Goal: Task Accomplishment & Management: Manage account settings

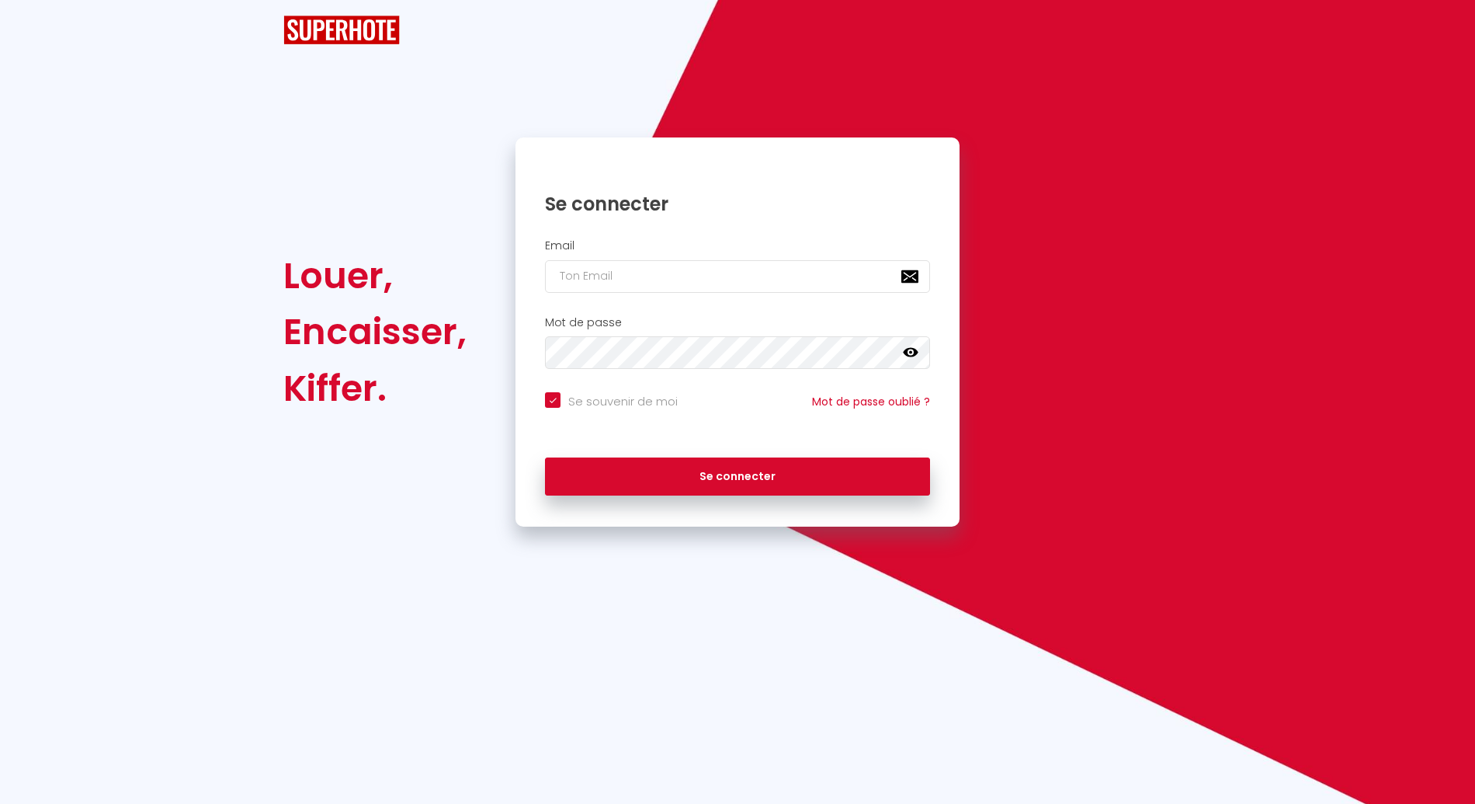
checkbox input "true"
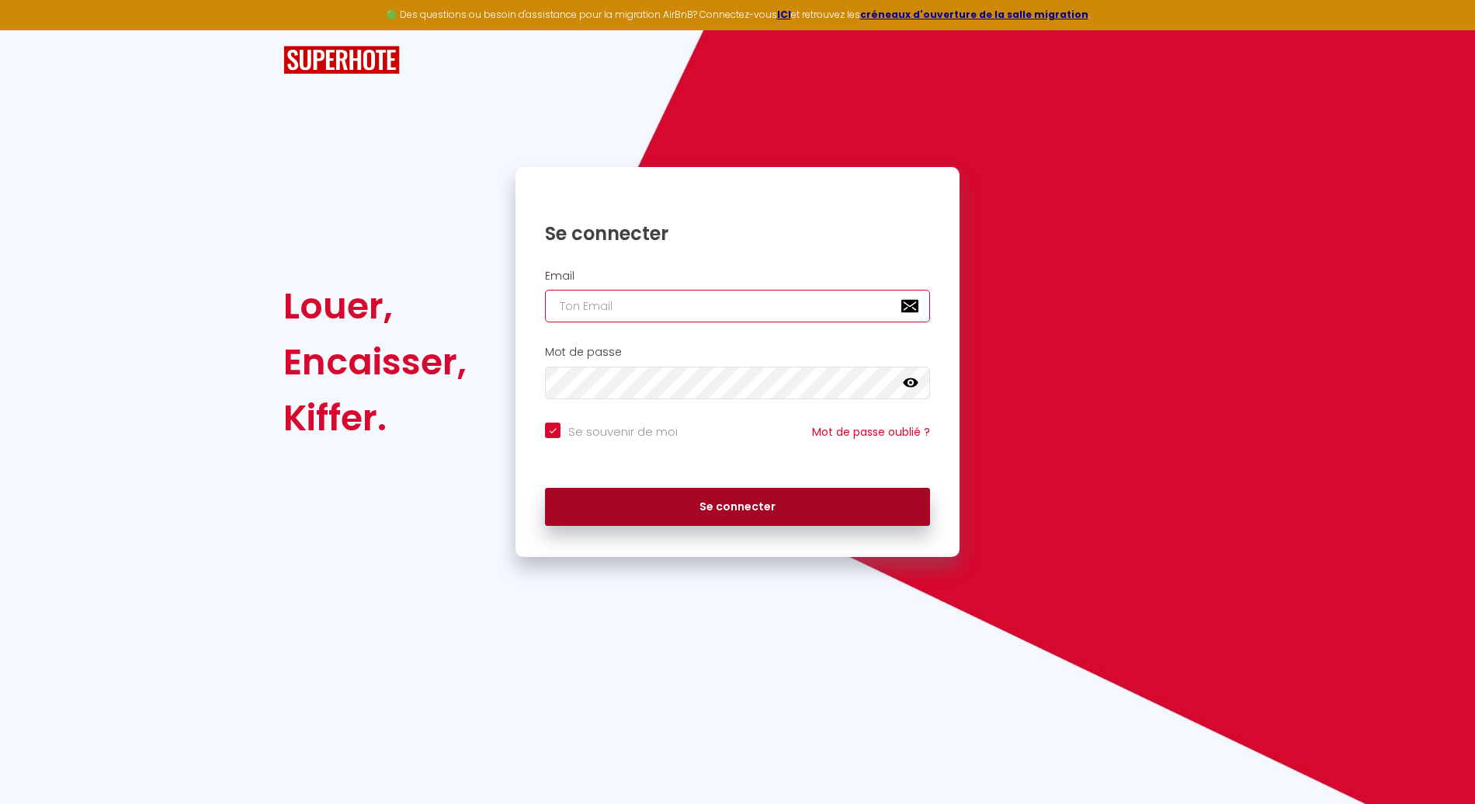
type input "[EMAIL_ADDRESS][DOMAIN_NAME]"
click at [599, 513] on button "Se connecter" at bounding box center [737, 507] width 385 height 39
checkbox input "true"
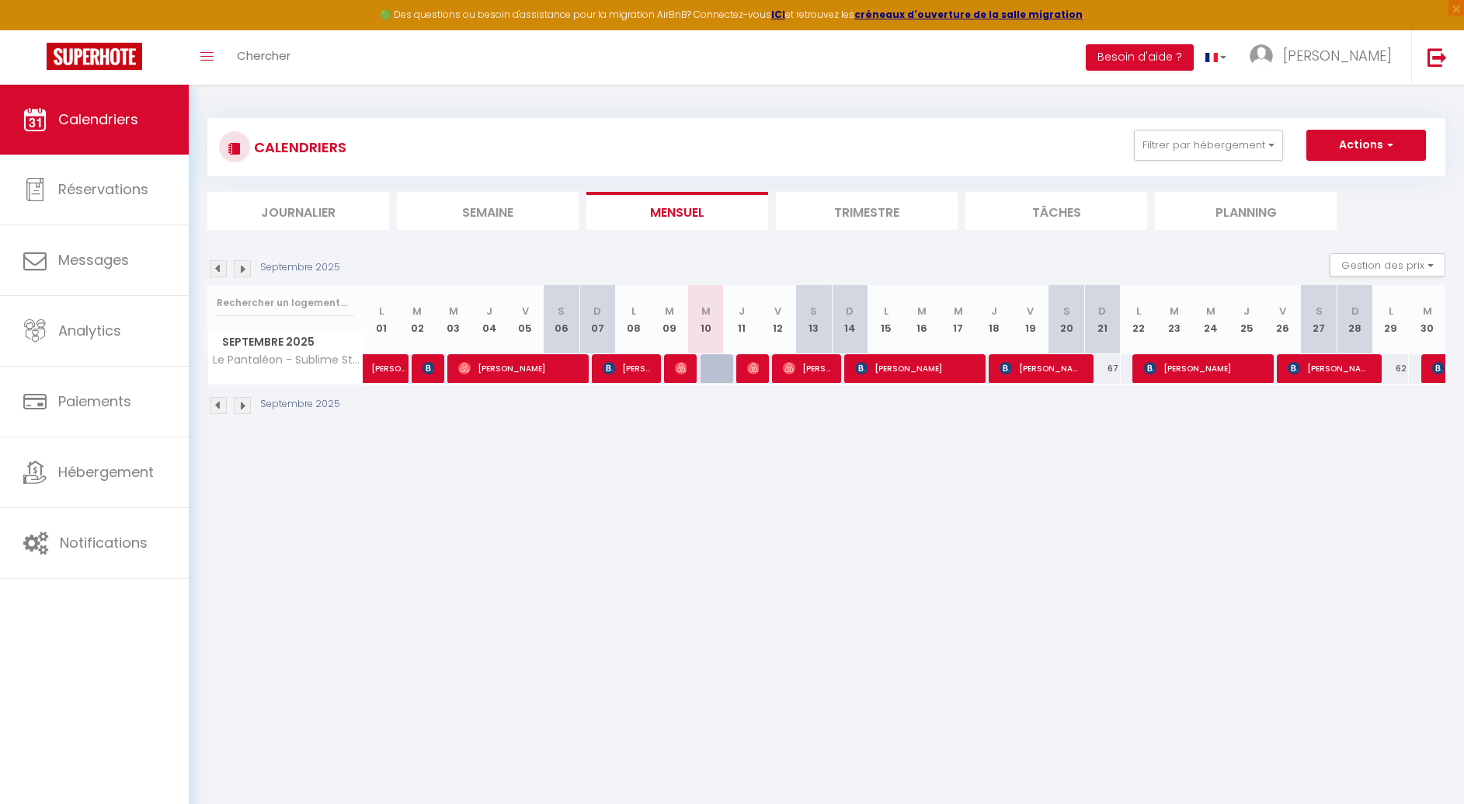
click at [354, 592] on body "🟢 Des questions ou besoin d'assistance pour la migration AirBnB? Connectez-vous…" at bounding box center [732, 487] width 1464 height 804
click at [678, 367] on img at bounding box center [681, 368] width 12 height 12
select select "OK"
select select "0"
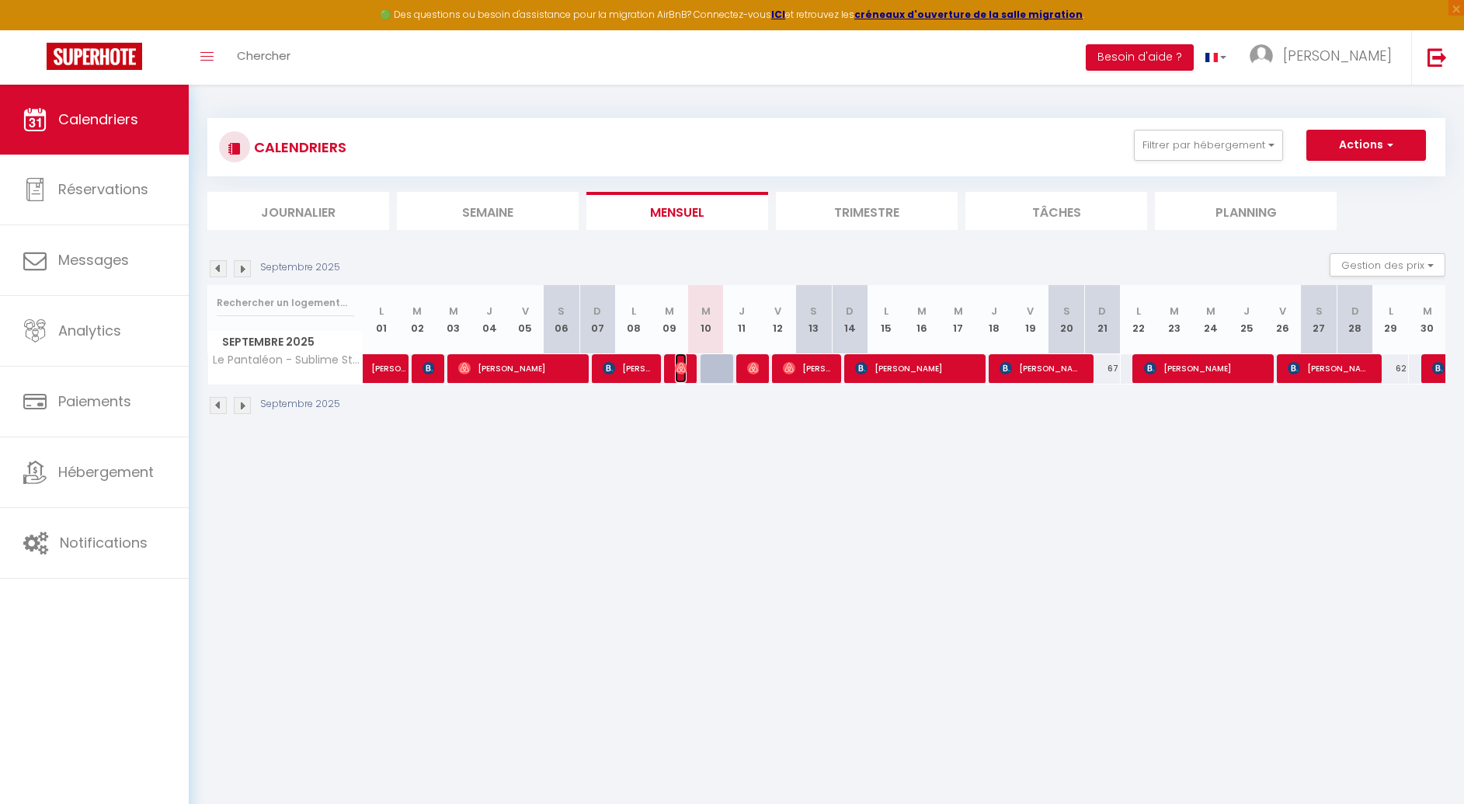
select select "0"
select select "1"
select select
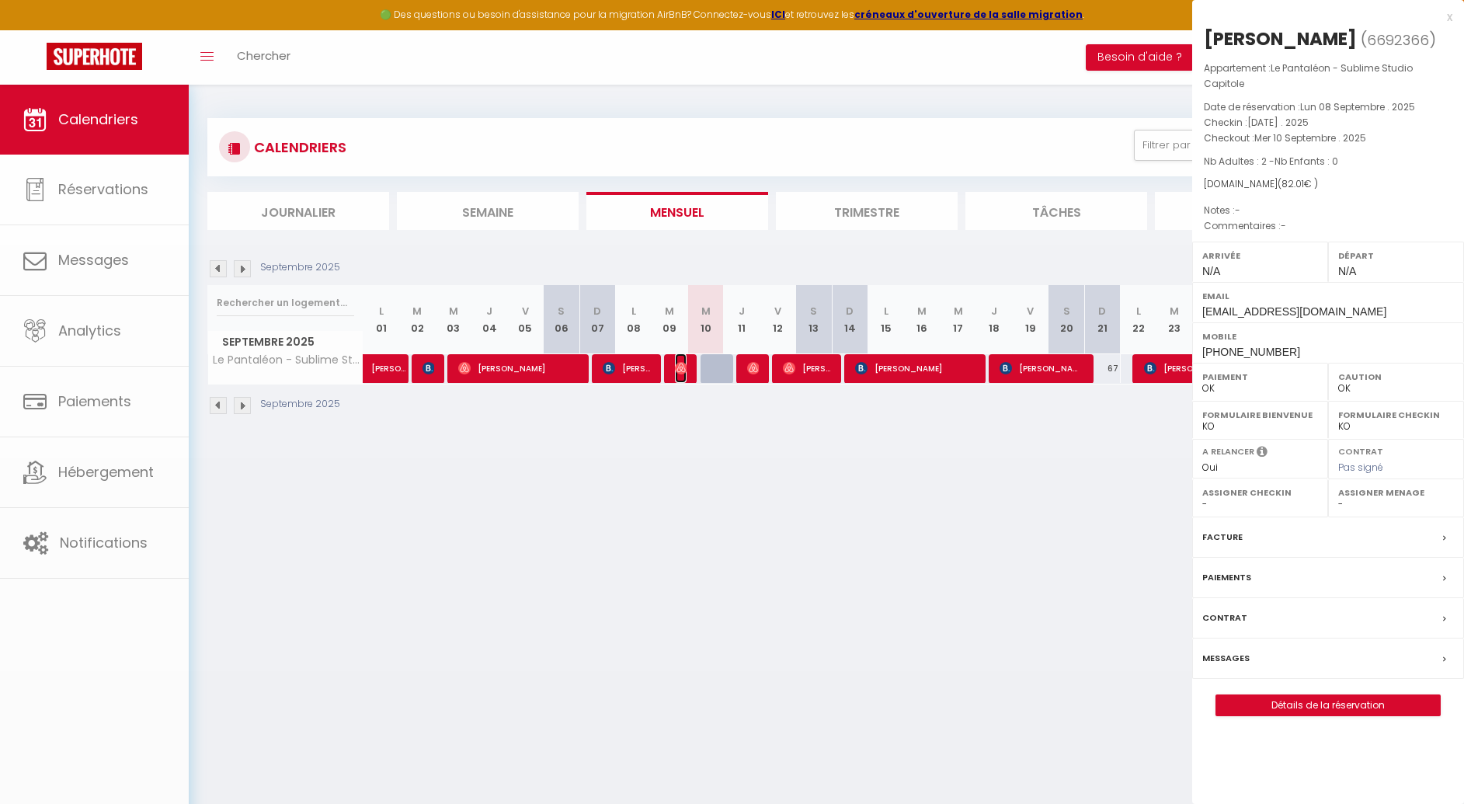
select select "19658"
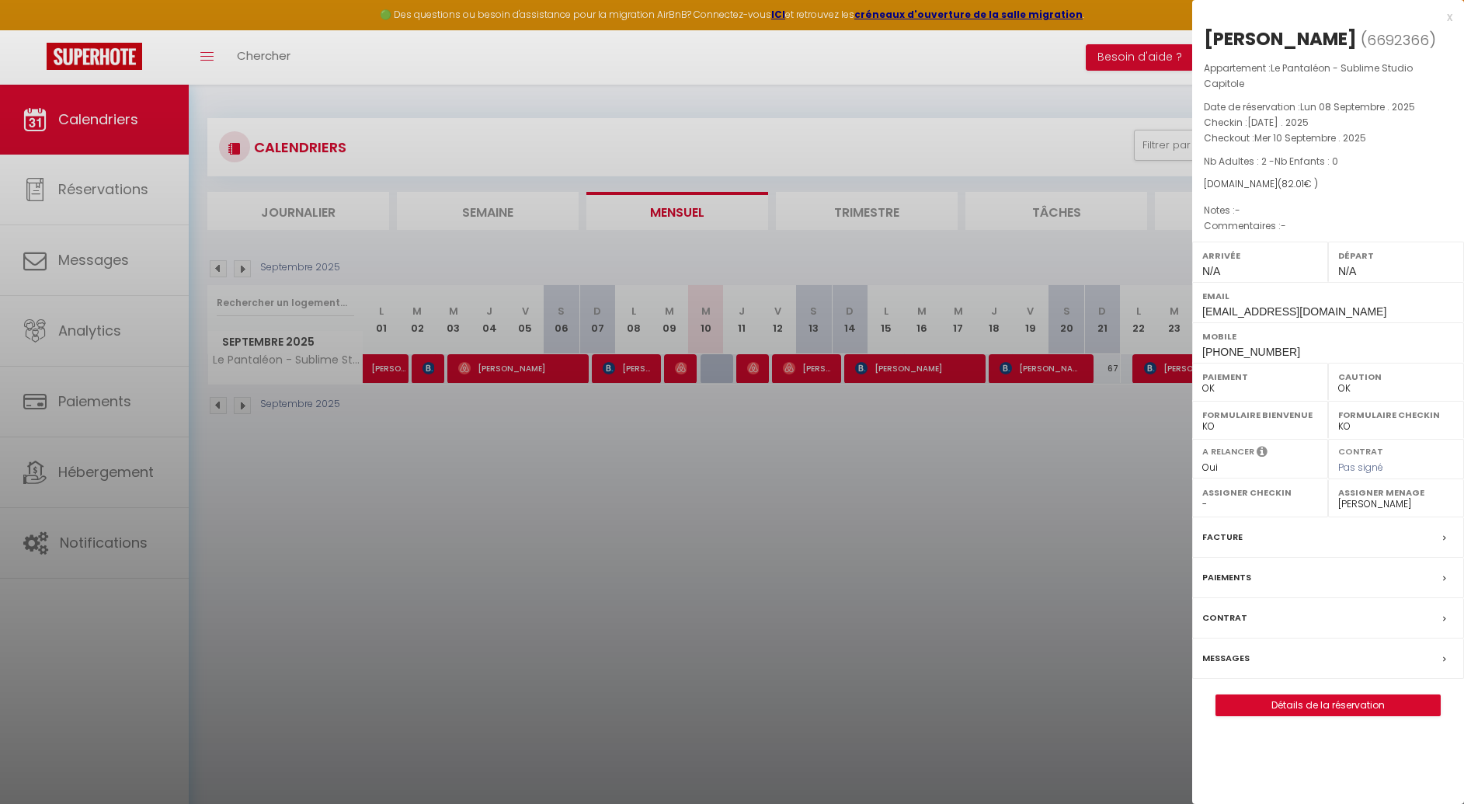
click at [754, 367] on div at bounding box center [732, 402] width 1464 height 804
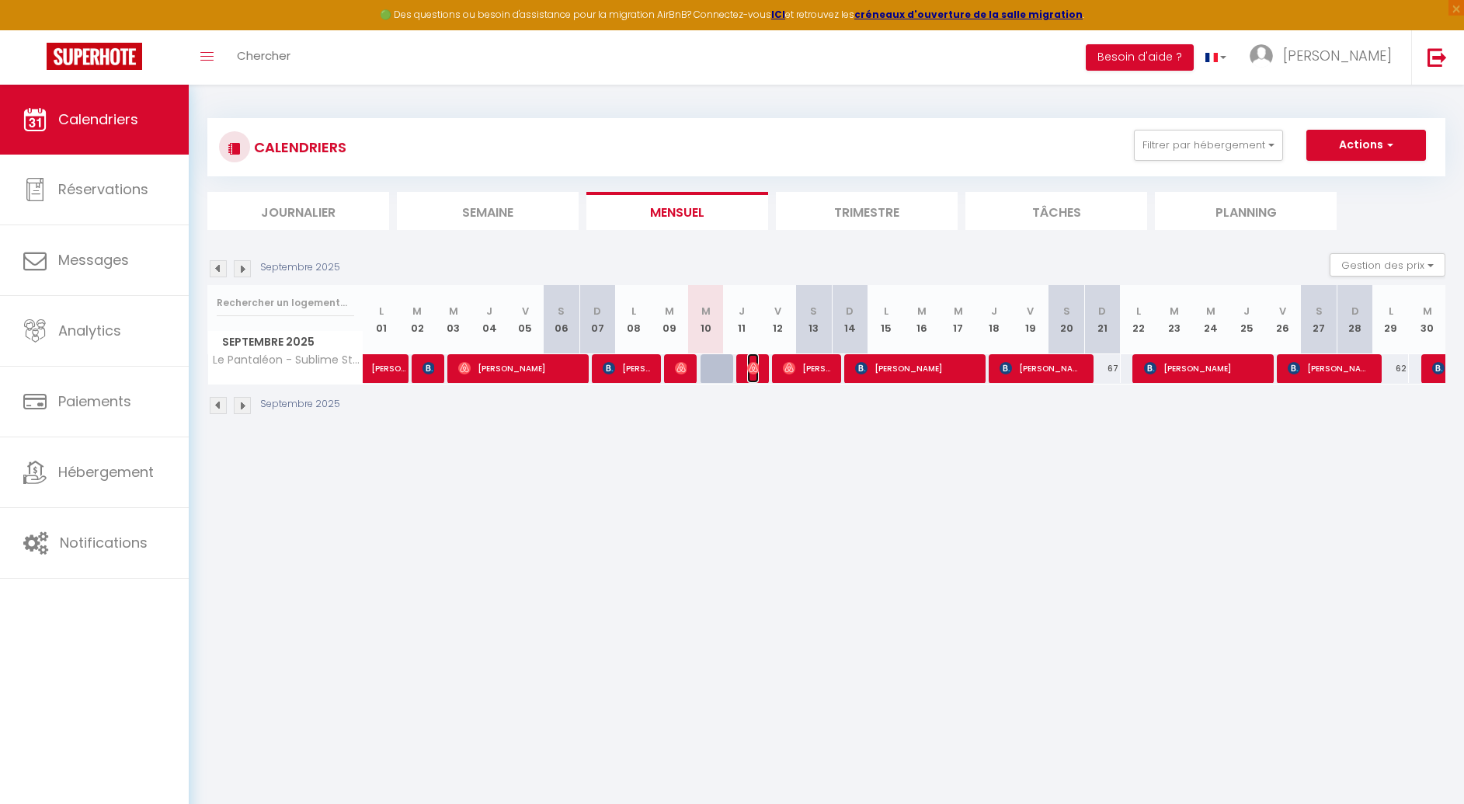
click at [754, 367] on img at bounding box center [753, 368] width 12 height 12
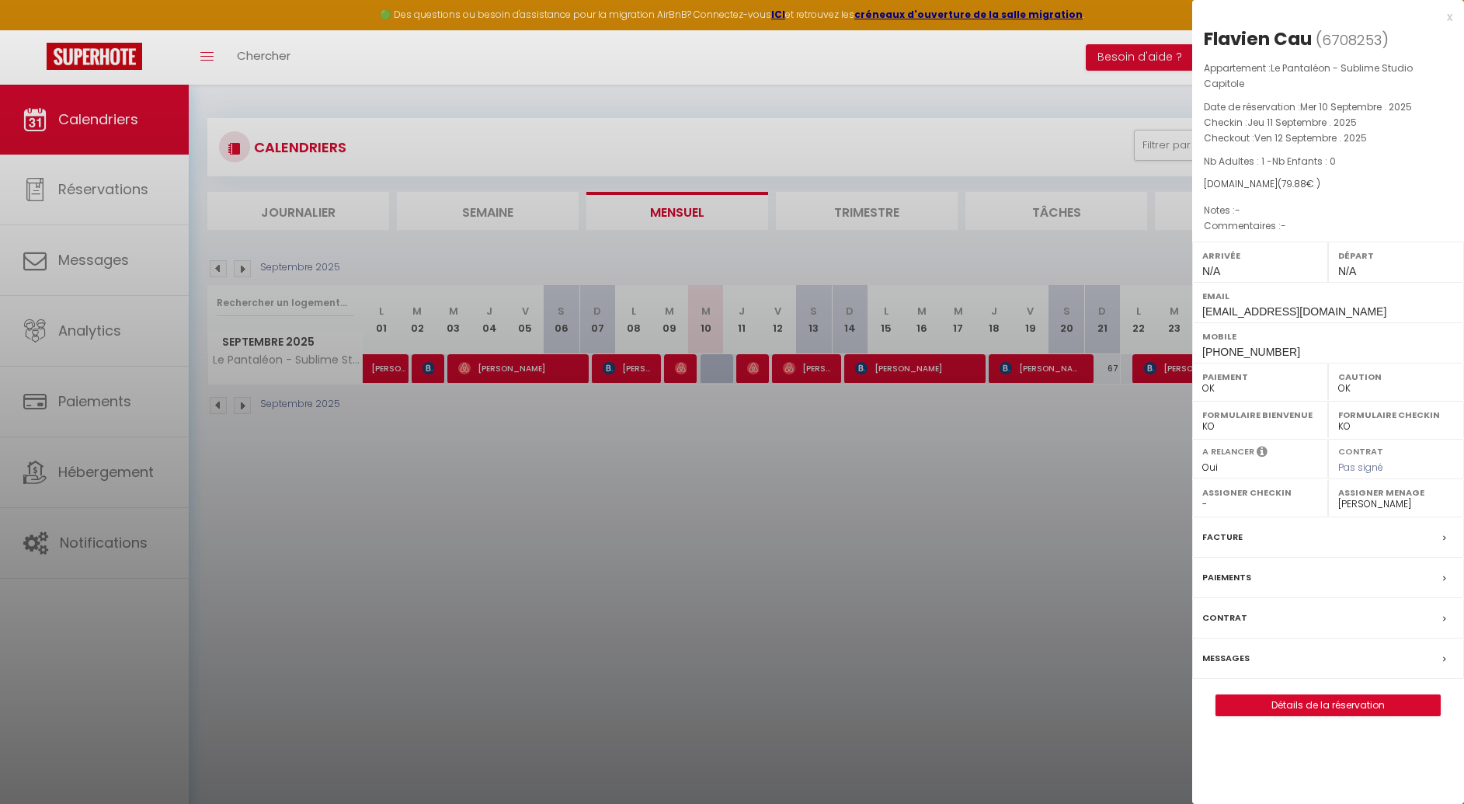
click at [794, 371] on div at bounding box center [732, 402] width 1464 height 804
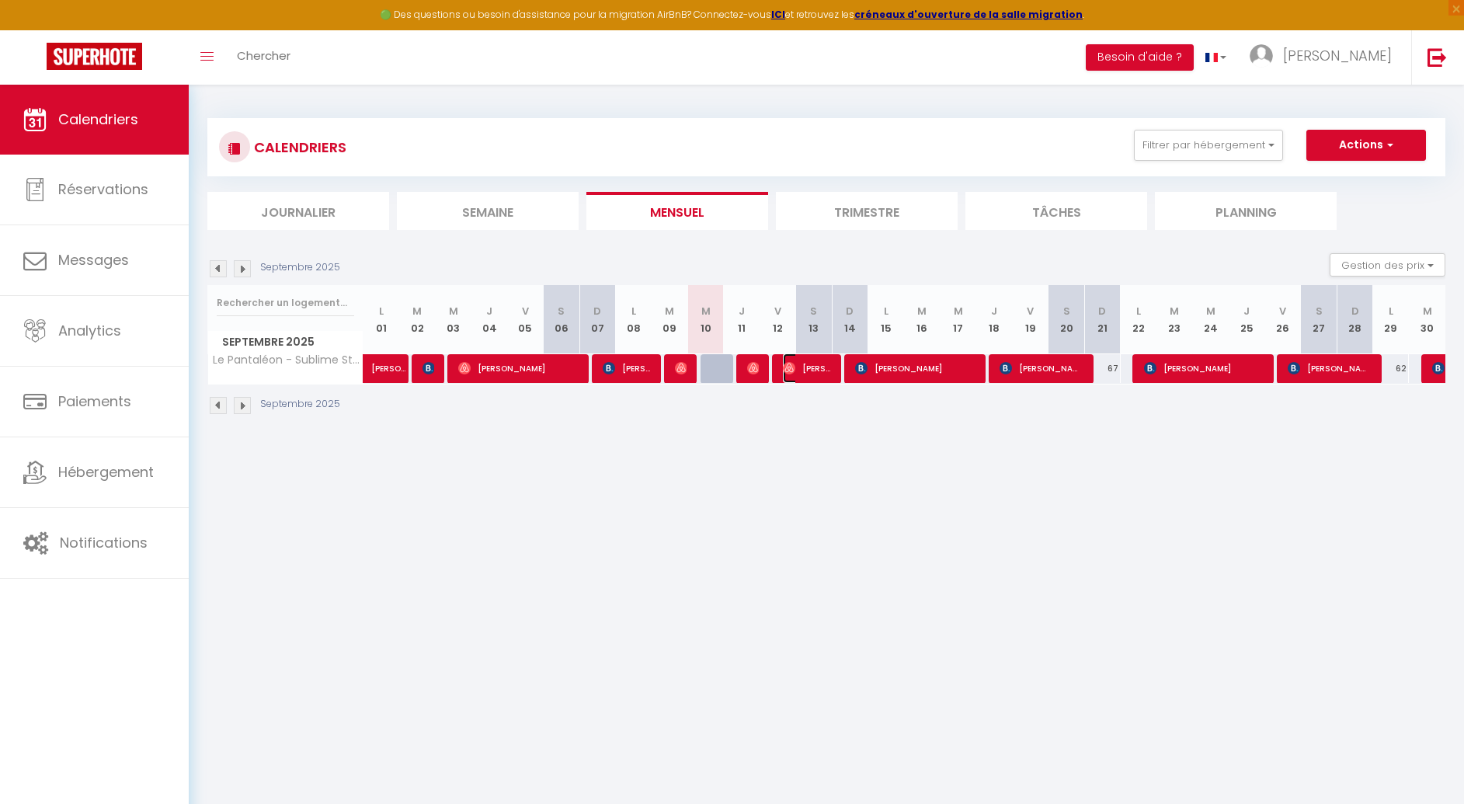
click at [794, 371] on img at bounding box center [789, 368] width 12 height 12
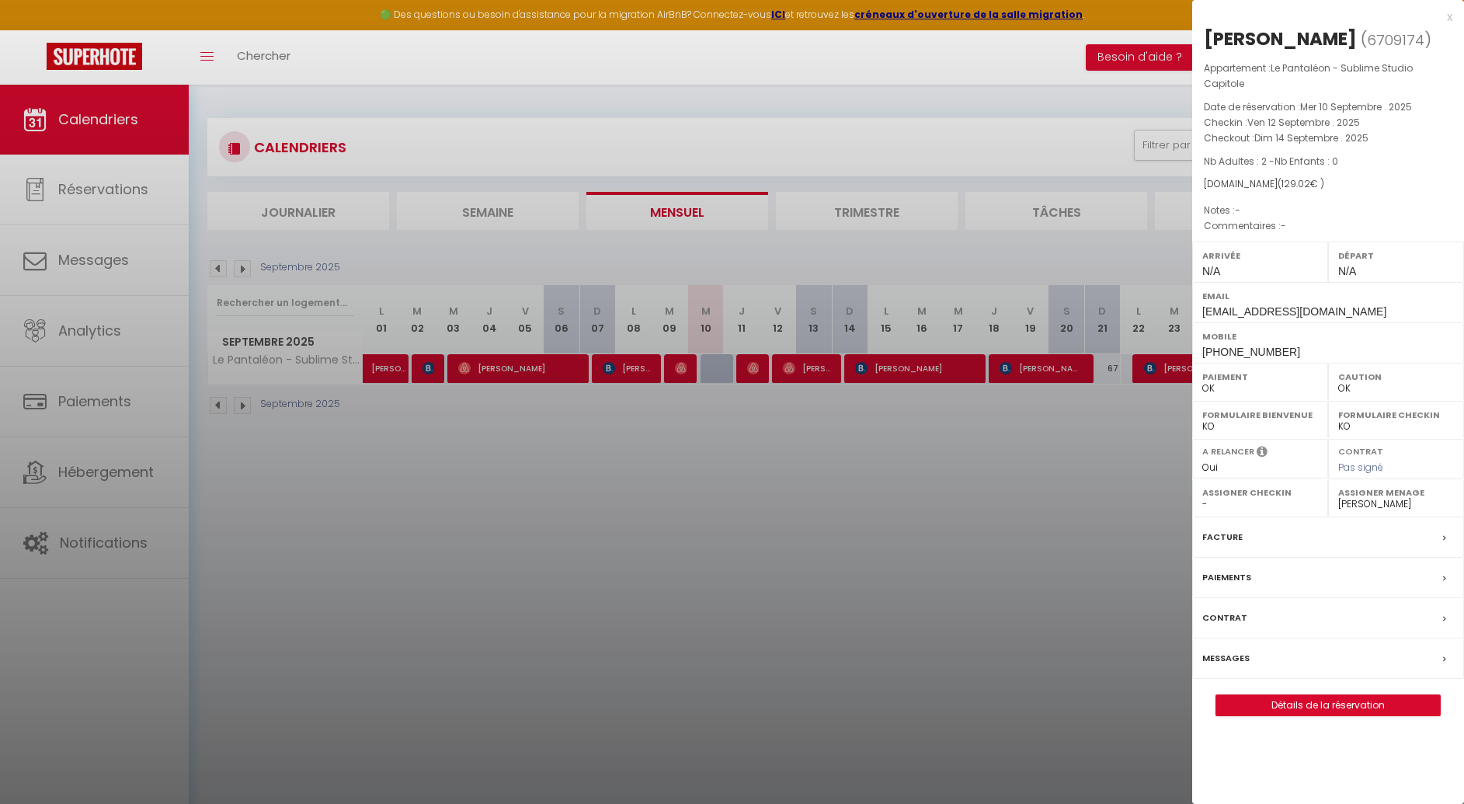
click at [724, 586] on div at bounding box center [732, 402] width 1464 height 804
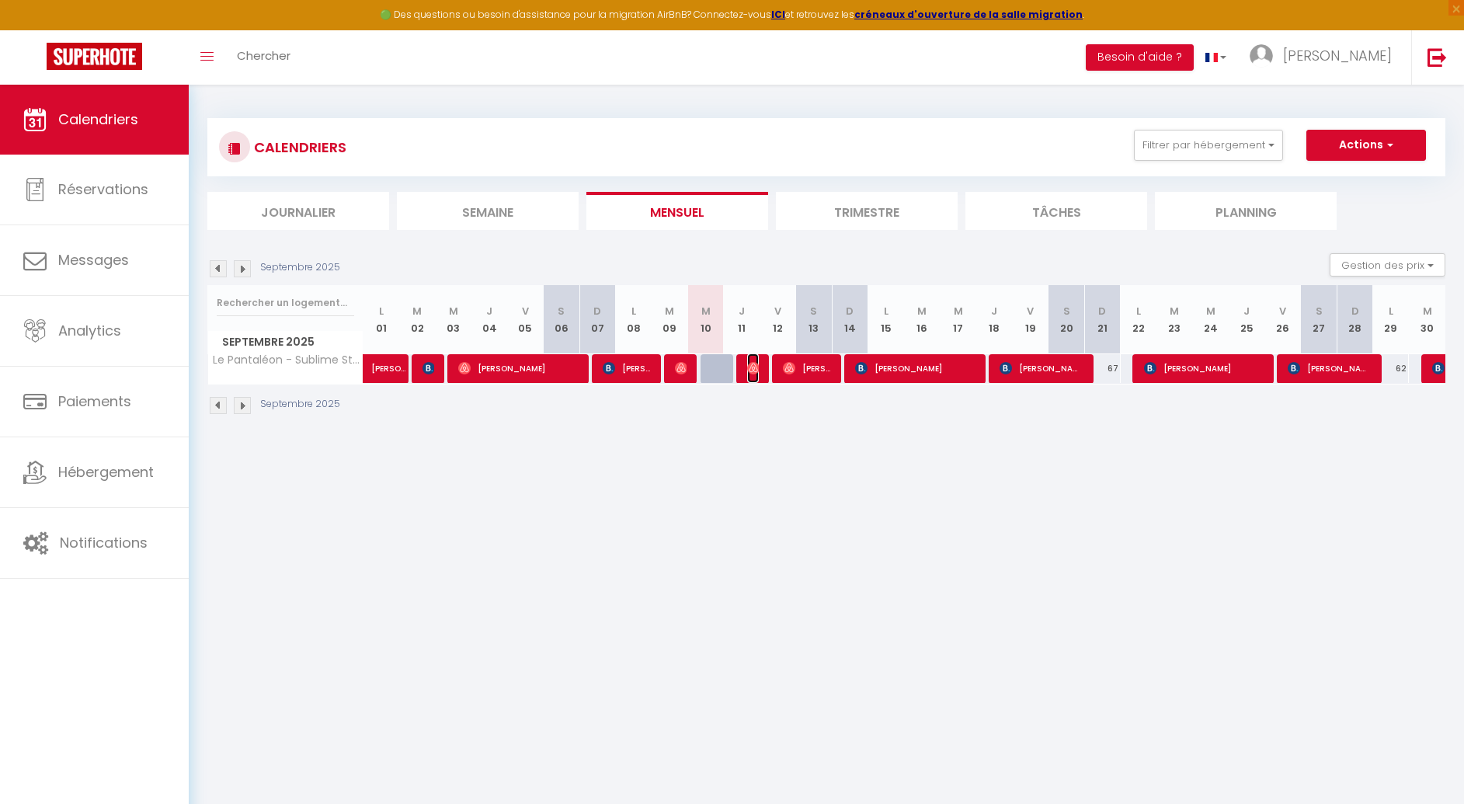
click at [752, 370] on img at bounding box center [753, 368] width 12 height 12
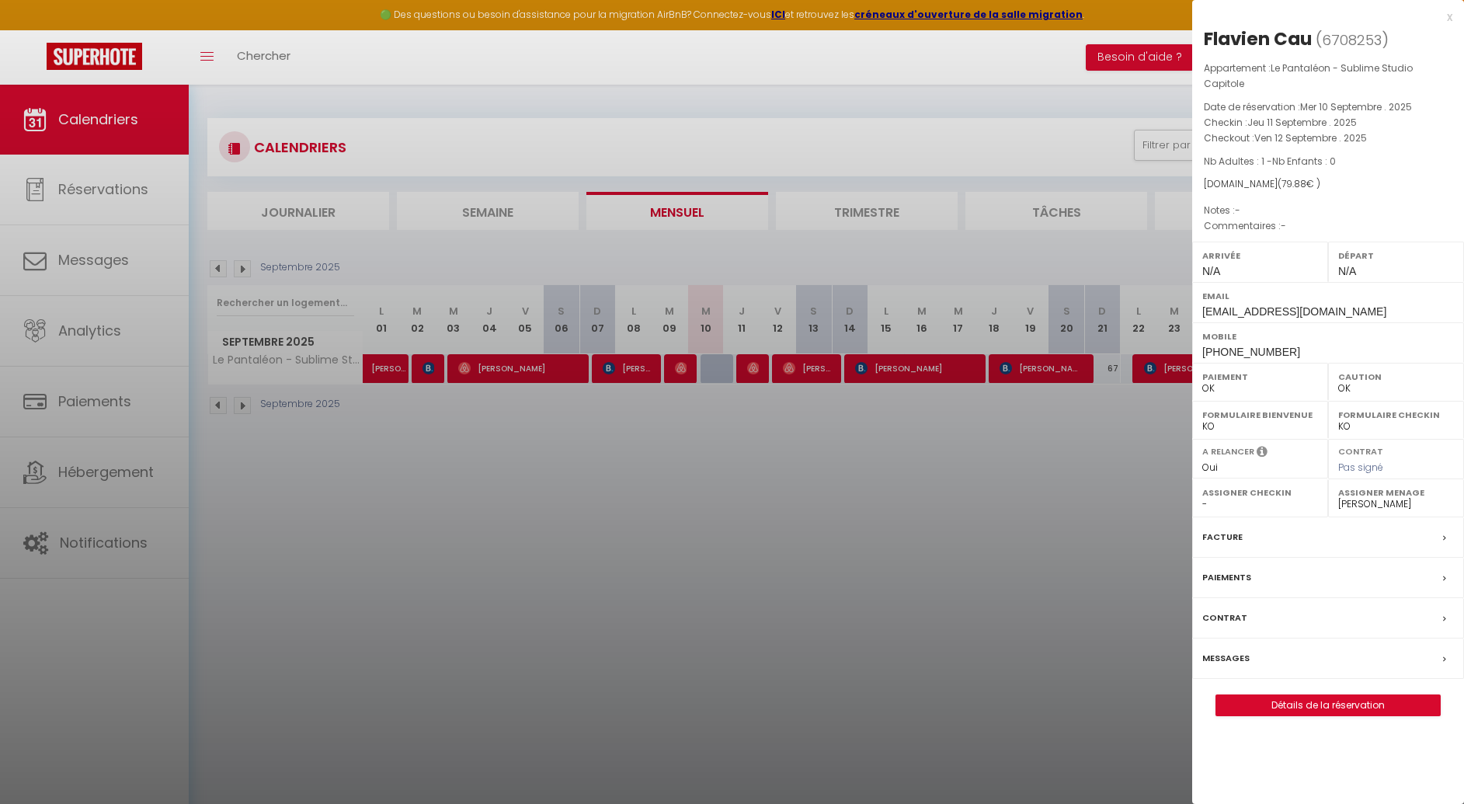
click at [813, 374] on div at bounding box center [732, 402] width 1464 height 804
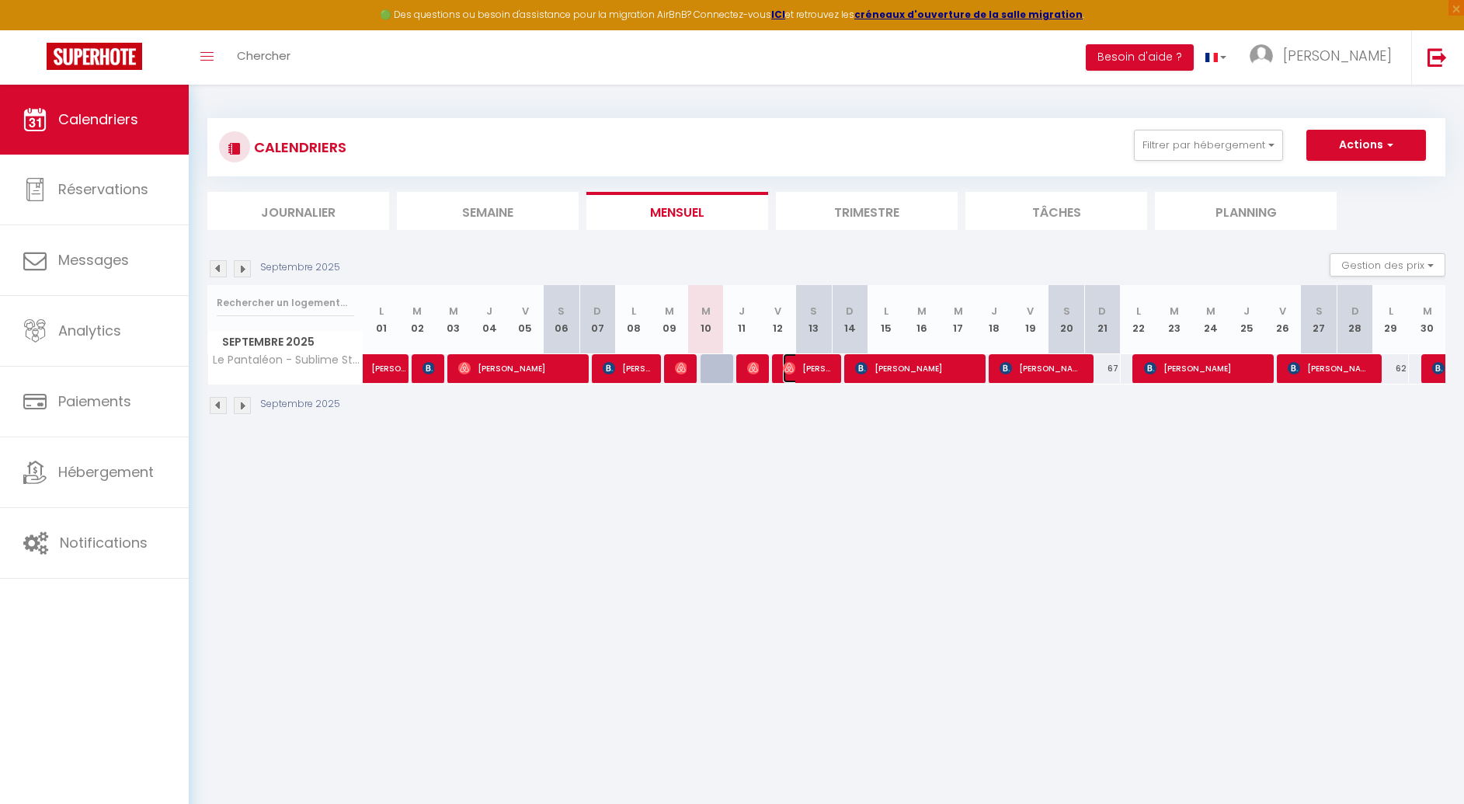
click at [813, 374] on span "[PERSON_NAME]" at bounding box center [806, 368] width 47 height 30
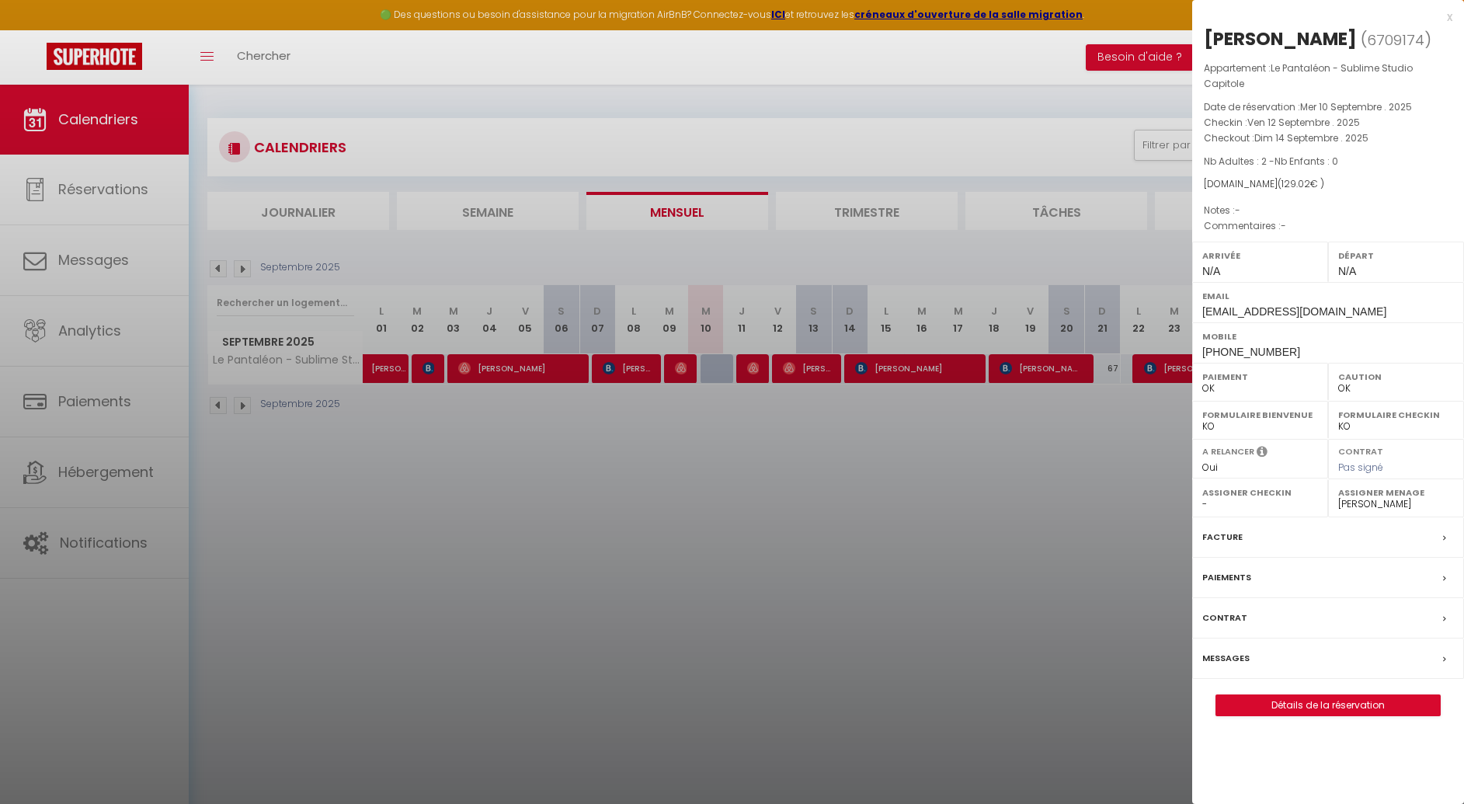
click at [794, 554] on div at bounding box center [732, 402] width 1464 height 804
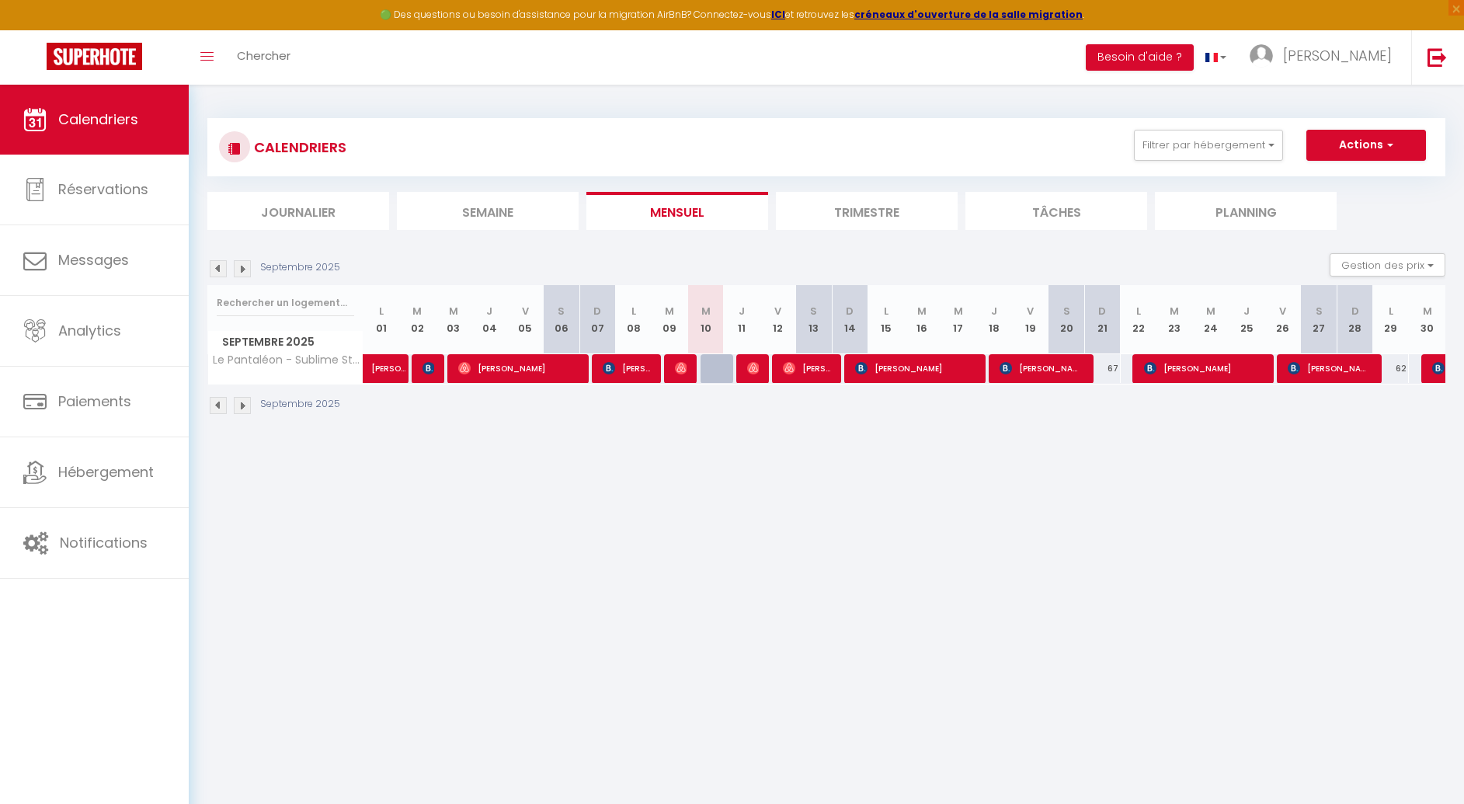
click at [427, 502] on body "🟢 Des questions ou besoin d'assistance pour la migration AirBnB? Connectez-vous…" at bounding box center [732, 487] width 1464 height 804
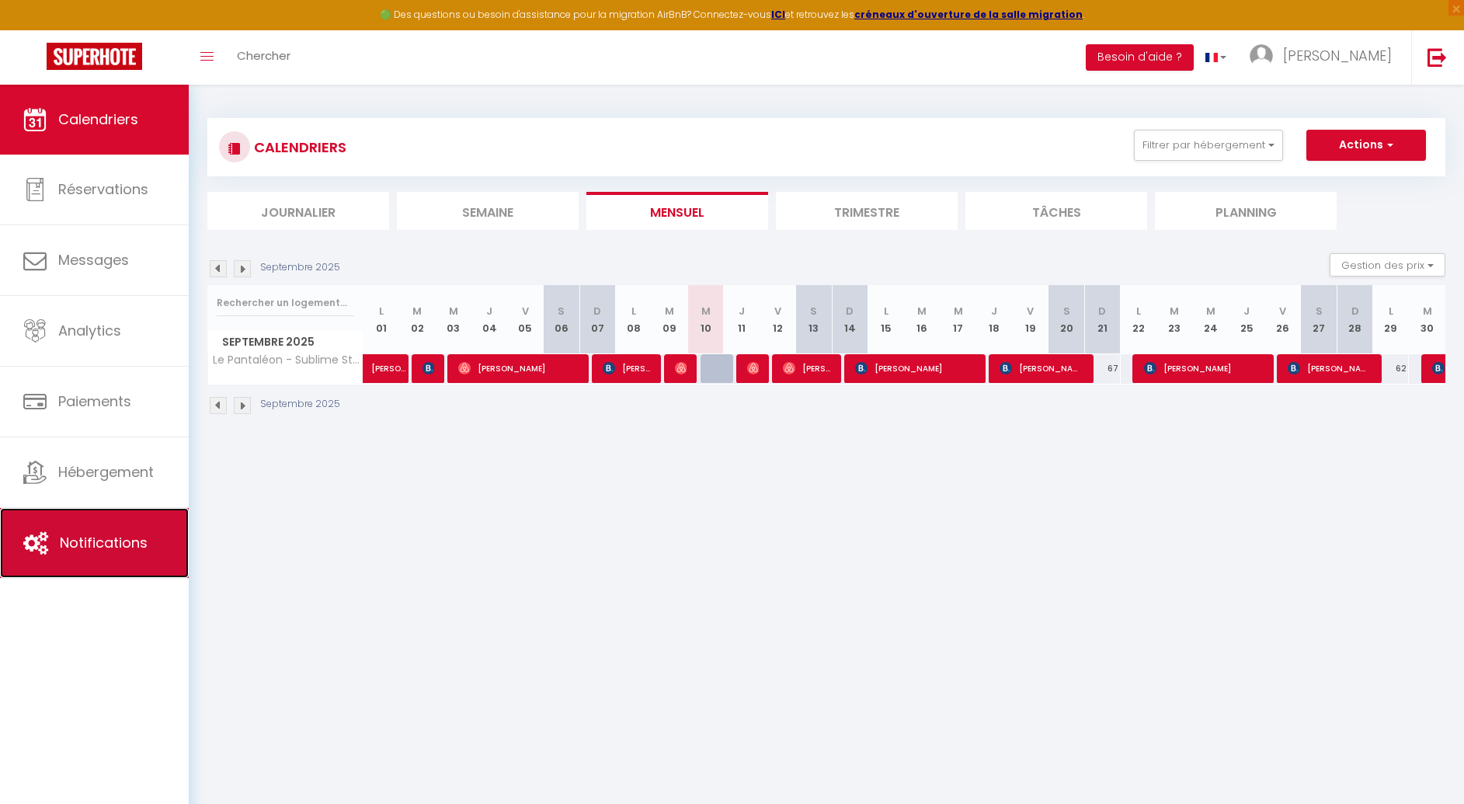
click at [130, 547] on span "Notifications" at bounding box center [104, 542] width 88 height 19
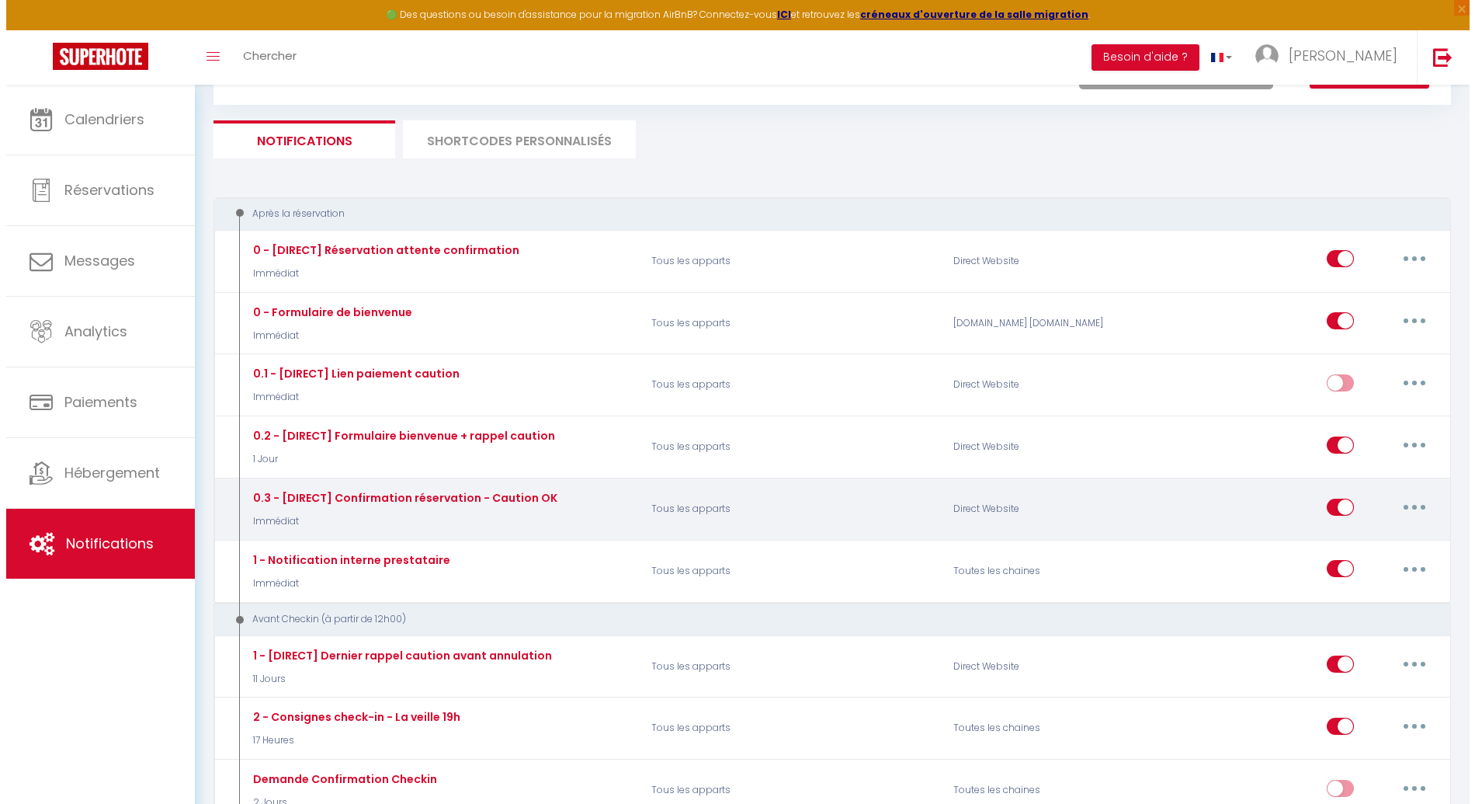
scroll to position [82, 0]
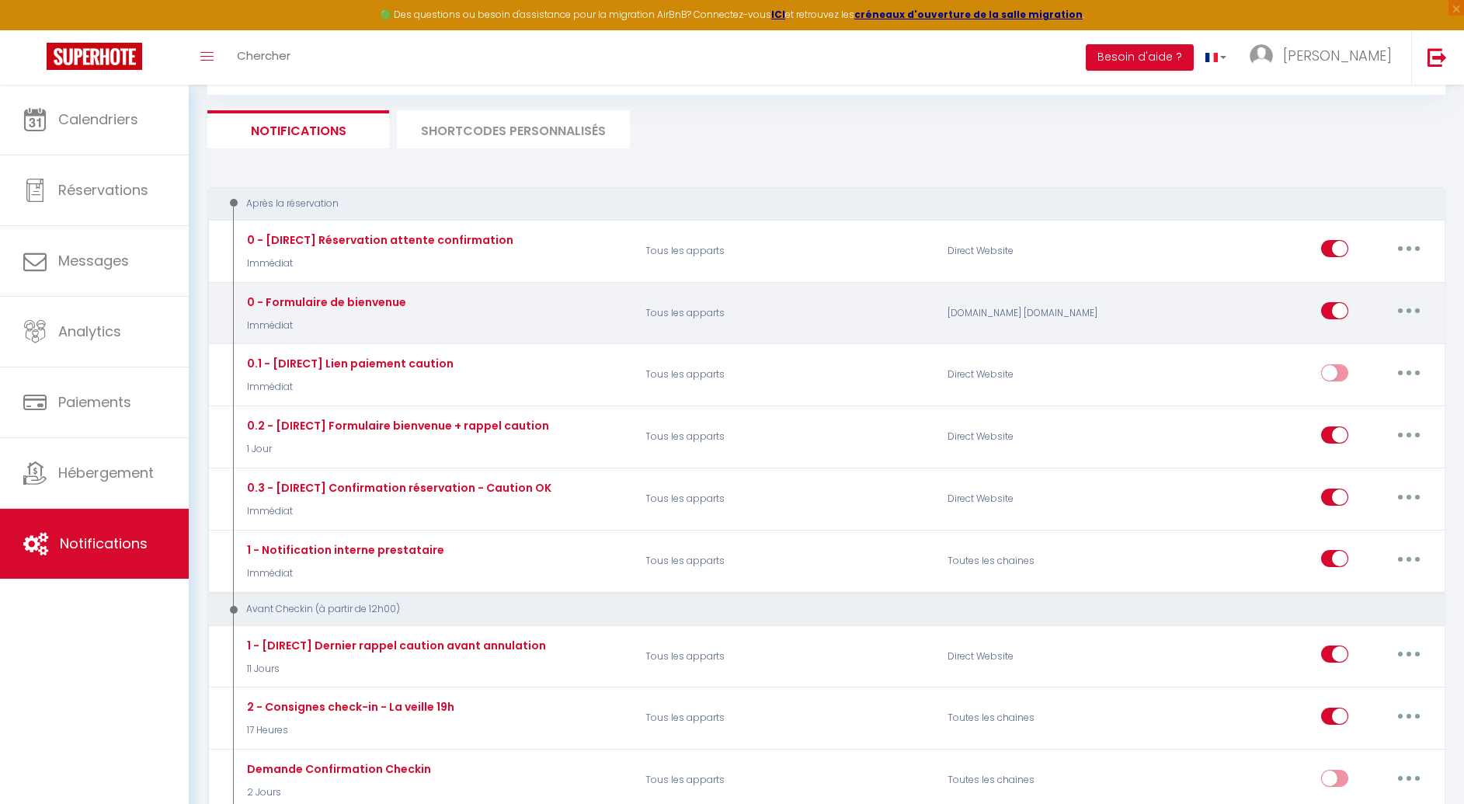
click at [1416, 309] on button "button" at bounding box center [1408, 310] width 43 height 25
click at [1378, 344] on link "Editer" at bounding box center [1368, 346] width 115 height 26
type input "0 - Formulaire de bienvenue"
select select "Immédiat"
select select "if_booking_is_paid"
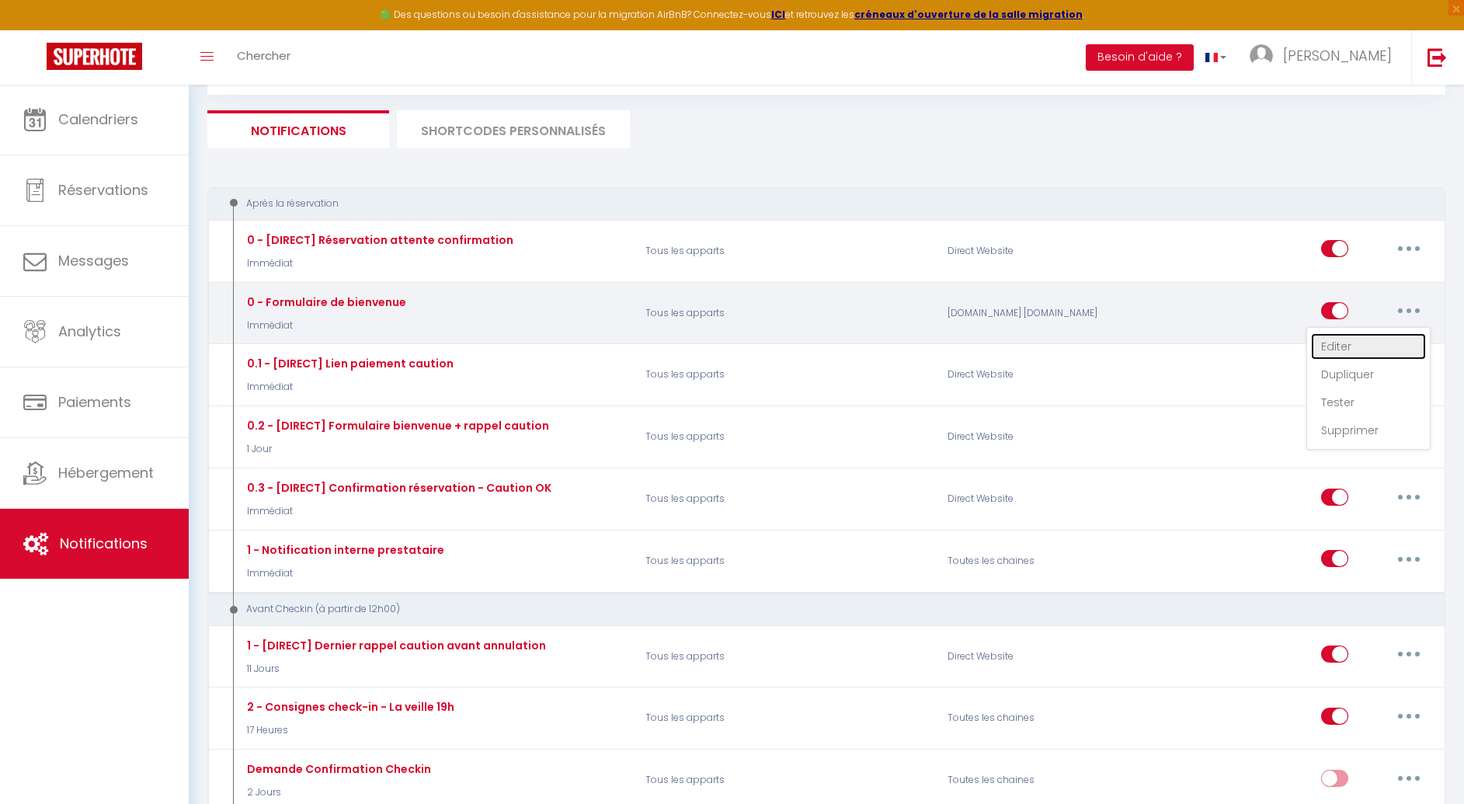
checkbox input "true"
checkbox input "false"
radio input "true"
type input "Votre séjour - [RENTAL:NAME] : Finalisez votre réservation - [BOOKING:ID] - [GU…"
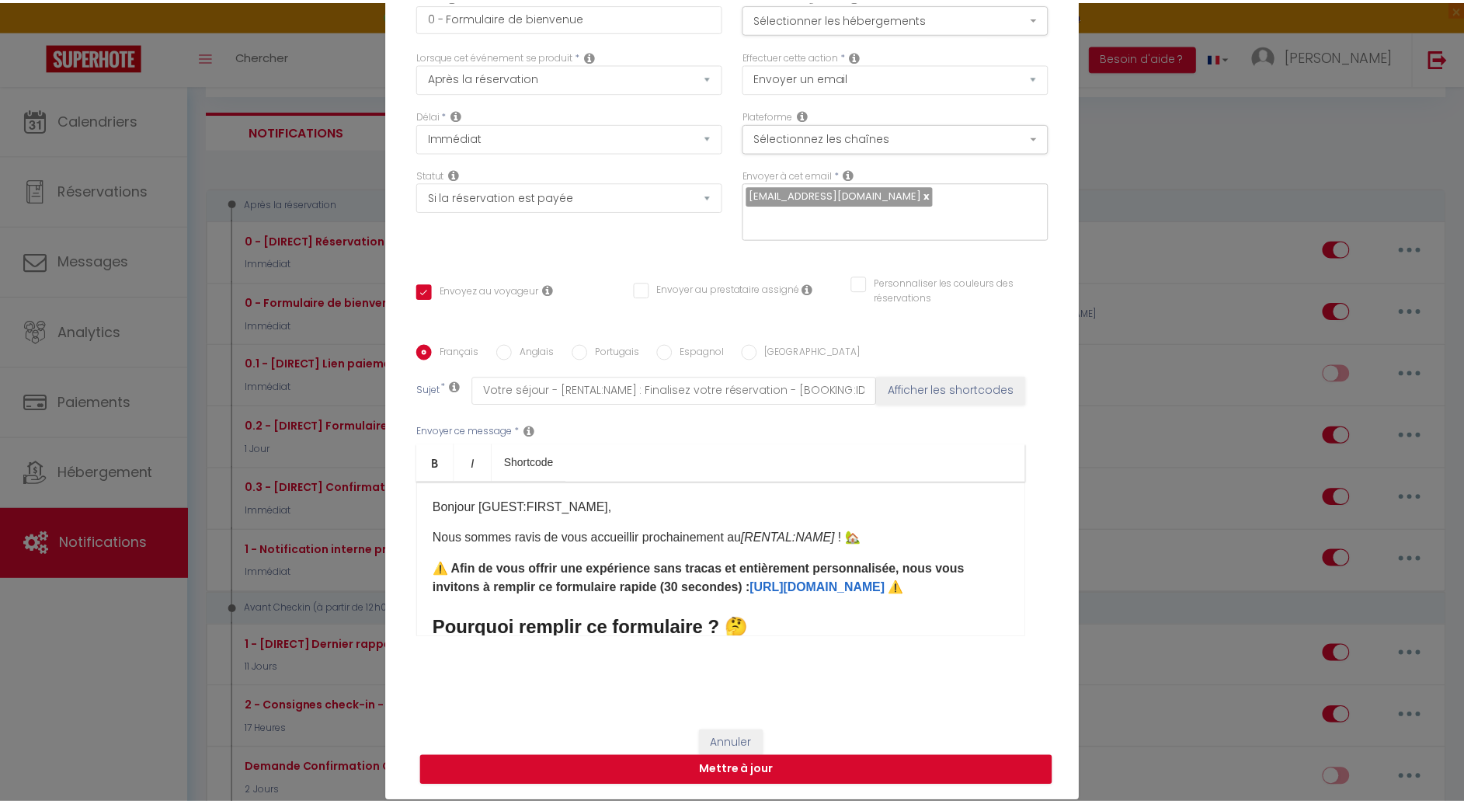
scroll to position [0, 0]
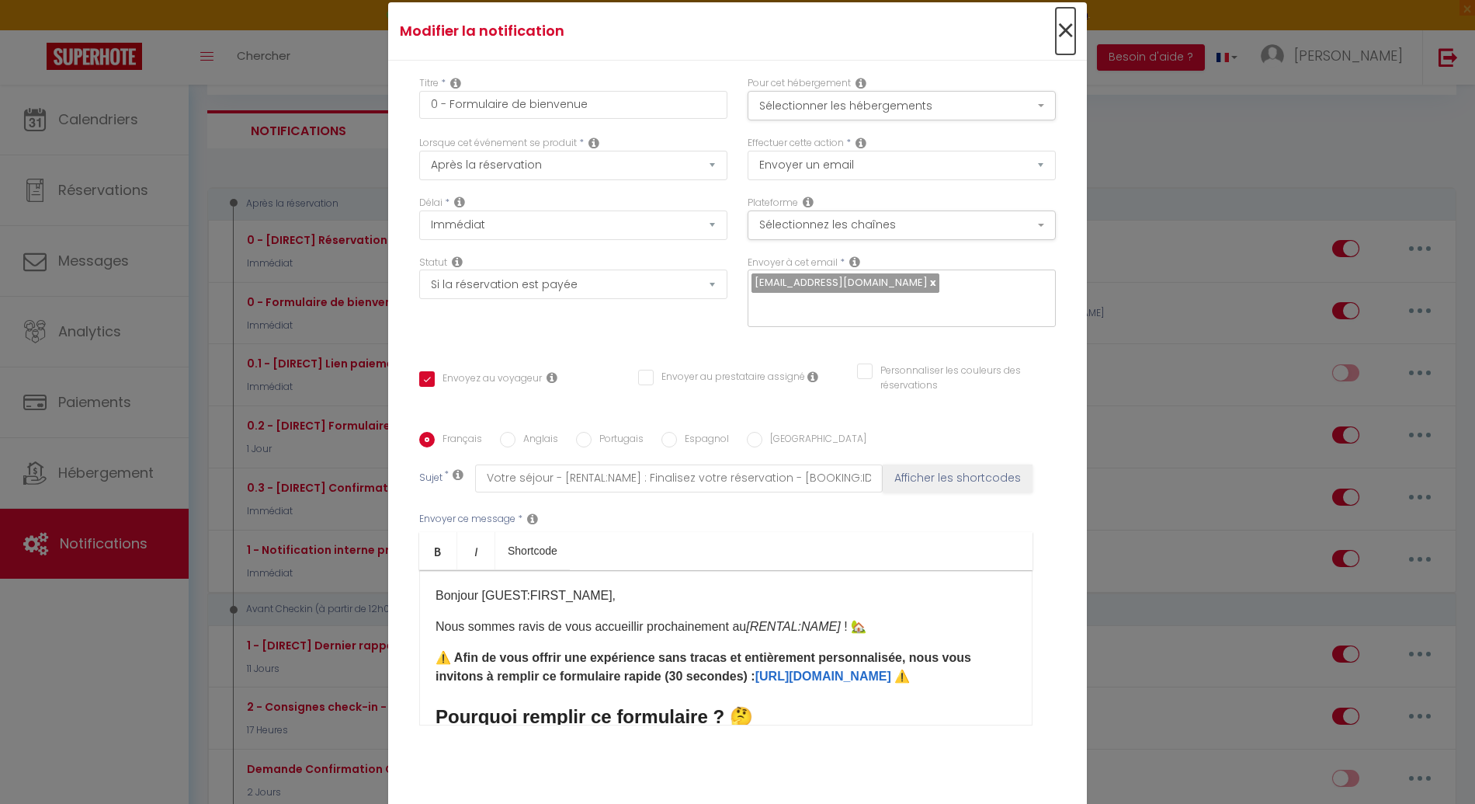
click at [1061, 45] on span "×" at bounding box center [1065, 31] width 19 height 47
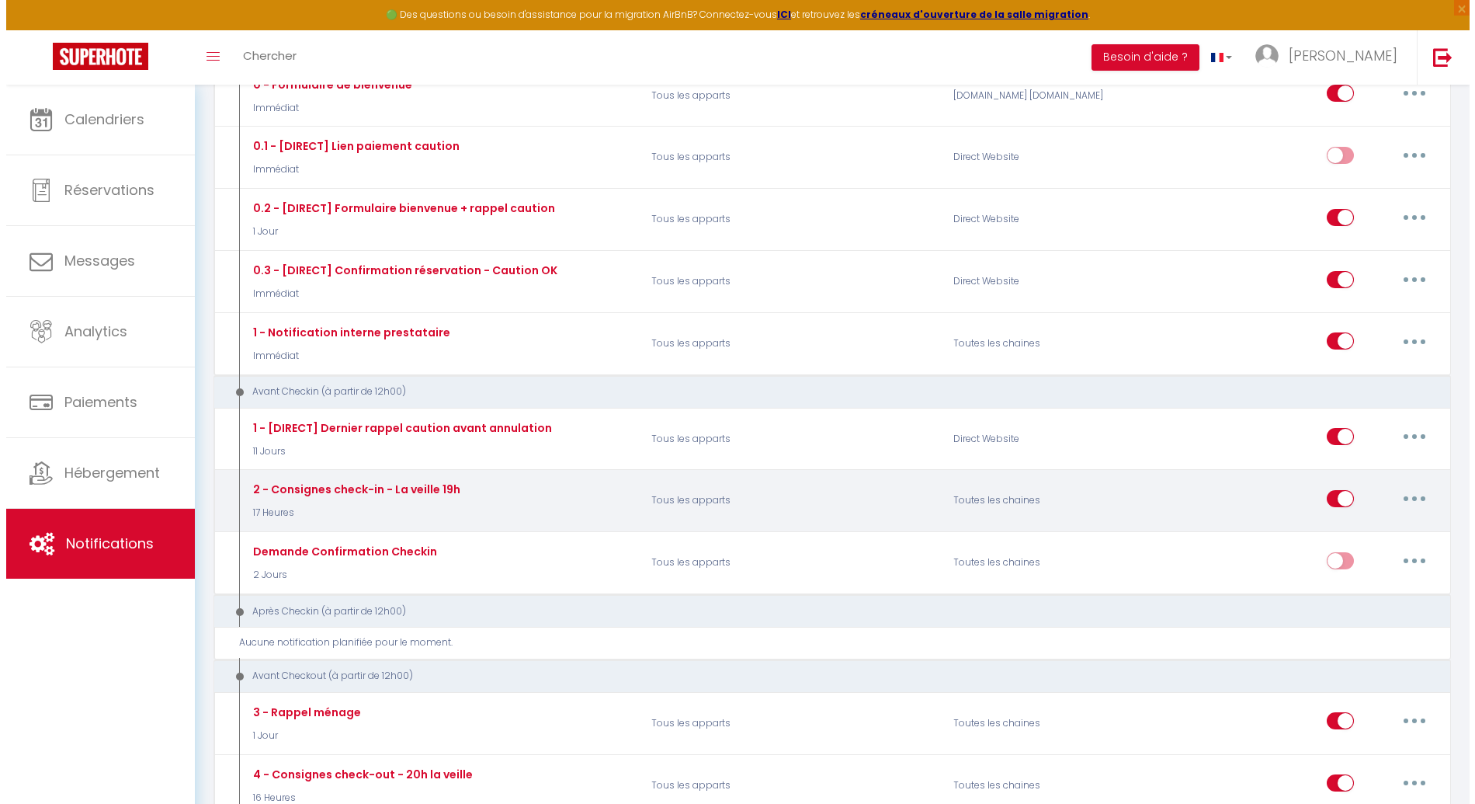
scroll to position [309, 0]
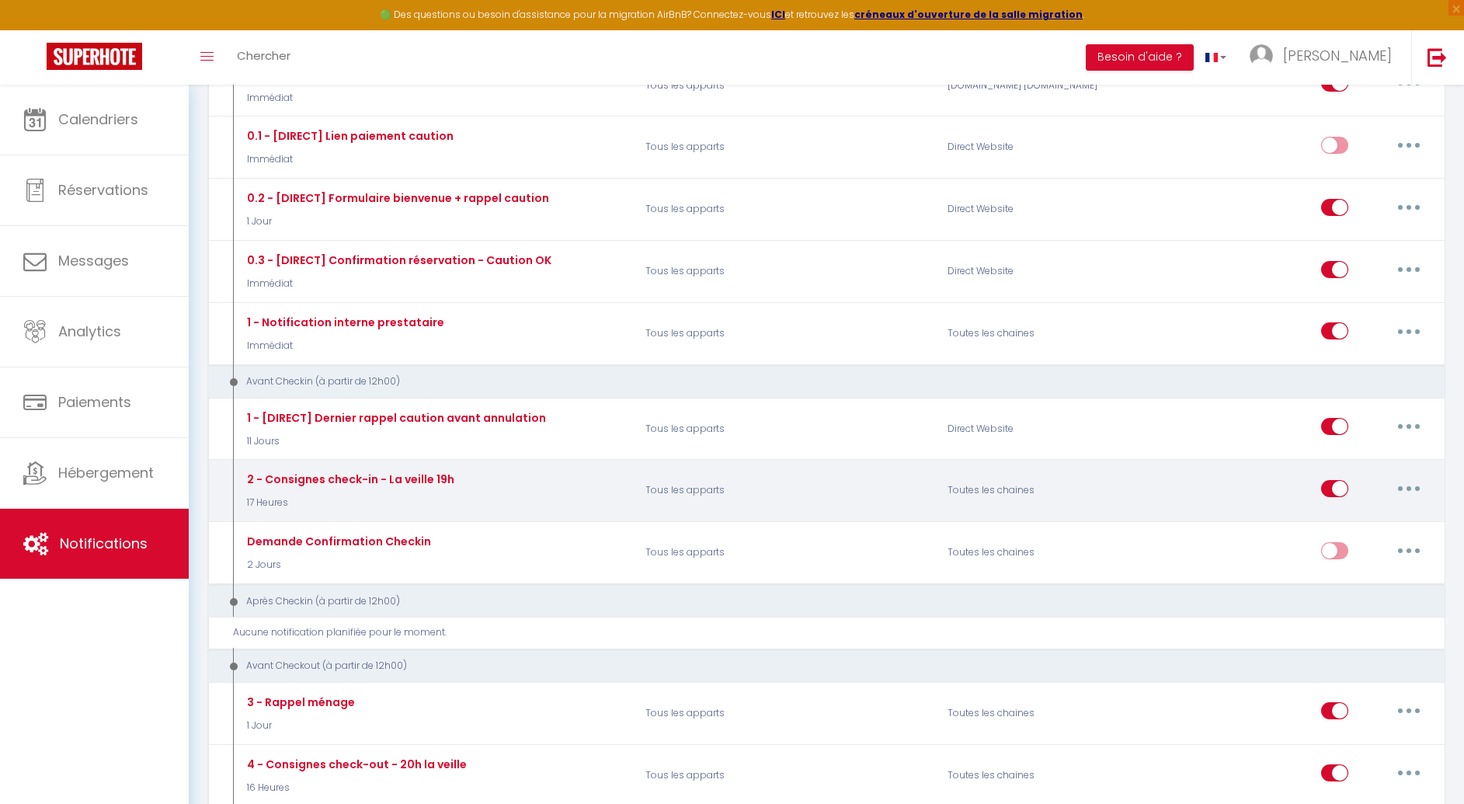
click at [1408, 489] on button "button" at bounding box center [1408, 488] width 43 height 25
click at [1374, 519] on link "Editer" at bounding box center [1368, 523] width 115 height 26
type input "2 - Consignes check-in - La veille 19h"
select select "17 Heures"
checkbox input "true"
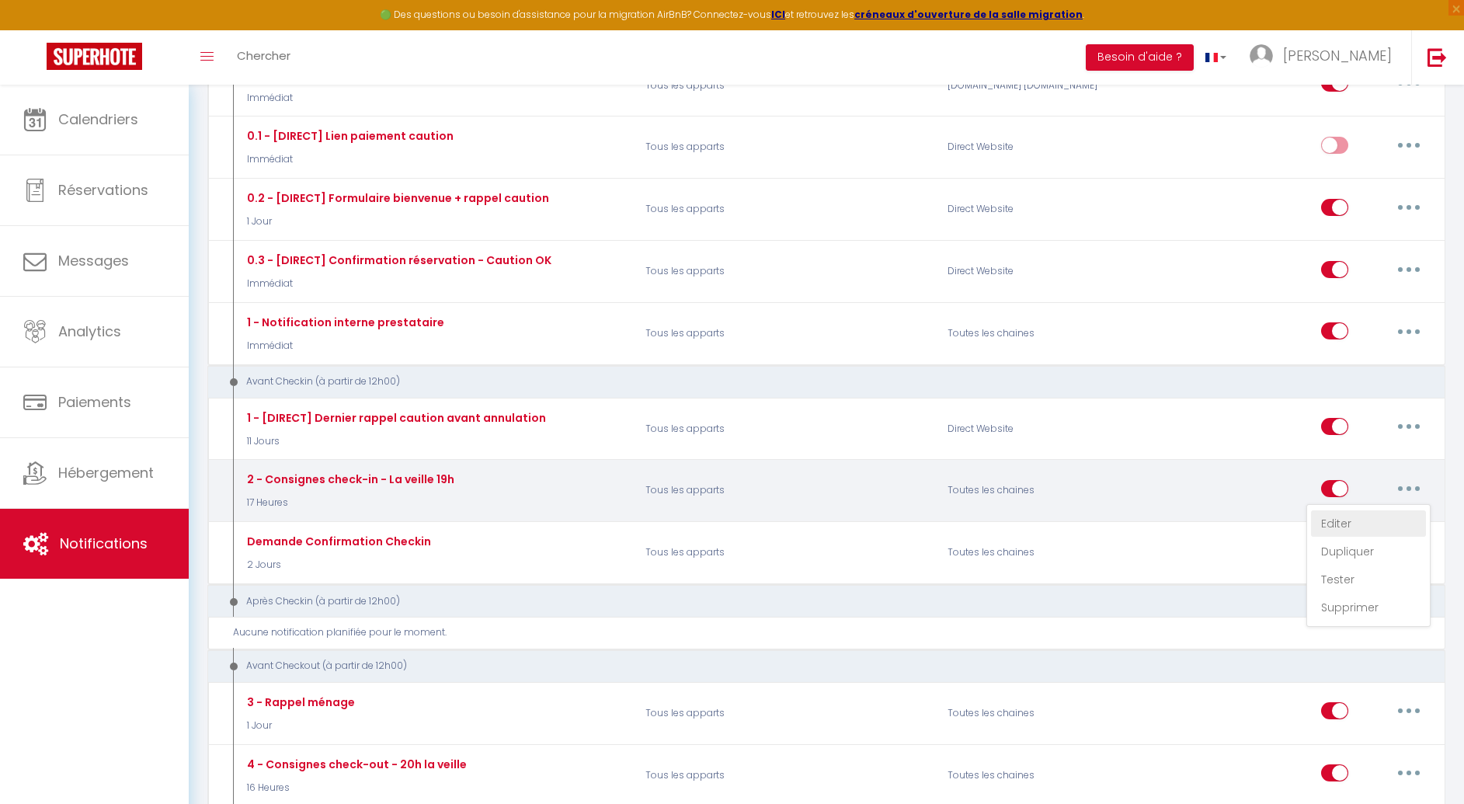
checkbox input "false"
type input "Bienvenue chez vous ! Votre guide checkin pour [RENTAL:NAME]"
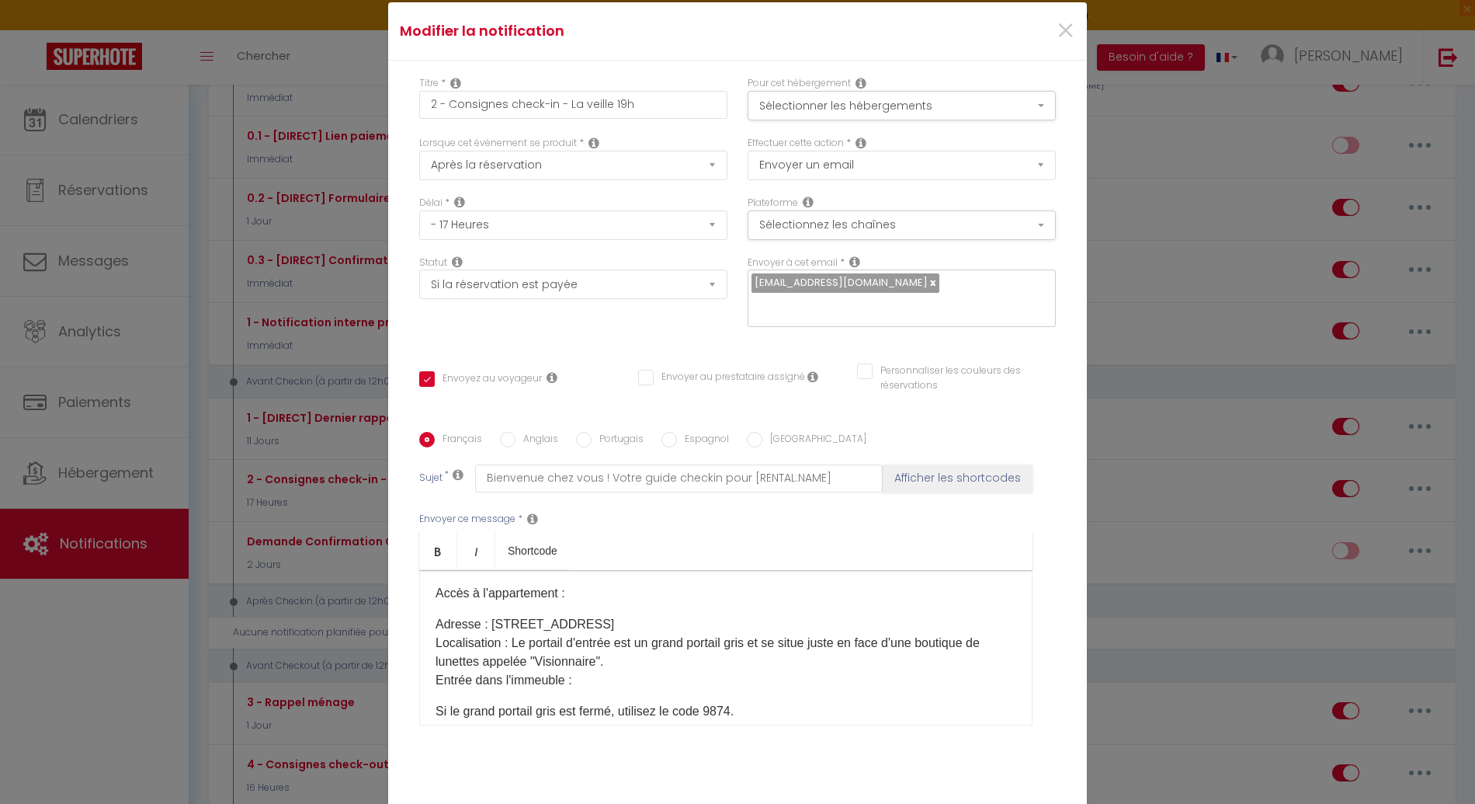
scroll to position [241, 0]
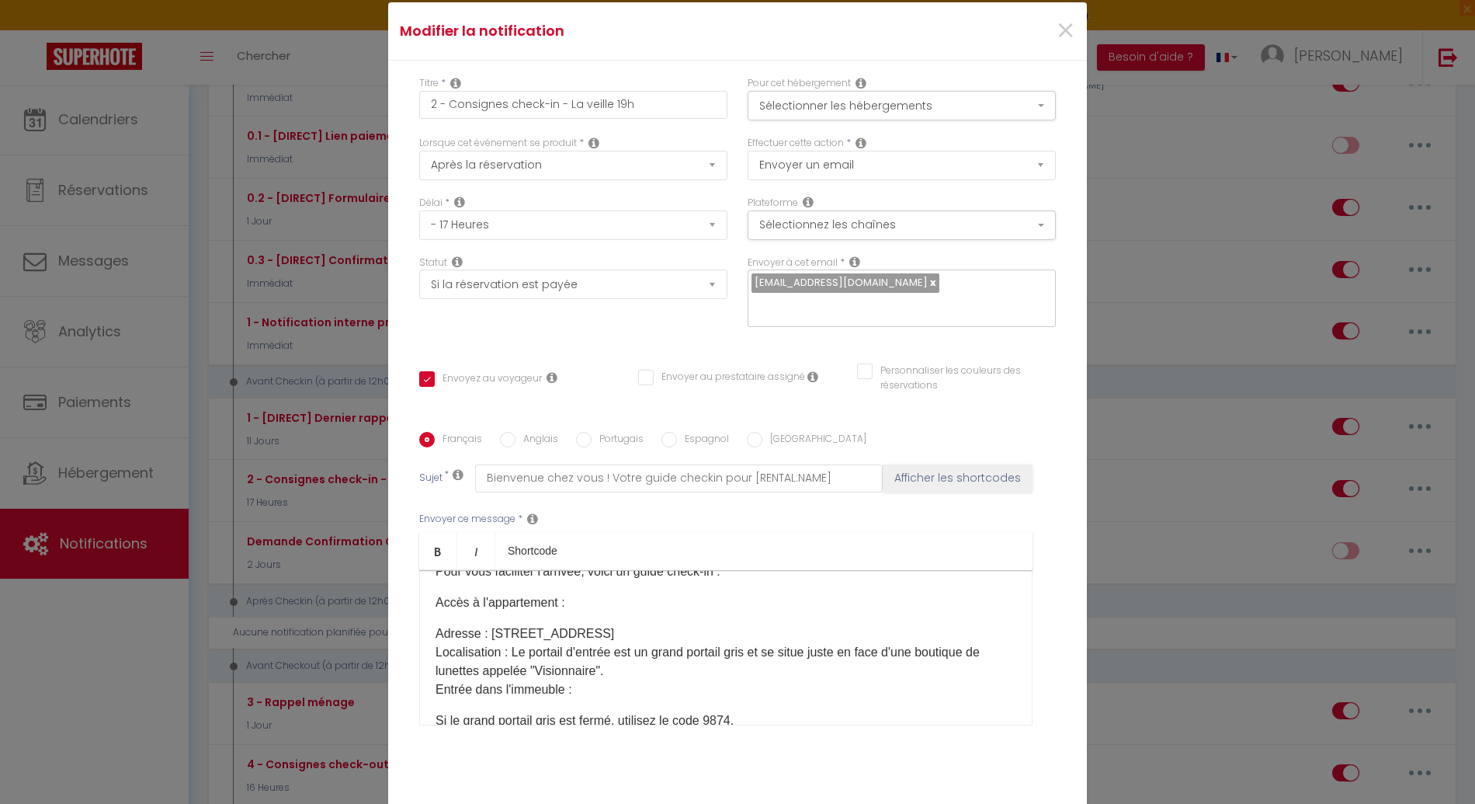
click at [710, 624] on p "Adresse : [STREET_ADDRESS] Localisation : Le portail d'entrée est un grand port…" at bounding box center [726, 661] width 581 height 75
click at [700, 624] on p "Adresse : [STREET_ADDRESS] Localisation : Le portail d'entrée est un grand port…" at bounding box center [726, 661] width 581 height 75
drag, startPoint x: 700, startPoint y: 604, endPoint x: 485, endPoint y: 605, distance: 214.3
click at [485, 624] on p "Adresse : [STREET_ADDRESS] Localisation : Le portail d'entrée est un grand port…" at bounding box center [726, 661] width 581 height 75
click at [437, 640] on p "Adresse : [STREET_ADDRESS] Localisation : Le portail d'entrée est un grand port…" at bounding box center [726, 661] width 581 height 75
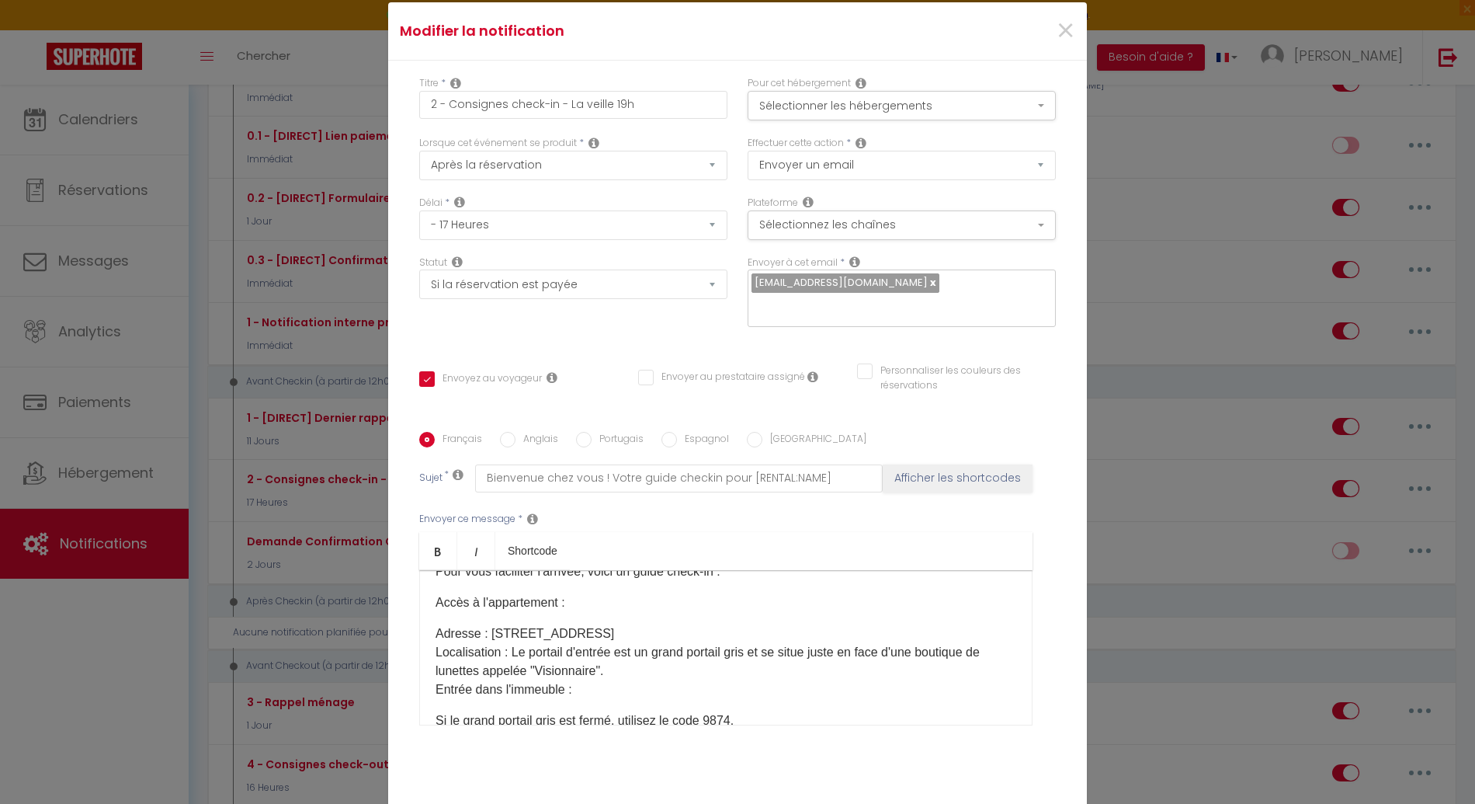
click at [504, 625] on p "Adresse : [STREET_ADDRESS] Localisation : Le portail d'entrée est un grand port…" at bounding box center [726, 661] width 581 height 75
click at [657, 639] on p "Adresse : [STREET_ADDRESS] Localisation : Le portail d'entrée est un grand port…" at bounding box center [726, 661] width 581 height 75
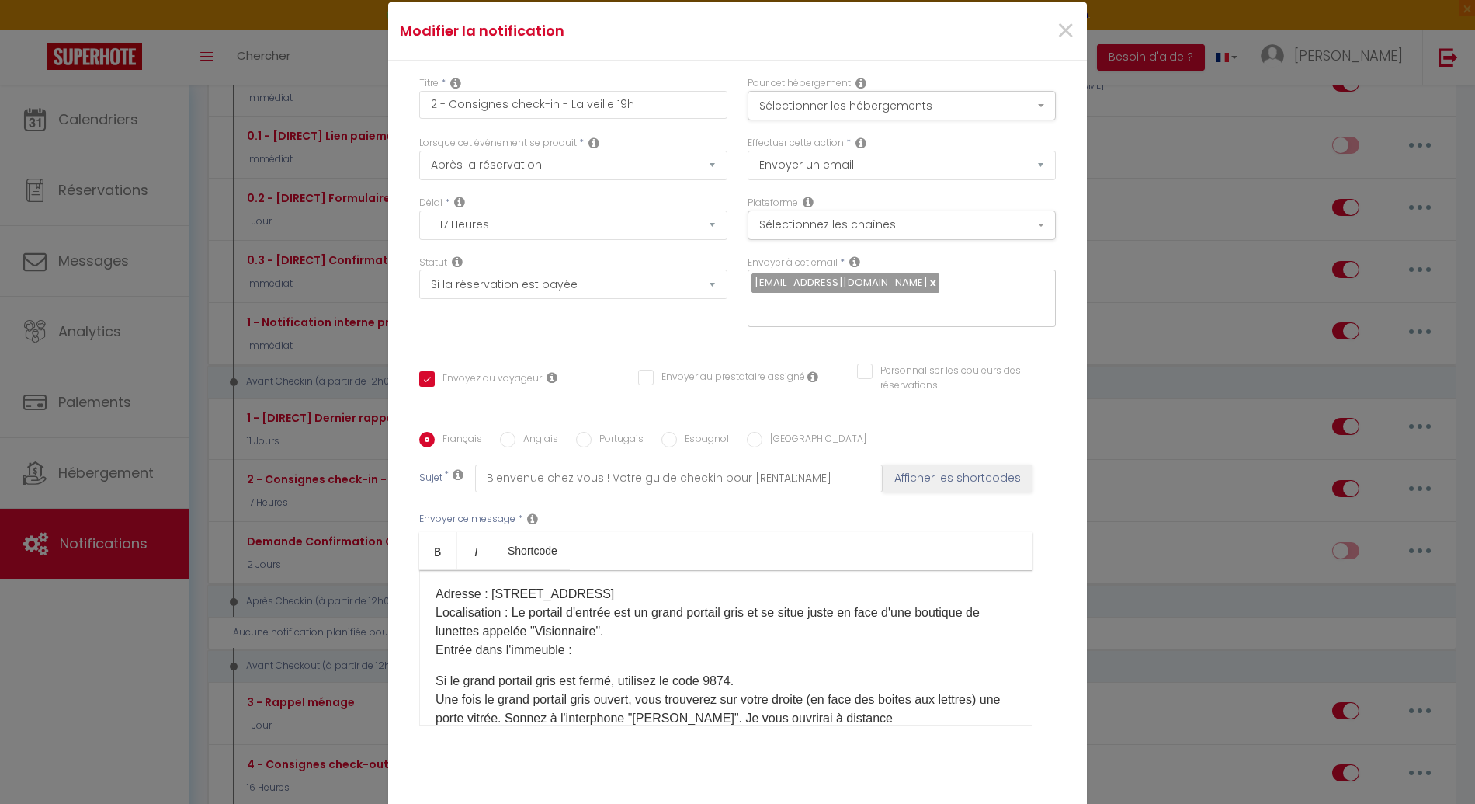
scroll to position [206, 0]
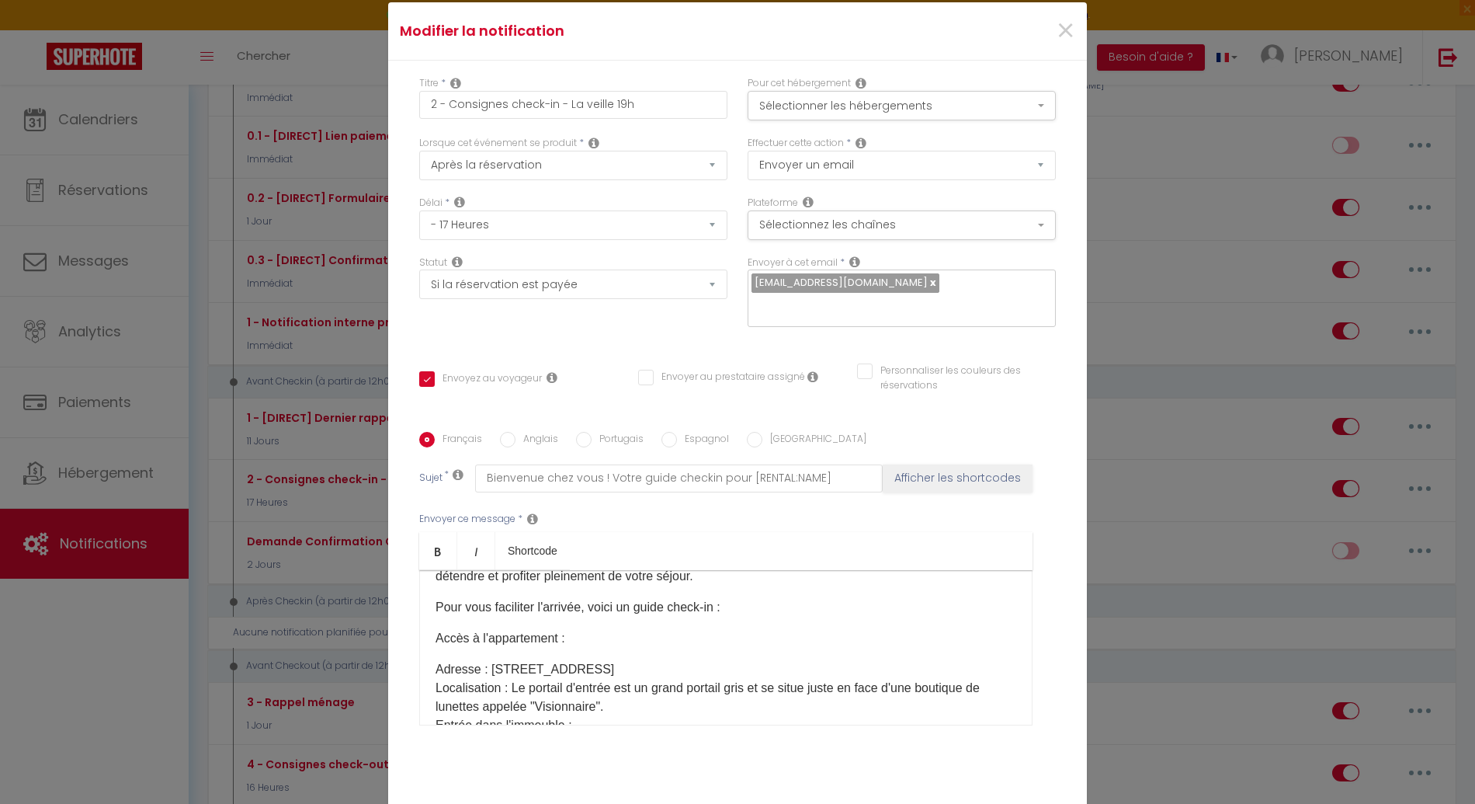
click at [704, 660] on p "Adresse : [STREET_ADDRESS] Localisation : Le portail d'entrée est un grand port…" at bounding box center [726, 697] width 581 height 75
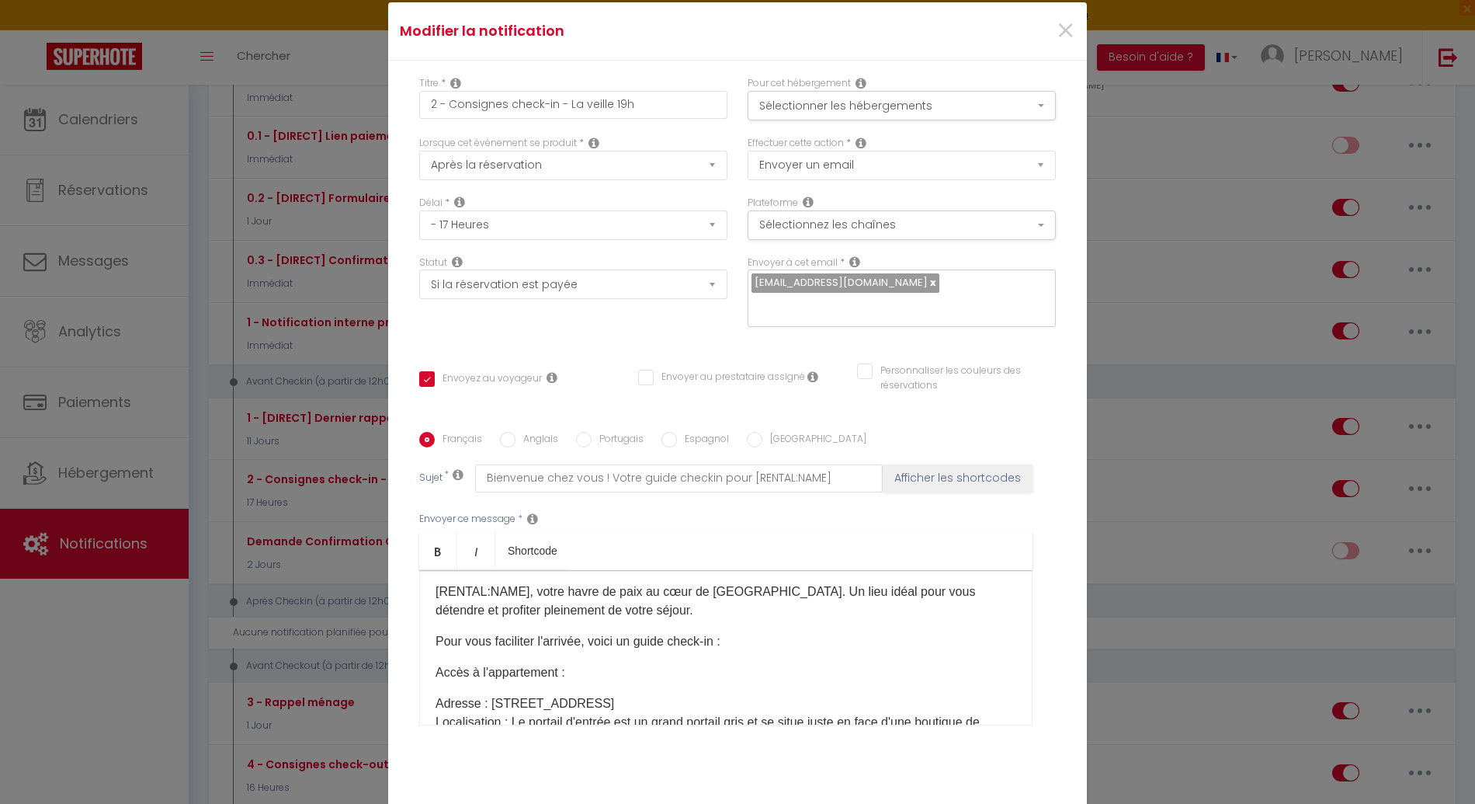
scroll to position [182, 0]
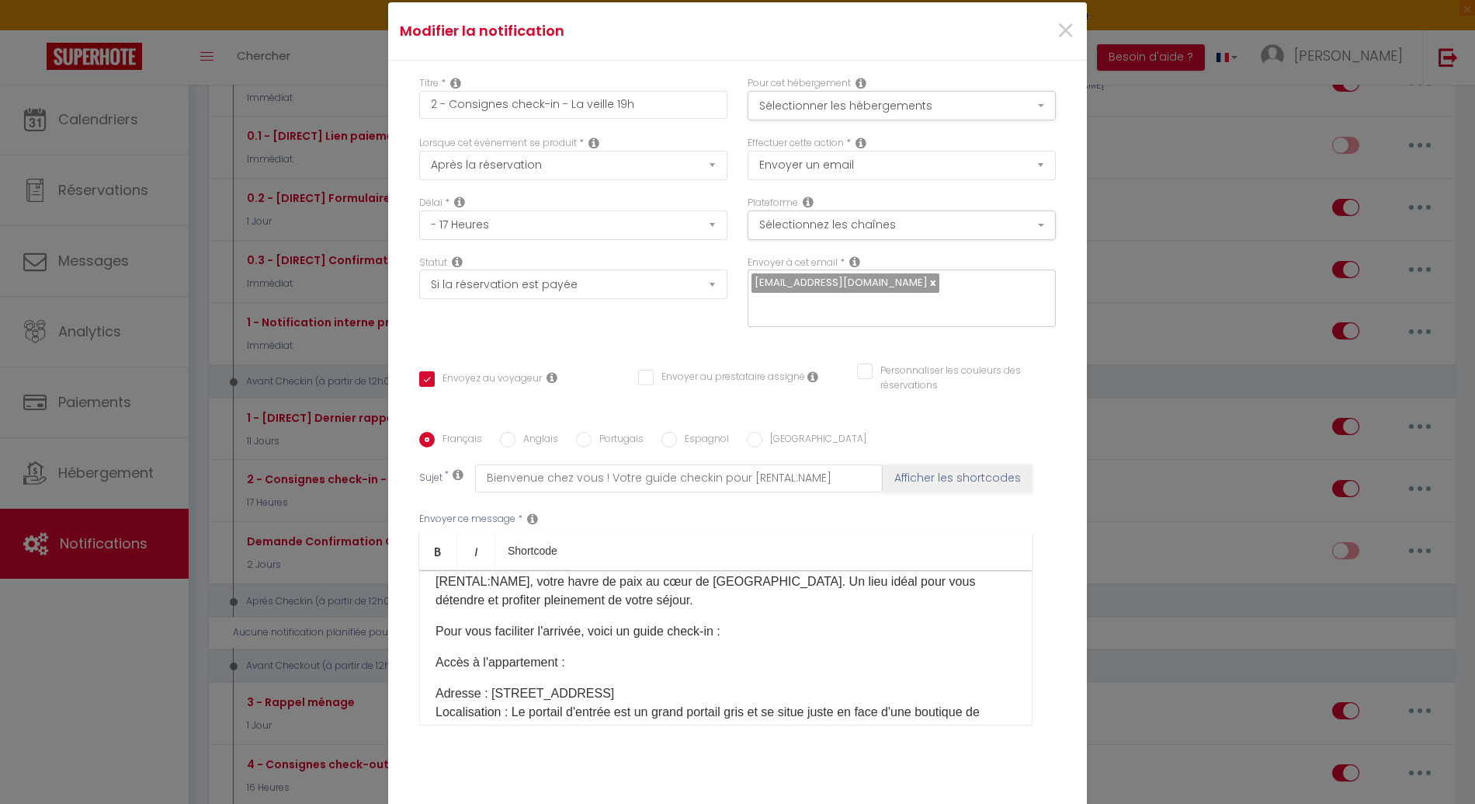
click at [436, 684] on p "Adresse : [STREET_ADDRESS] Localisation : Le portail d'entrée est un grand port…" at bounding box center [726, 721] width 581 height 75
click at [428, 681] on div "​Bonjour [GUEST:FIRST_NAME], Préparez-vous à vivre un séjour inoubliable à [REN…" at bounding box center [725, 647] width 613 height 155
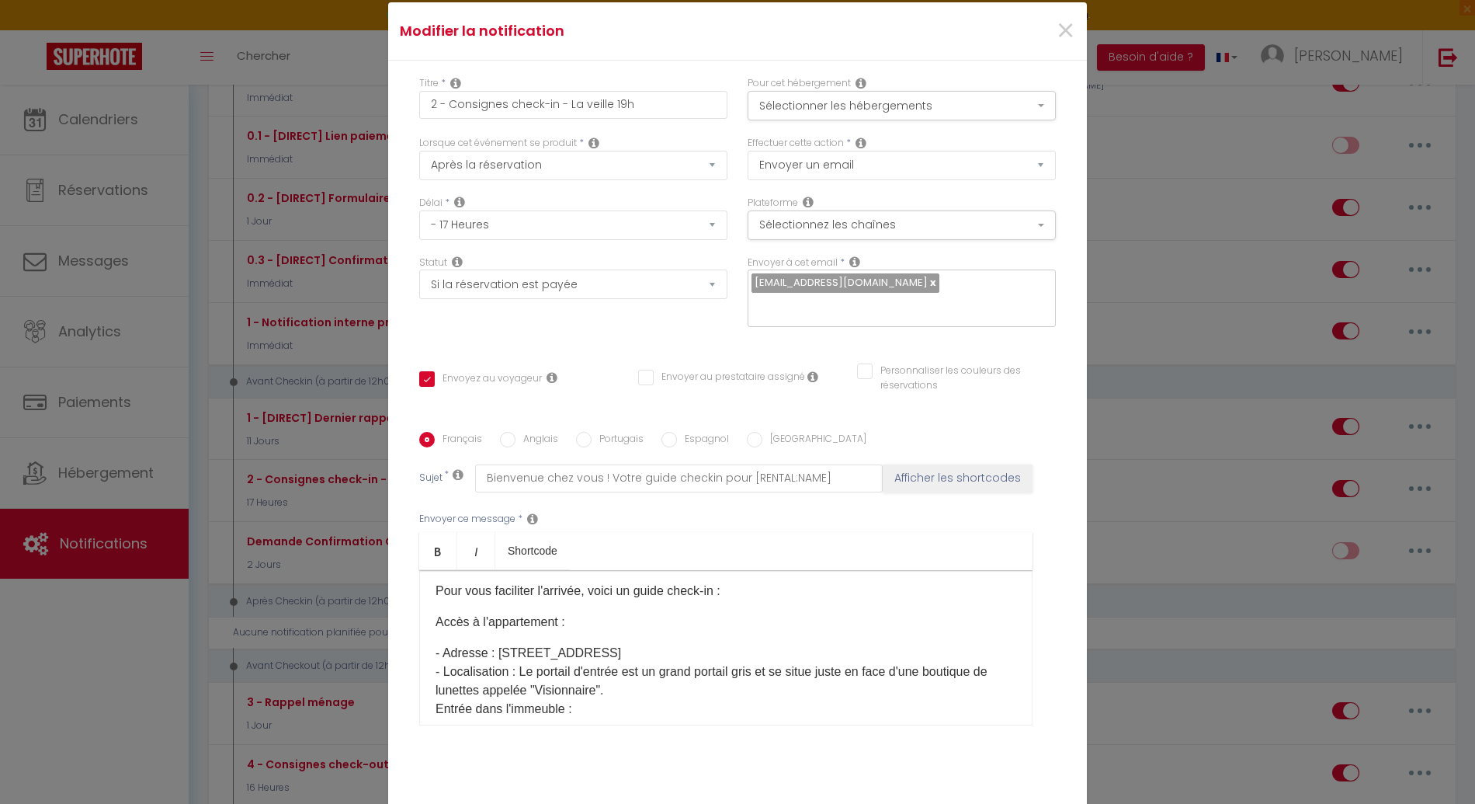
scroll to position [232, 0]
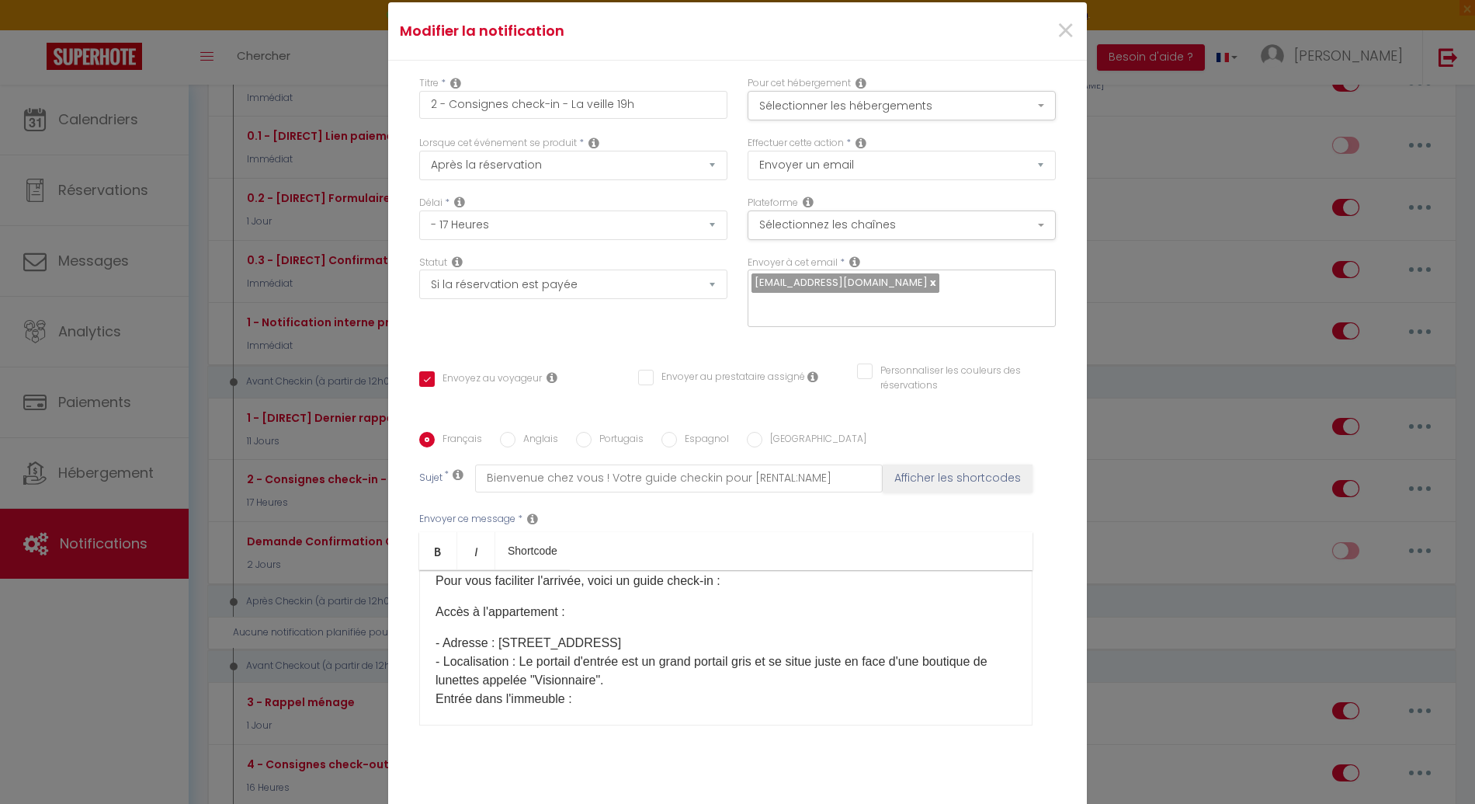
click at [436, 669] on p "- Adresse : [STREET_ADDRESS] - Localisation : Le portail d'entrée est un grand …" at bounding box center [726, 671] width 581 height 75
drag, startPoint x: 429, startPoint y: 701, endPoint x: 446, endPoint y: 694, distance: 17.7
click at [436, 721] on p "Si le grand portail gris est fermé, utilisez le code 9874. Une fois le grand po…" at bounding box center [726, 795] width 581 height 149
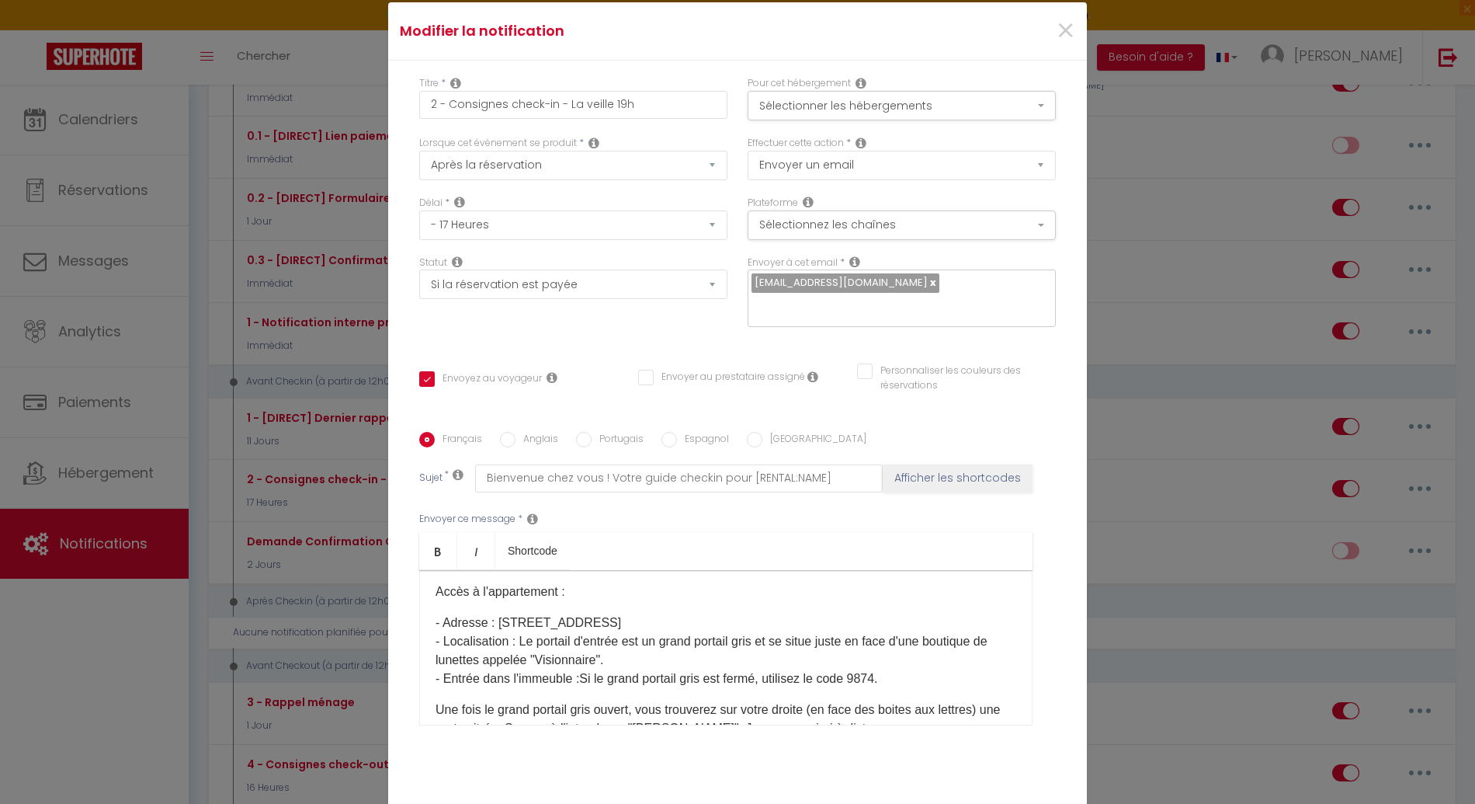
scroll to position [262, 0]
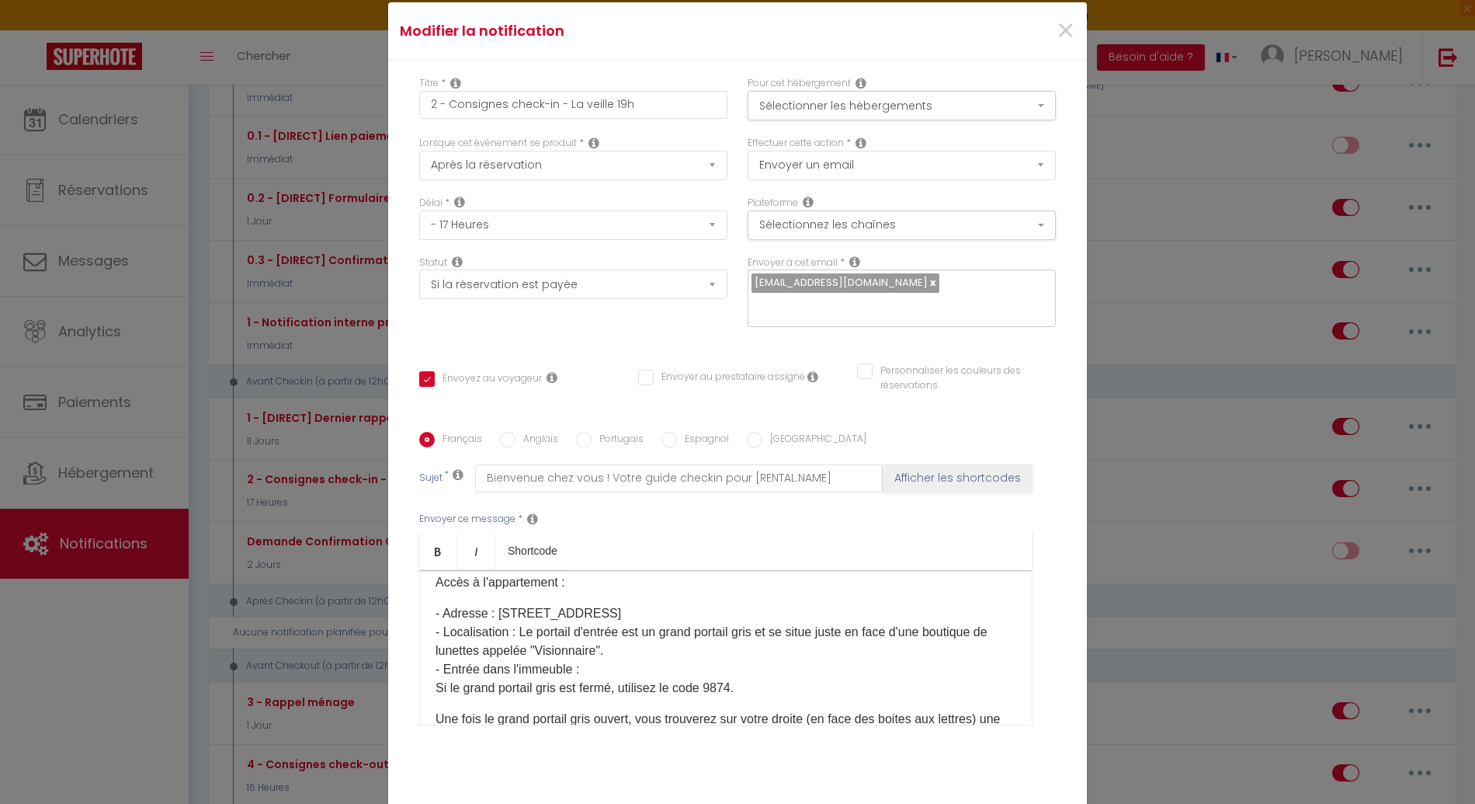
click at [436, 710] on p "Une fois le grand portail gris ouvert, vous trouverez sur votre droite (en face…" at bounding box center [726, 775] width 581 height 130
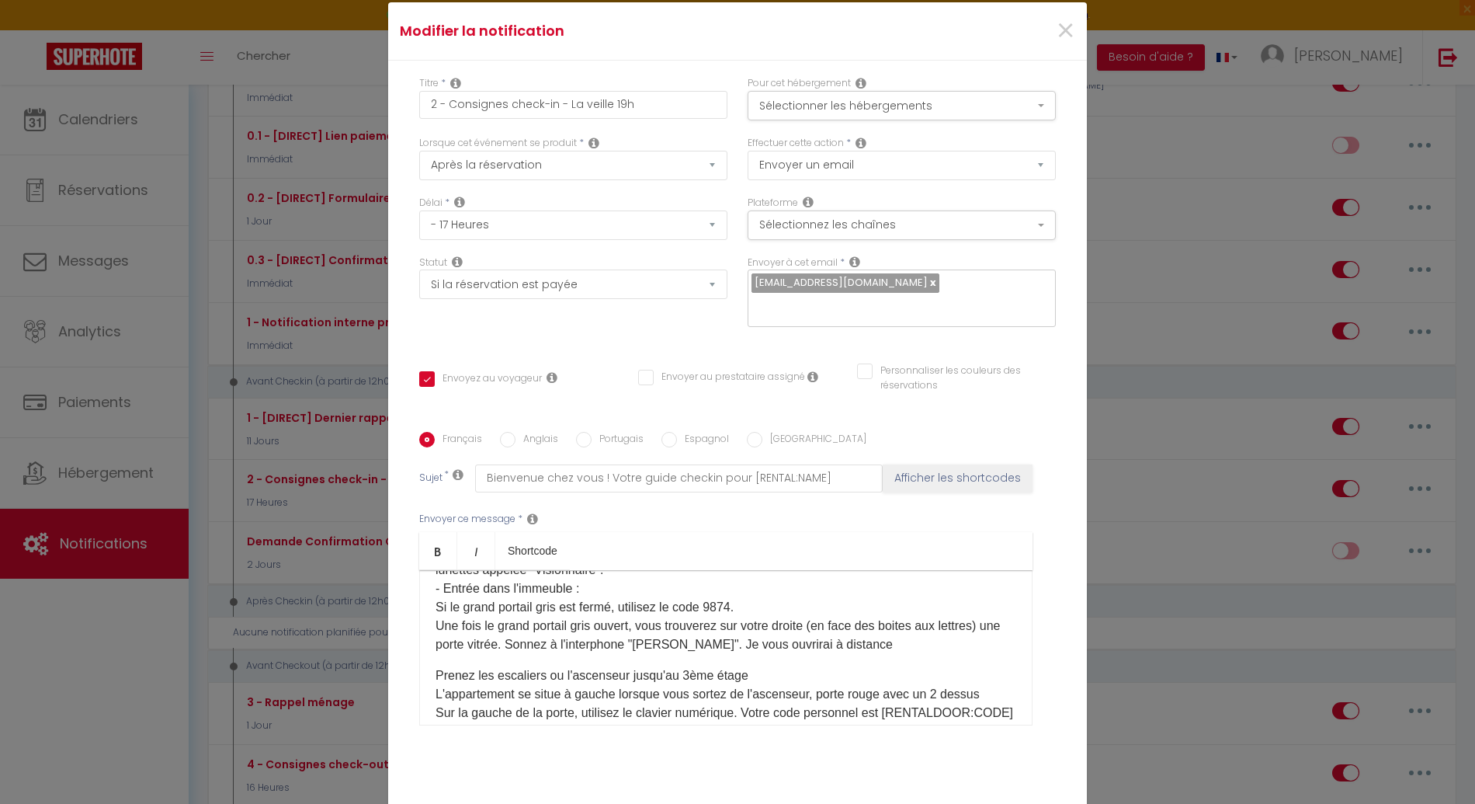
scroll to position [353, 0]
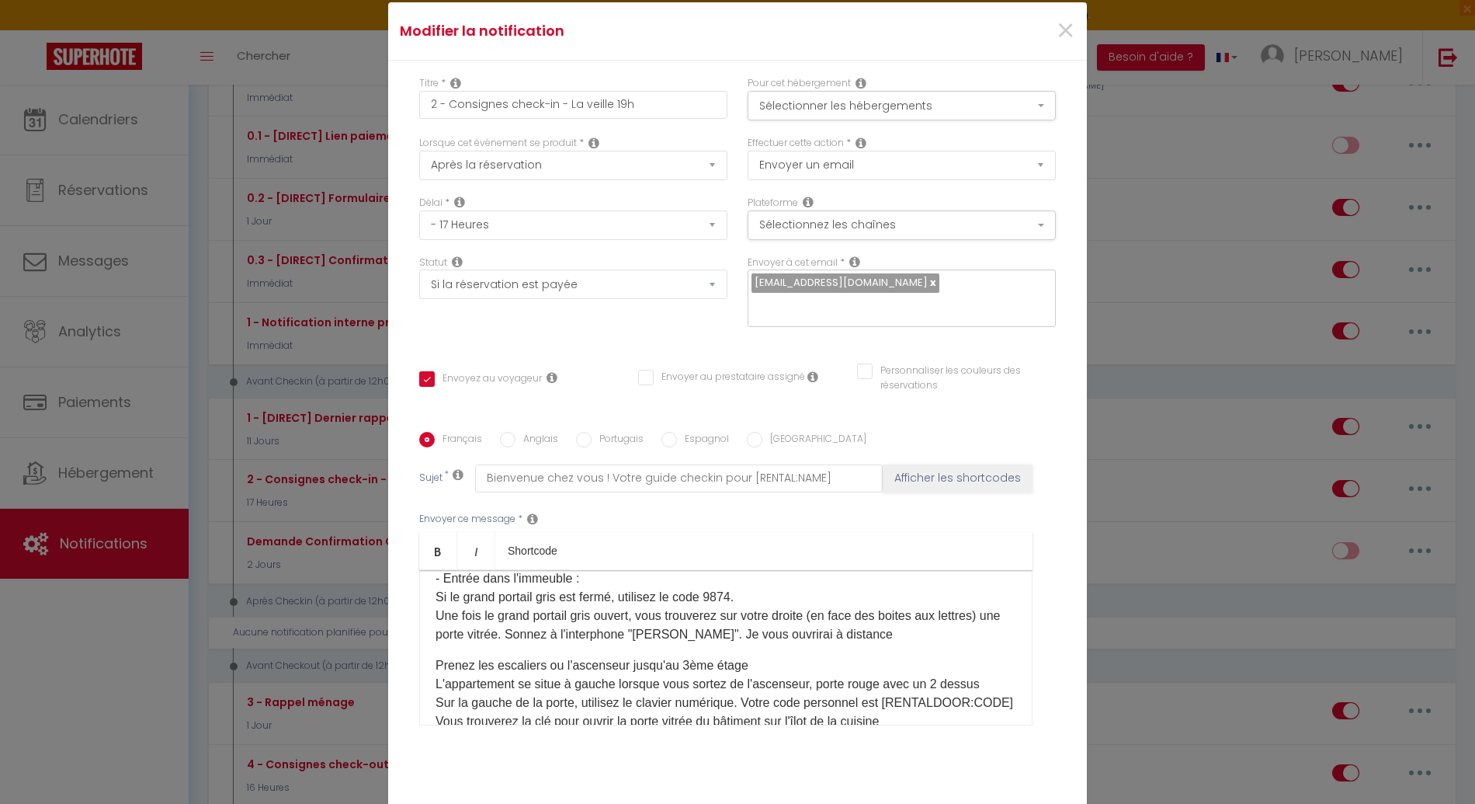
click at [625, 656] on p "Prenez les escaliers ou l'ascenseur jusqu'au 3ème ​​étage L'appartement se situ…" at bounding box center [726, 702] width 581 height 93
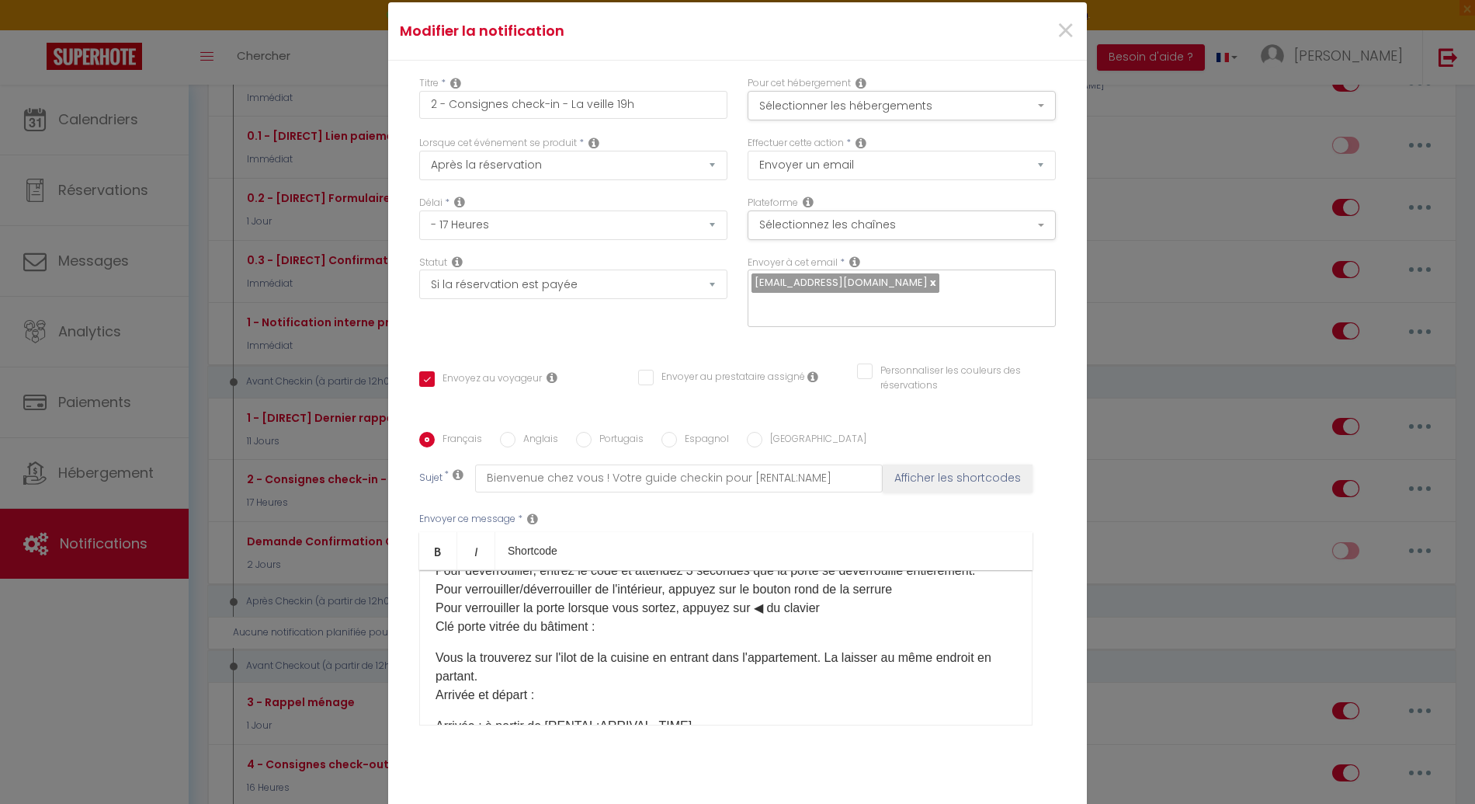
scroll to position [562, 0]
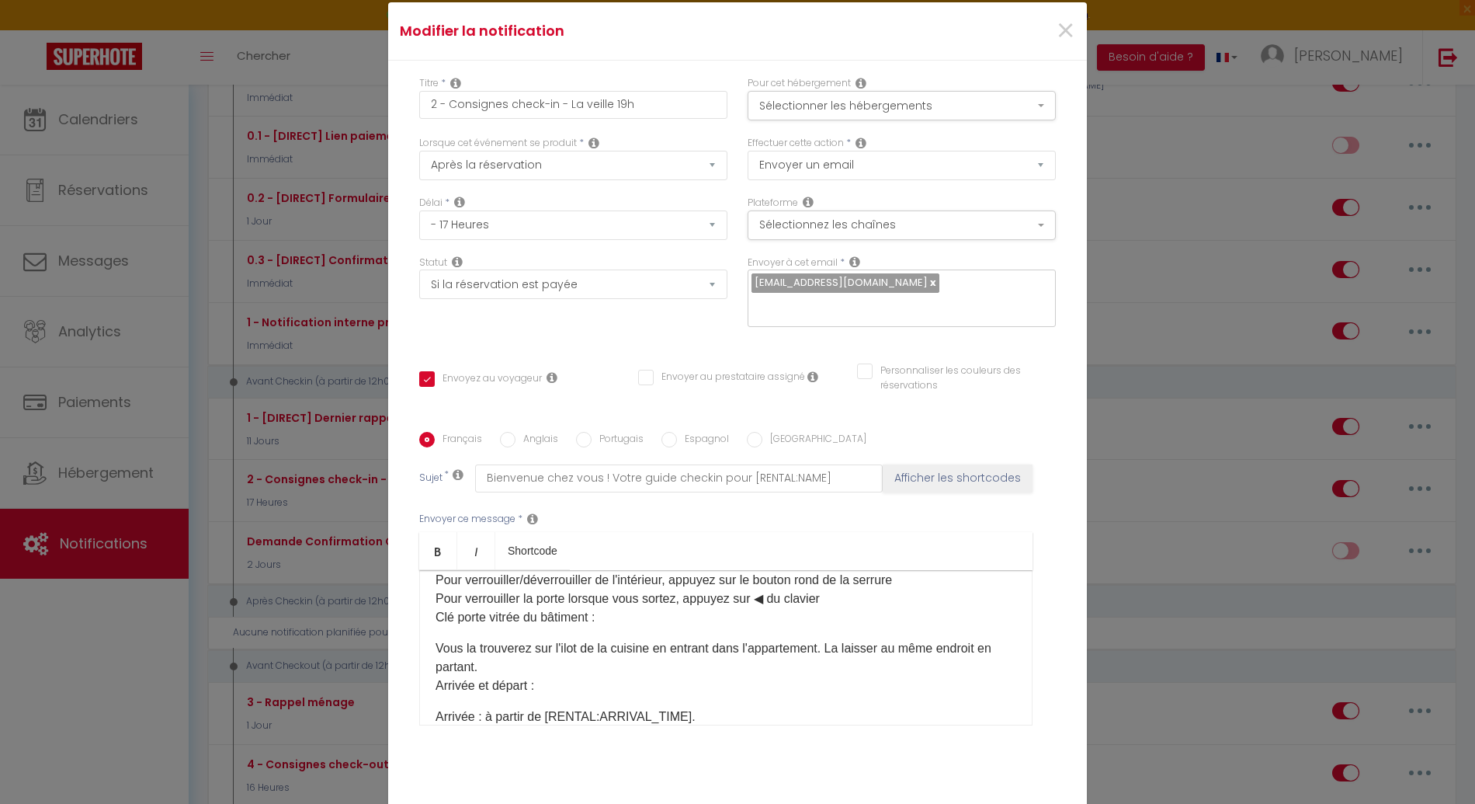
click at [436, 605] on p "Pour déverrouiller, entrez le code et attendez 3 secondes que la porte se déver…" at bounding box center [726, 589] width 581 height 75
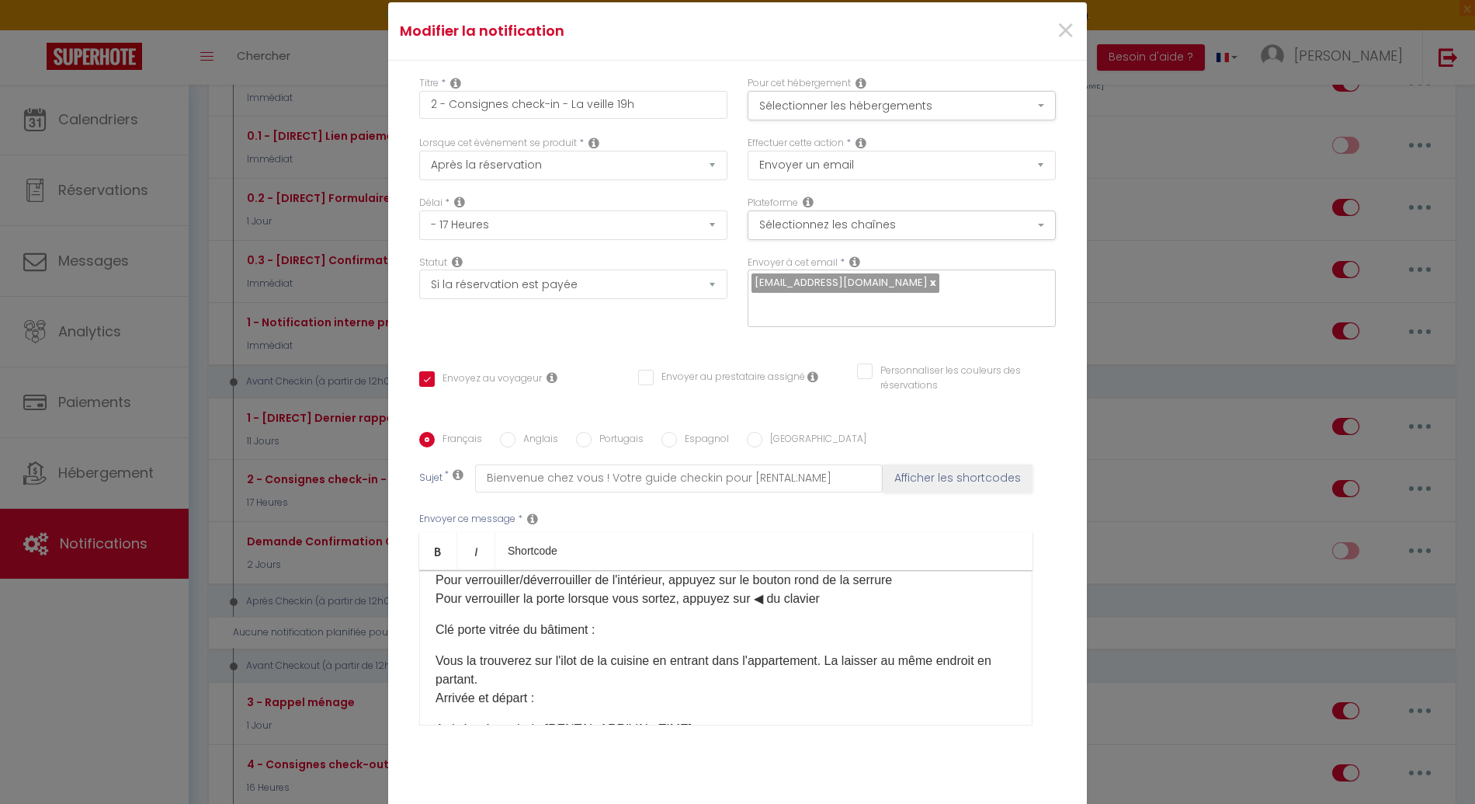
click at [436, 652] on p "Vous la trouverez sur l'ilot de la cuisine en entrant dans l'appartement. La la…" at bounding box center [726, 680] width 581 height 56
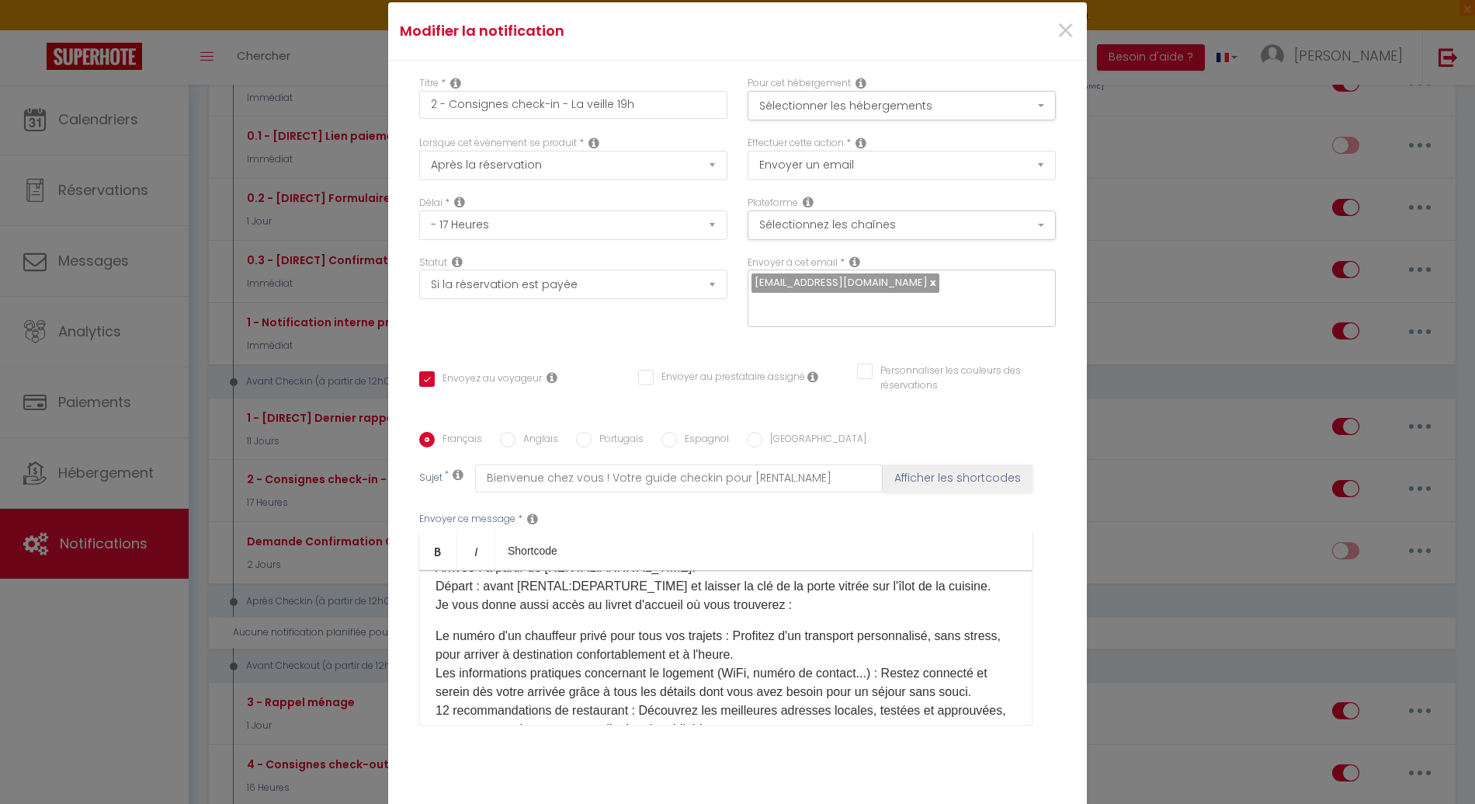
scroll to position [734, 0]
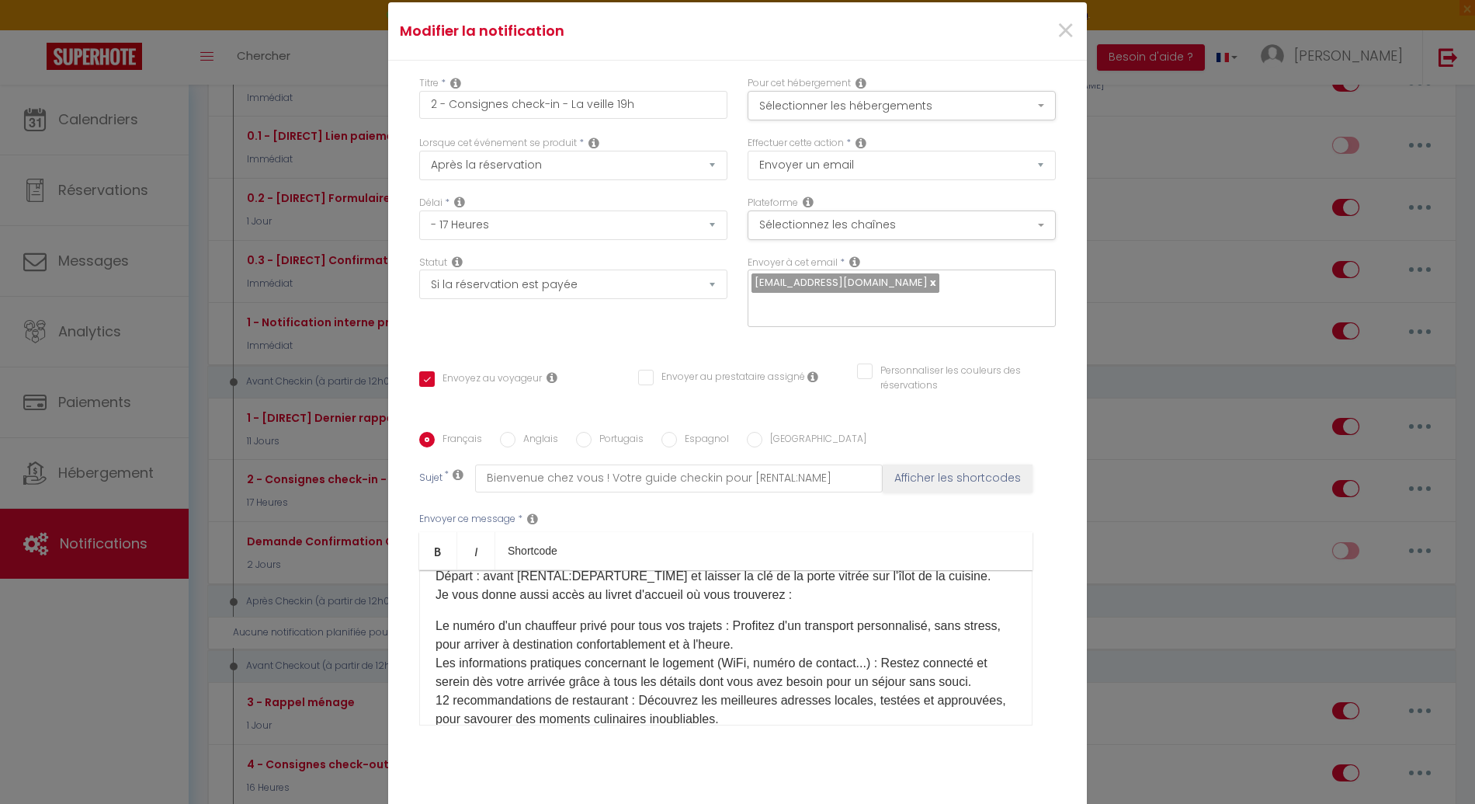
click at [436, 585] on p "Arrivée : à partir de [RENTAL:ARRIVAL_TIME].​ Départ : avant [RENTAL:DEPARTURE_…" at bounding box center [726, 576] width 581 height 56
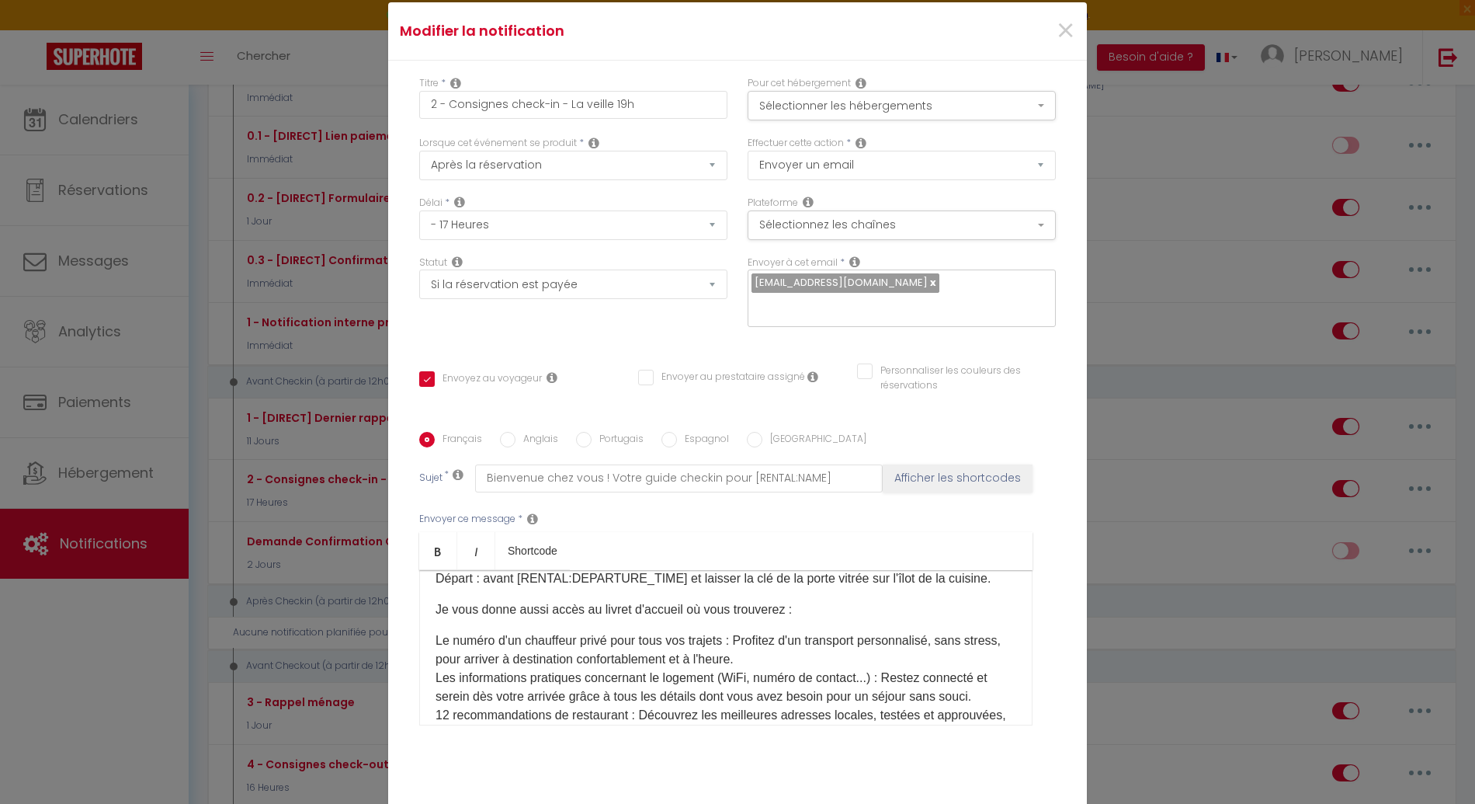
scroll to position [742, 0]
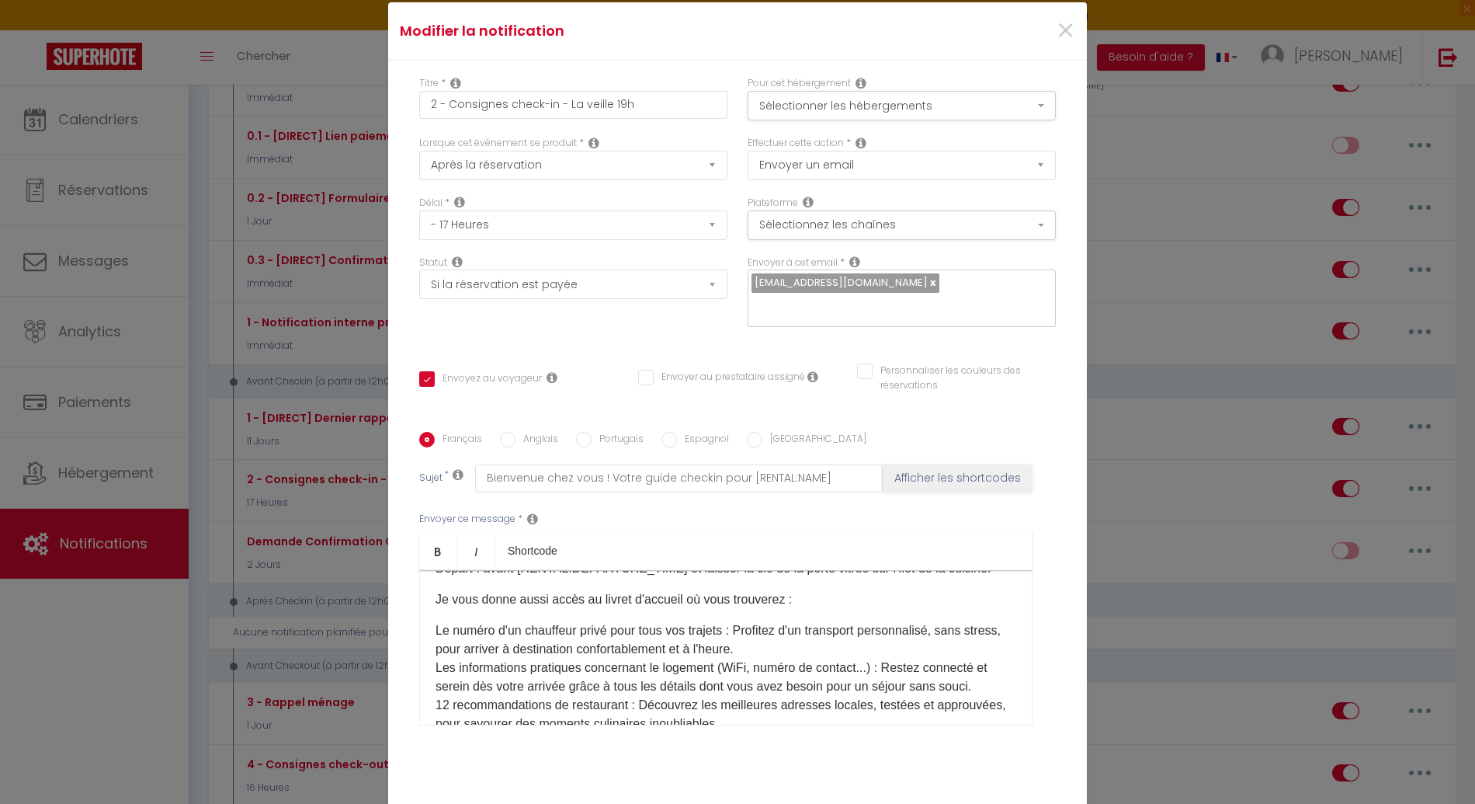
click at [436, 621] on p "Le numéro d'un chauffeur privé pour tous vos trajets : Profitez d'un transport …" at bounding box center [726, 733] width 581 height 224
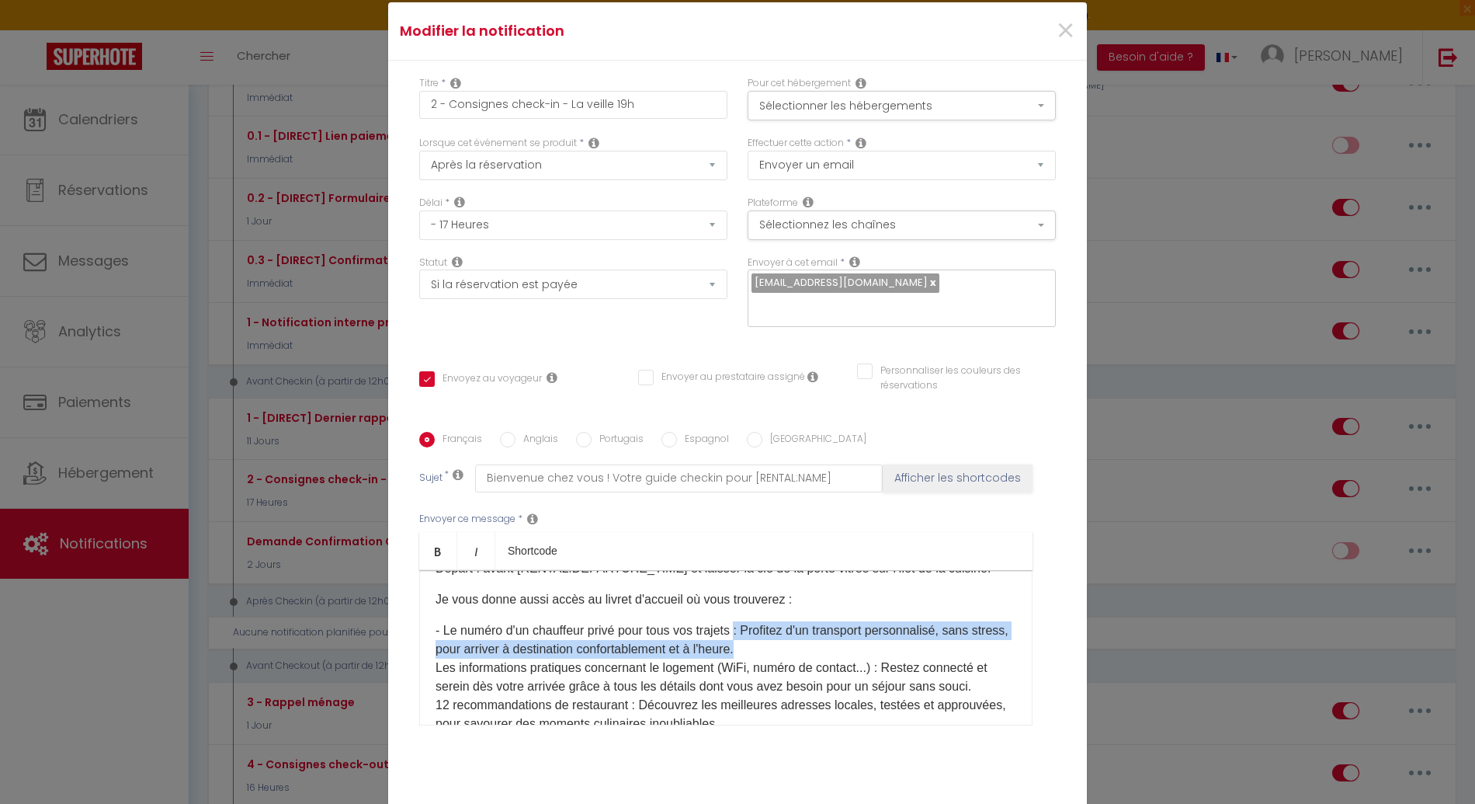
drag, startPoint x: 750, startPoint y: 638, endPoint x: 736, endPoint y: 619, distance: 23.9
click at [736, 621] on p "- Le numéro d'un chauffeur privé pour tous vos trajets : Profitez d'un transpor…" at bounding box center [726, 733] width 581 height 224
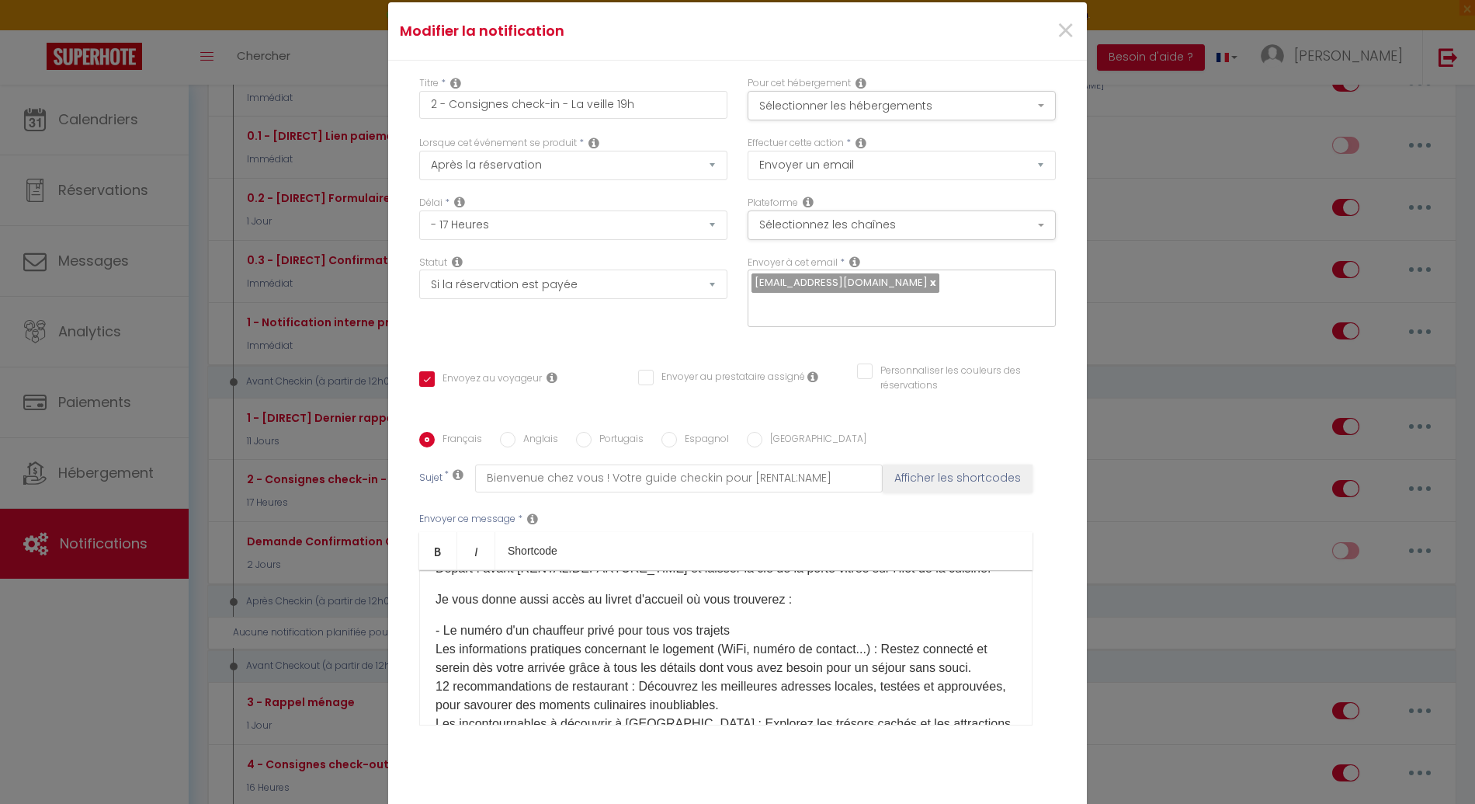
click at [436, 641] on p "- Le numéro d'un chauffeur privé pour tous vos trajets Les informations pratiqu…" at bounding box center [726, 723] width 581 height 205
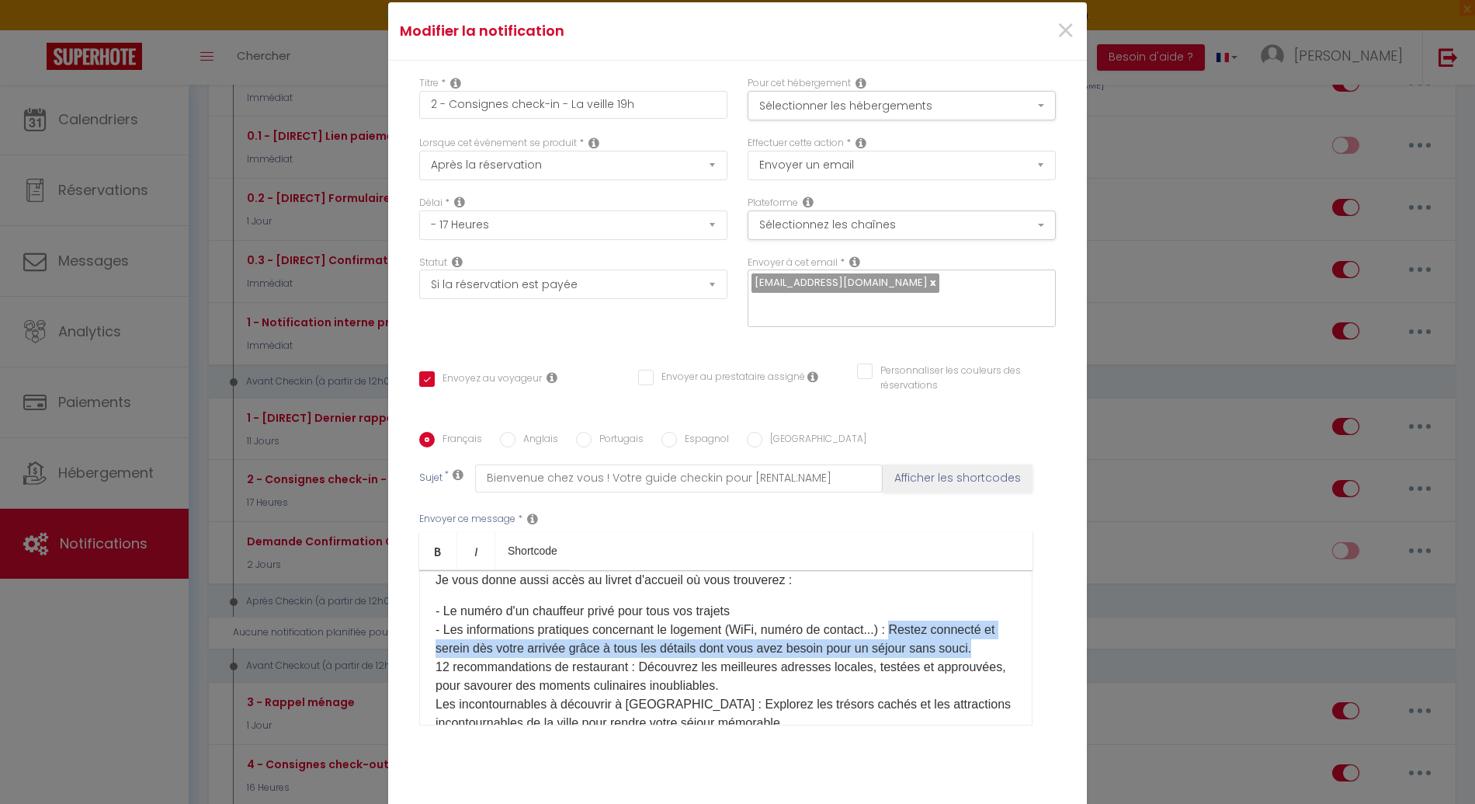
drag, startPoint x: 982, startPoint y: 638, endPoint x: 899, endPoint y: 624, distance: 84.3
click at [899, 624] on p "- Le numéro d'un chauffeur privé pour tous vos trajets - Les informations prati…" at bounding box center [726, 704] width 581 height 205
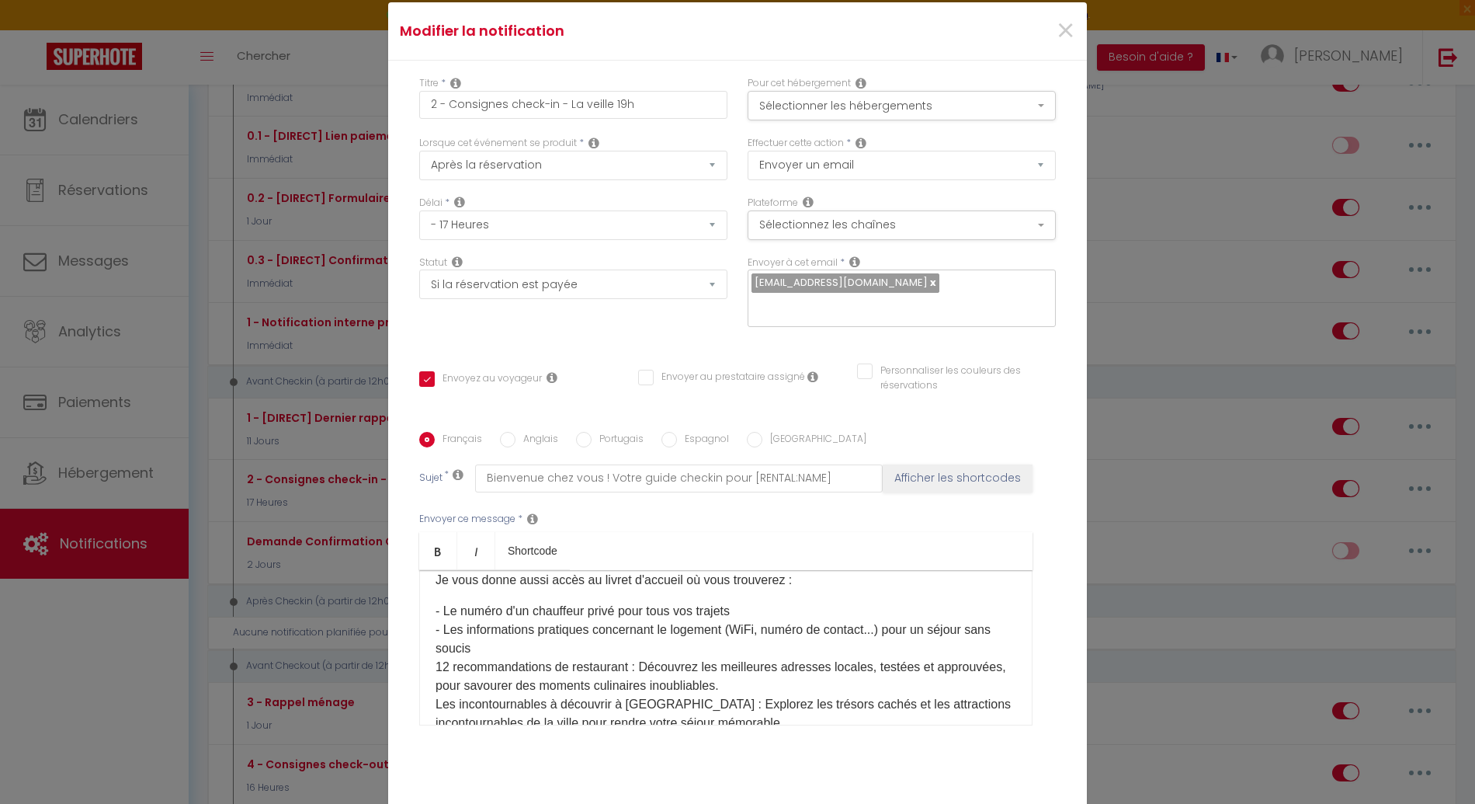
click at [436, 655] on p "- Le numéro d'un chauffeur privé pour tous vos trajets - Les informations prati…" at bounding box center [726, 704] width 581 height 205
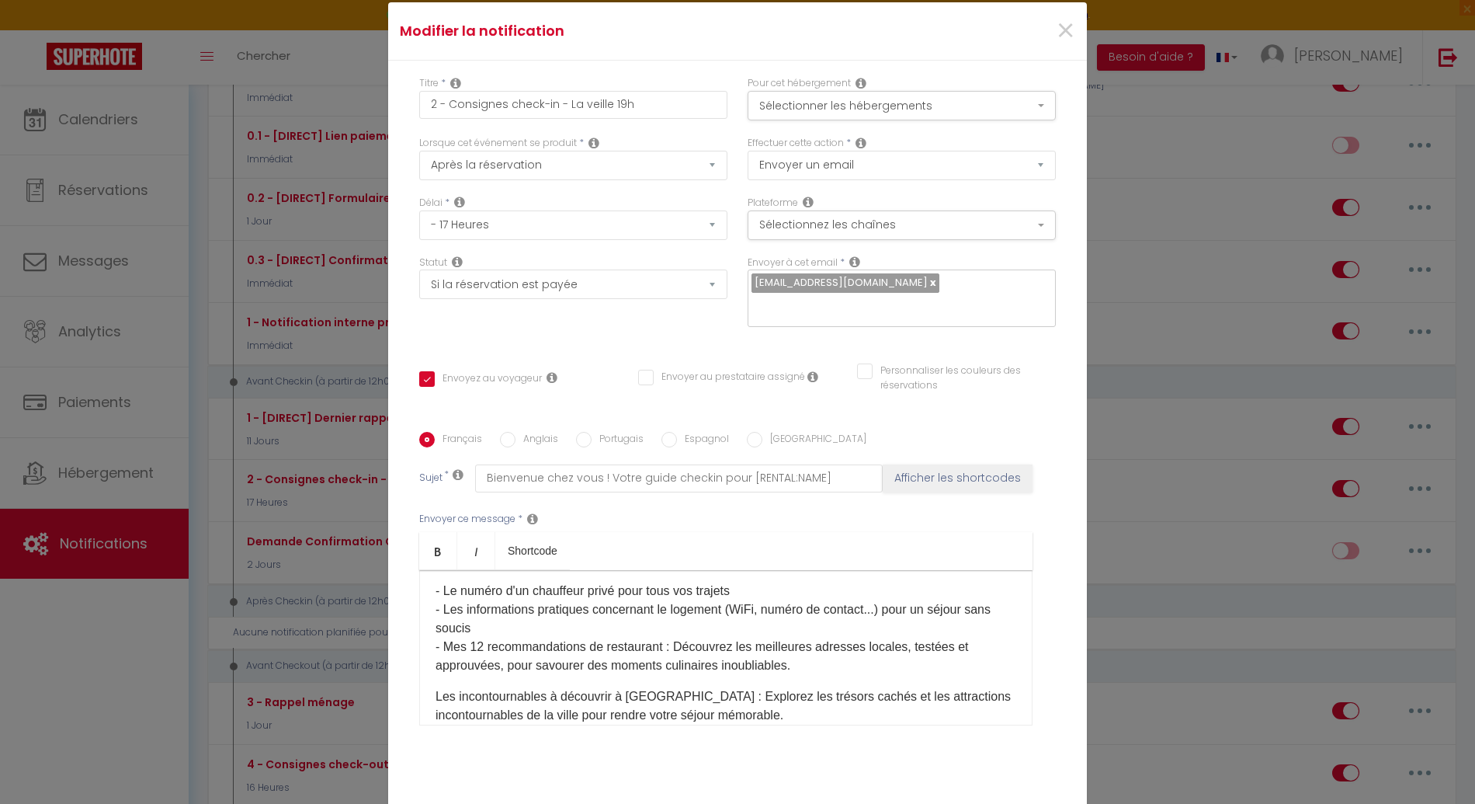
scroll to position [791, 0]
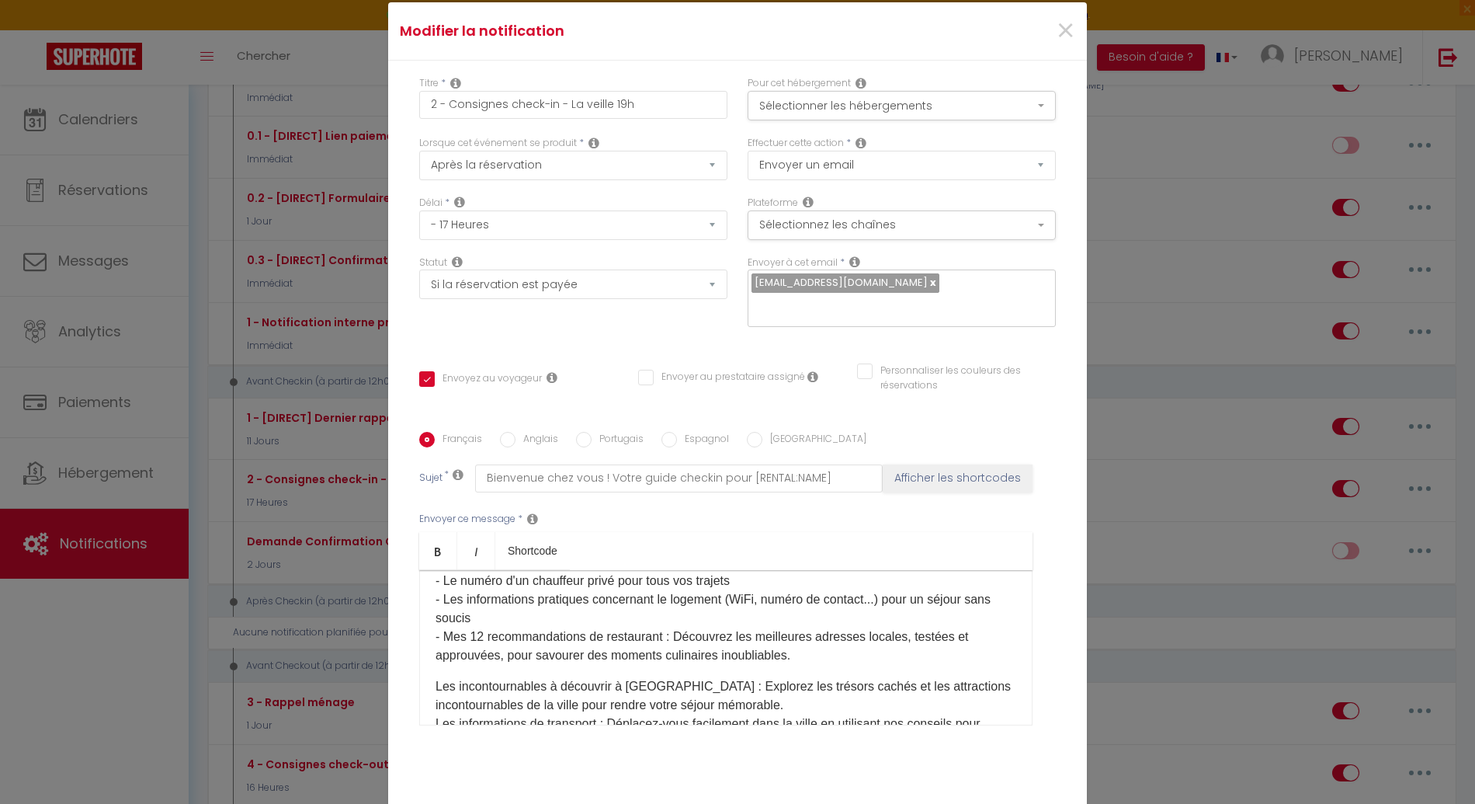
click at [667, 634] on p "- Le numéro d'un chauffeur privé pour tous vos trajets - Les informations prati…" at bounding box center [726, 618] width 581 height 93
click at [594, 648] on p "- Le numéro d'un chauffeur privé pour tous vos trajets - Les informations prati…" at bounding box center [726, 618] width 581 height 93
drag, startPoint x: 667, startPoint y: 623, endPoint x: 725, endPoint y: 631, distance: 58.9
click at [725, 631] on p "- Le numéro d'un chauffeur privé pour tous vos trajets - Les informations prati…" at bounding box center [726, 618] width 581 height 93
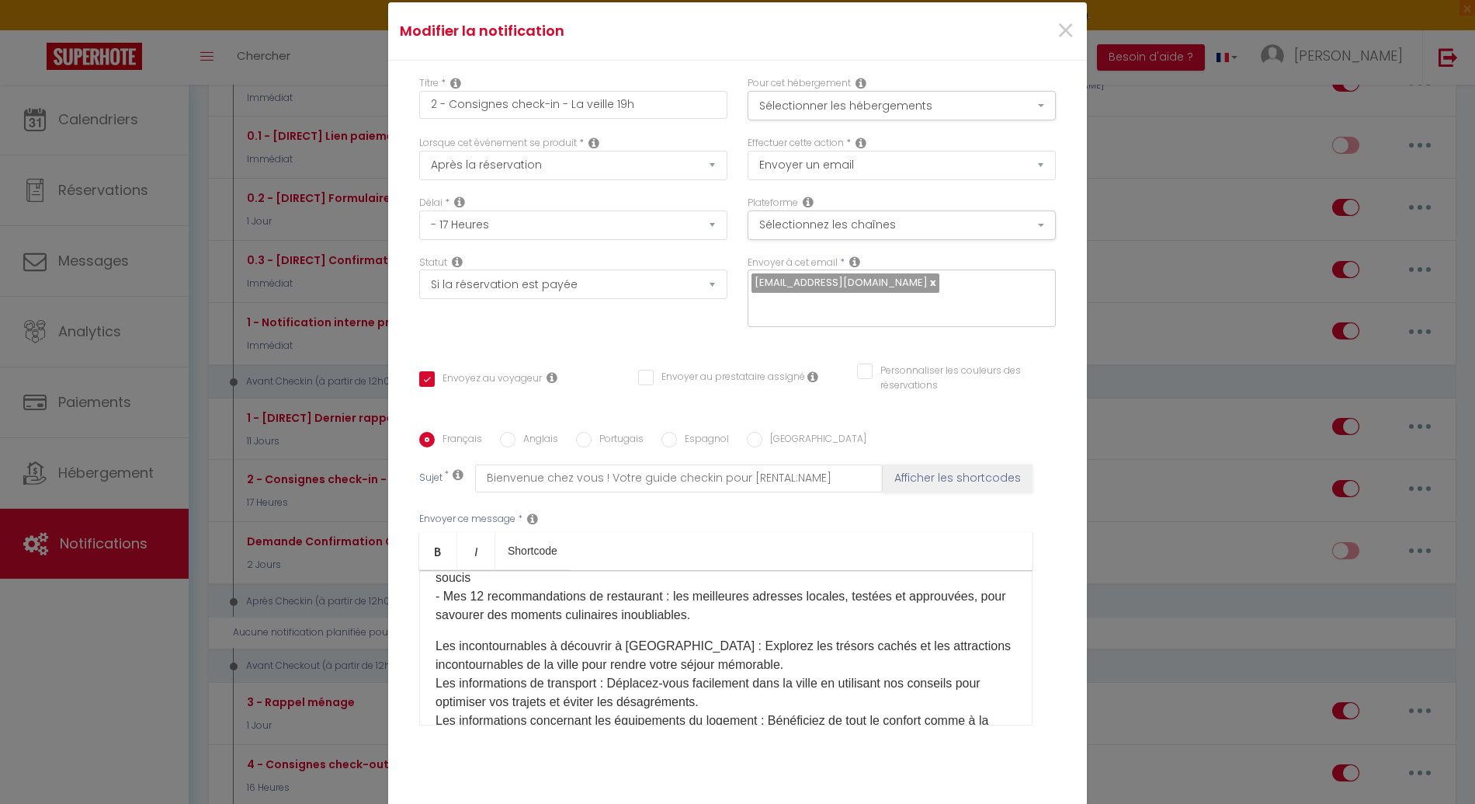
scroll to position [822, 0]
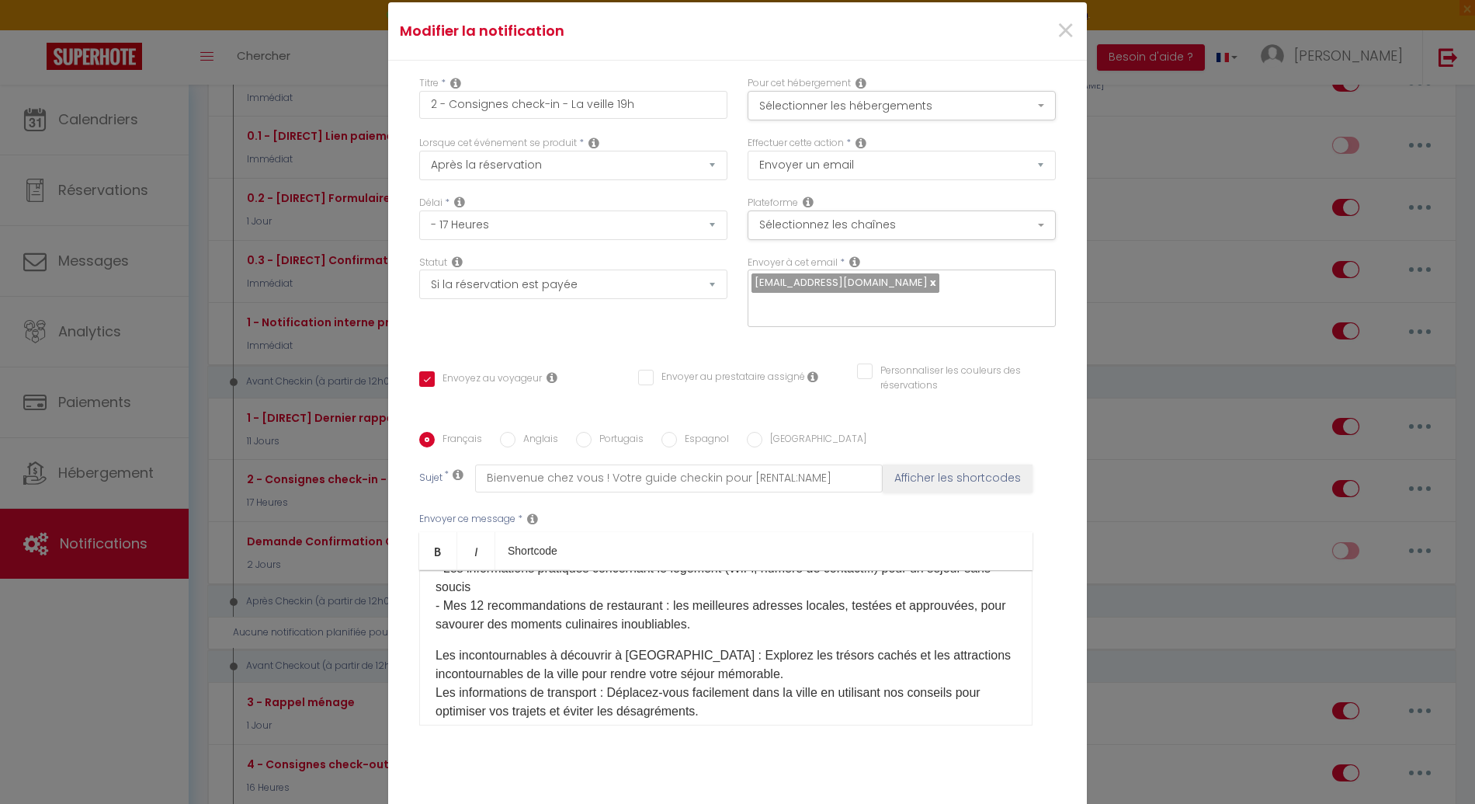
click at [428, 643] on div "​Bonjour [GUEST:FIRST_NAME], Préparez-vous à vivre un séjour inoubliable à [REN…" at bounding box center [725, 647] width 613 height 155
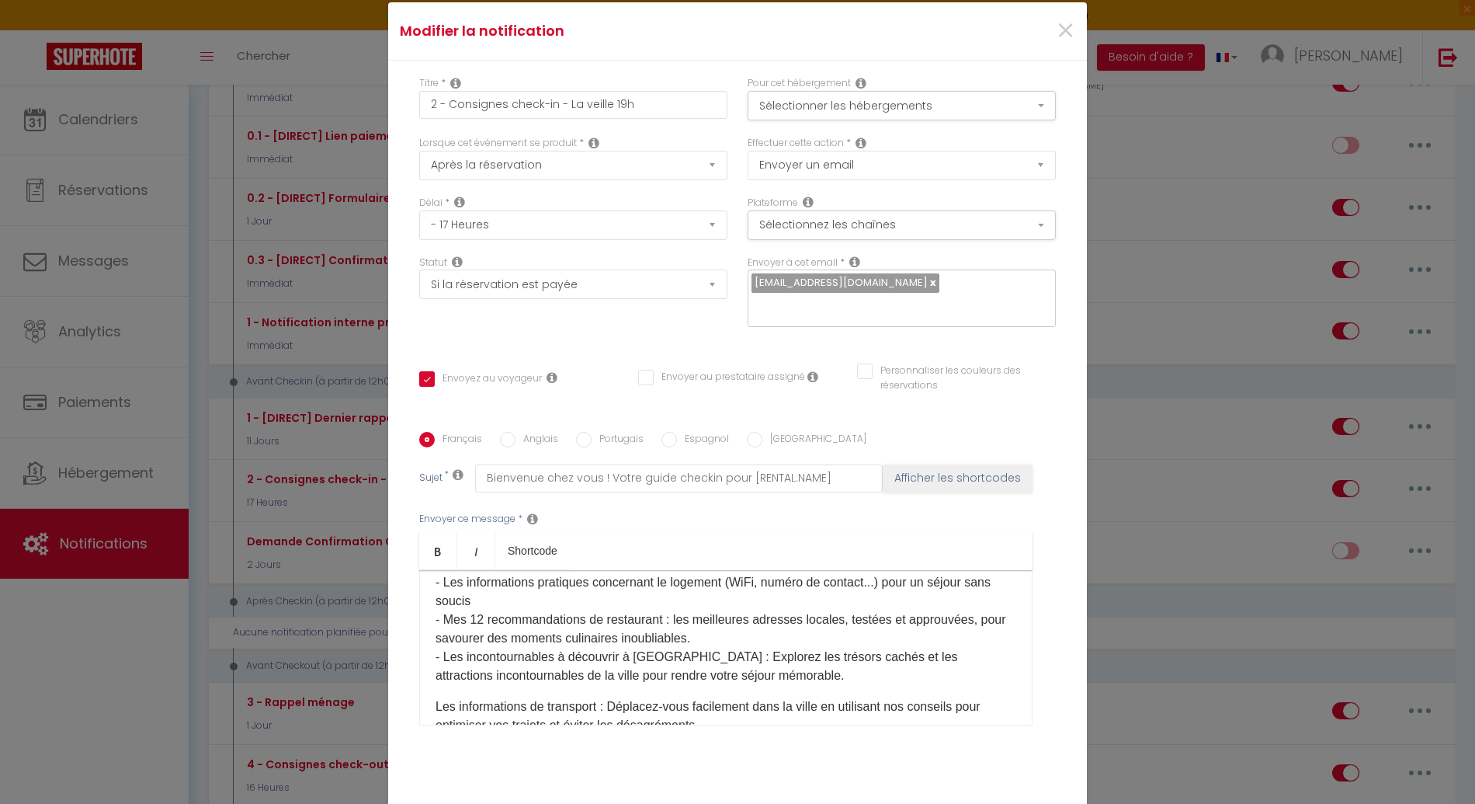
scroll to position [818, 0]
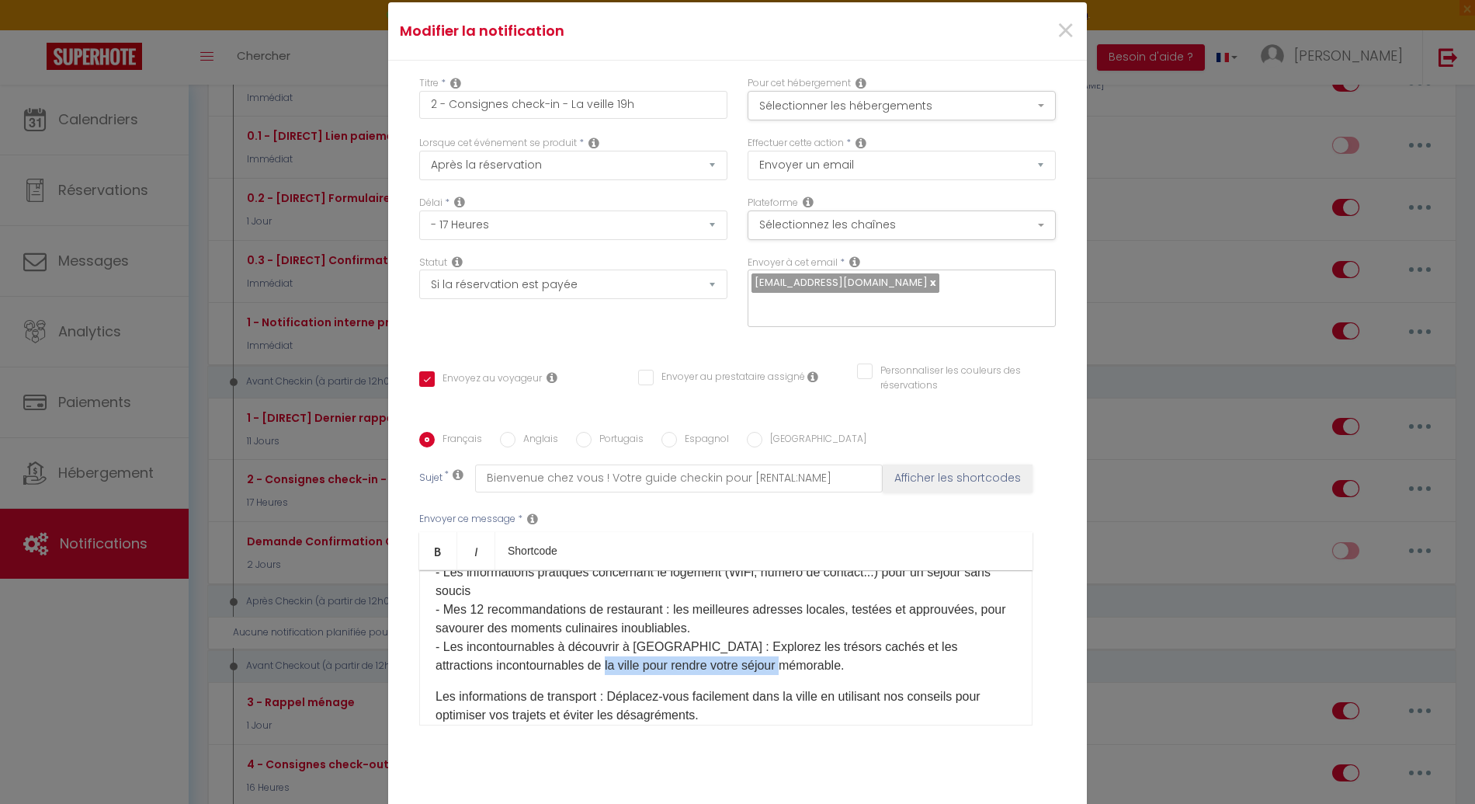
drag, startPoint x: 582, startPoint y: 658, endPoint x: 786, endPoint y: 658, distance: 204.2
click at [786, 658] on p "- Le numéro d'un chauffeur privé pour tous vos trajets - Les informations prati…" at bounding box center [726, 609] width 581 height 130
copy p "pour rendre votre séjour mémorable"
click at [680, 639] on p "- Le numéro d'un chauffeur privé pour tous vos trajets - Les informations prati…" at bounding box center [726, 609] width 581 height 130
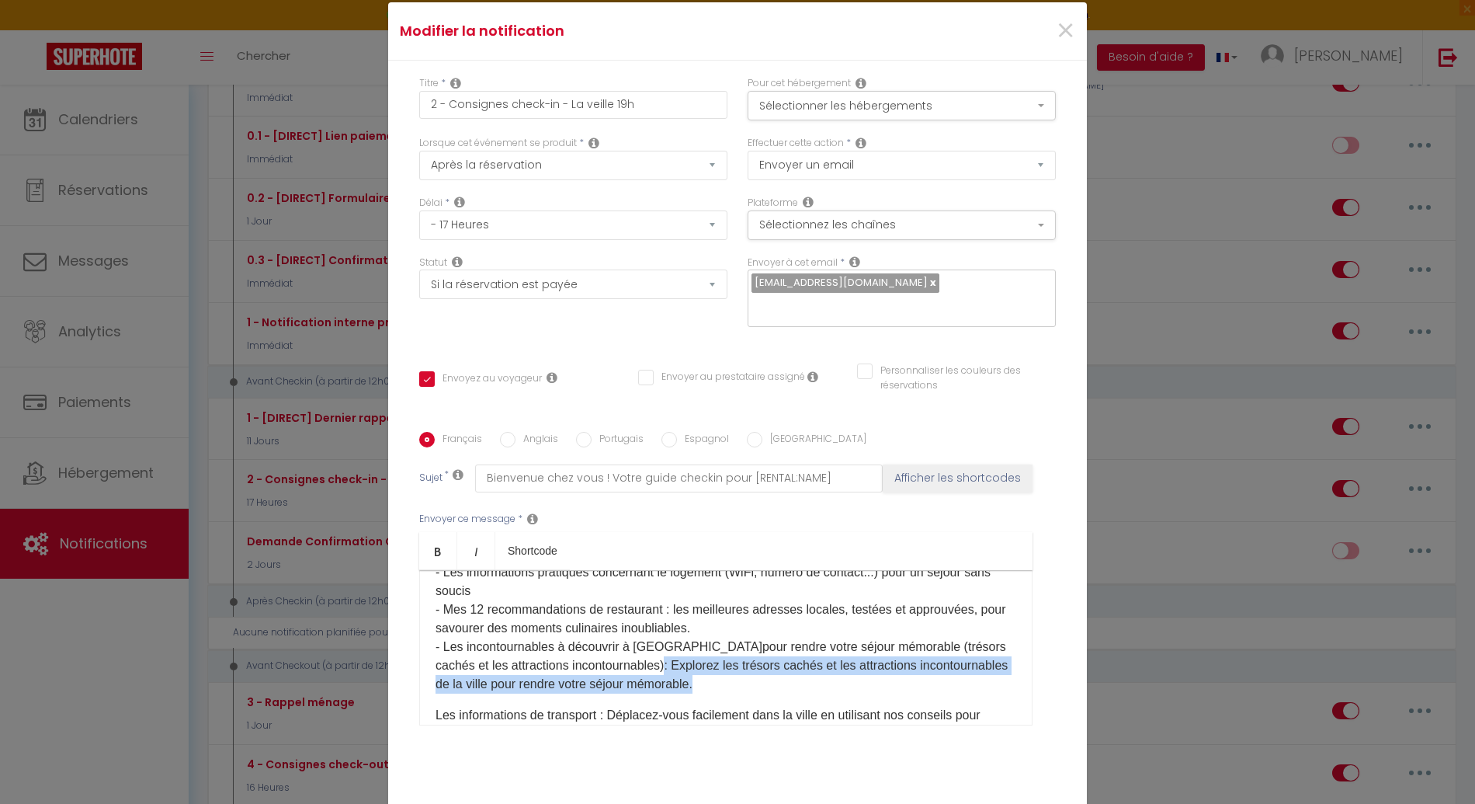
drag, startPoint x: 676, startPoint y: 672, endPoint x: 612, endPoint y: 660, distance: 64.7
click at [612, 660] on p "- Le numéro d'un chauffeur privé pour tous vos trajets - Les informations prati…" at bounding box center [726, 618] width 581 height 149
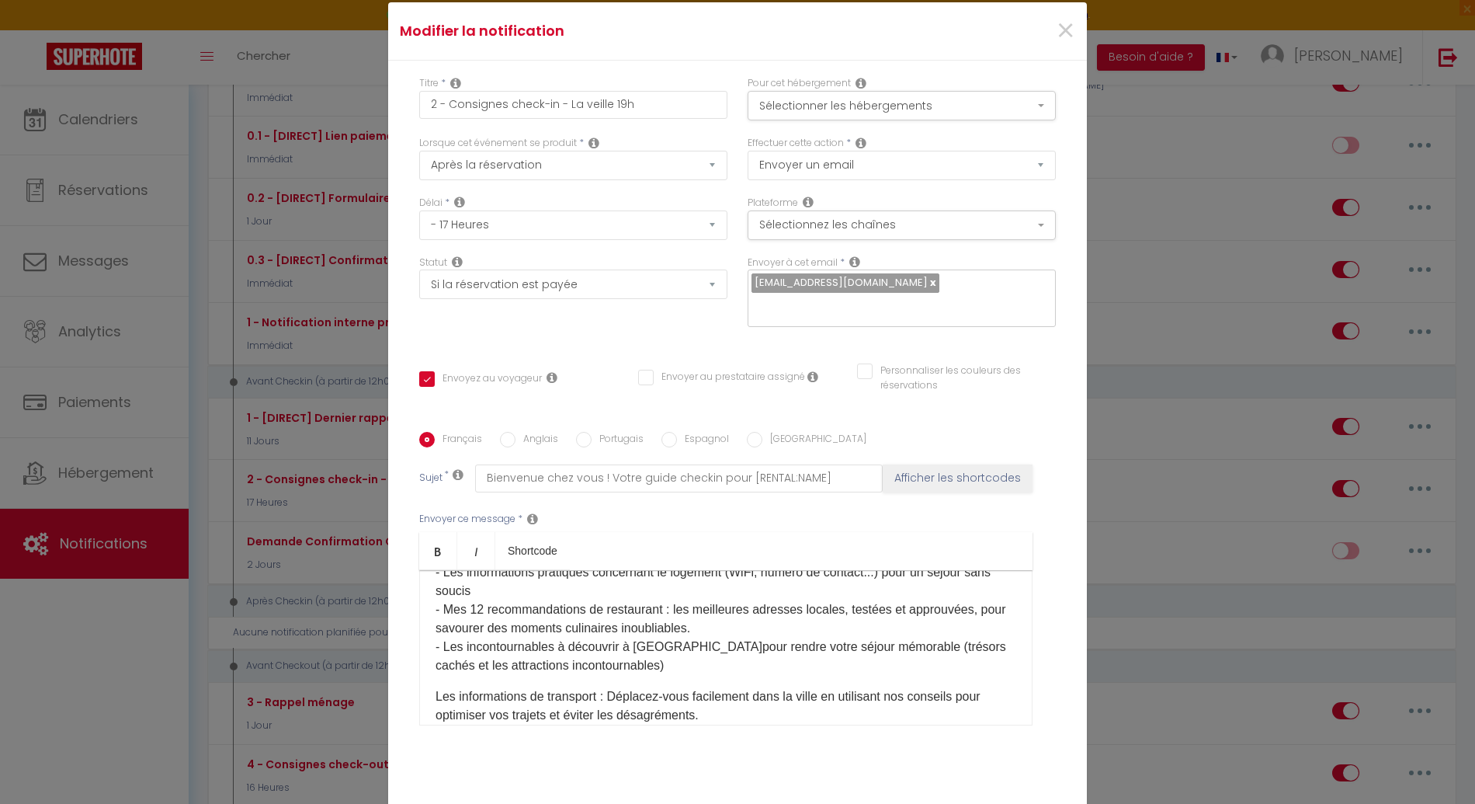
click at [429, 686] on div "​Bonjour [GUEST:FIRST_NAME], Préparez-vous à vivre un séjour inoubliable à [REN…" at bounding box center [725, 647] width 613 height 155
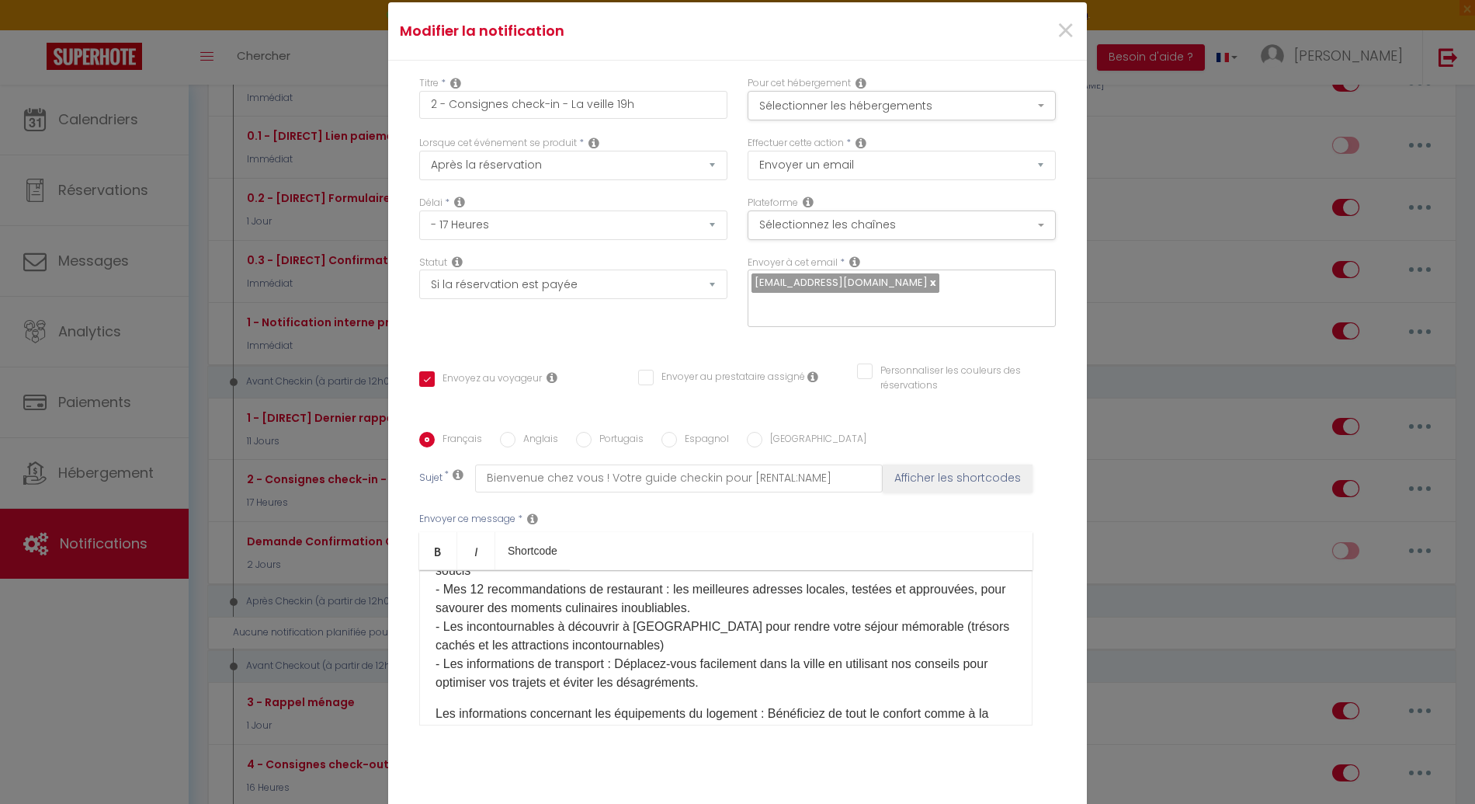
scroll to position [849, 0]
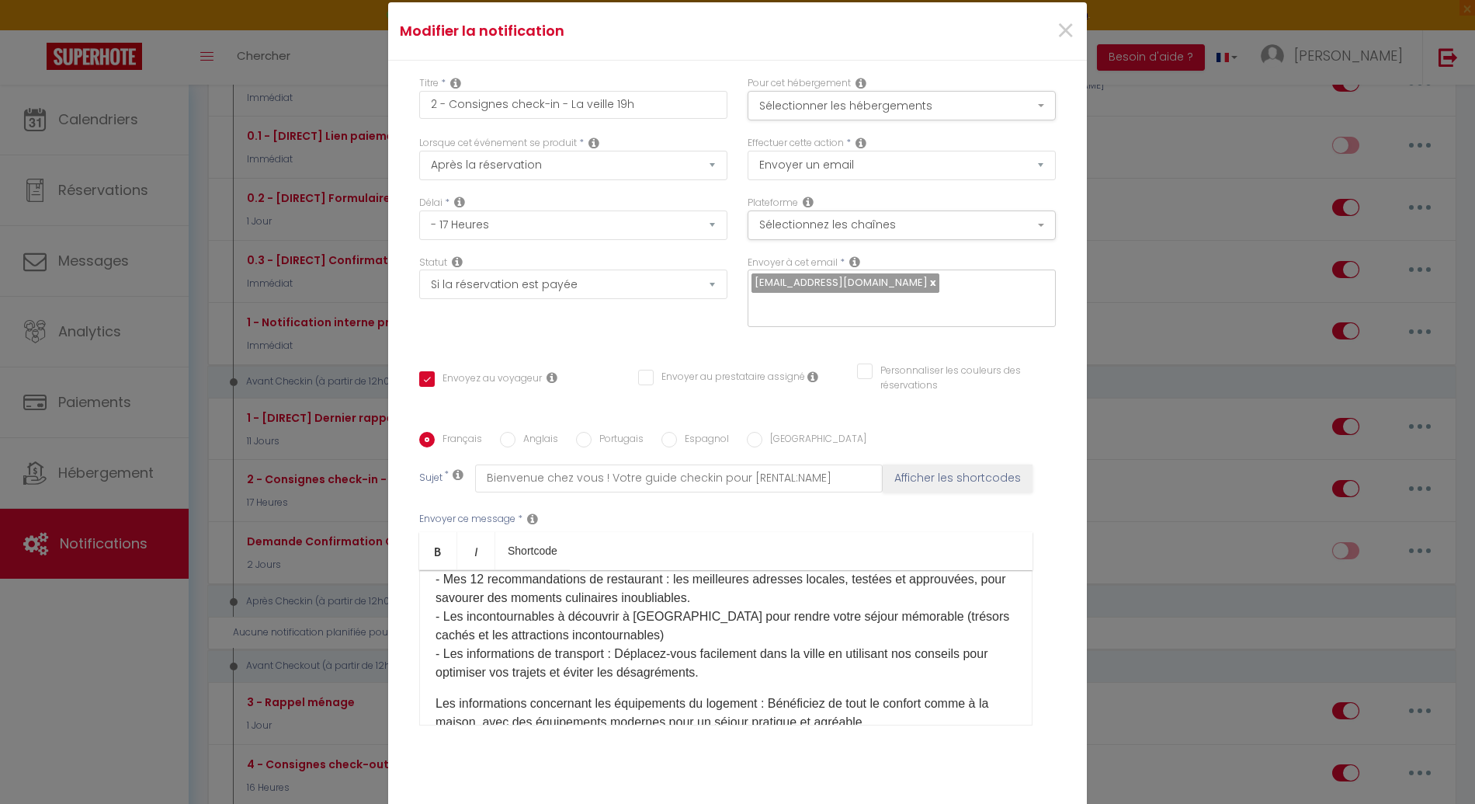
click at [519, 652] on p "- Le numéro d'un chauffeur privé pour tous vos trajets - Les informations prati…" at bounding box center [726, 598] width 581 height 168
click at [562, 651] on p "- Le numéro d'un chauffeur privé pour tous vos trajets - Les informations prati…" at bounding box center [726, 598] width 581 height 168
drag, startPoint x: 964, startPoint y: 645, endPoint x: 608, endPoint y: 648, distance: 355.7
click at [608, 648] on p "- Le numéro d'un chauffeur privé pour tous vos trajets - Les informations prati…" at bounding box center [726, 598] width 581 height 168
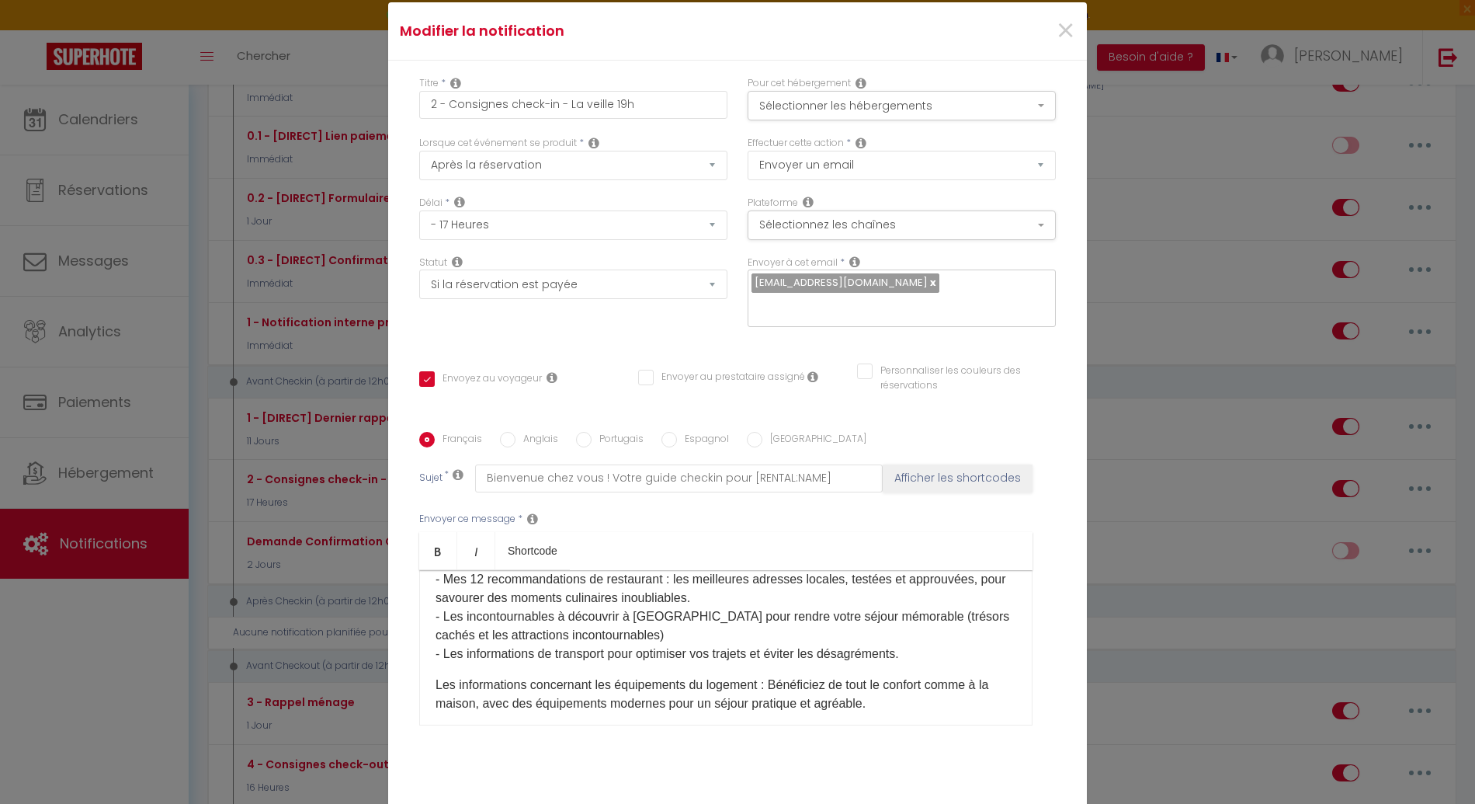
scroll to position [859, 0]
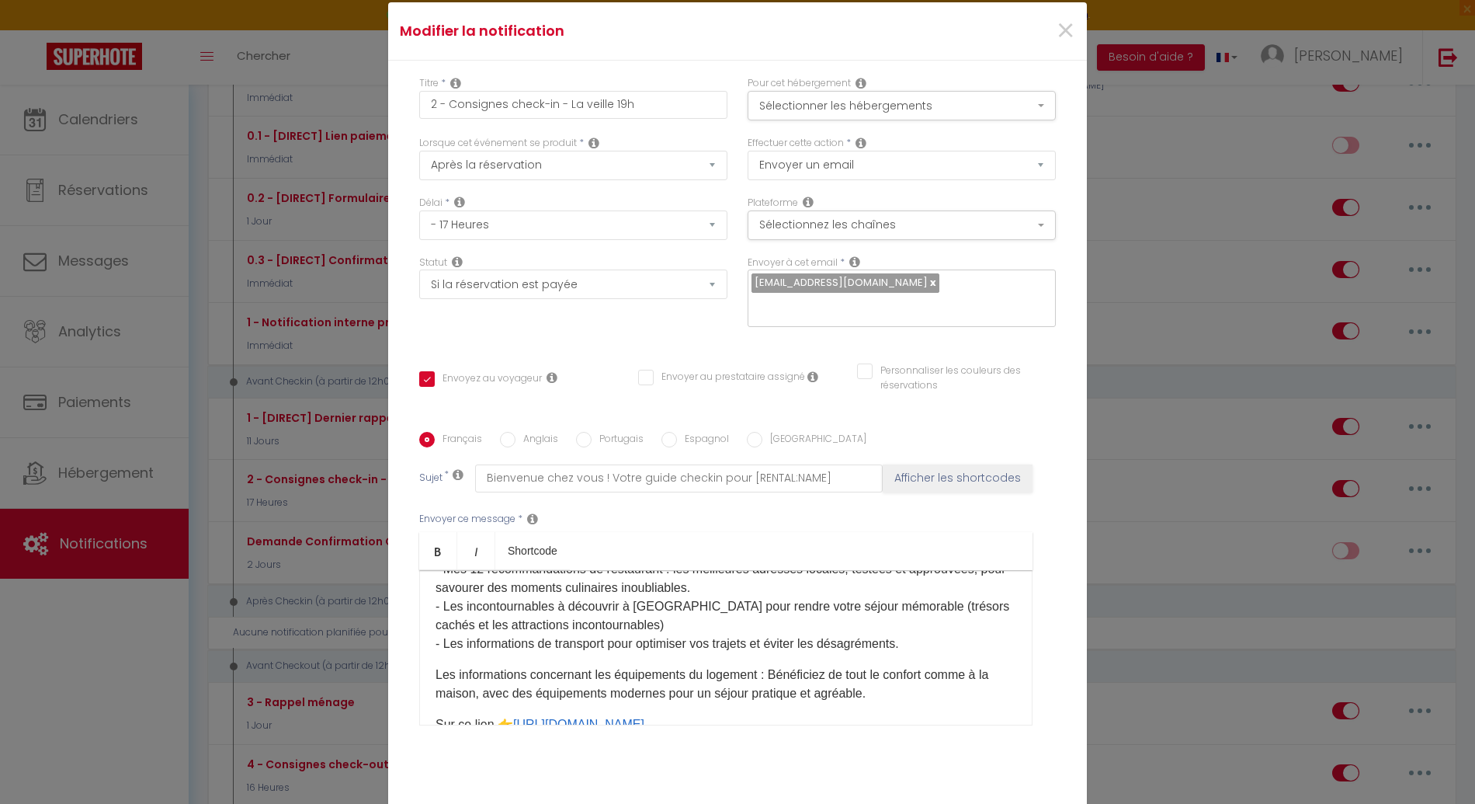
click at [429, 665] on div "​Bonjour [GUEST:FIRST_NAME], Préparez-vous à vivre un séjour inoubliable à [REN…" at bounding box center [725, 647] width 613 height 155
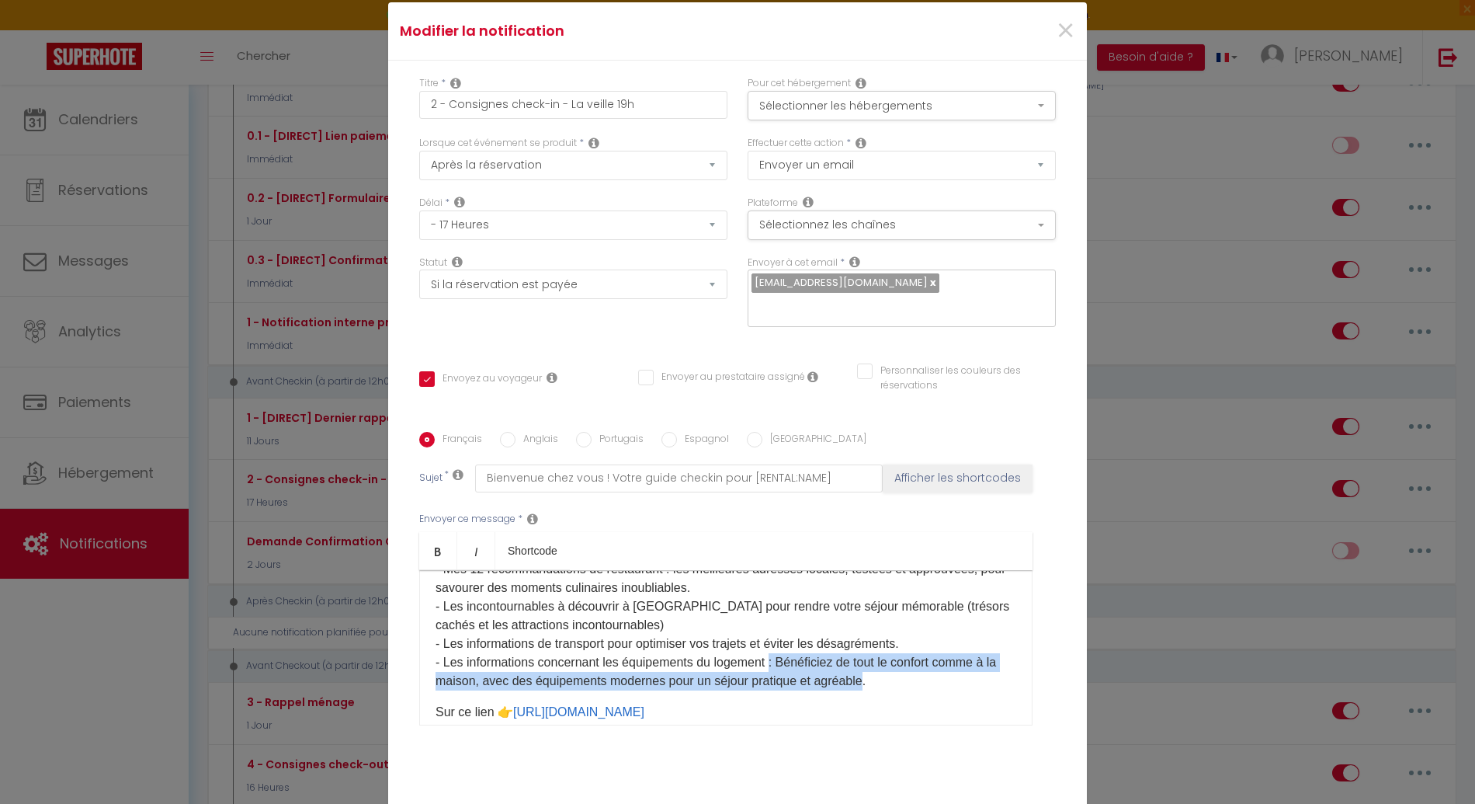
drag, startPoint x: 846, startPoint y: 669, endPoint x: 766, endPoint y: 657, distance: 80.8
click at [766, 657] on p "- Le numéro d'un chauffeur privé pour tous vos trajets - Les informations prati…" at bounding box center [726, 597] width 581 height 186
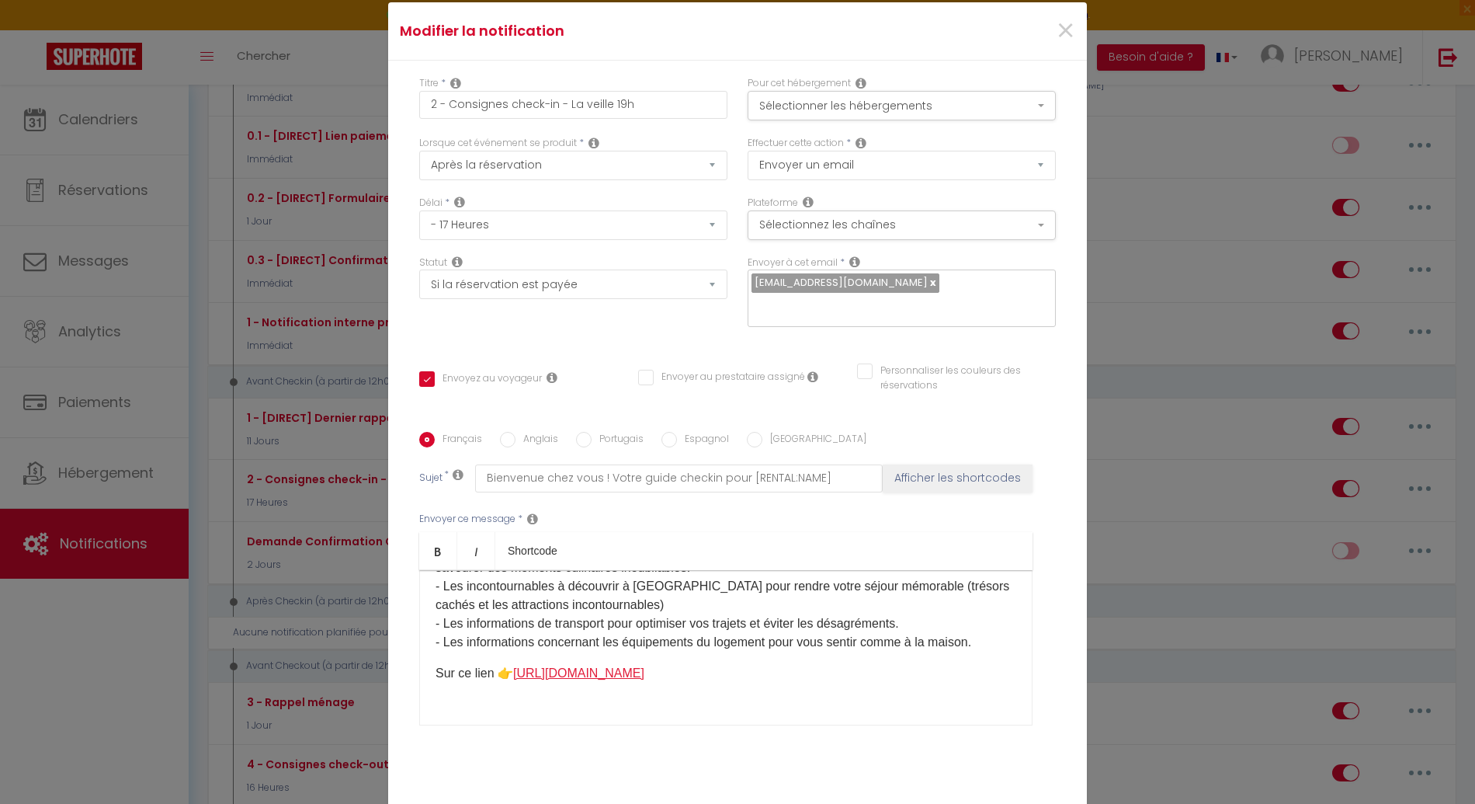
scroll to position [889, 0]
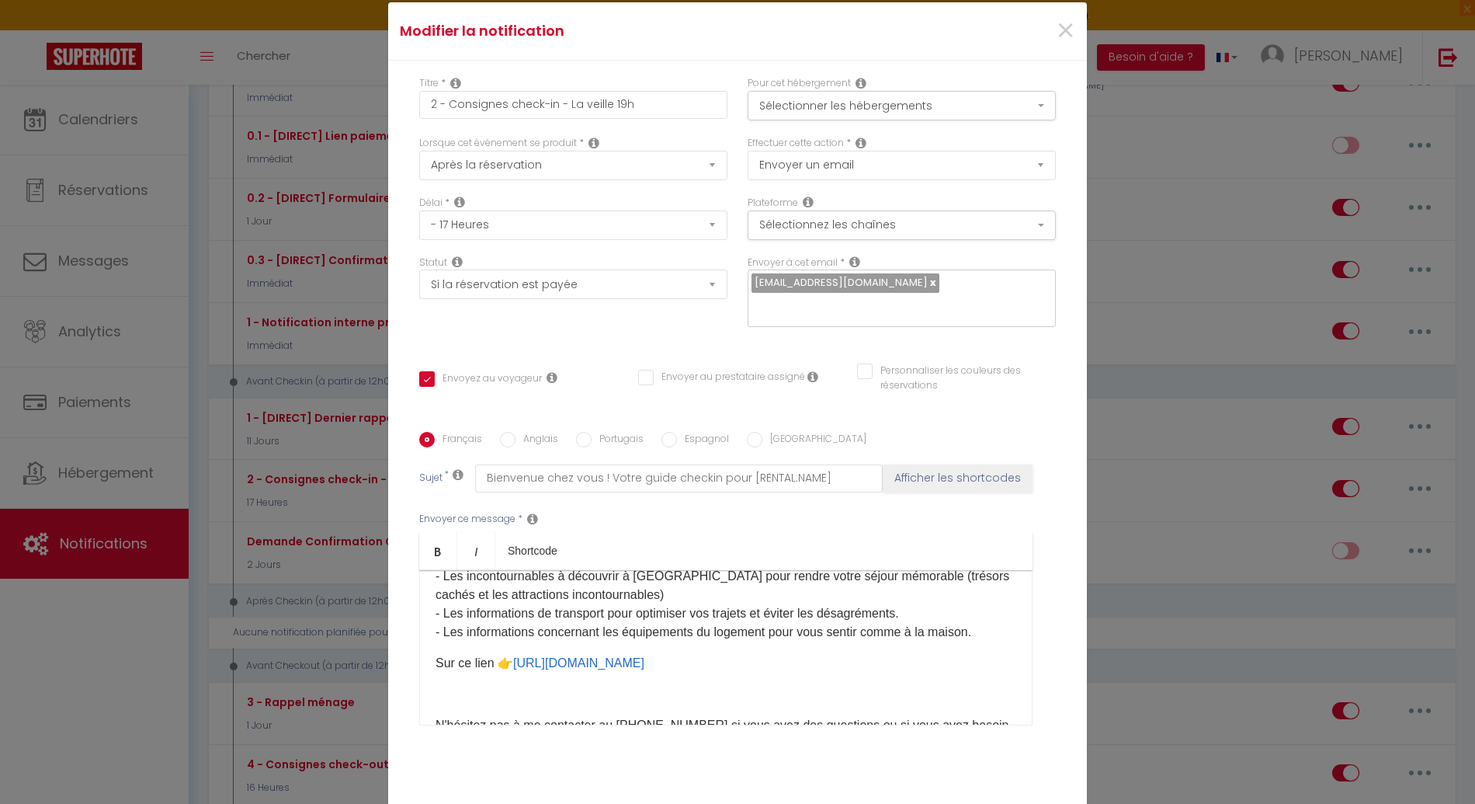
click at [474, 655] on p "​Sur ce lien 👉 [URL][DOMAIN_NAME] ​" at bounding box center [726, 663] width 581 height 19
drag, startPoint x: 487, startPoint y: 653, endPoint x: 417, endPoint y: 653, distance: 69.9
click at [419, 653] on div "​Bonjour [GUEST:FIRST_NAME], Préparez-vous à vivre un séjour inoubliable à [REN…" at bounding box center [725, 647] width 613 height 155
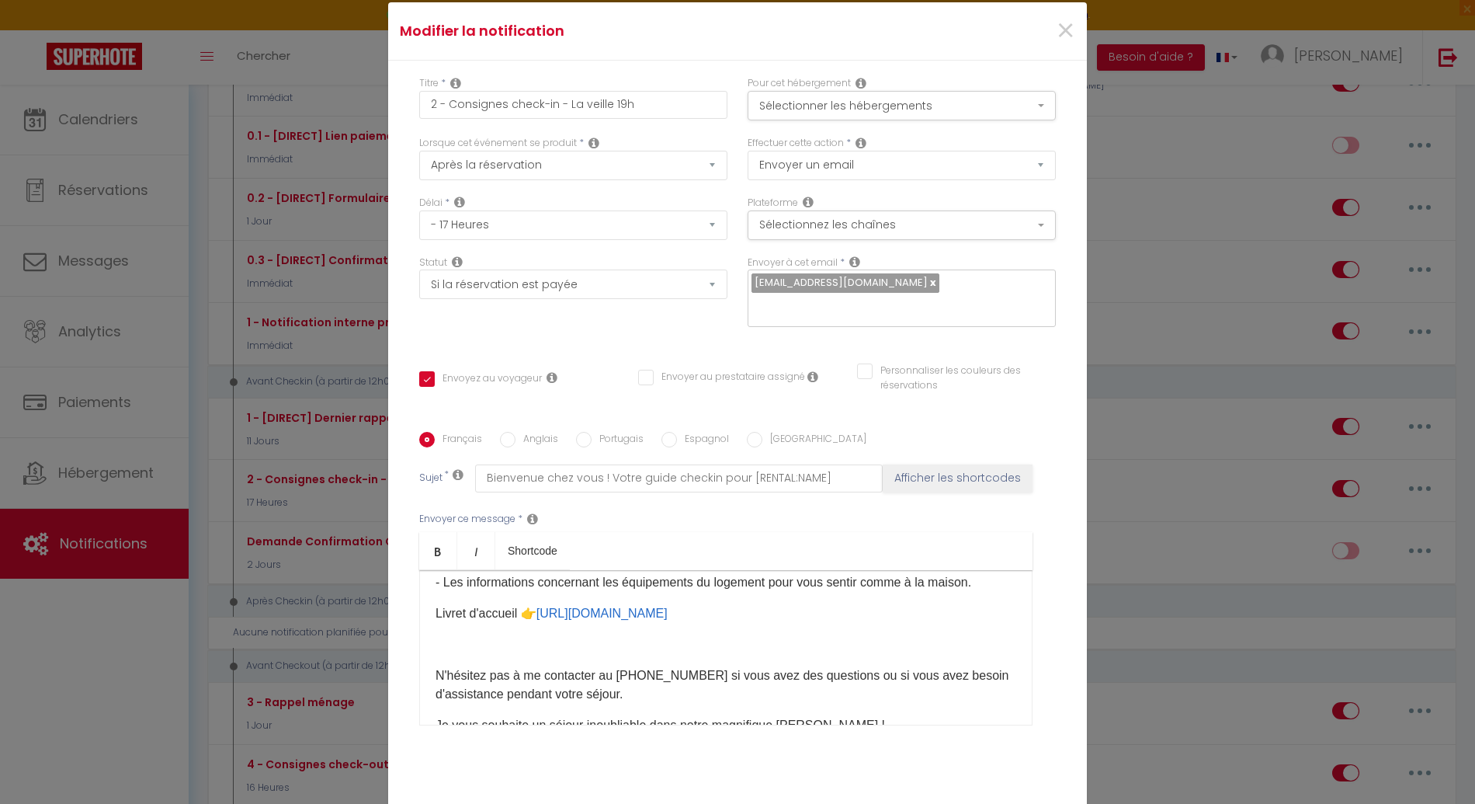
scroll to position [949, 0]
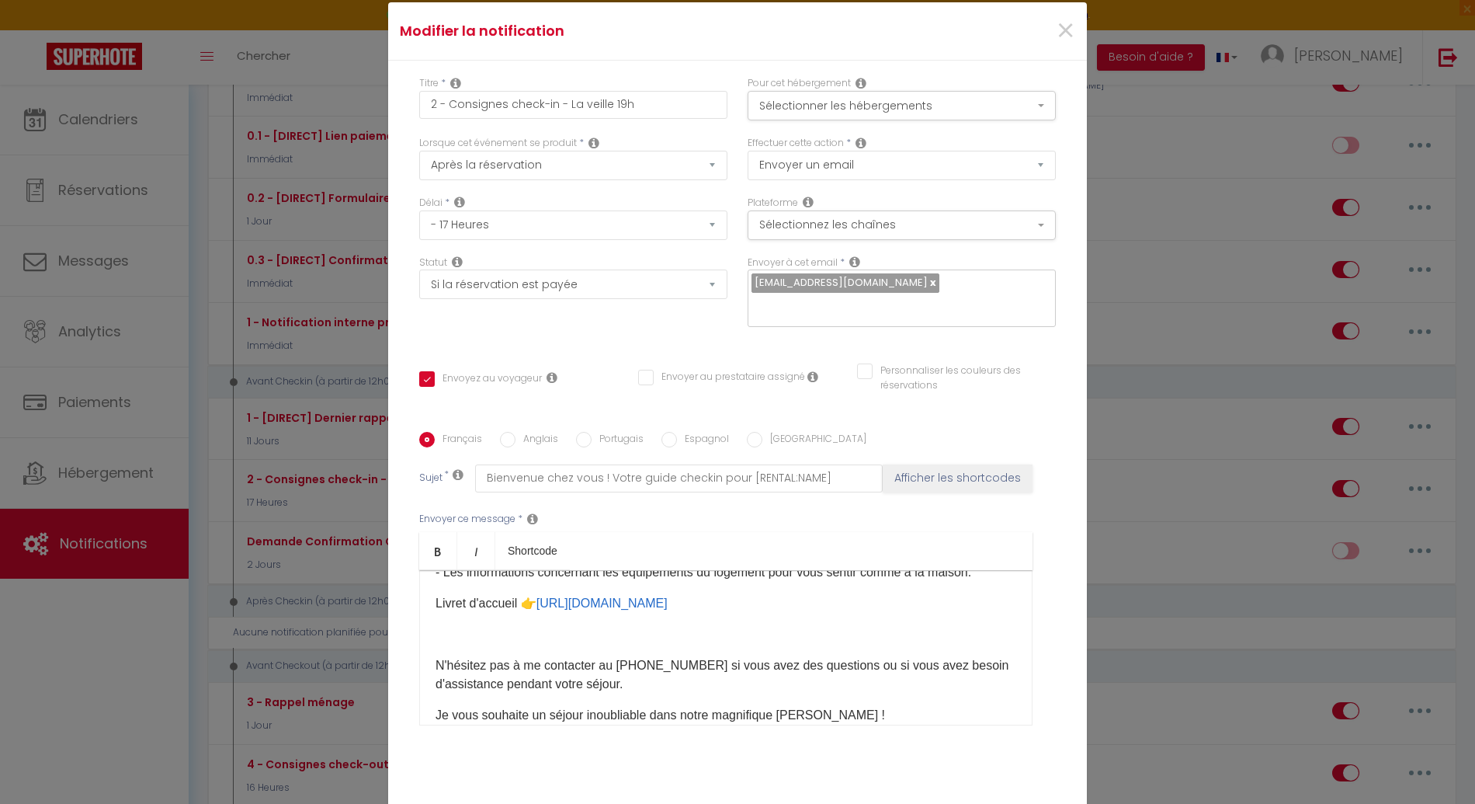
click at [579, 636] on div "​Bonjour [GUEST:FIRST_NAME], Préparez-vous à vivre un séjour inoubliable à [REN…" at bounding box center [725, 647] width 613 height 155
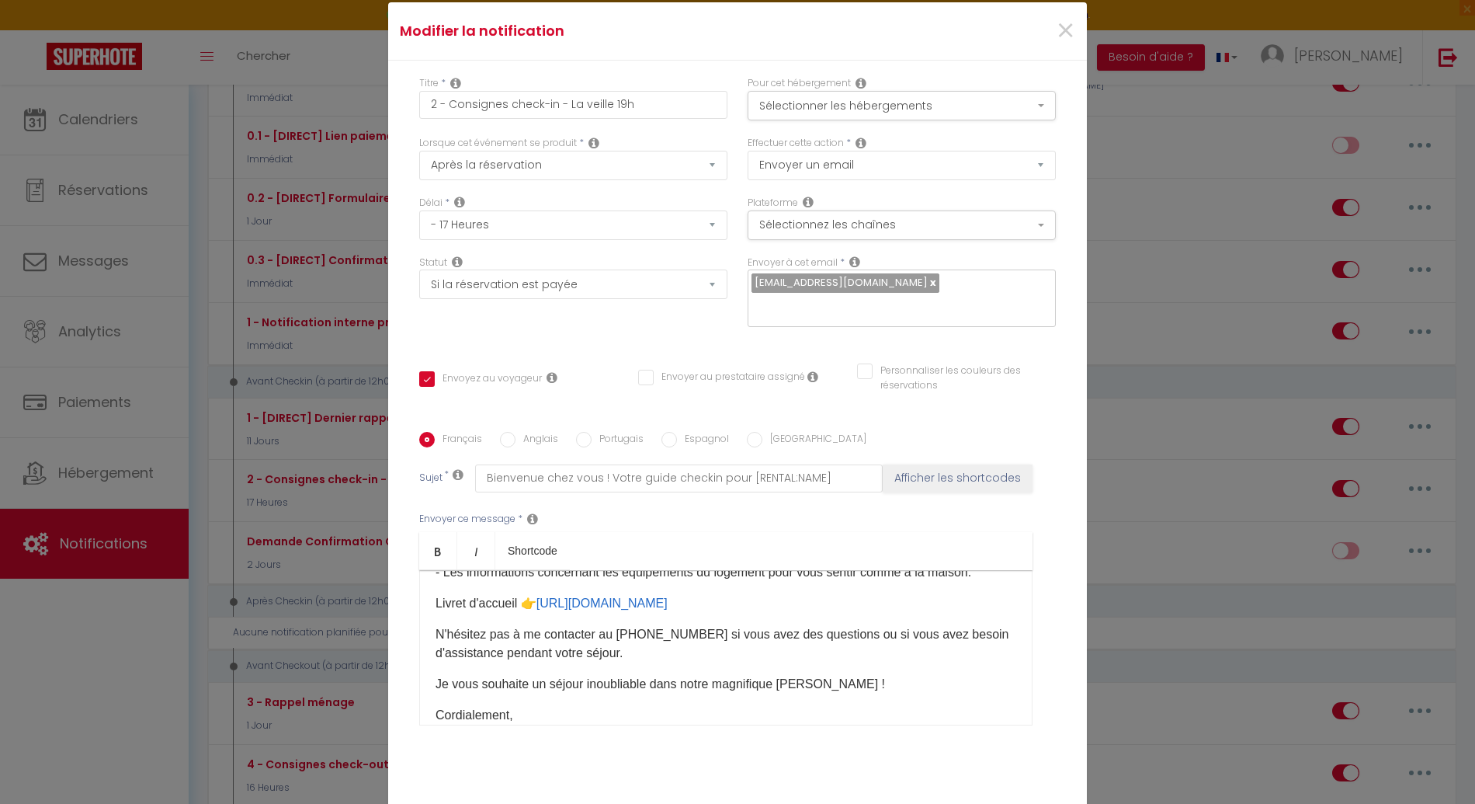
click at [805, 632] on p "​N'hésitez pas à me contacter au [PHONE_NUMBER] si vous avez des questions ou s…" at bounding box center [726, 643] width 581 height 37
click at [641, 652] on div "​Bonjour [GUEST:FIRST_NAME], Préparez-vous à vivre un séjour inoubliable à [REN…" at bounding box center [725, 647] width 613 height 155
click at [648, 638] on p "​N'hésitez pas à me contacter au [PHONE_NUMBER] si vous avez des questions ou s…" at bounding box center [726, 643] width 581 height 37
click at [568, 675] on p "Je vous souhaite un séjour inoubliable dans notre magnifique [PERSON_NAME] !" at bounding box center [726, 684] width 581 height 19
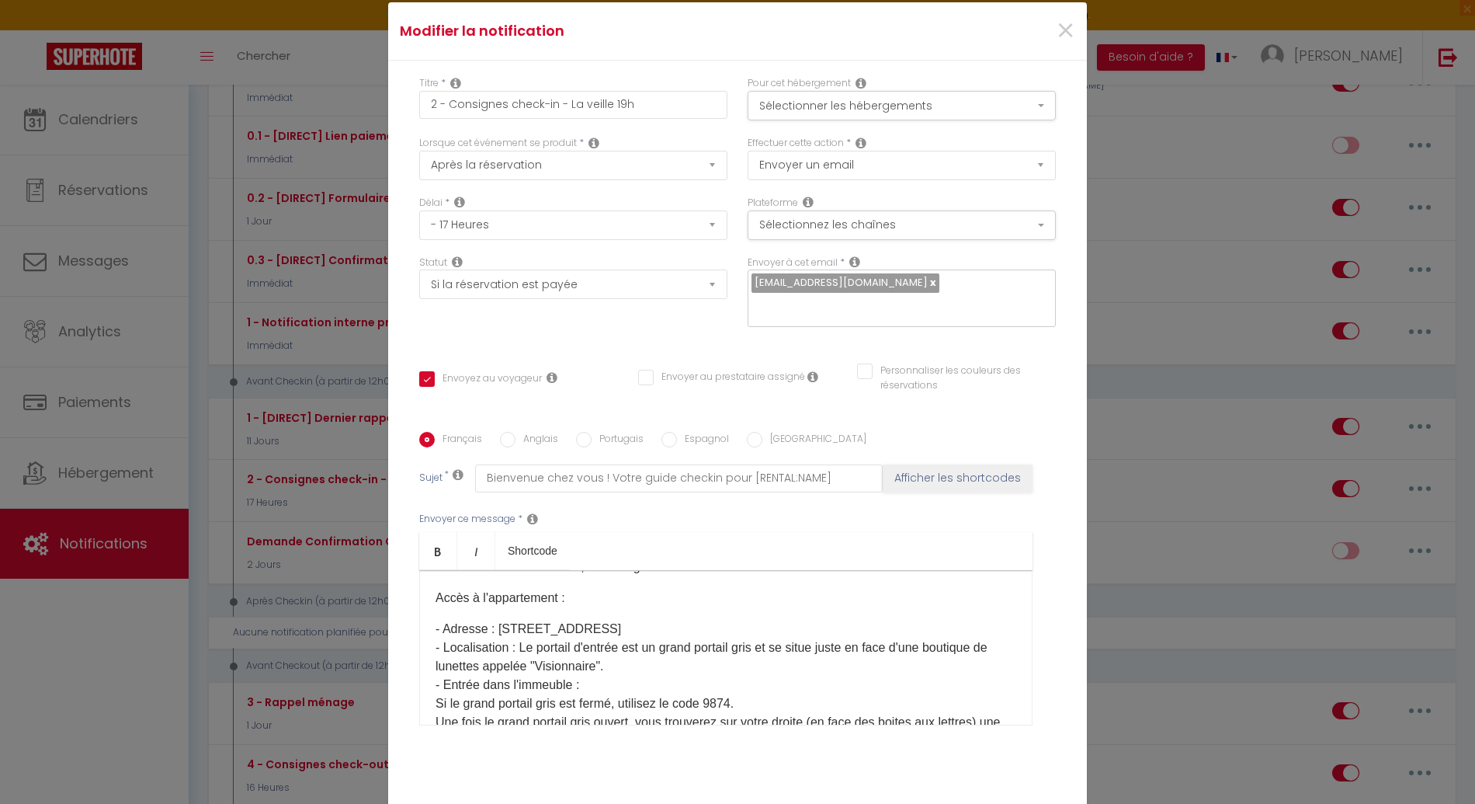
scroll to position [256, 0]
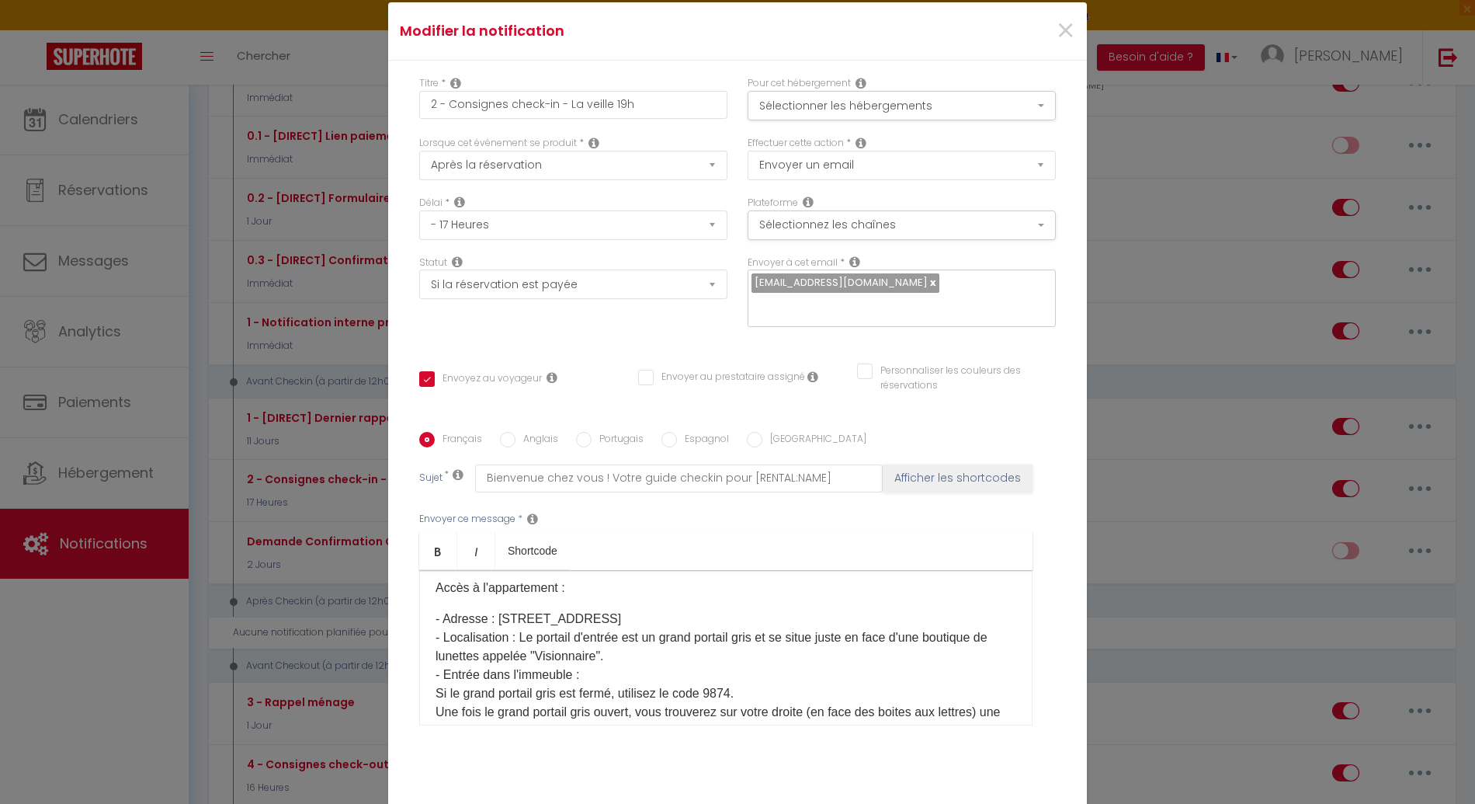
click at [516, 432] on label "Anglais" at bounding box center [537, 440] width 43 height 17
click at [515, 432] on input "Anglais" at bounding box center [508, 440] width 16 height 16
radio input "true"
checkbox input "true"
checkbox input "false"
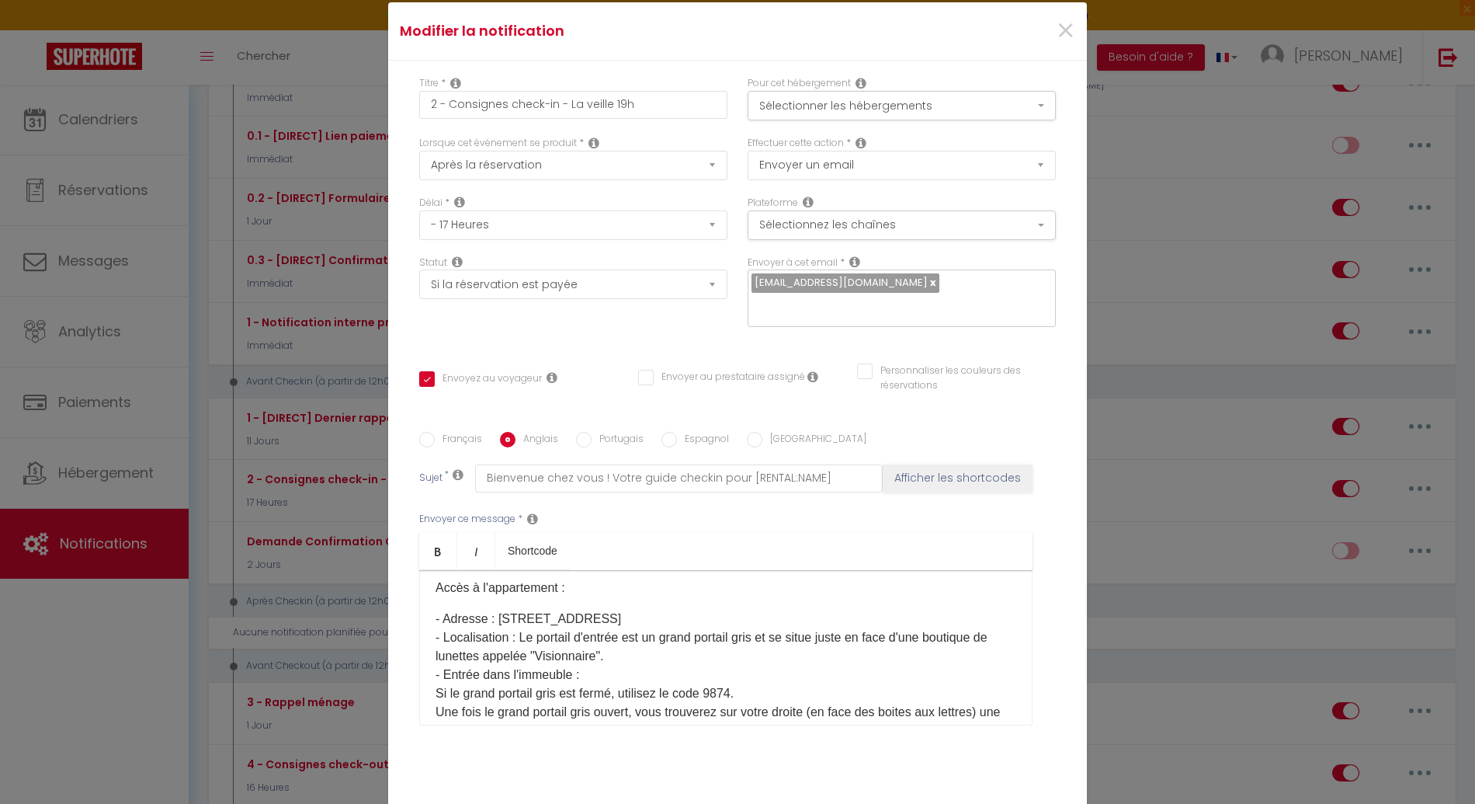
checkbox input "false"
type input "Welcome to your new home! Your checkin guide for [RENTAL:NAME]"
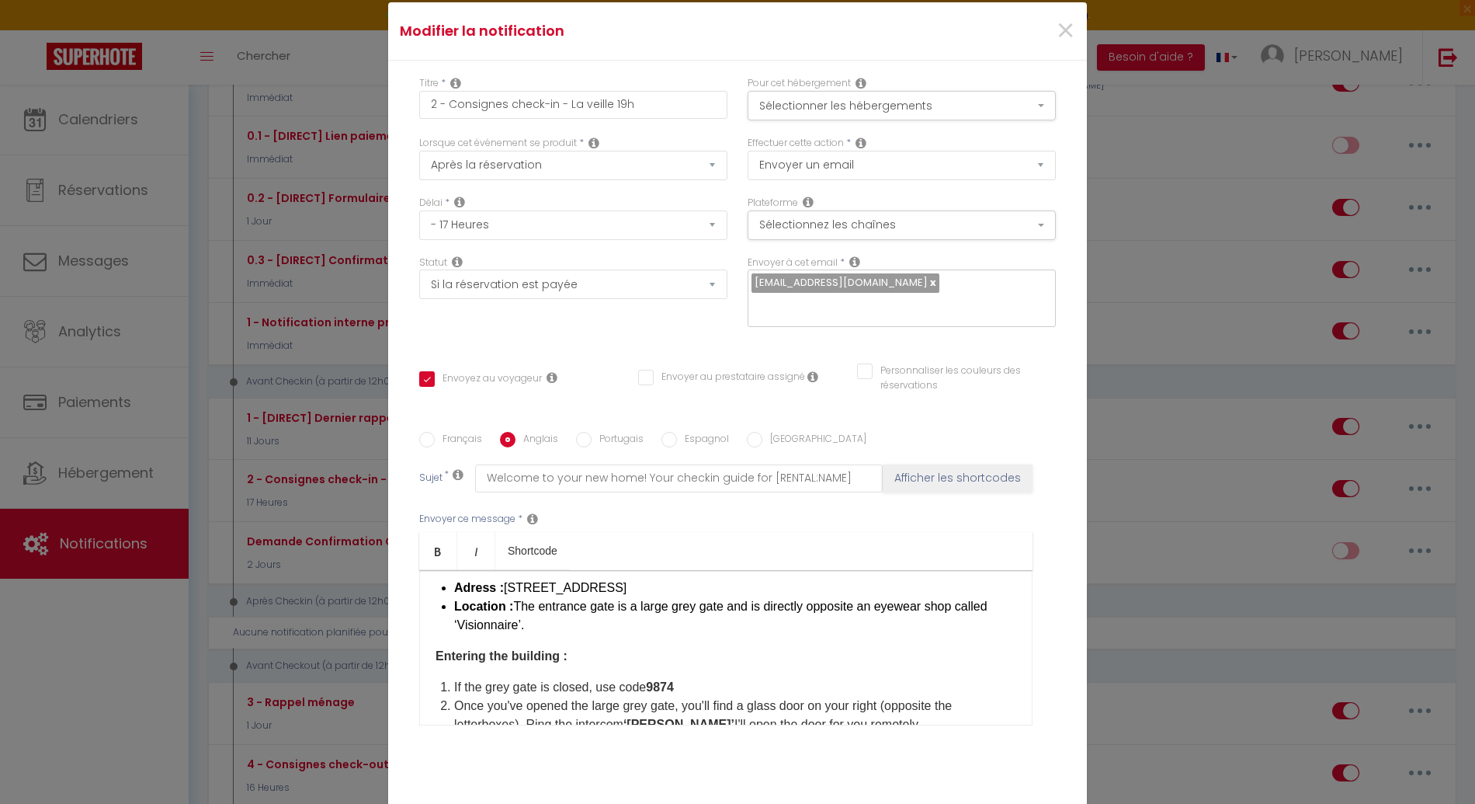
scroll to position [0, 0]
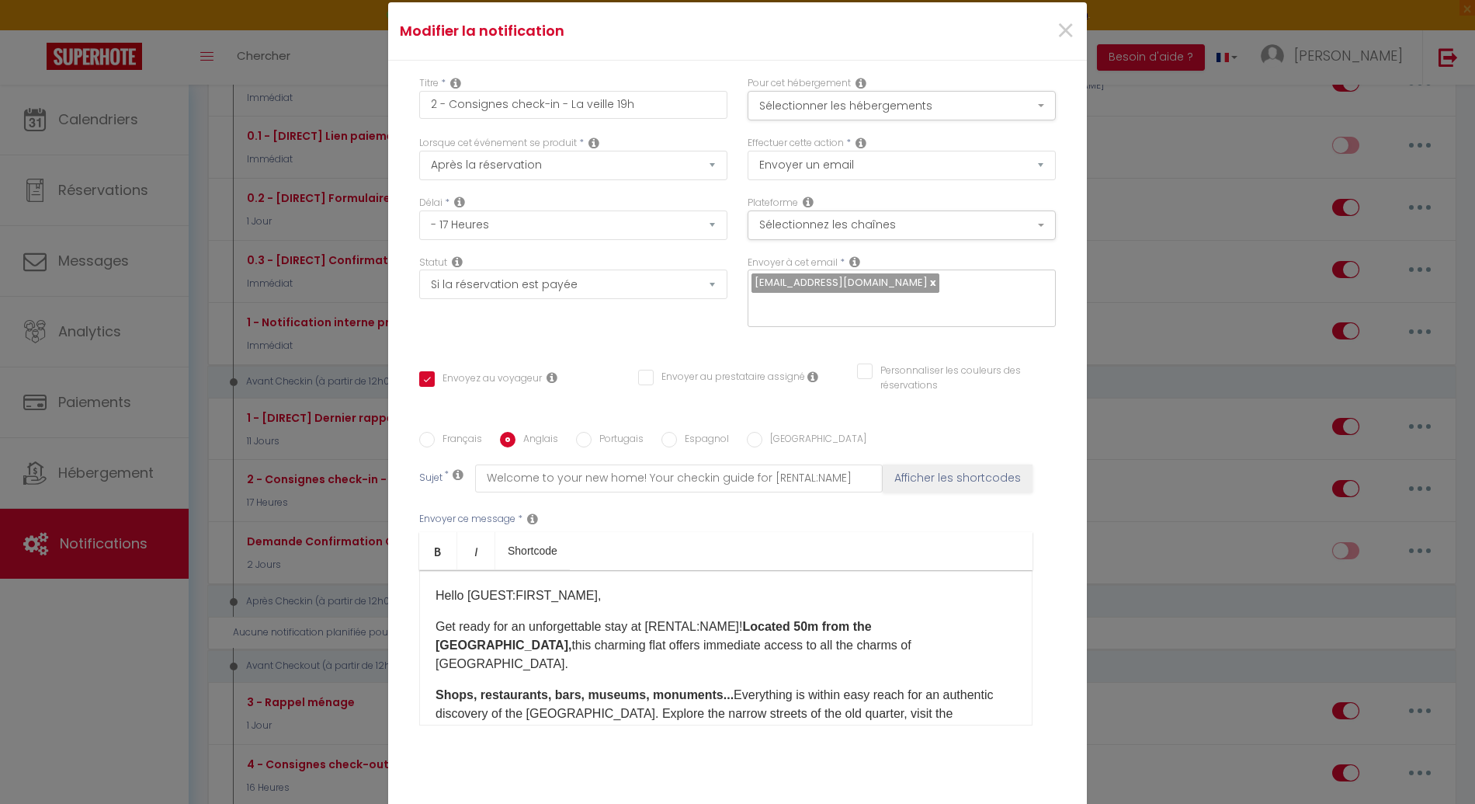
click at [447, 432] on label "Français" at bounding box center [458, 440] width 47 height 17
click at [435, 432] on input "Français" at bounding box center [427, 440] width 16 height 16
radio input "true"
checkbox input "true"
checkbox input "false"
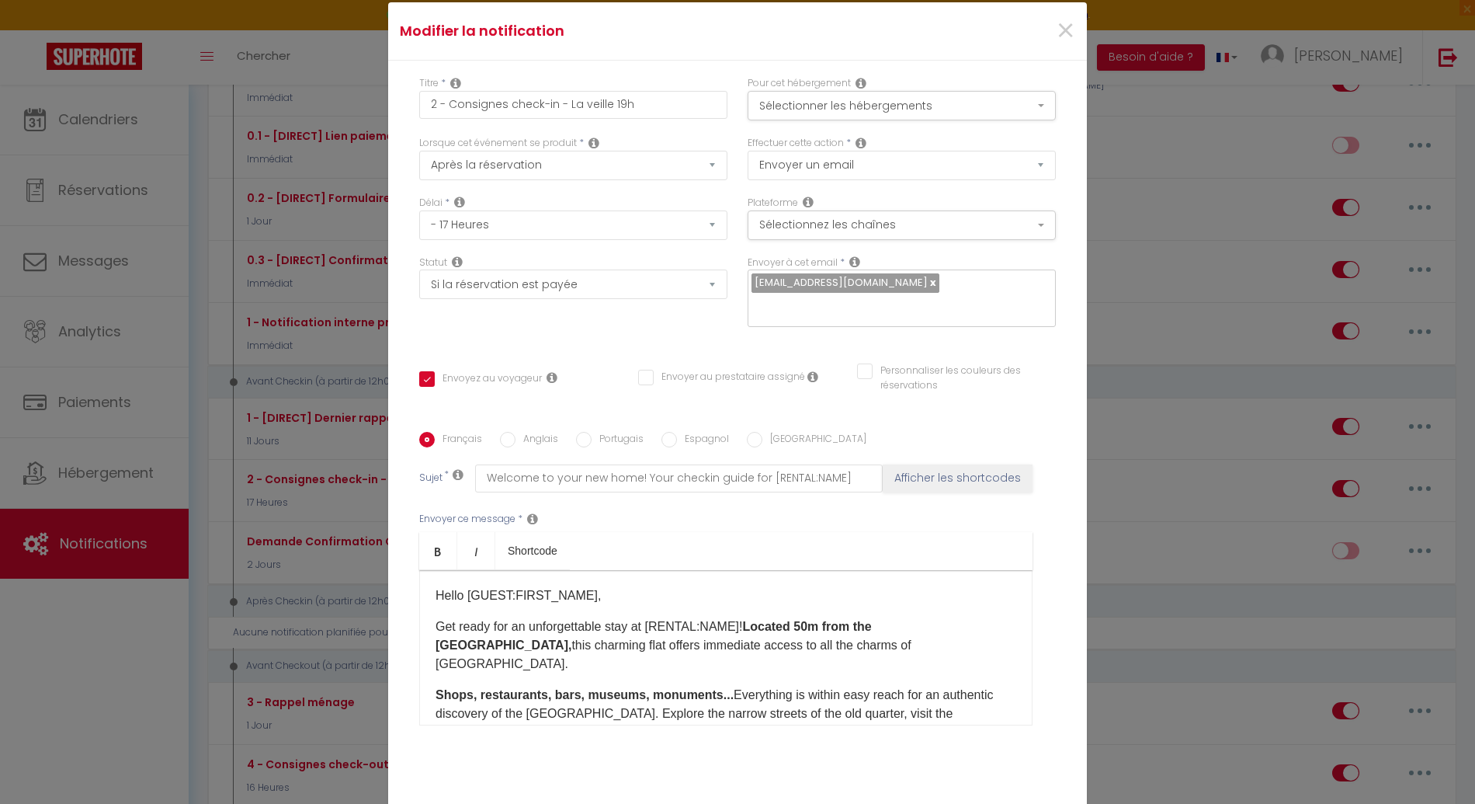
checkbox input "false"
type input "Bienvenue chez vous ! Votre guide checkin pour [RENTAL:NAME]"
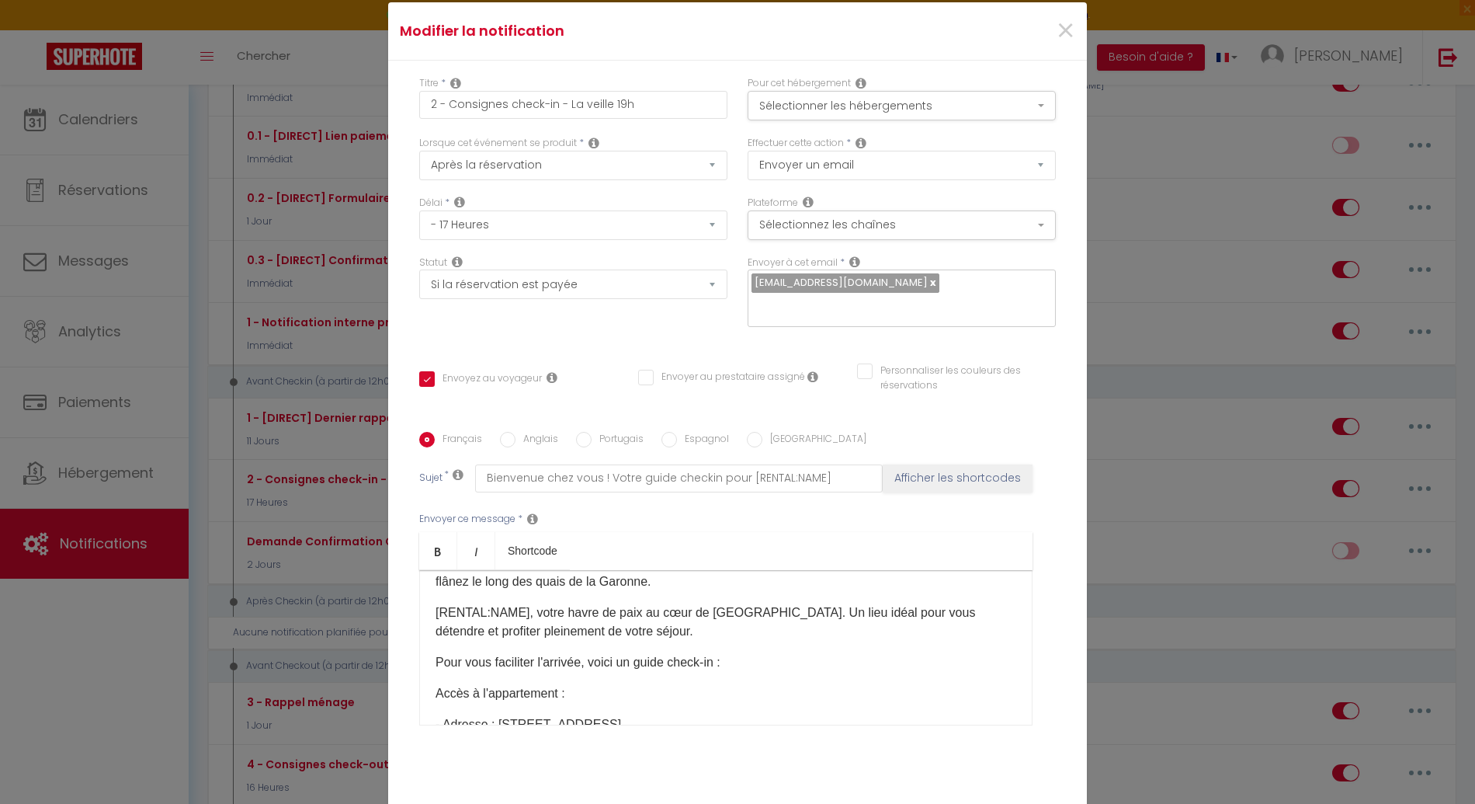
scroll to position [161, 0]
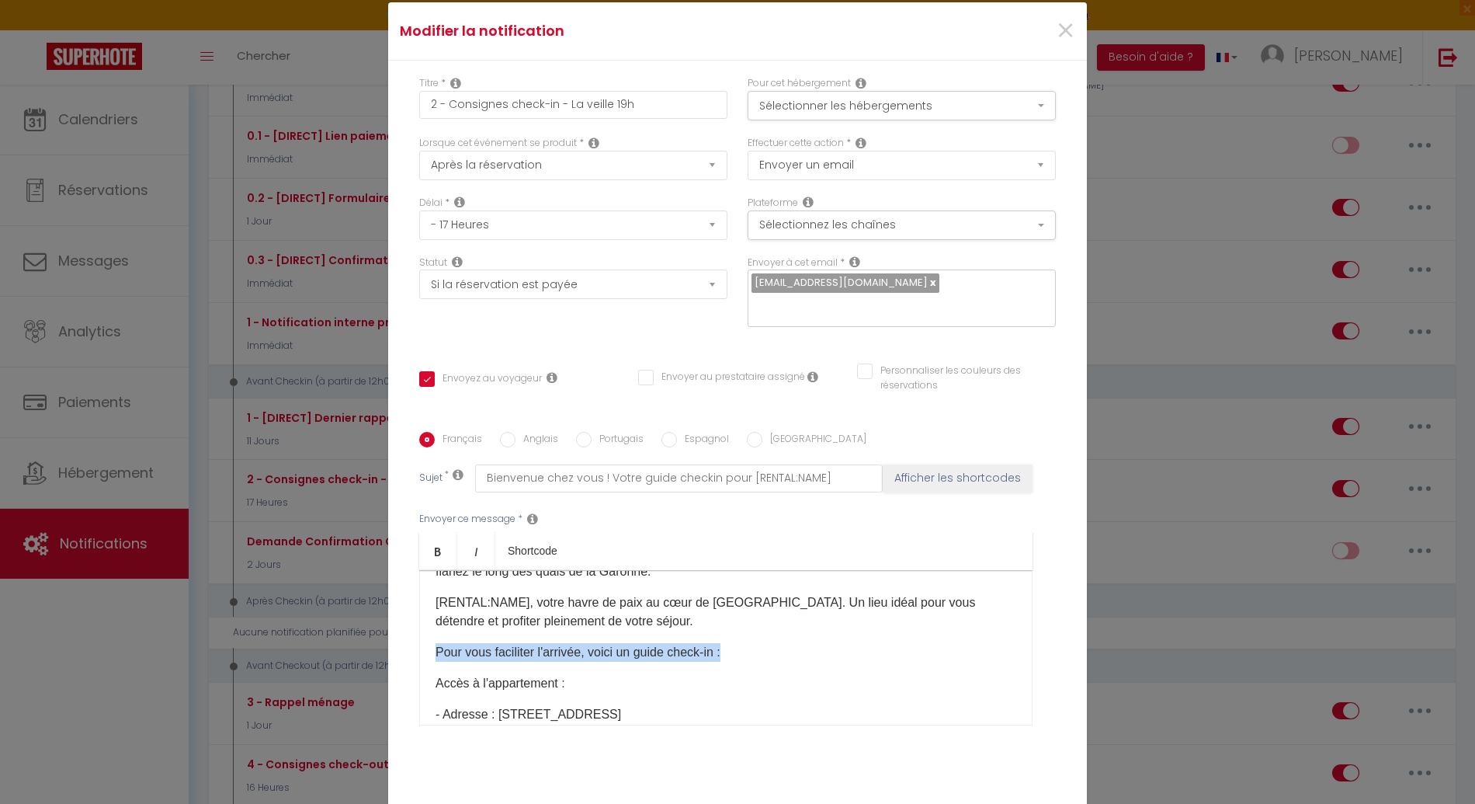
drag, startPoint x: 679, startPoint y: 623, endPoint x: 420, endPoint y: 625, distance: 258.6
click at [420, 625] on div "​Bonjour [GUEST:FIRST_NAME], Préparez-vous à vivre un séjour inoubliable à [REN…" at bounding box center [725, 647] width 613 height 155
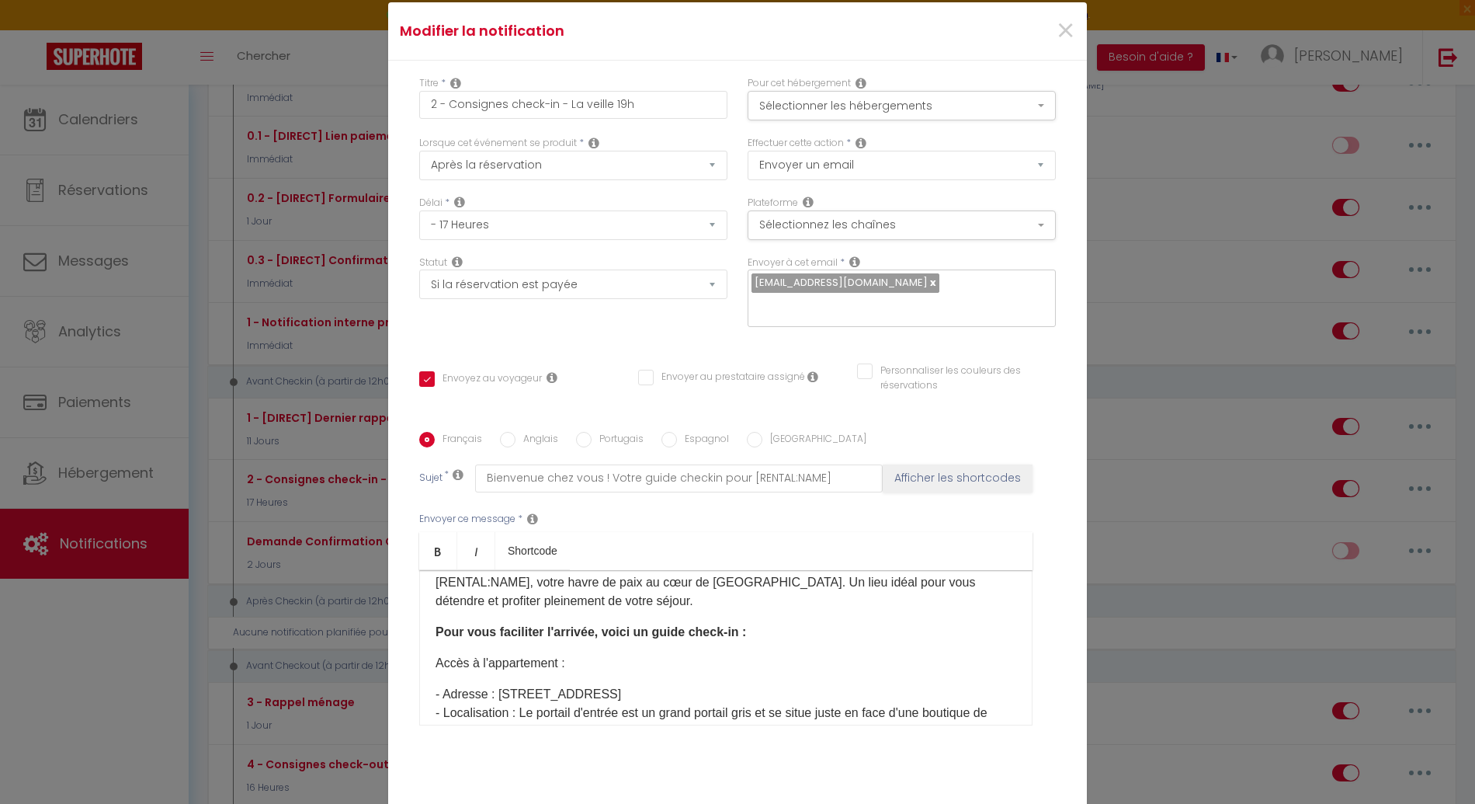
scroll to position [191, 0]
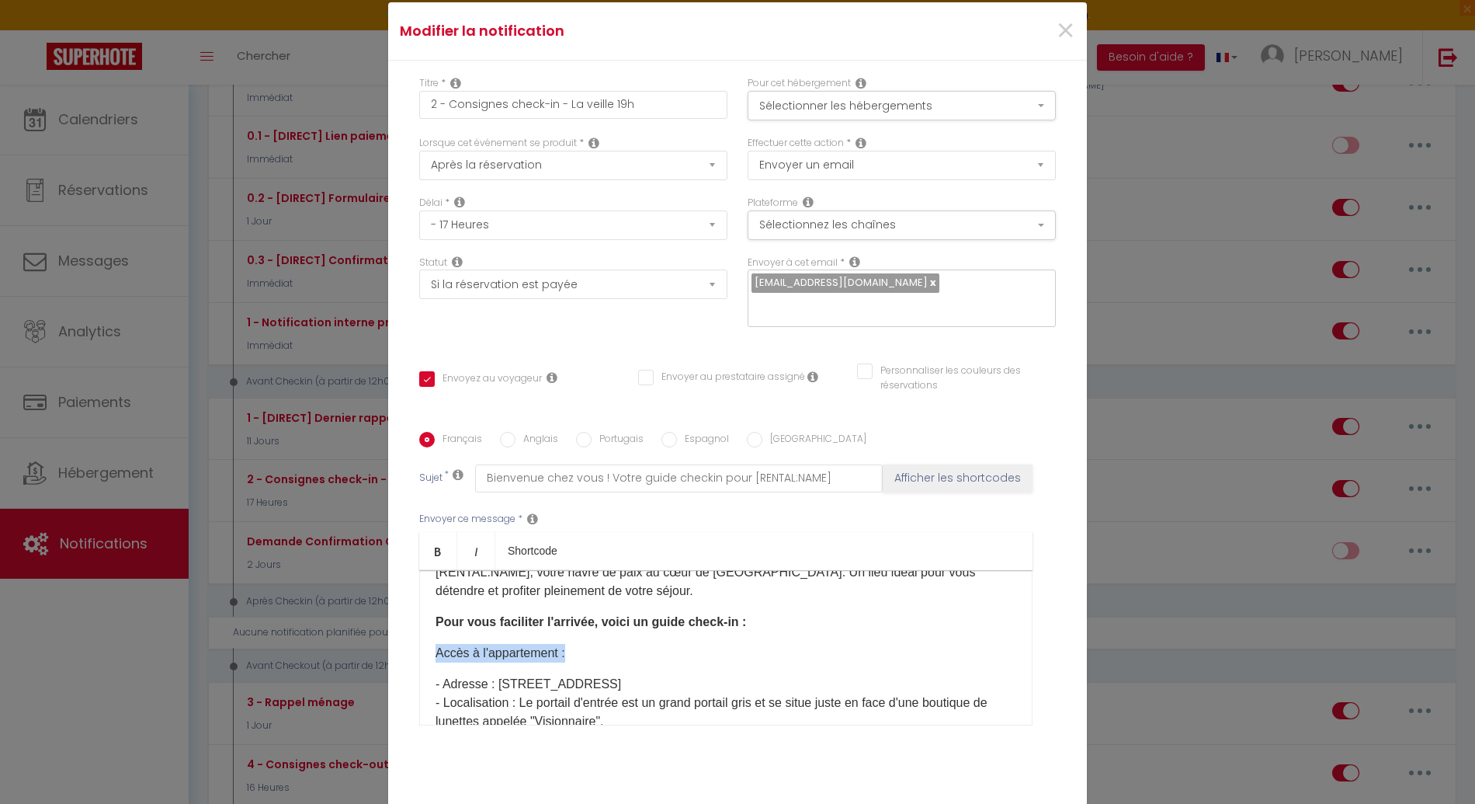
drag, startPoint x: 539, startPoint y: 625, endPoint x: 389, endPoint y: 627, distance: 149.9
click at [389, 627] on div "Titre * 2 - Consignes check-in - La veille 19h Pour cet hébergement Sélectionne…" at bounding box center [737, 432] width 699 height 743
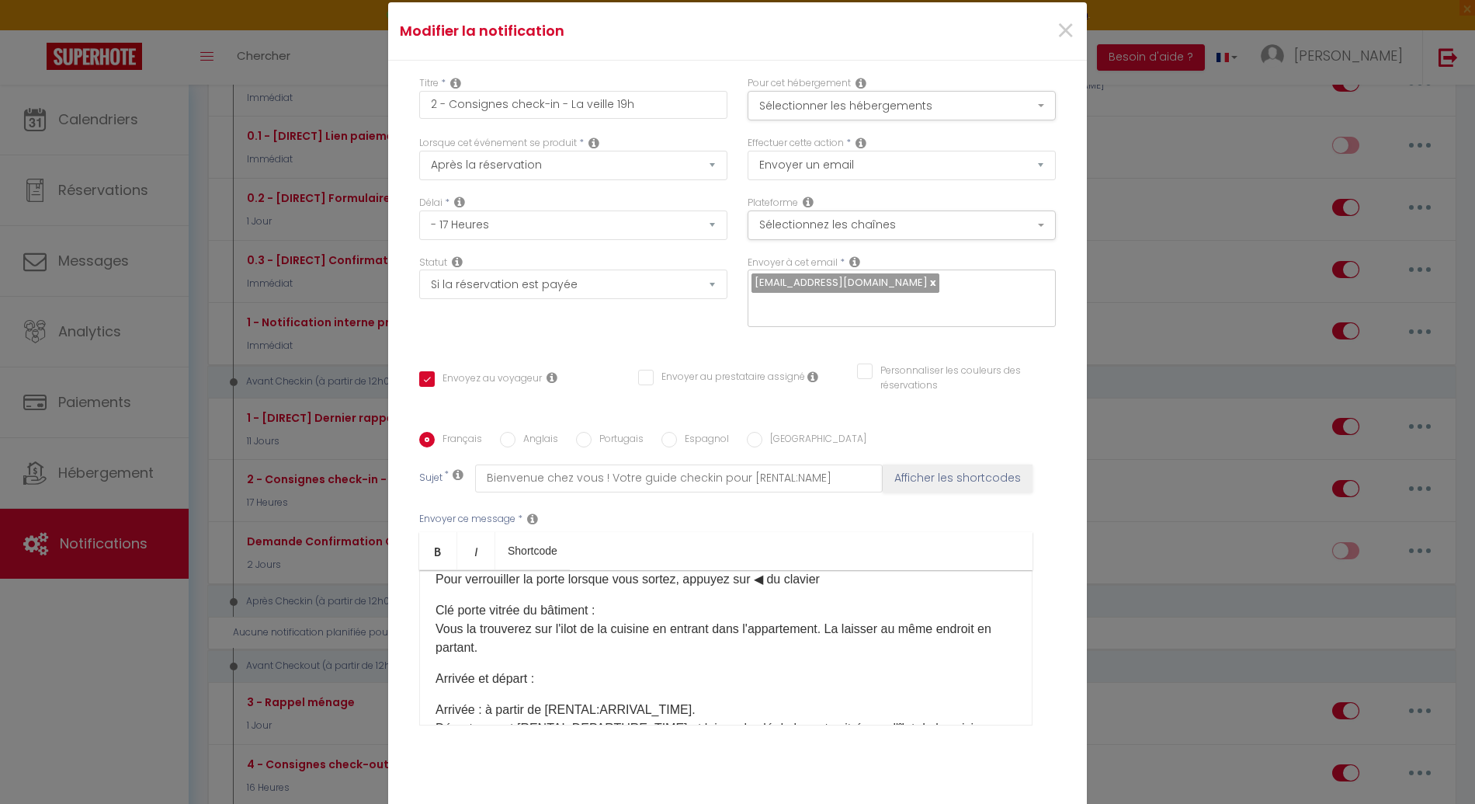
scroll to position [591, 0]
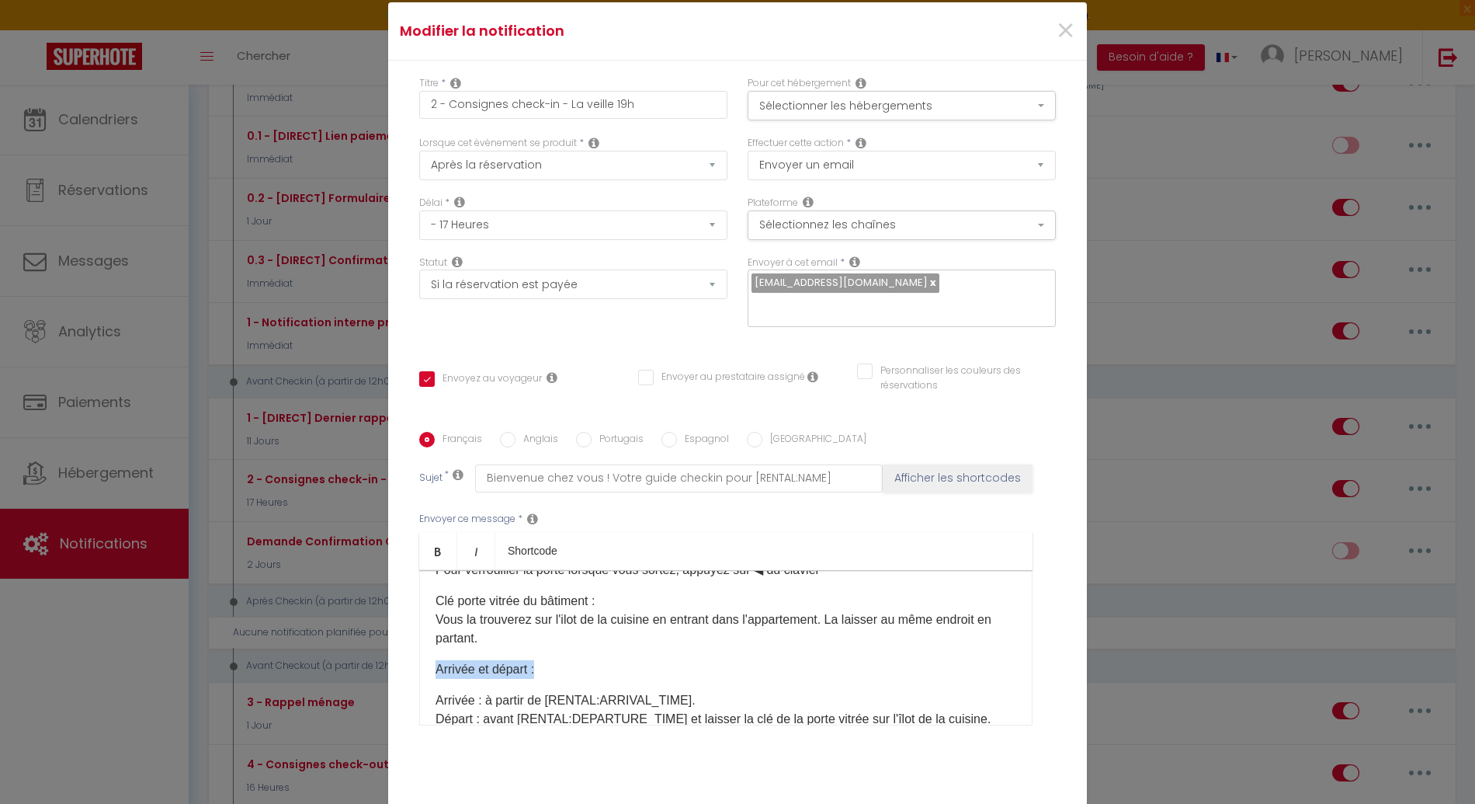
drag, startPoint x: 533, startPoint y: 658, endPoint x: 410, endPoint y: 658, distance: 123.5
click at [415, 658] on div "Français Anglais Portugais Espagnol [GEOGRAPHIC_DATA] Sujet * Bienvenue chez vo…" at bounding box center [737, 588] width 645 height 313
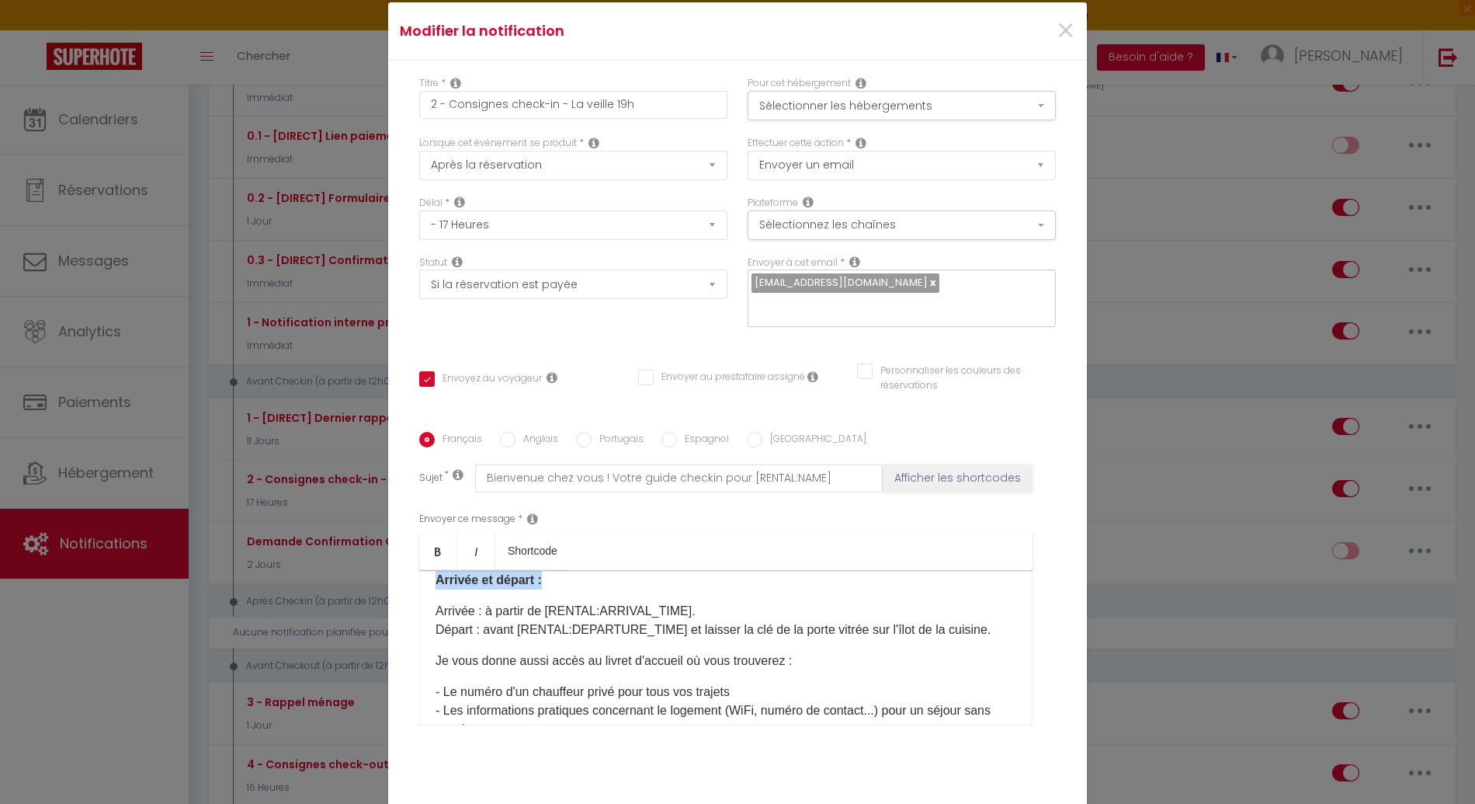
scroll to position [710, 0]
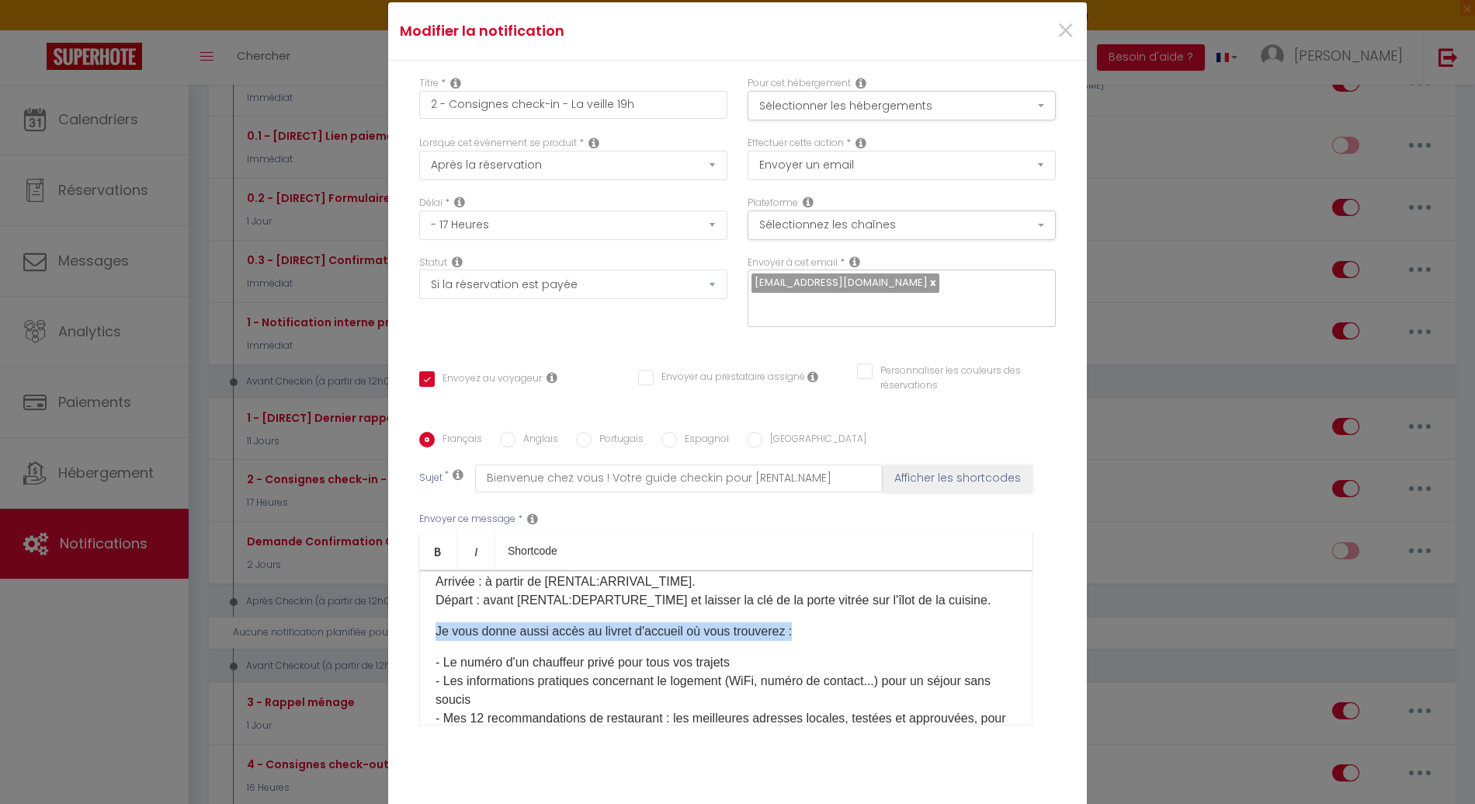
drag, startPoint x: 788, startPoint y: 620, endPoint x: 415, endPoint y: 628, distance: 372.8
click at [419, 628] on div "​Bonjour [GUEST:FIRST_NAME], Préparez-vous à vivre un séjour inoubliable à [REN…" at bounding box center [725, 647] width 613 height 155
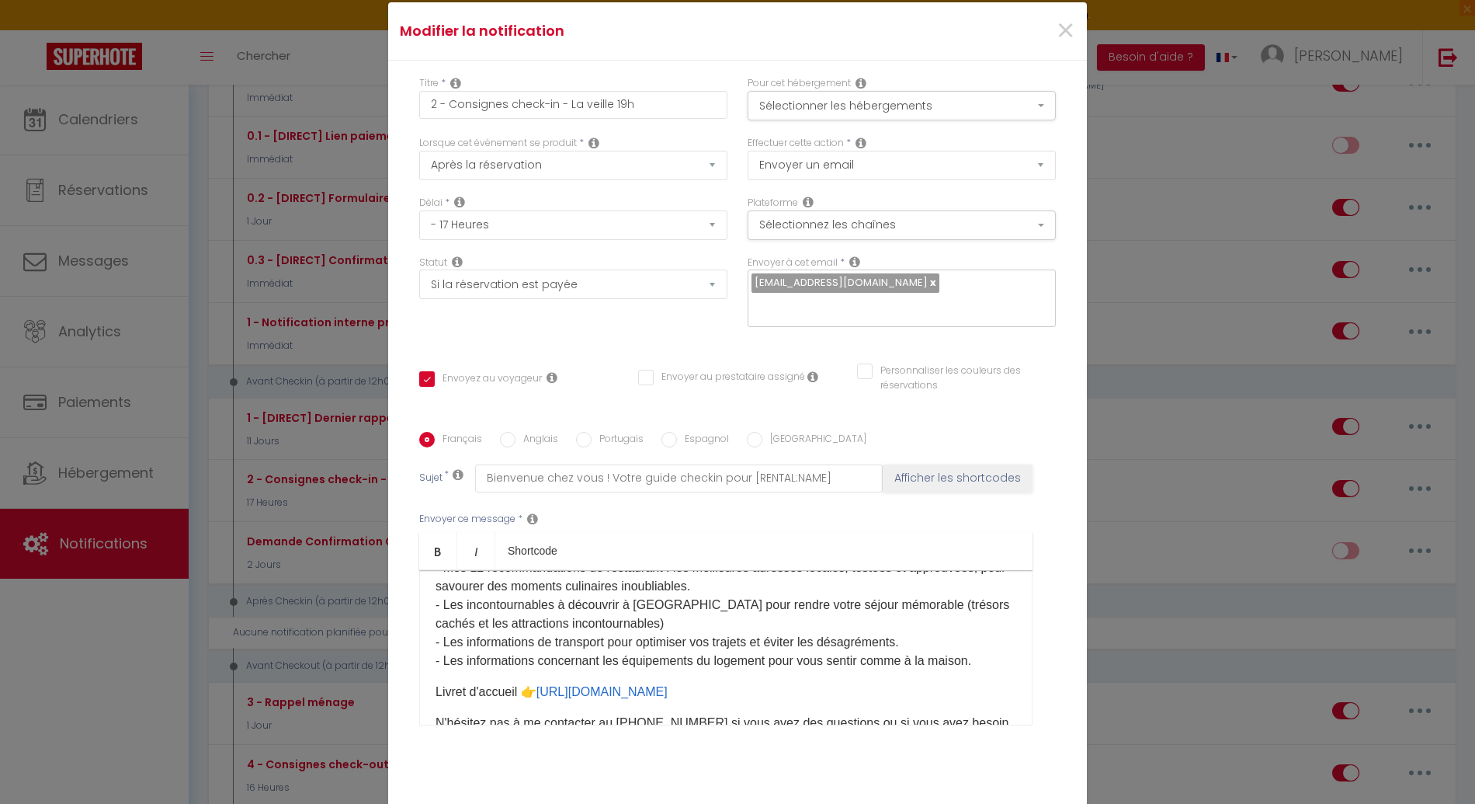
scroll to position [870, 0]
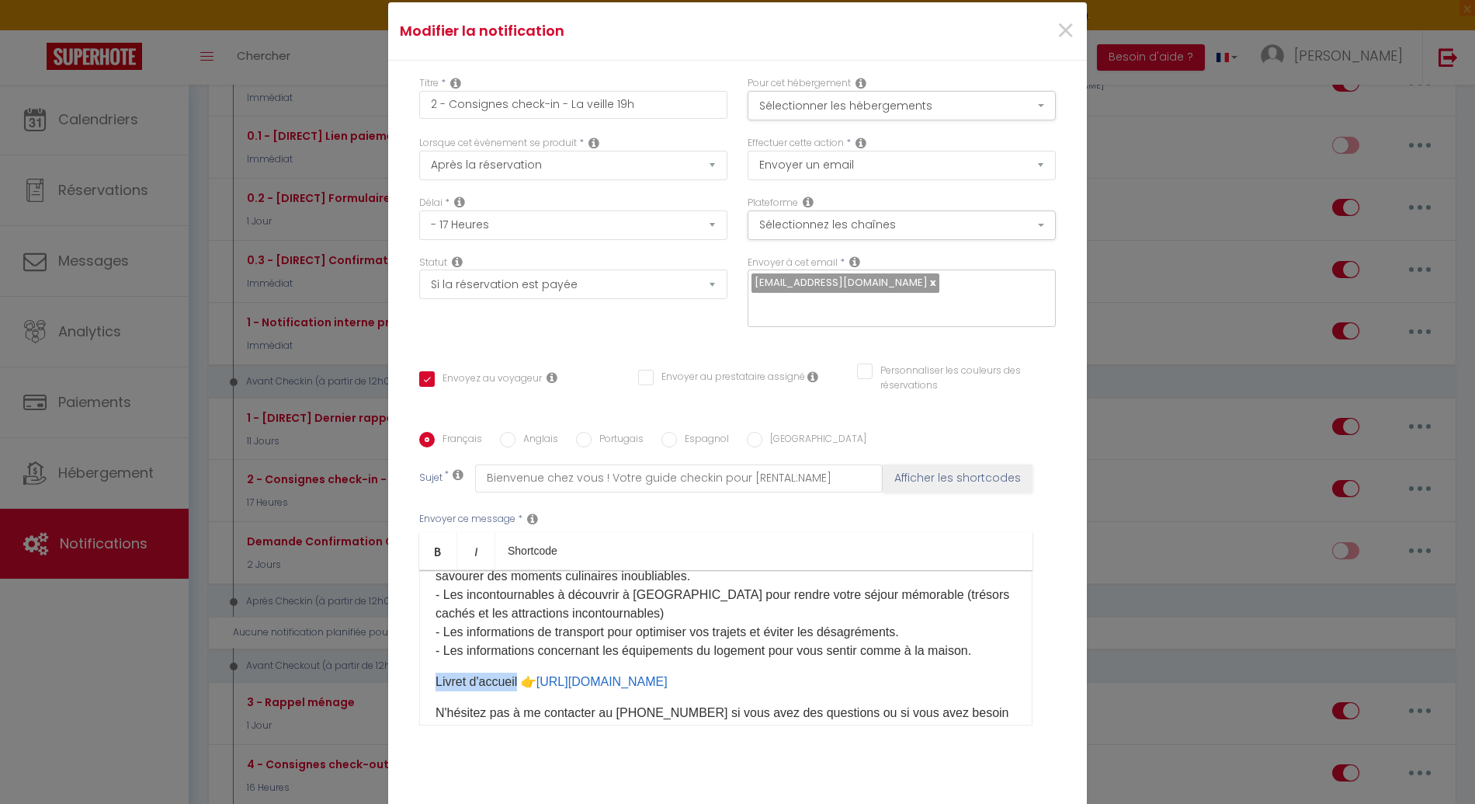
drag, startPoint x: 516, startPoint y: 671, endPoint x: 425, endPoint y: 671, distance: 90.9
click at [425, 671] on div "​Bonjour [GUEST:FIRST_NAME], Préparez-vous à vivre un séjour inoubliable à [REN…" at bounding box center [725, 647] width 613 height 155
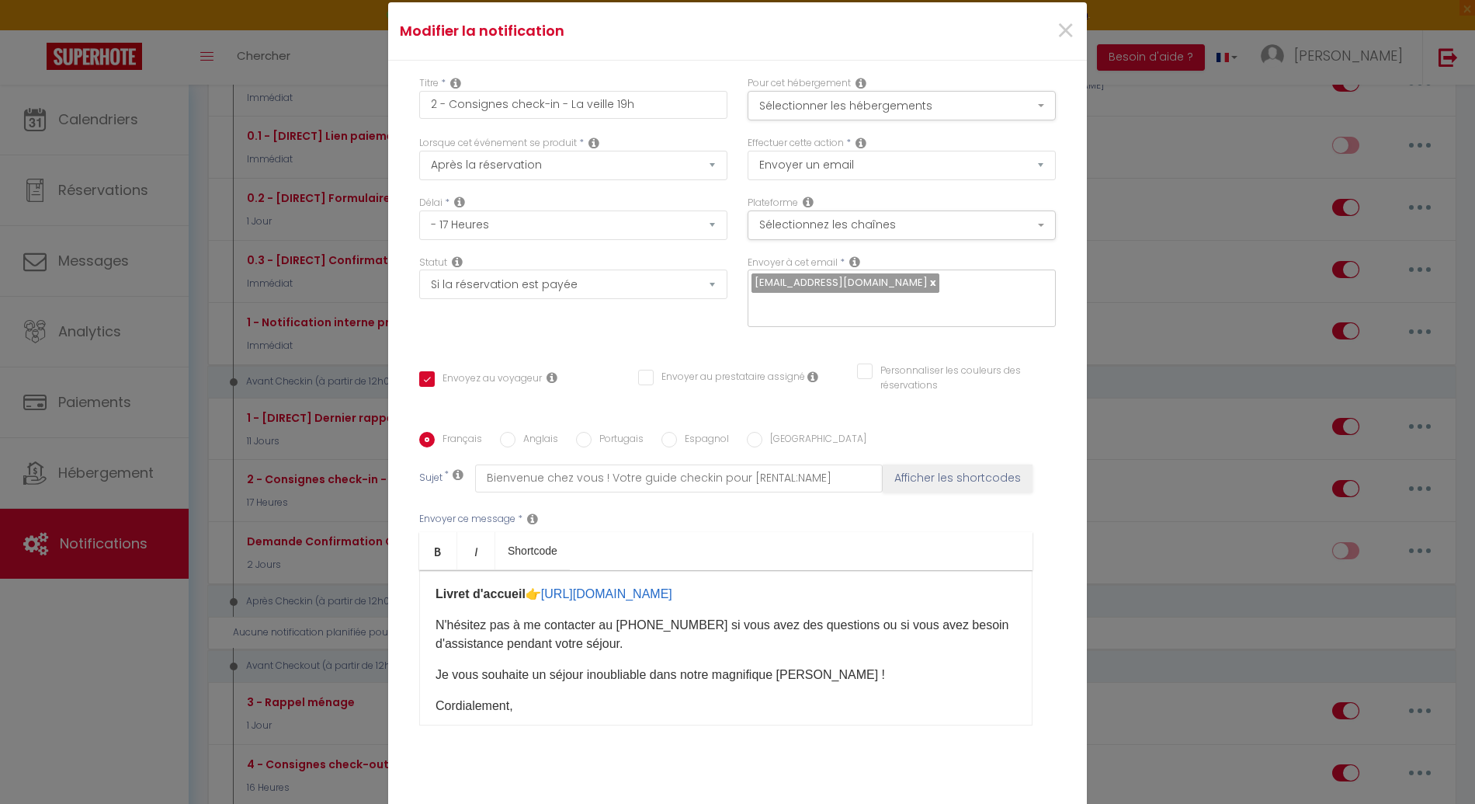
scroll to position [968, 0]
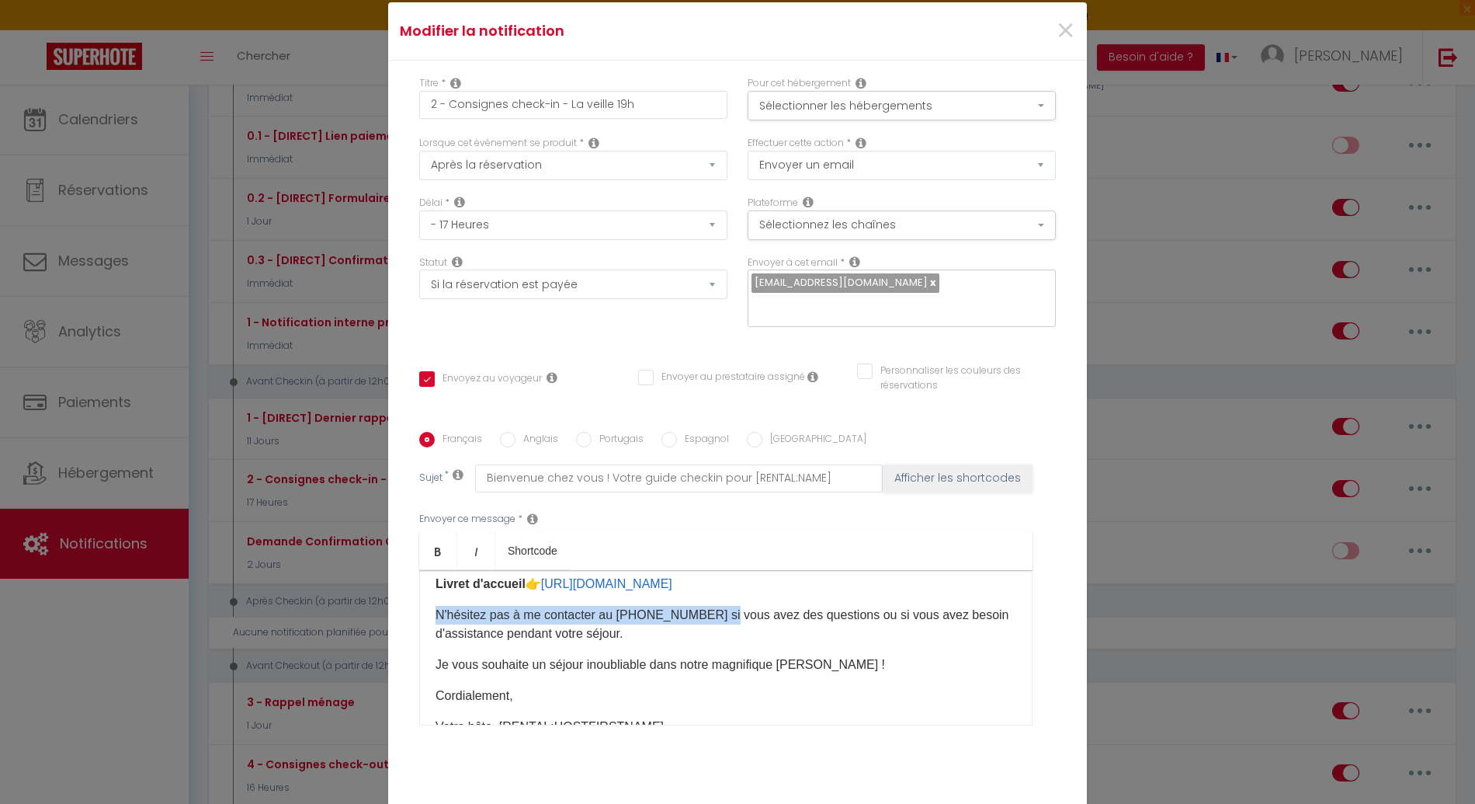
drag, startPoint x: 707, startPoint y: 603, endPoint x: 407, endPoint y: 605, distance: 299.7
click at [407, 605] on div "Titre * 2 - Consignes check-in - La veille 19h Pour cet hébergement Sélectionne…" at bounding box center [737, 432] width 699 height 743
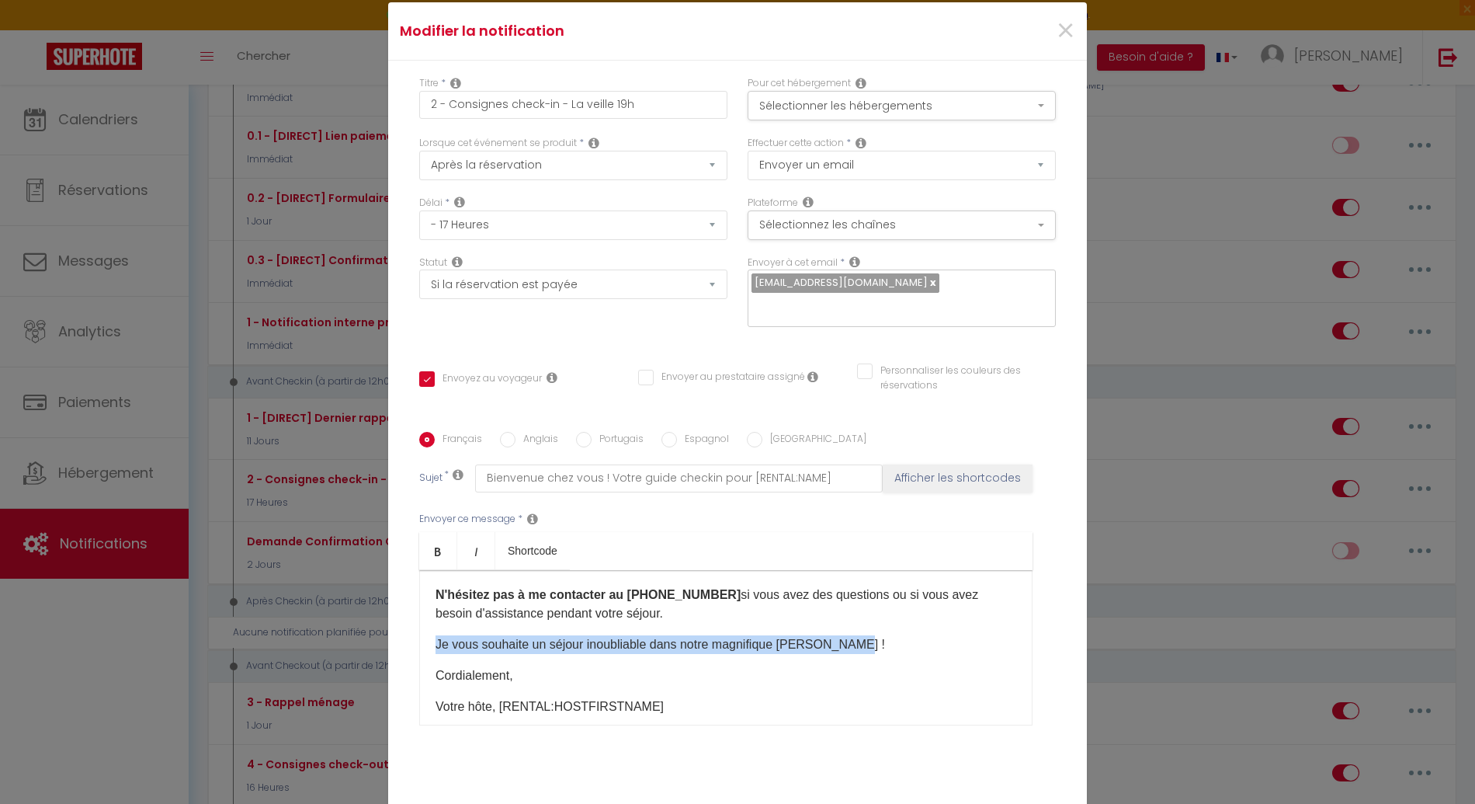
drag, startPoint x: 855, startPoint y: 633, endPoint x: 384, endPoint y: 638, distance: 471.4
click at [388, 638] on div "Titre * 2 - Consignes check-in - La veille 19h Pour cet hébergement Sélectionne…" at bounding box center [737, 432] width 699 height 743
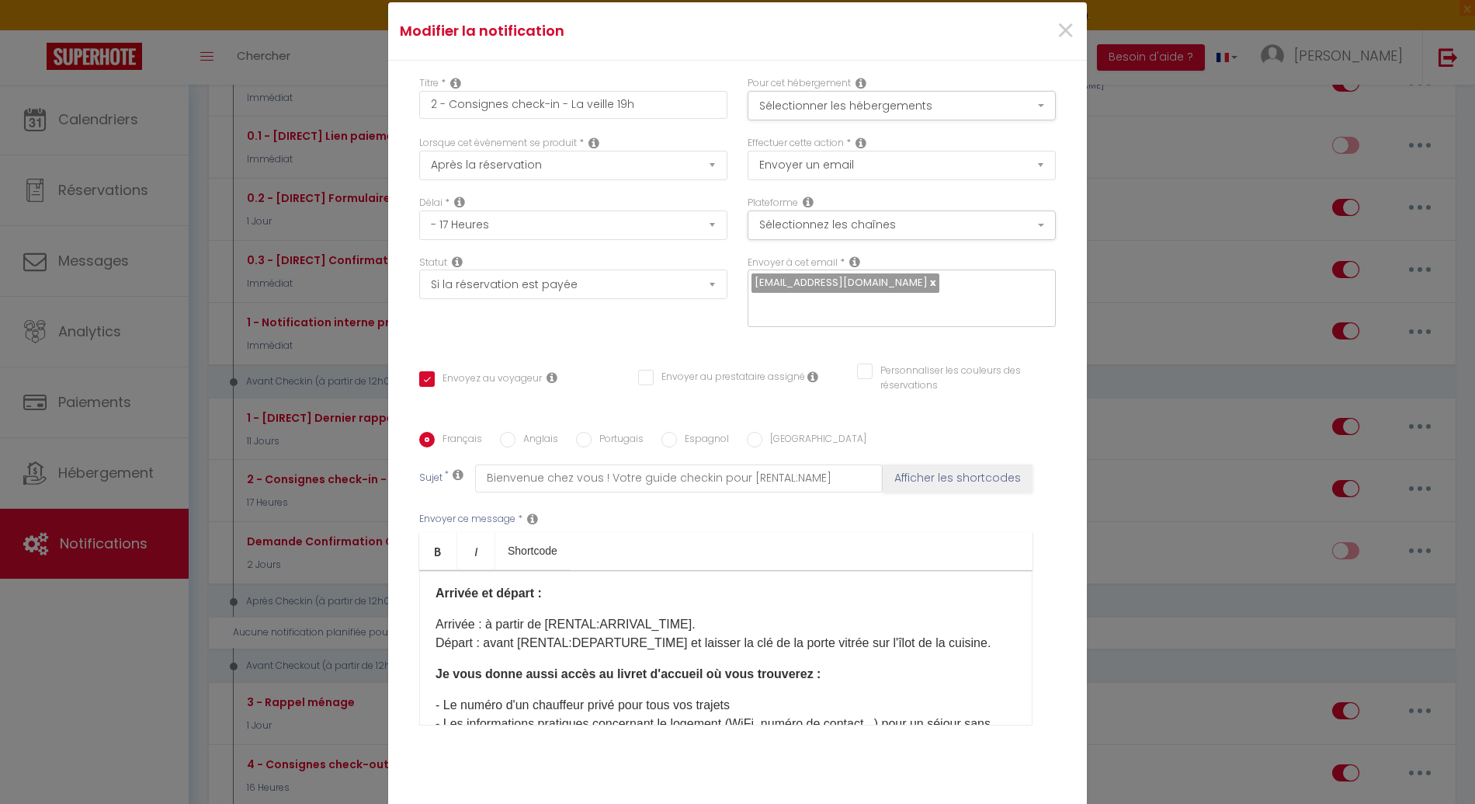
scroll to position [485, 0]
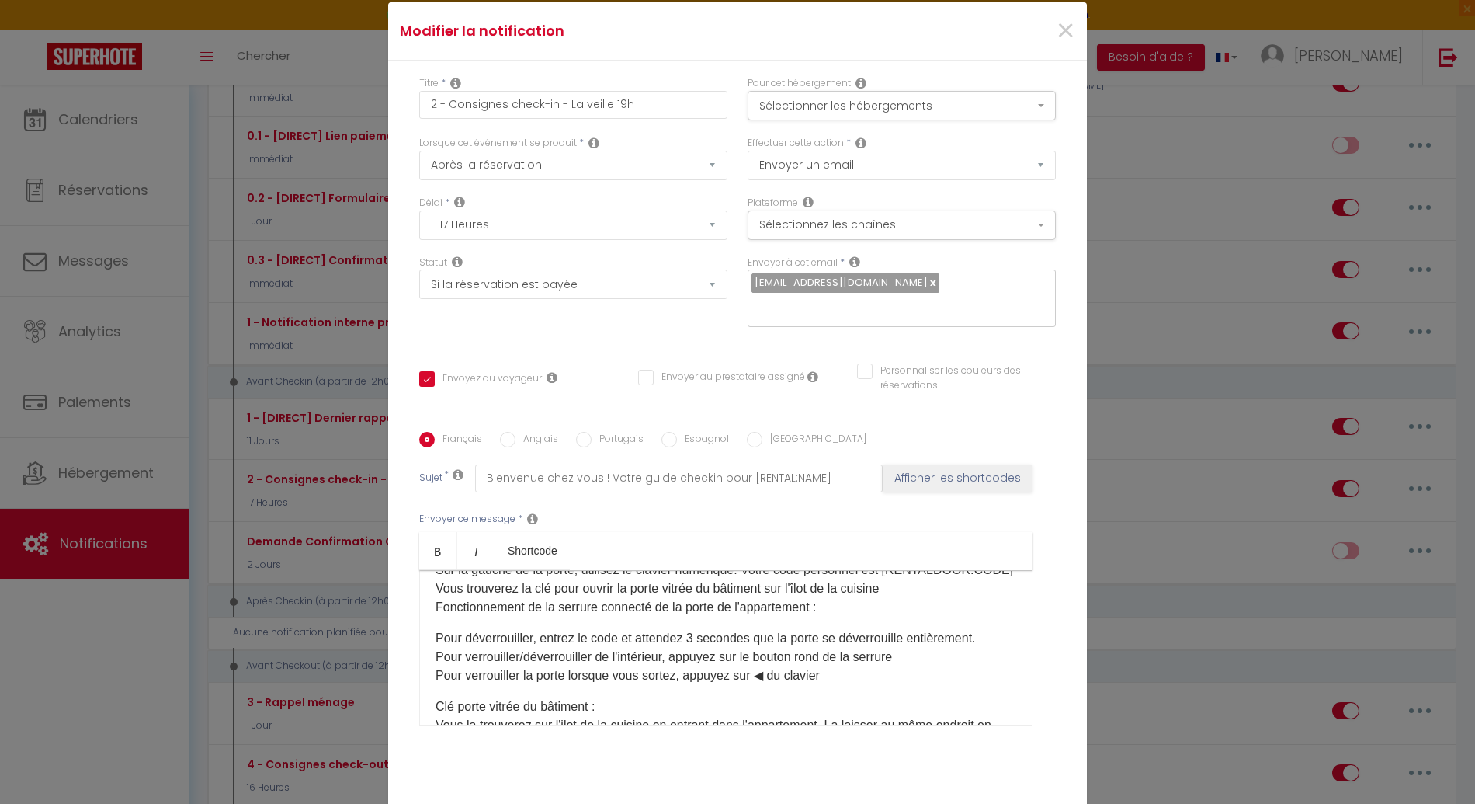
click at [532, 432] on label "Anglais" at bounding box center [537, 440] width 43 height 17
click at [516, 432] on input "Anglais" at bounding box center [508, 440] width 16 height 16
radio input "true"
checkbox input "true"
checkbox input "false"
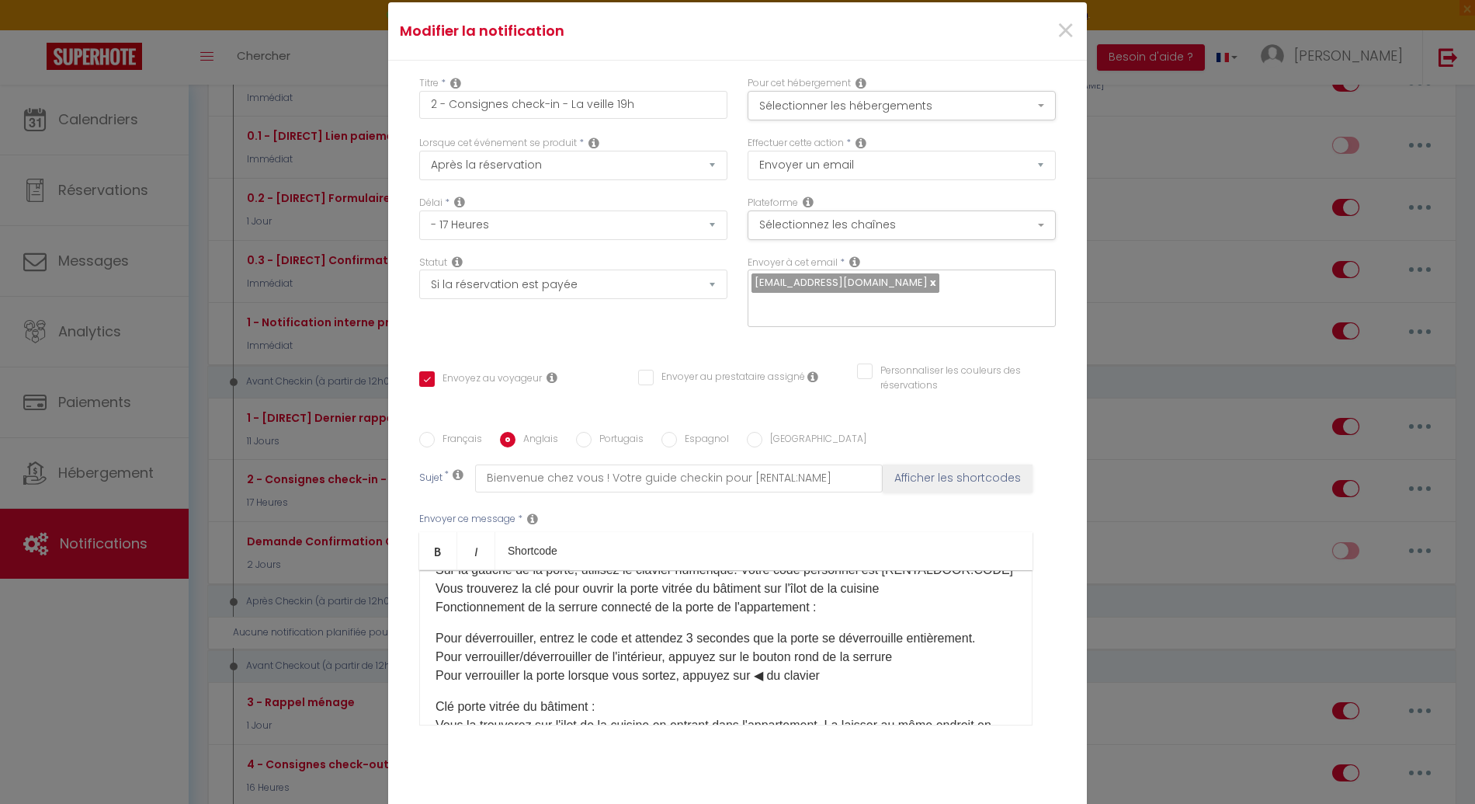
checkbox input "false"
type input "Welcome to your new home! Your checkin guide for [RENTAL:NAME]"
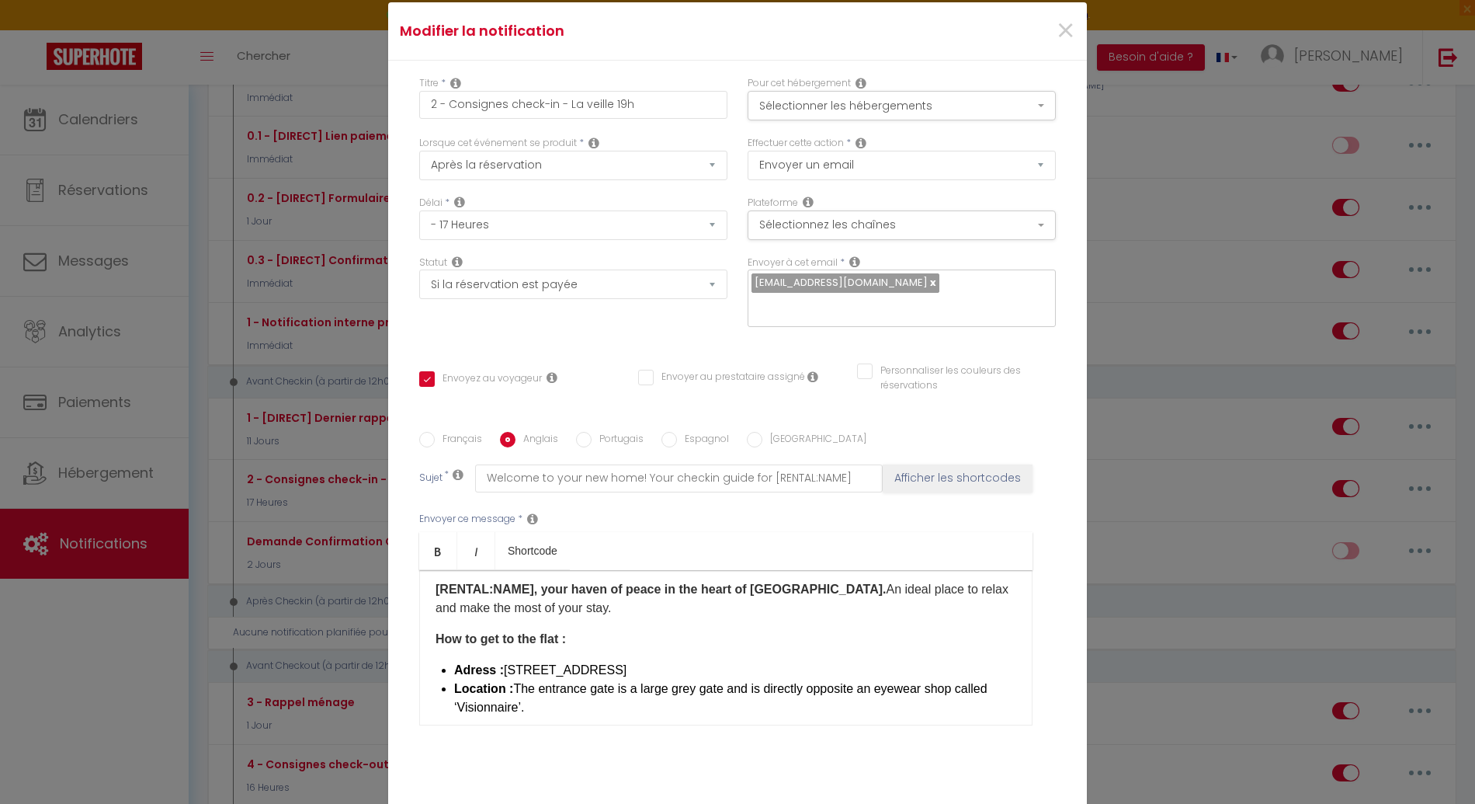
scroll to position [184, 0]
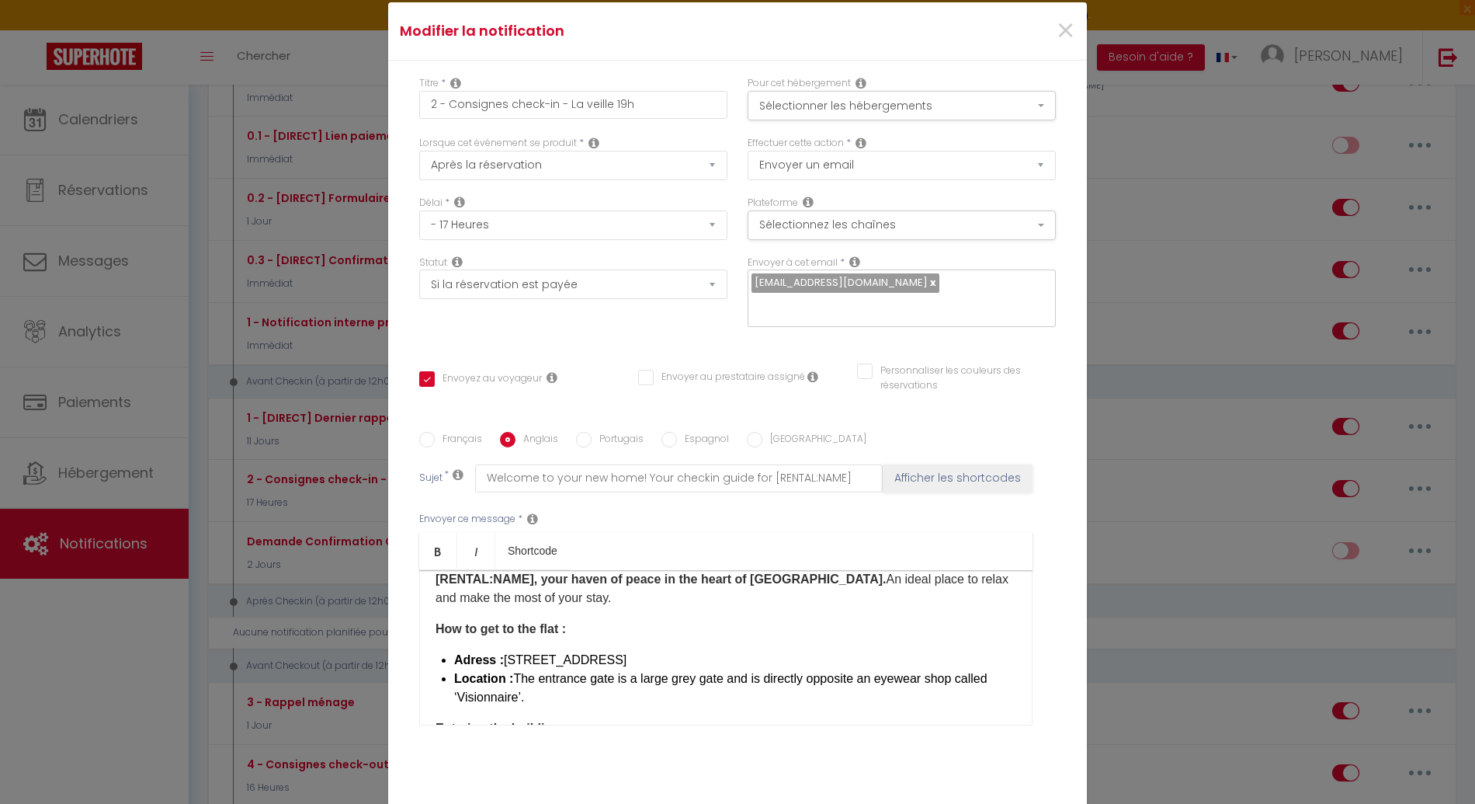
click at [465, 653] on b "Adress :" at bounding box center [479, 659] width 50 height 13
click at [454, 651] on li "Adress : [STREET_ADDRESS]" at bounding box center [735, 660] width 562 height 19
drag, startPoint x: 435, startPoint y: 630, endPoint x: 467, endPoint y: 632, distance: 31.9
click at [467, 632] on div "Hello [GUEST:FIRST_NAME], Get ready for an unforgettable stay at [RENTAL:NAME]!…" at bounding box center [725, 647] width 613 height 155
click at [426, 634] on div "Hello [GUEST:FIRST_NAME], Get ready for an unforgettable stay at [RENTAL:NAME]!…" at bounding box center [725, 647] width 613 height 155
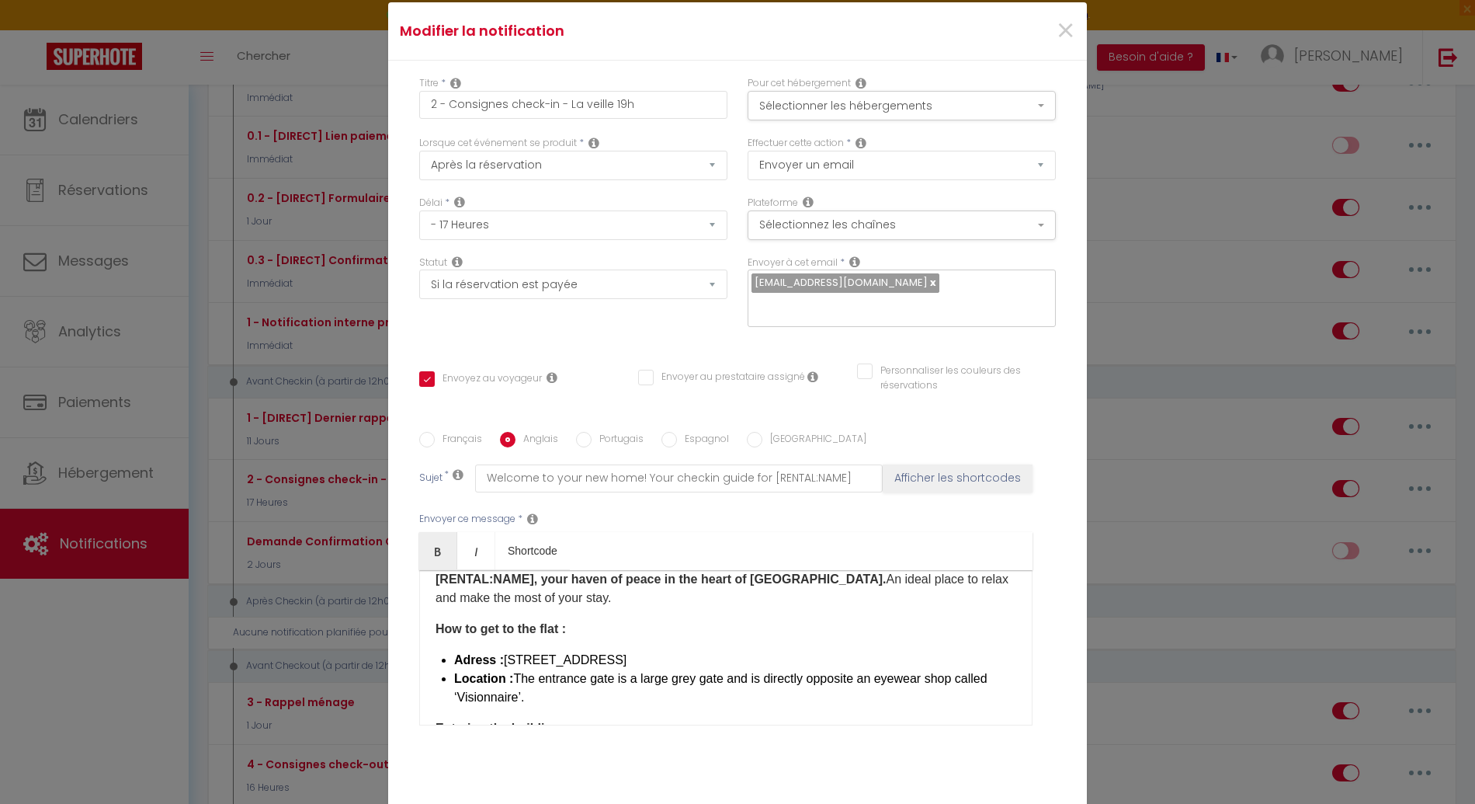
click at [429, 630] on div "Hello [GUEST:FIRST_NAME], Get ready for an unforgettable stay at [RENTAL:NAME]!…" at bounding box center [725, 647] width 613 height 155
click at [456, 432] on label "Français" at bounding box center [458, 440] width 47 height 17
click at [435, 432] on input "Français" at bounding box center [427, 440] width 16 height 16
radio input "true"
checkbox input "true"
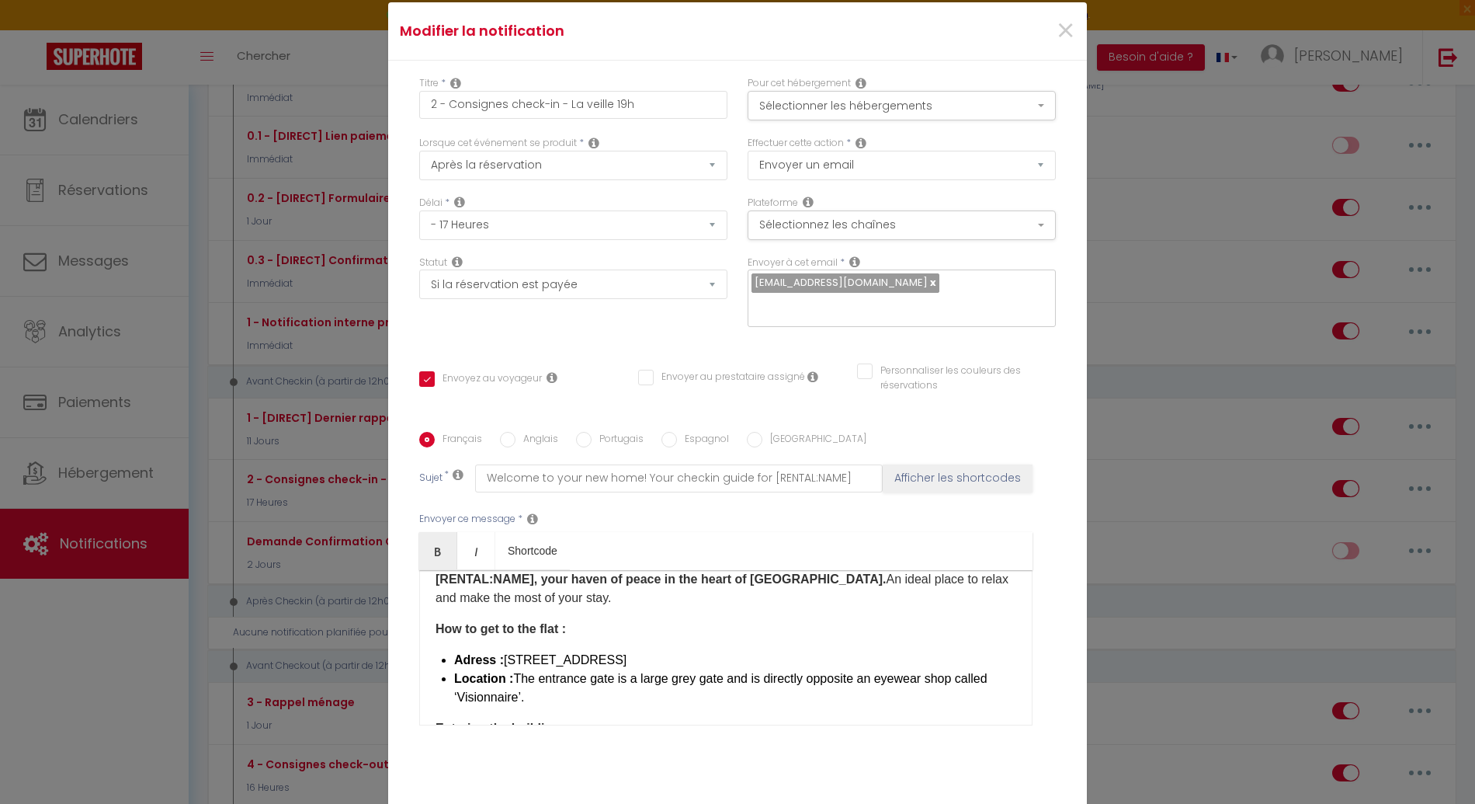
checkbox input "false"
type input "Bienvenue chez vous ! Votre guide checkin pour [RENTAL:NAME]"
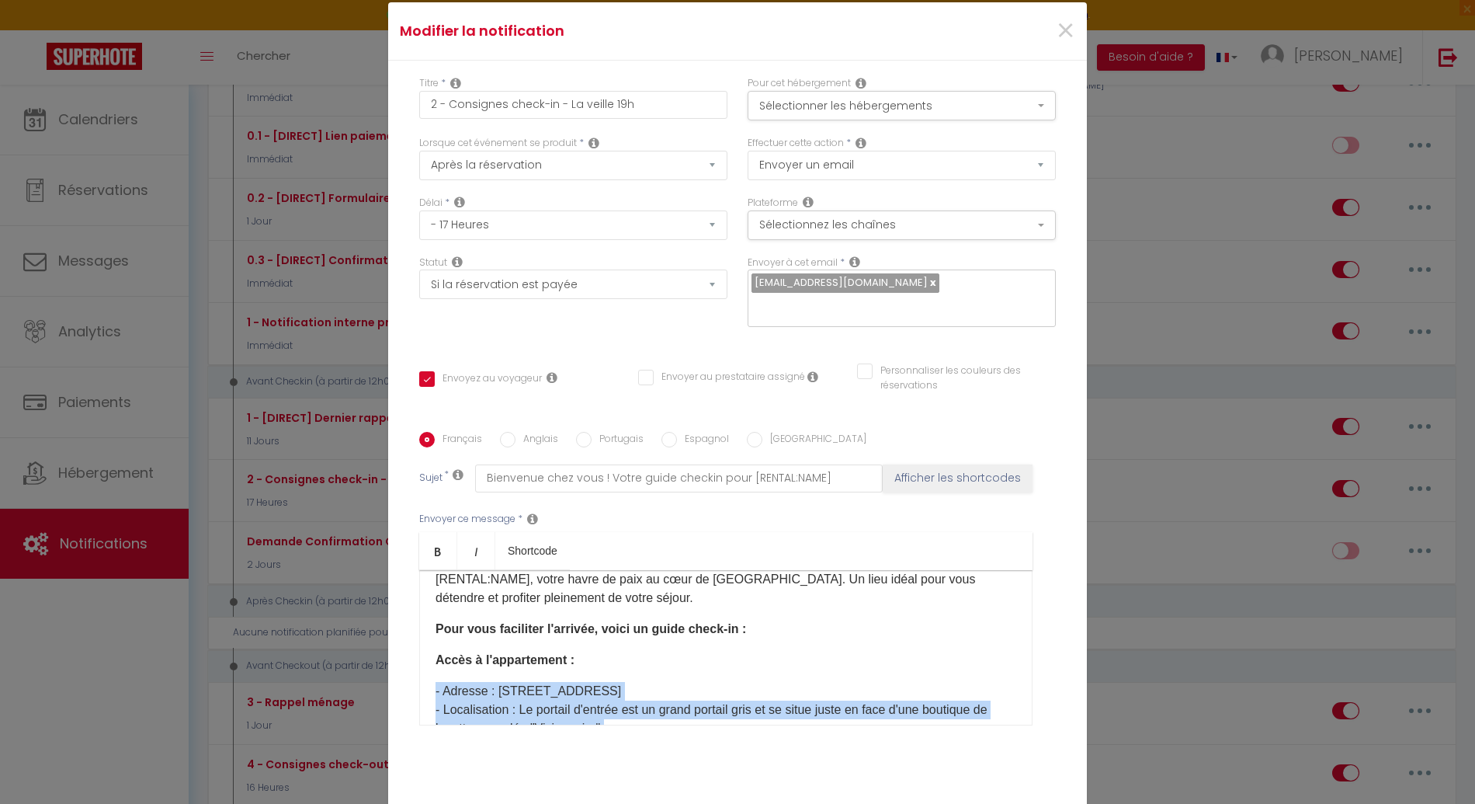
drag, startPoint x: 429, startPoint y: 662, endPoint x: 627, endPoint y: 696, distance: 201.6
click at [627, 696] on div "​Bonjour [GUEST:FIRST_NAME], Préparez-vous à vivre un séjour inoubliable à [REN…" at bounding box center [725, 647] width 613 height 155
copy p "- Adresse : [STREET_ADDRESS] - Localisation : Le portail d'entrée est un grand …"
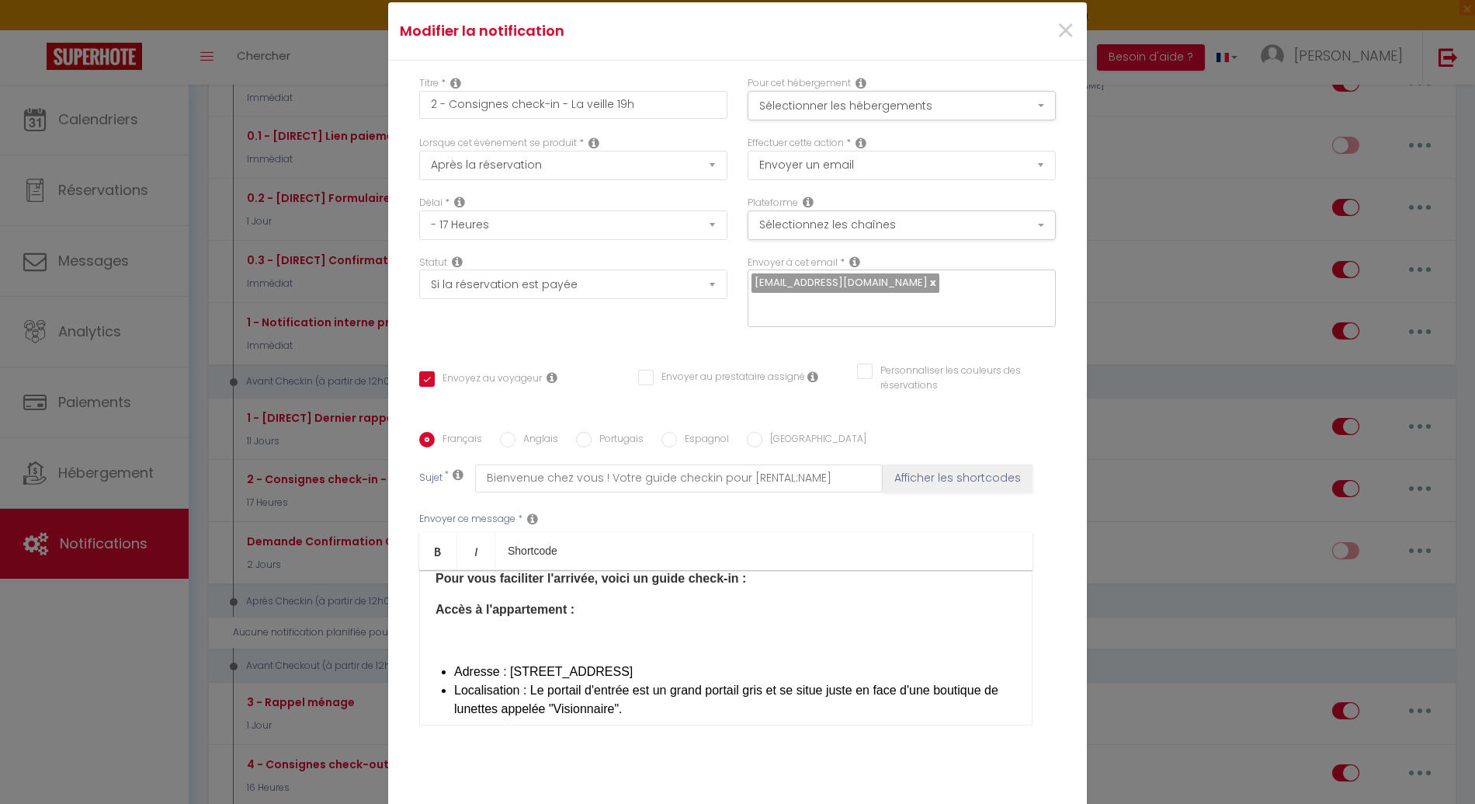
scroll to position [245, 0]
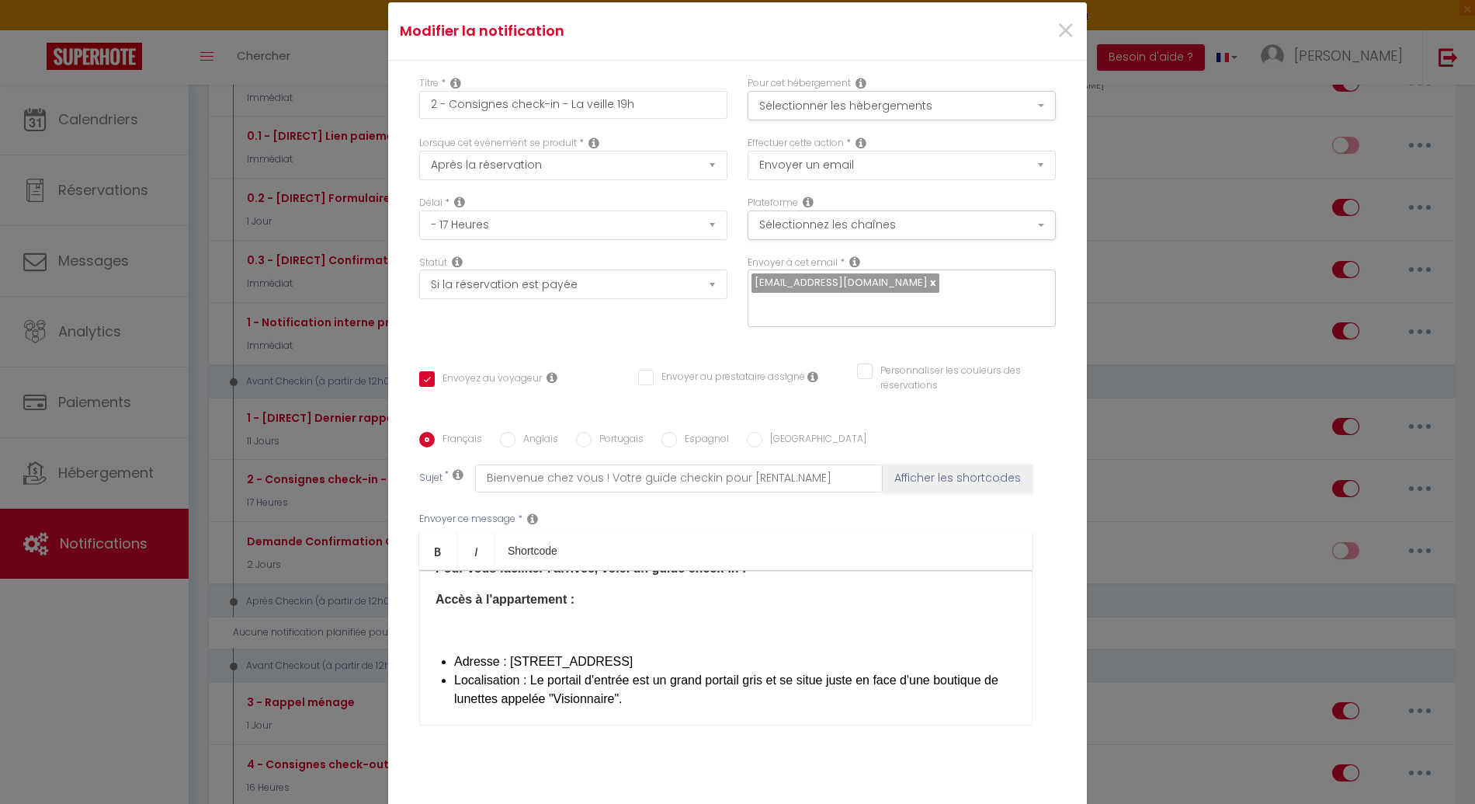
click at [548, 621] on p at bounding box center [726, 630] width 581 height 19
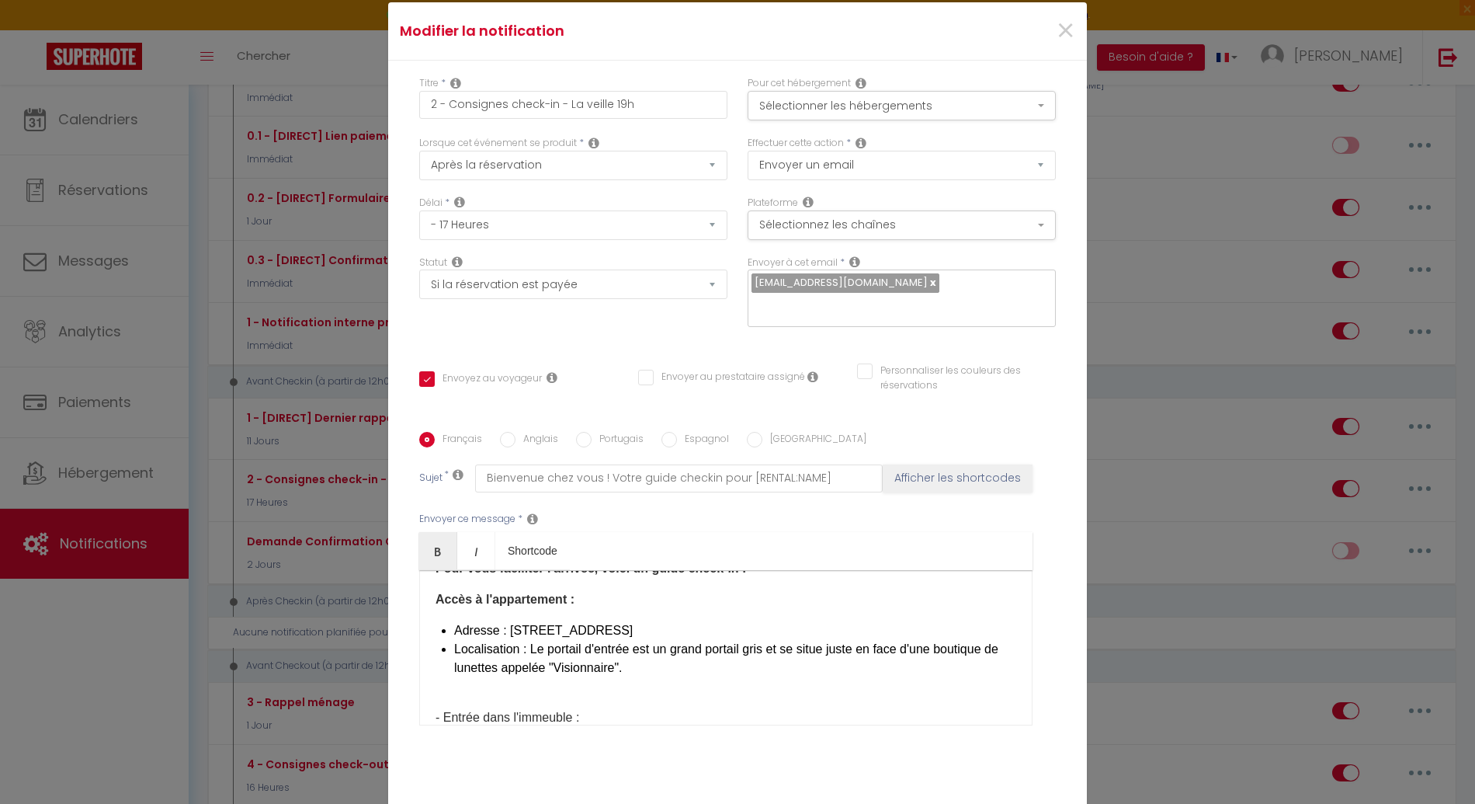
click at [530, 582] on div "​Bonjour [GUEST:FIRST_NAME], Préparez-vous à vivre un séjour inoubliable à [REN…" at bounding box center [725, 647] width 613 height 155
click at [457, 690] on p "- Entrée dans l'immeuble : Si le grand portail gris est fermé, utilisez le code…" at bounding box center [726, 736] width 581 height 93
drag, startPoint x: 439, startPoint y: 670, endPoint x: 412, endPoint y: 670, distance: 26.4
click at [415, 670] on div "Français Anglais Portugais Espagnol [GEOGRAPHIC_DATA] Sujet * Bienvenue chez vo…" at bounding box center [737, 588] width 645 height 313
drag, startPoint x: 565, startPoint y: 667, endPoint x: 392, endPoint y: 670, distance: 172.4
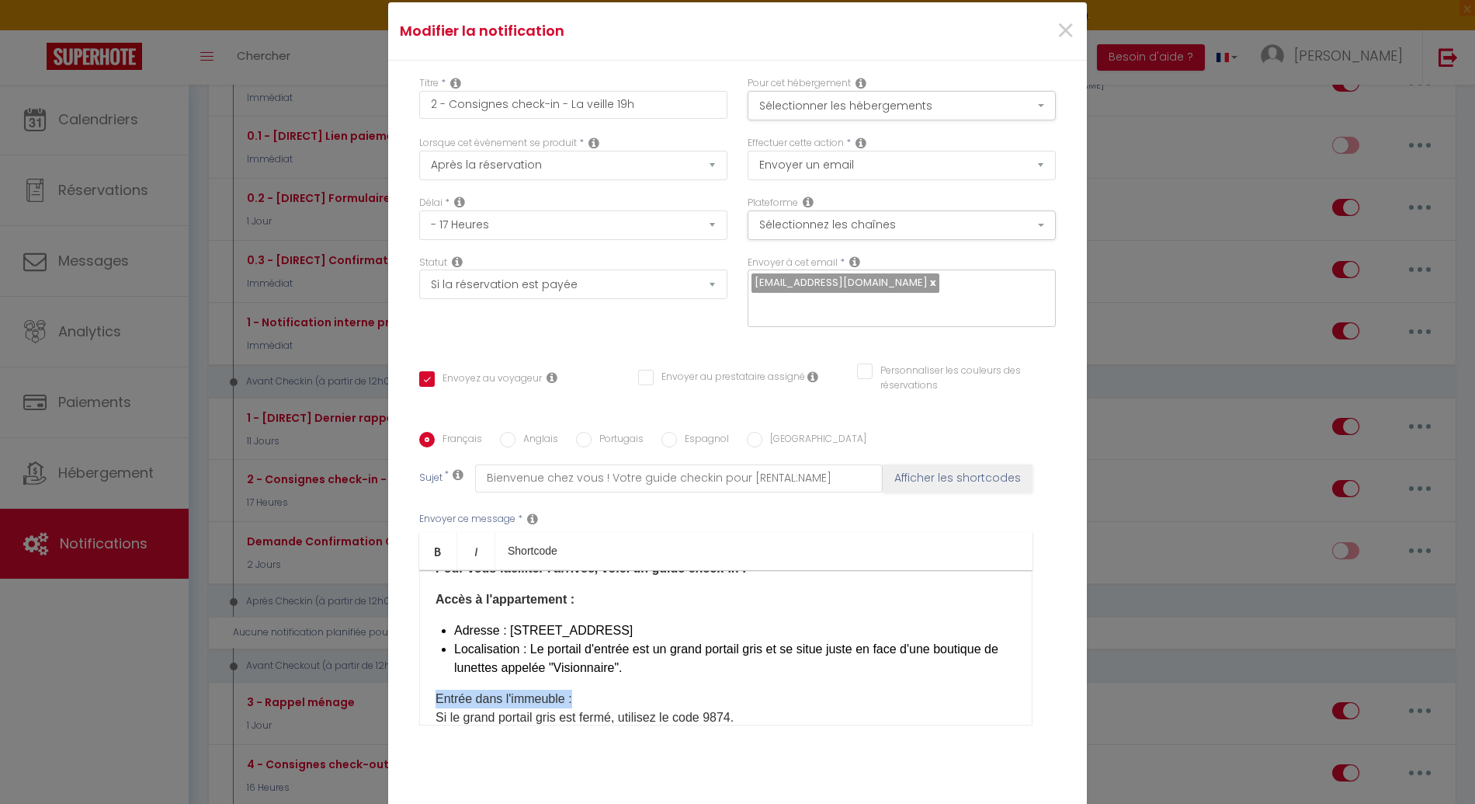
click at [392, 670] on div "Titre * 2 - Consignes check-in - La veille 19h Pour cet hébergement Sélectionne…" at bounding box center [737, 432] width 699 height 743
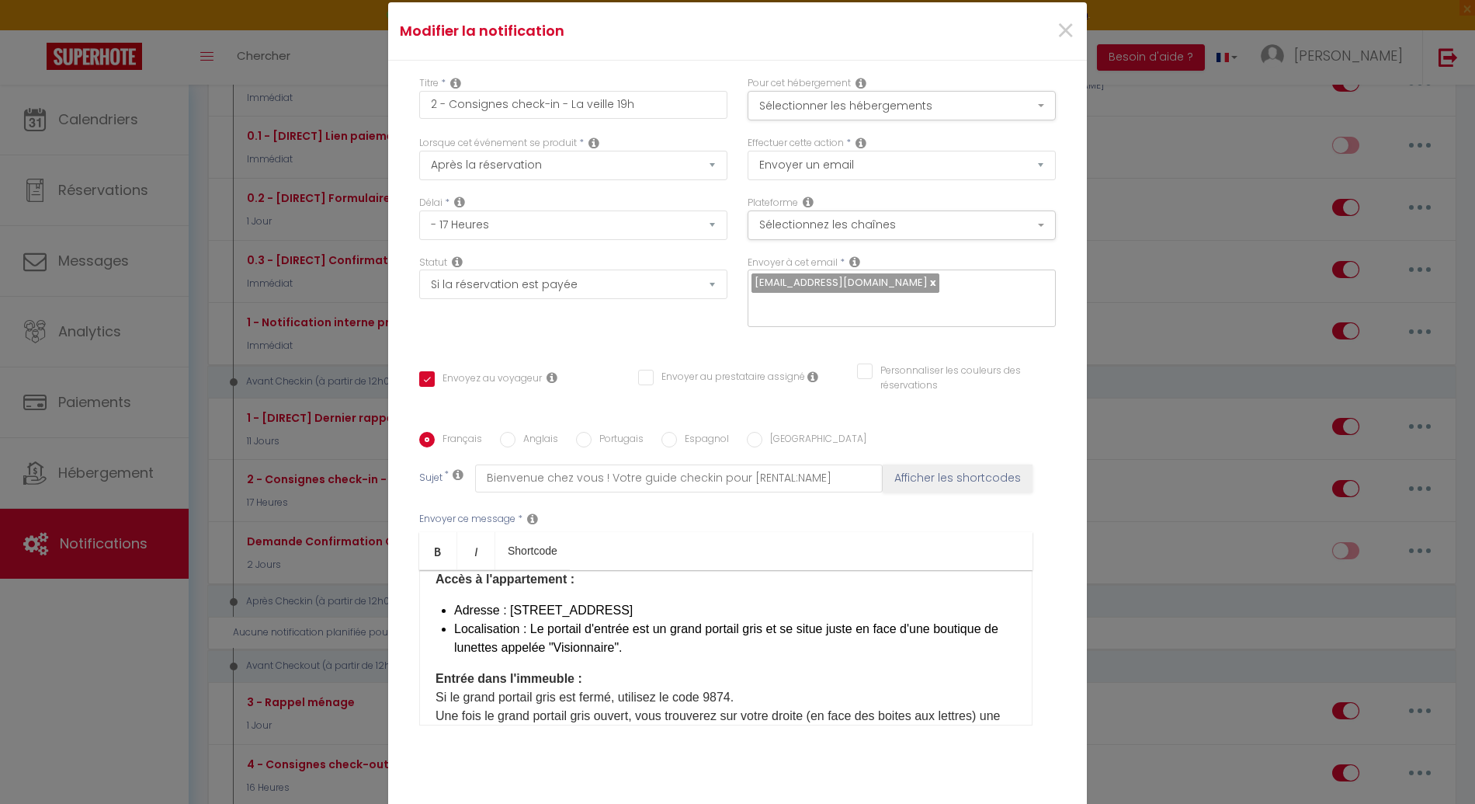
click at [540, 673] on p "Entrée dans l'immeuble : Si le grand portail gris est fermé, utilisez le code 9…" at bounding box center [726, 706] width 581 height 75
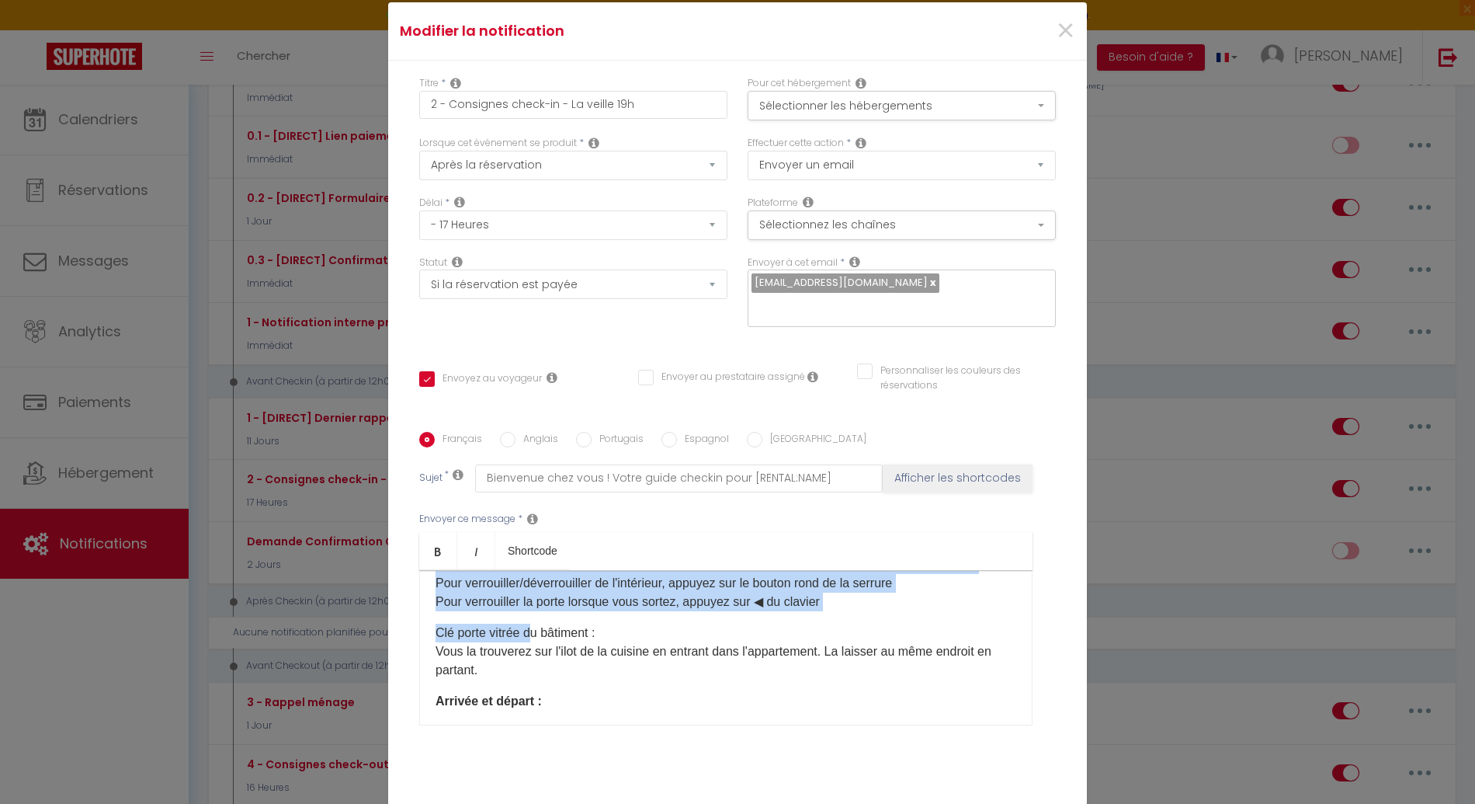
scroll to position [582, 0]
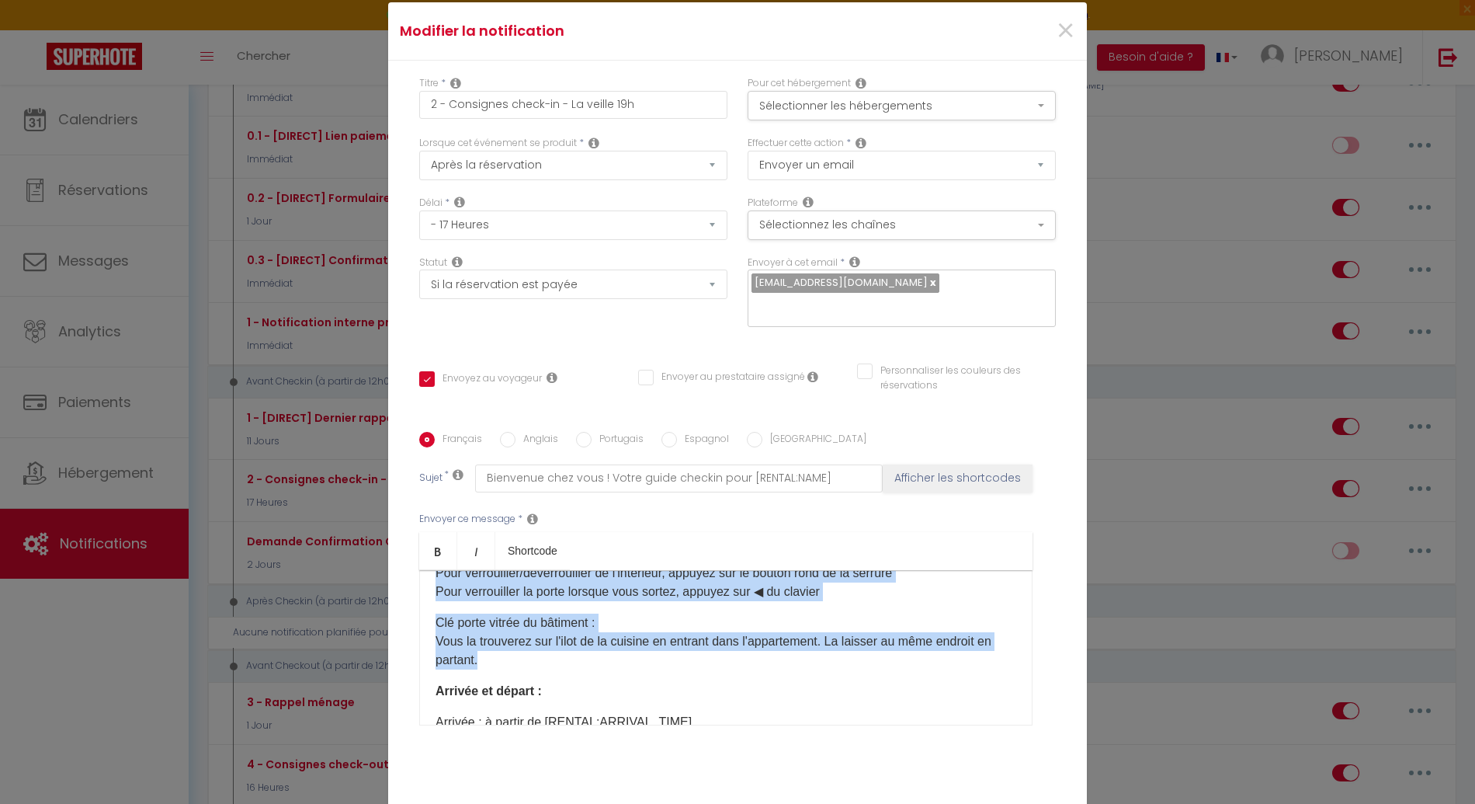
drag, startPoint x: 440, startPoint y: 586, endPoint x: 516, endPoint y: 644, distance: 95.4
click at [516, 644] on div "​Bonjour [GUEST:FIRST_NAME], Préparez-vous à vivre un séjour inoubliable à [REN…" at bounding box center [725, 647] width 613 height 155
copy div "Lo ip dolor sitamet cons adi elits, doeiusmo te inci 3606. Utl etdo ma aliqu en…"
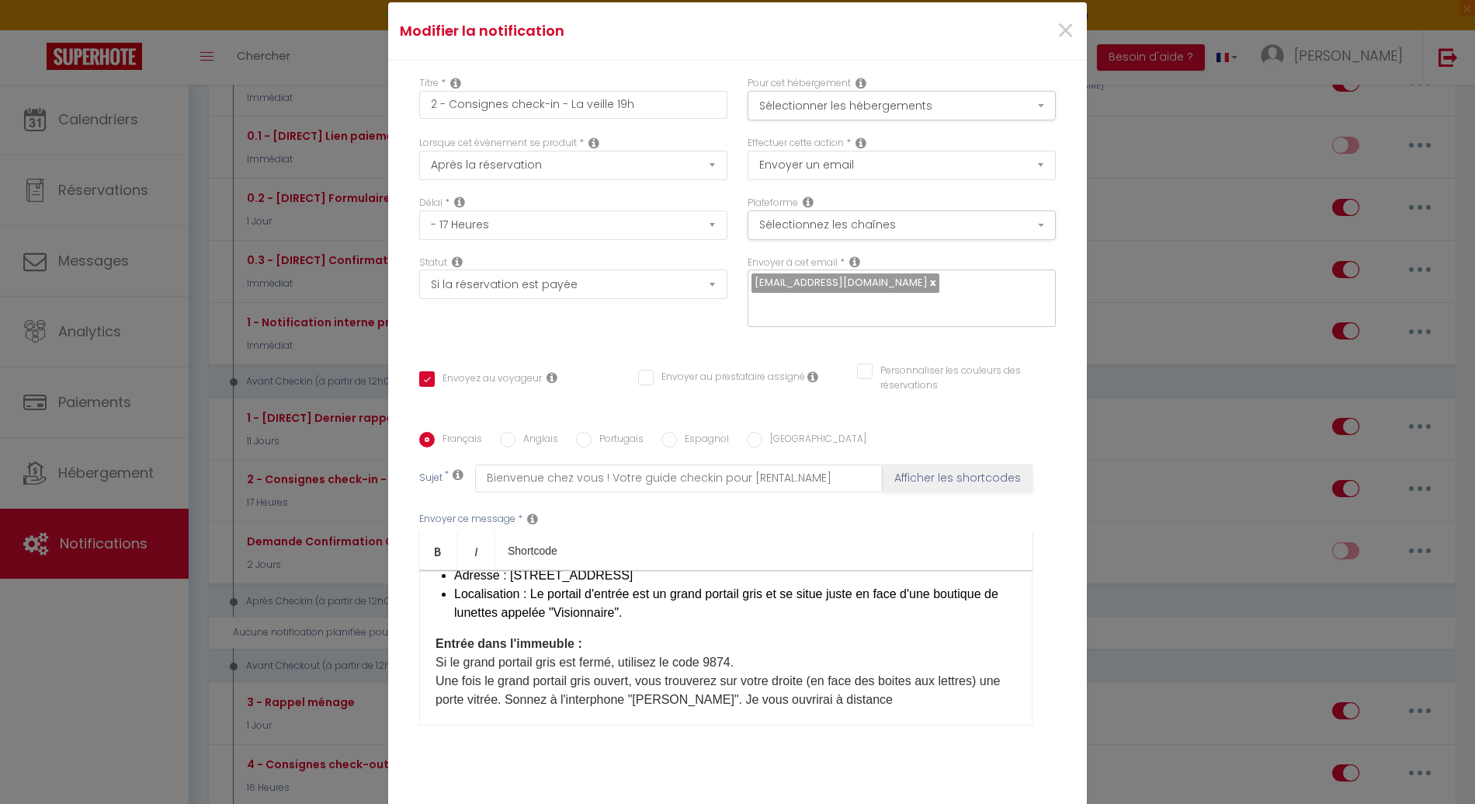
scroll to position [300, 0]
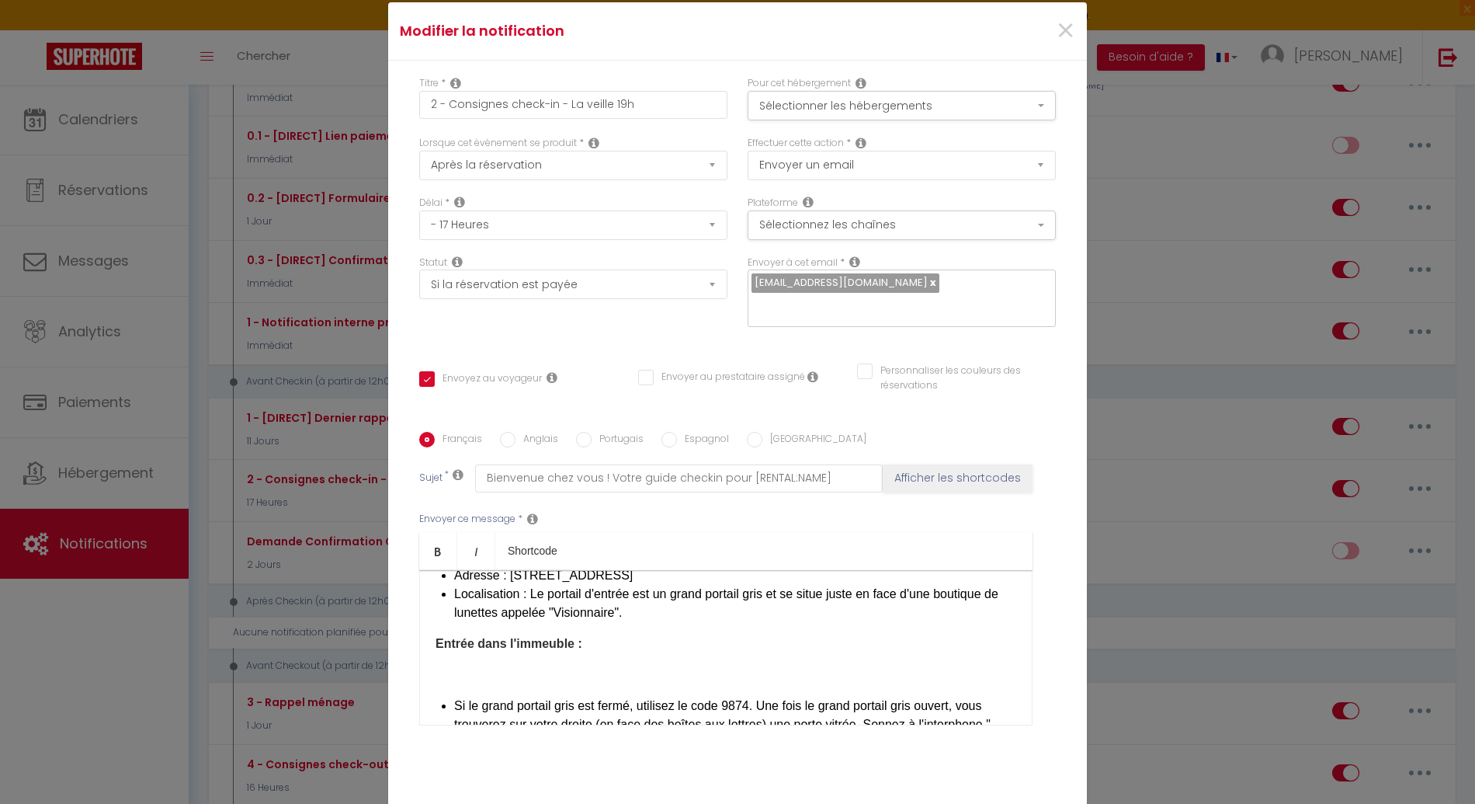
click at [554, 665] on p at bounding box center [726, 674] width 581 height 19
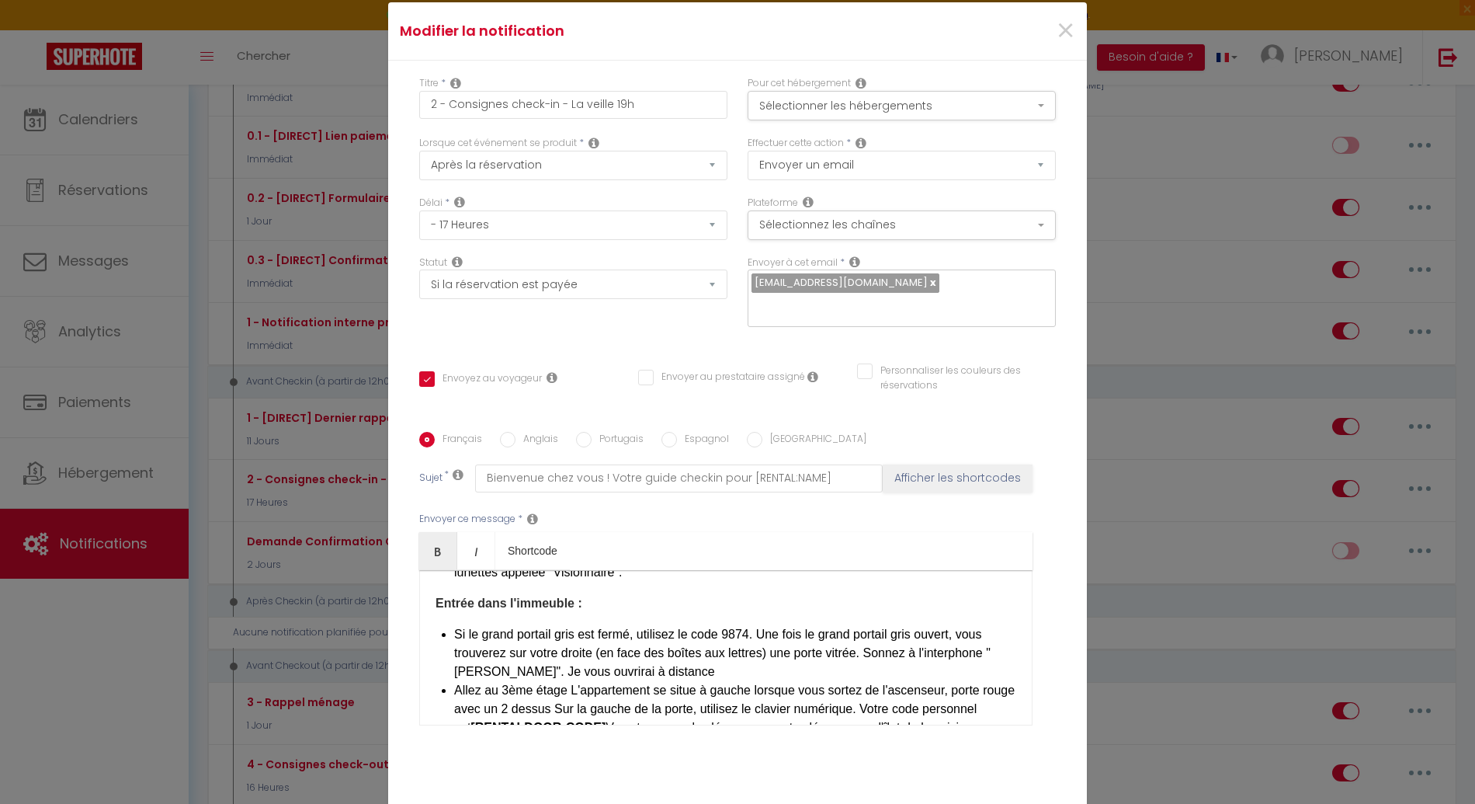
scroll to position [330, 0]
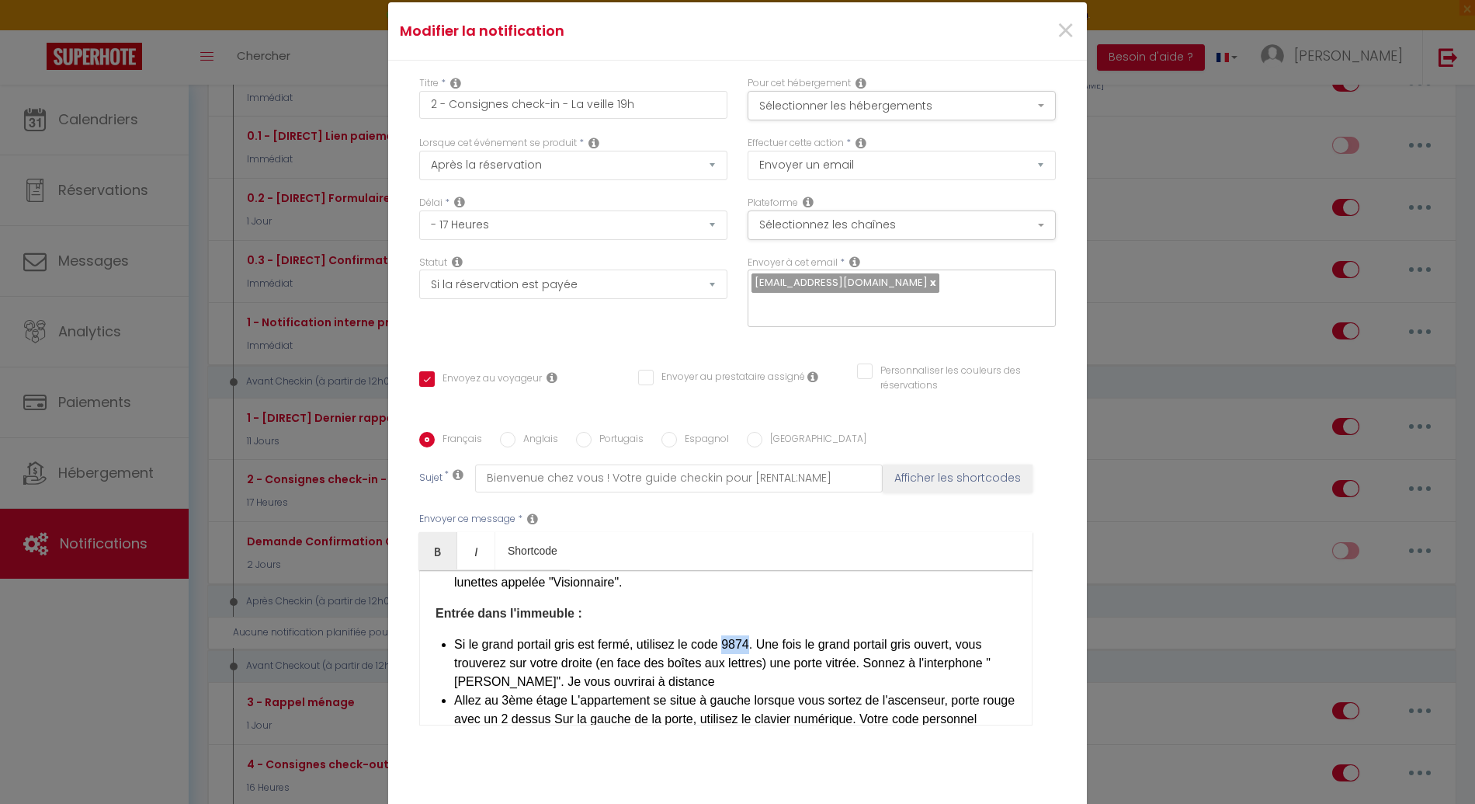
drag, startPoint x: 728, startPoint y: 614, endPoint x: 753, endPoint y: 613, distance: 25.6
click at [753, 635] on li "Si le grand portail gris est fermé, utilisez le code 9874. Une fois le grand po…" at bounding box center [735, 663] width 562 height 56
click at [739, 639] on li "Si le grand portail gris est fermé, utilisez le code 9874 . Une fois le grand p…" at bounding box center [735, 663] width 562 height 56
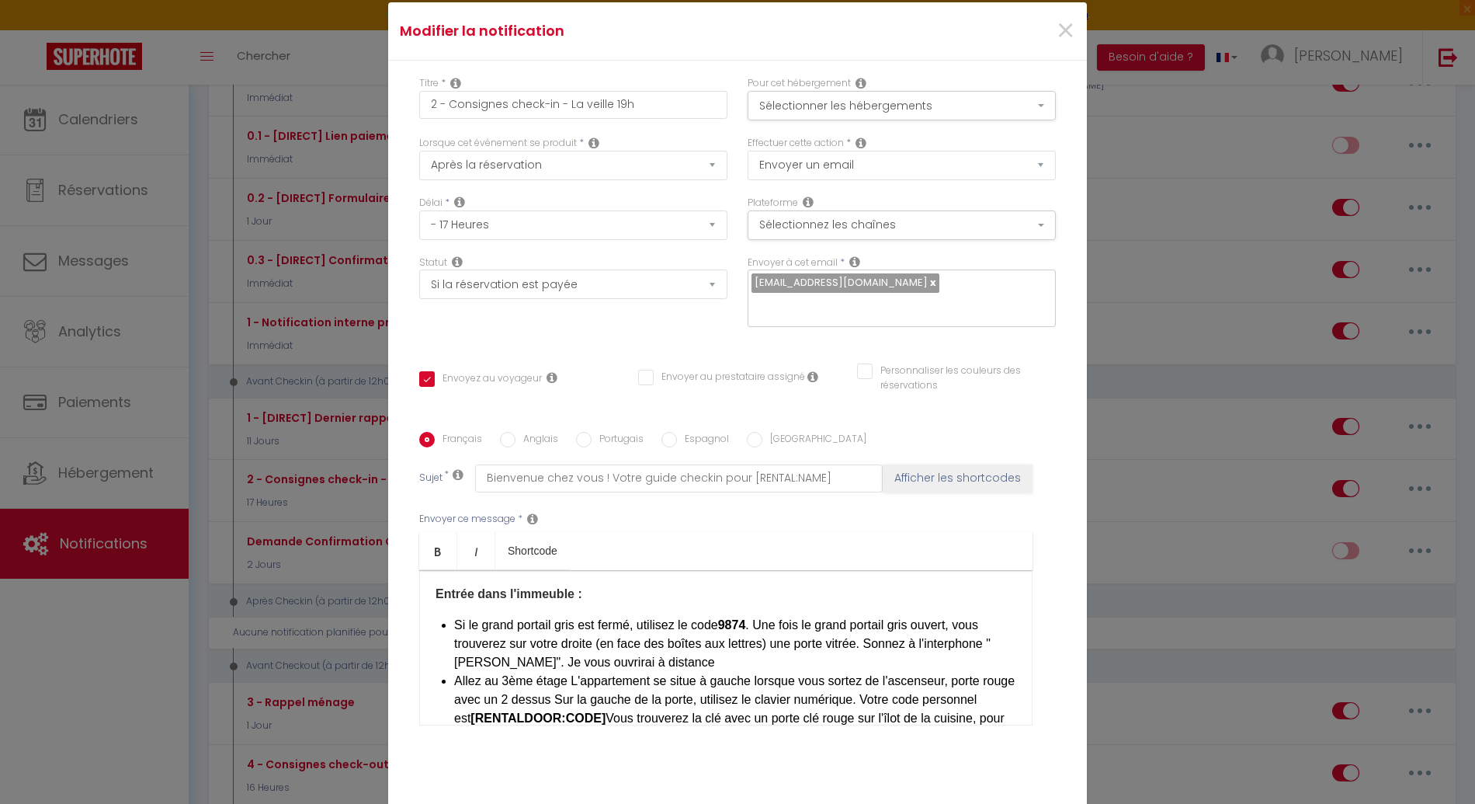
scroll to position [360, 0]
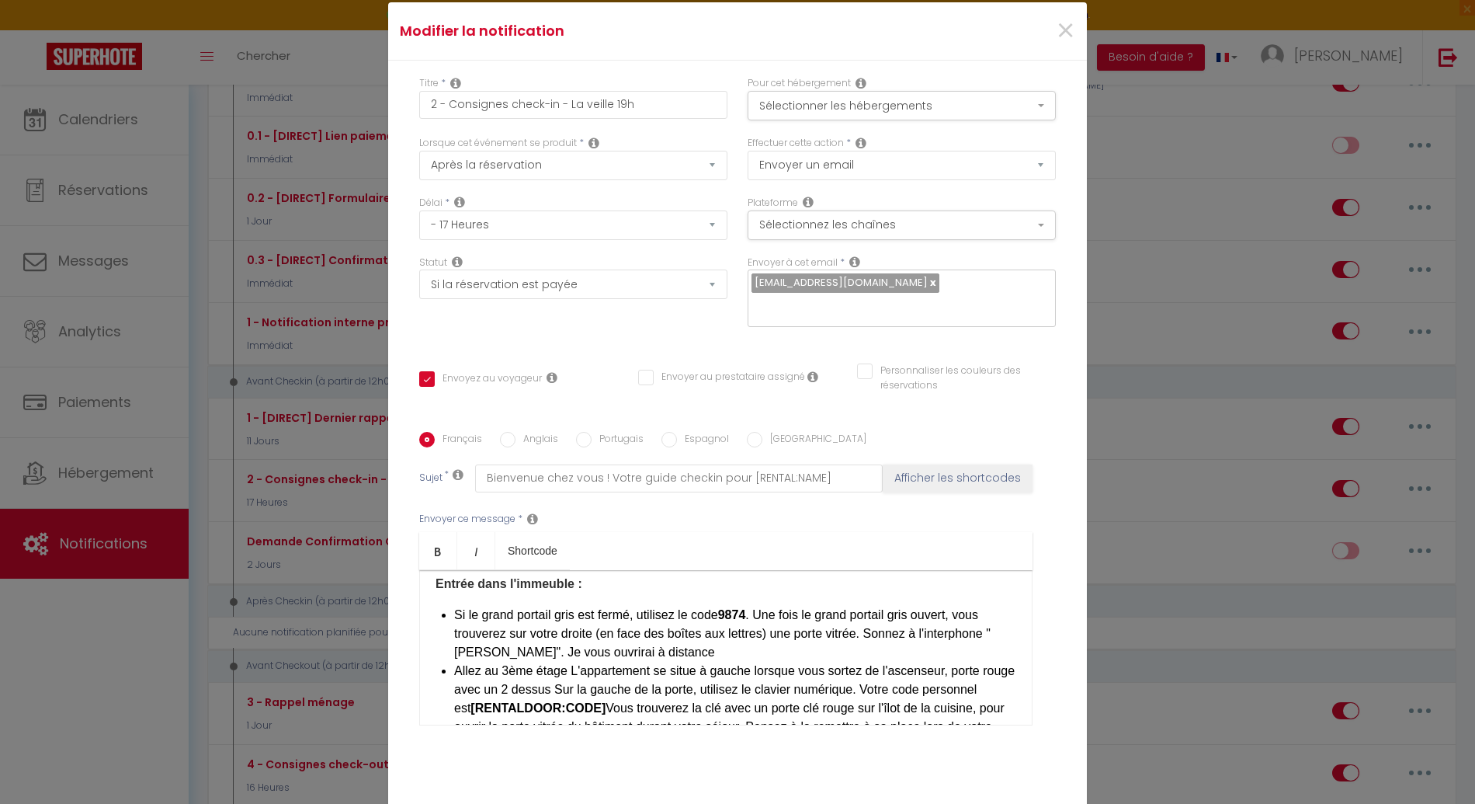
click at [600, 606] on li "Si le grand portail gris est fermé, utilisez le code 9874 . Une fois le grand p…" at bounding box center [735, 634] width 562 height 56
drag, startPoint x: 597, startPoint y: 605, endPoint x: 770, endPoint y: 606, distance: 173.2
click at [770, 606] on li "Si le grand portail gris est fermé, utilisez le code 9874 . Une fois le grand p…" at bounding box center [735, 634] width 562 height 56
drag, startPoint x: 450, startPoint y: 621, endPoint x: 544, endPoint y: 619, distance: 94.0
click at [544, 619] on li "Si le grand portail gris est fermé, utilisez le code 9874 . Une fois le grand p…" at bounding box center [735, 634] width 562 height 56
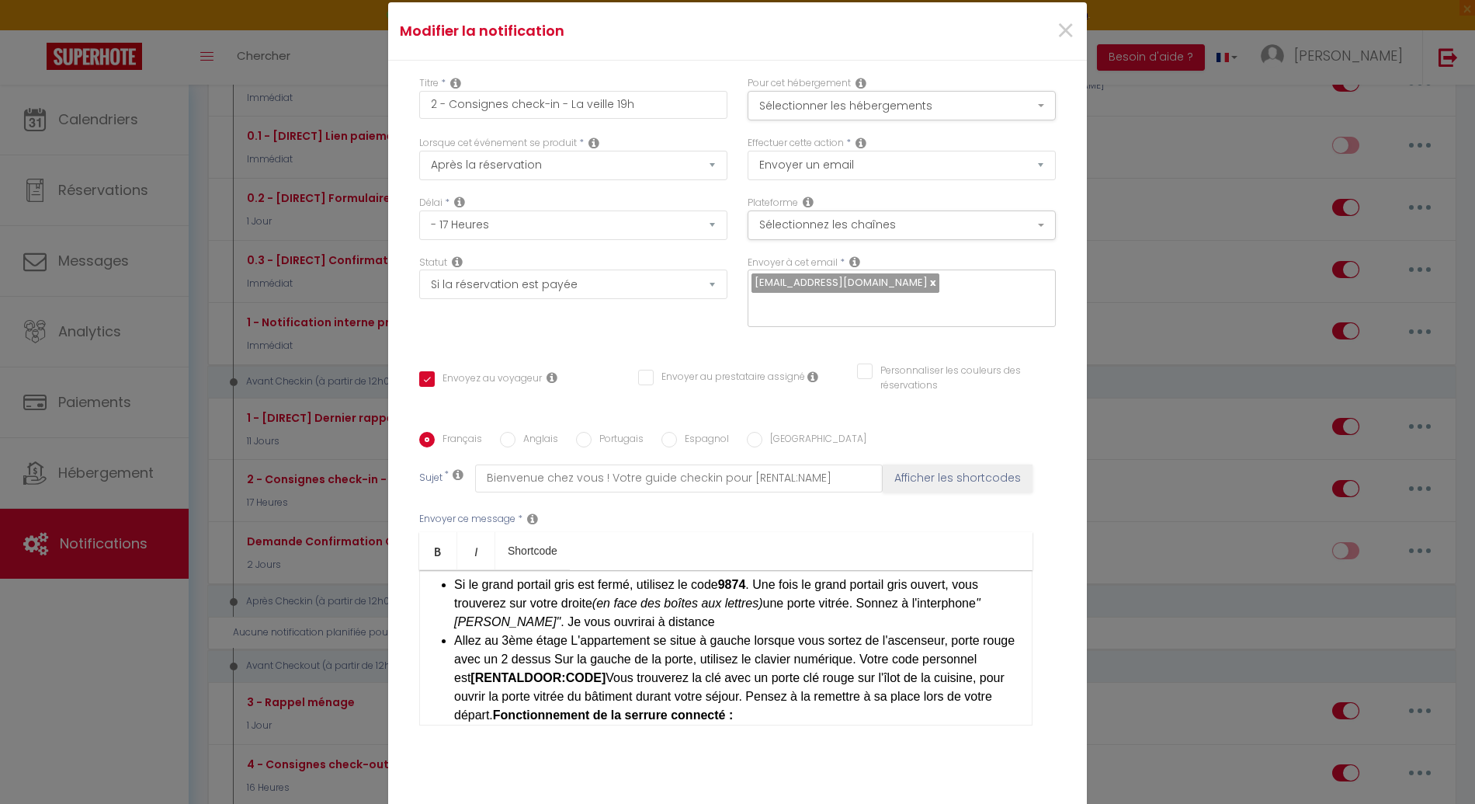
scroll to position [400, 0]
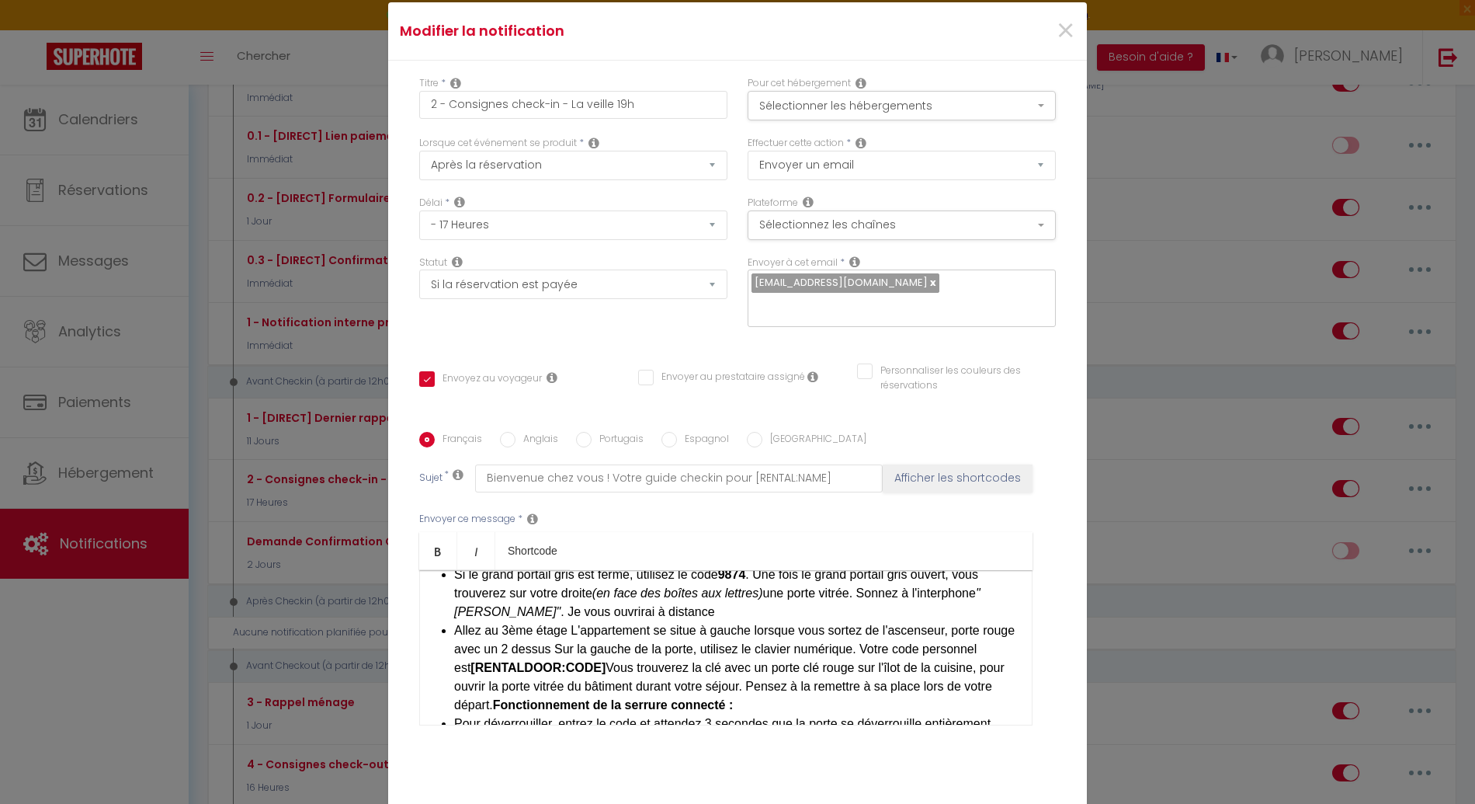
click at [567, 621] on li "Allez au 3ème ​​étage L'appartement se situe à gauche lorsque vous sortez de l'…" at bounding box center [735, 667] width 562 height 93
click at [581, 621] on li "Allez au 3ème ​​étage. L'appartement se situe à gauche lorsque vous sortez de l…" at bounding box center [735, 667] width 562 height 93
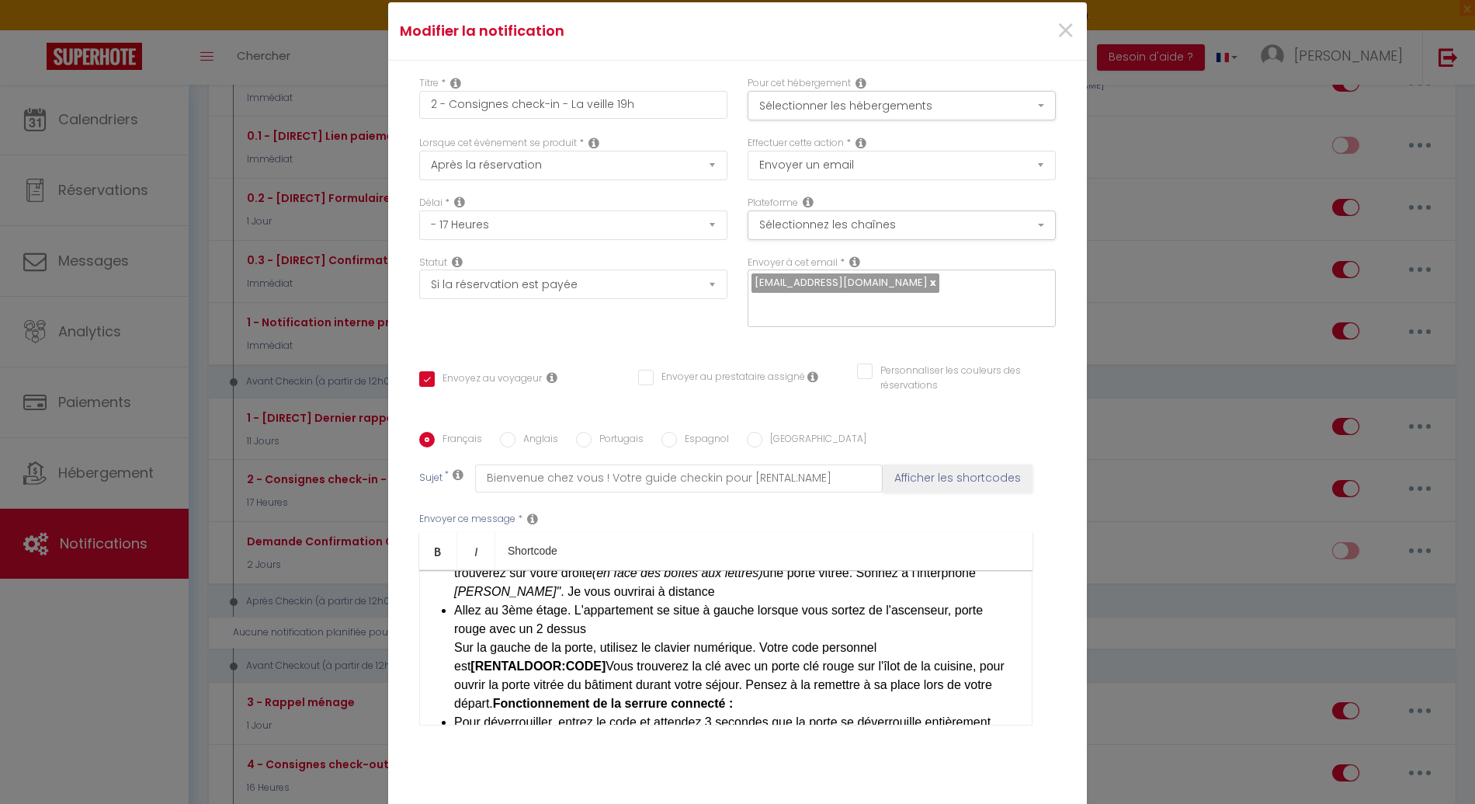
scroll to position [430, 0]
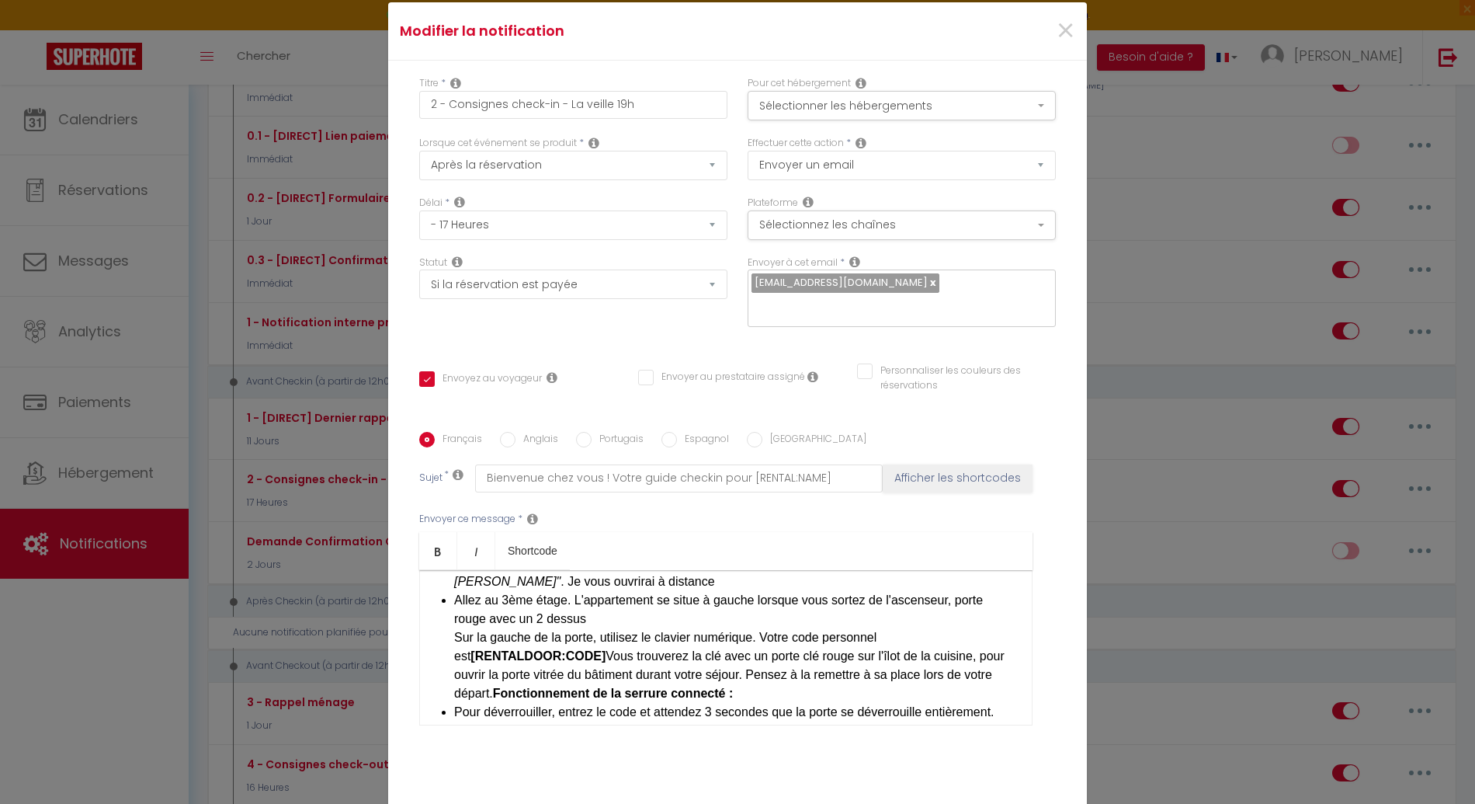
click at [766, 604] on li "Allez au 3ème ​​étage. L'appartement se situe à gauche lorsque vous sortez de l…" at bounding box center [735, 647] width 562 height 112
click at [770, 607] on li "Allez au 3ème ​​étage. L'appartement se situe à gauche lorsque vous sortez de l…" at bounding box center [735, 647] width 562 height 112
click at [912, 608] on li "Allez au 3ème ​​étage. L'appartement se situe à gauche lorsque vous sortez de l…" at bounding box center [735, 647] width 562 height 112
click at [583, 627] on li "Allez au 3ème ​​étage. L'appartement se situe à gauche lorsque vous sortez de l…" at bounding box center [735, 647] width 562 height 112
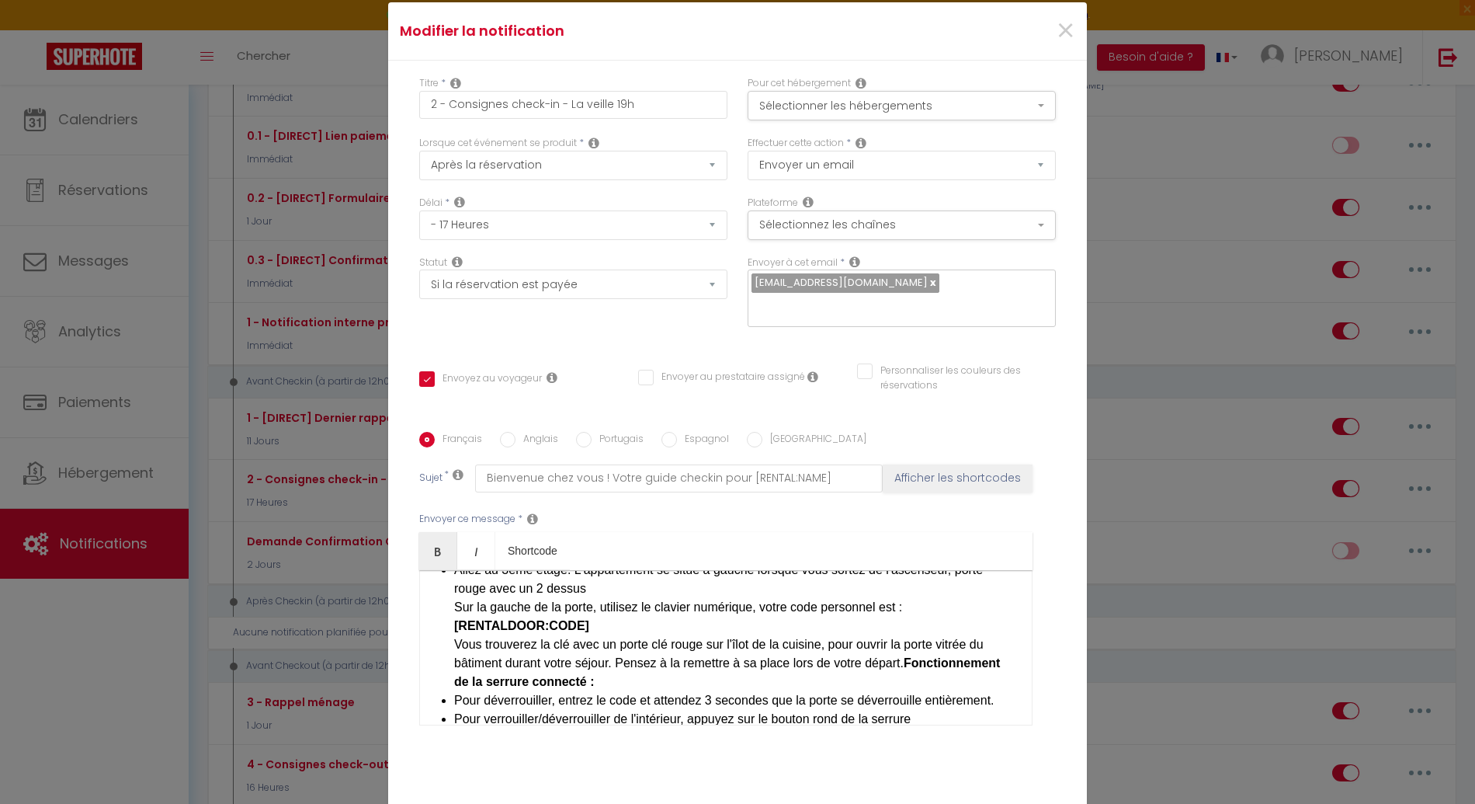
scroll to position [471, 0]
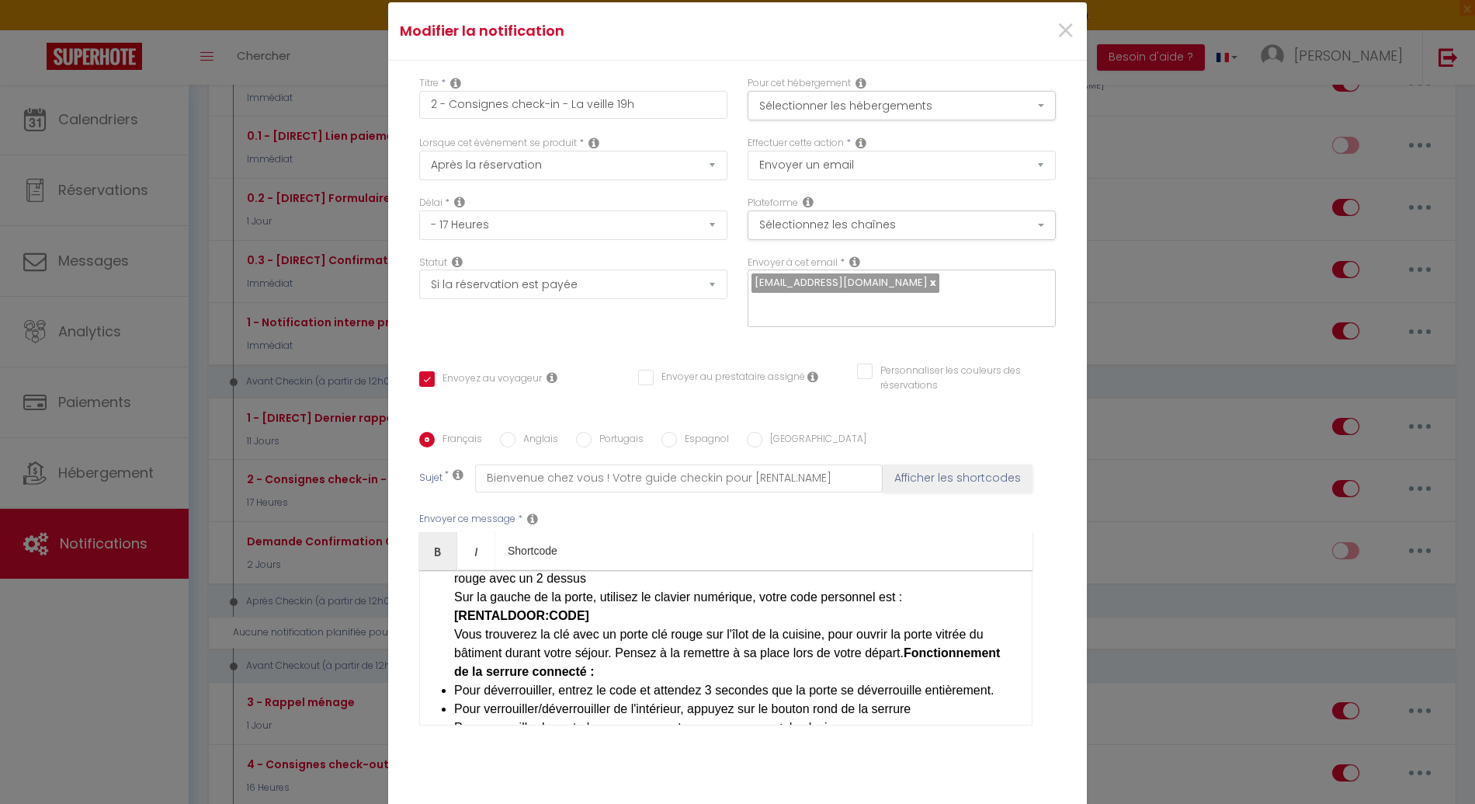
click at [447, 644] on div "​Bonjour [GUEST:FIRST_NAME], Préparez-vous à vivre un séjour inoubliable à [REN…" at bounding box center [725, 647] width 613 height 155
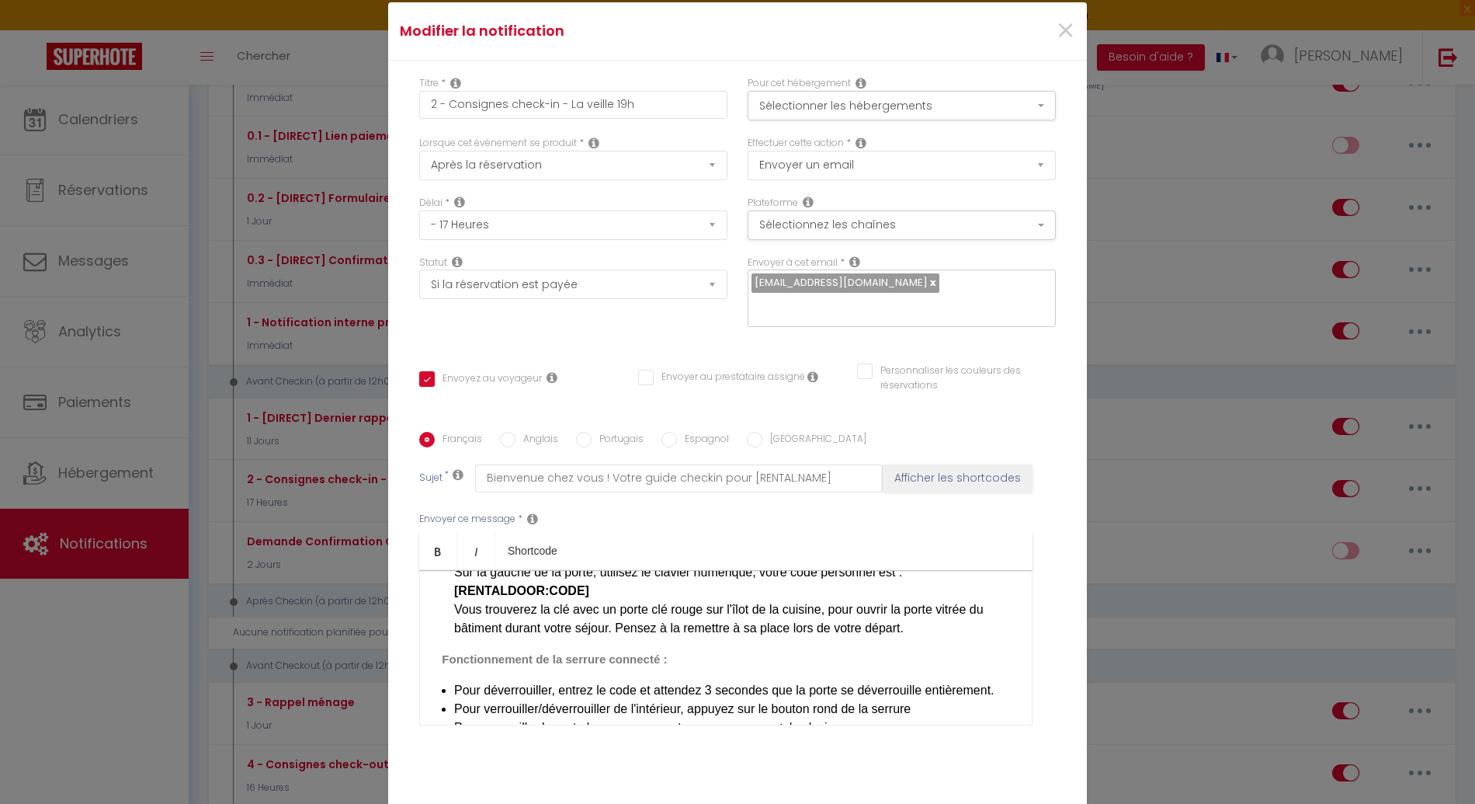
scroll to position [486, 0]
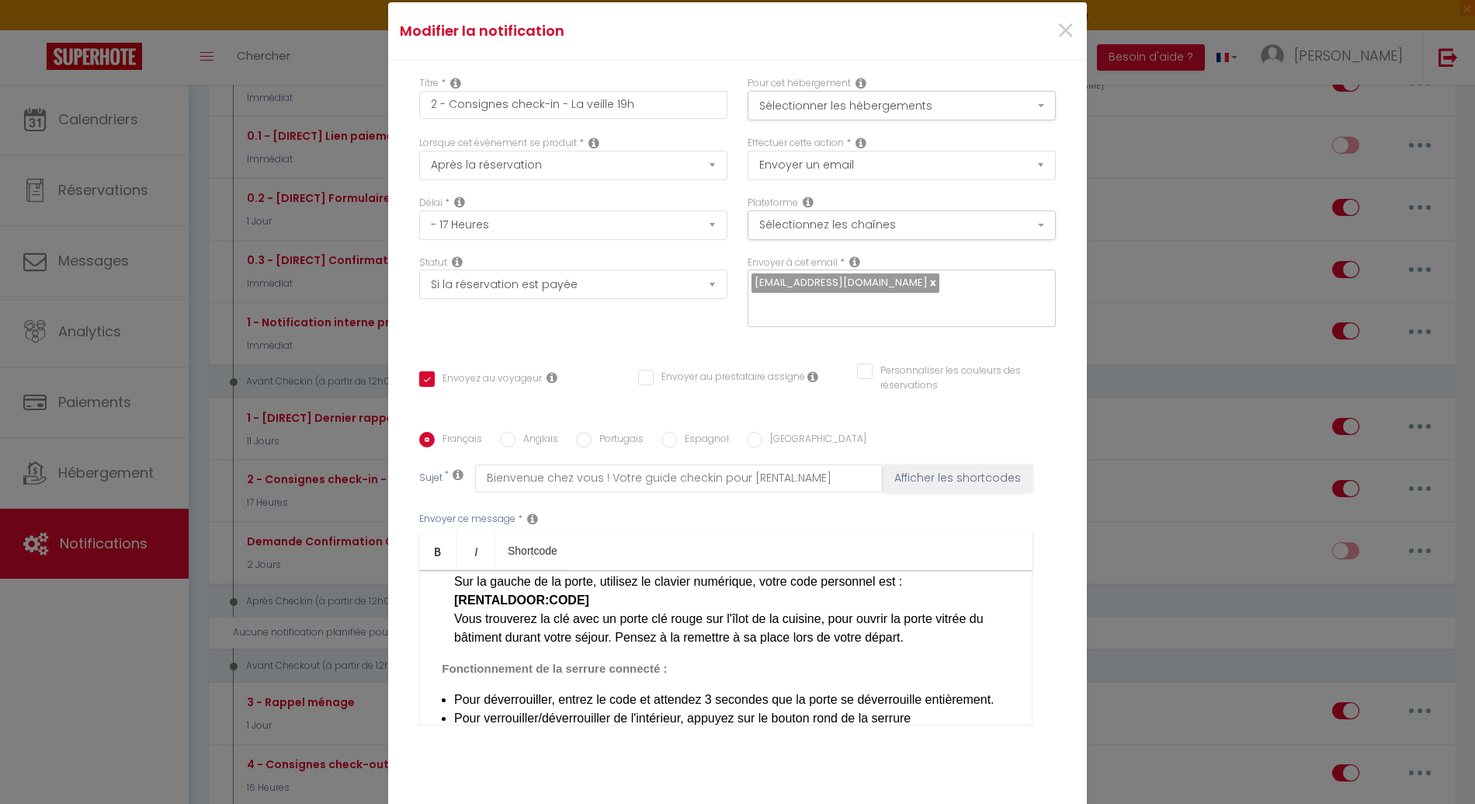
click at [546, 690] on li "Pour déverrouiller, entrez le code et attendez 3 secondes que la porte se déver…" at bounding box center [735, 699] width 562 height 19
click at [580, 662] on b "Fonctionnement de la serrure connecté :" at bounding box center [554, 668] width 225 height 13
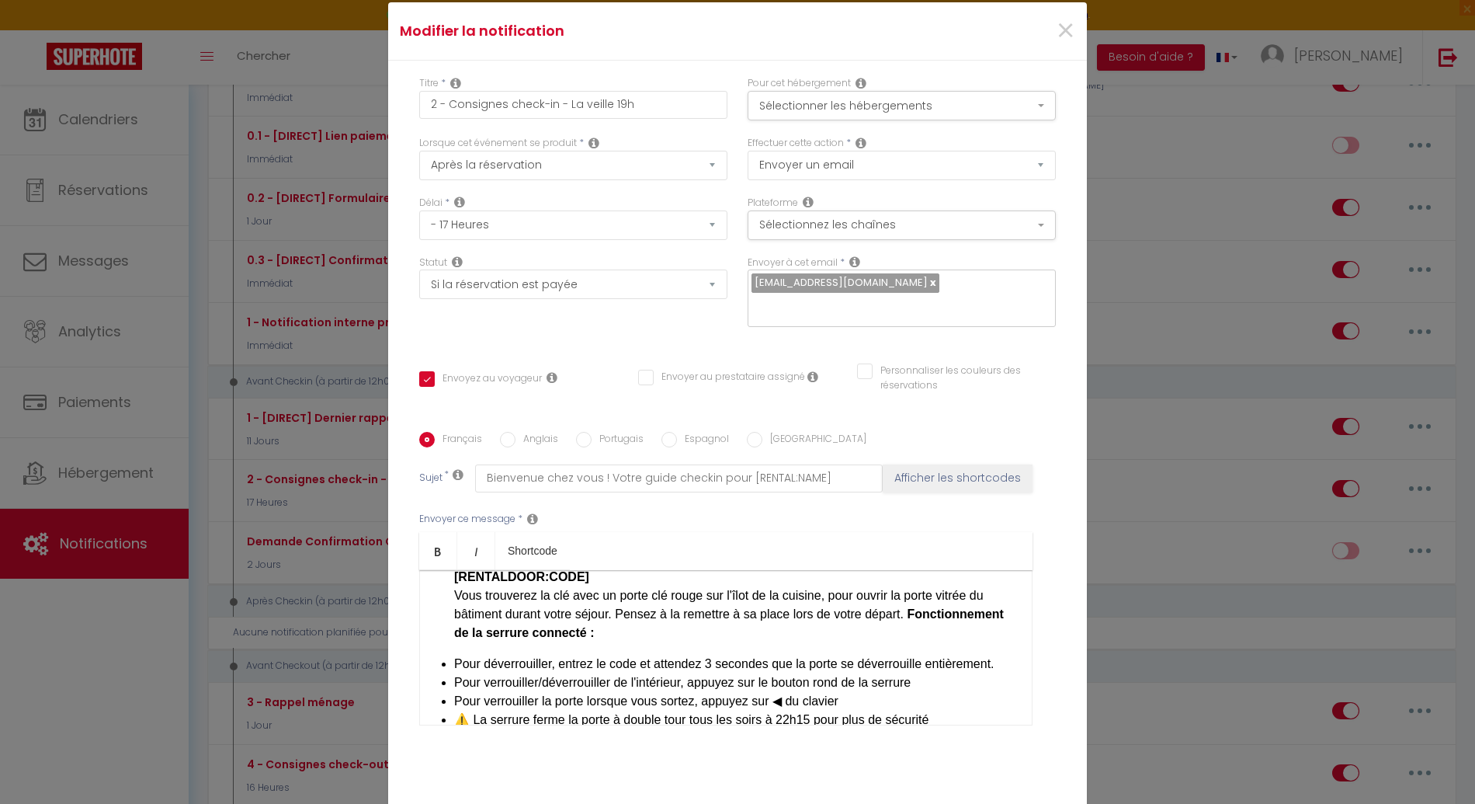
scroll to position [499, 0]
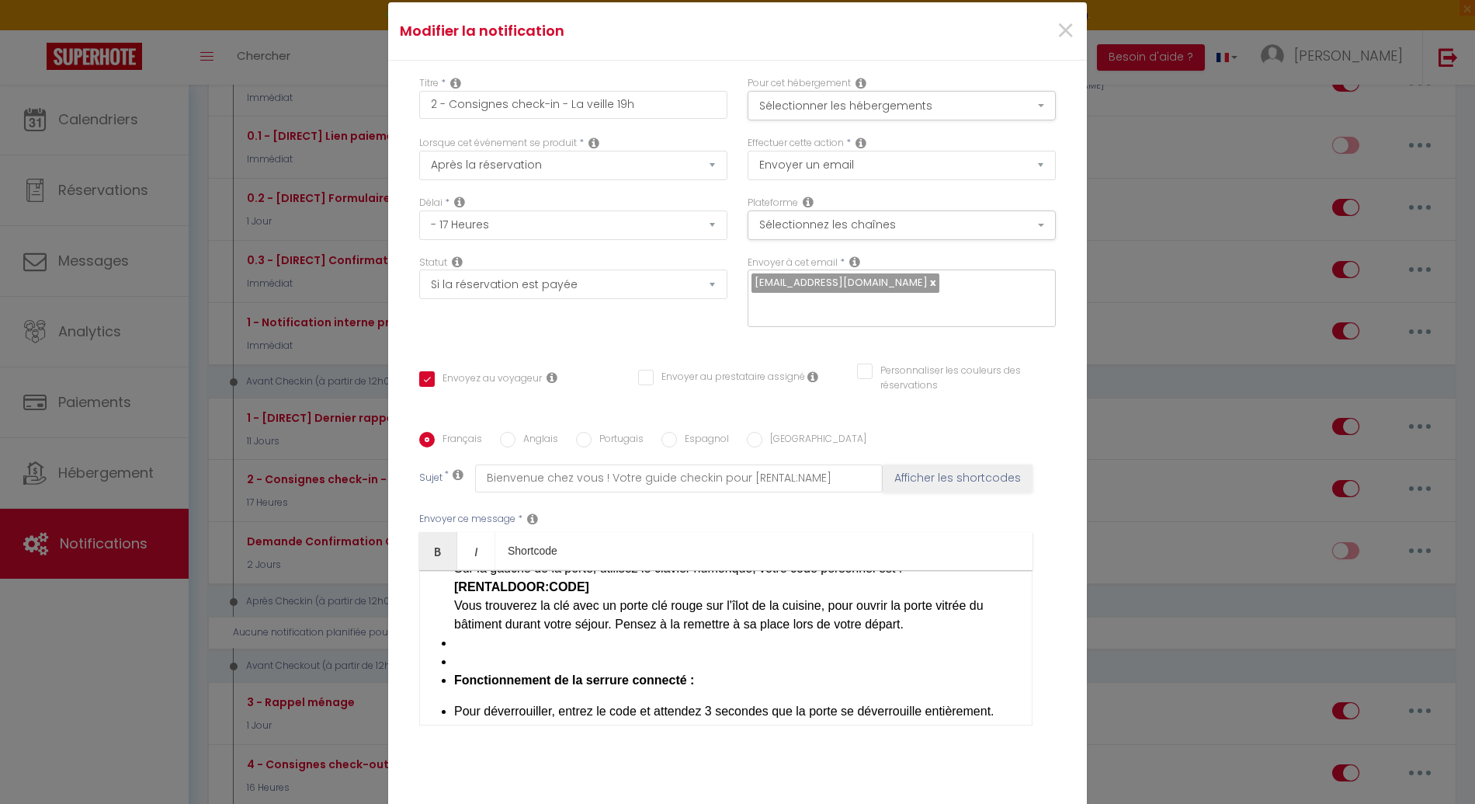
click at [476, 673] on b "Fonctionnement de la serrure connecté :" at bounding box center [574, 679] width 240 height 13
drag, startPoint x: 652, startPoint y: 653, endPoint x: 398, endPoint y: 656, distance: 254.7
click at [398, 656] on div "Titre * 2 - Consignes check-in - La veille 19h Pour cet hébergement Sélectionne…" at bounding box center [737, 432] width 699 height 743
drag, startPoint x: 473, startPoint y: 641, endPoint x: 415, endPoint y: 634, distance: 58.0
click at [419, 634] on div "​Bonjour [GUEST:FIRST_NAME], Préparez-vous à vivre un séjour inoubliable à [REN…" at bounding box center [725, 647] width 613 height 155
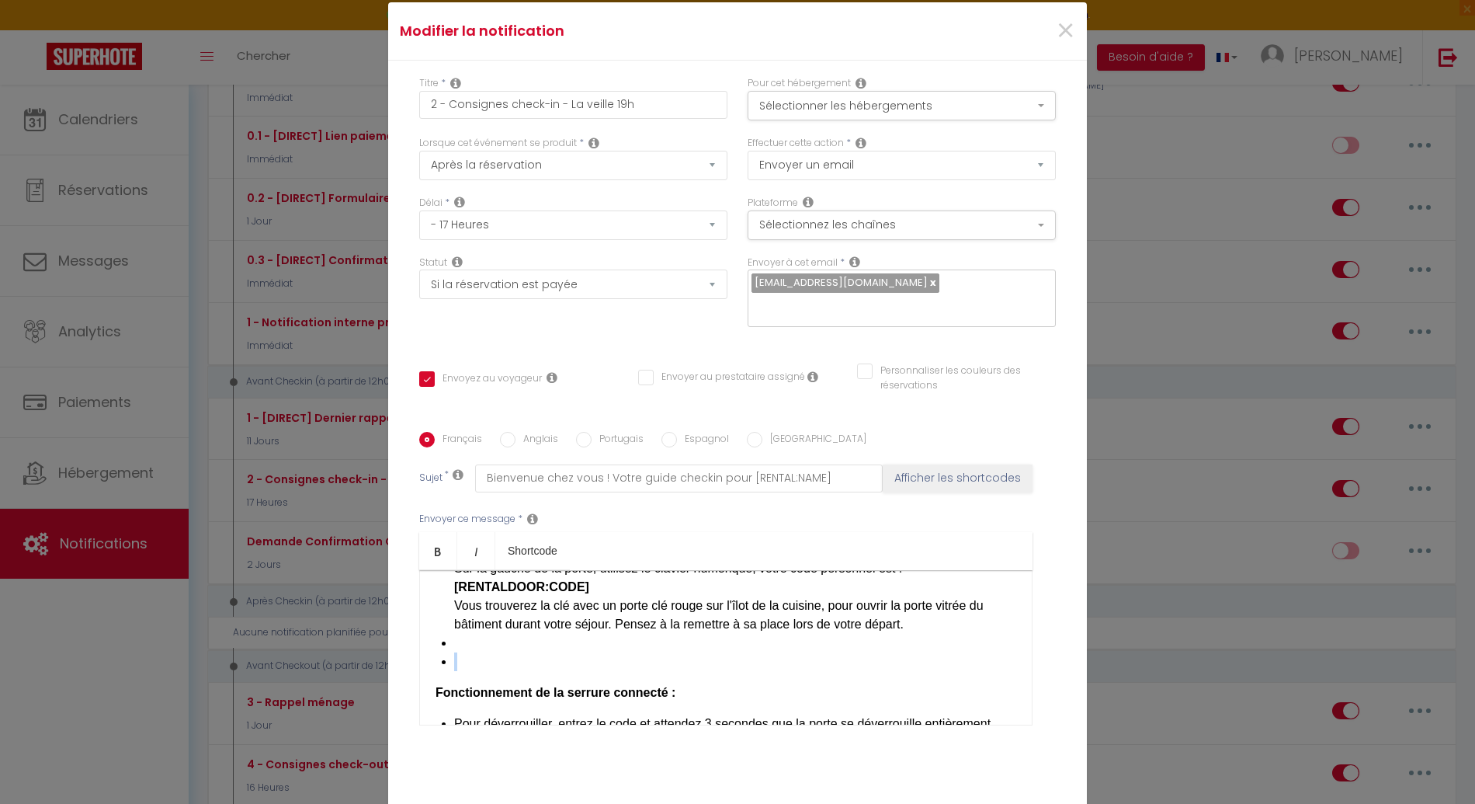
click at [500, 652] on li at bounding box center [735, 661] width 562 height 19
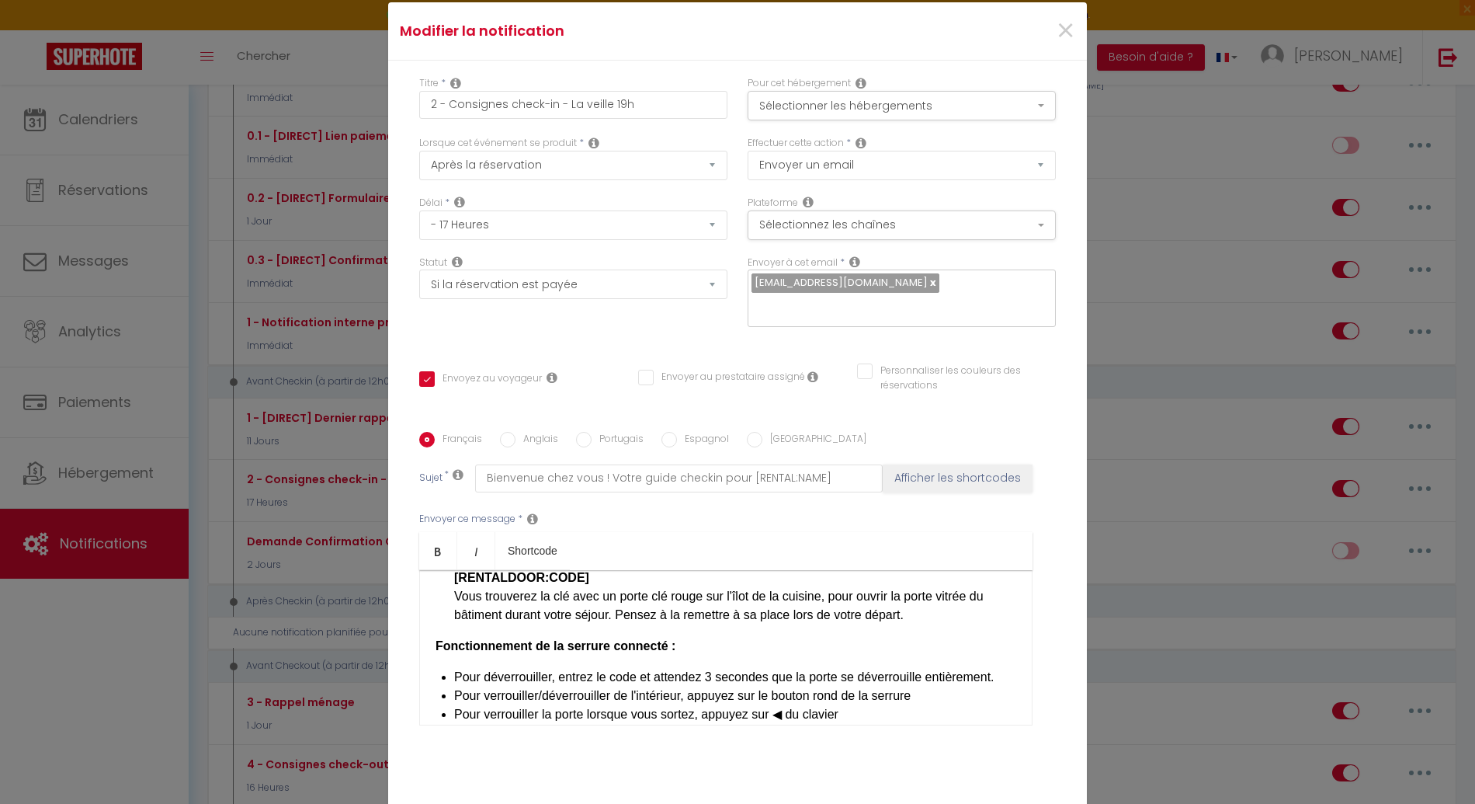
scroll to position [519, 0]
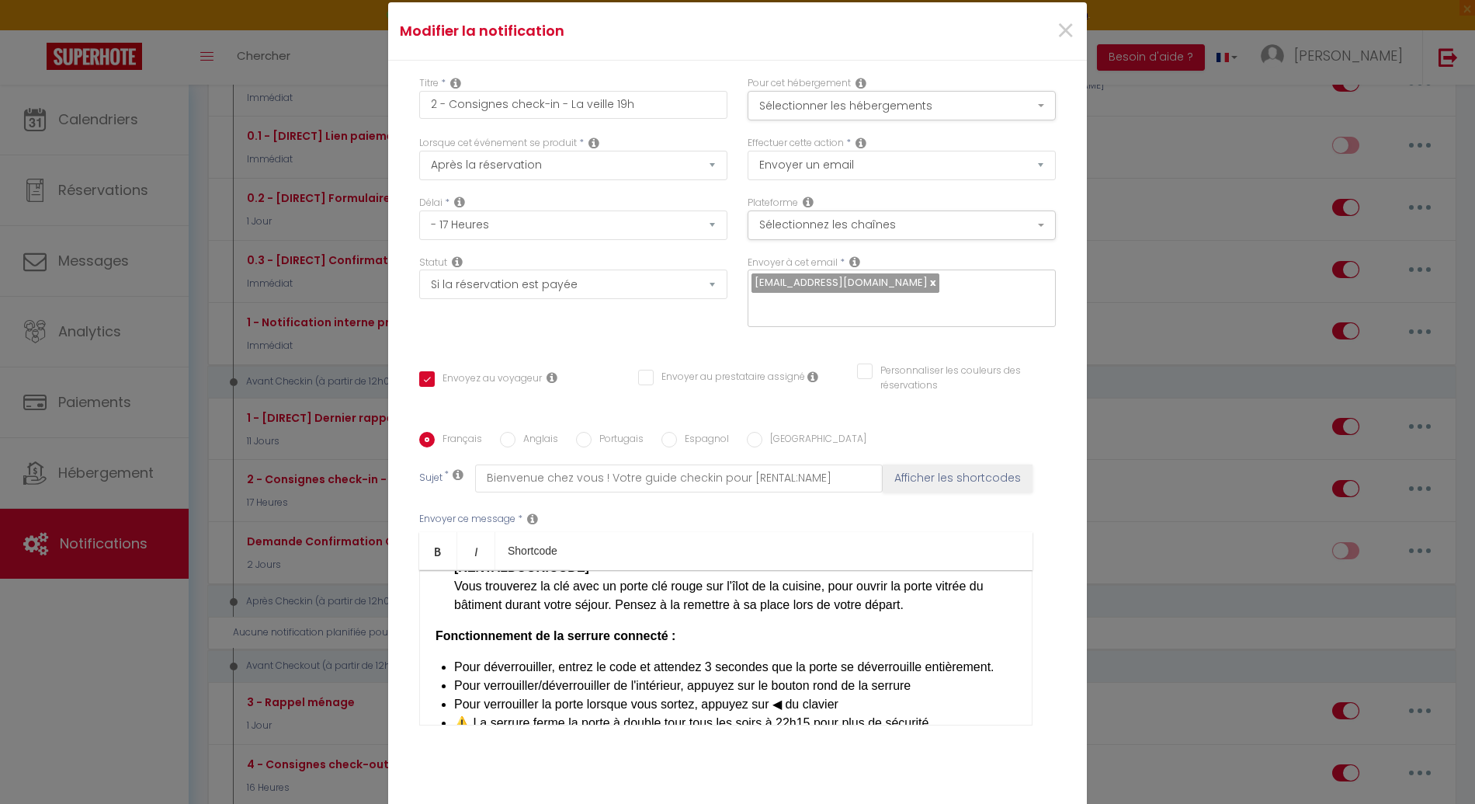
click at [676, 621] on div "​Bonjour [GUEST:FIRST_NAME], Préparez-vous à vivre un séjour inoubliable à [REN…" at bounding box center [725, 647] width 613 height 155
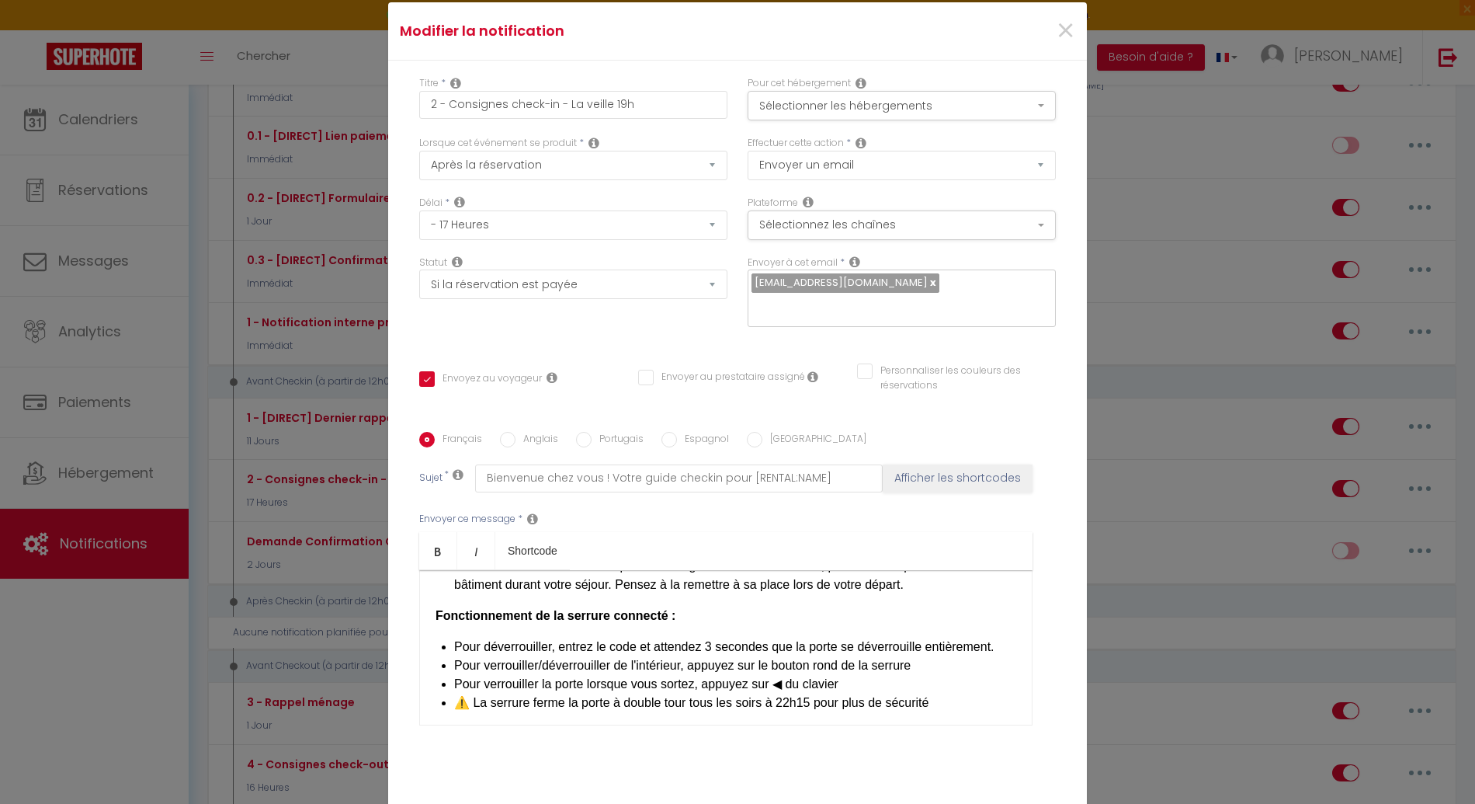
scroll to position [549, 0]
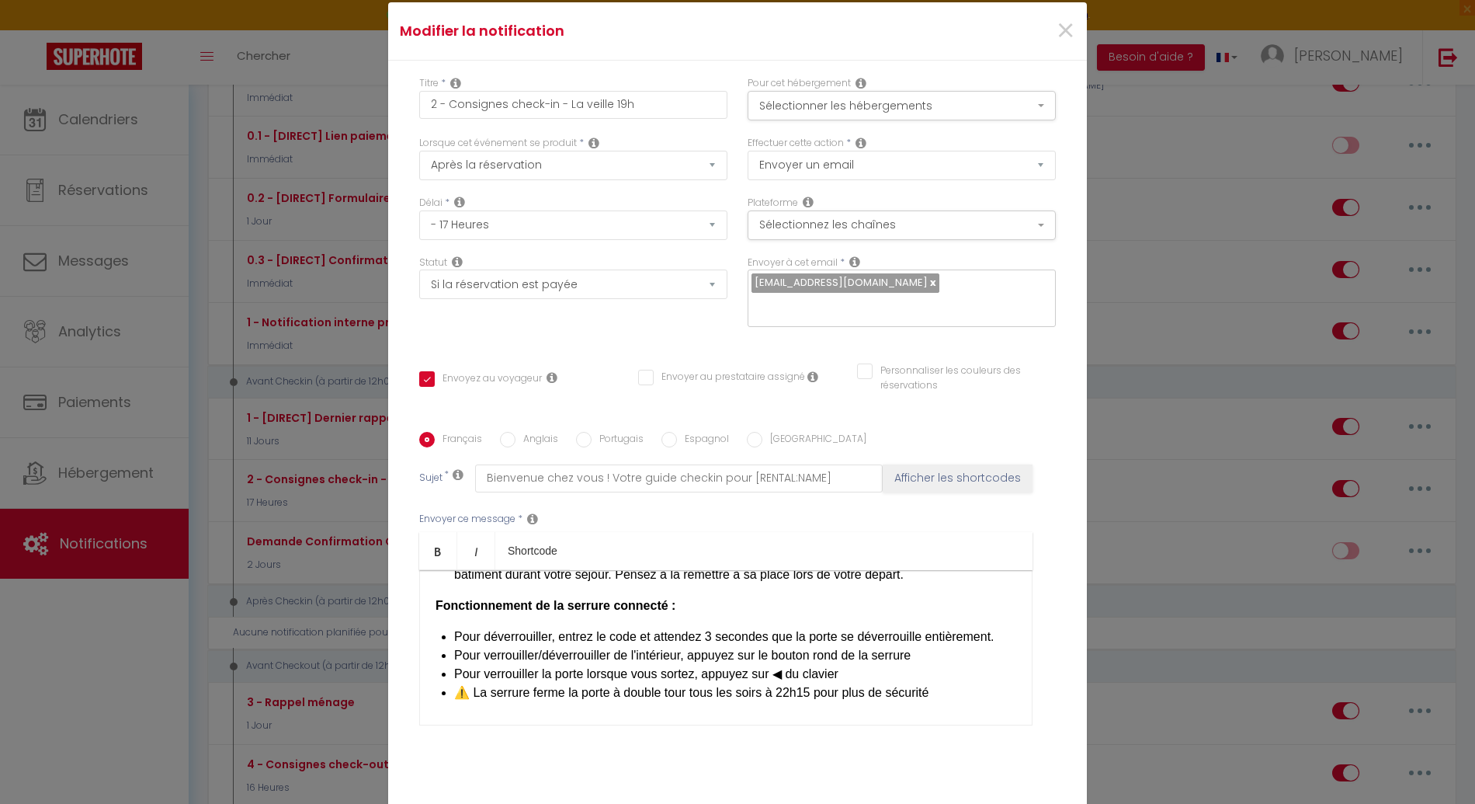
click at [713, 627] on li "Pour déverrouiller, entrez le code et attendez 3 secondes que la porte se déver…" at bounding box center [735, 636] width 562 height 19
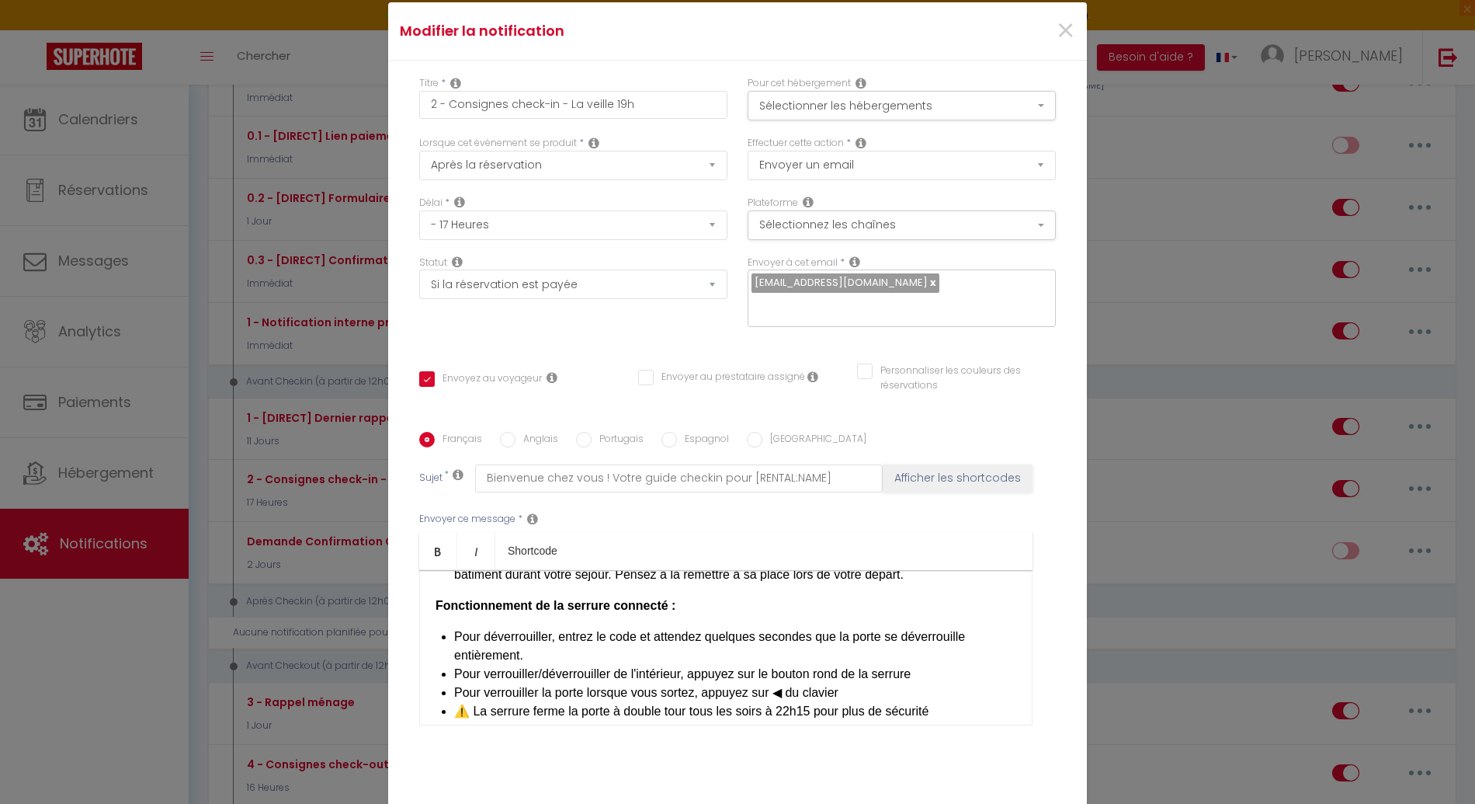
click at [619, 627] on li "Pour déverrouiller, entrez le code et attendez quelques secondes que la porte s…" at bounding box center [735, 645] width 562 height 37
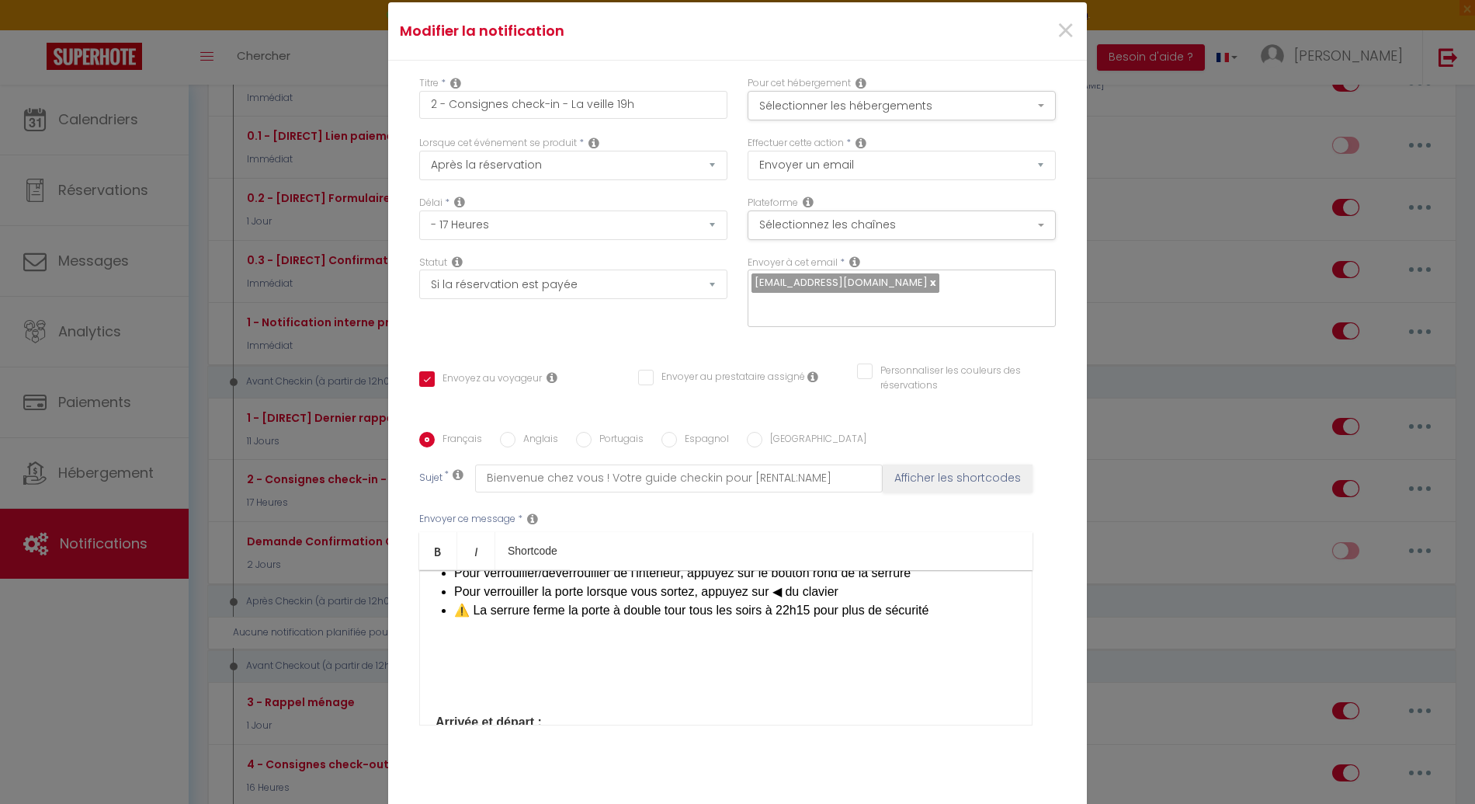
scroll to position [641, 0]
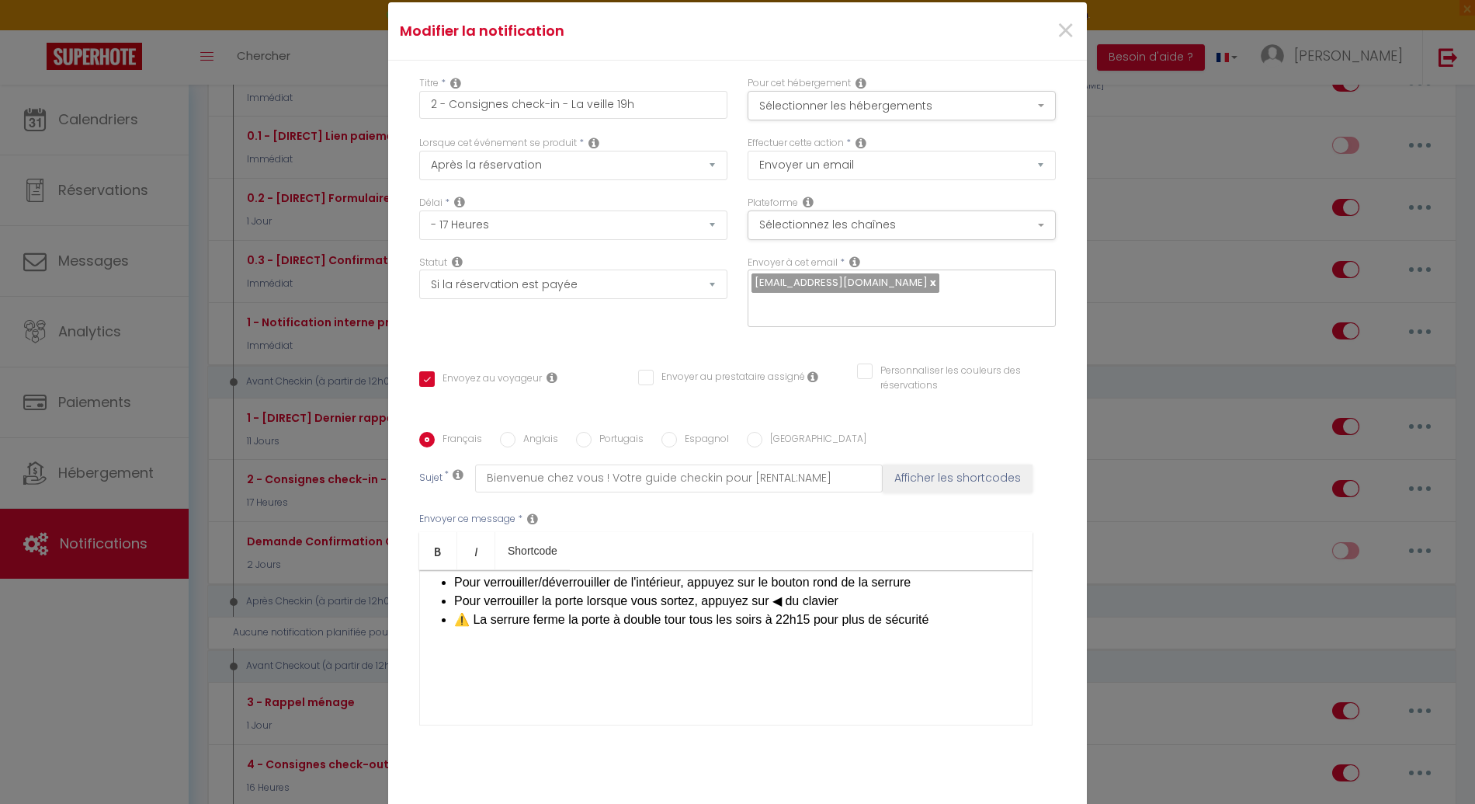
click at [469, 687] on div "​Bonjour [GUEST:FIRST_NAME], Préparez-vous à vivre un séjour inoubliable à [REN…" at bounding box center [725, 647] width 613 height 155
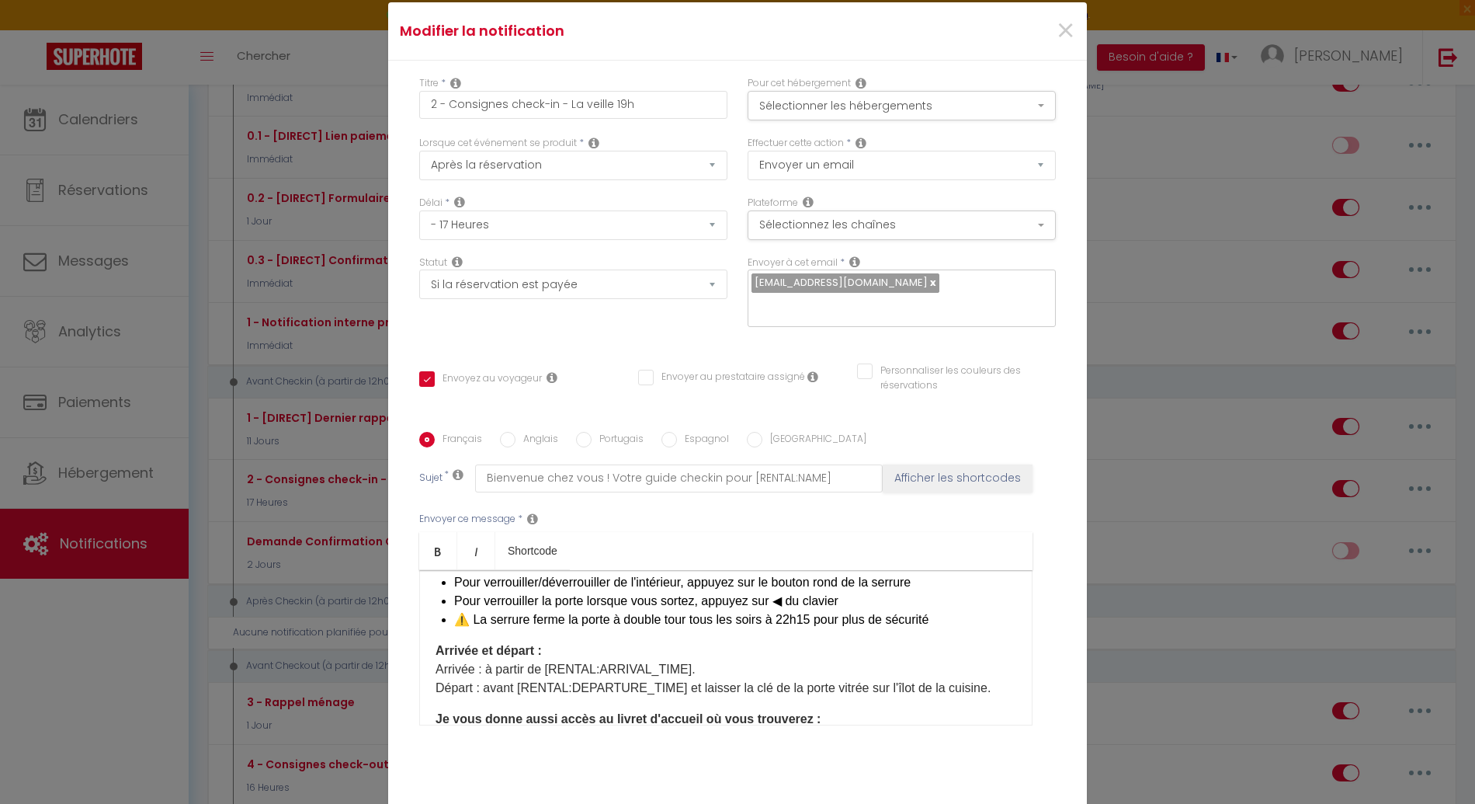
click at [498, 644] on strong "Arrivée et départ :" at bounding box center [489, 650] width 106 height 13
click at [436, 660] on p "Arrivée : à partir de [RENTAL:ARRIVAL_TIME].​ Départ : avant [RENTAL:DEPARTURE_…" at bounding box center [726, 678] width 581 height 37
drag, startPoint x: 431, startPoint y: 642, endPoint x: 458, endPoint y: 654, distance: 29.6
click at [458, 660] on p "Arrivée : à partir de [RENTAL:ARRIVAL_TIME].​ Départ : avant [RENTAL:DEPARTURE_…" at bounding box center [726, 678] width 581 height 37
copy p "Arrivée : à partir de [RENTAL:ARRIVAL_TIME].​ Dépa"
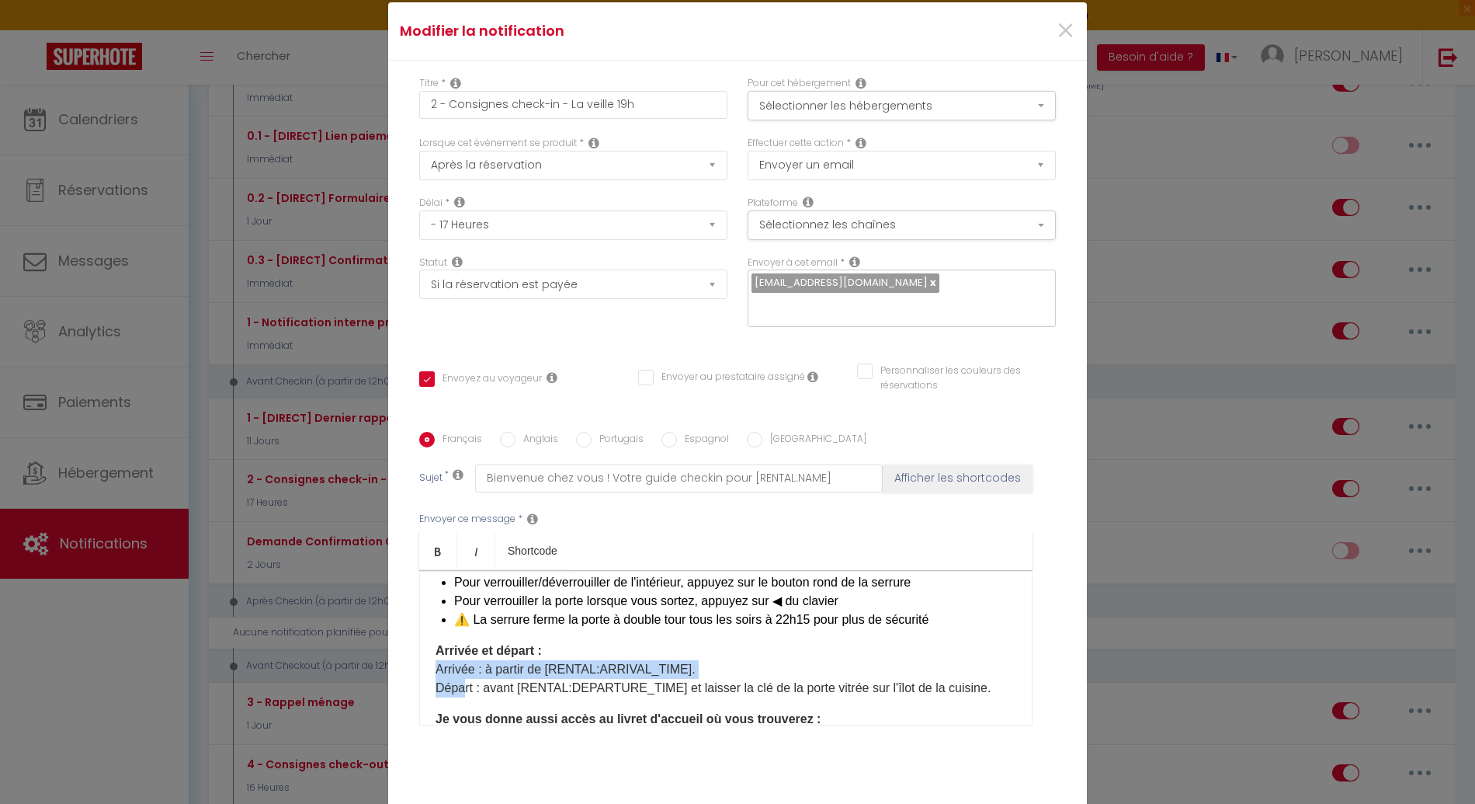
click at [436, 660] on p "Arrivée : à partir de [RENTAL:ARRIVAL_TIME].​ Départ : avant [RENTAL:DEPARTURE_…" at bounding box center [726, 678] width 581 height 37
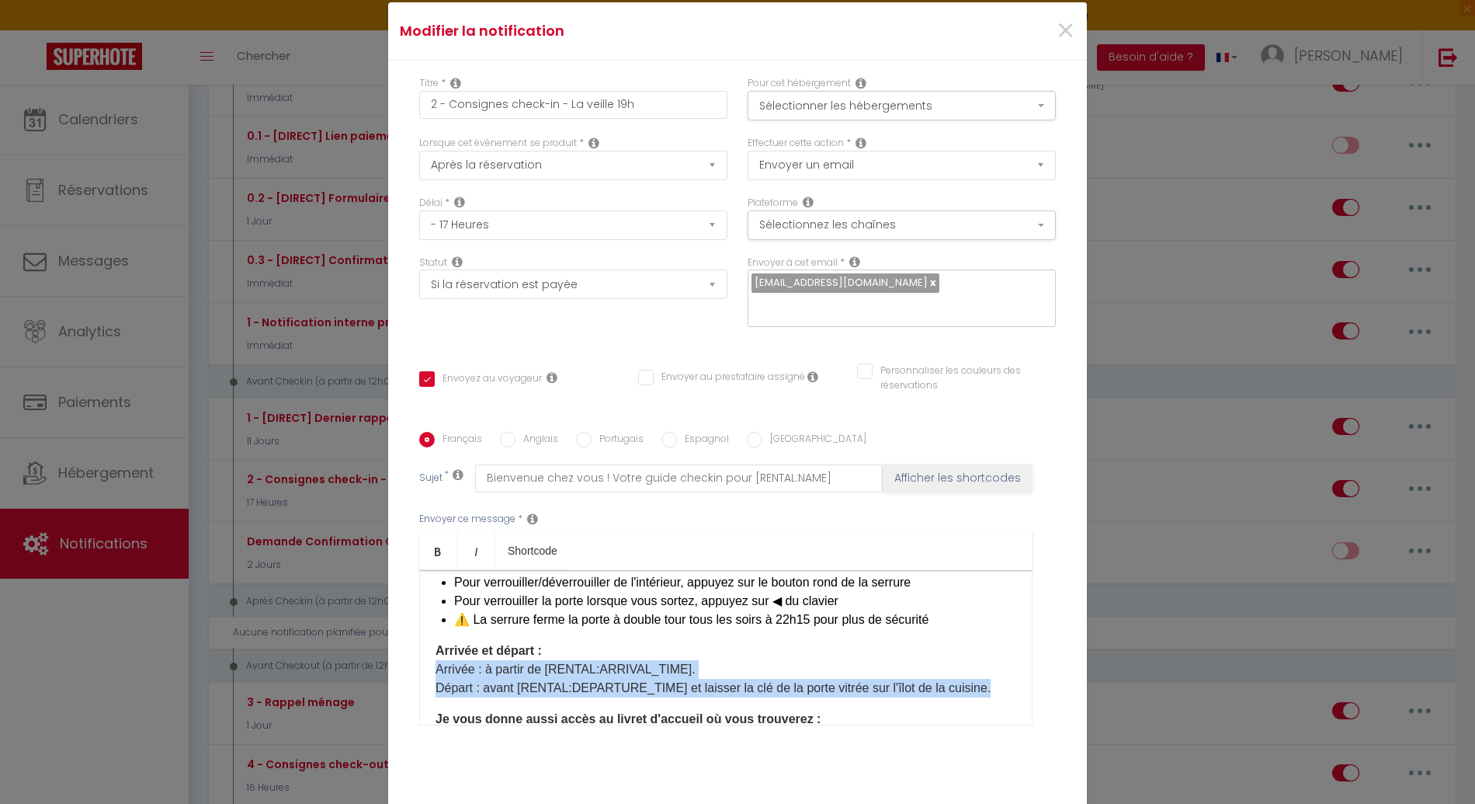
drag, startPoint x: 427, startPoint y: 639, endPoint x: 992, endPoint y: 660, distance: 565.7
click at [992, 660] on div "​Bonjour [GUEST:FIRST_NAME], Préparez-vous à vivre un séjour inoubliable à [REN…" at bounding box center [725, 647] width 613 height 155
copy p "Arrivée : à partir de [RENTAL:ARRIVAL_TIME].​ Départ : avant [RENTAL:DEPARTURE_…"
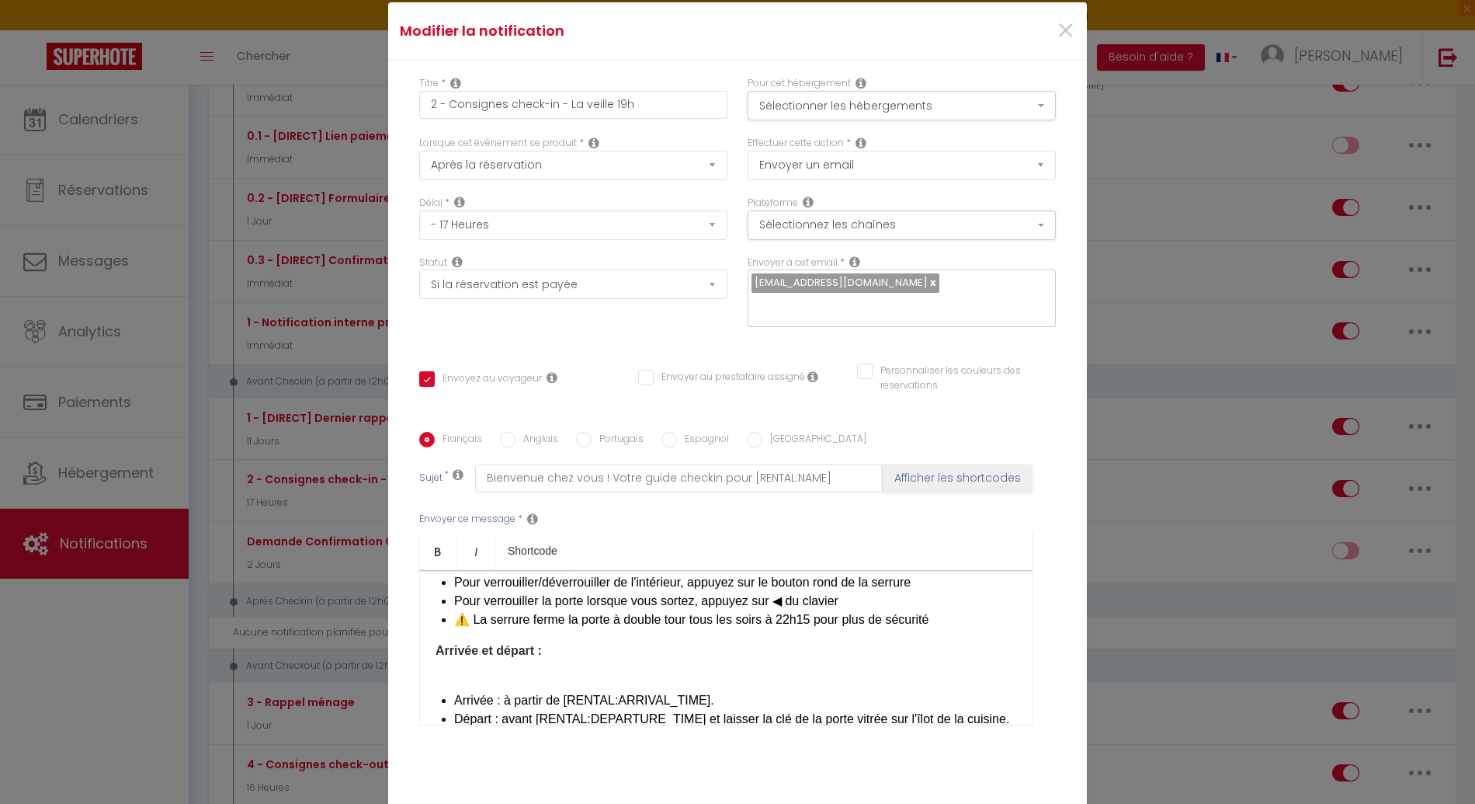
click at [578, 649] on div "​Bonjour [GUEST:FIRST_NAME], Préparez-vous à vivre un séjour inoubliable à [REN…" at bounding box center [725, 647] width 613 height 155
click at [580, 660] on p at bounding box center [726, 669] width 581 height 19
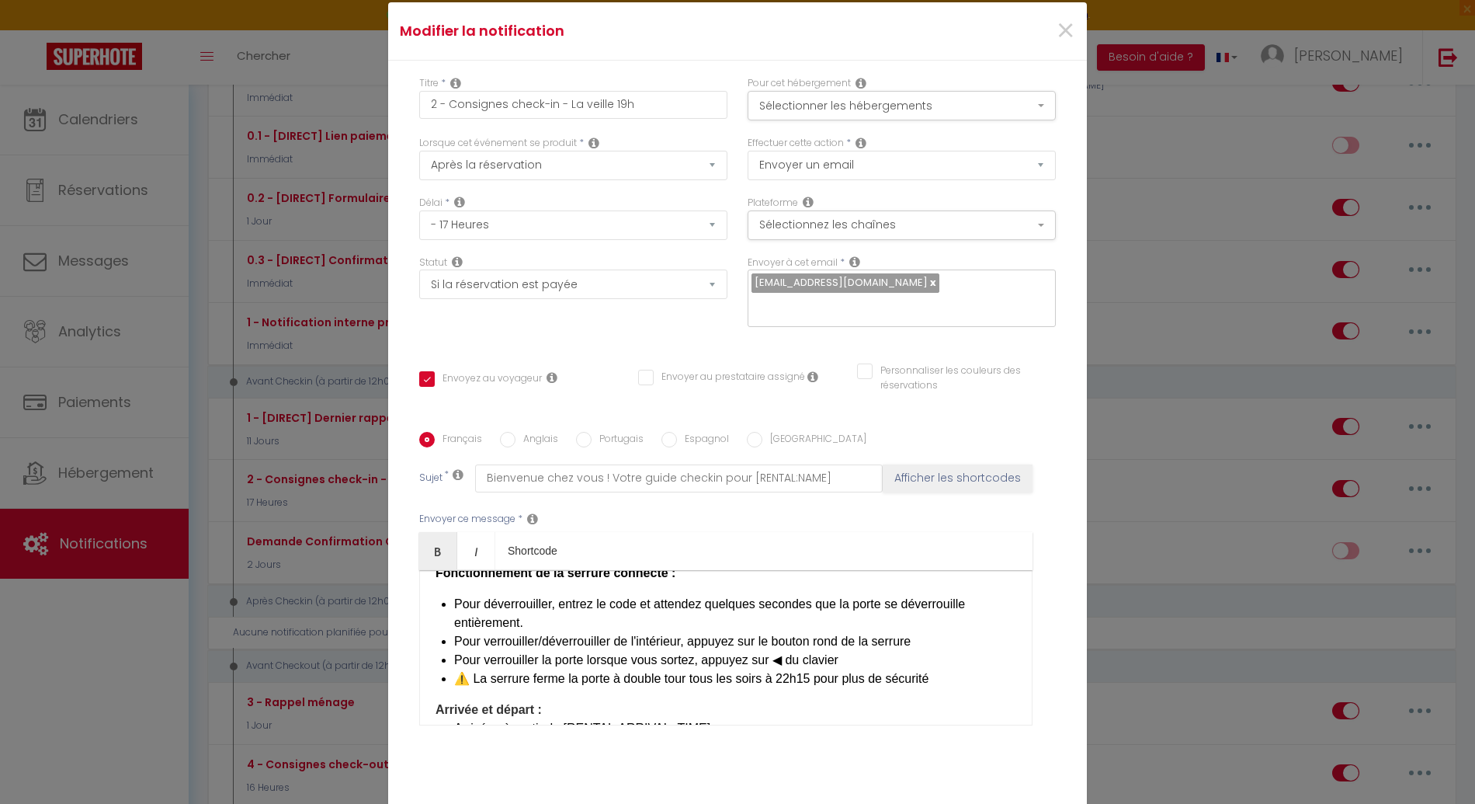
scroll to position [592, 0]
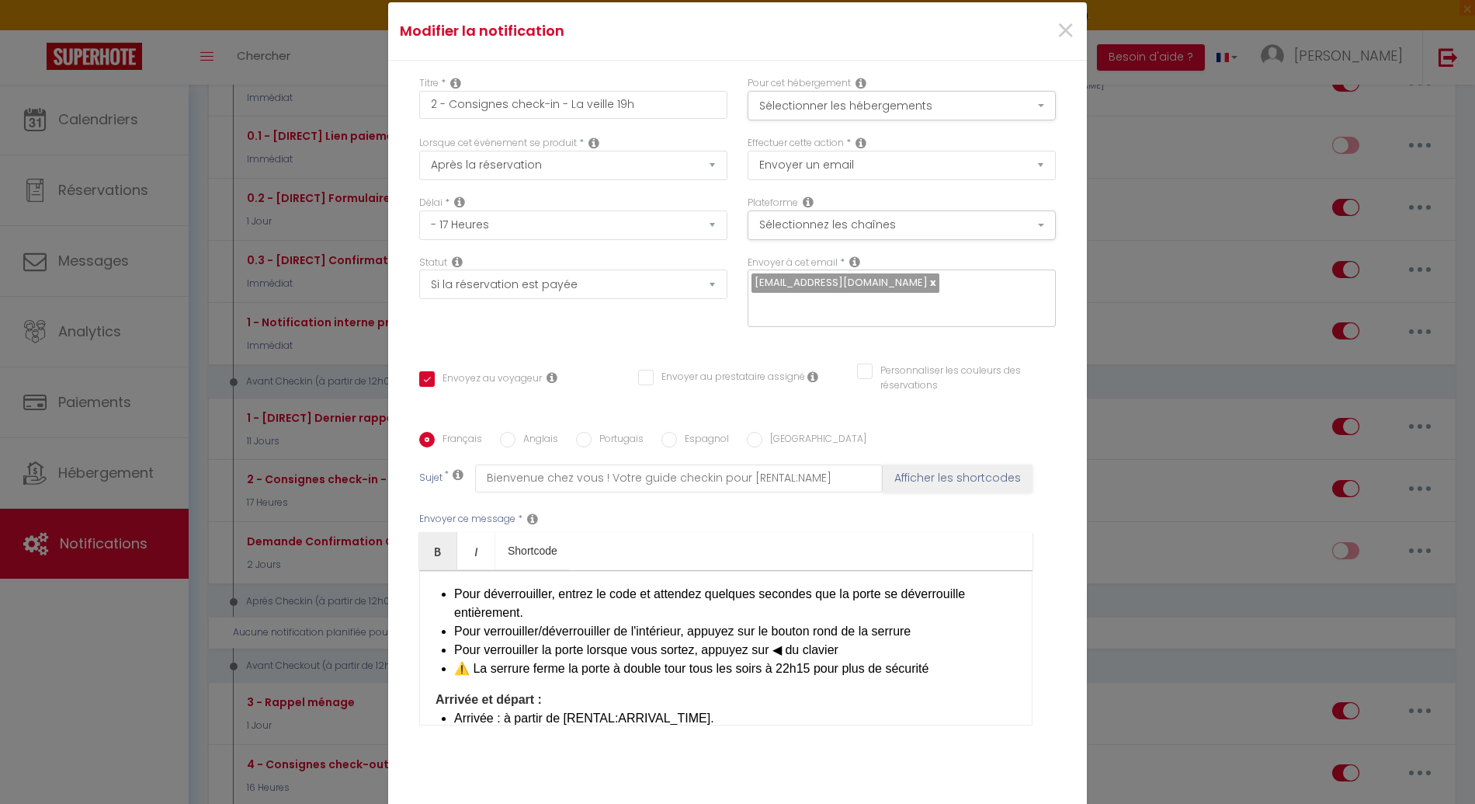
click at [546, 666] on div "​Bonjour [GUEST:FIRST_NAME], Préparez-vous à vivre un séjour inoubliable à [REN…" at bounding box center [725, 647] width 613 height 155
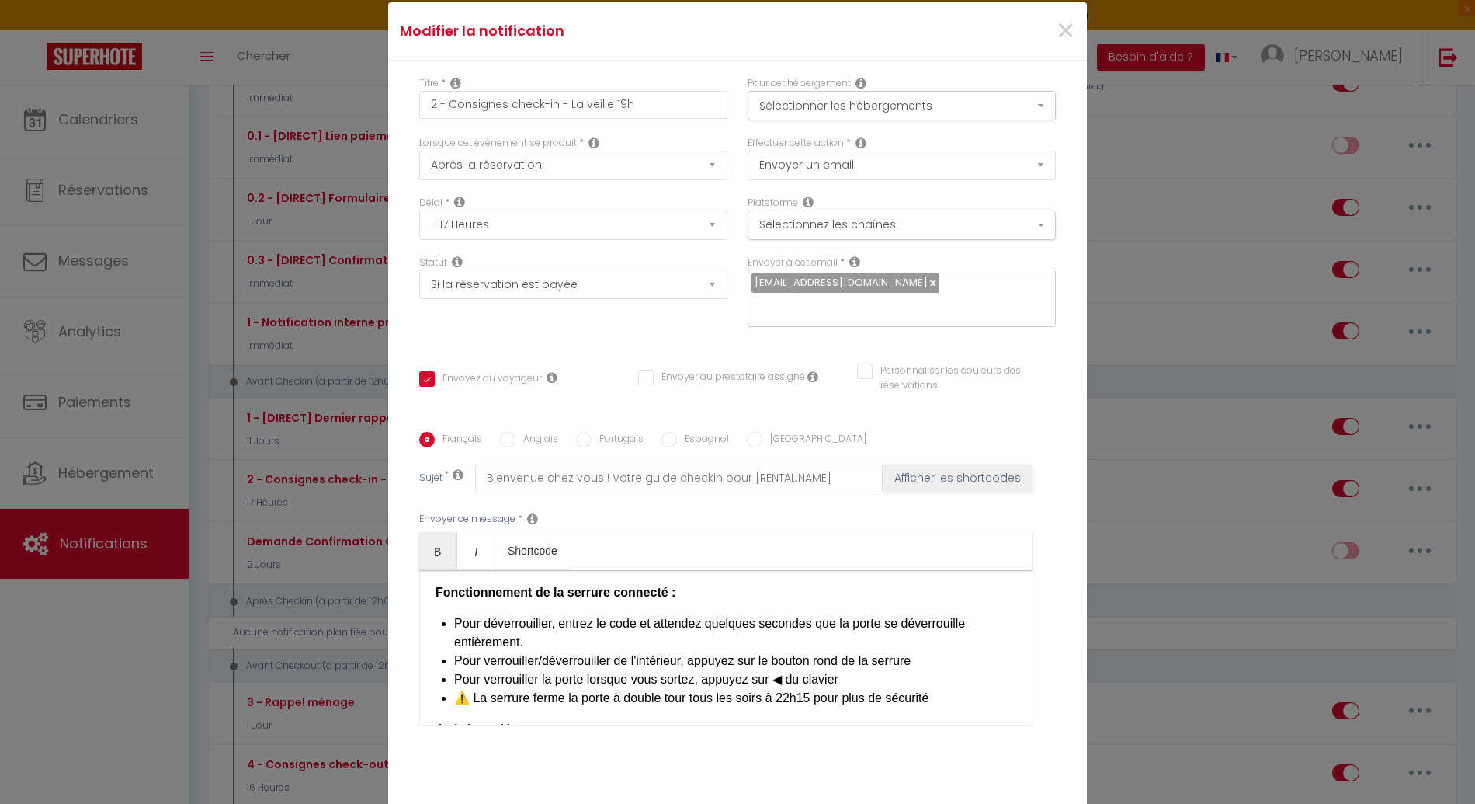
scroll to position [546, 0]
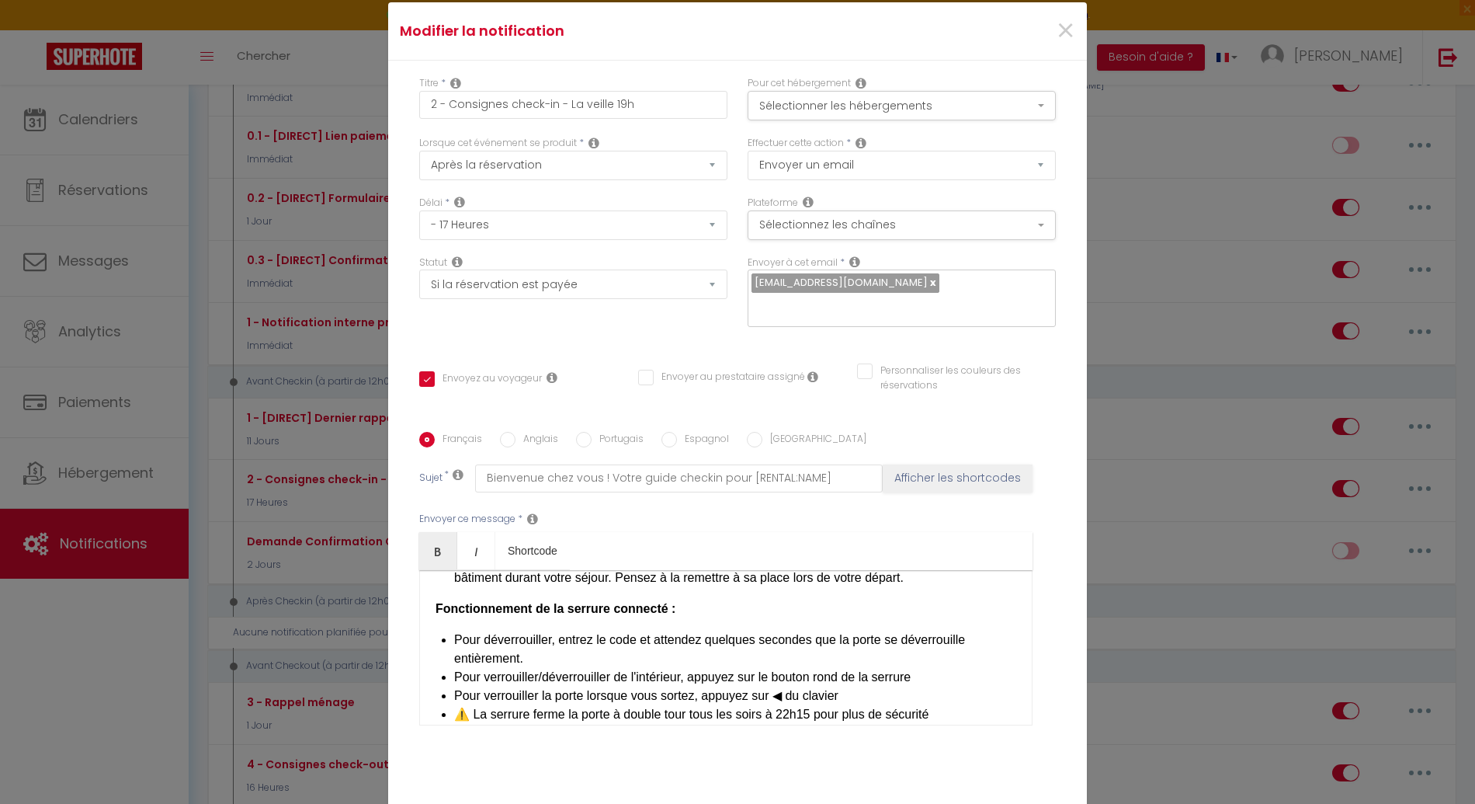
drag, startPoint x: 680, startPoint y: 580, endPoint x: 426, endPoint y: 587, distance: 254.0
click at [426, 587] on div "​Bonjour [GUEST:FIRST_NAME], Préparez-vous à vivre un séjour inoubliable à [REN…" at bounding box center [725, 647] width 613 height 155
copy span "Fonctionnement de la serrure connecté :"
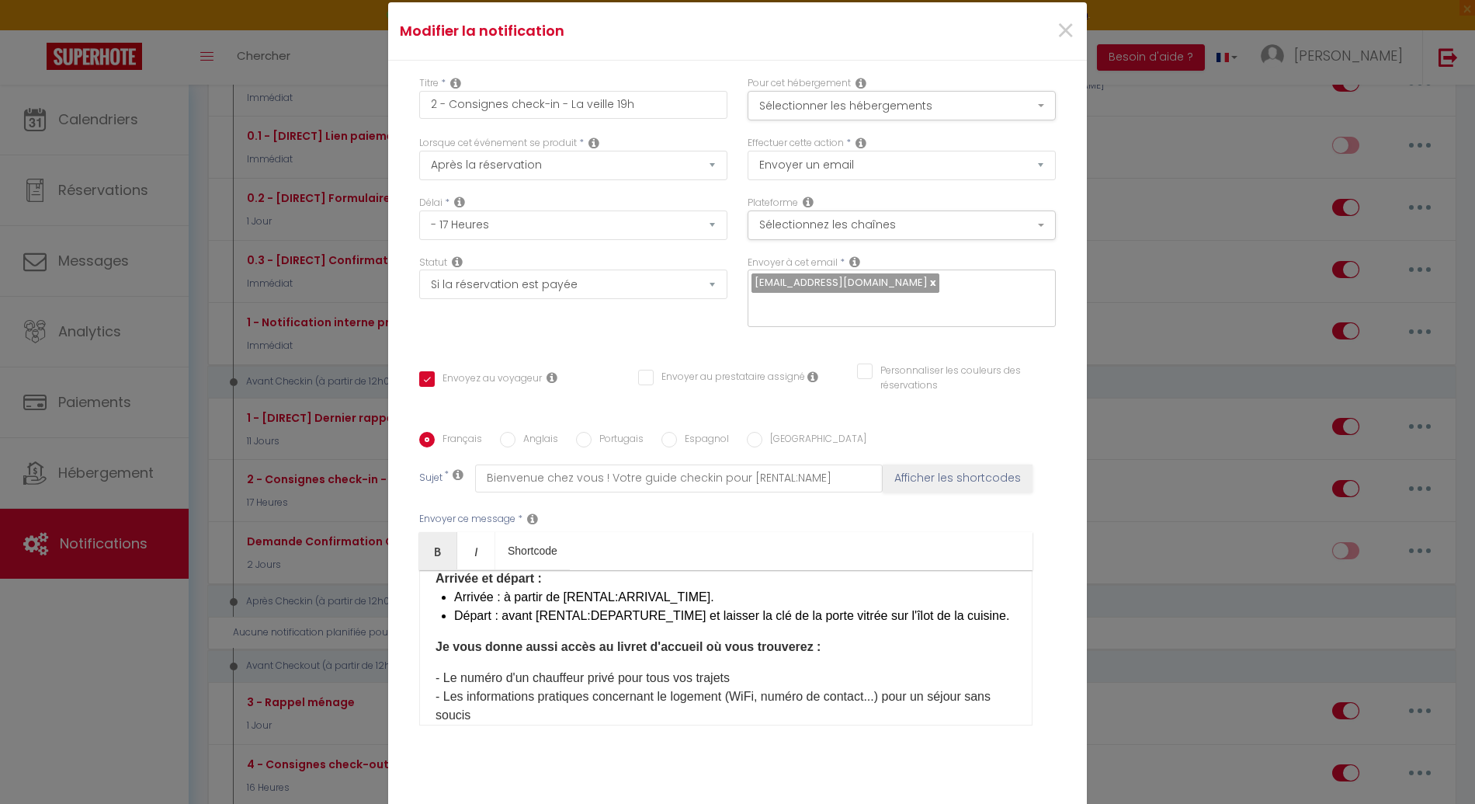
scroll to position [655, 0]
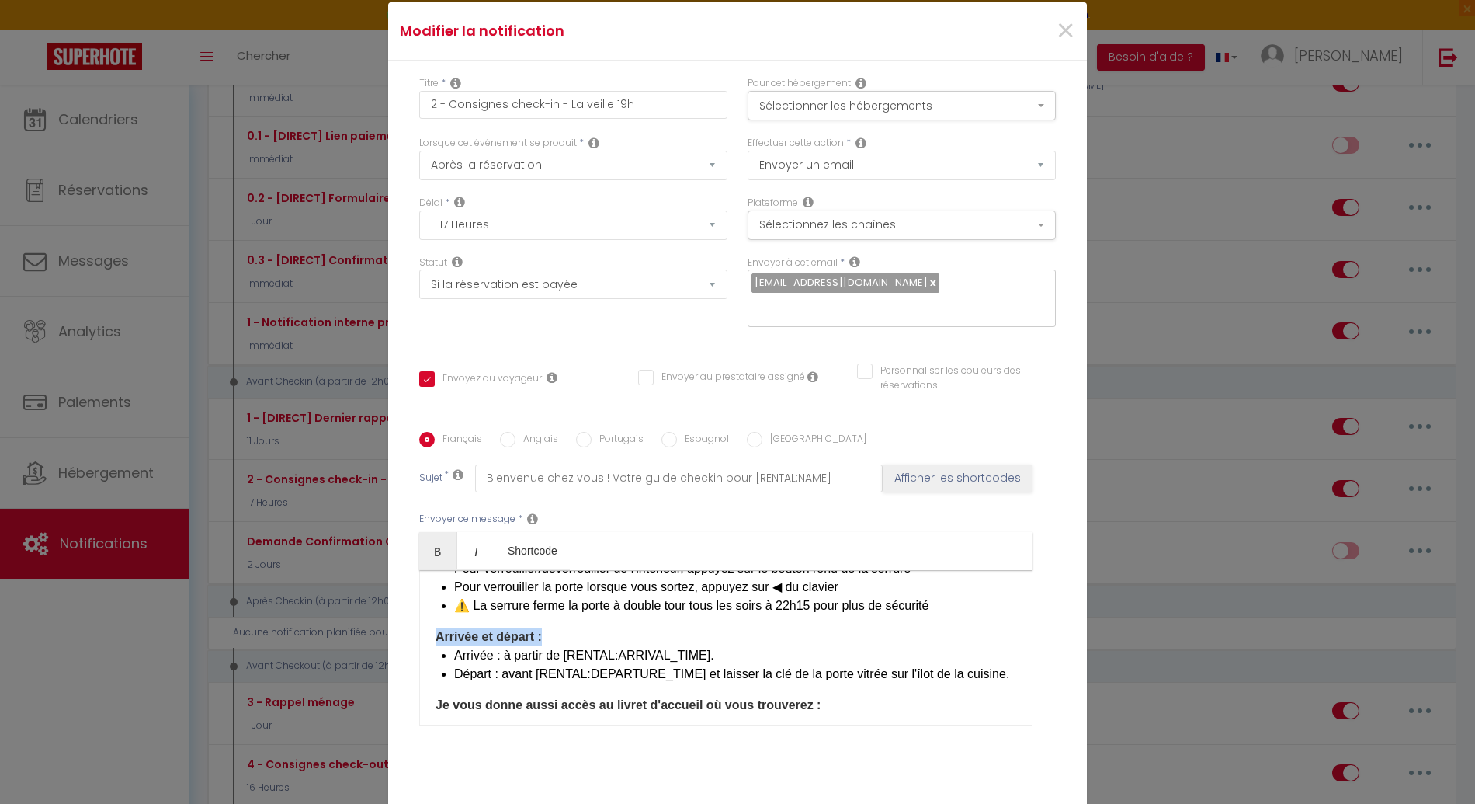
drag, startPoint x: 511, startPoint y: 601, endPoint x: 385, endPoint y: 601, distance: 125.8
click at [388, 601] on div "Titre * 2 - Consignes check-in - La veille 19h Pour cet hébergement Sélectionne…" at bounding box center [737, 432] width 699 height 743
click at [690, 604] on div "​Bonjour [GUEST:FIRST_NAME], Préparez-vous à vivre un séjour inoubliable à [REN…" at bounding box center [725, 647] width 613 height 155
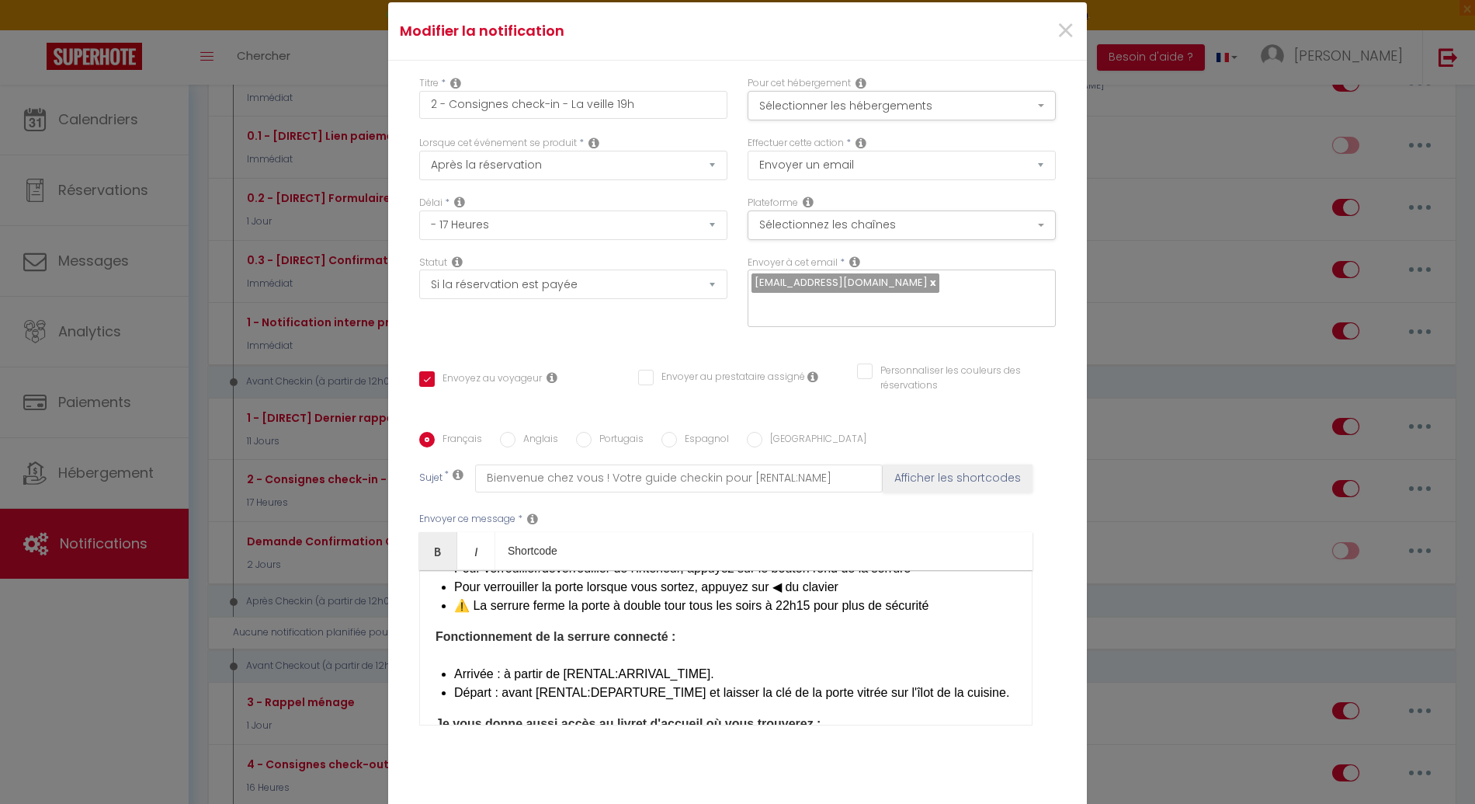
click at [596, 631] on div "​Bonjour [GUEST:FIRST_NAME], Préparez-vous à vivre un séjour inoubliable à [REN…" at bounding box center [725, 647] width 613 height 155
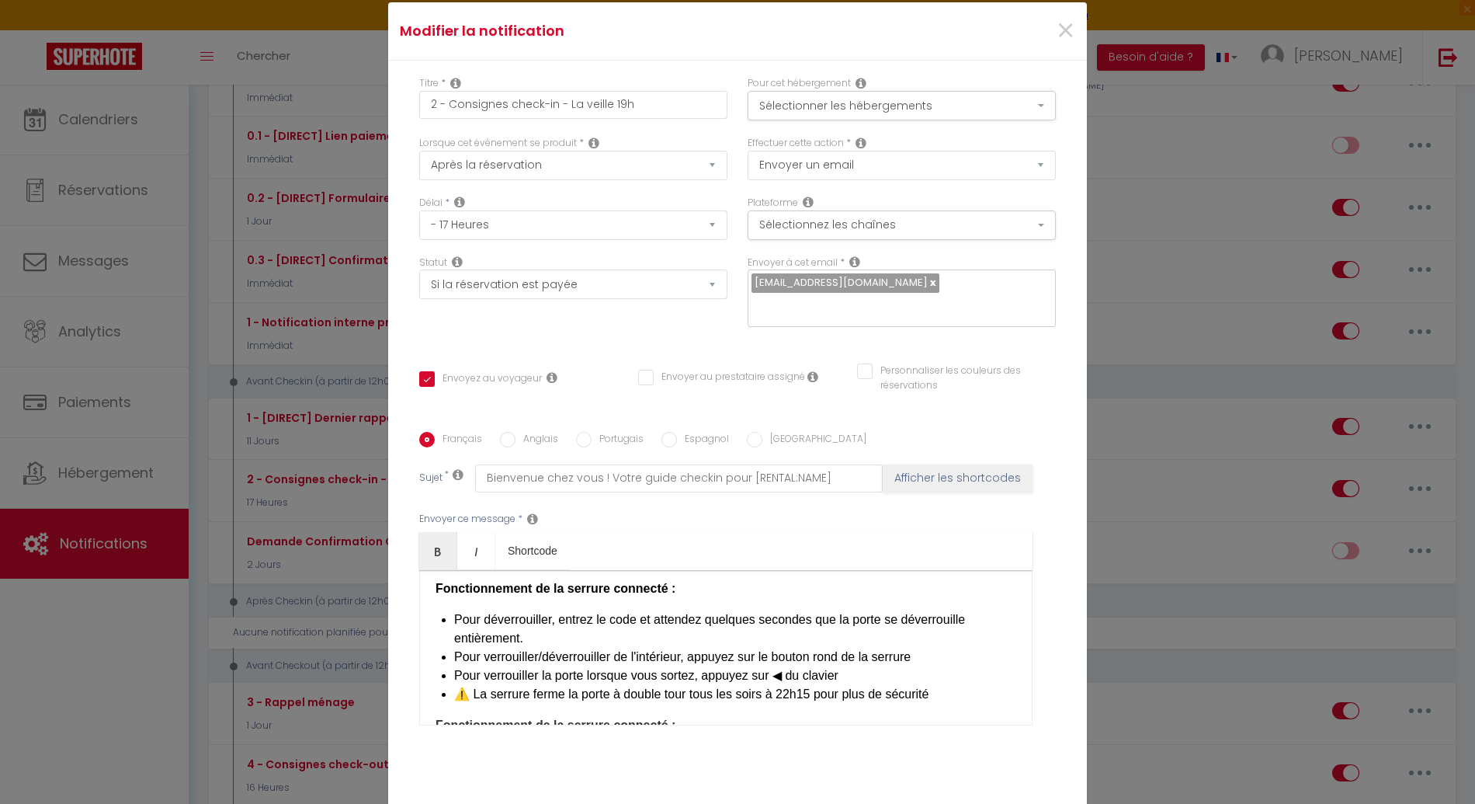
scroll to position [523, 0]
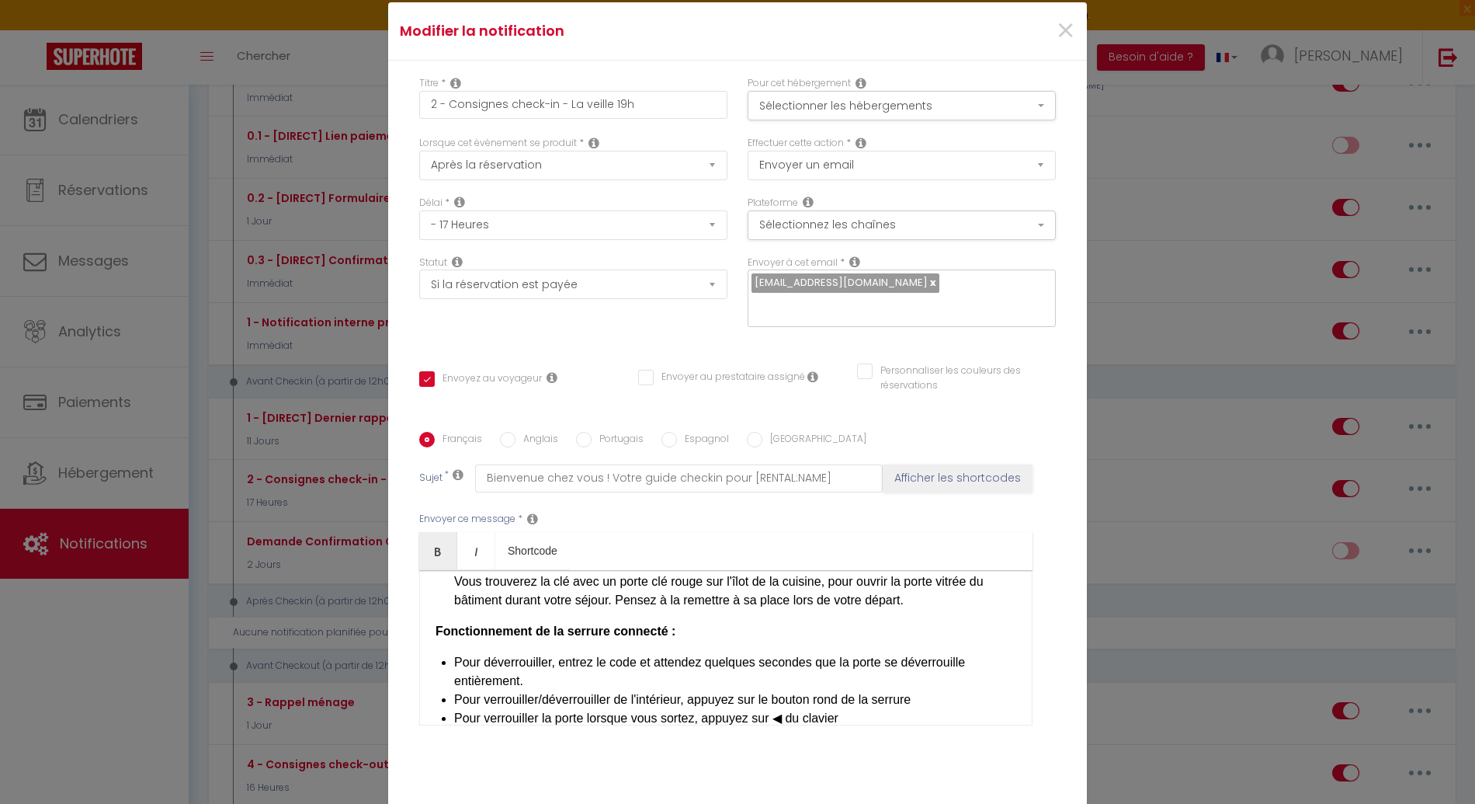
click at [527, 620] on div "​Bonjour [GUEST:FIRST_NAME], Préparez-vous à vivre un séjour inoubliable à [REN…" at bounding box center [725, 647] width 613 height 155
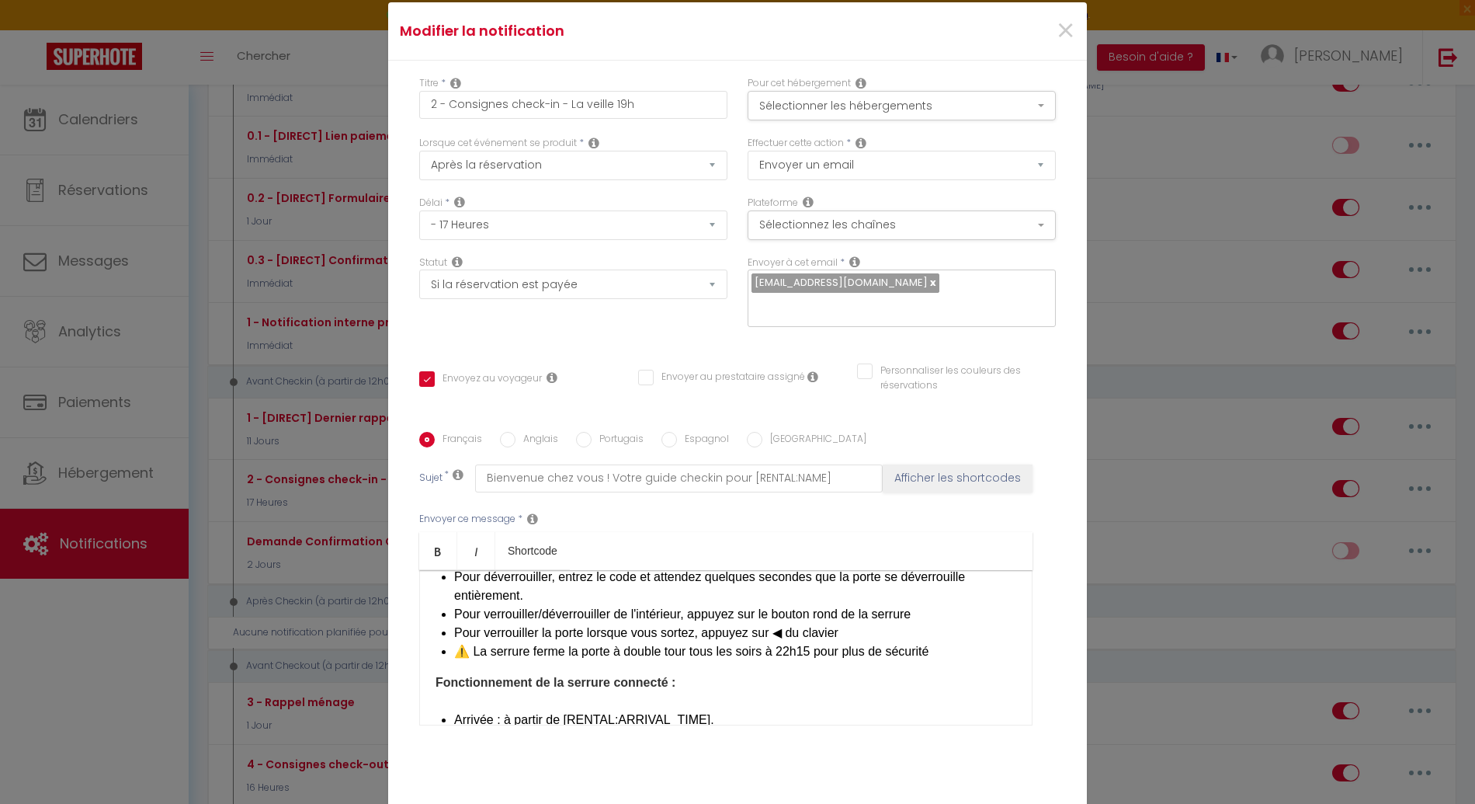
scroll to position [628, 0]
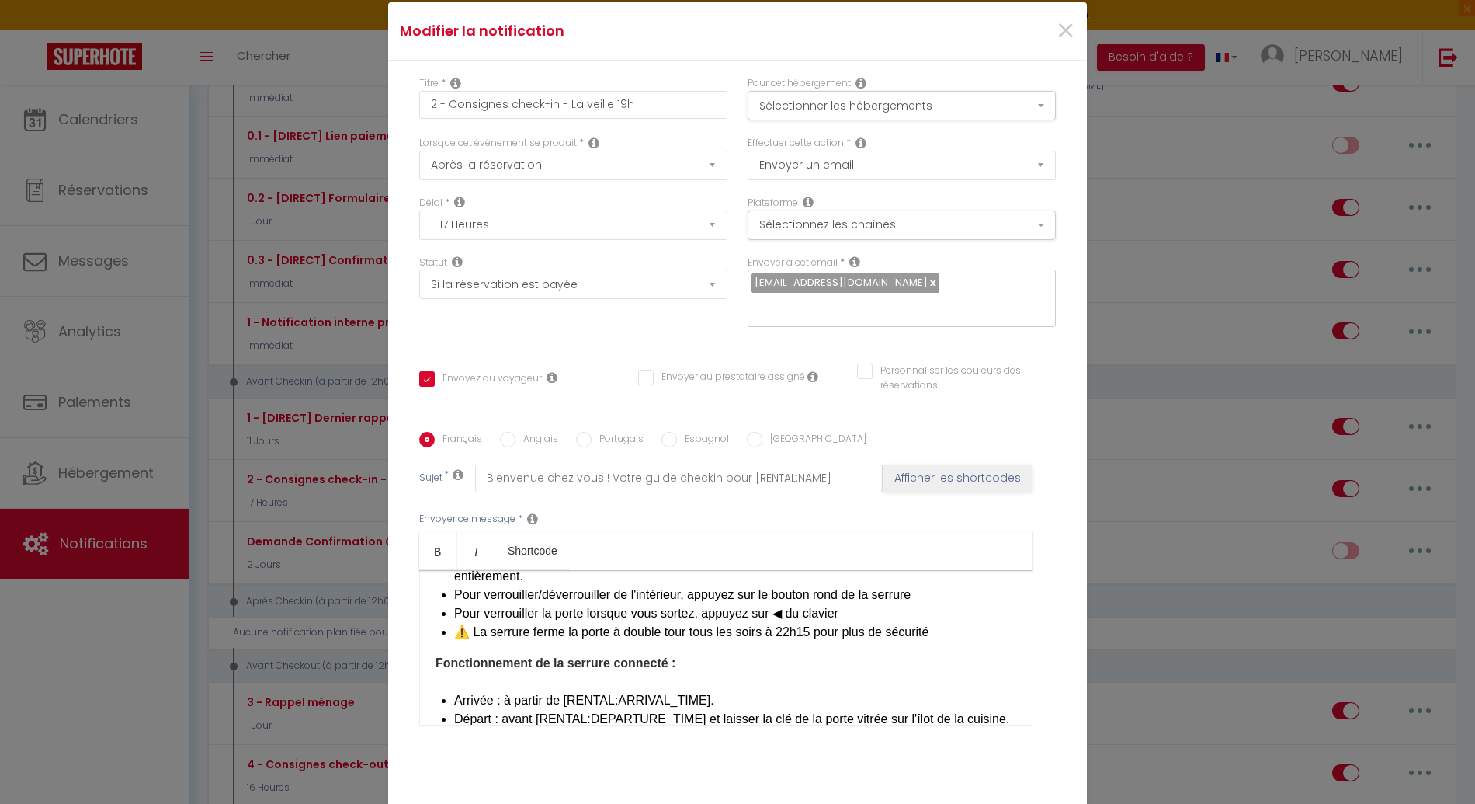
click at [454, 691] on li "Arrivée : à partir de [RENTAL:ARRIVAL_TIME].​" at bounding box center [735, 700] width 562 height 19
click at [464, 651] on div "​Bonjour [GUEST:FIRST_NAME], Préparez-vous à vivre un séjour inoubliable à [REN…" at bounding box center [725, 647] width 613 height 155
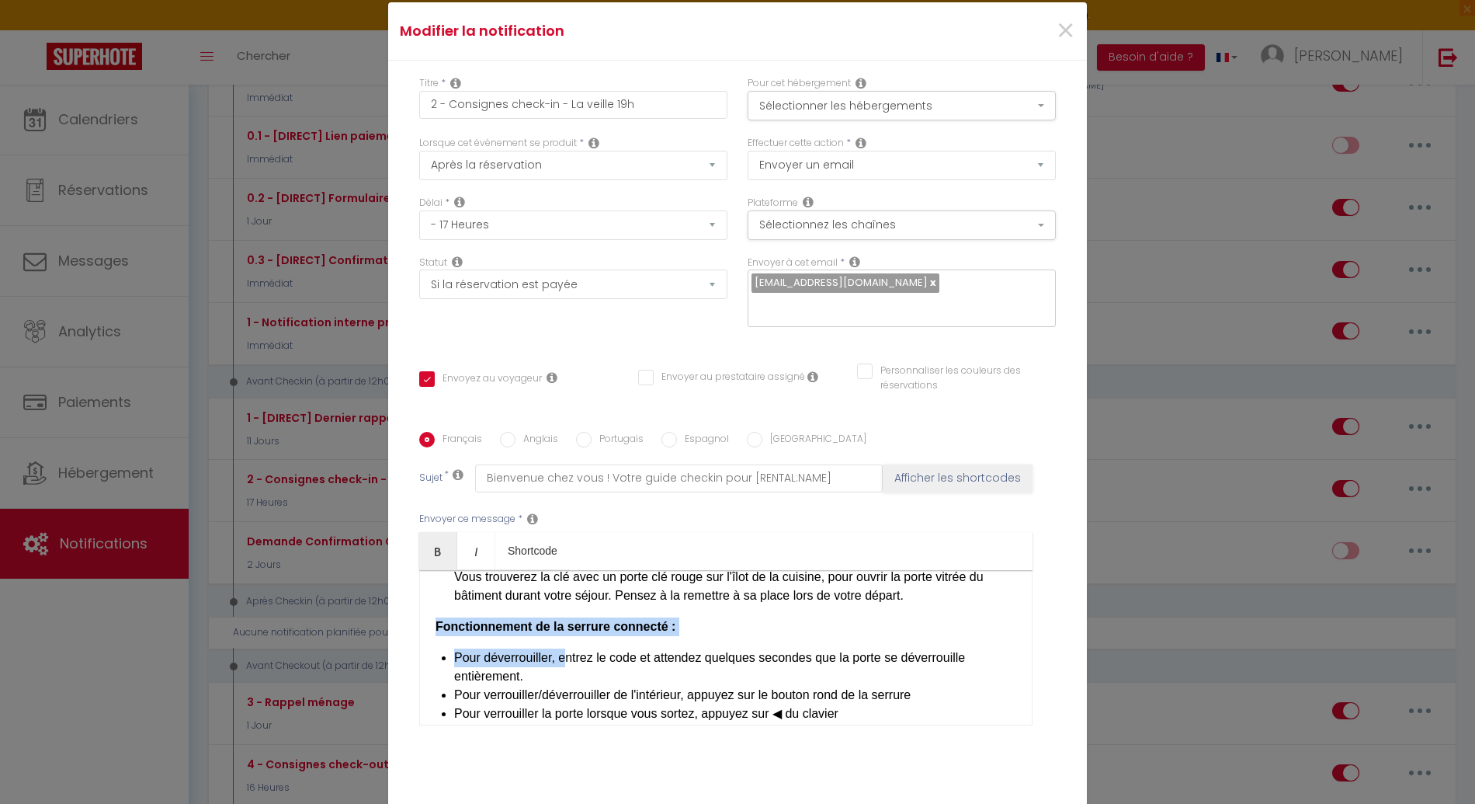
scroll to position [538, 0]
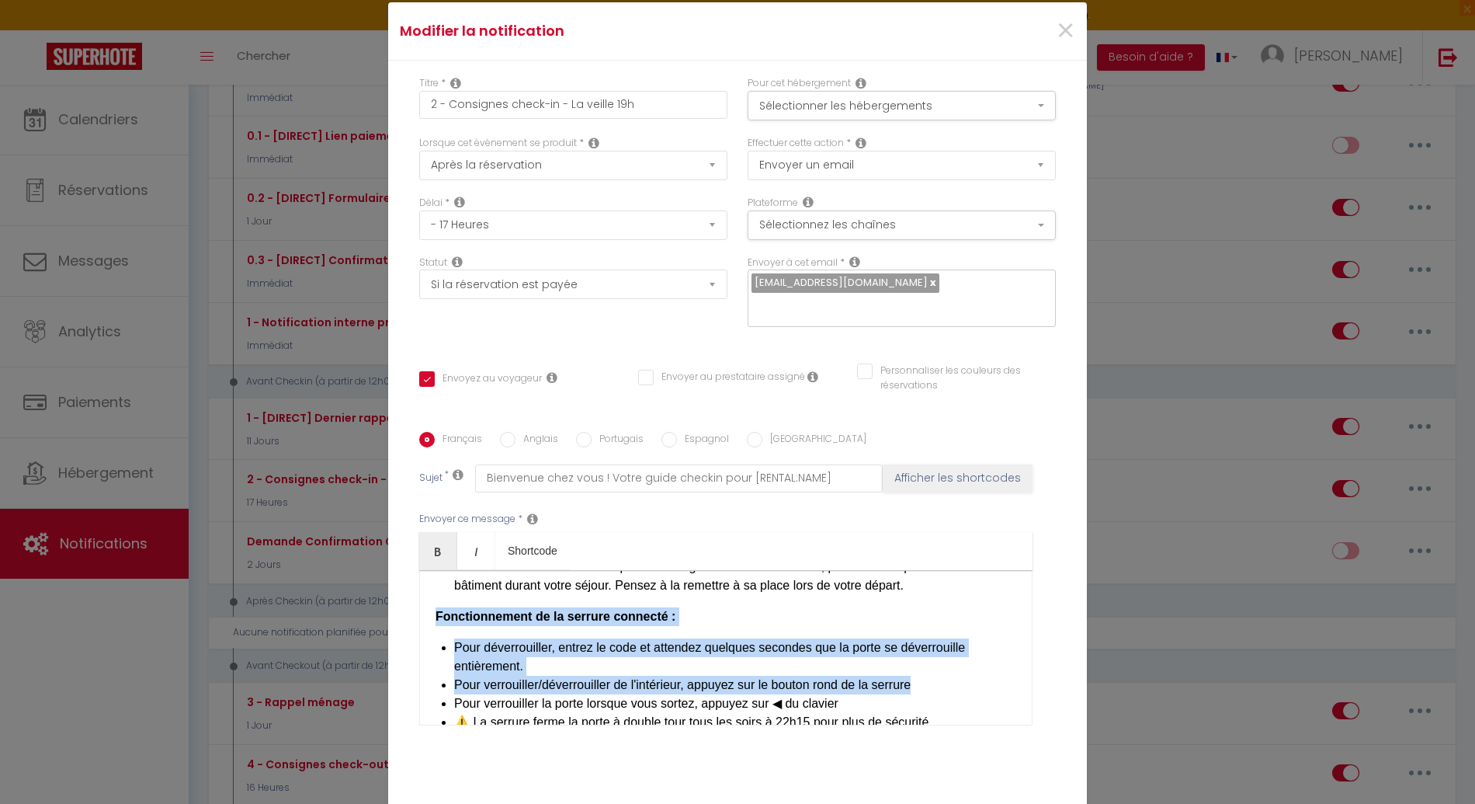
drag, startPoint x: 428, startPoint y: 615, endPoint x: 898, endPoint y: 675, distance: 474.4
click at [931, 660] on div "​Bonjour [GUEST:FIRST_NAME], Préparez-vous à vivre un séjour inoubliable à [REN…" at bounding box center [725, 647] width 613 height 155
copy div "Fonctionnement de la serrure connecté : ​ Pour déverrouiller, entrez le code et…"
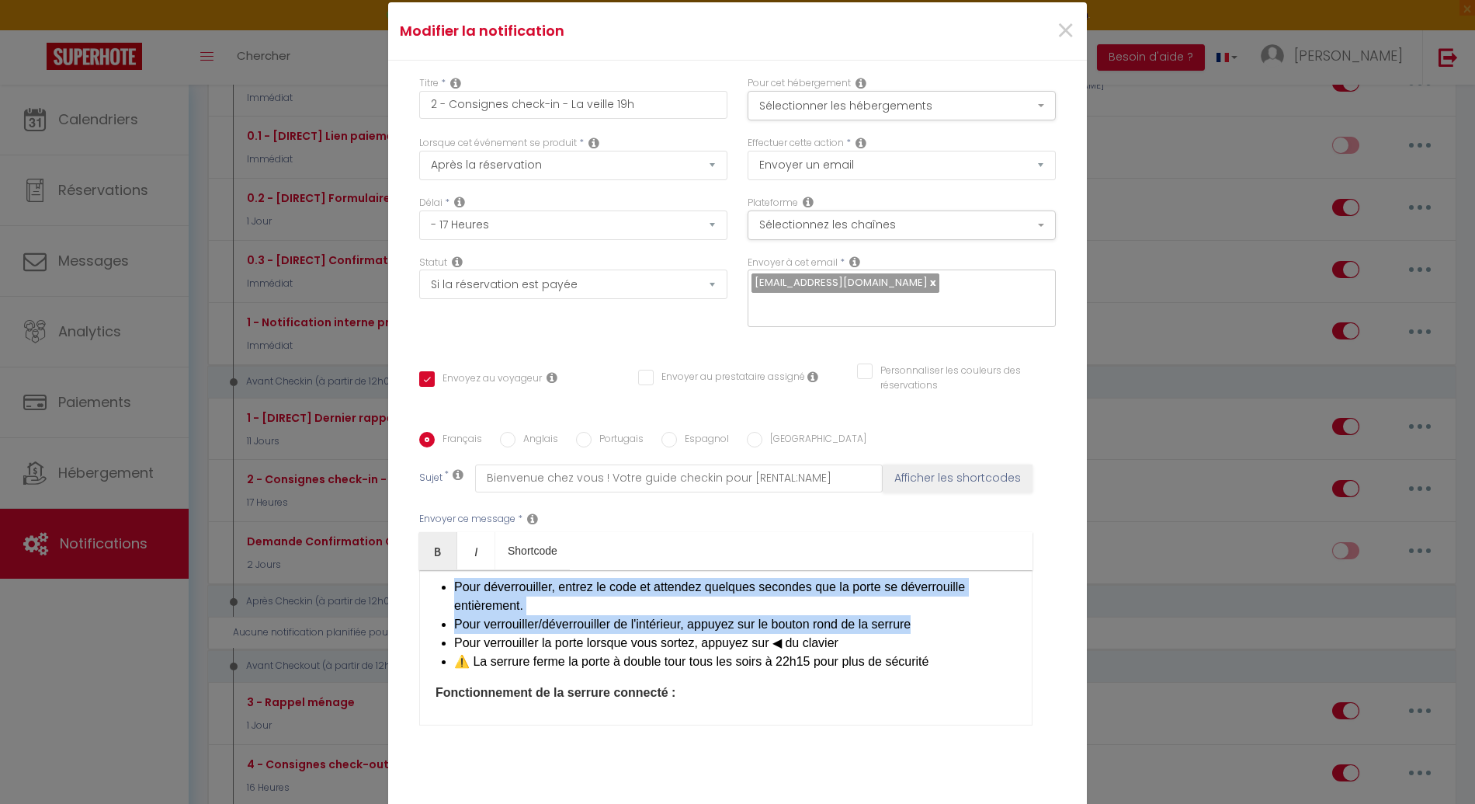
scroll to position [621, 0]
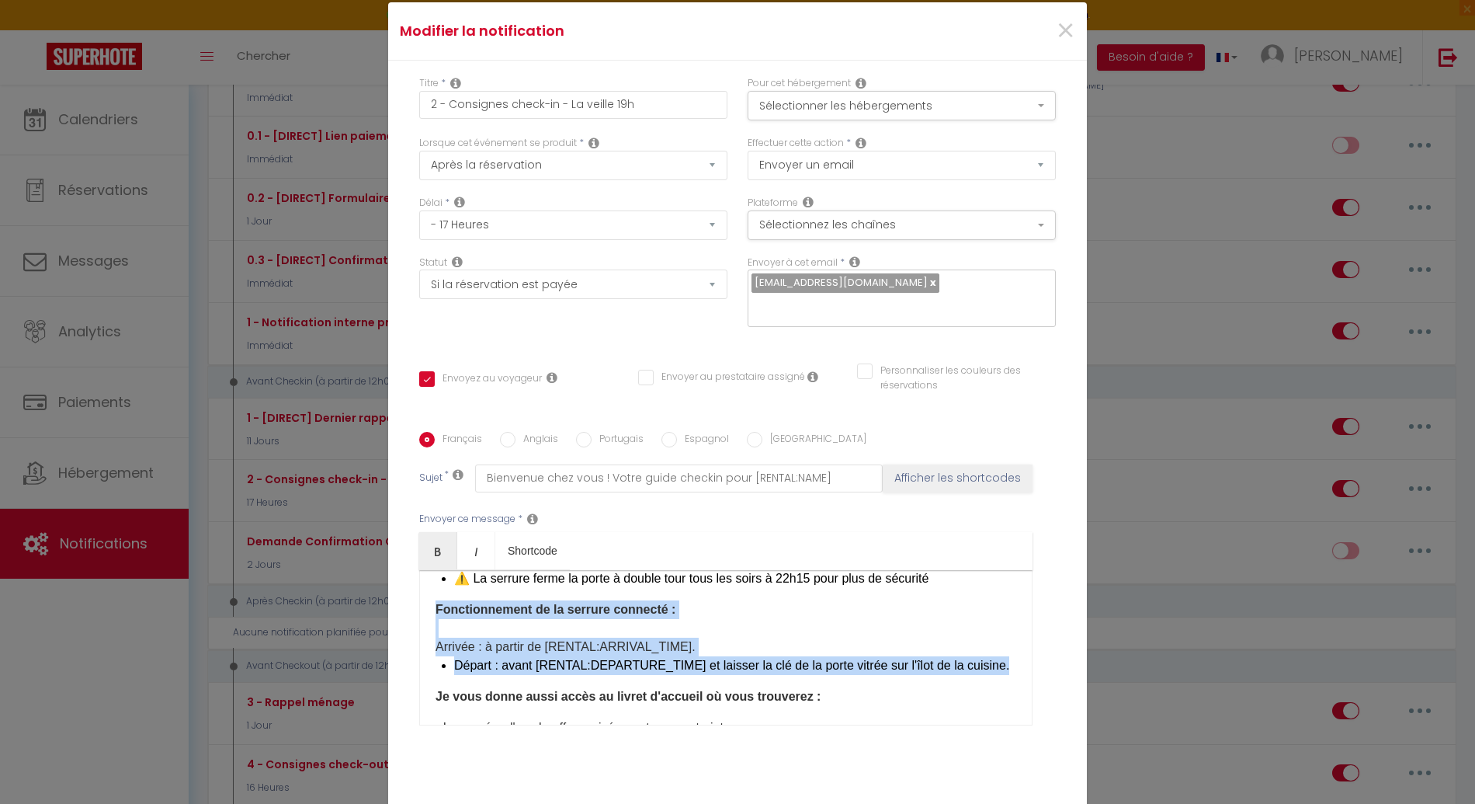
drag, startPoint x: 424, startPoint y: 641, endPoint x: 528, endPoint y: 650, distance: 104.4
click at [528, 650] on div "​Bonjour [GUEST:FIRST_NAME], Préparez-vous à vivre un séjour inoubliable à [REN…" at bounding box center [725, 647] width 613 height 155
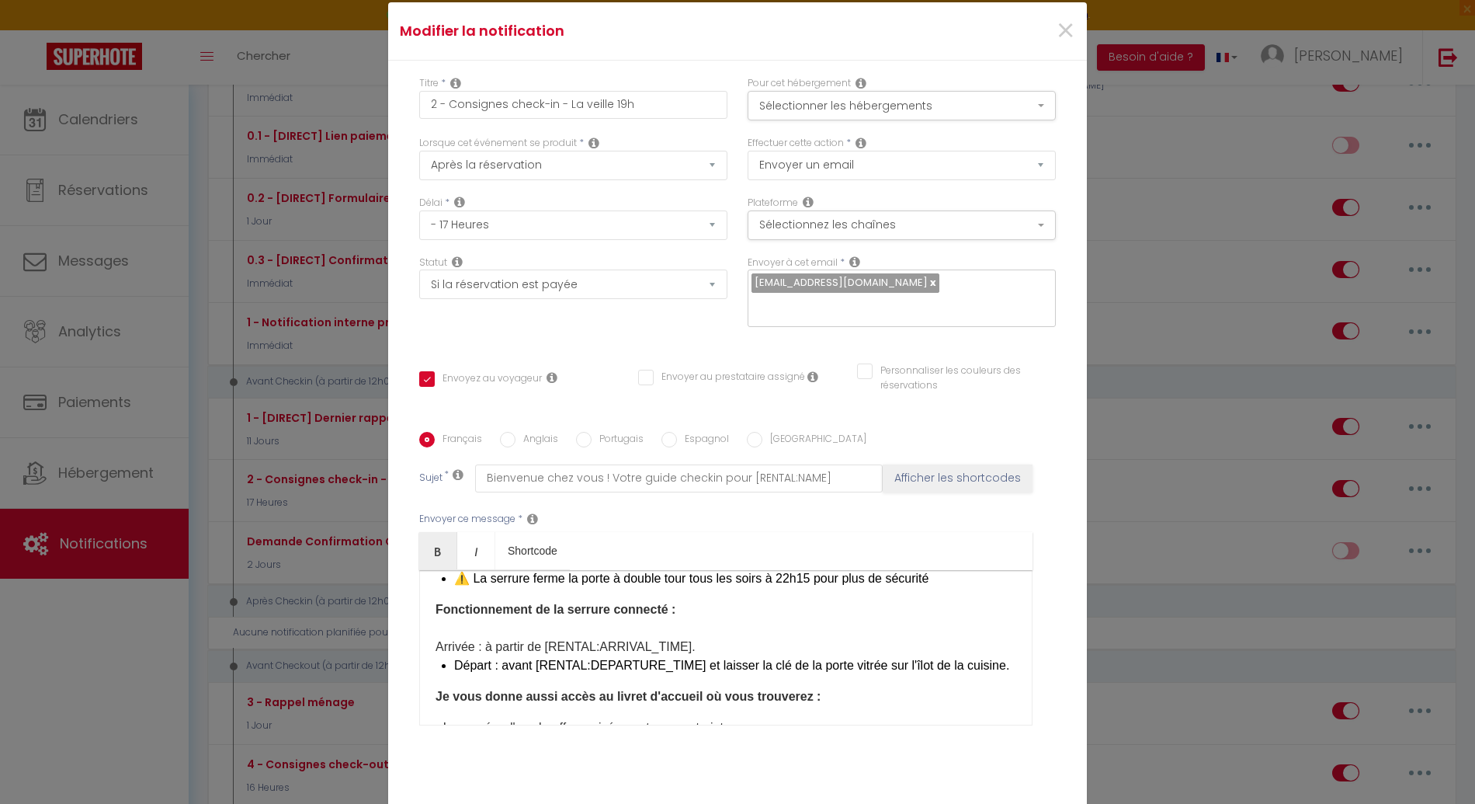
scroll to position [763, 0]
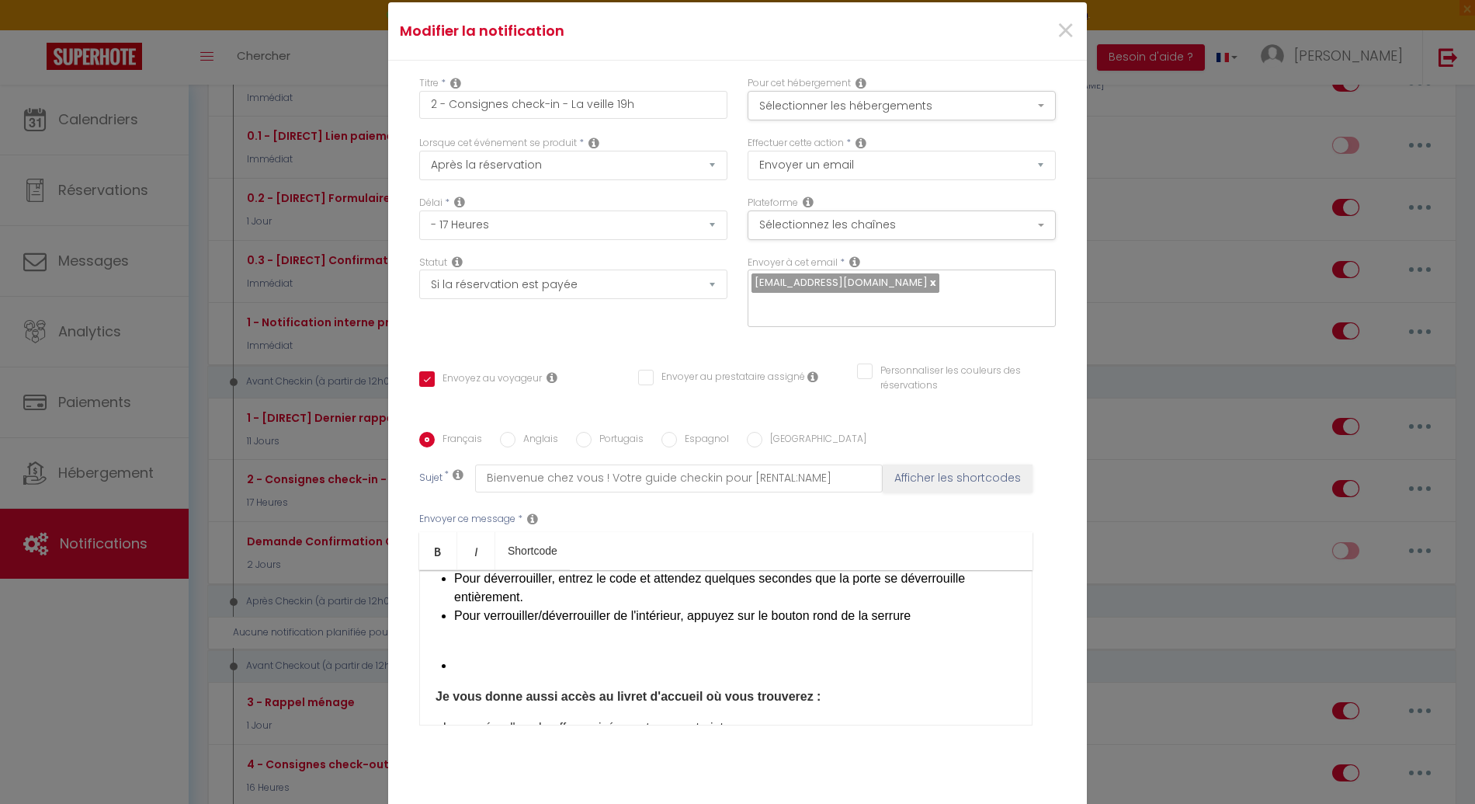
click at [491, 652] on div "​Bonjour [GUEST:FIRST_NAME], Préparez-vous à vivre un séjour inoubliable à [REN…" at bounding box center [725, 647] width 613 height 155
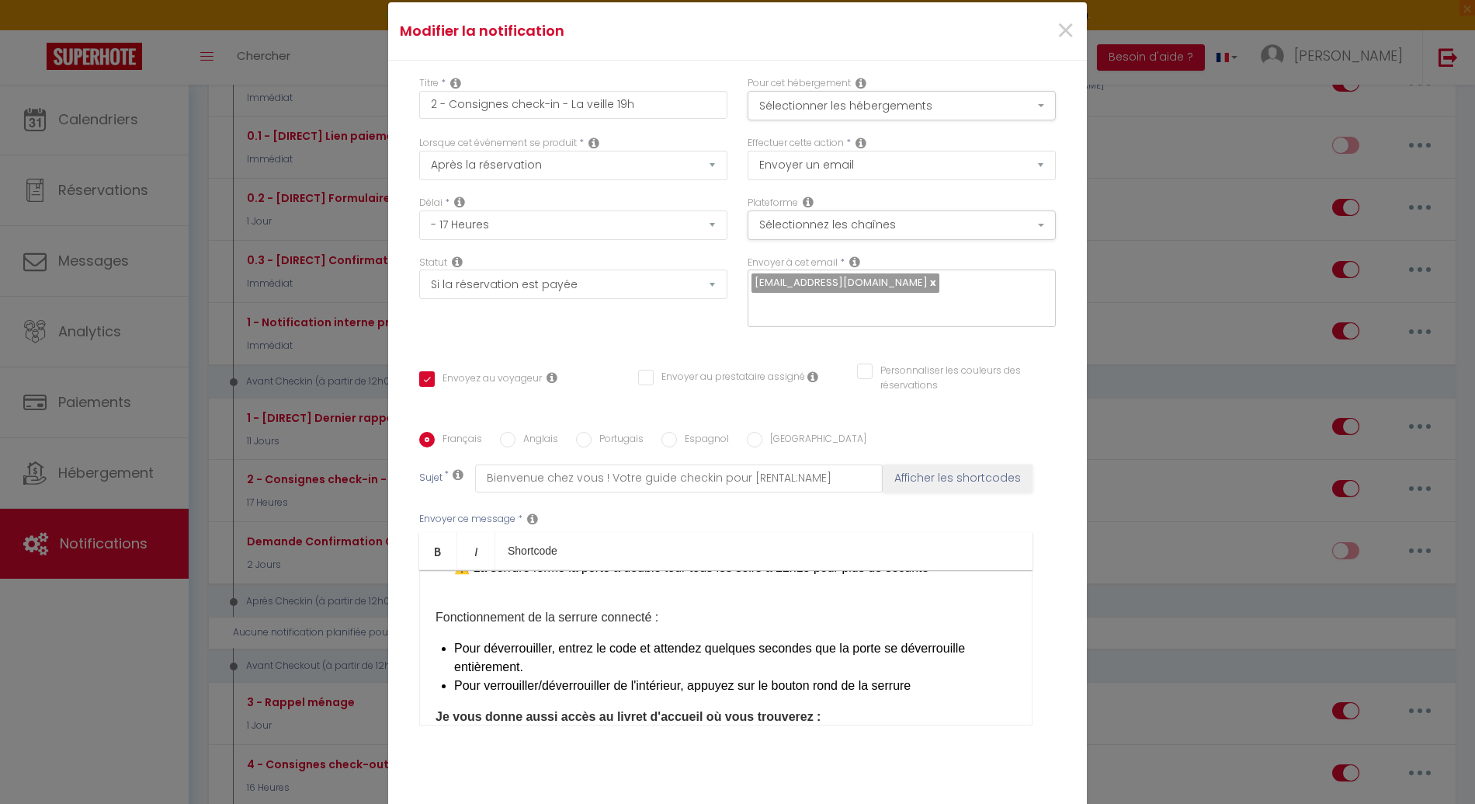
scroll to position [683, 0]
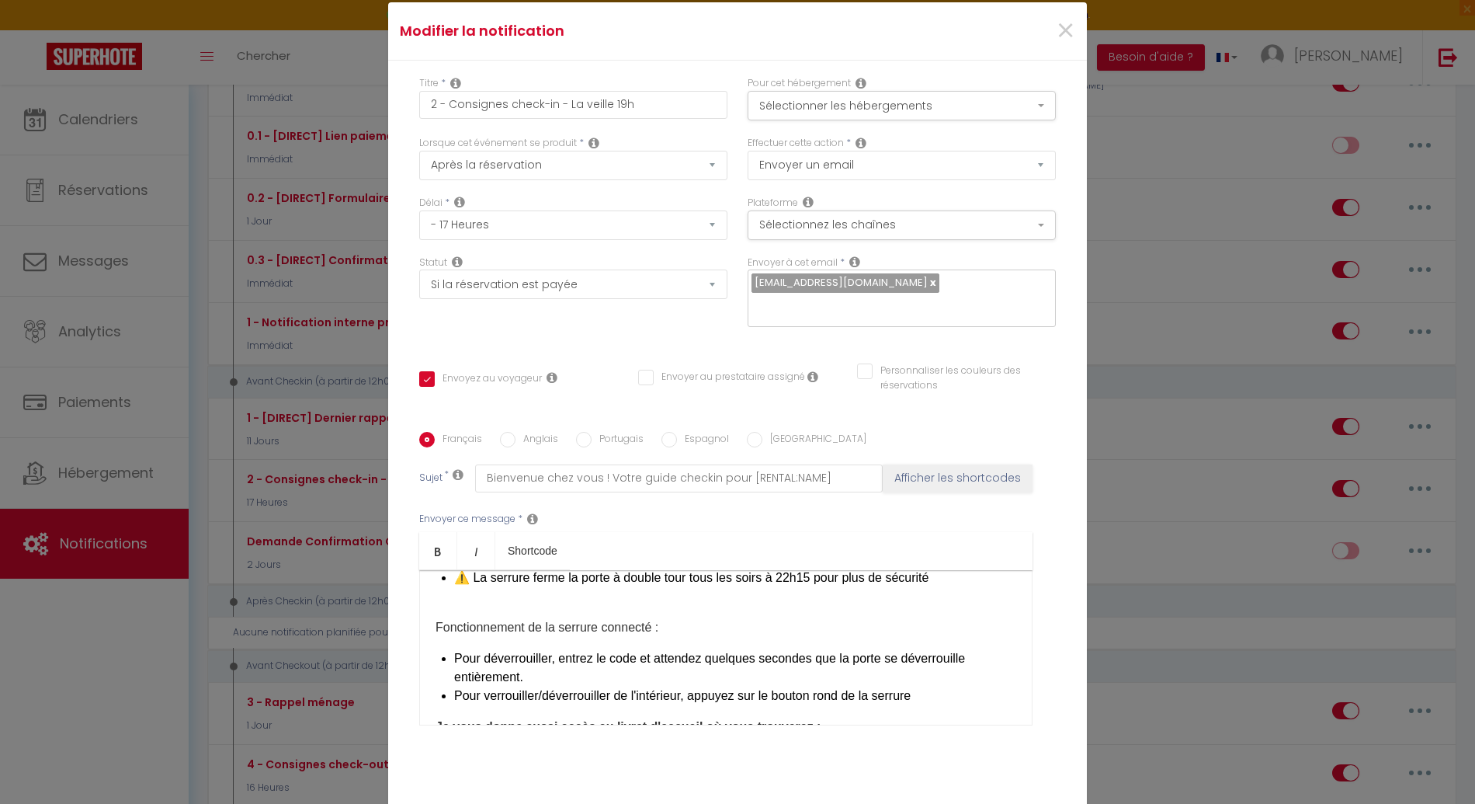
click at [498, 649] on li "Pour déverrouiller, entrez le code et attendez quelques secondes que la porte s…" at bounding box center [735, 667] width 562 height 37
click at [501, 607] on div "​Bonjour [GUEST:FIRST_NAME], Préparez-vous à vivre un séjour inoubliable à [REN…" at bounding box center [725, 647] width 613 height 155
click at [509, 618] on p "Fonctionnement de la serrure connecté : ​" at bounding box center [726, 627] width 581 height 19
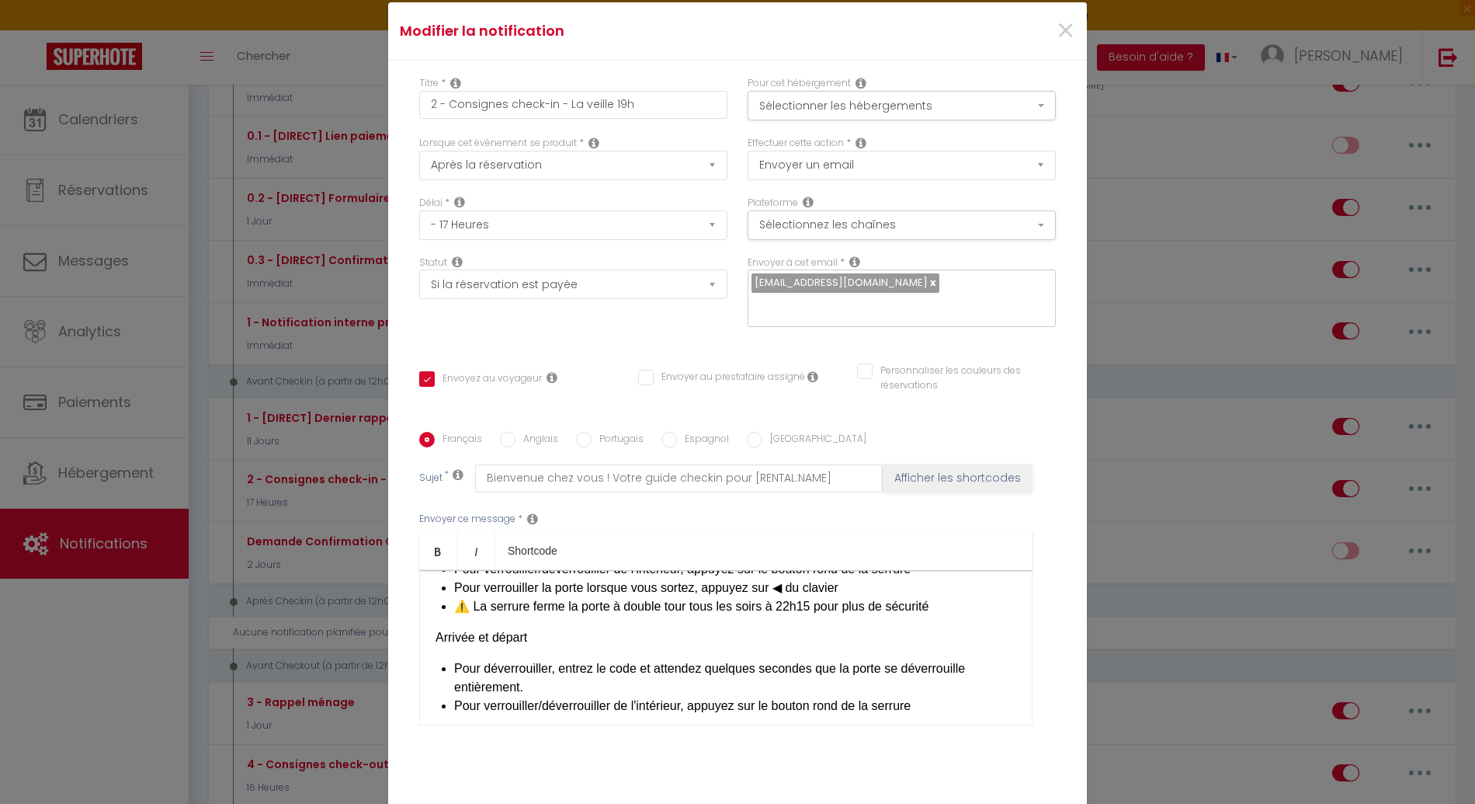
scroll to position [664, 0]
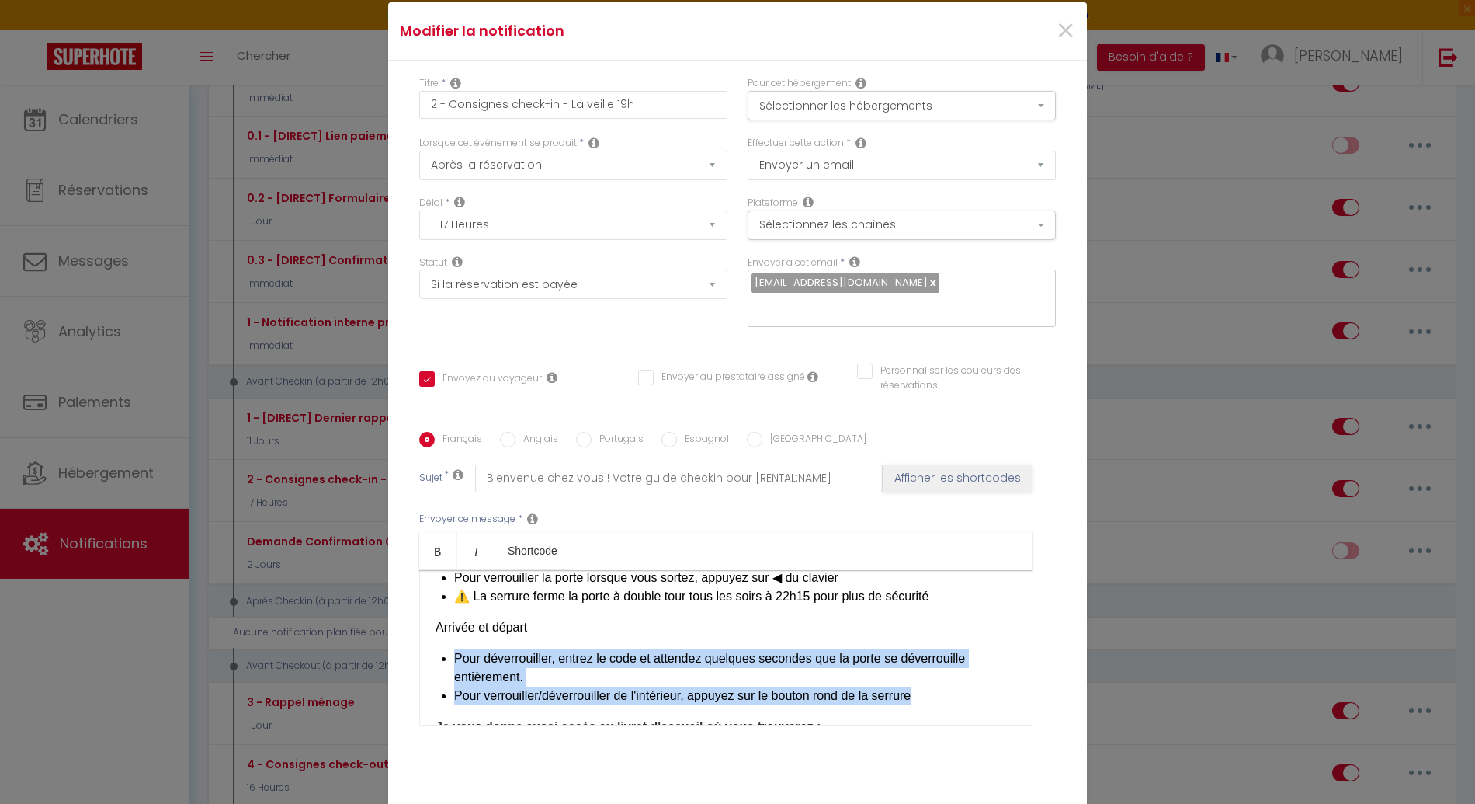
drag, startPoint x: 829, startPoint y: 669, endPoint x: 451, endPoint y: 630, distance: 379.5
click at [454, 649] on ul "Pour déverrouiller, entrez le code et attendez quelques secondes que la porte s…" at bounding box center [735, 677] width 562 height 56
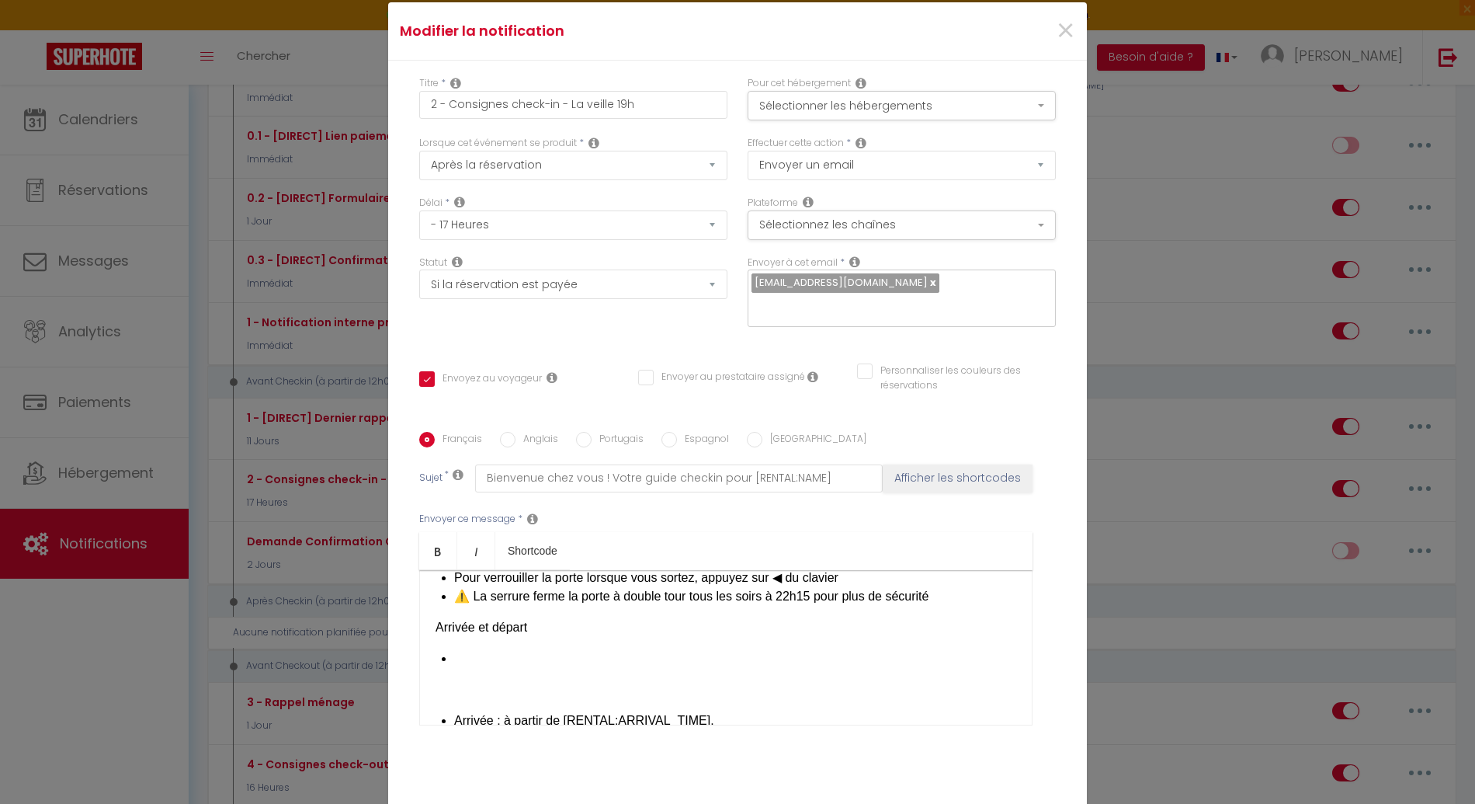
click at [466, 680] on p at bounding box center [726, 689] width 581 height 19
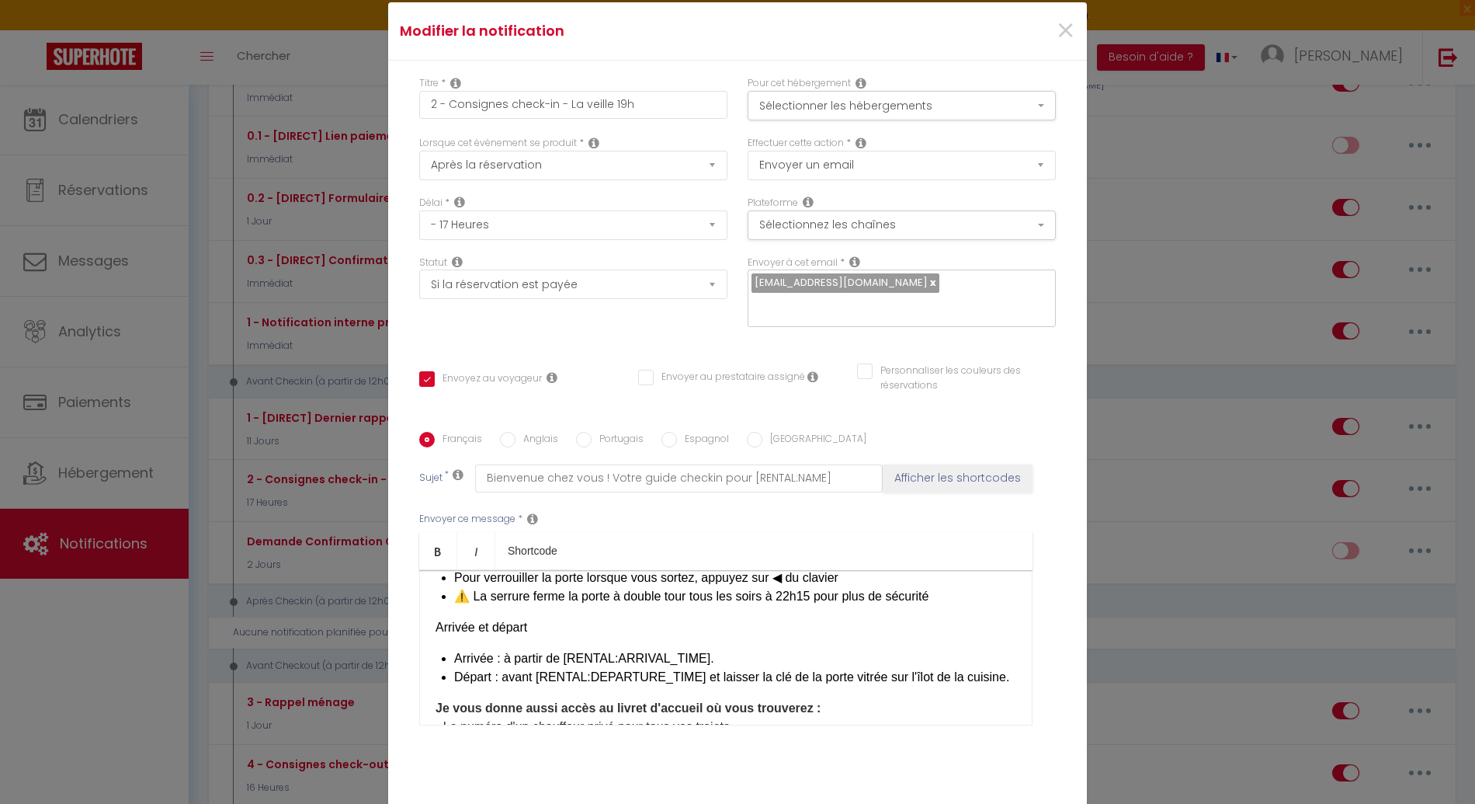
click at [513, 620] on font "Arrivée et départ" at bounding box center [482, 626] width 92 height 13
drag, startPoint x: 533, startPoint y: 597, endPoint x: 365, endPoint y: 606, distance: 168.8
click at [365, 606] on div "Modifier la notification × Titre * 2 - Consignes check-in - La veille 19h Pour …" at bounding box center [737, 402] width 1475 height 804
click at [565, 618] on p "Arrivée et départ" at bounding box center [726, 627] width 581 height 19
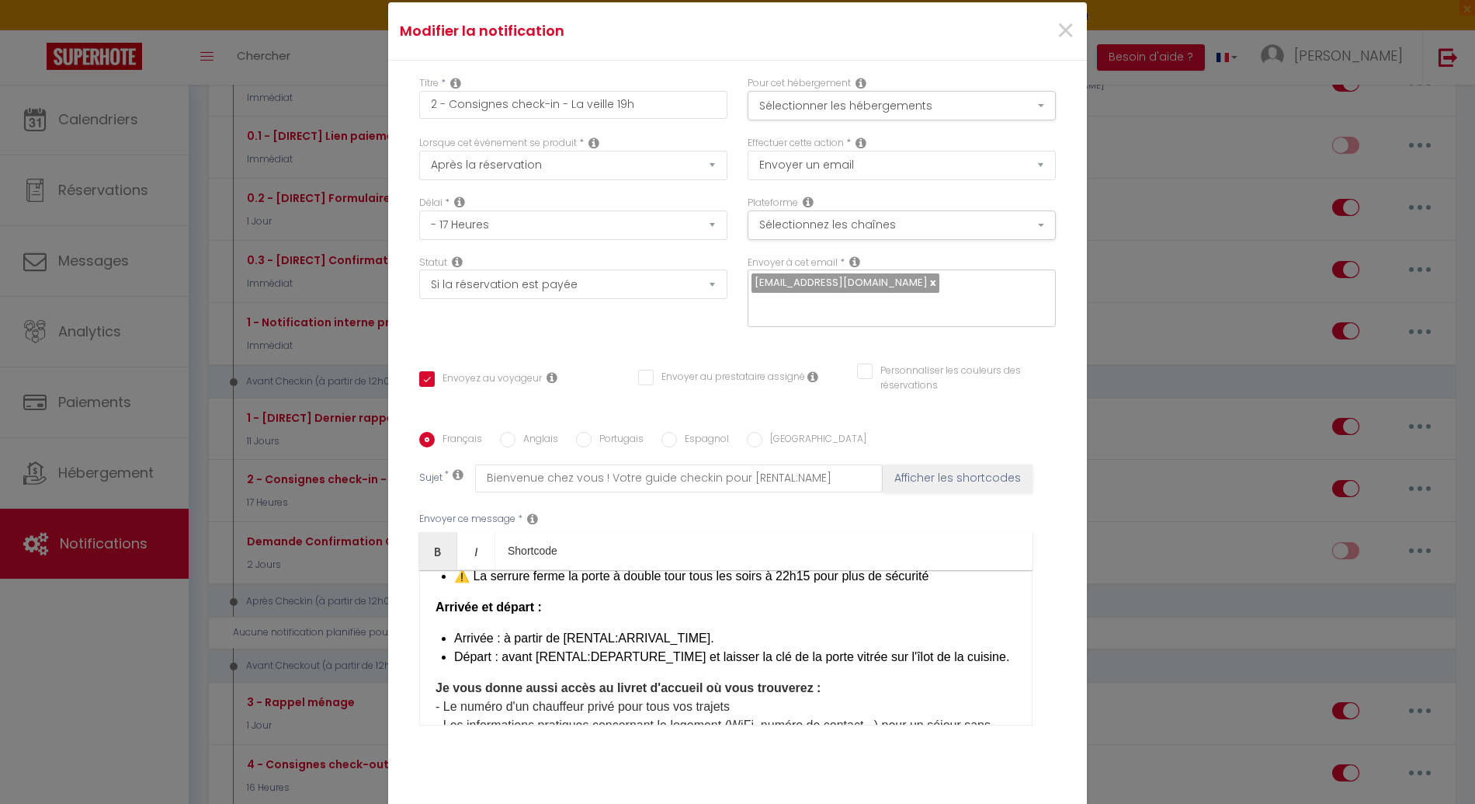
scroll to position [694, 0]
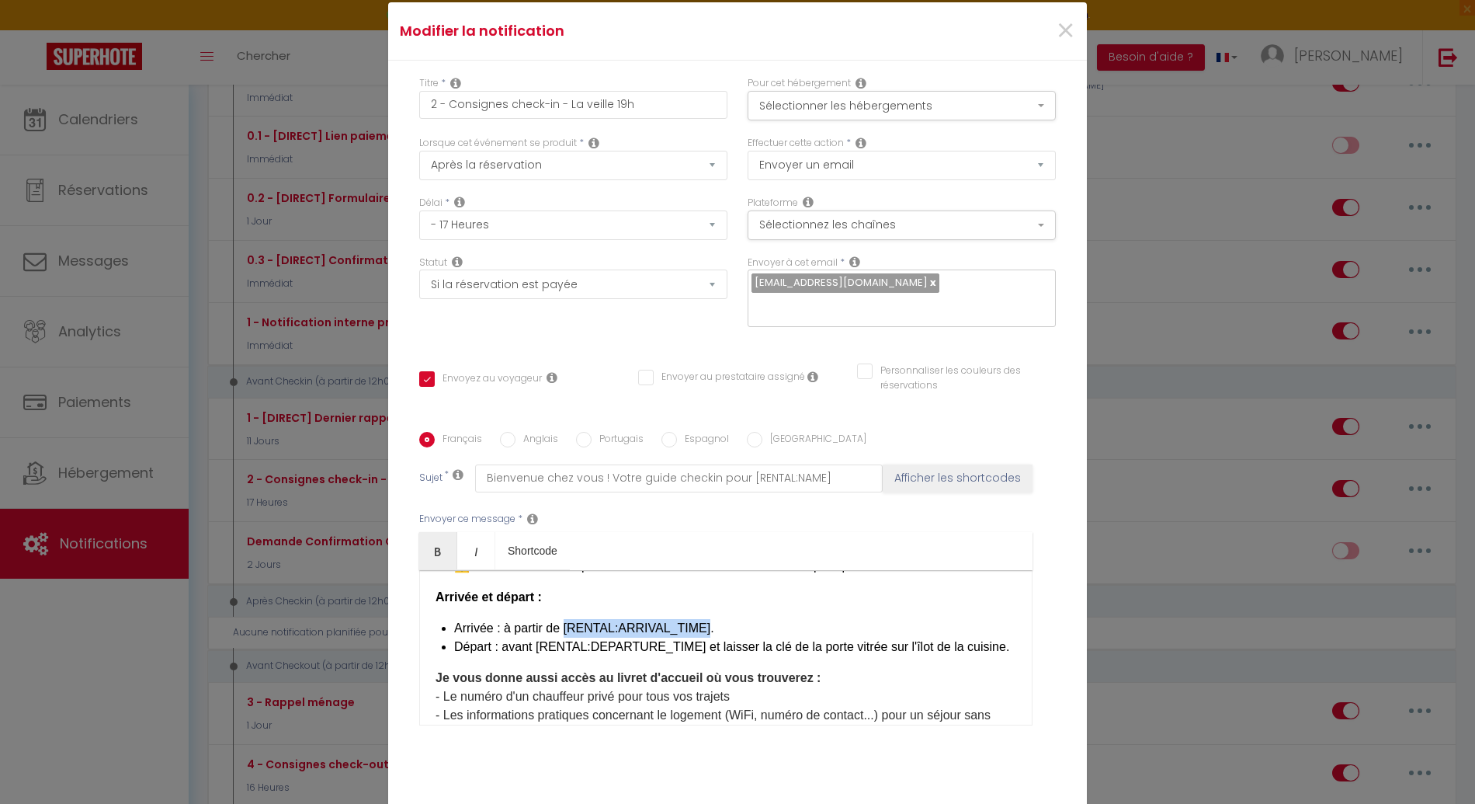
drag, startPoint x: 565, startPoint y: 599, endPoint x: 697, endPoint y: 594, distance: 132.9
click at [697, 619] on li "Arrivée : à partir de [RENTAL:ARRIVAL_TIME].​" at bounding box center [735, 628] width 562 height 19
click at [714, 619] on li "Arrivée : à partir de [RENTAL:ARRIVAL_TIME] .​" at bounding box center [735, 628] width 562 height 19
drag, startPoint x: 533, startPoint y: 620, endPoint x: 683, endPoint y: 619, distance: 149.9
click at [683, 638] on li "Départ : avant [RENTAL:DEPARTURE_TIME]​ et laisser la clé de la porte vitrée su…" at bounding box center [735, 647] width 562 height 19
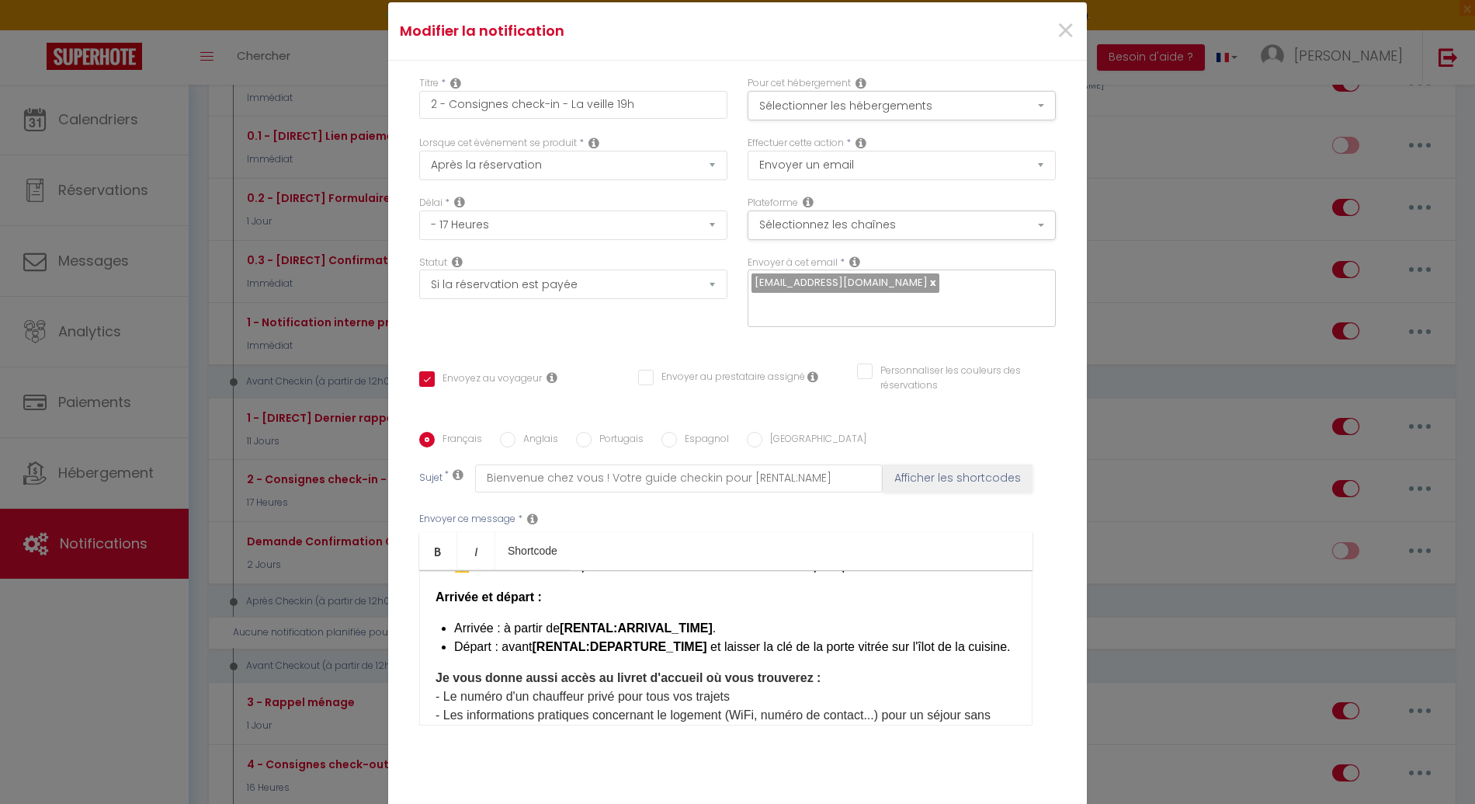
click at [749, 638] on li "Départ : avant [RENTAL:DEPARTURE_TIME] ​ et laisser la clé de la porte vitrée s…" at bounding box center [735, 647] width 562 height 19
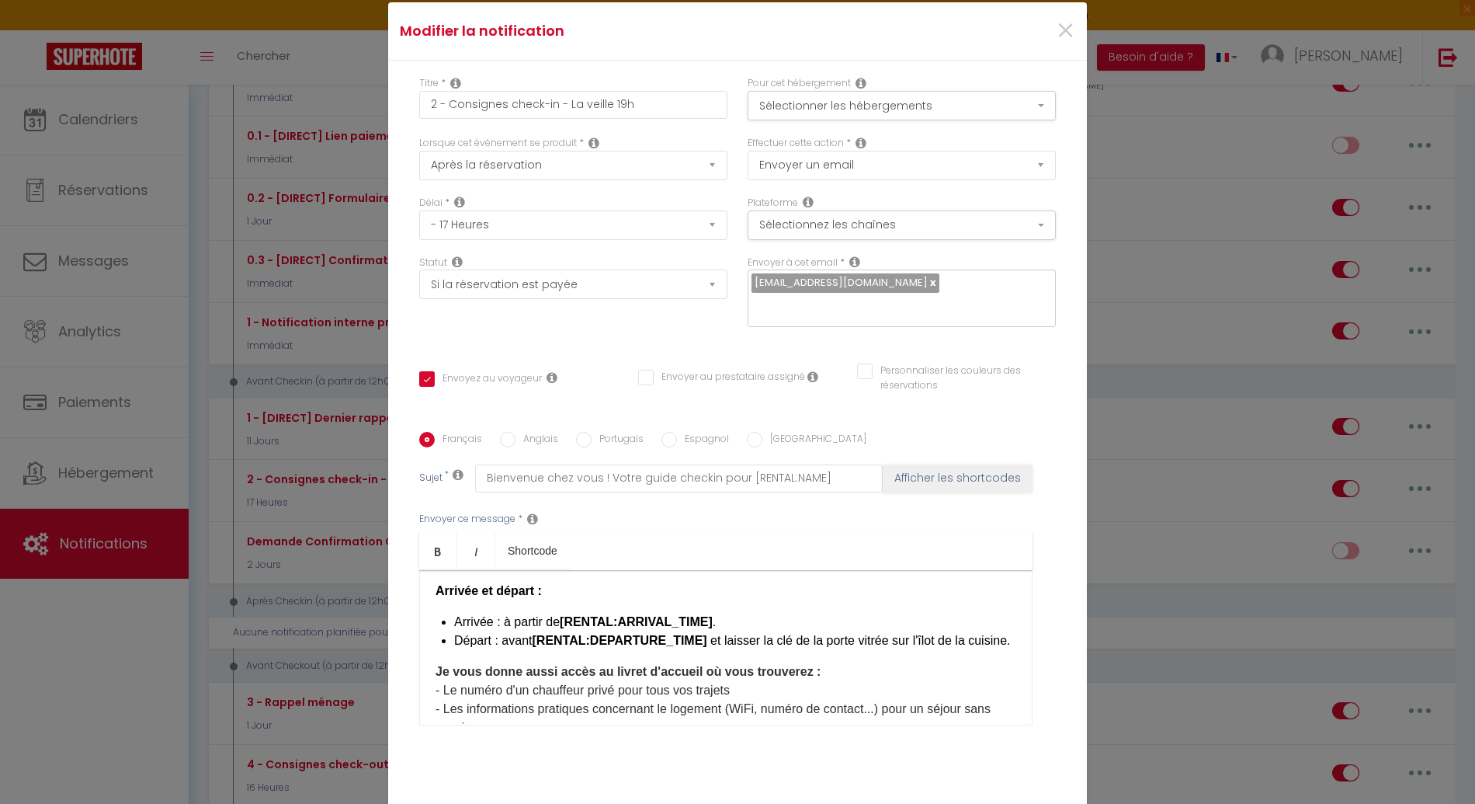
scroll to position [711, 0]
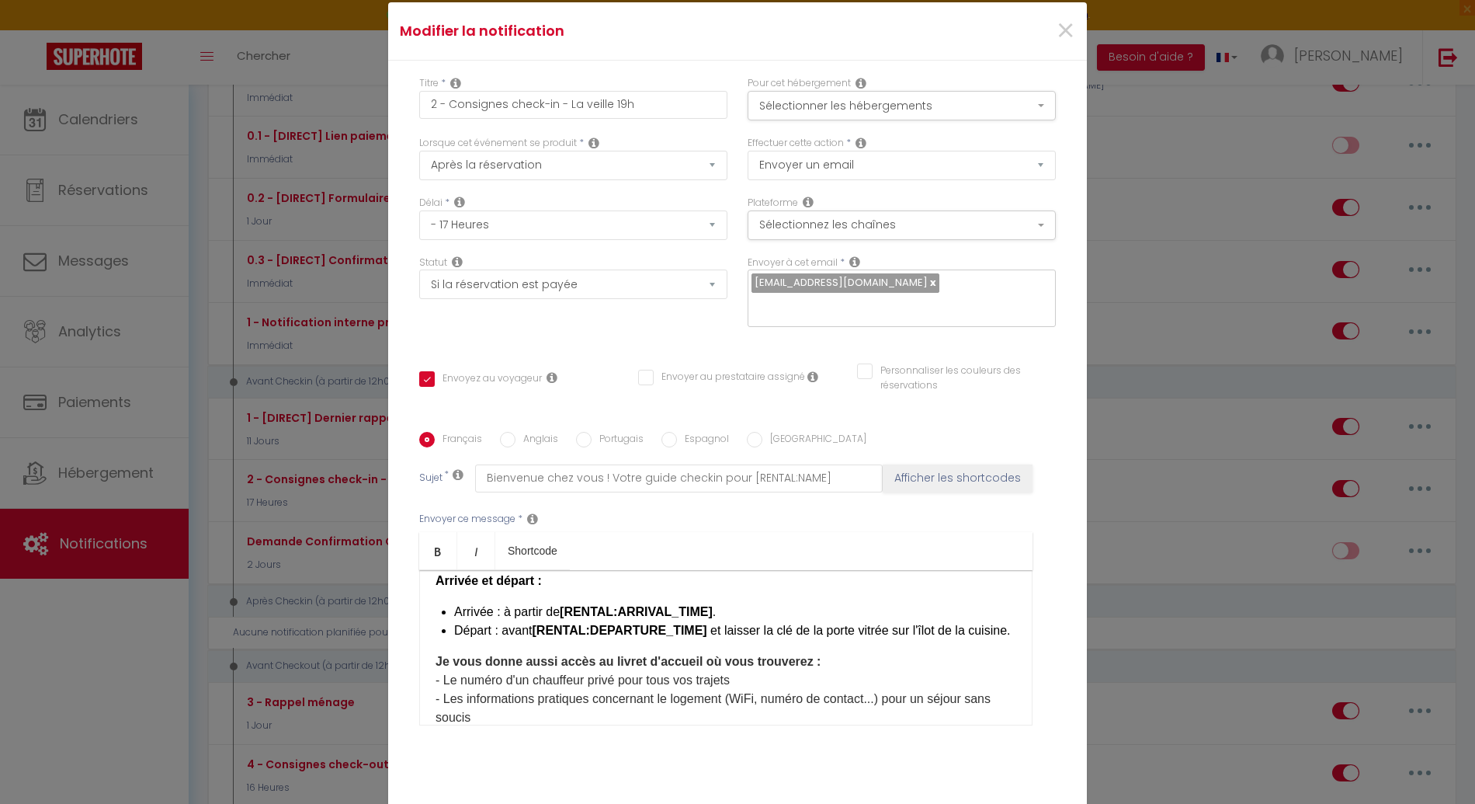
click at [707, 655] on strong "Je vous donne aussi accès au livret d'accueil où vous trouverez :" at bounding box center [628, 661] width 385 height 13
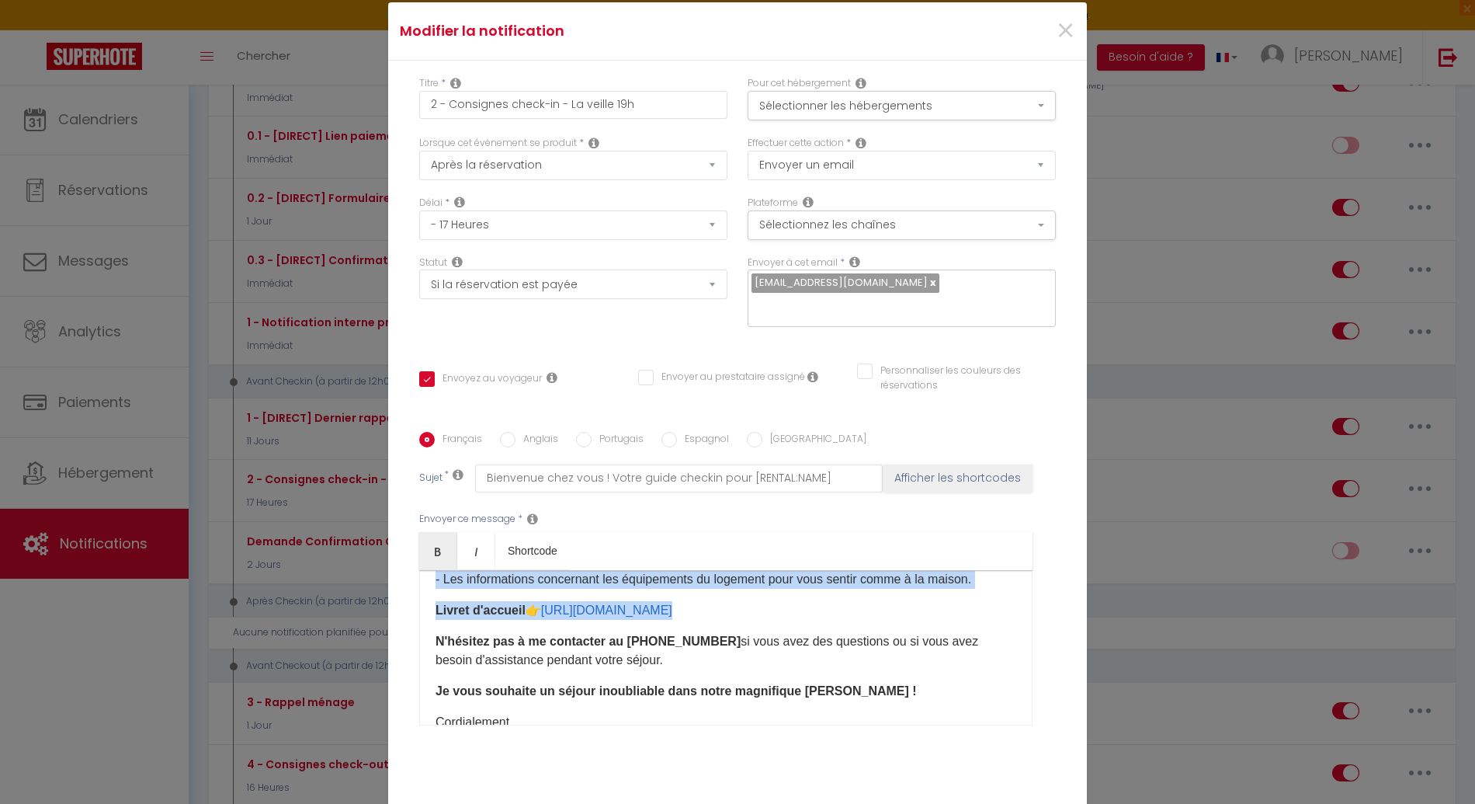
scroll to position [940, 0]
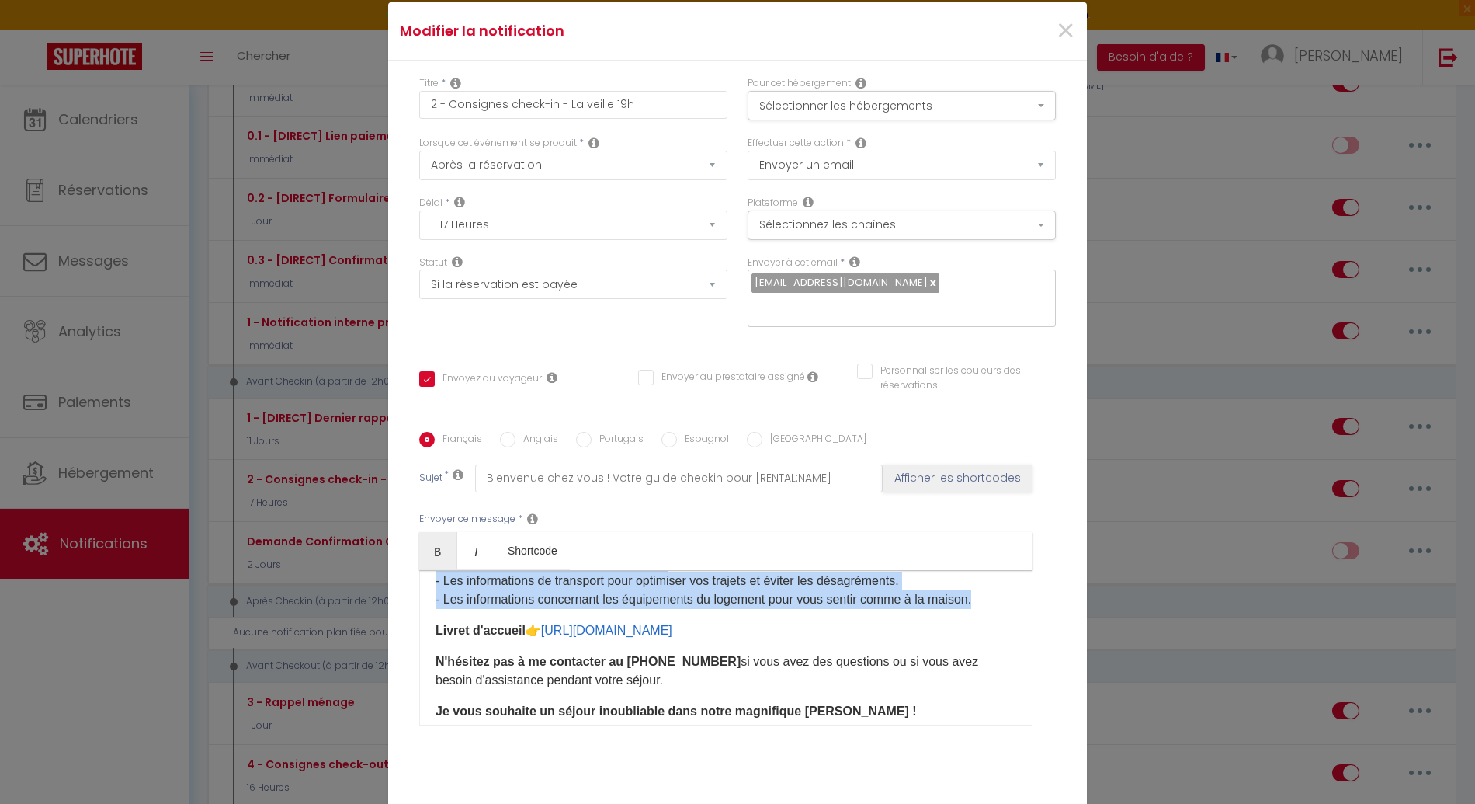
drag, startPoint x: 436, startPoint y: 596, endPoint x: 992, endPoint y: 592, distance: 556.0
click at [991, 593] on p "- Le numéro d'un chauffeur privé pour tous vos trajets - Les informations prati…" at bounding box center [726, 525] width 581 height 168
copy p "Le numéro d'un chauffeur privé pour tous vos trajets - Les informations pratiqu…"
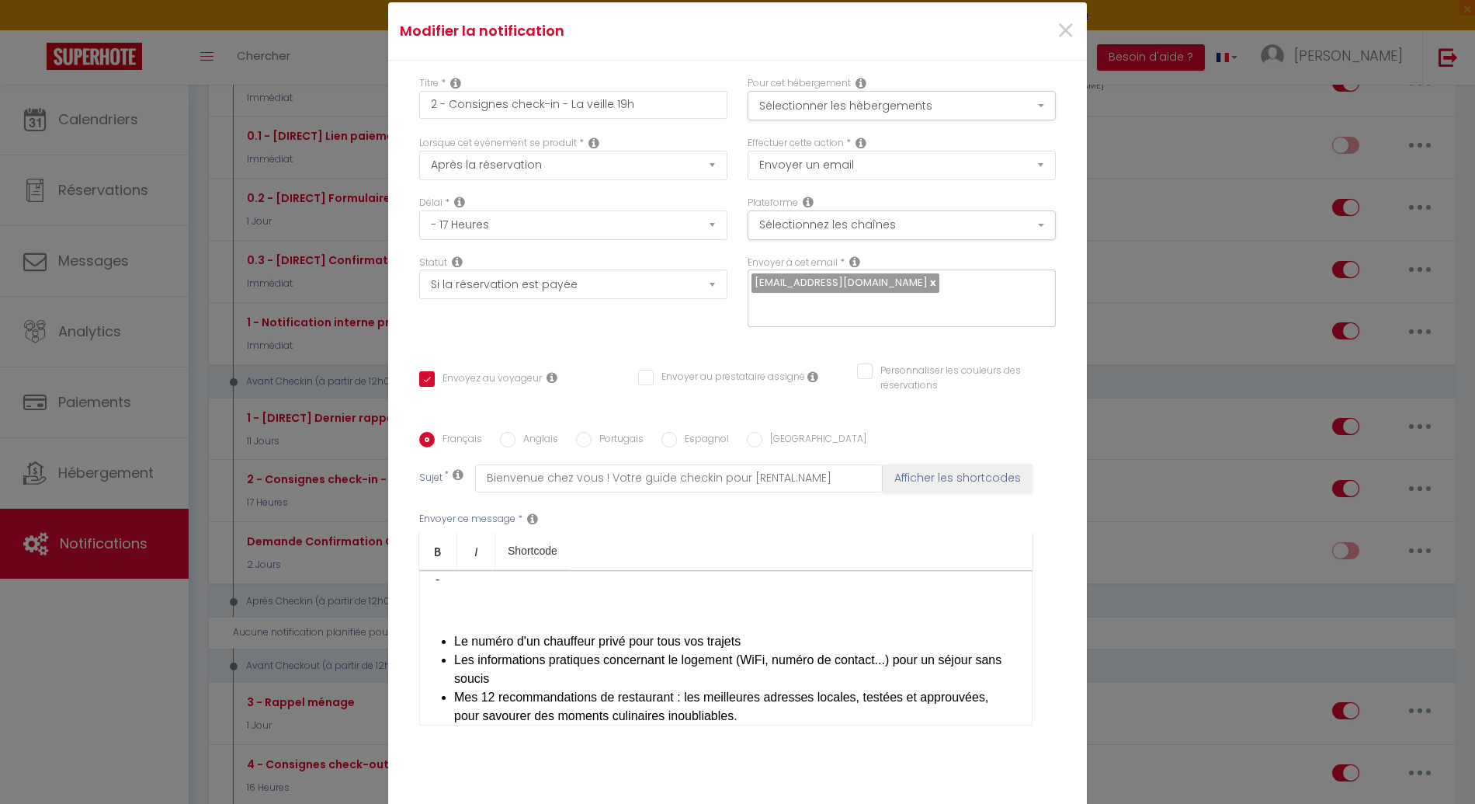
scroll to position [779, 0]
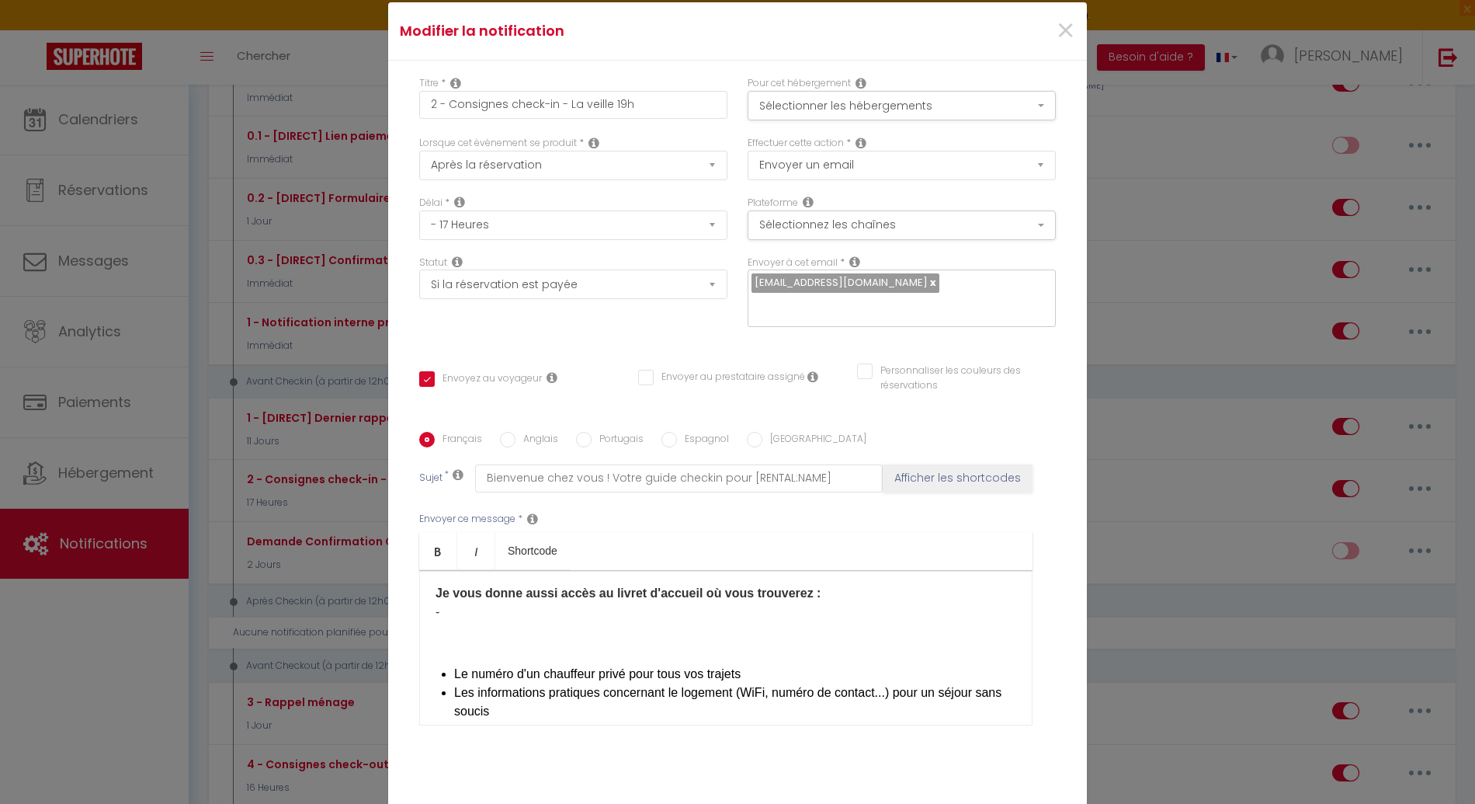
click at [592, 645] on div "​Bonjour [GUEST:FIRST_NAME], Préparez-vous à vivre un séjour inoubliable à [REN…" at bounding box center [725, 647] width 613 height 155
click at [592, 636] on p at bounding box center [726, 643] width 581 height 19
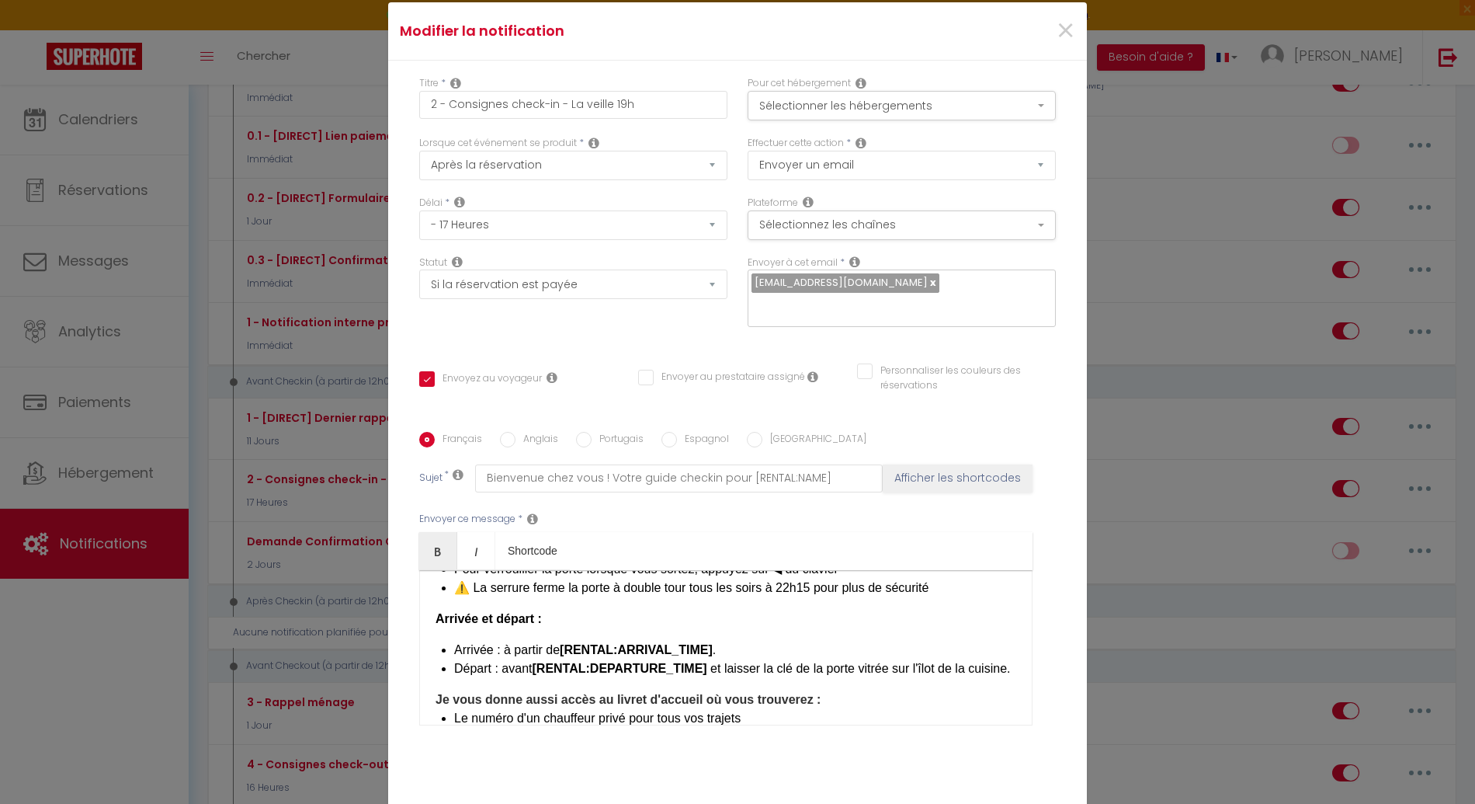
scroll to position [662, 0]
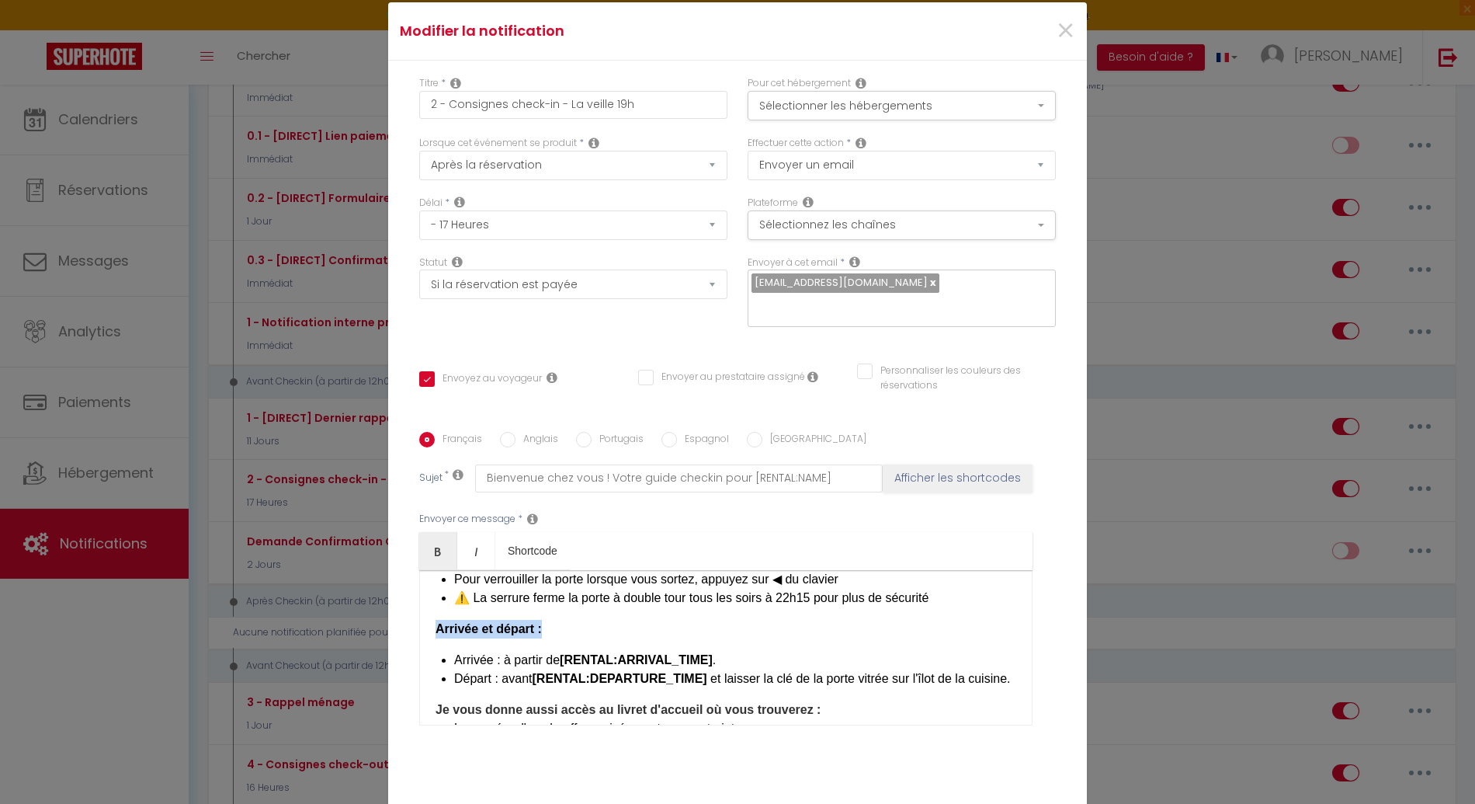
drag, startPoint x: 526, startPoint y: 602, endPoint x: 391, endPoint y: 605, distance: 135.2
click at [391, 605] on div "Titre * 2 - Consignes check-in - La veille 19h Pour cet hébergement Sélectionne…" at bounding box center [737, 432] width 699 height 743
copy strong "Arrivée et départ :"
drag, startPoint x: 818, startPoint y: 699, endPoint x: 429, endPoint y: 702, distance: 389.8
click at [429, 702] on div "​Bonjour [GUEST:FIRST_NAME], Préparez-vous à vivre un séjour inoubliable à [REN…" at bounding box center [725, 647] width 613 height 155
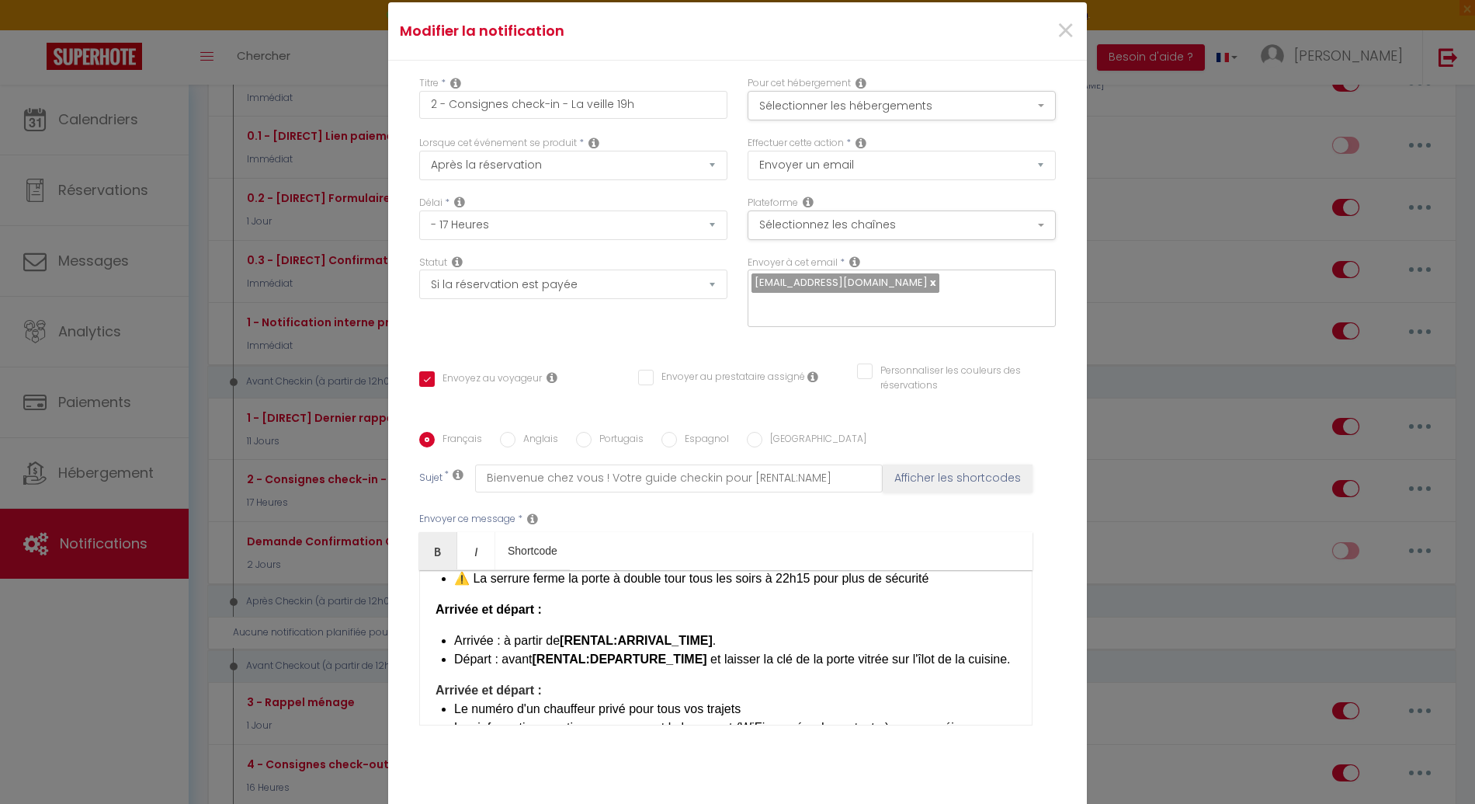
scroll to position [692, 0]
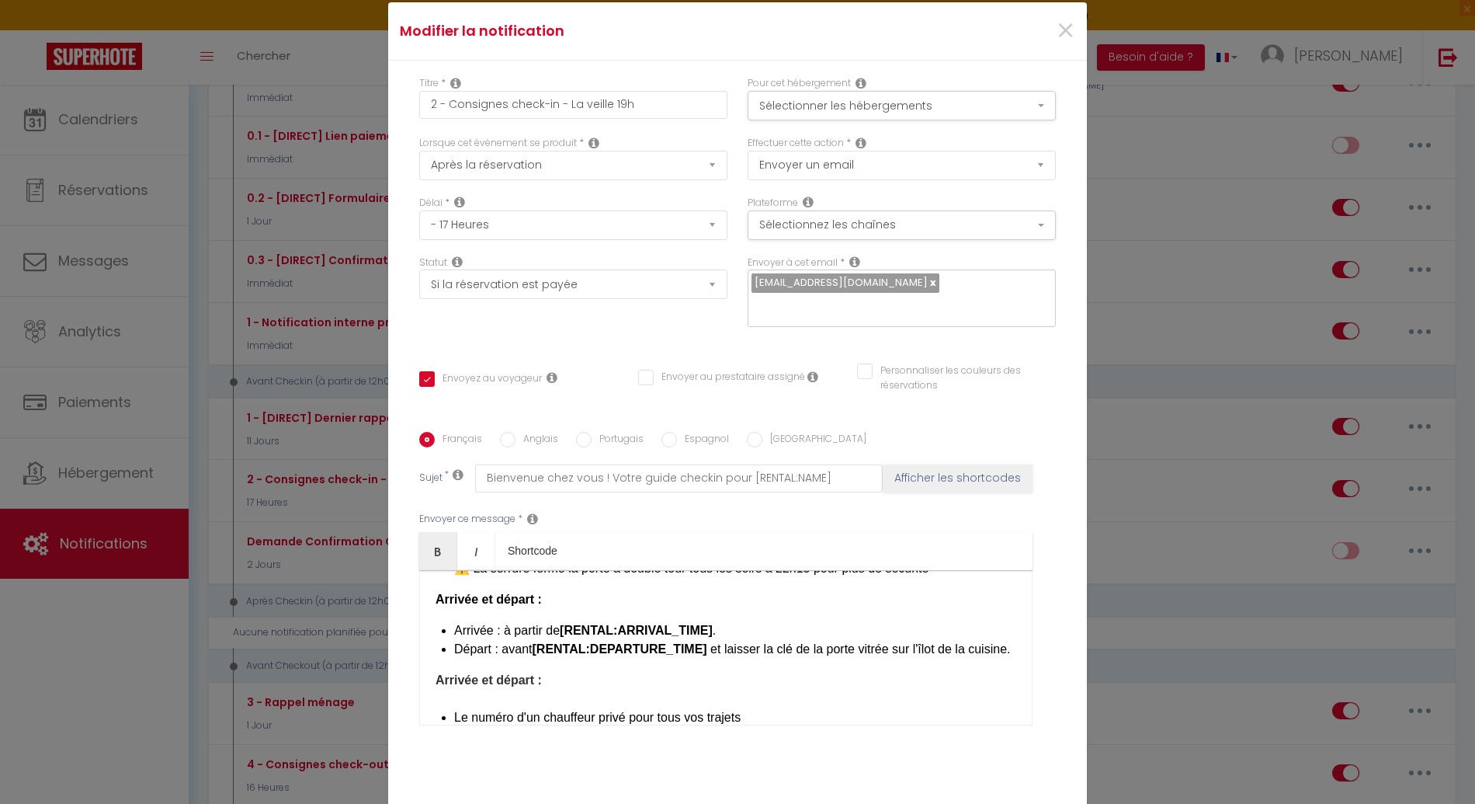
click at [541, 686] on div "​Bonjour [GUEST:FIRST_NAME], Préparez-vous à vivre un séjour inoubliable à [REN…" at bounding box center [725, 647] width 613 height 155
drag, startPoint x: 568, startPoint y: 672, endPoint x: 385, endPoint y: 670, distance: 182.5
click at [388, 670] on div "Titre * 2 - Consignes check-in - La veille 19h Pour cet hébergement Sélectionne…" at bounding box center [737, 432] width 699 height 743
click at [458, 673] on b "Arrivée et départ :" at bounding box center [489, 679] width 106 height 13
click at [515, 673] on b "Arrivée et départ :" at bounding box center [489, 679] width 106 height 13
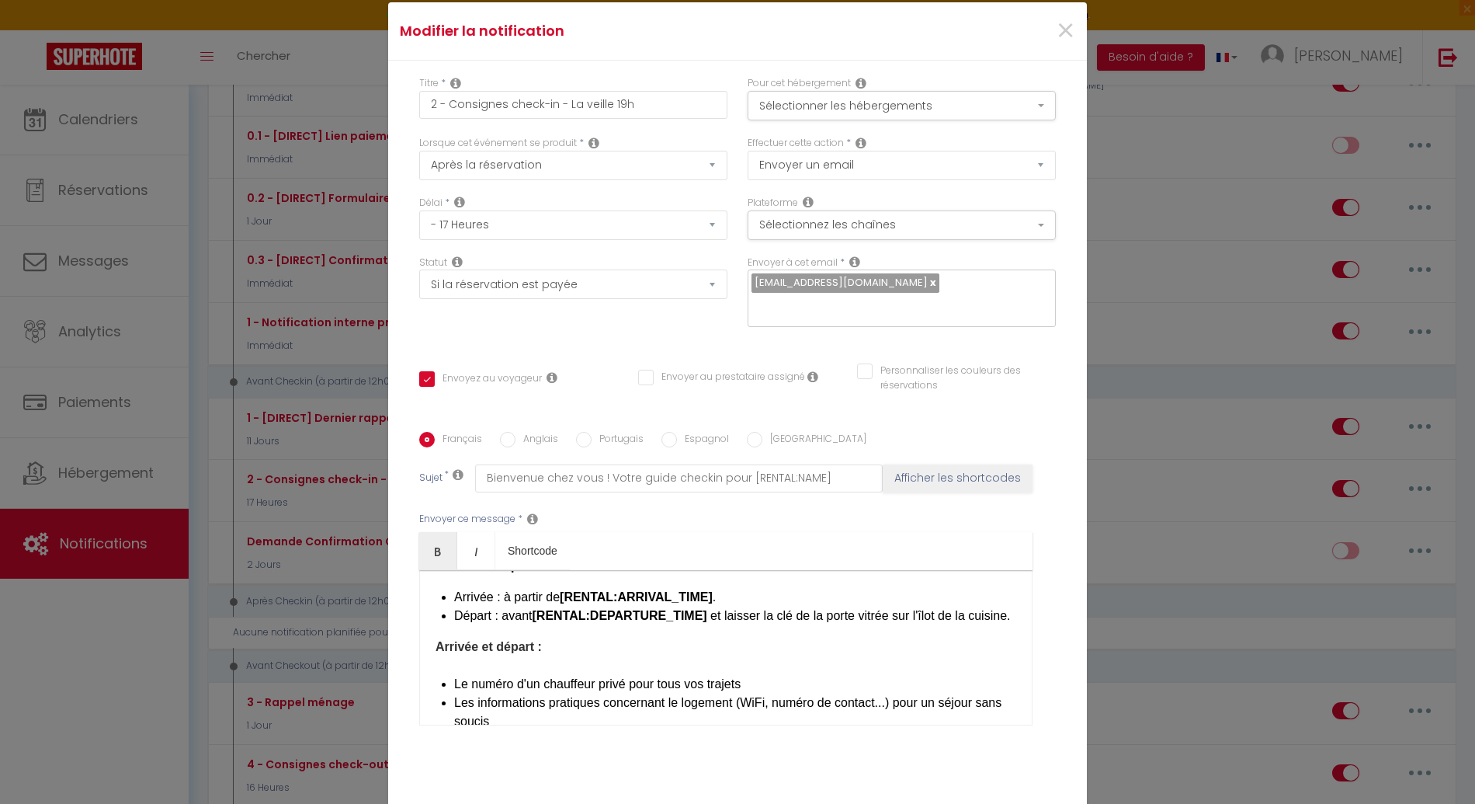
scroll to position [745, 0]
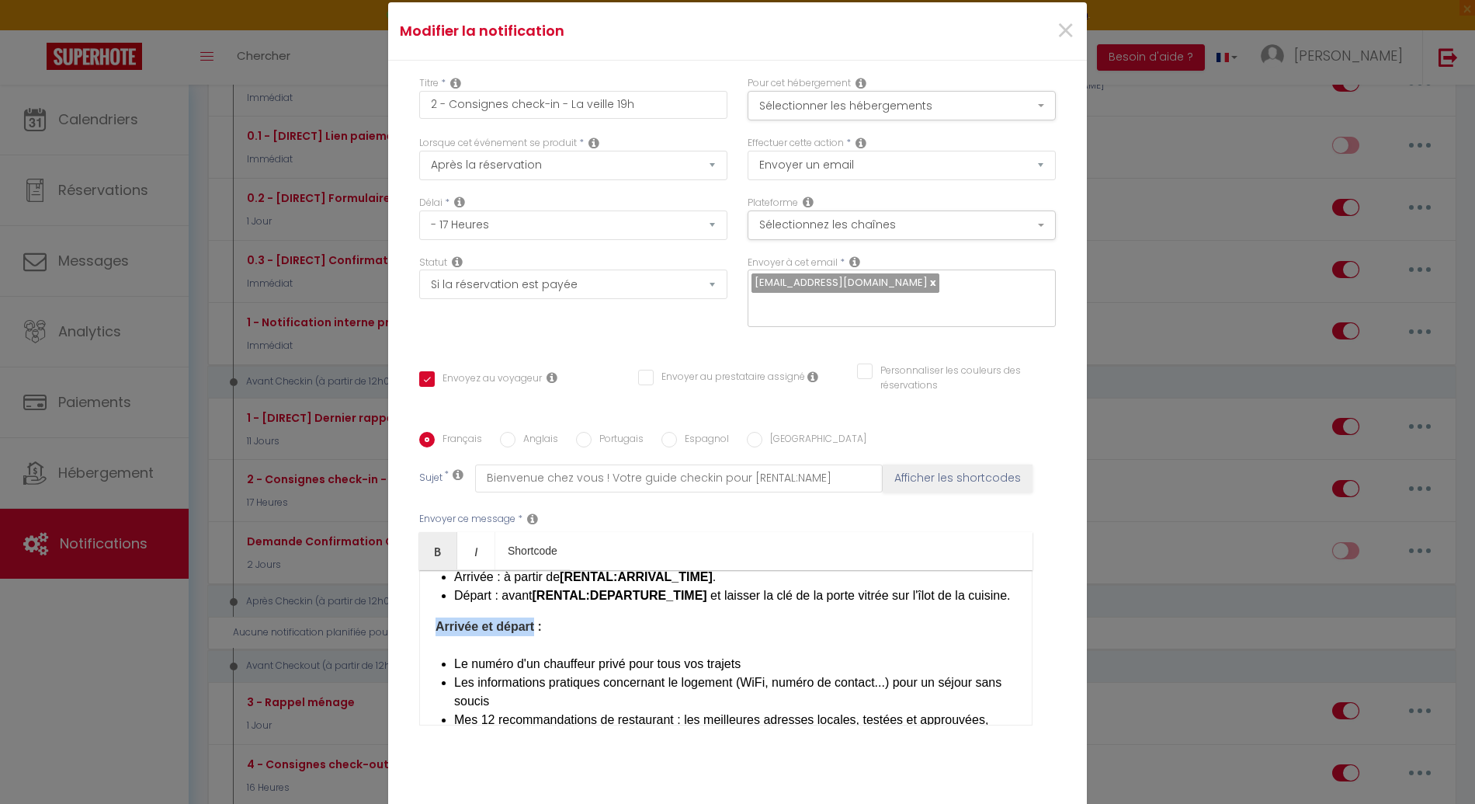
drag, startPoint x: 530, startPoint y: 618, endPoint x: 423, endPoint y: 624, distance: 107.3
click at [423, 624] on div "​Bonjour [GUEST:FIRST_NAME], Préparez-vous à vivre un séjour inoubliable à [REN…" at bounding box center [725, 647] width 613 height 155
click at [552, 620] on b "Livret d'accueil ou vous trouverez :" at bounding box center [540, 626] width 208 height 13
click at [538, 637] on div "​Bonjour [GUEST:FIRST_NAME], Préparez-vous à vivre un séjour inoubliable à [REN…" at bounding box center [725, 647] width 613 height 155
click at [447, 657] on div "​Bonjour [GUEST:FIRST_NAME], Préparez-vous à vivre un séjour inoubliable à [REN…" at bounding box center [725, 647] width 613 height 155
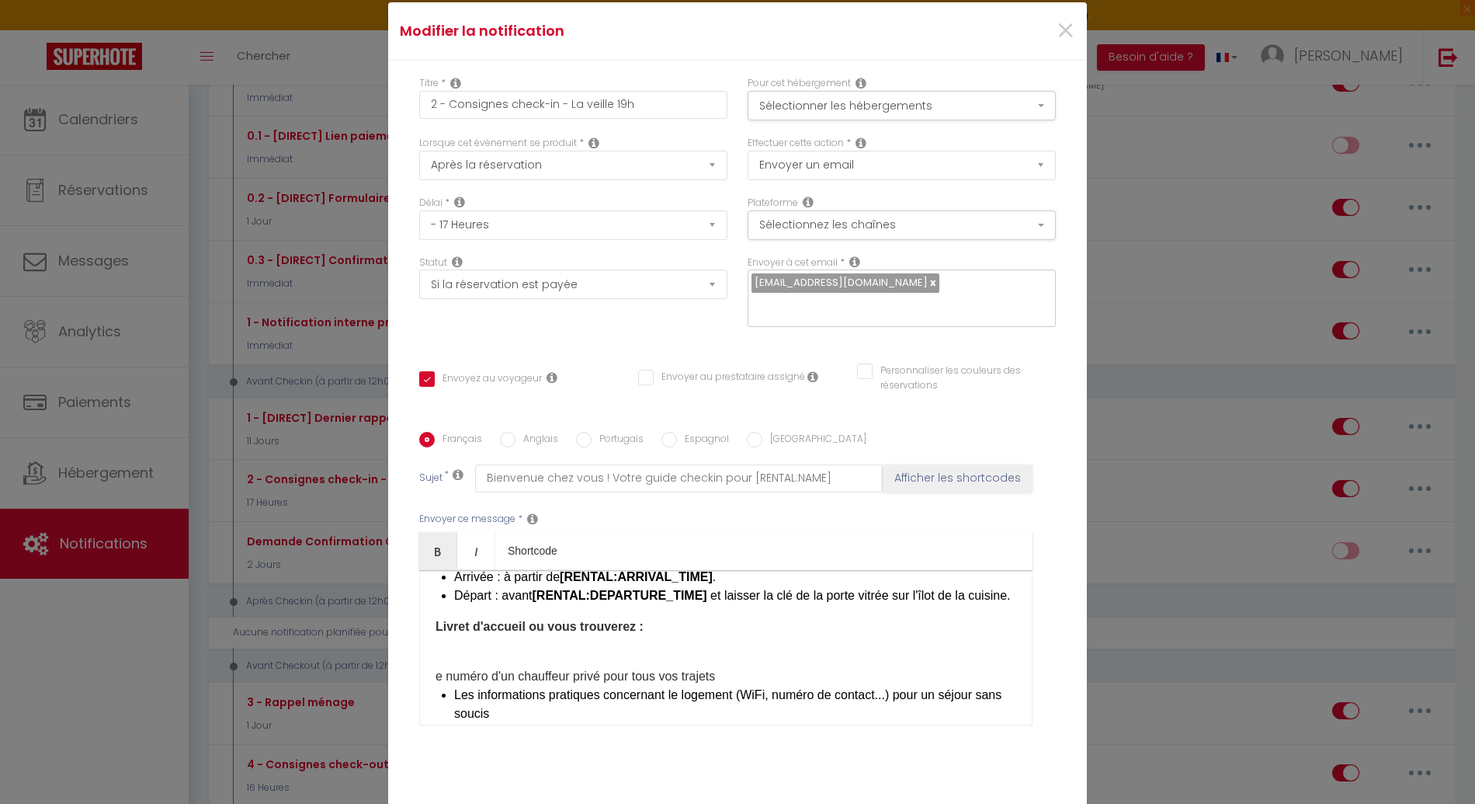
click at [430, 663] on div "​Bonjour [GUEST:FIRST_NAME], Préparez-vous à vivre un séjour inoubliable à [REN…" at bounding box center [725, 647] width 613 height 155
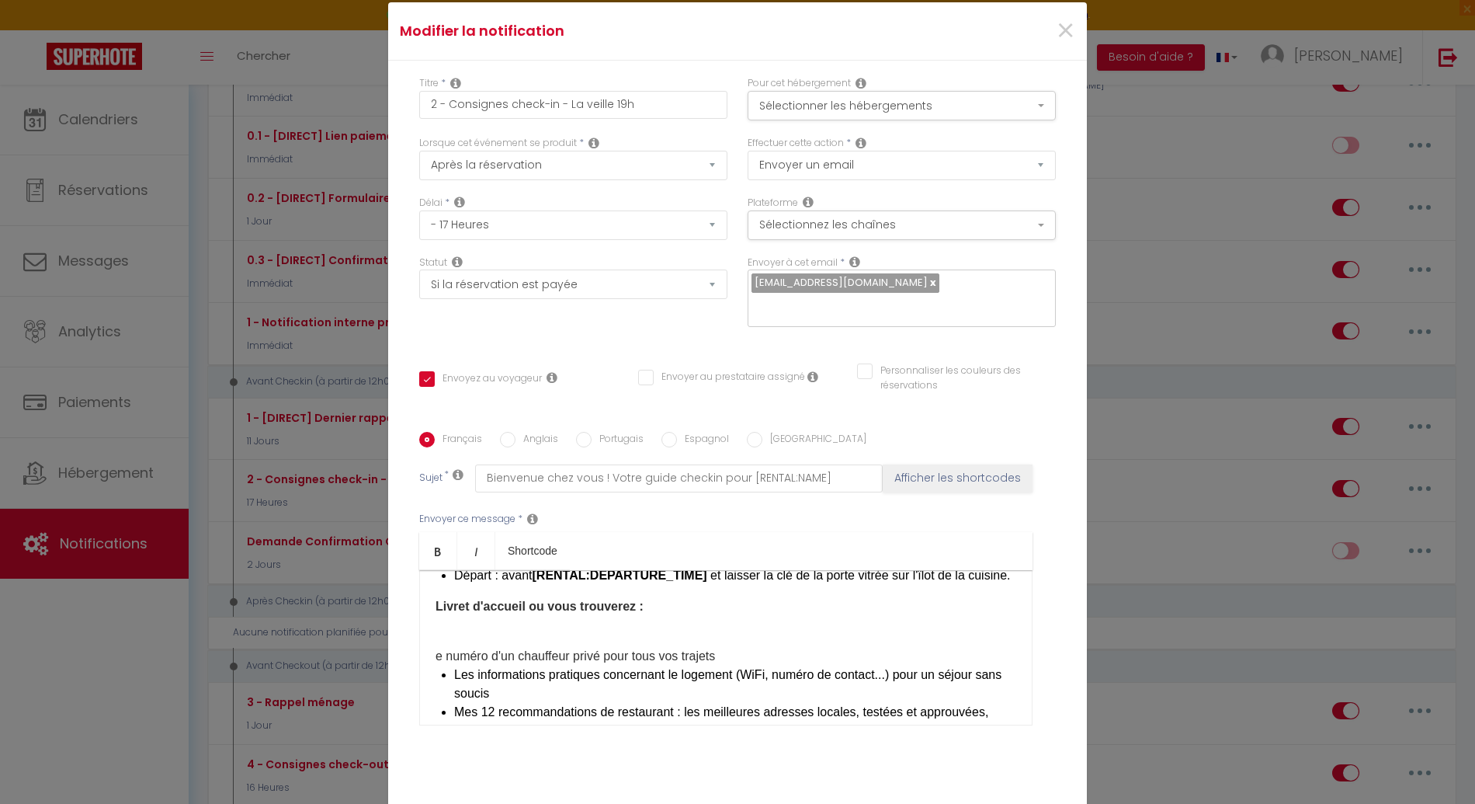
scroll to position [776, 0]
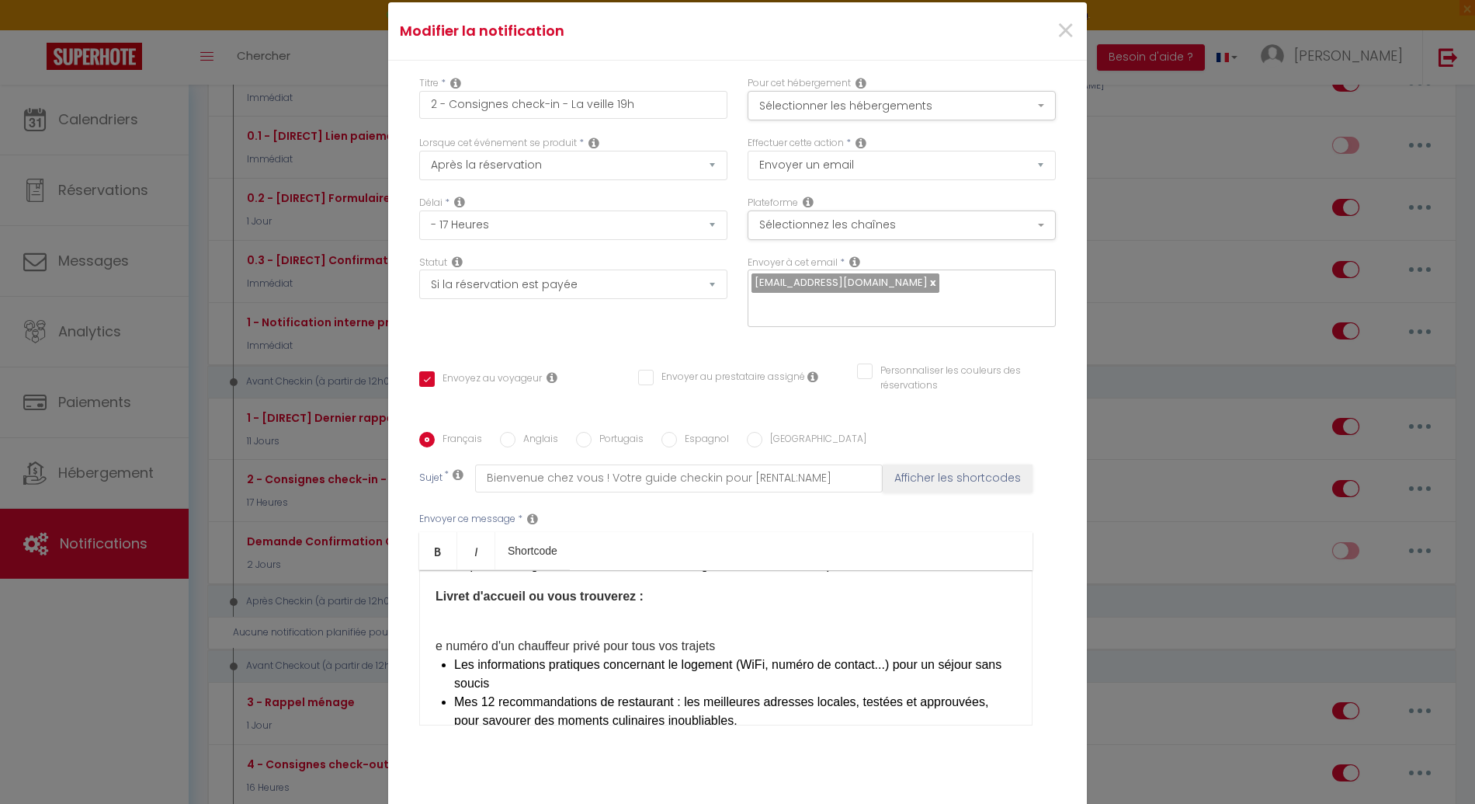
click at [515, 673] on li "Les informations pratiques concernant le logement (WiFi, numéro de contact...) …" at bounding box center [735, 673] width 562 height 37
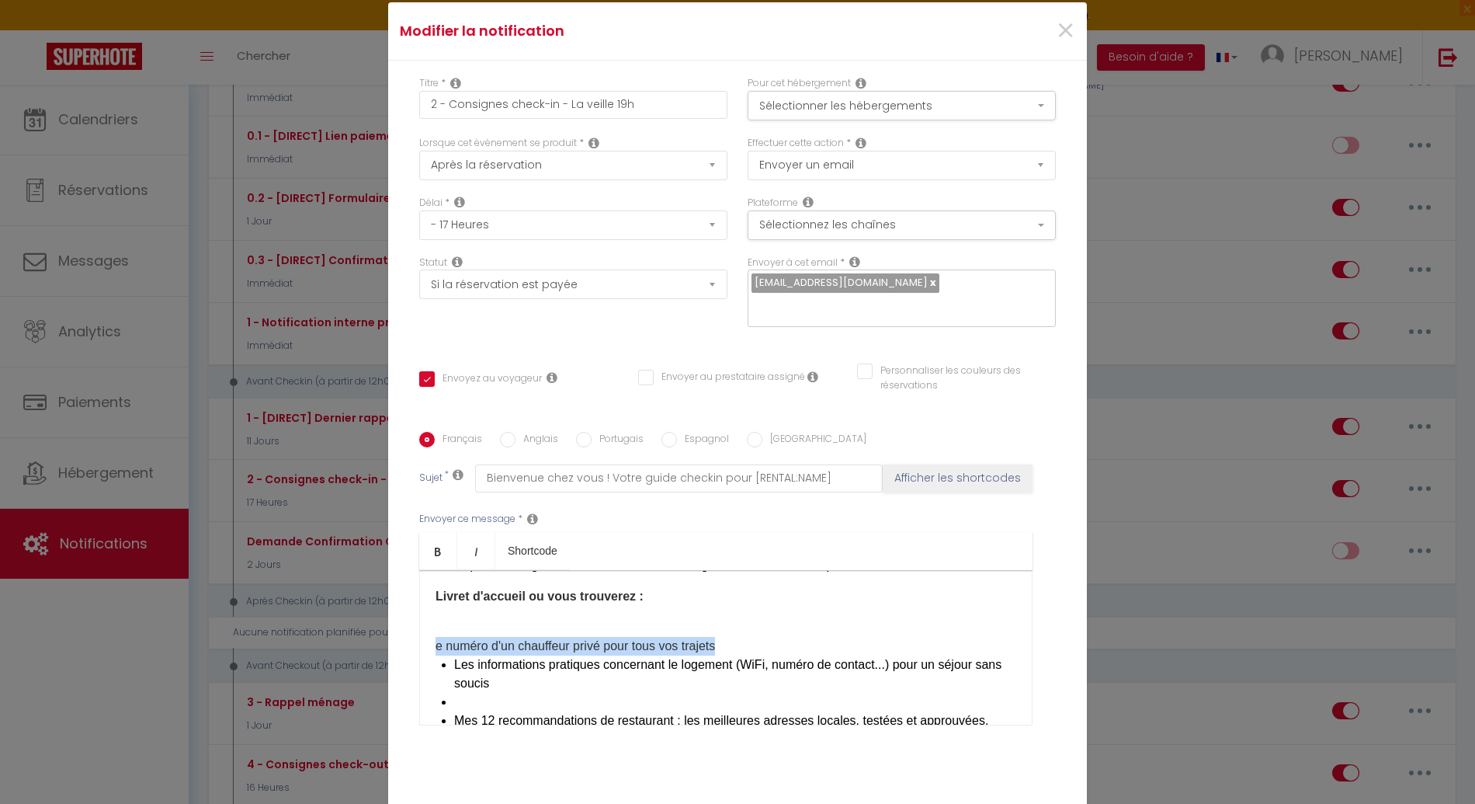
drag, startPoint x: 431, startPoint y: 634, endPoint x: 718, endPoint y: 629, distance: 286.6
click at [718, 629] on div "​Bonjour [GUEST:FIRST_NAME], Préparez-vous à vivre un séjour inoubliable à [REN…" at bounding box center [725, 647] width 613 height 155
copy div "e numéro d'un chauffeur privé pour tous vos trajets"
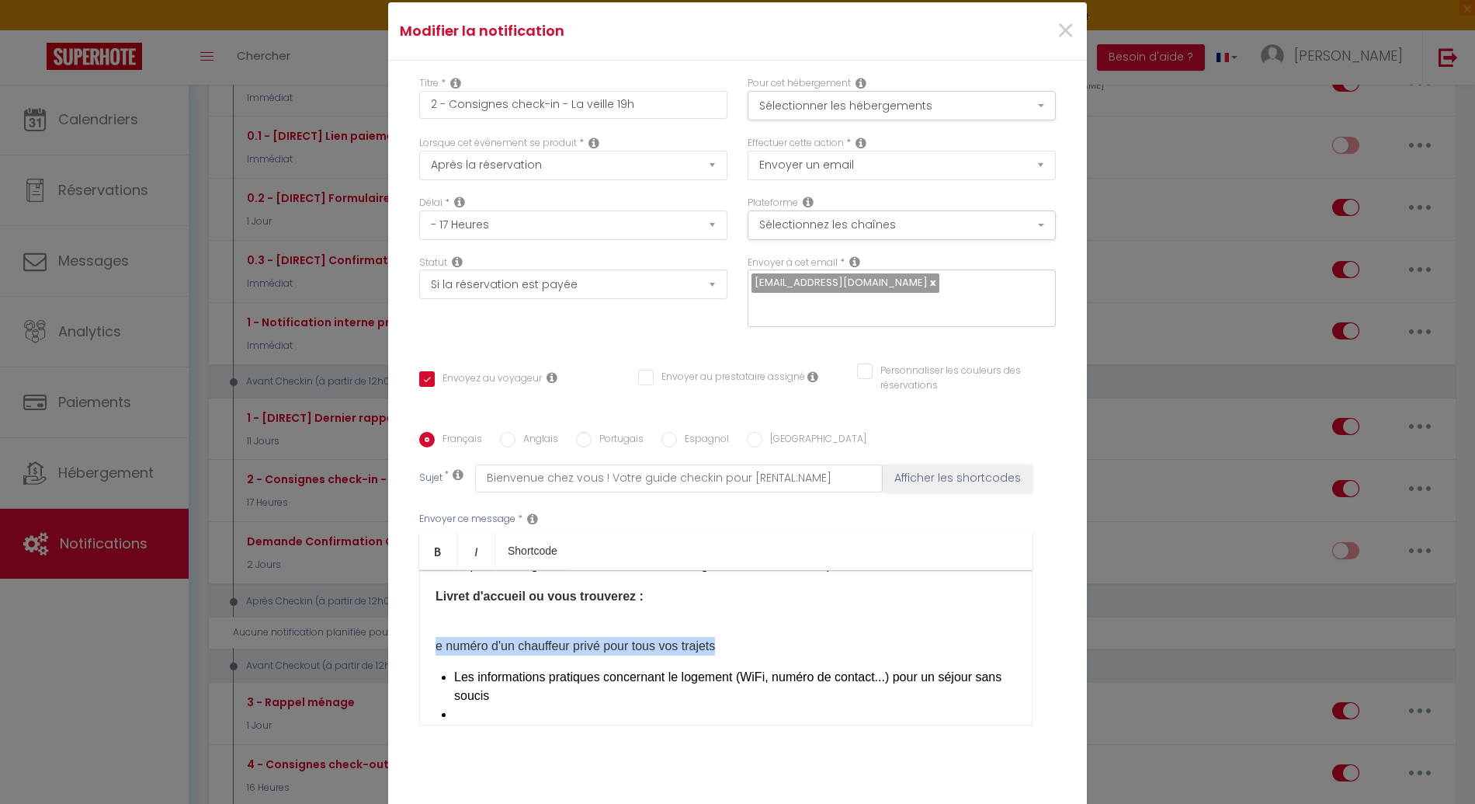
drag, startPoint x: 714, startPoint y: 631, endPoint x: 431, endPoint y: 640, distance: 282.8
click at [436, 640] on p "e numéro d'un chauffeur privé pour tous vos trajets" at bounding box center [726, 646] width 581 height 19
click at [543, 676] on li "Les informations pratiques concernant le logement (WiFi, numéro de contact...) …" at bounding box center [735, 686] width 562 height 37
click at [454, 668] on li "Les informations pratiques concernant le logement (WiFi, numéro de contact...) …" at bounding box center [735, 686] width 562 height 37
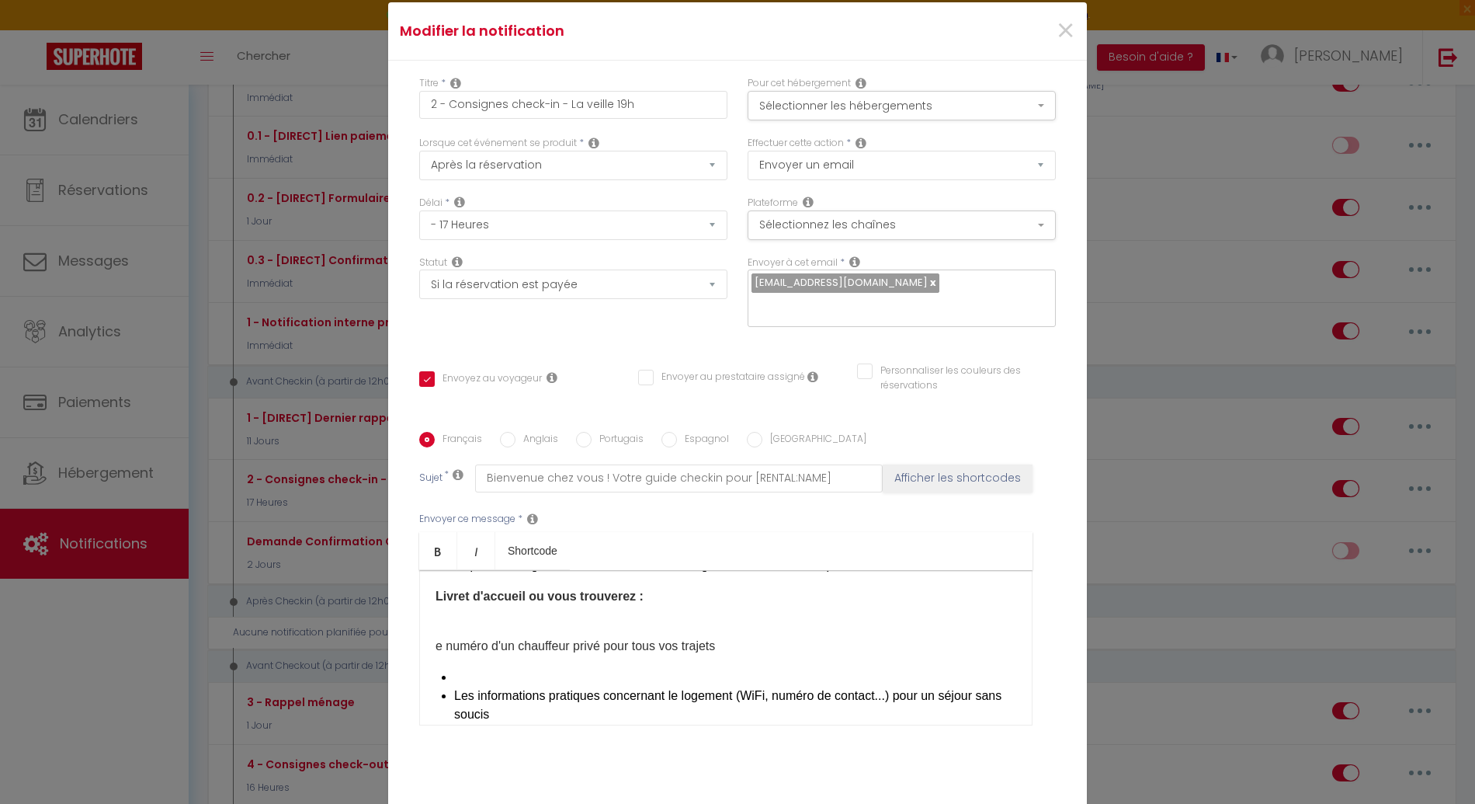
click at [471, 668] on li at bounding box center [735, 677] width 562 height 19
click at [454, 668] on li "e numéro d'un chauffeur privé pour tous vos trajets ​" at bounding box center [735, 677] width 562 height 19
click at [458, 637] on p "e numéro d'un chauffeur privé pour tous vos trajets" at bounding box center [726, 646] width 581 height 19
click at [606, 637] on p "e numéro d'un chauffeur privé pour tous vos trajets" at bounding box center [726, 646] width 581 height 19
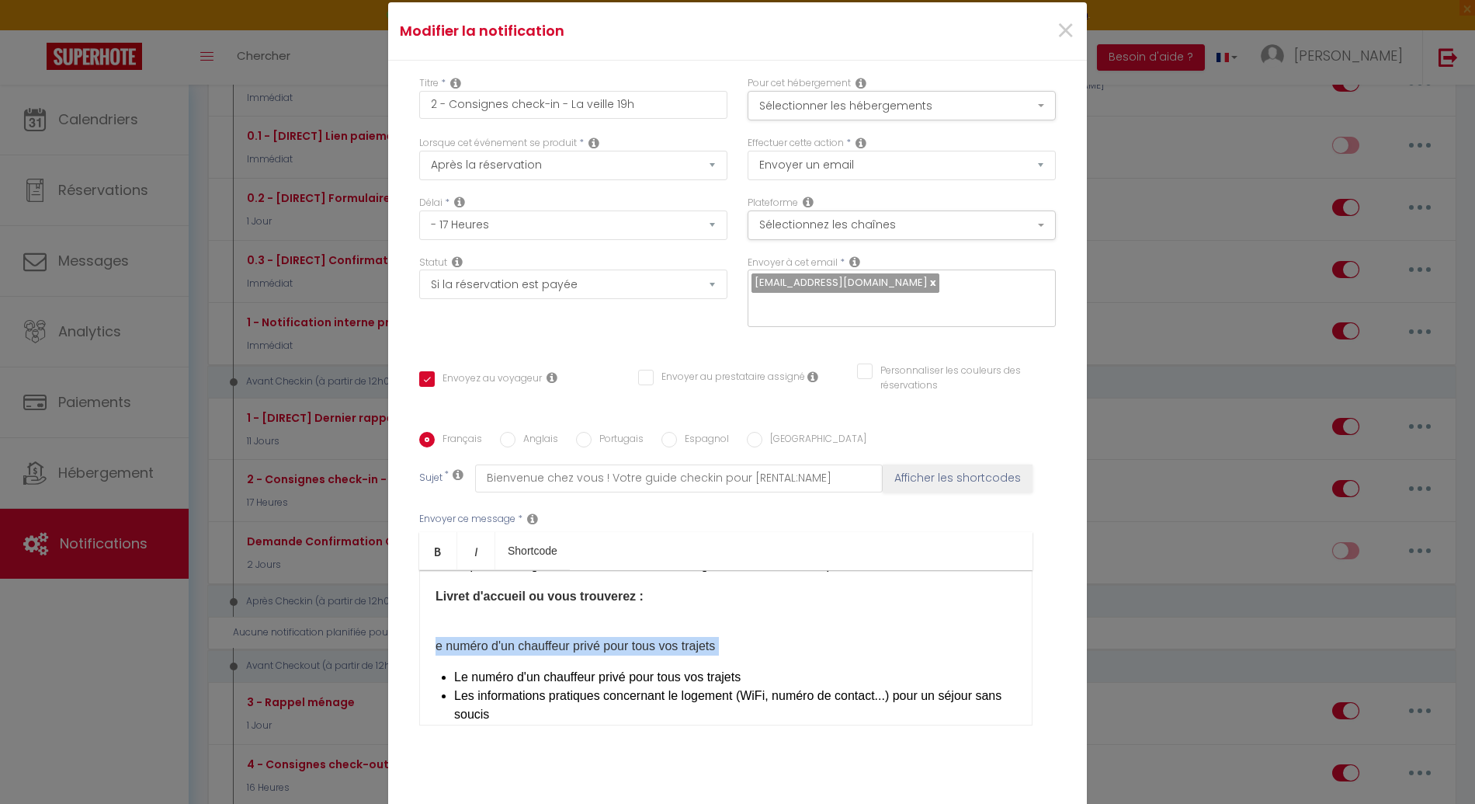
click at [606, 637] on p "e numéro d'un chauffeur privé pour tous vos trajets" at bounding box center [726, 646] width 581 height 19
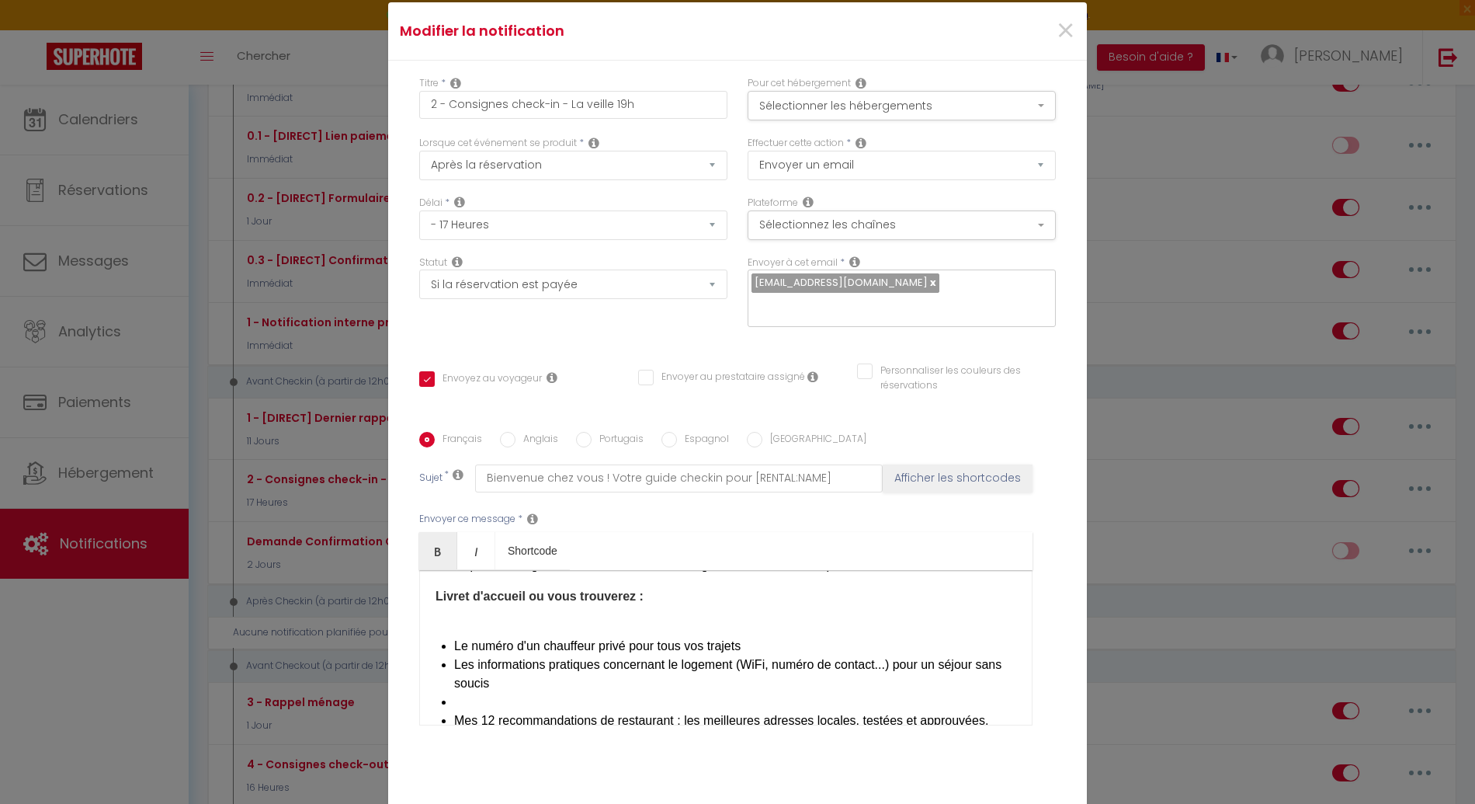
click at [520, 693] on li at bounding box center [735, 702] width 562 height 19
click at [484, 683] on div "​Bonjour [GUEST:FIRST_NAME], Préparez-vous à vivre un séjour inoubliable à [REN…" at bounding box center [725, 647] width 613 height 155
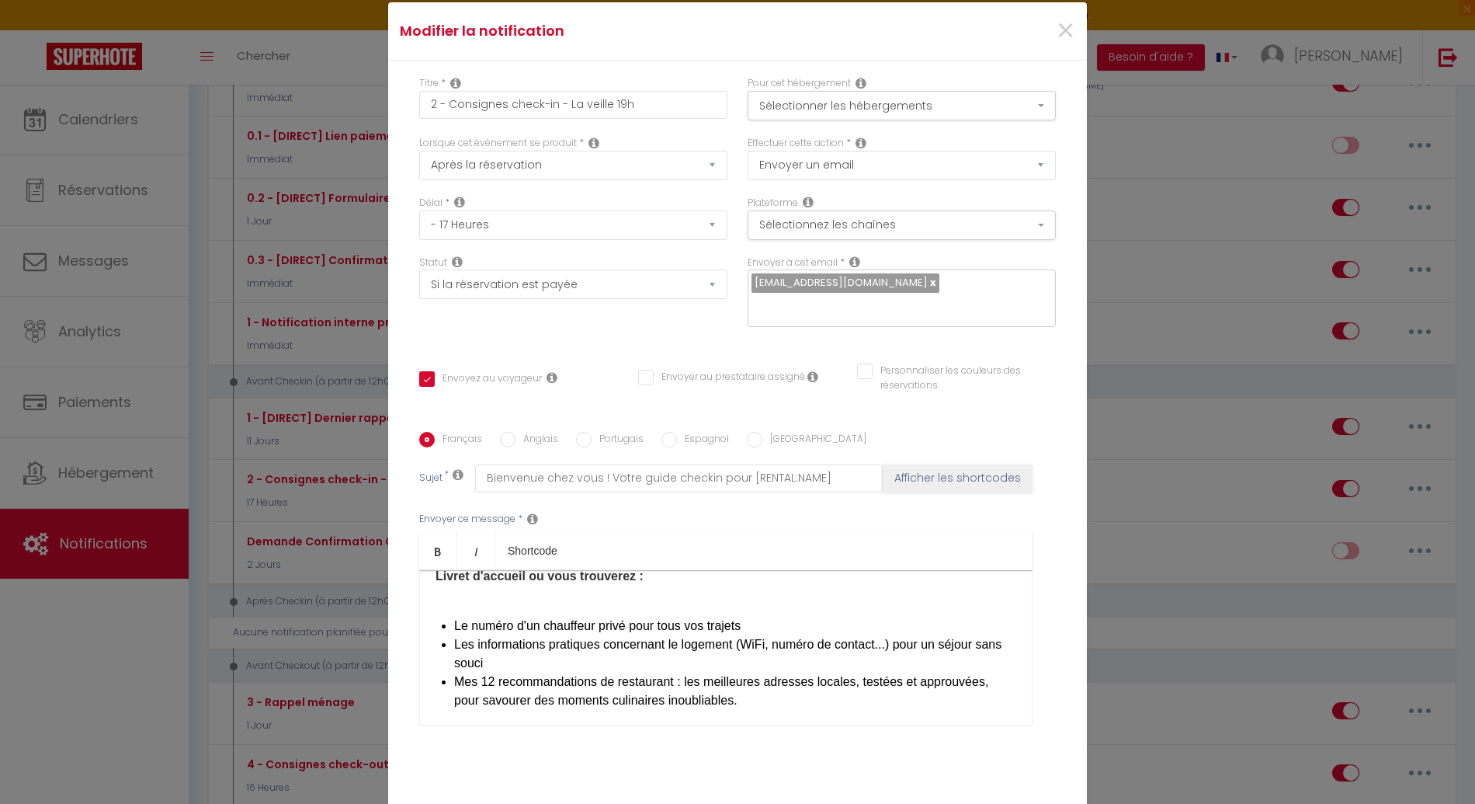
scroll to position [826, 0]
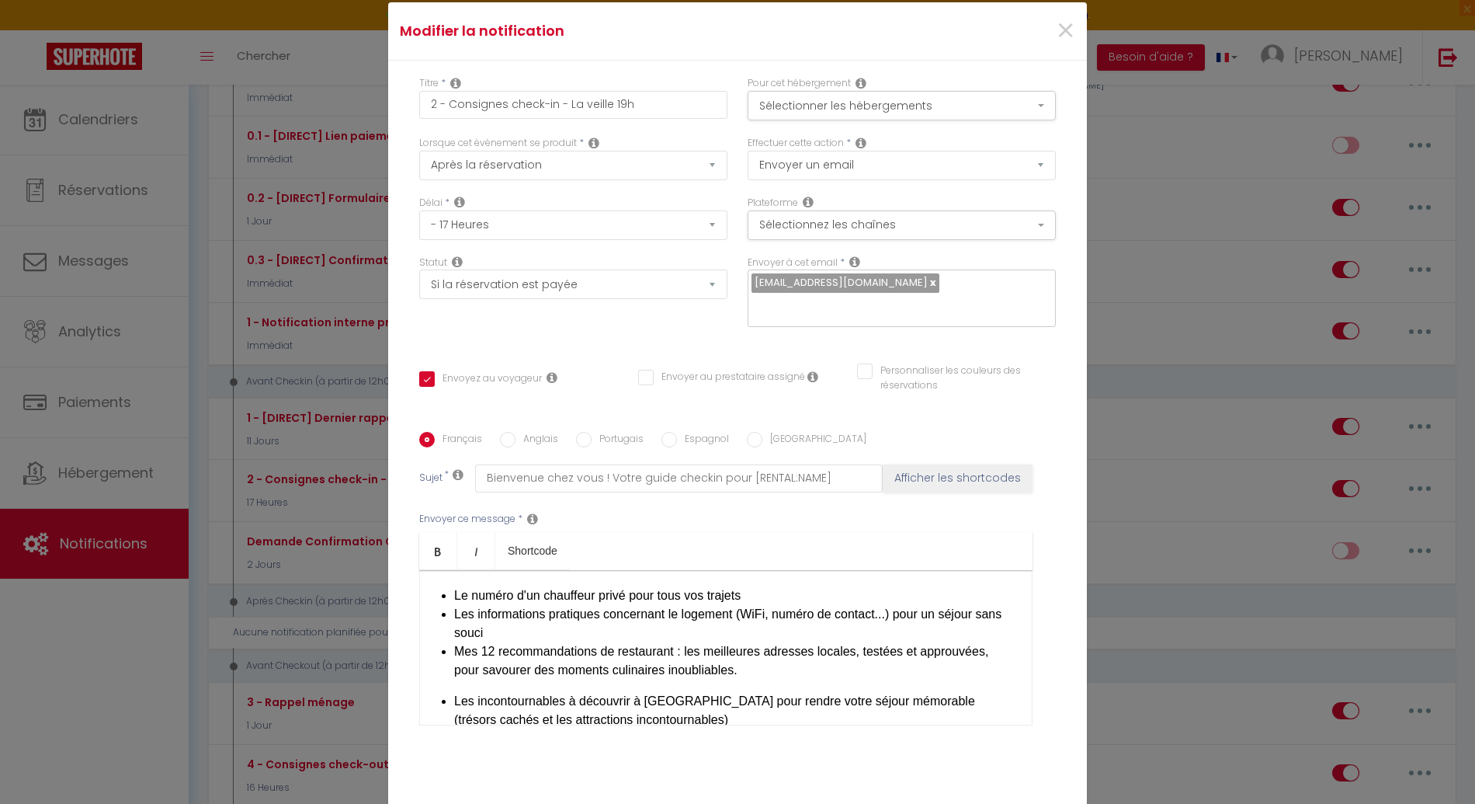
click at [446, 690] on div "​Bonjour [GUEST:FIRST_NAME], Préparez-vous à vivre un séjour inoubliable à [REN…" at bounding box center [725, 647] width 613 height 155
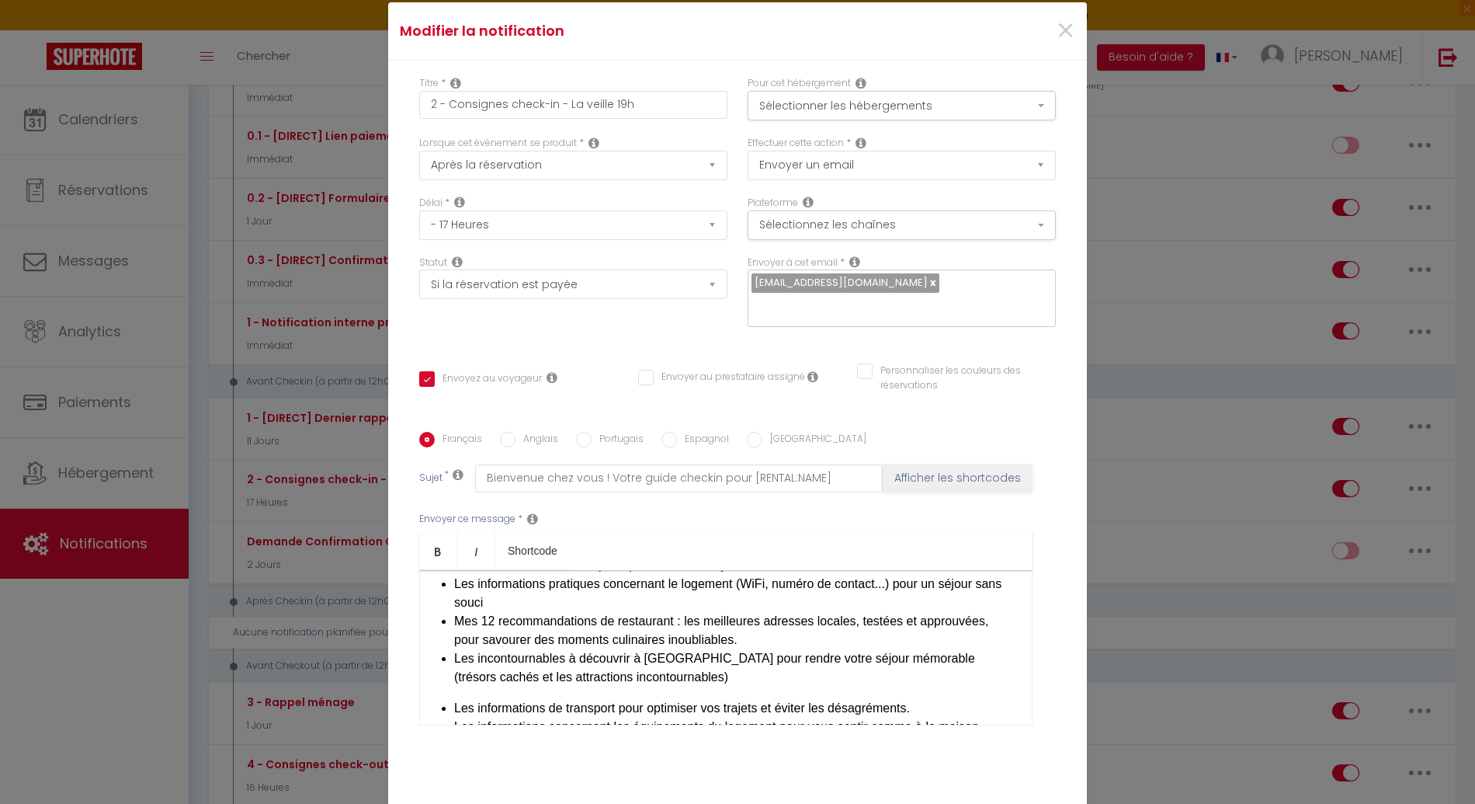
scroll to position [867, 0]
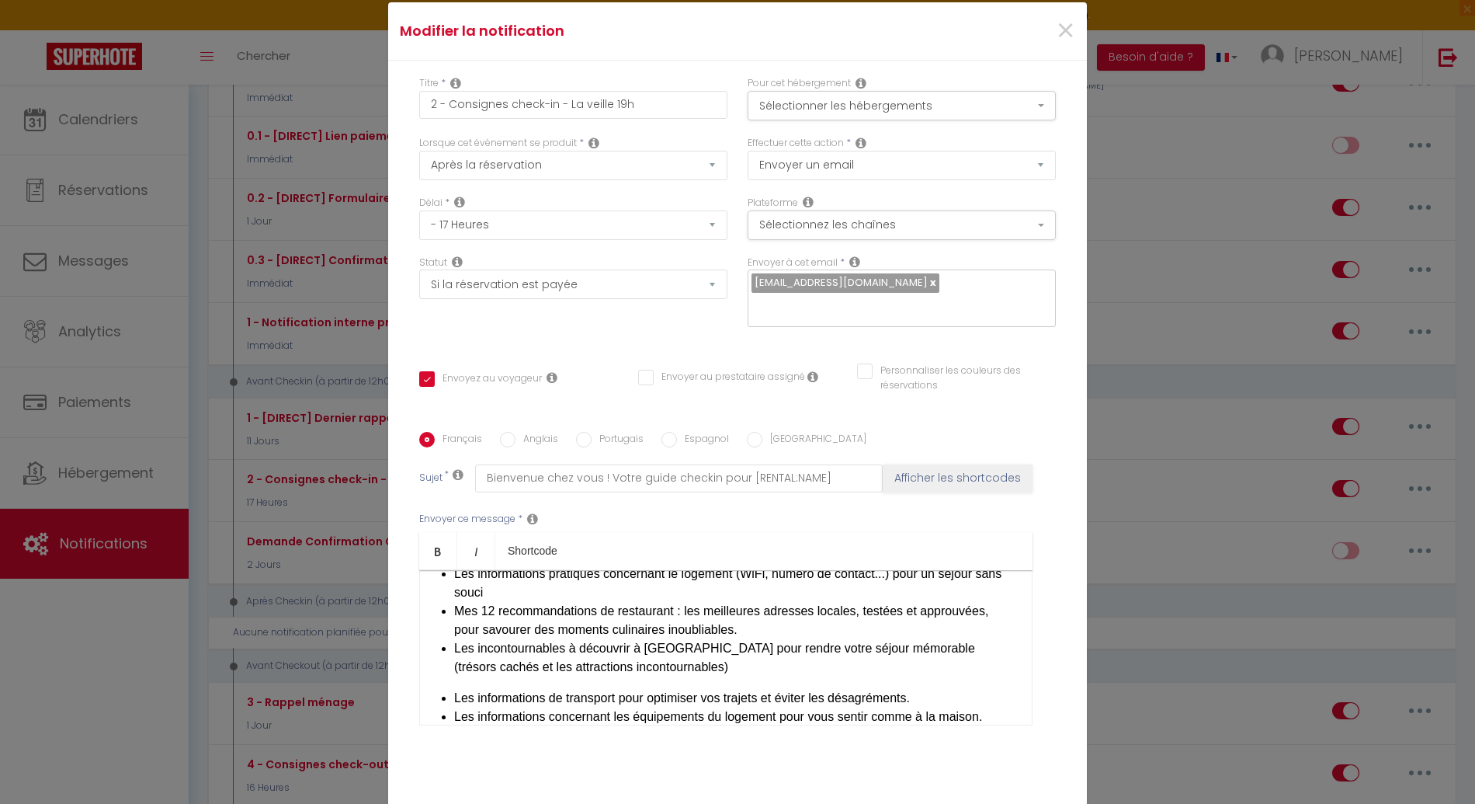
click at [454, 690] on li "Les informations de transport pour optimiser vos trajets et éviter les désagrém…" at bounding box center [735, 698] width 562 height 19
click at [454, 707] on li "Les informations concernant les équipements du logement pour vous sentir comme …" at bounding box center [735, 716] width 562 height 19
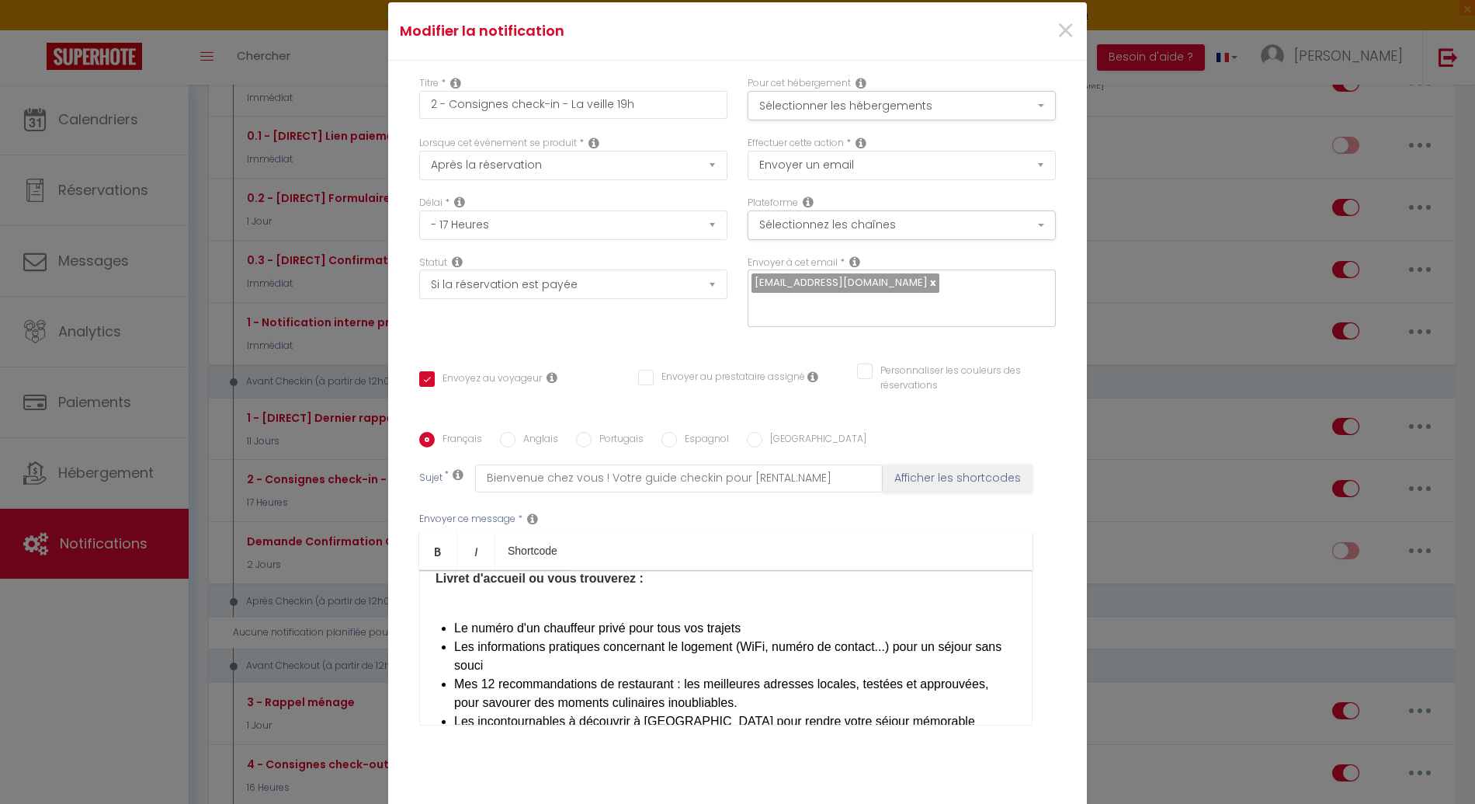
scroll to position [761, 0]
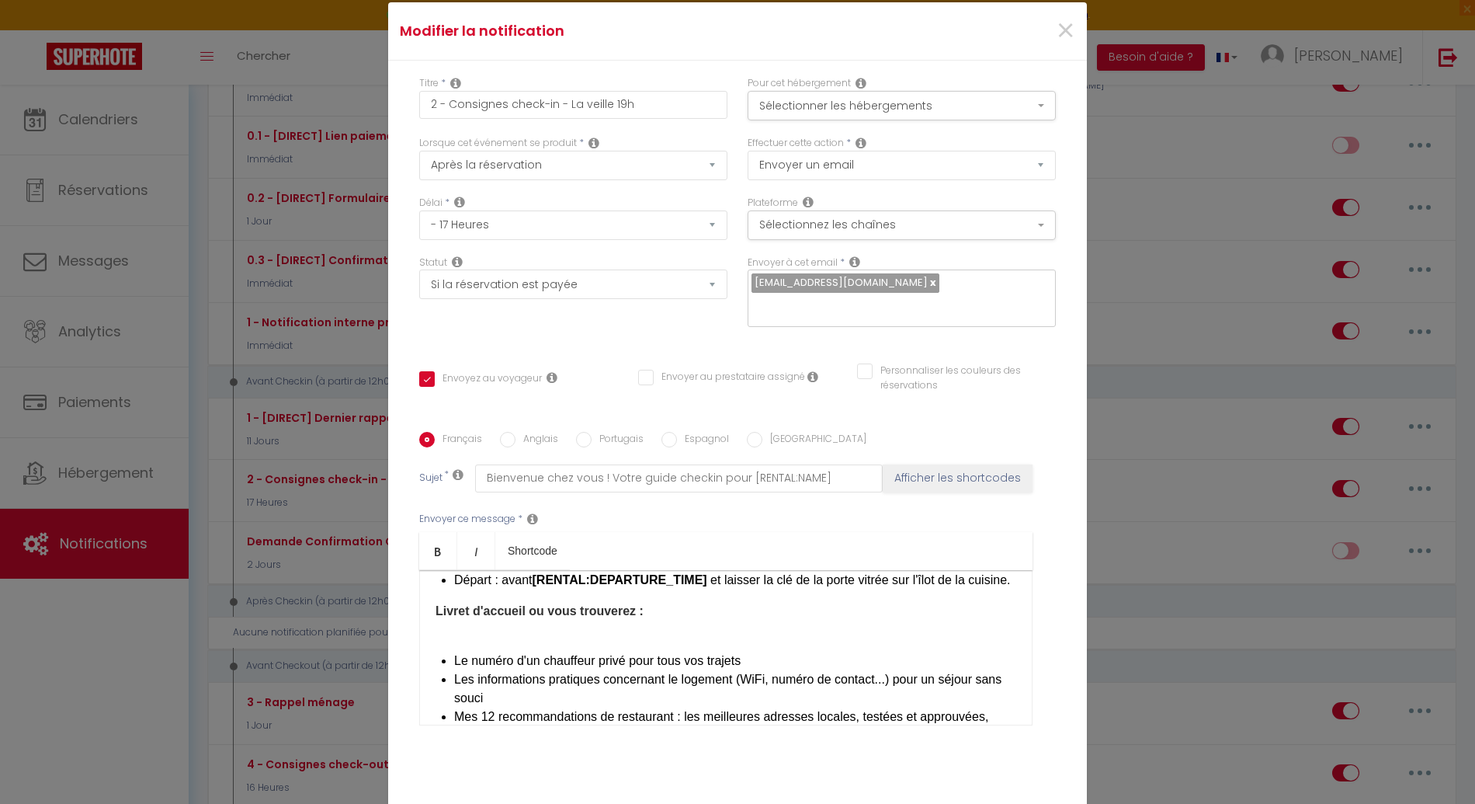
click at [508, 632] on div "​Bonjour [GUEST:FIRST_NAME], Préparez-vous à vivre un séjour inoubliable à [REN…" at bounding box center [725, 647] width 613 height 155
click at [509, 620] on p at bounding box center [726, 629] width 581 height 19
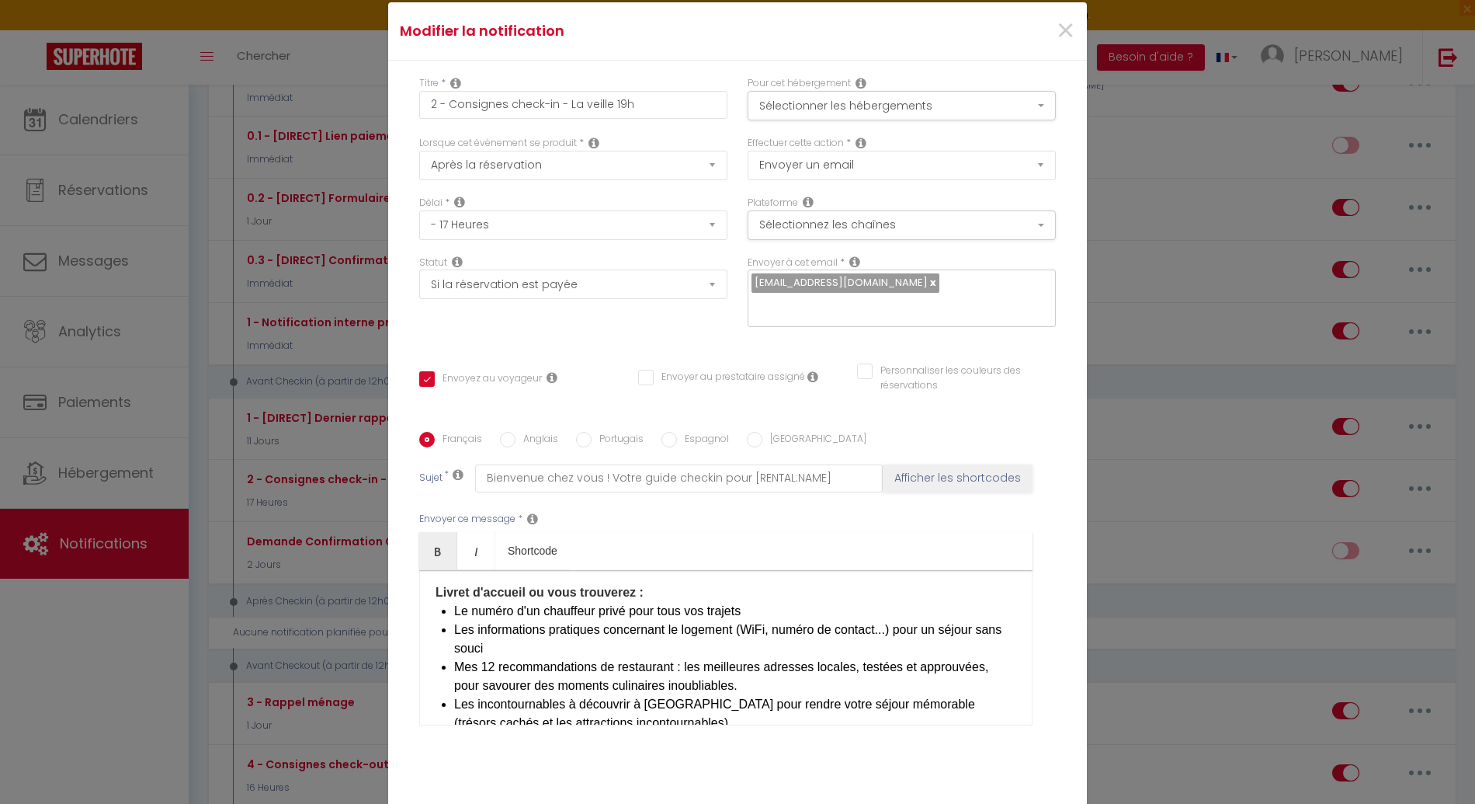
scroll to position [750, 0]
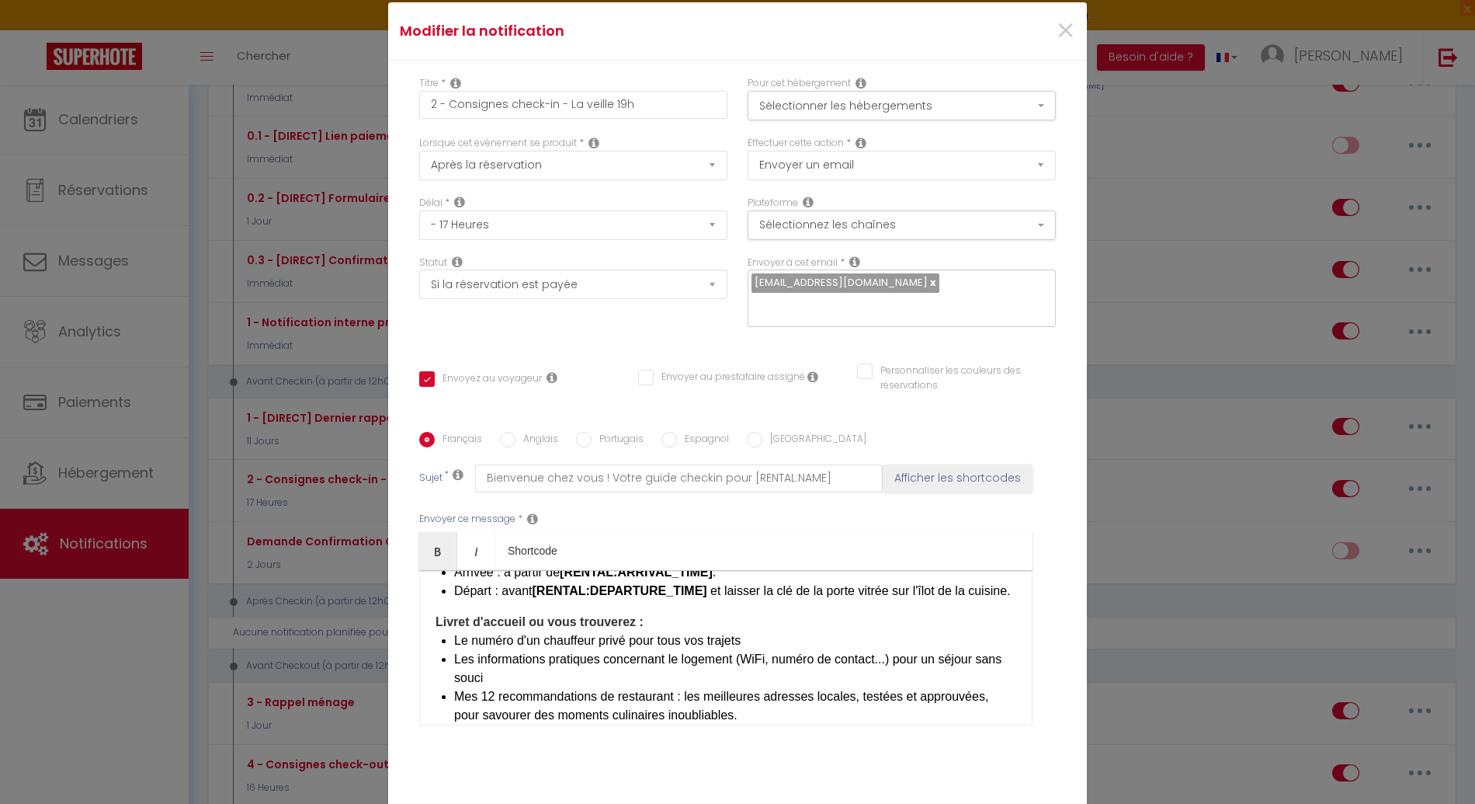
click at [524, 615] on b "Livret d'accueil ou vous trouverez :" at bounding box center [540, 621] width 208 height 13
click at [458, 615] on b "Livret d'accueil ou vous trouverez :" at bounding box center [540, 621] width 208 height 13
click at [436, 615] on b "Livret d'accueil ou vous trouverez :" at bounding box center [540, 621] width 208 height 13
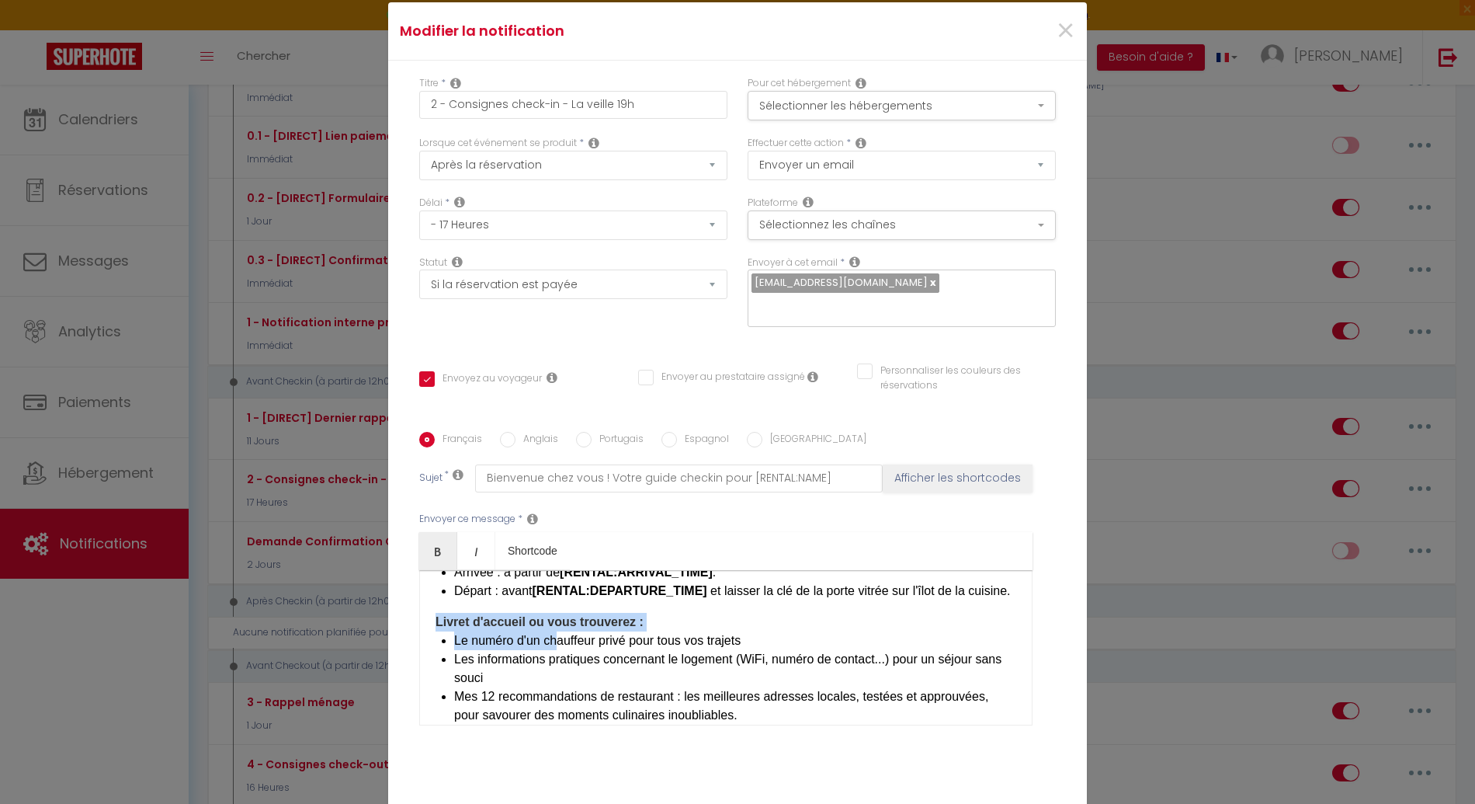
scroll to position [881, 0]
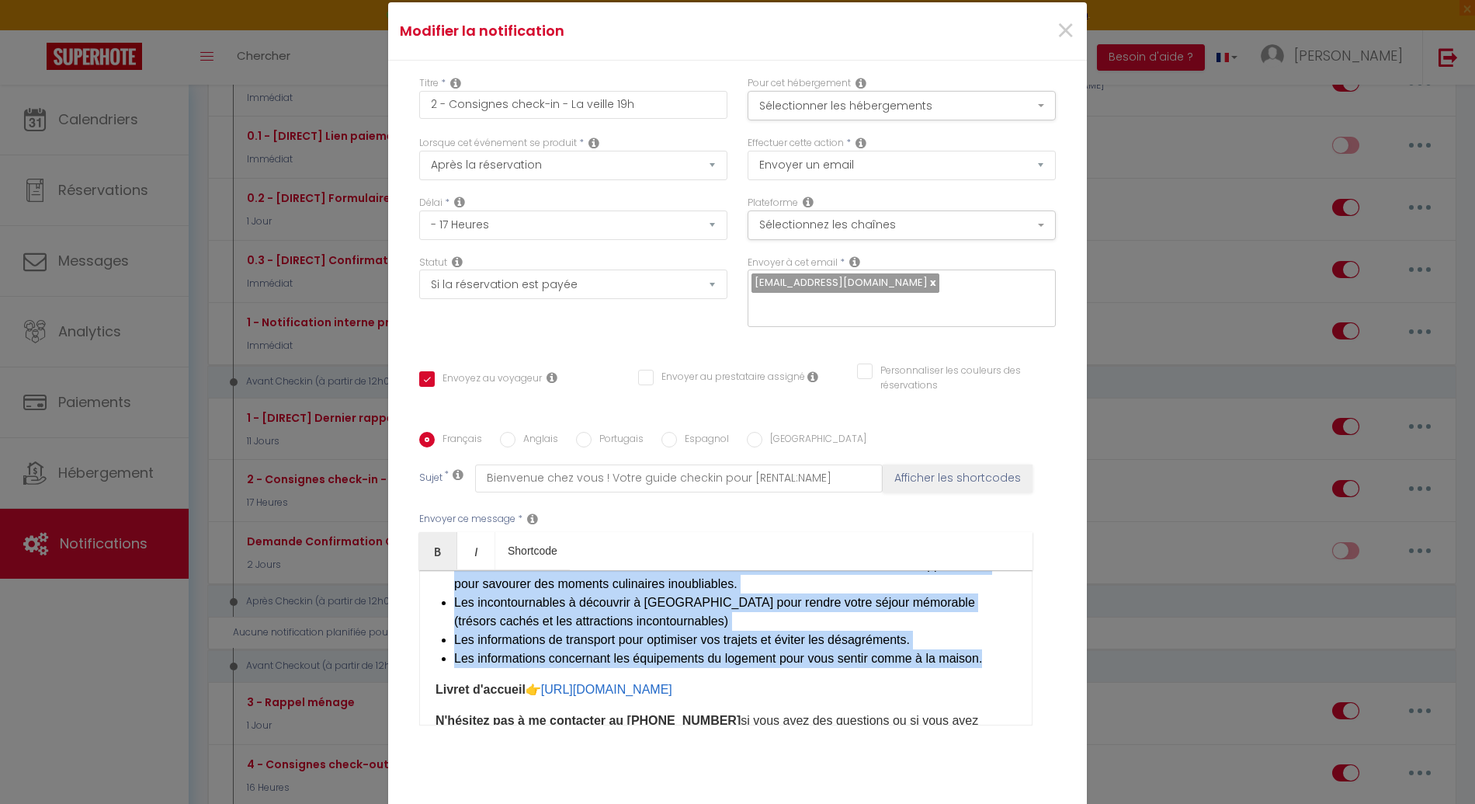
drag, startPoint x: 429, startPoint y: 612, endPoint x: 1019, endPoint y: 646, distance: 590.4
click at [1019, 646] on div "​Bonjour [GUEST:FIRST_NAME], Préparez-vous à vivre un séjour inoubliable à [REN…" at bounding box center [725, 647] width 613 height 155
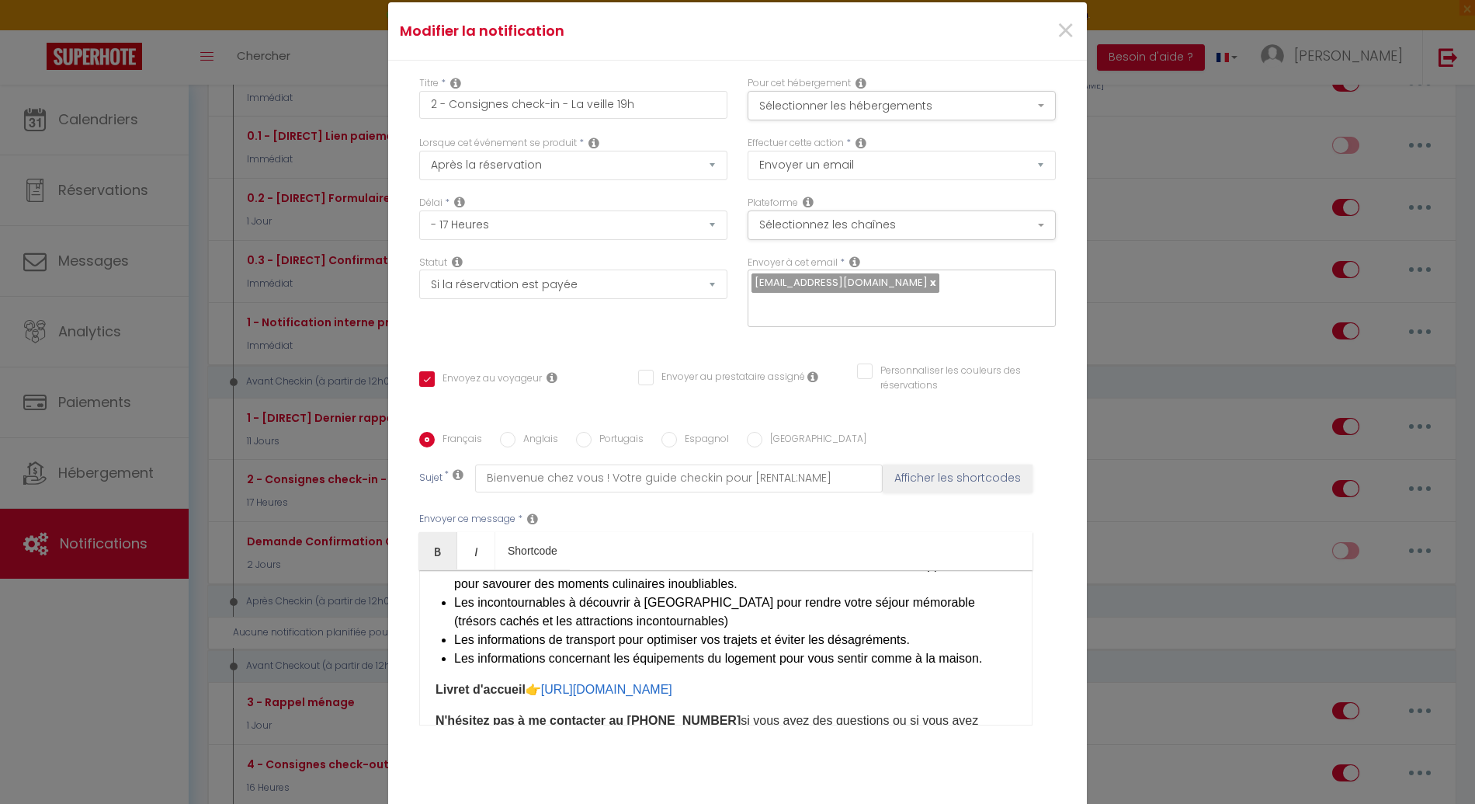
scroll to position [1024, 0]
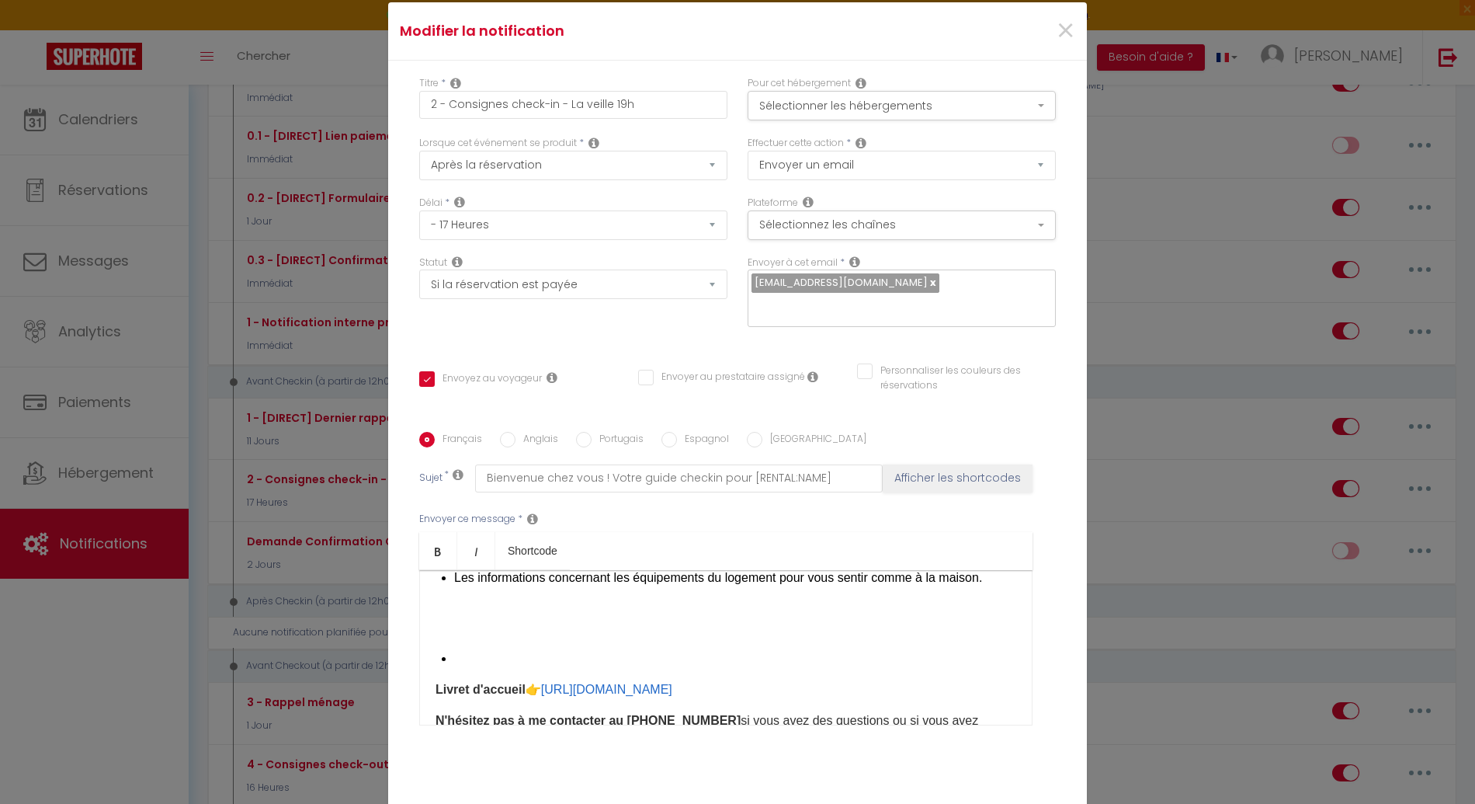
click at [560, 631] on div "​Bonjour [GUEST:FIRST_NAME], Préparez-vous à vivre un séjour inoubliable à [REN…" at bounding box center [725, 647] width 613 height 155
click at [556, 649] on li at bounding box center [735, 658] width 562 height 19
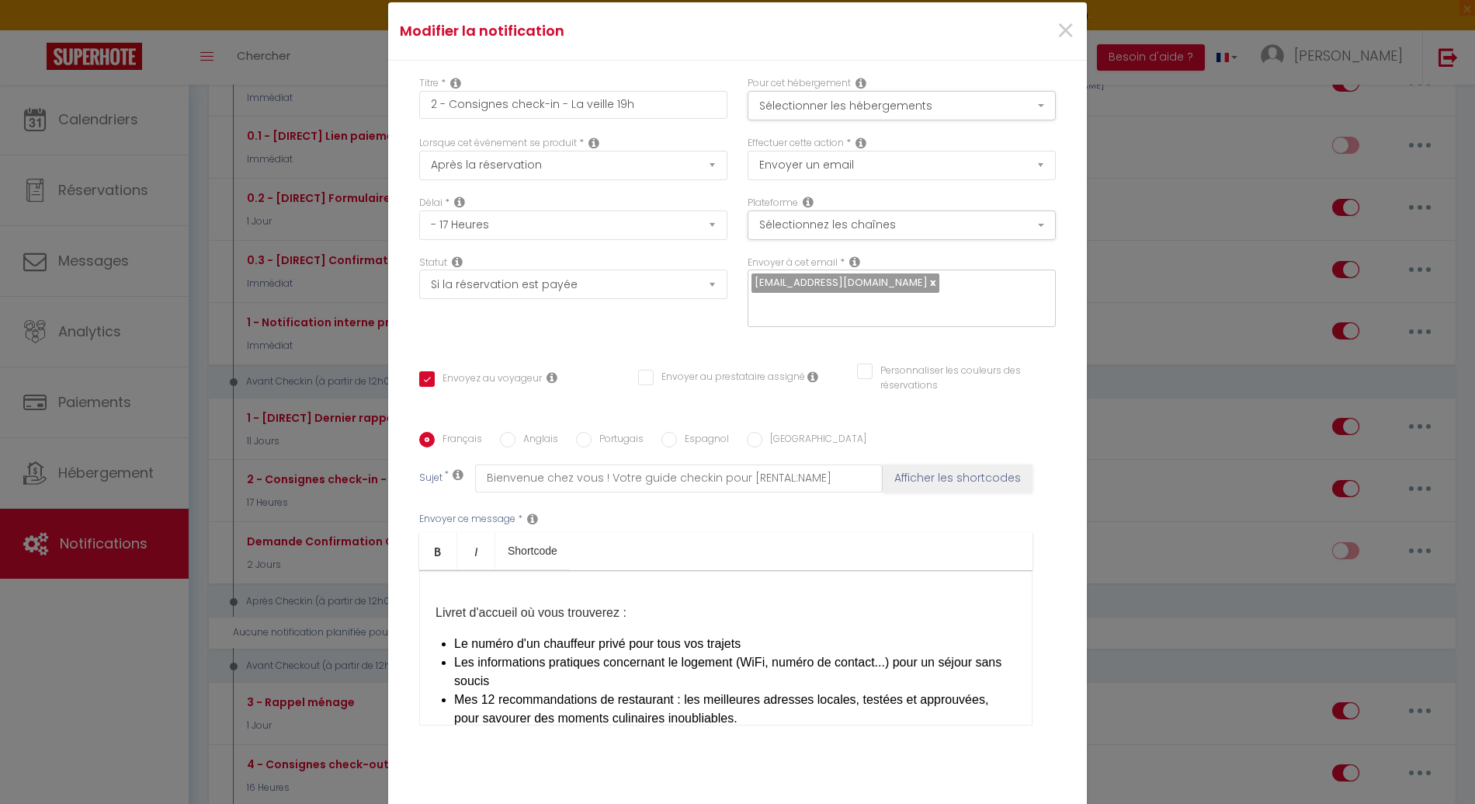
scroll to position [799, 0]
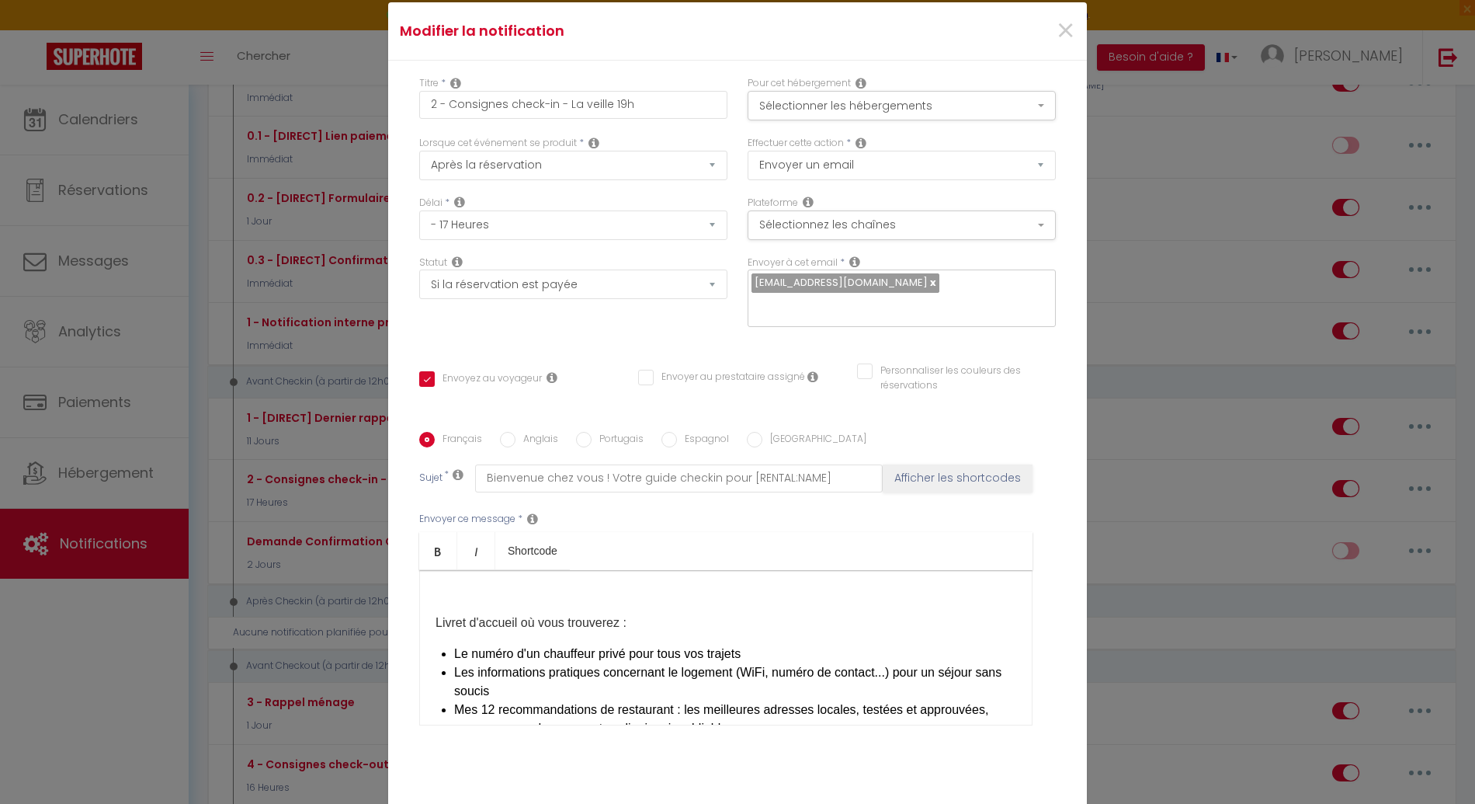
click at [568, 631] on div "​Bonjour [GUEST:FIRST_NAME], Préparez-vous à vivre un séjour inoubliable à [REN…" at bounding box center [725, 647] width 613 height 155
drag, startPoint x: 621, startPoint y: 612, endPoint x: 378, endPoint y: 611, distance: 243.1
click at [378, 611] on div "Modifier la notification × Titre * 2 - Consignes check-in - La veille 19h Pour …" at bounding box center [737, 402] width 1475 height 804
click at [463, 592] on div "​Bonjour [GUEST:FIRST_NAME], Préparez-vous à vivre un séjour inoubliable à [REN…" at bounding box center [725, 647] width 613 height 155
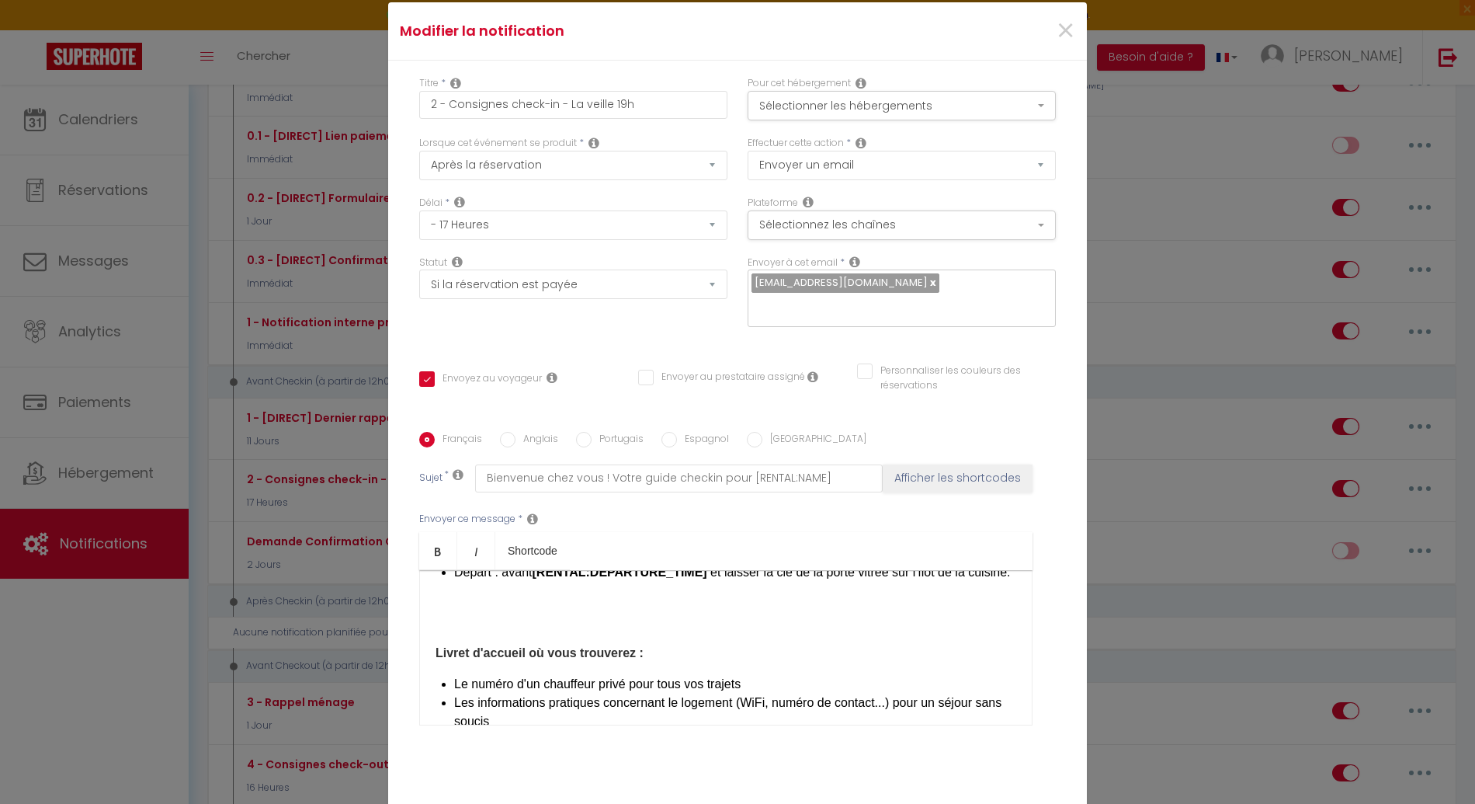
scroll to position [749, 0]
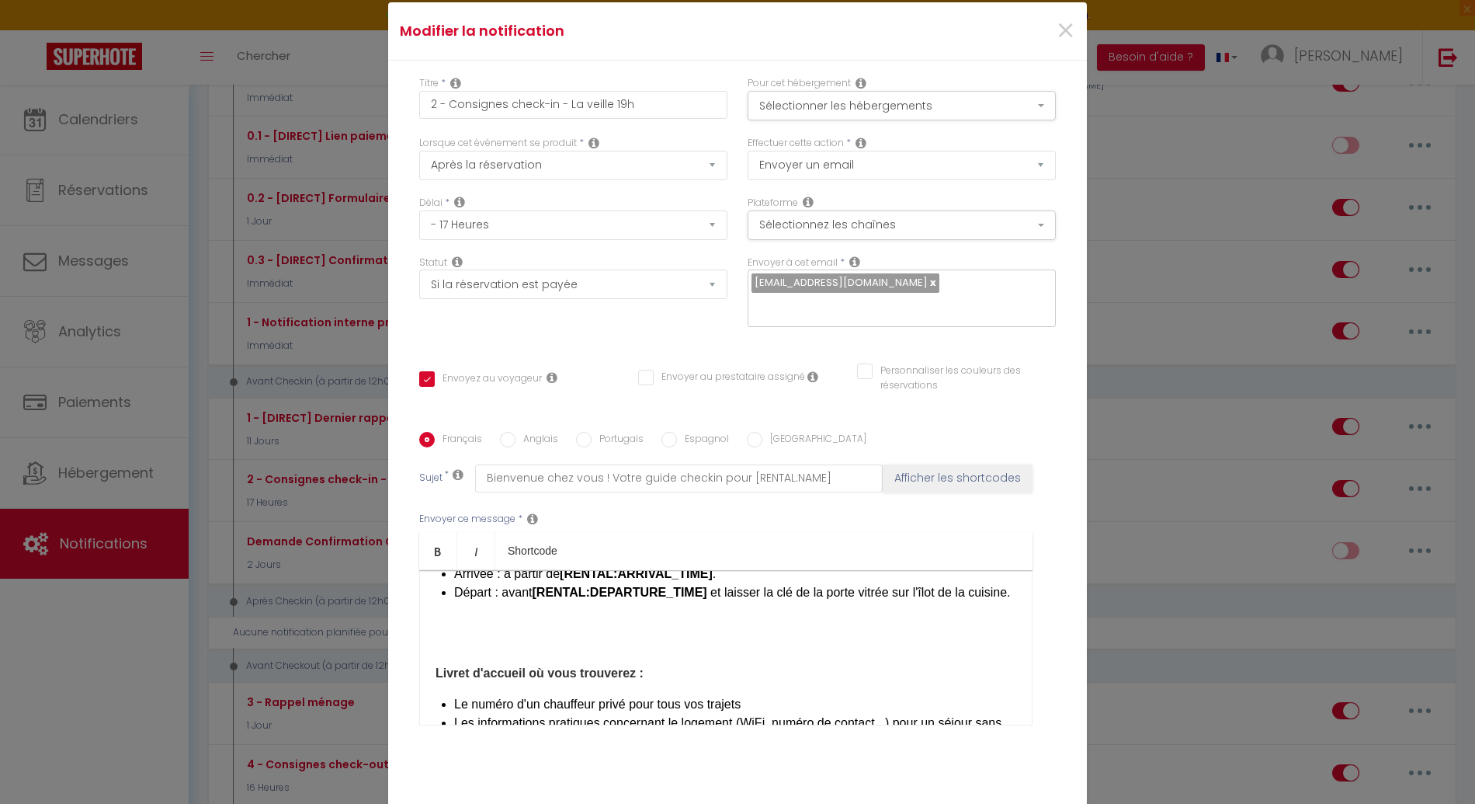
click at [458, 612] on div "​Bonjour [GUEST:FIRST_NAME], Préparez-vous à vivre un séjour inoubliable à [REN…" at bounding box center [725, 647] width 613 height 155
click at [436, 620] on div "​Bonjour [GUEST:FIRST_NAME], Préparez-vous à vivre un séjour inoubliable à [REN…" at bounding box center [725, 647] width 613 height 155
click at [437, 635] on p at bounding box center [726, 642] width 581 height 19
click at [436, 641] on div "​Bonjour [GUEST:FIRST_NAME], Préparez-vous à vivre un séjour inoubliable à [REN…" at bounding box center [725, 647] width 613 height 155
click at [439, 635] on p at bounding box center [726, 642] width 581 height 19
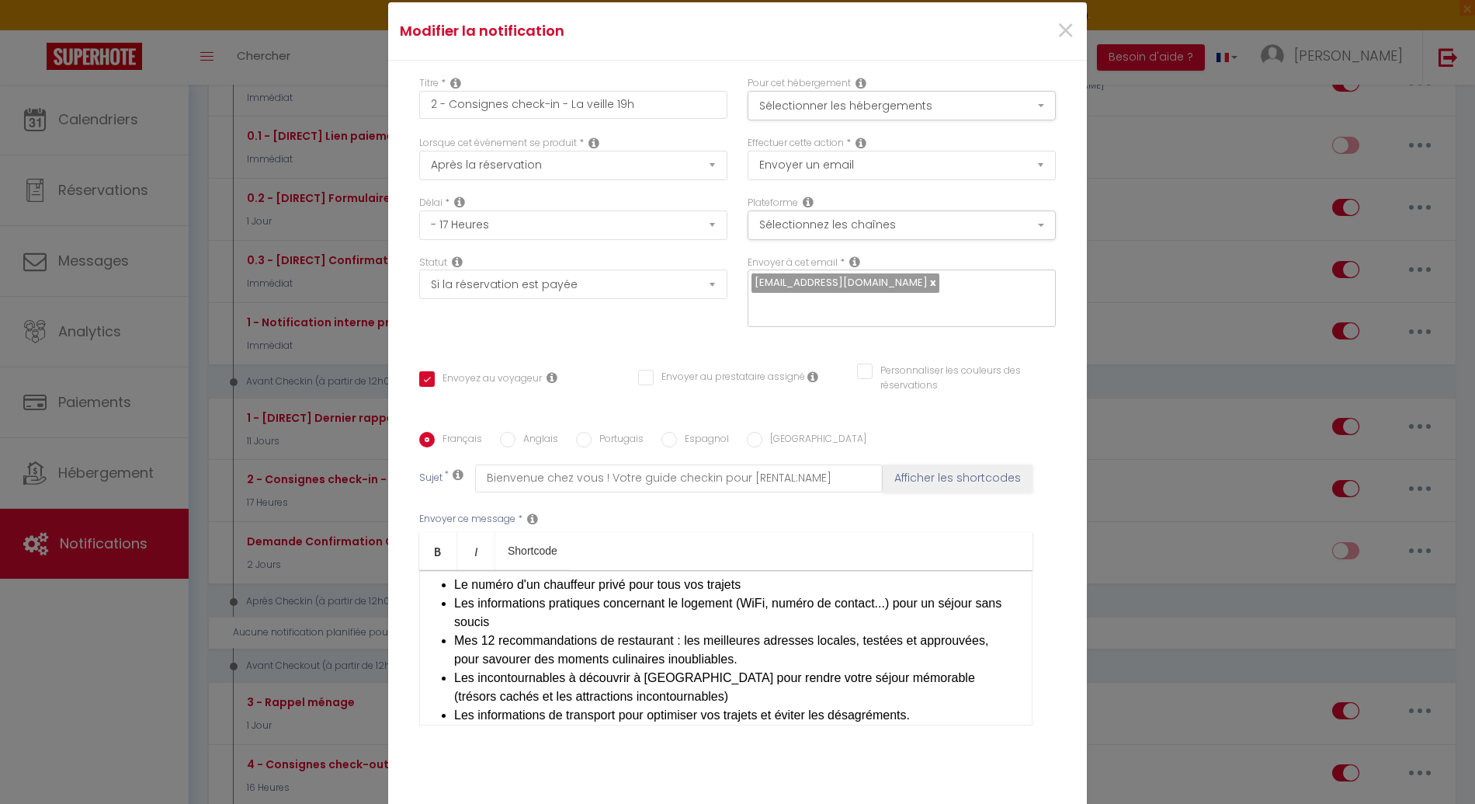
scroll to position [829, 0]
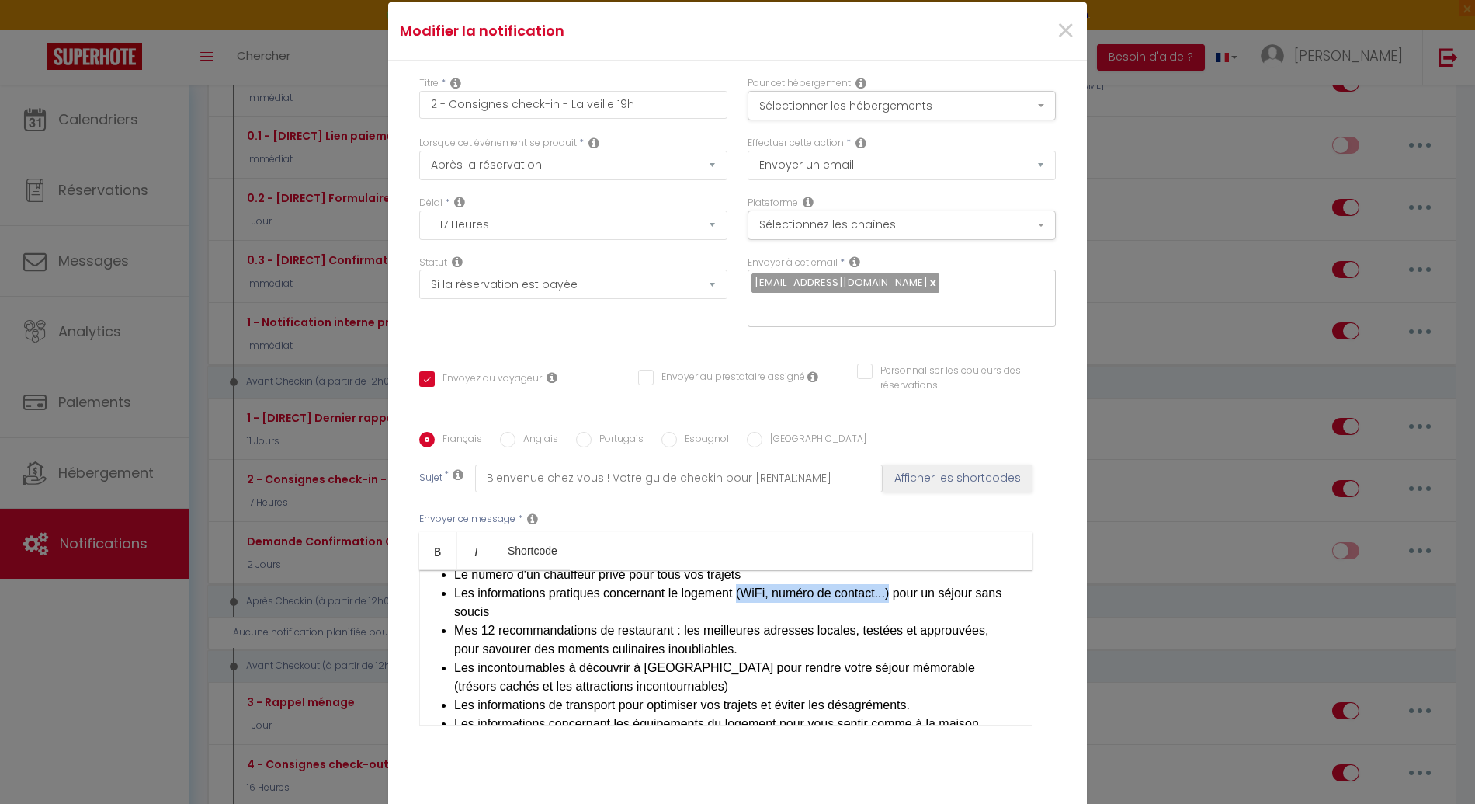
drag, startPoint x: 737, startPoint y: 585, endPoint x: 895, endPoint y: 582, distance: 158.4
click at [896, 584] on li "Les informations pratiques concernant le logement (WiFi, numéro de contact...) …" at bounding box center [735, 602] width 562 height 37
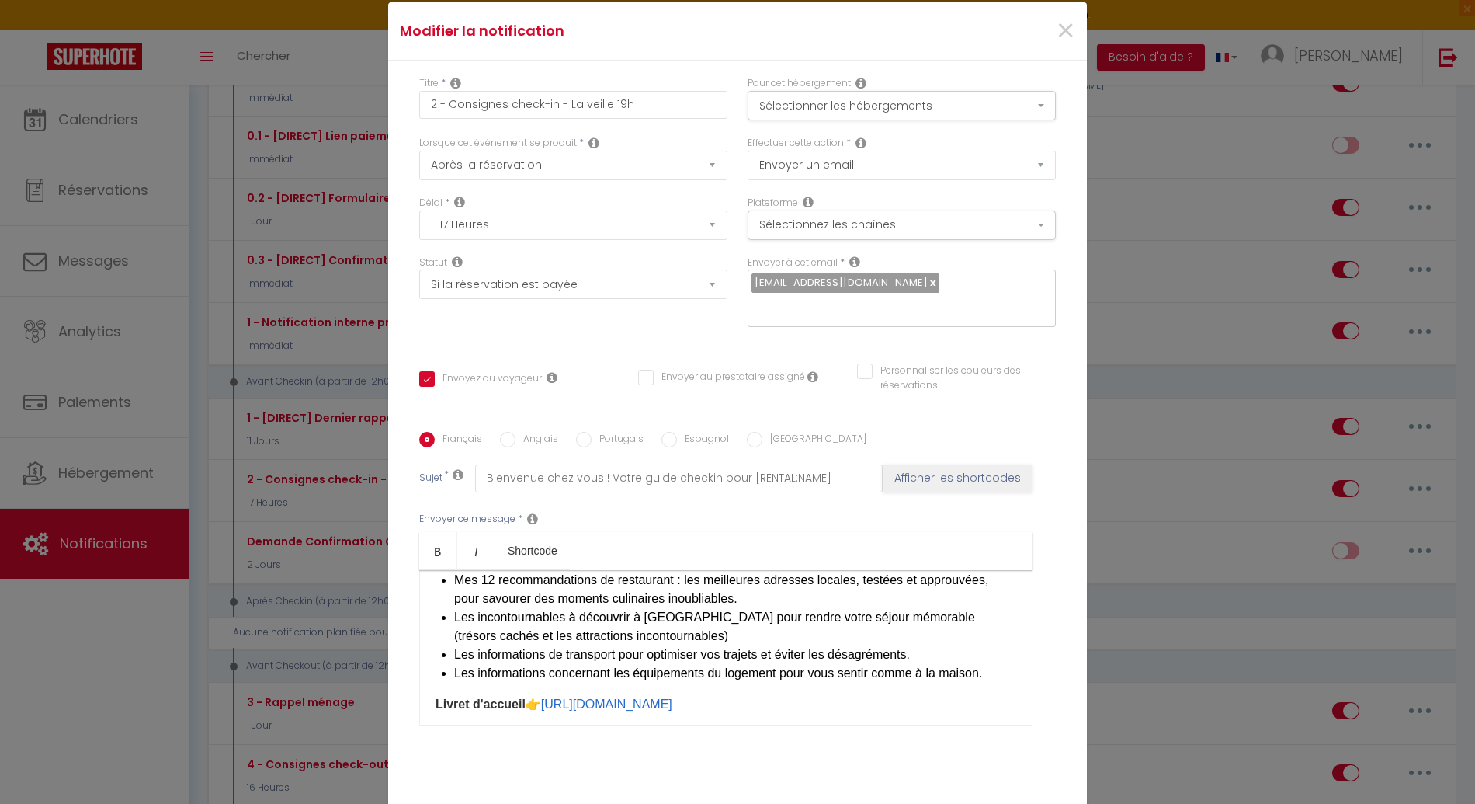
scroll to position [889, 0]
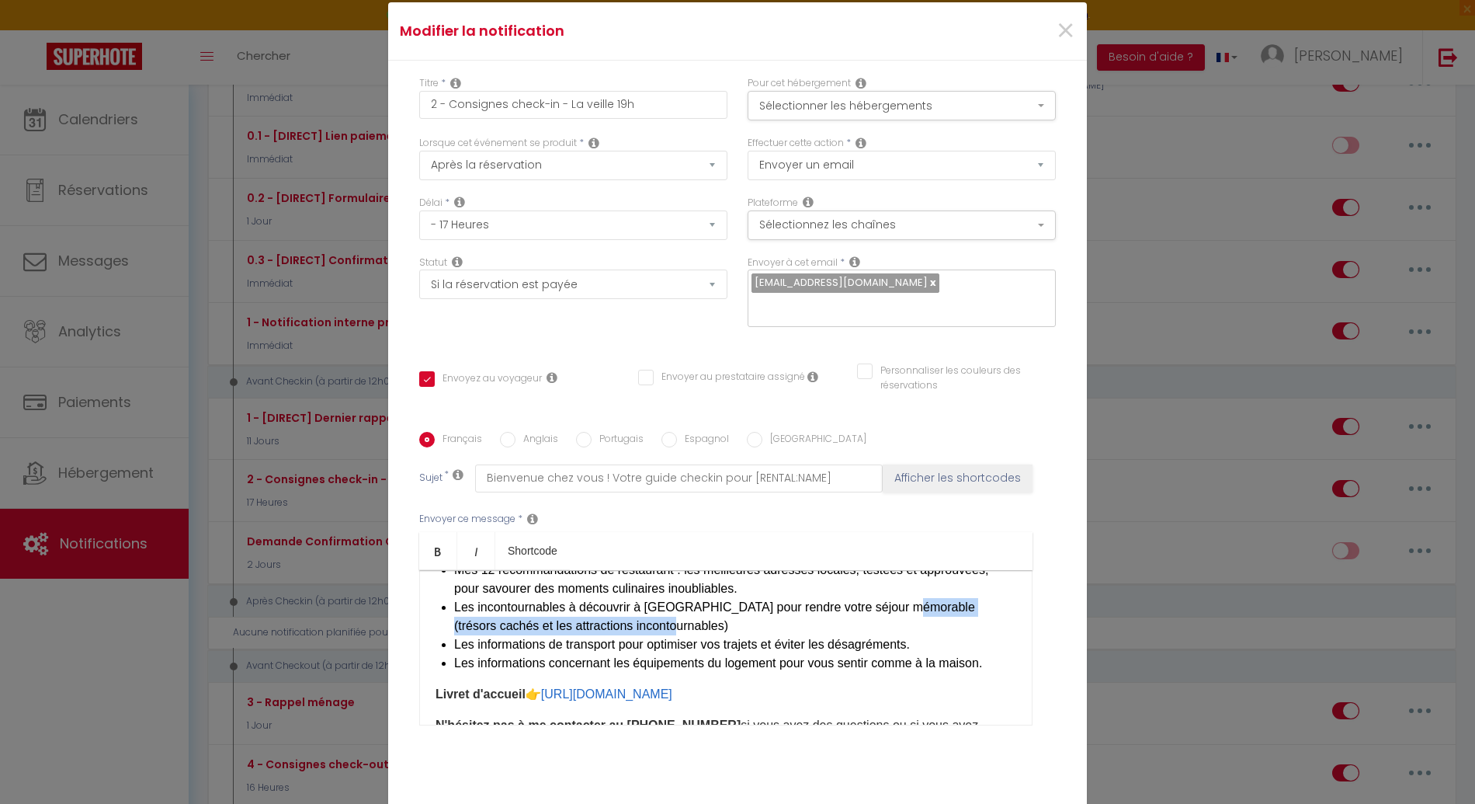
drag, startPoint x: 898, startPoint y: 597, endPoint x: 738, endPoint y: 613, distance: 161.6
click at [738, 613] on li "Les incontournables à découvrir à [GEOGRAPHIC_DATA] pour rendre votre séjour mé…" at bounding box center [735, 616] width 562 height 37
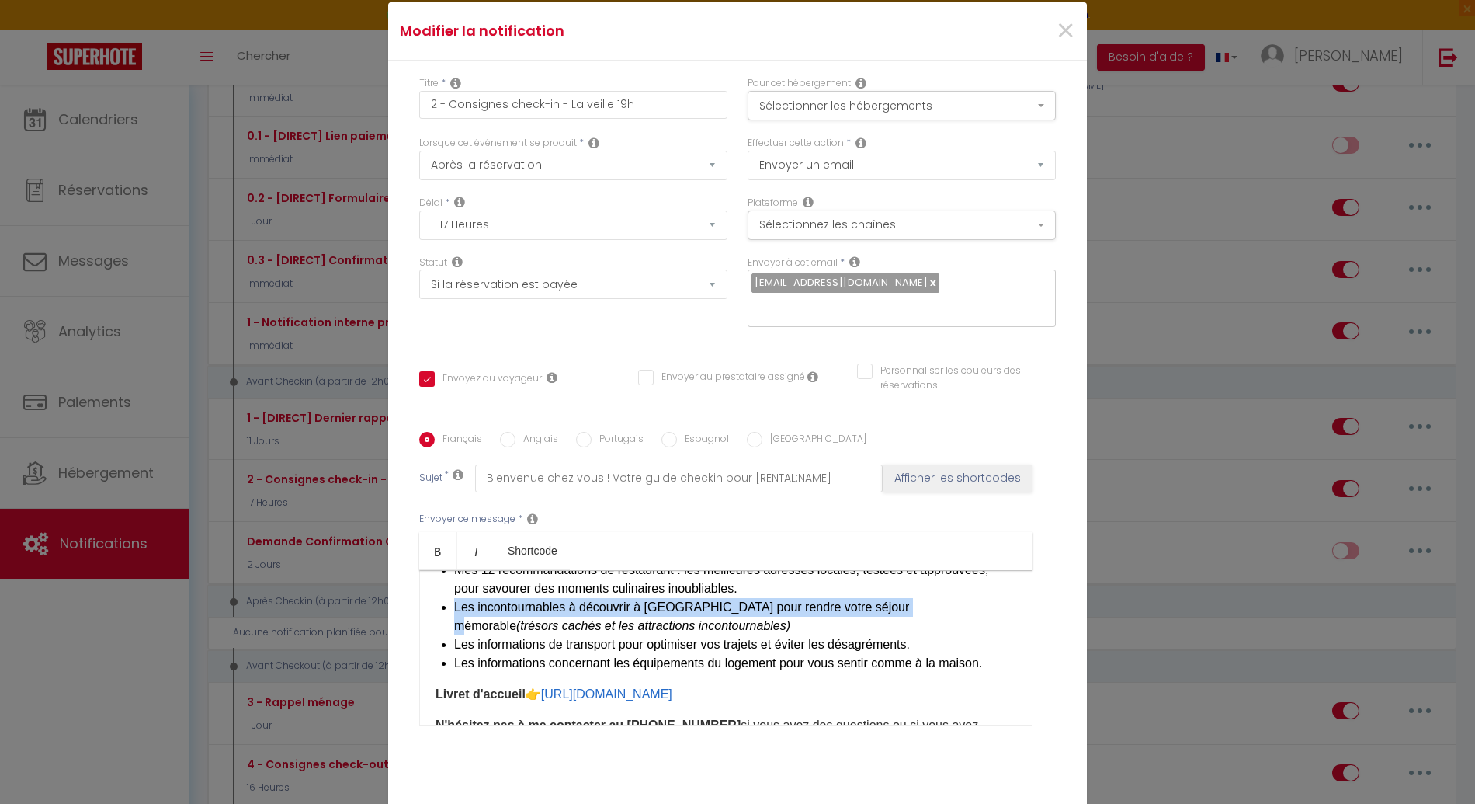
click at [682, 620] on li "Les incontournables à découvrir à [GEOGRAPHIC_DATA] pour rendre votre séjour mé…" at bounding box center [735, 616] width 562 height 37
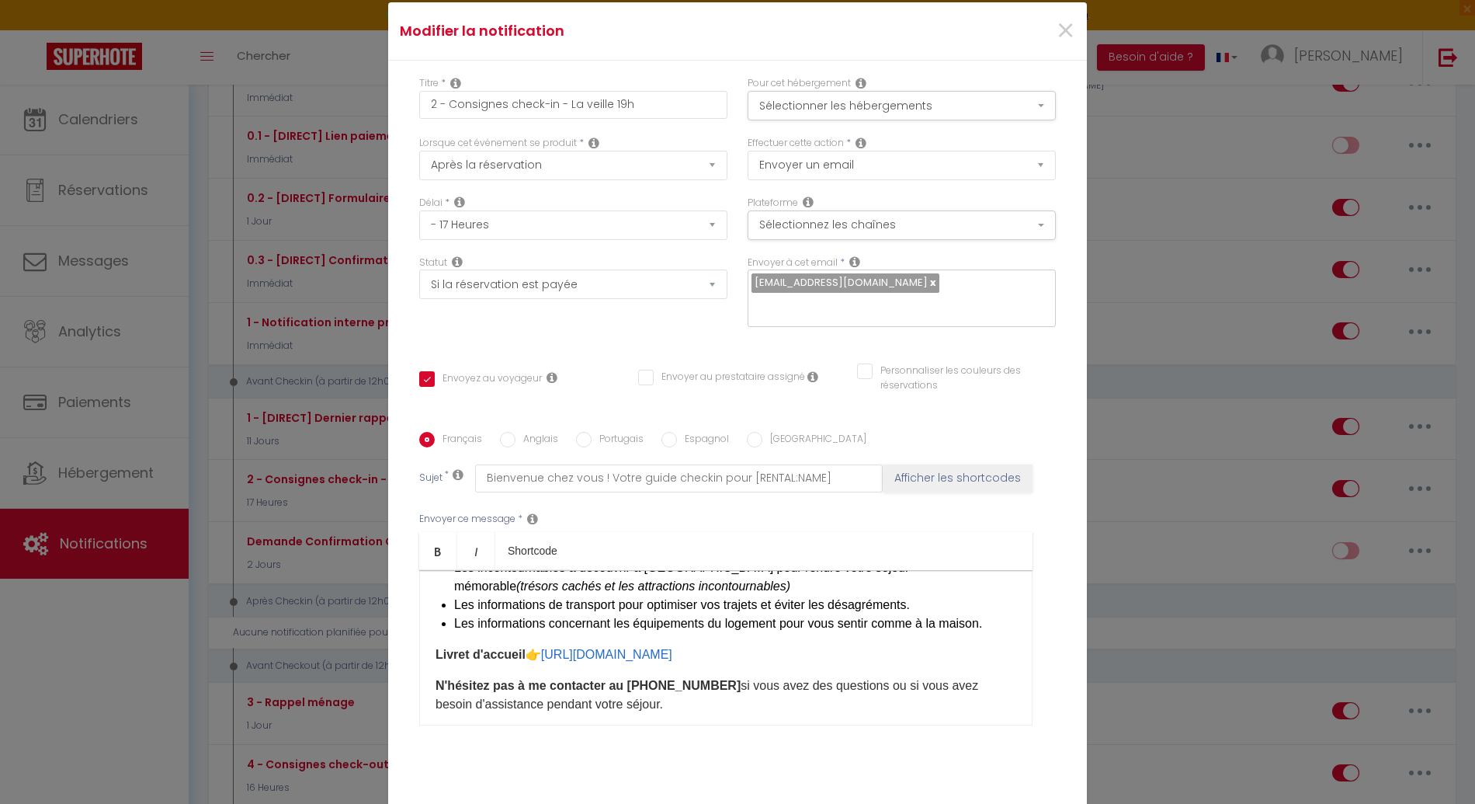
scroll to position [939, 0]
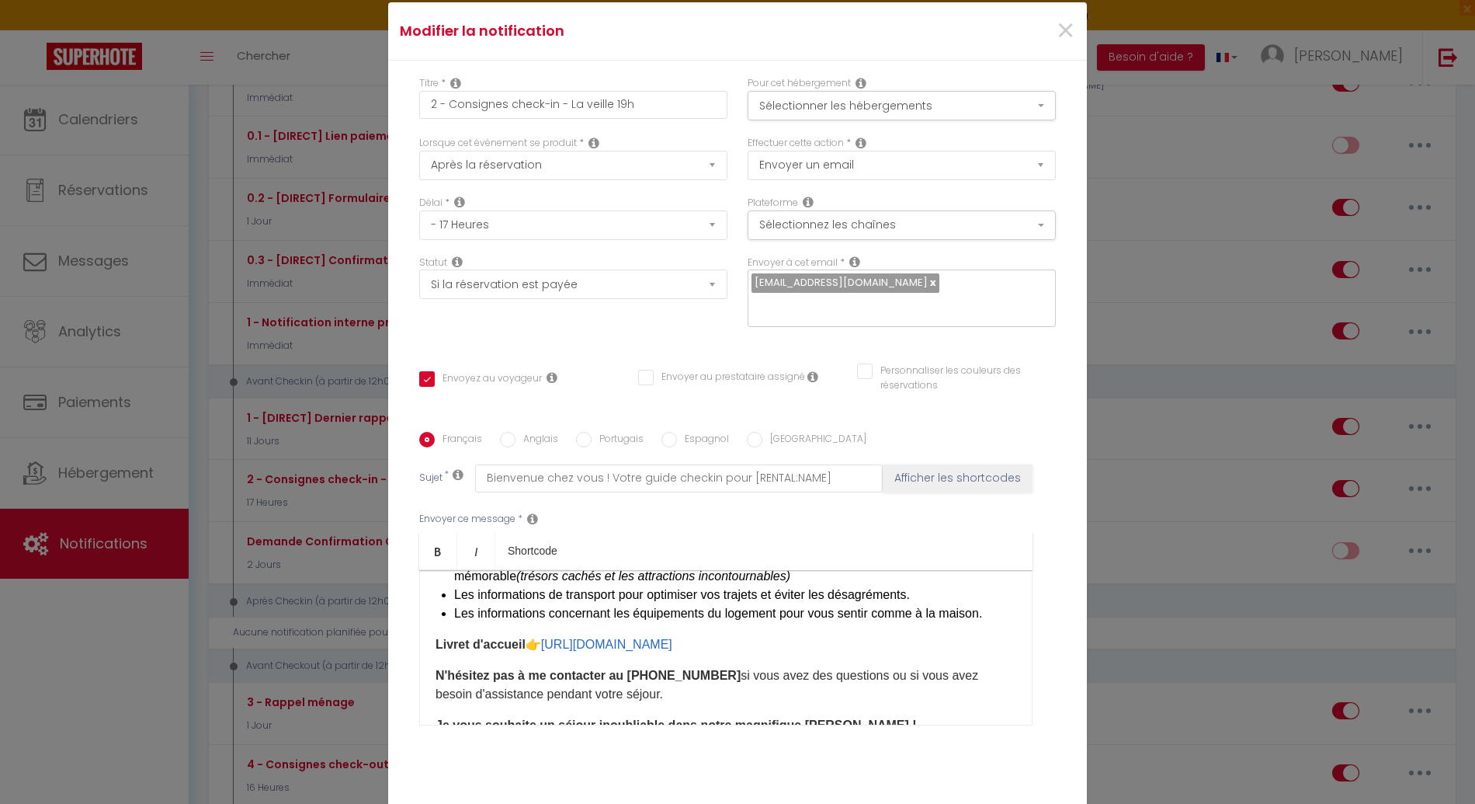
click at [512, 638] on strong "Livret d'accueil" at bounding box center [481, 644] width 90 height 13
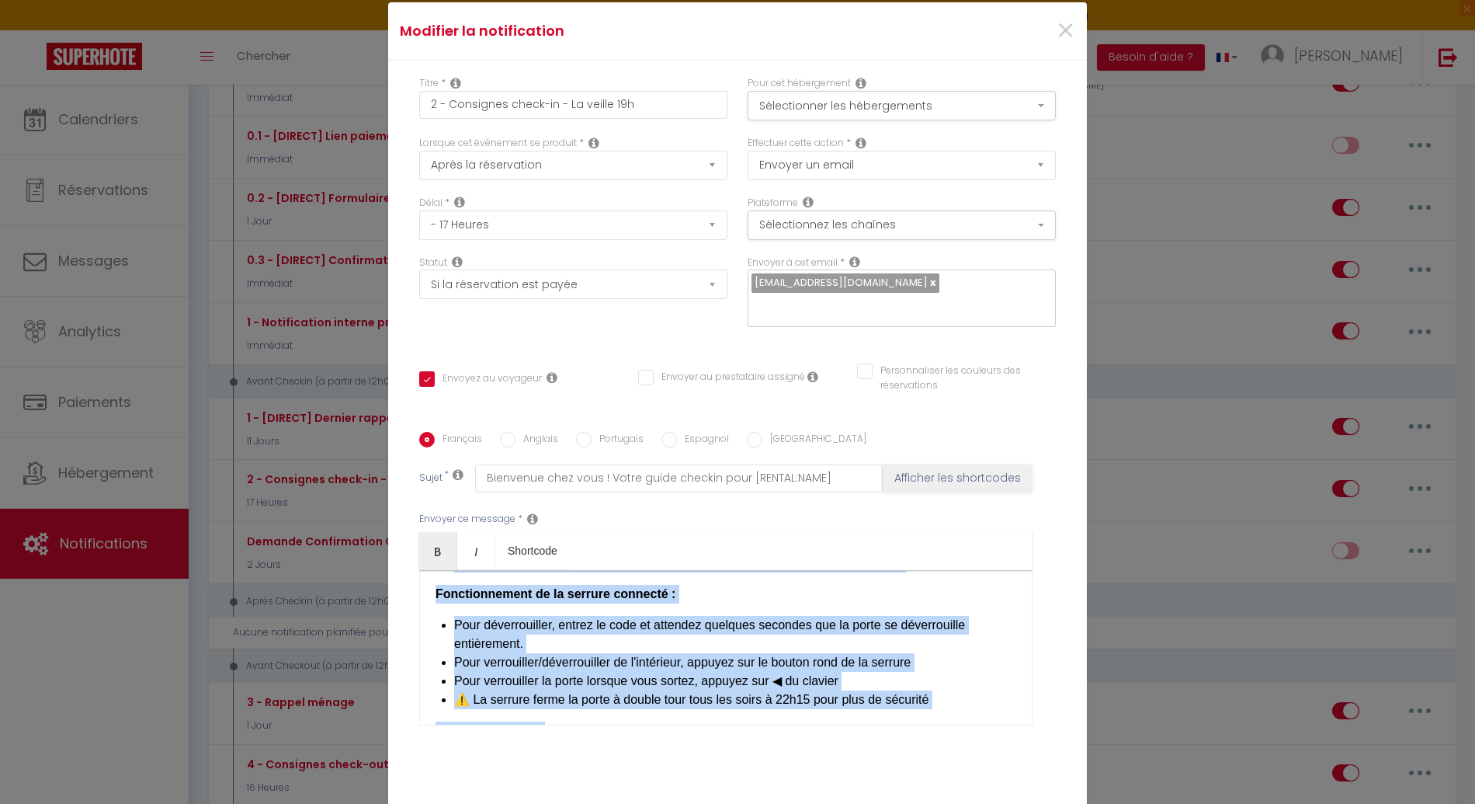
scroll to position [1073, 0]
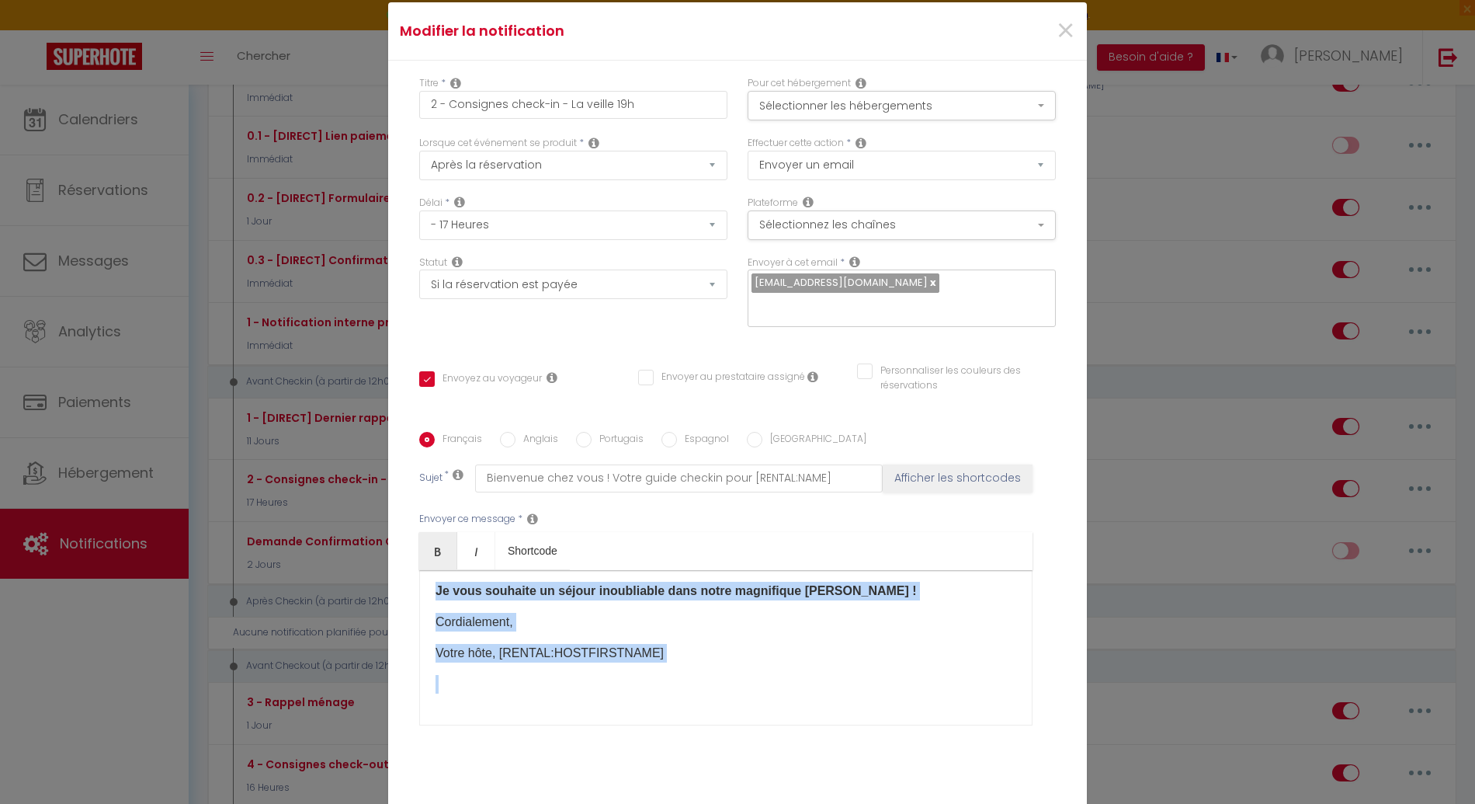
drag, startPoint x: 429, startPoint y: 585, endPoint x: 714, endPoint y: 657, distance: 293.0
click at [713, 656] on div "​Bonjour [GUEST:FIRST_NAME], Préparez-vous à vivre un séjour inoubliable à [REN…" at bounding box center [725, 647] width 613 height 155
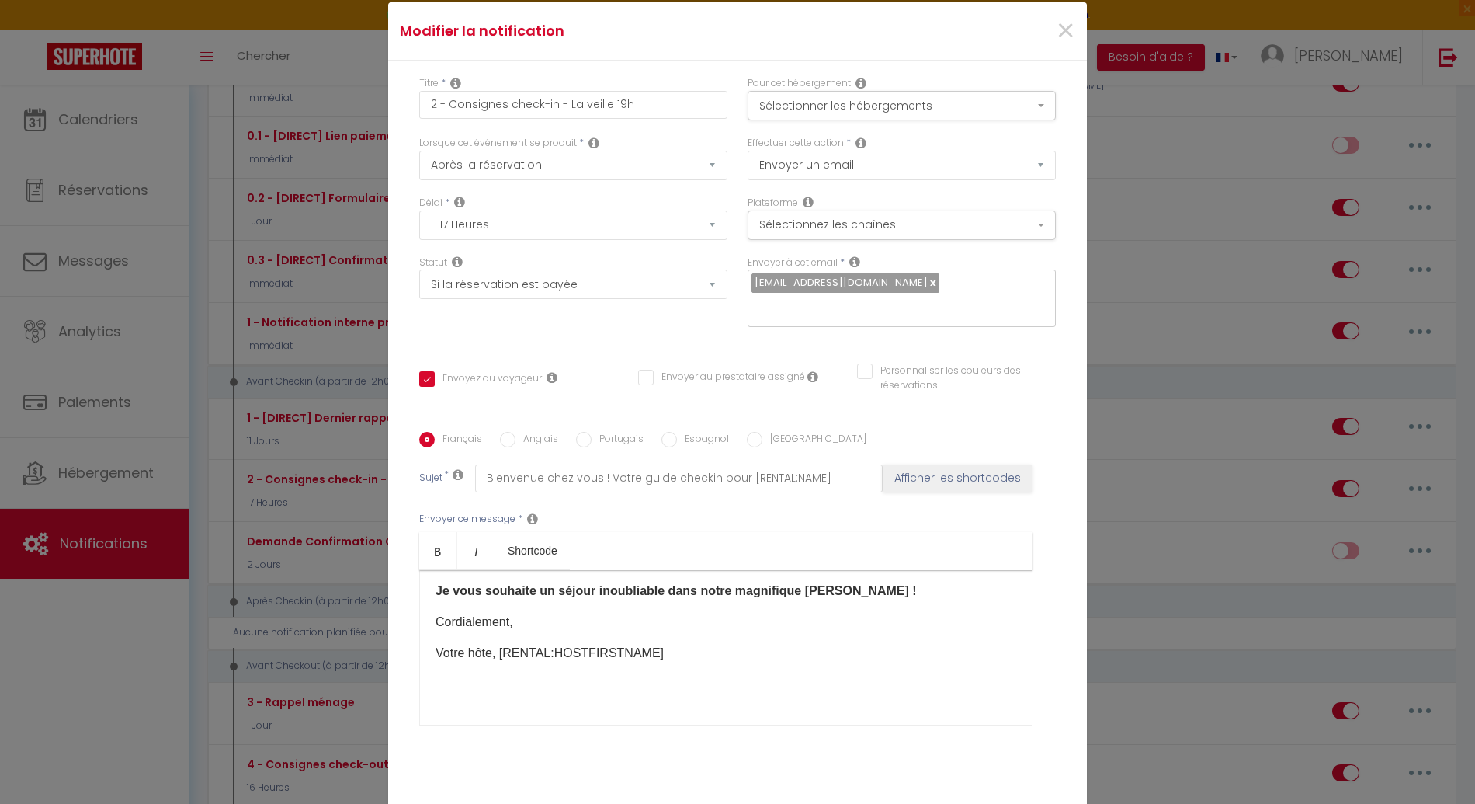
click at [519, 432] on label "Anglais" at bounding box center [537, 440] width 43 height 17
click at [516, 432] on input "Anglais" at bounding box center [508, 440] width 16 height 16
radio input "true"
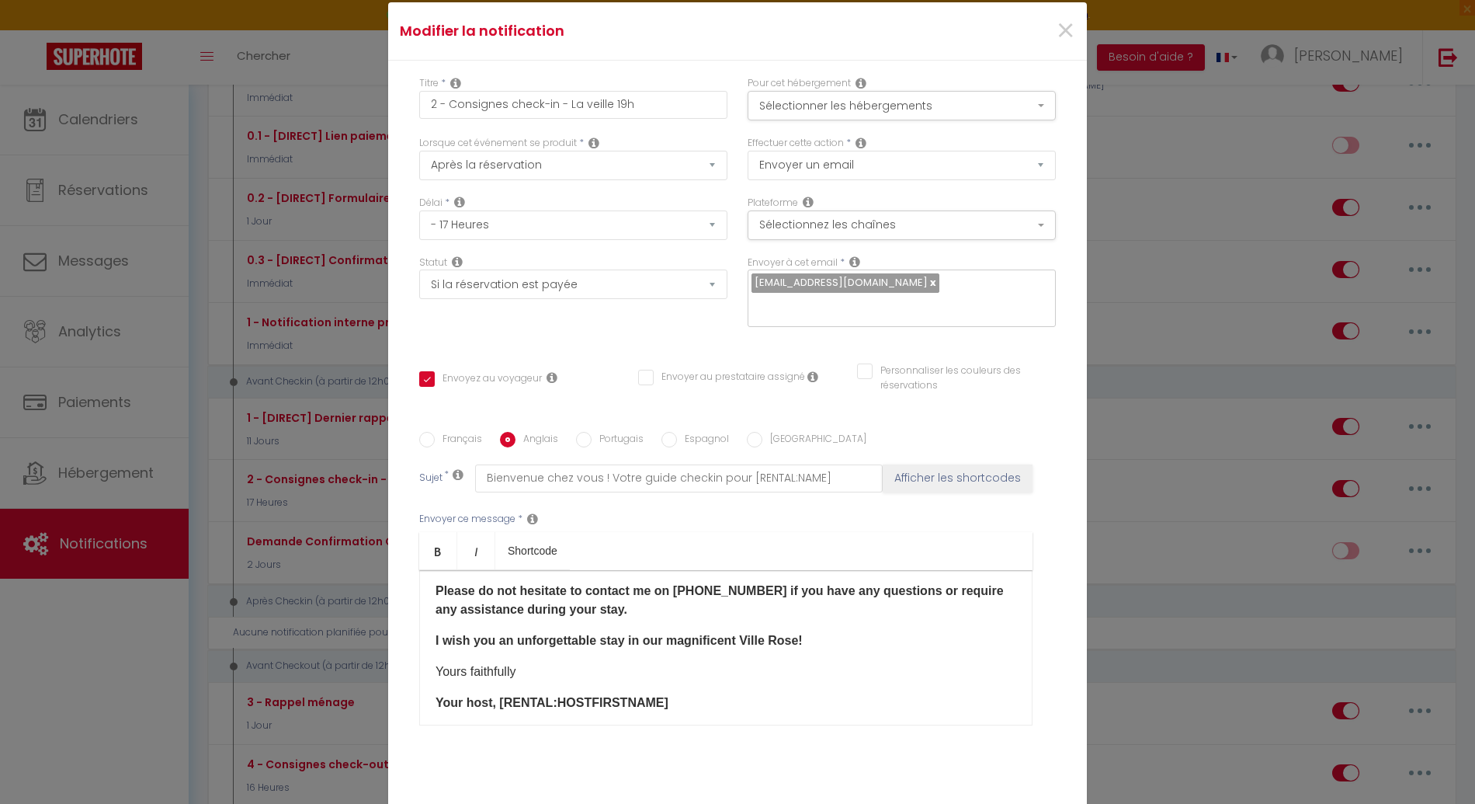
checkbox input "true"
checkbox input "false"
type input "Welcome to your new home! Your checkin guide for [RENTAL:NAME]"
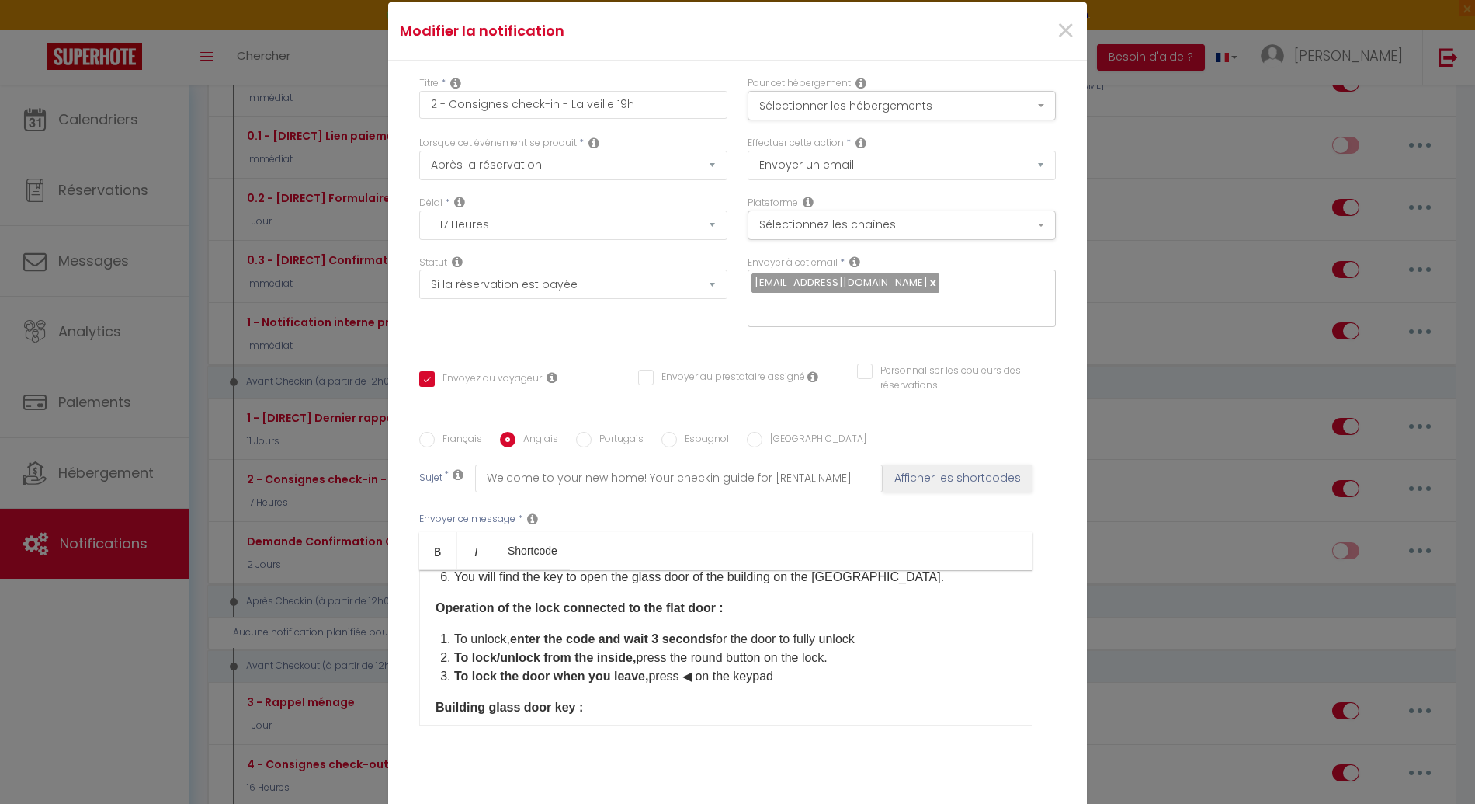
scroll to position [488, 0]
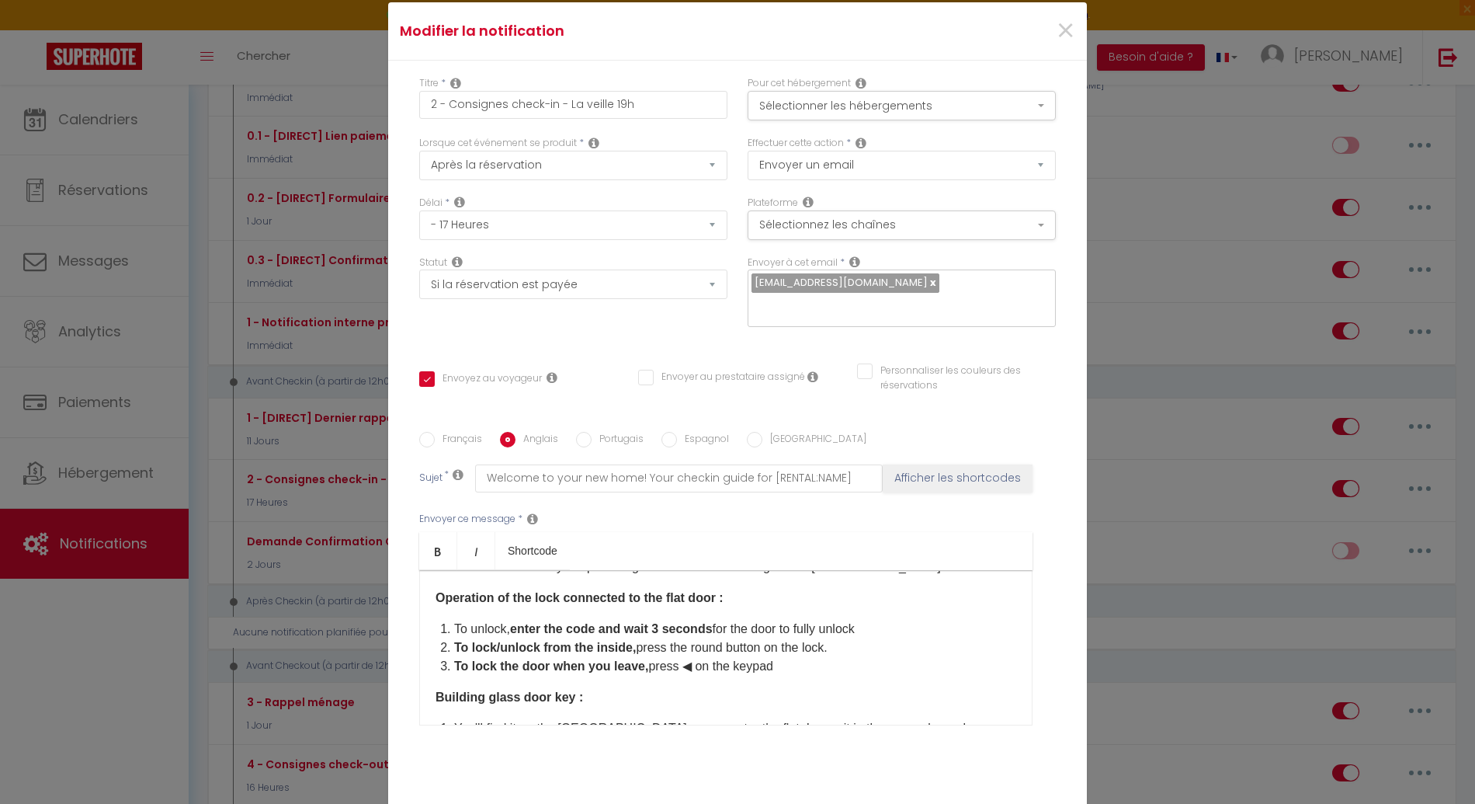
click at [785, 657] on li "To lock the door when you leave, press ◀︎ on the keypad" at bounding box center [735, 666] width 562 height 19
drag, startPoint x: 466, startPoint y: 656, endPoint x: 703, endPoint y: 657, distance: 236.8
click at [703, 676] on li "⚠️ The lock double-locks the door every night at 10:15 p.m. for added security ​" at bounding box center [735, 685] width 562 height 19
click at [521, 641] on strong "To lock/unlock from the inside," at bounding box center [545, 647] width 182 height 13
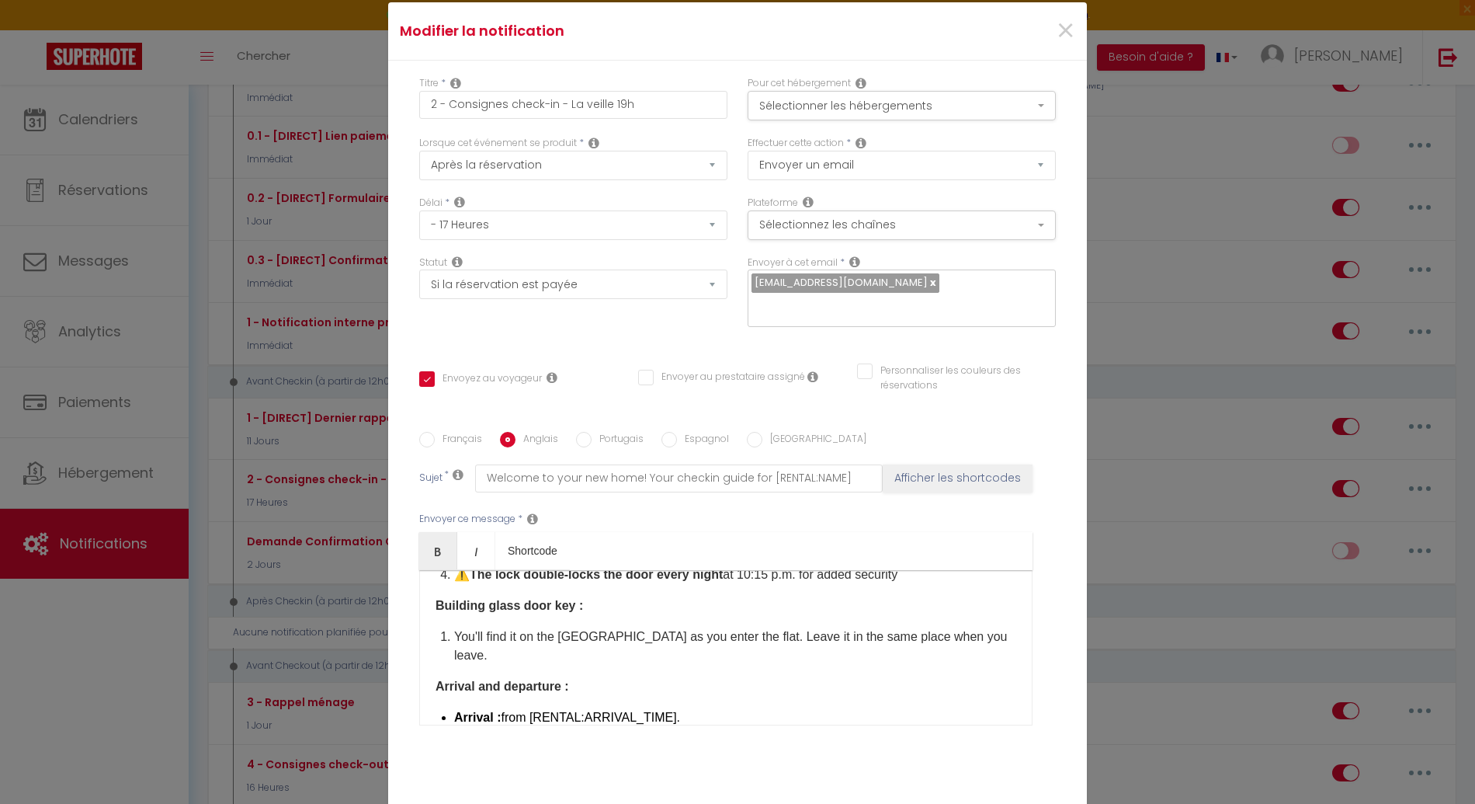
scroll to position [580, 0]
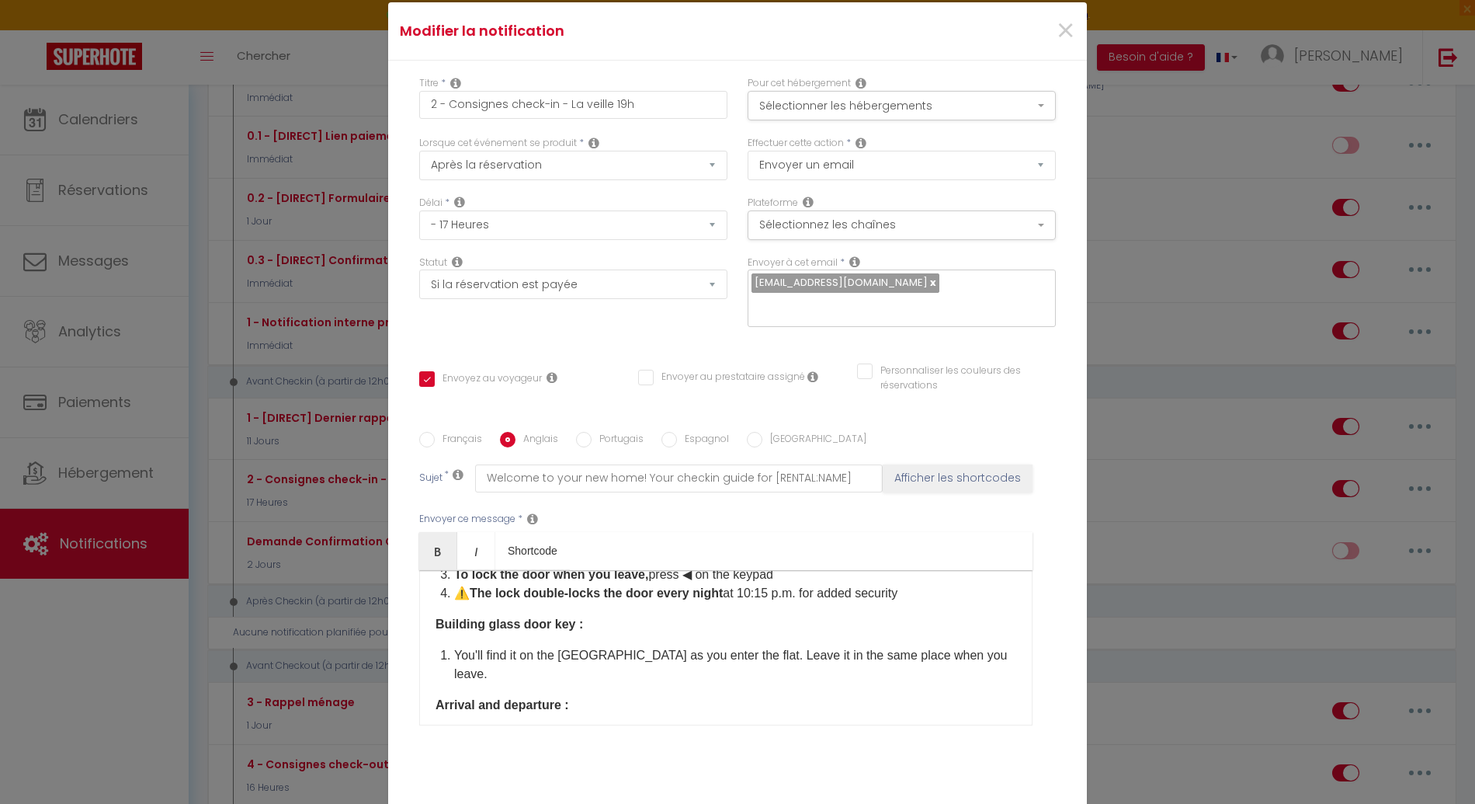
click at [454, 646] on li "​You'll find it on the [GEOGRAPHIC_DATA] as you enter the flat. Leave it in the…" at bounding box center [735, 664] width 562 height 37
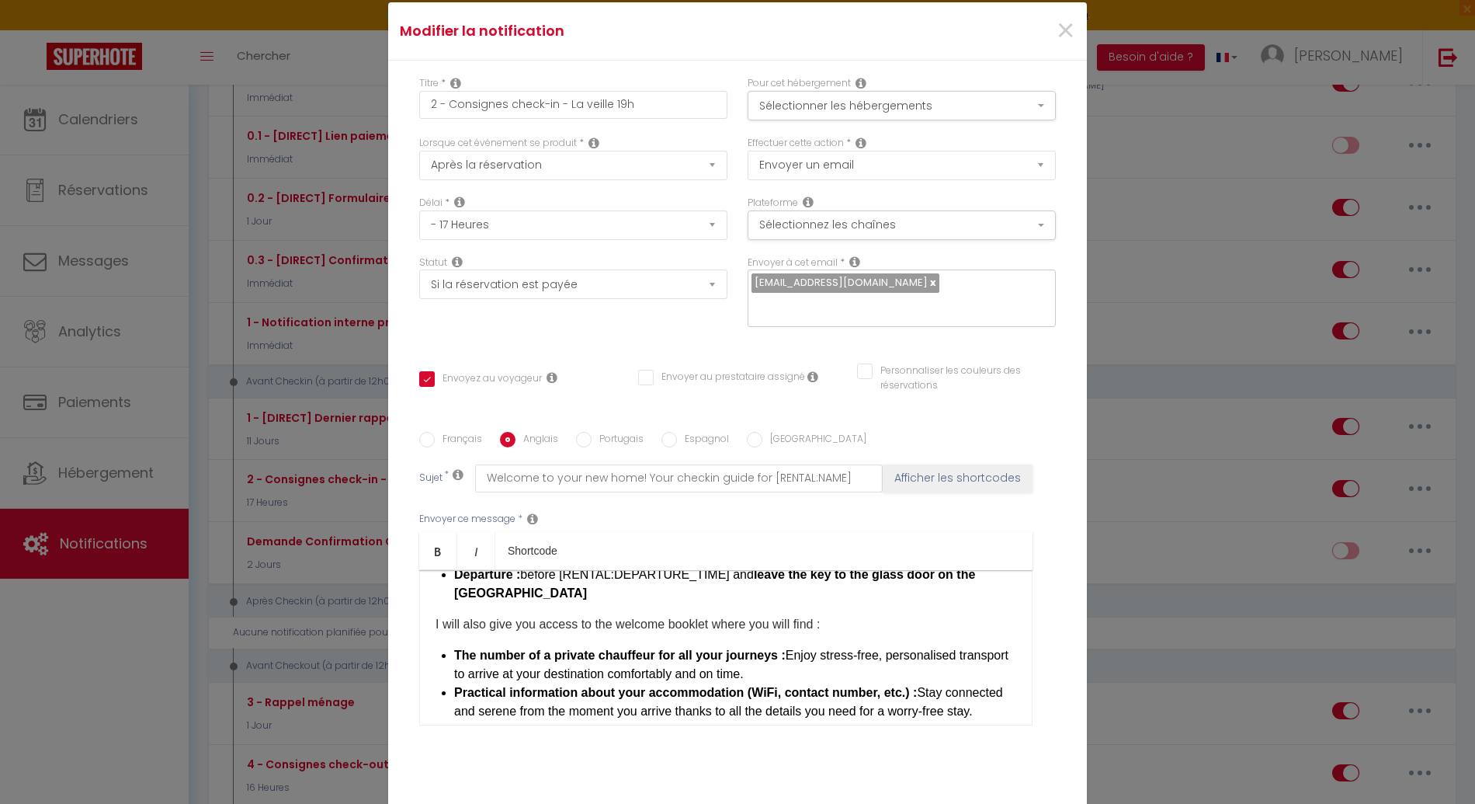
scroll to position [740, 0]
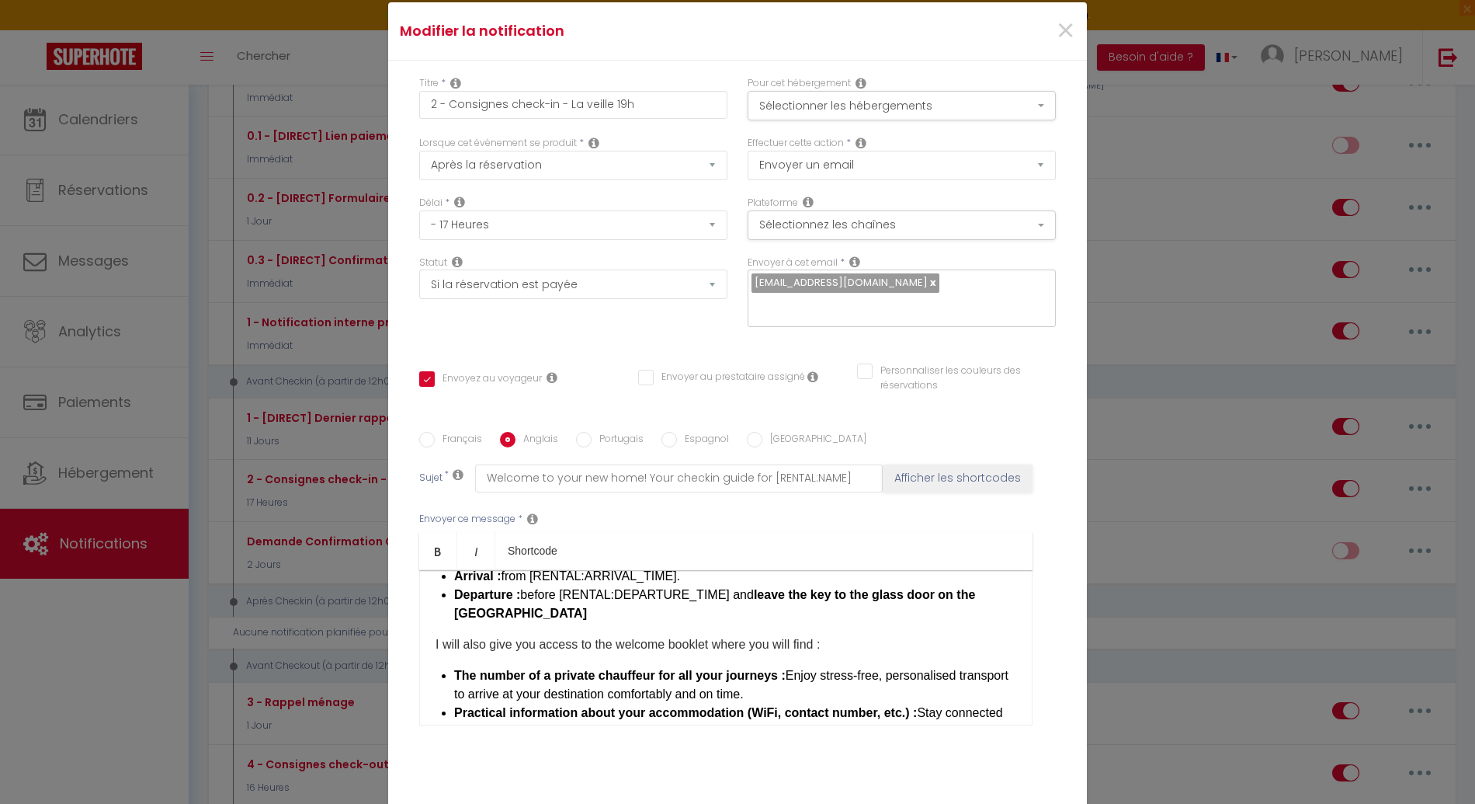
click at [496, 635] on p "I will also give you access to the welcome booklet where you will find :" at bounding box center [726, 644] width 581 height 19
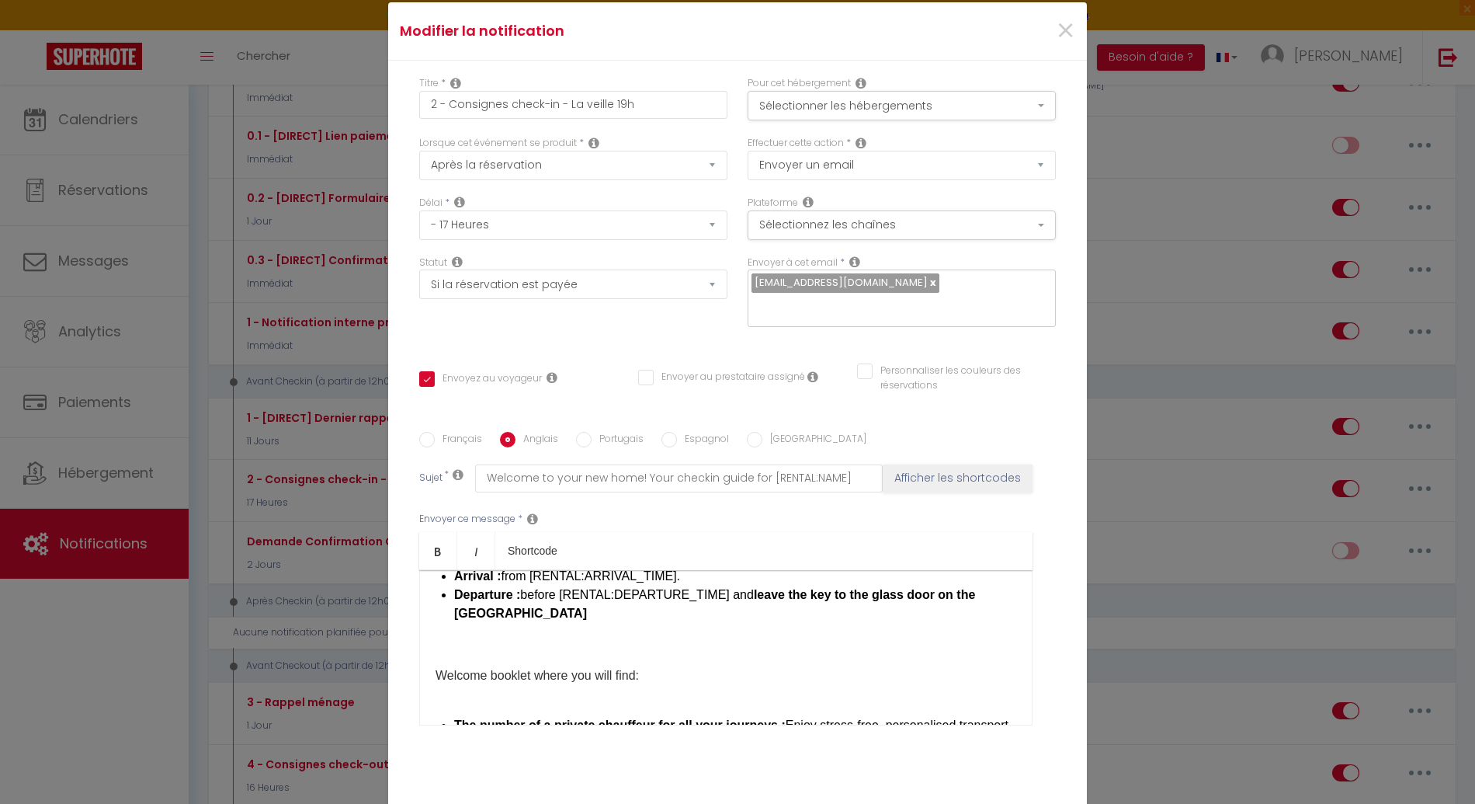
click at [488, 625] on div "Hello [GUEST:FIRST_NAME], Get ready for an unforgettable stay at [RENTAL:NAME]!…" at bounding box center [725, 647] width 613 height 155
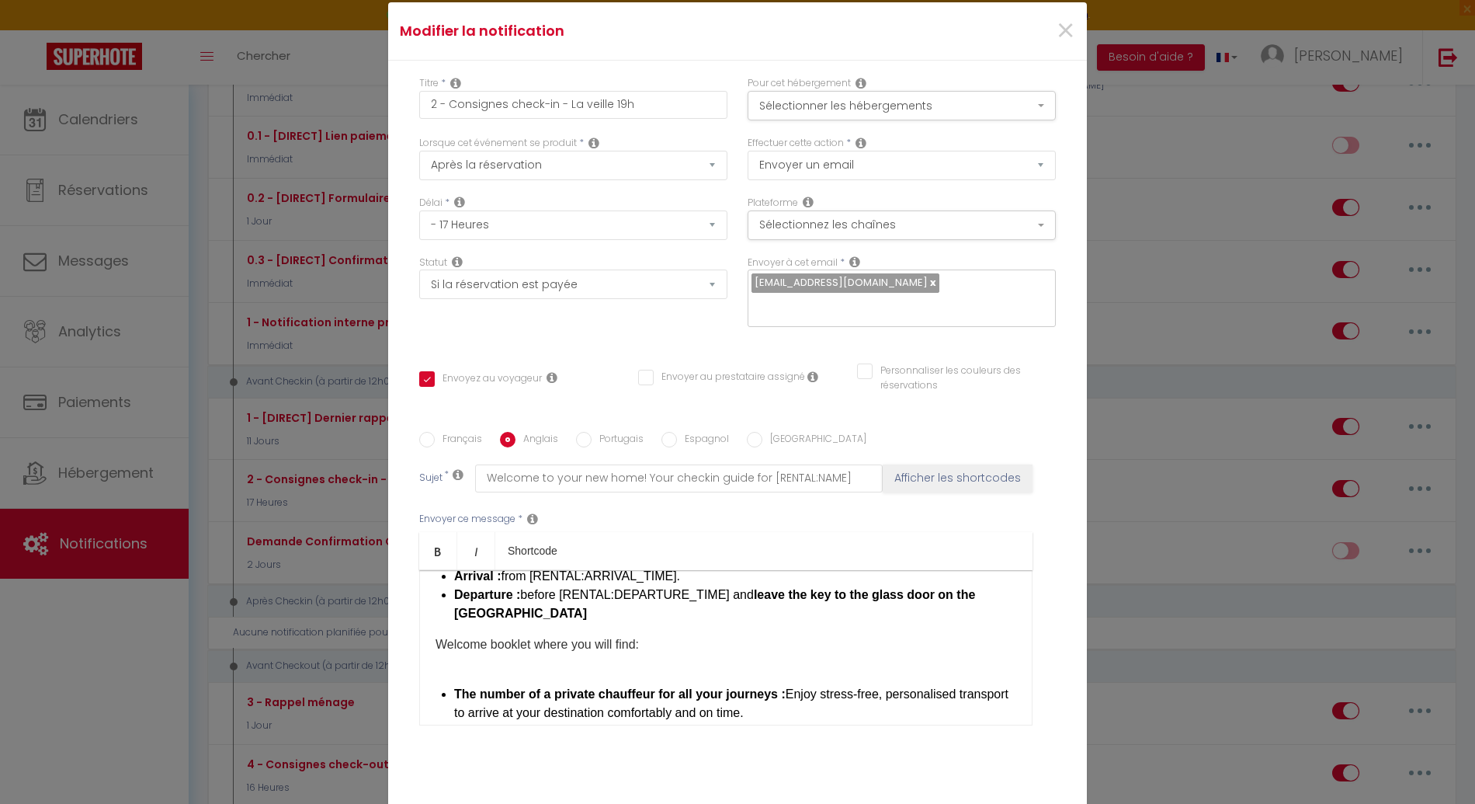
click at [465, 645] on div "Hello [GUEST:FIRST_NAME], Get ready for an unforgettable stay at [RENTAL:NAME]!…" at bounding box center [725, 647] width 613 height 155
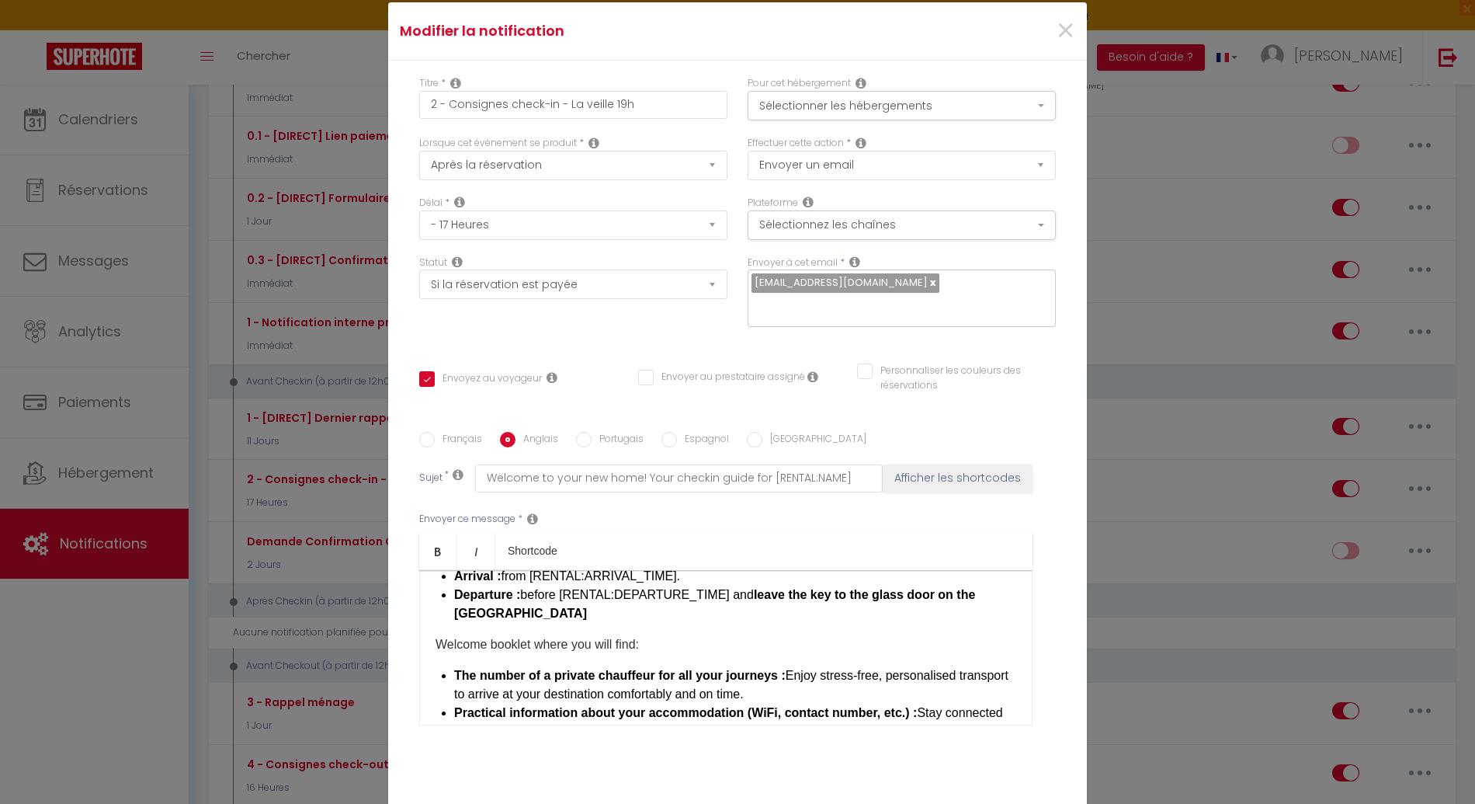
click at [508, 635] on p "Welcome booklet where you will find:" at bounding box center [726, 644] width 581 height 19
click at [647, 638] on strong "Welcome booklet where you will find:" at bounding box center [546, 644] width 221 height 13
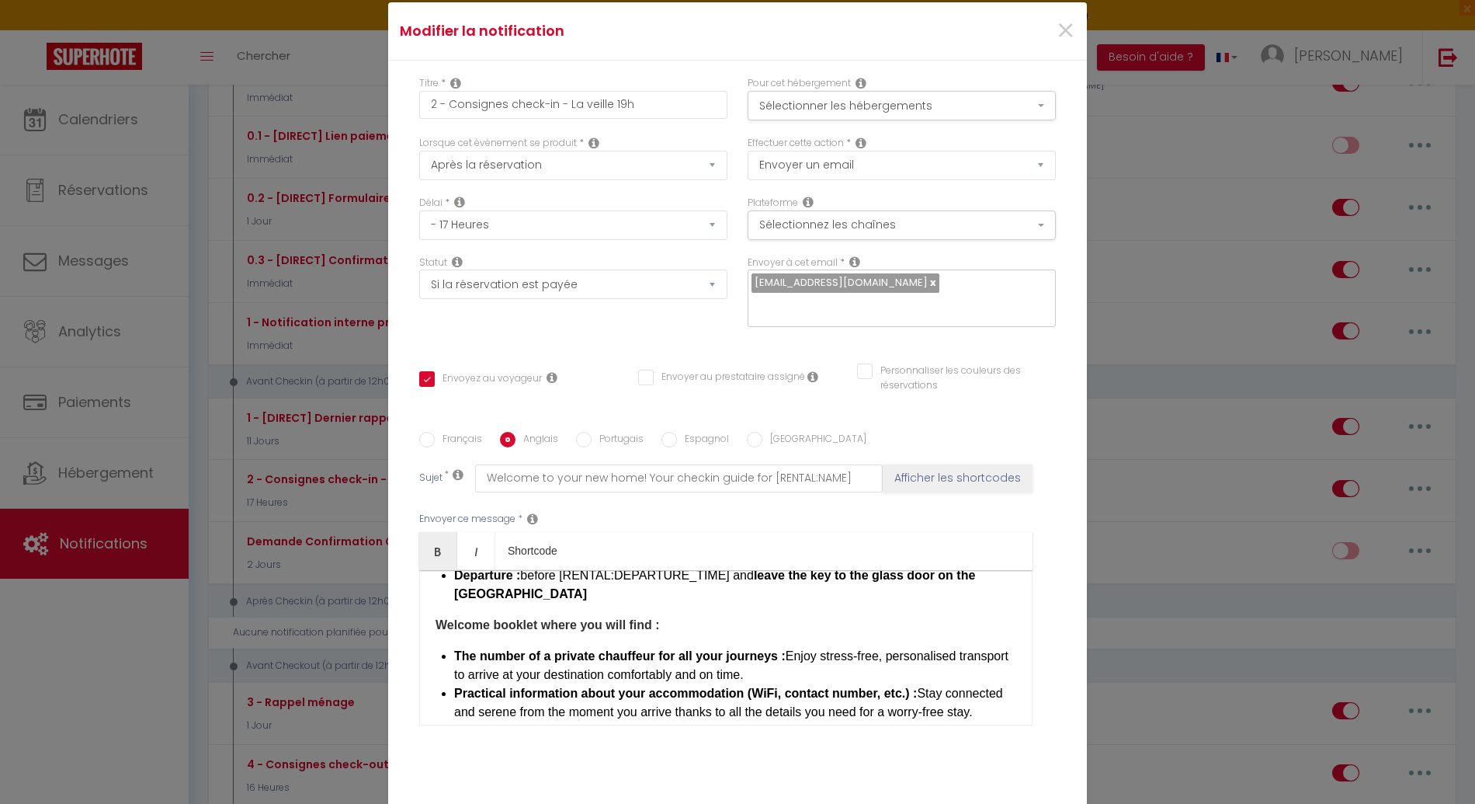
scroll to position [780, 0]
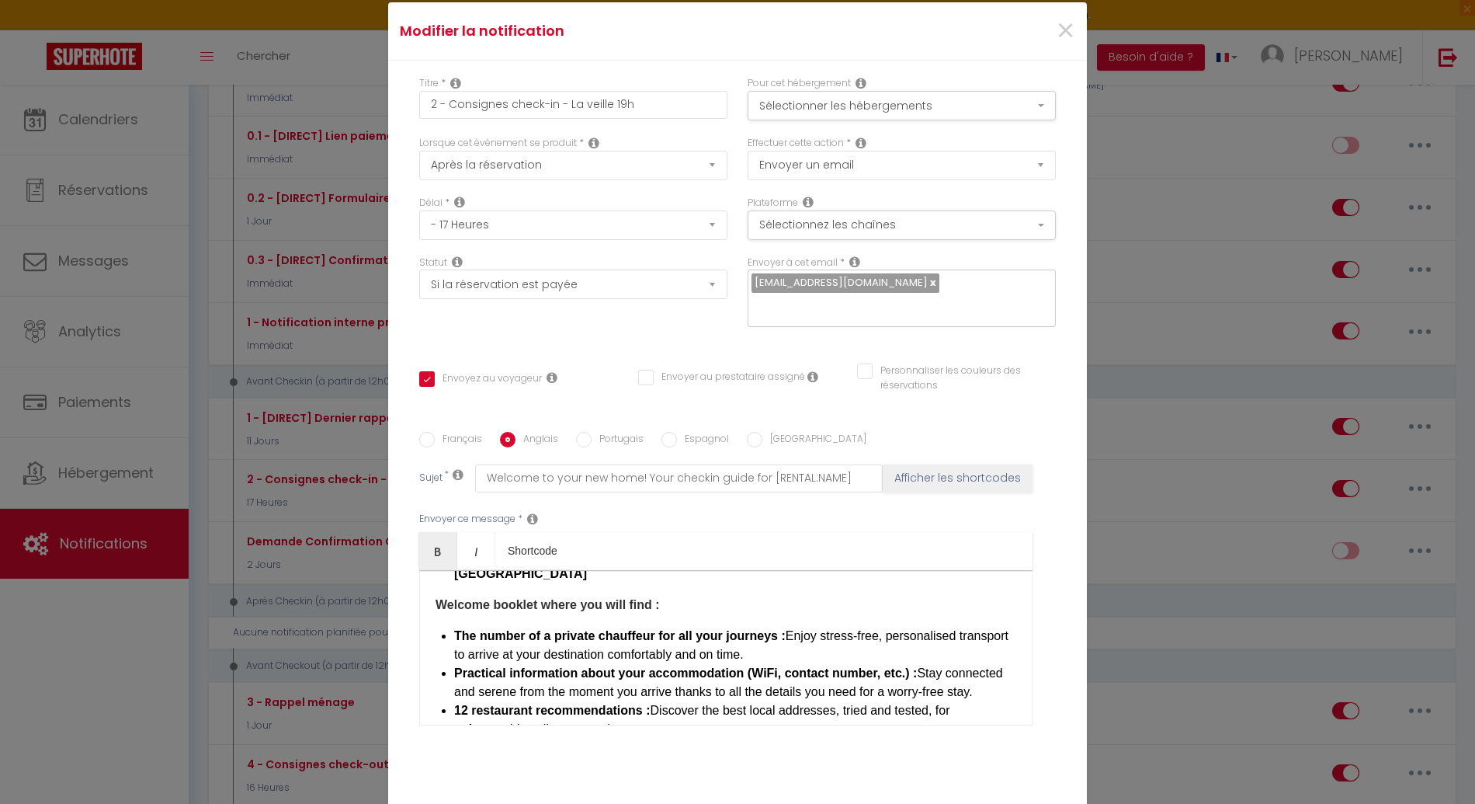
click at [596, 629] on strong "The number of a private chauffeur for all your journeys :" at bounding box center [620, 635] width 332 height 13
drag, startPoint x: 755, startPoint y: 606, endPoint x: 957, endPoint y: 619, distance: 202.3
click at [957, 627] on li "The number of a private driver for all your journeys chauffeur for all your jou…" at bounding box center [735, 645] width 562 height 37
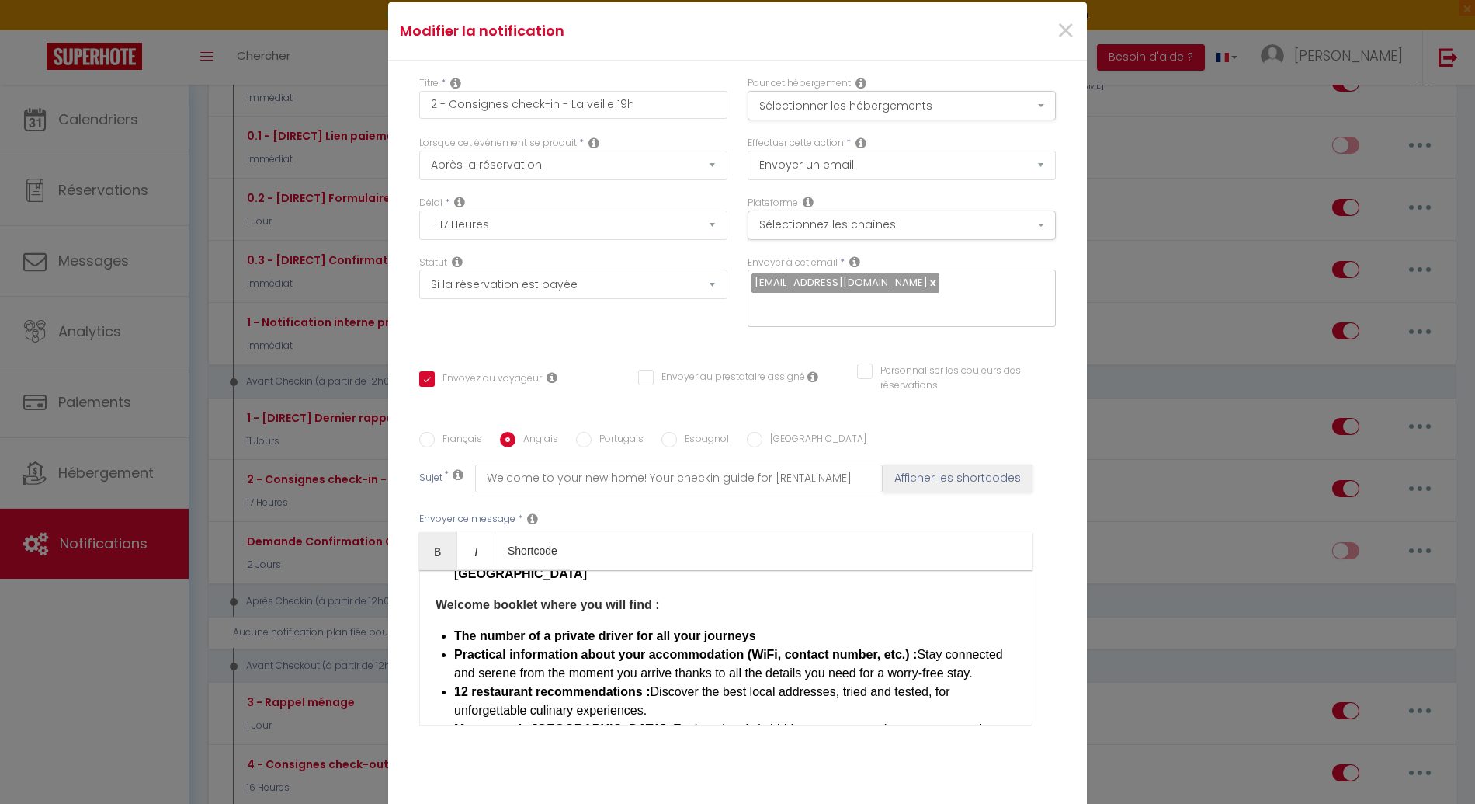
click at [550, 629] on strong "The number of a private driver for all your journeys" at bounding box center [605, 635] width 302 height 13
click at [530, 648] on strong "Practical information about your accommodation (WiFi, contact number, etc.) :" at bounding box center [685, 654] width 463 height 13
drag, startPoint x: 450, startPoint y: 625, endPoint x: 518, endPoint y: 658, distance: 75.0
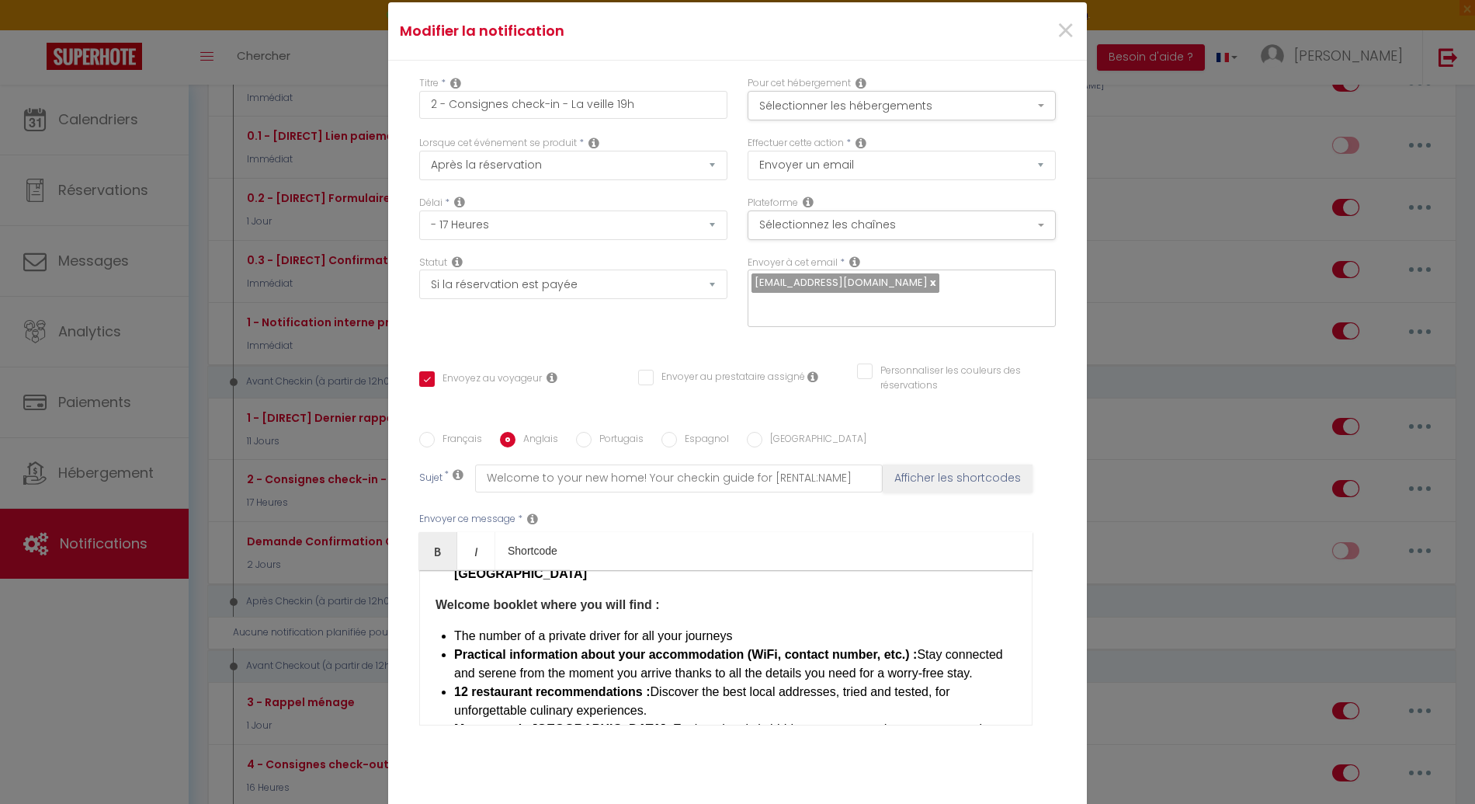
click at [518, 658] on li "Practical information about your accommodation (WiFi, contact number, etc.) : S…" at bounding box center [735, 663] width 562 height 37
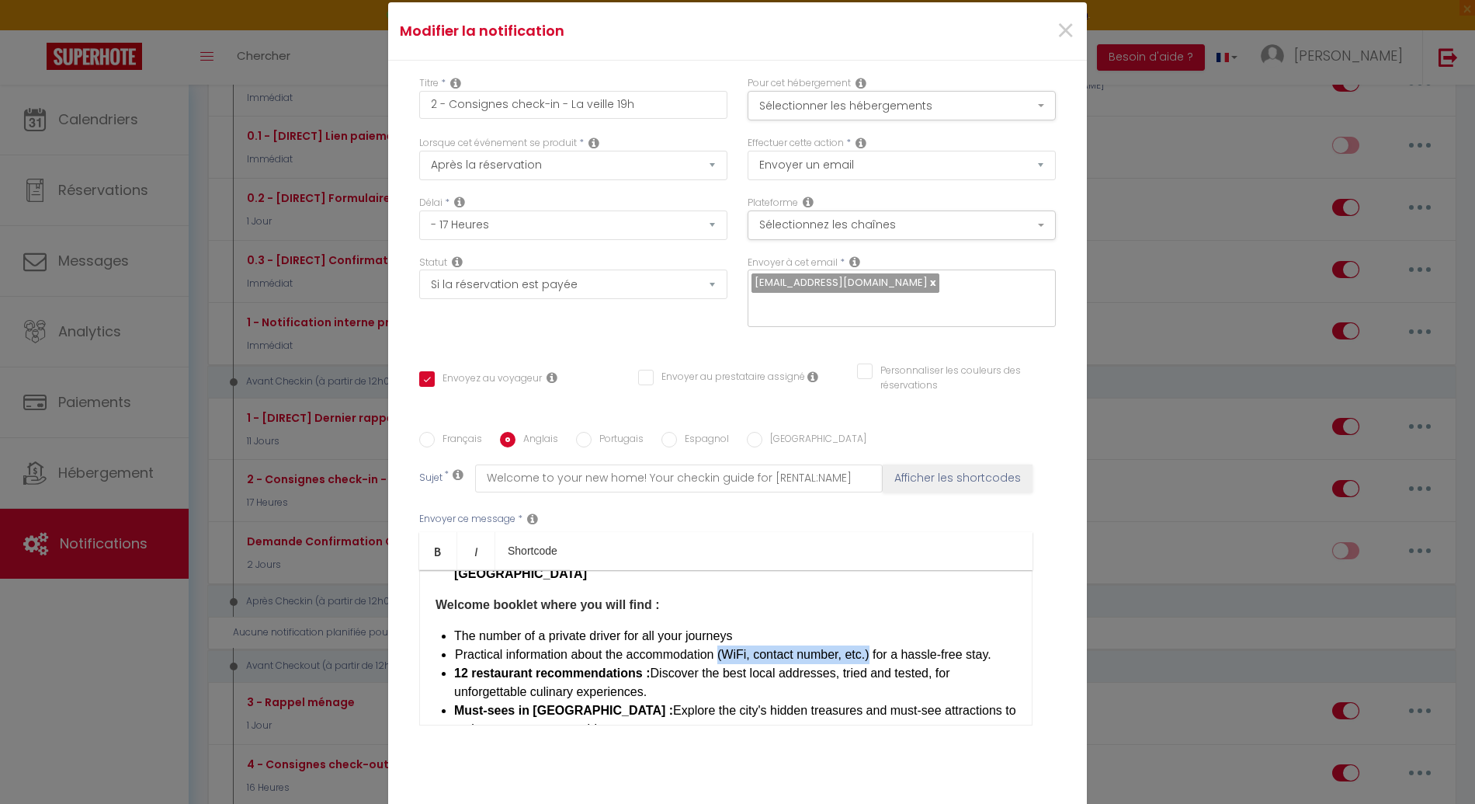
drag, startPoint x: 721, startPoint y: 627, endPoint x: 879, endPoint y: 624, distance: 158.5
click at [879, 645] on li "Practical information about the accommodation (WiFi, contact number, etc.) for …" at bounding box center [735, 654] width 562 height 19
click at [635, 645] on li "Practical information about the accommodation (WiFi, contact number, etc.) for …" at bounding box center [735, 654] width 562 height 19
drag, startPoint x: 677, startPoint y: 681, endPoint x: 447, endPoint y: 663, distance: 230.5
click at [447, 663] on div "Hello [GUEST:FIRST_NAME], Get ready for an unforgettable stay at [RENTAL:NAME]!…" at bounding box center [725, 647] width 613 height 155
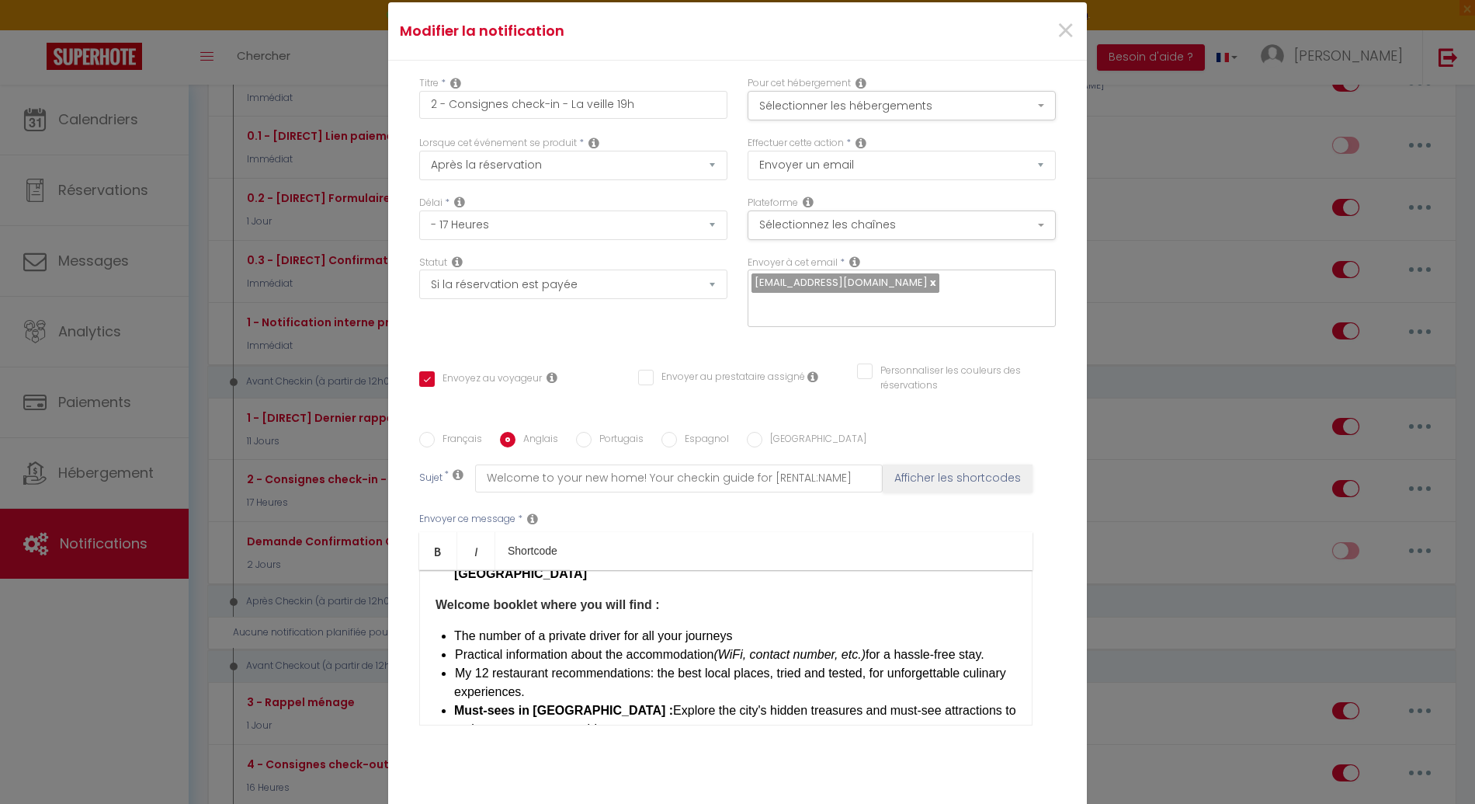
click at [645, 666] on span "My 12 restaurant recommendations: the best local places, tried and tested, for …" at bounding box center [730, 682] width 552 height 32
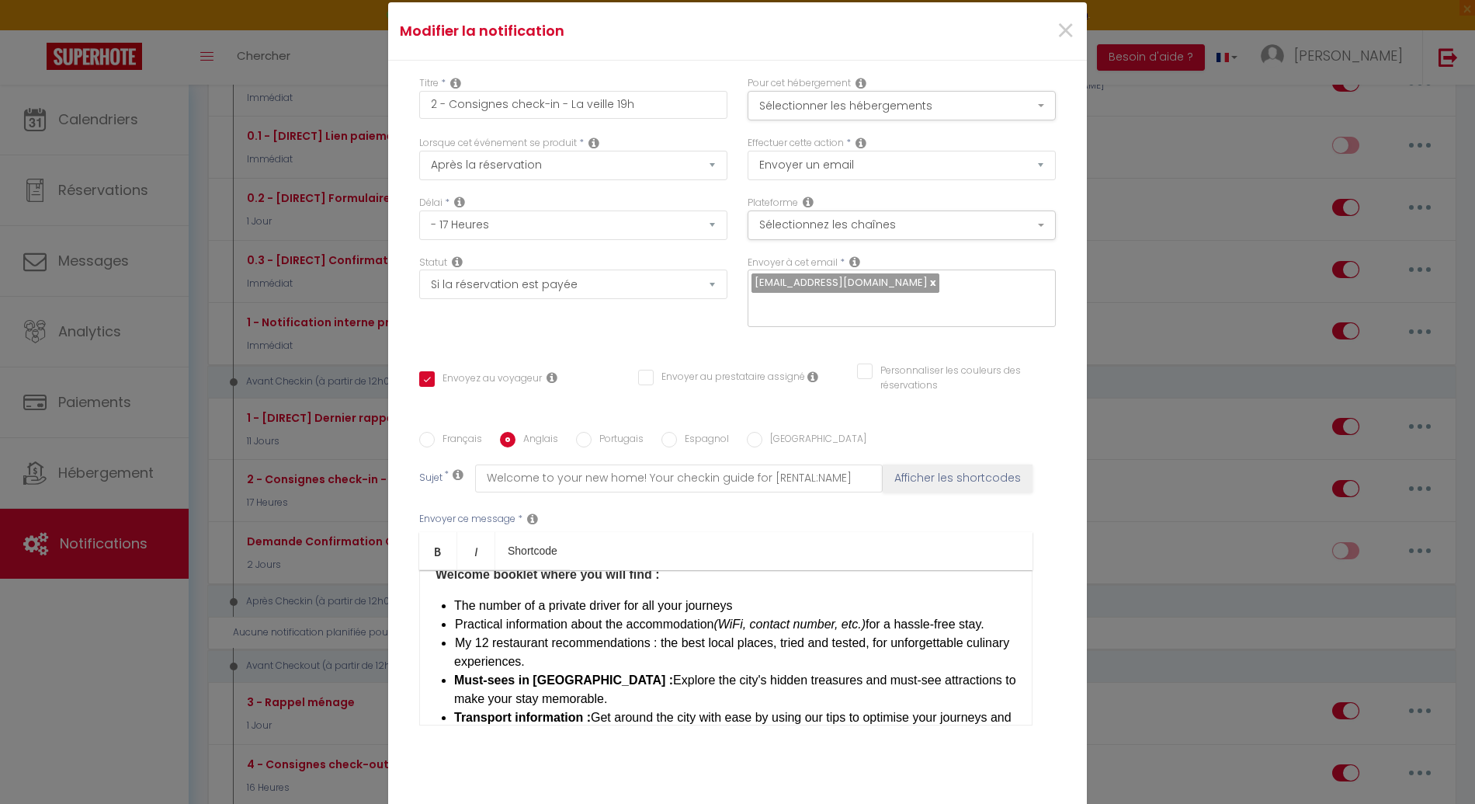
scroll to position [830, 0]
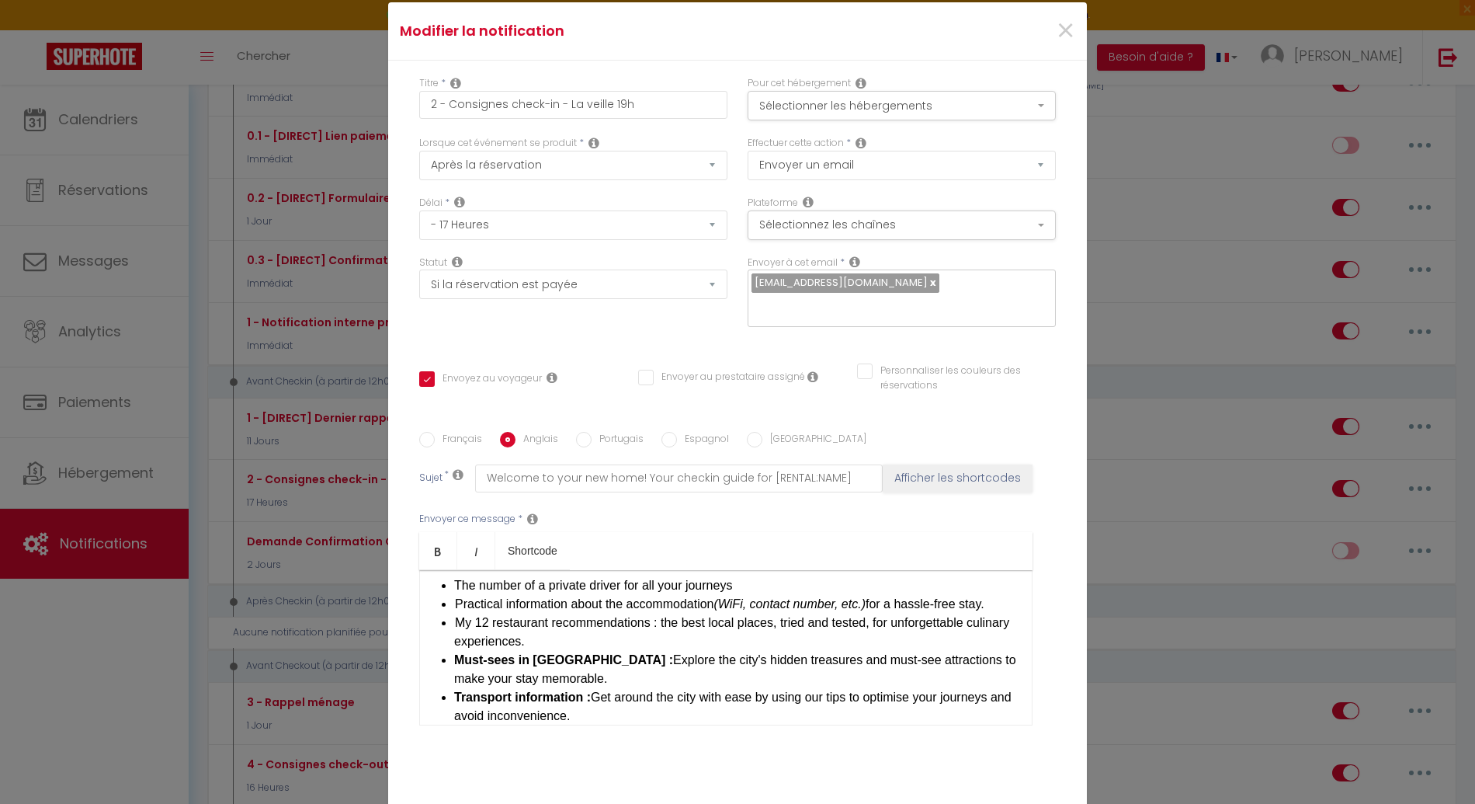
drag, startPoint x: 544, startPoint y: 670, endPoint x: 449, endPoint y: 655, distance: 96.6
click at [454, 655] on li "Must-sees in [GEOGRAPHIC_DATA] : Explore the city's hidden treasures and must-s…" at bounding box center [735, 669] width 562 height 37
click at [834, 653] on span "The must-see attractions in [GEOGRAPHIC_DATA] to make your stay memorable. (hid…" at bounding box center [732, 669] width 557 height 32
drag, startPoint x: 828, startPoint y: 649, endPoint x: 818, endPoint y: 662, distance: 16.2
click at [818, 662] on li "The must-see attractions in [GEOGRAPHIC_DATA] to make your stay memorable (hidd…" at bounding box center [735, 669] width 562 height 37
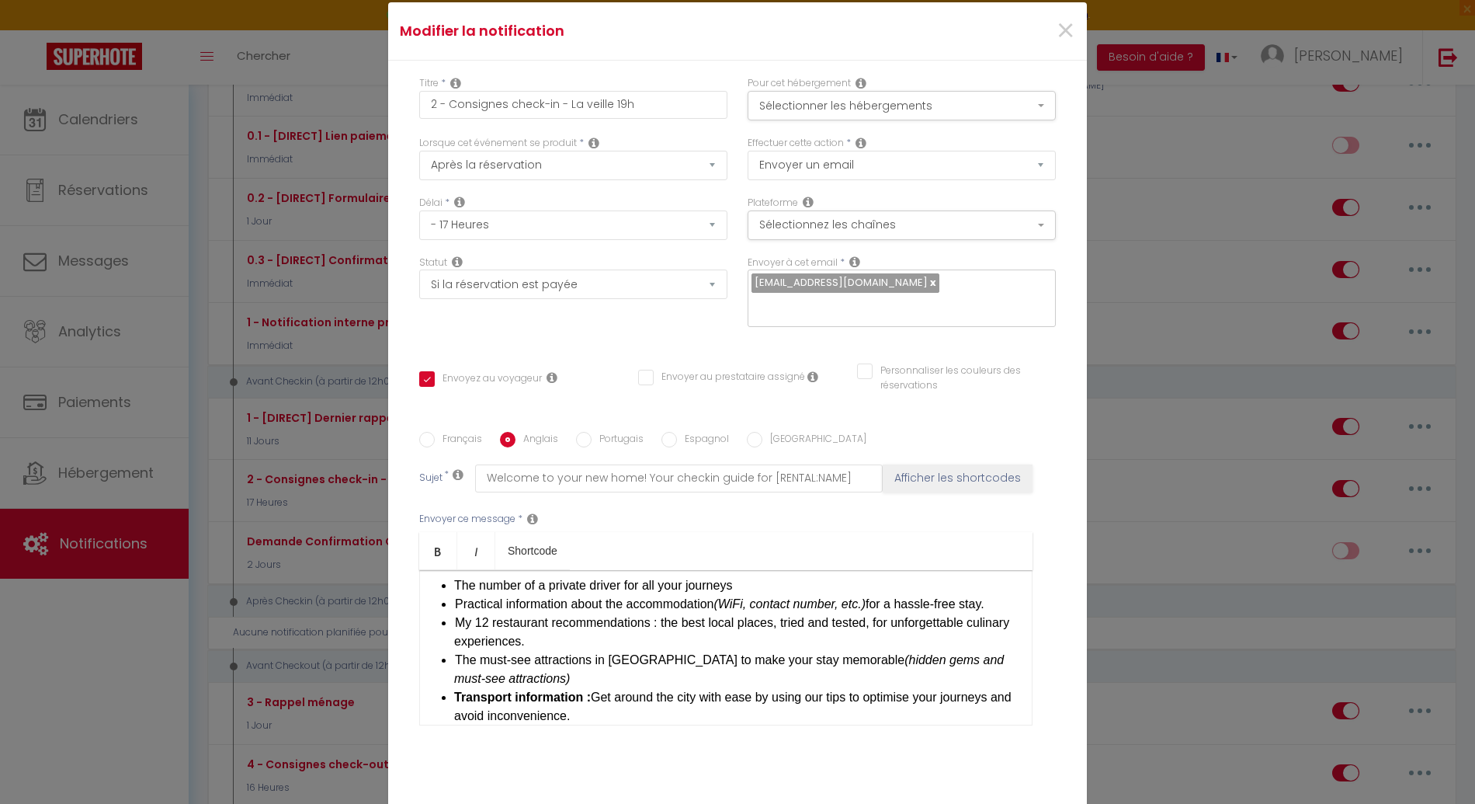
click at [659, 658] on li "The must-see attractions in [GEOGRAPHIC_DATA] to make your stay memorable (hidd…" at bounding box center [735, 669] width 562 height 37
drag, startPoint x: 593, startPoint y: 704, endPoint x: 440, endPoint y: 686, distance: 154.7
click at [454, 688] on li "Transport information : Get around the city with ease by using our tips to opti…" at bounding box center [735, 706] width 562 height 37
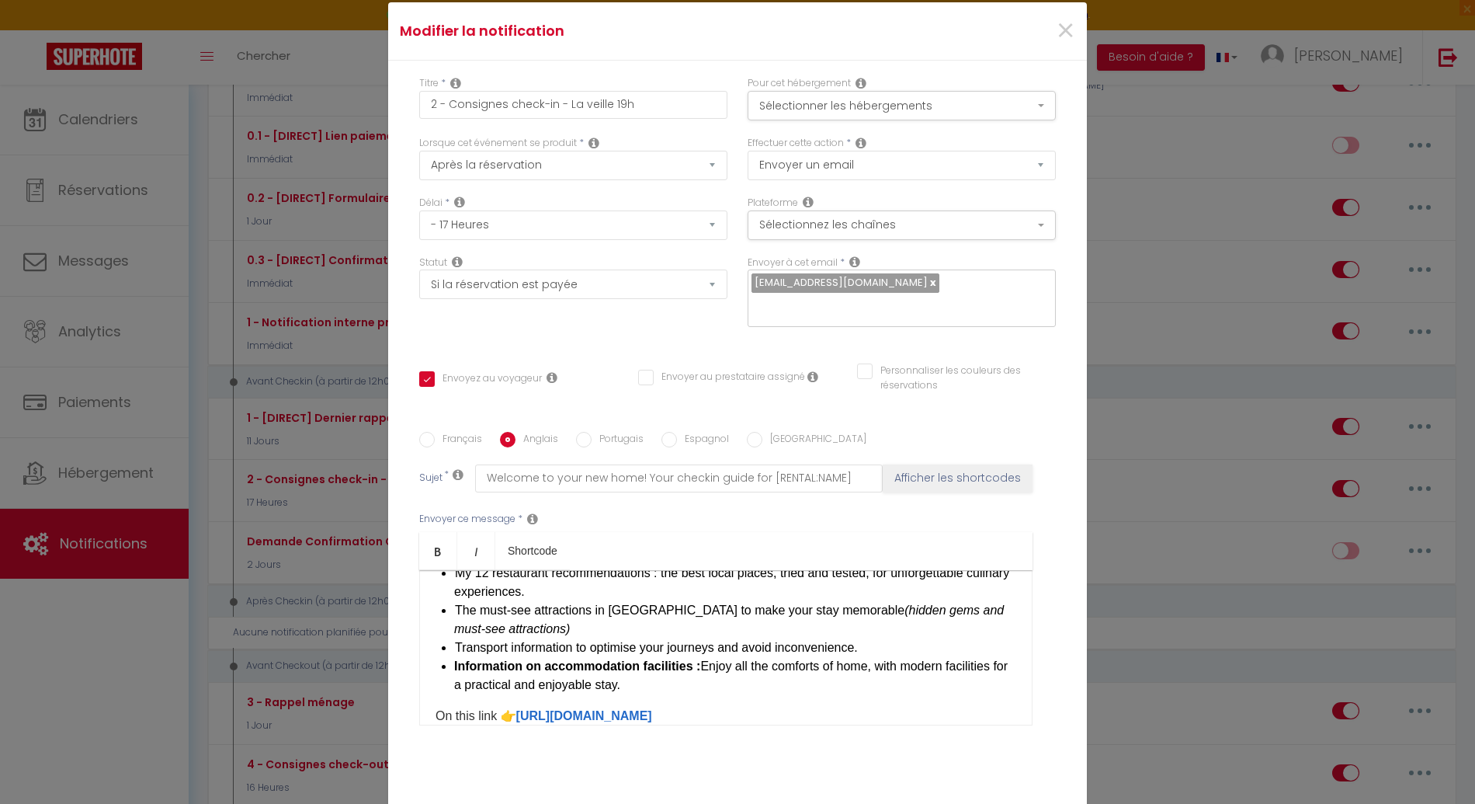
scroll to position [890, 0]
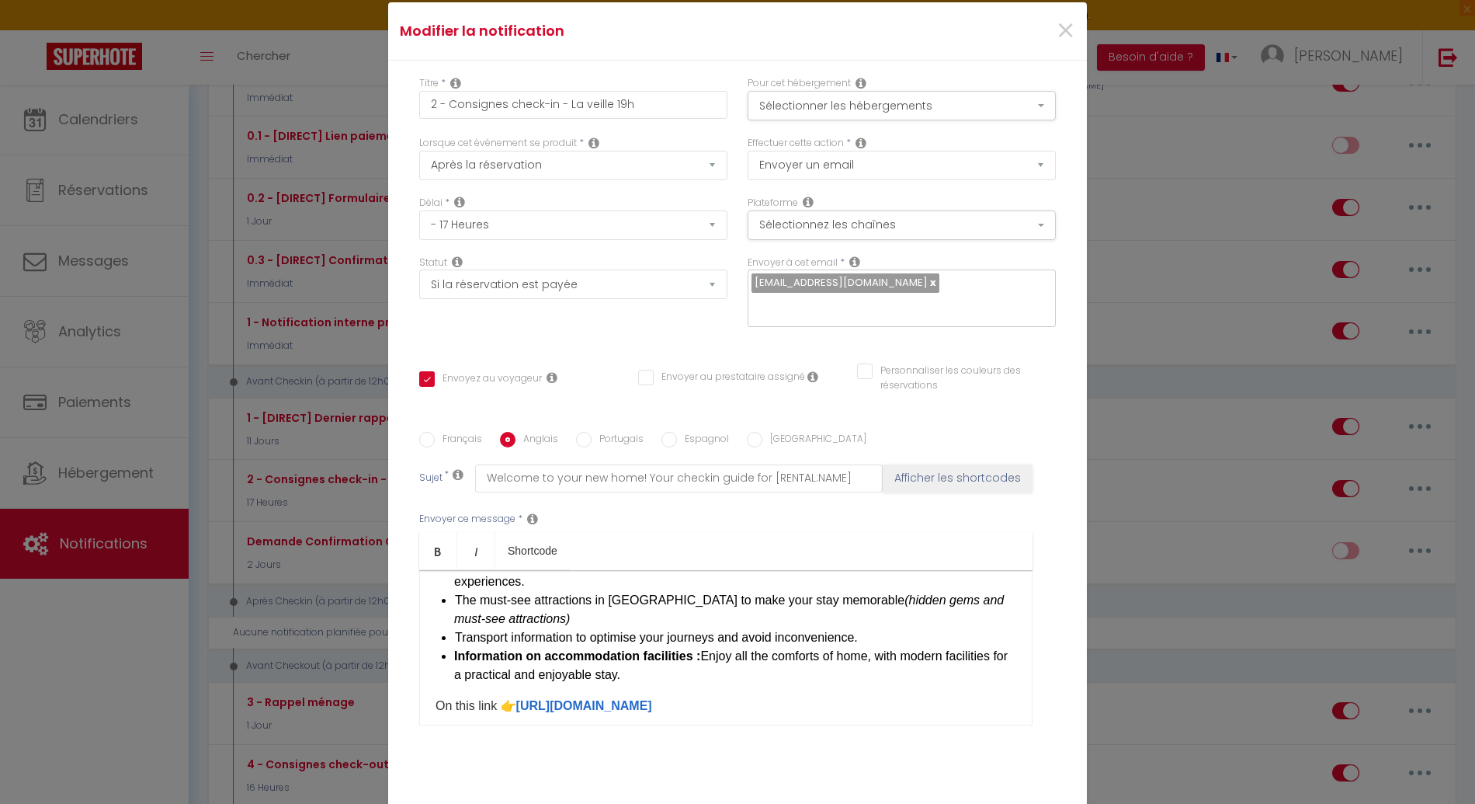
drag, startPoint x: 661, startPoint y: 665, endPoint x: 447, endPoint y: 652, distance: 214.0
click at [447, 652] on div "Hello [GUEST:FIRST_NAME], Get ready for an unforgettable stay at [RENTAL:NAME]!…" at bounding box center [725, 647] width 613 height 155
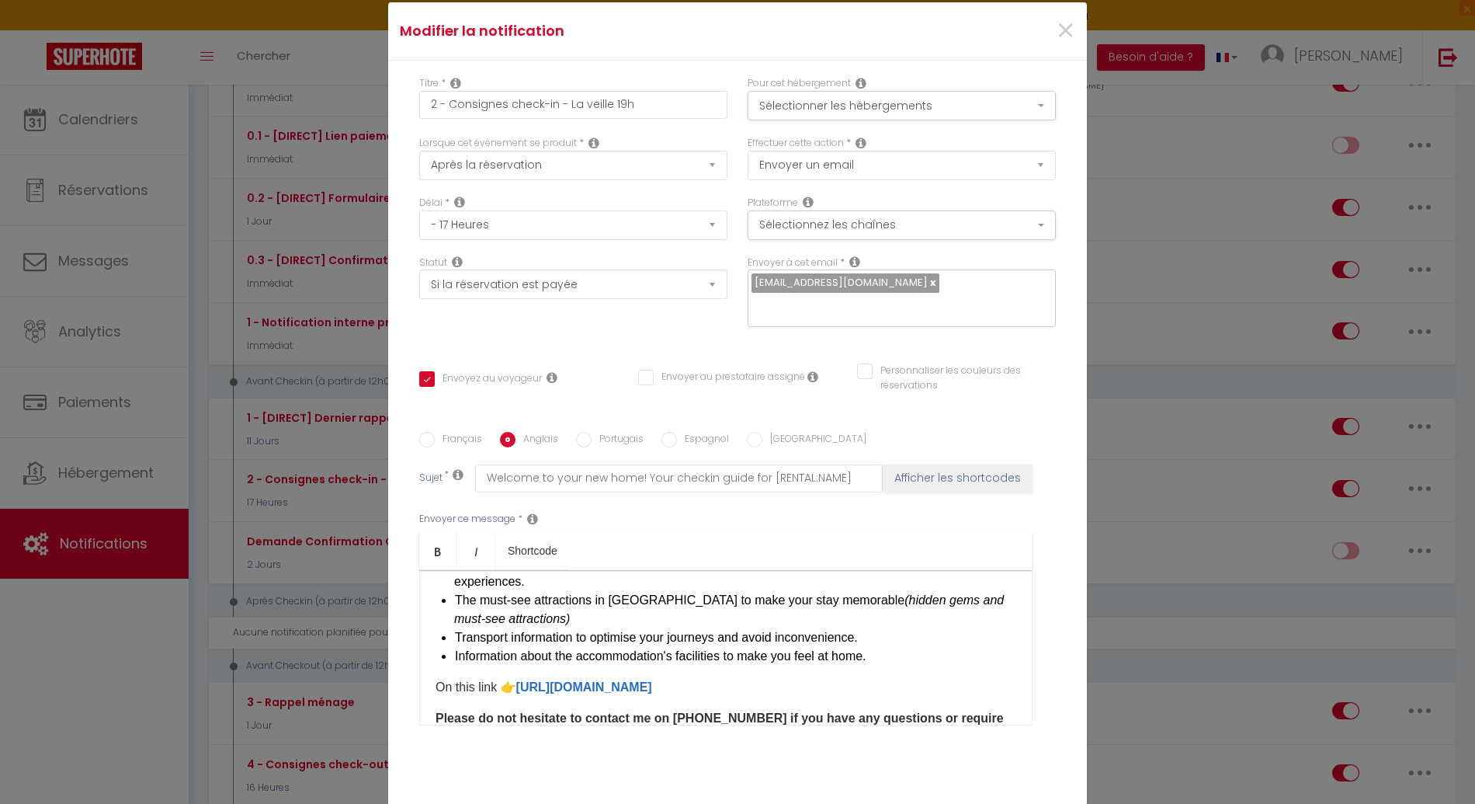
click at [595, 595] on span "The must-see attractions in [GEOGRAPHIC_DATA] to make your stay memorable (hidd…" at bounding box center [729, 609] width 550 height 32
drag, startPoint x: 492, startPoint y: 674, endPoint x: 408, endPoint y: 678, distance: 84.0
click at [408, 678] on div "Titre * 2 - Consignes check-in - La veille 19h Pour cet hébergement Sélectionne…" at bounding box center [737, 432] width 699 height 743
drag, startPoint x: 498, startPoint y: 673, endPoint x: 382, endPoint y: 671, distance: 115.7
click at [388, 671] on div "Titre * 2 - Consignes check-in - La veille 19h Pour cet hébergement Sélectionne…" at bounding box center [737, 432] width 699 height 743
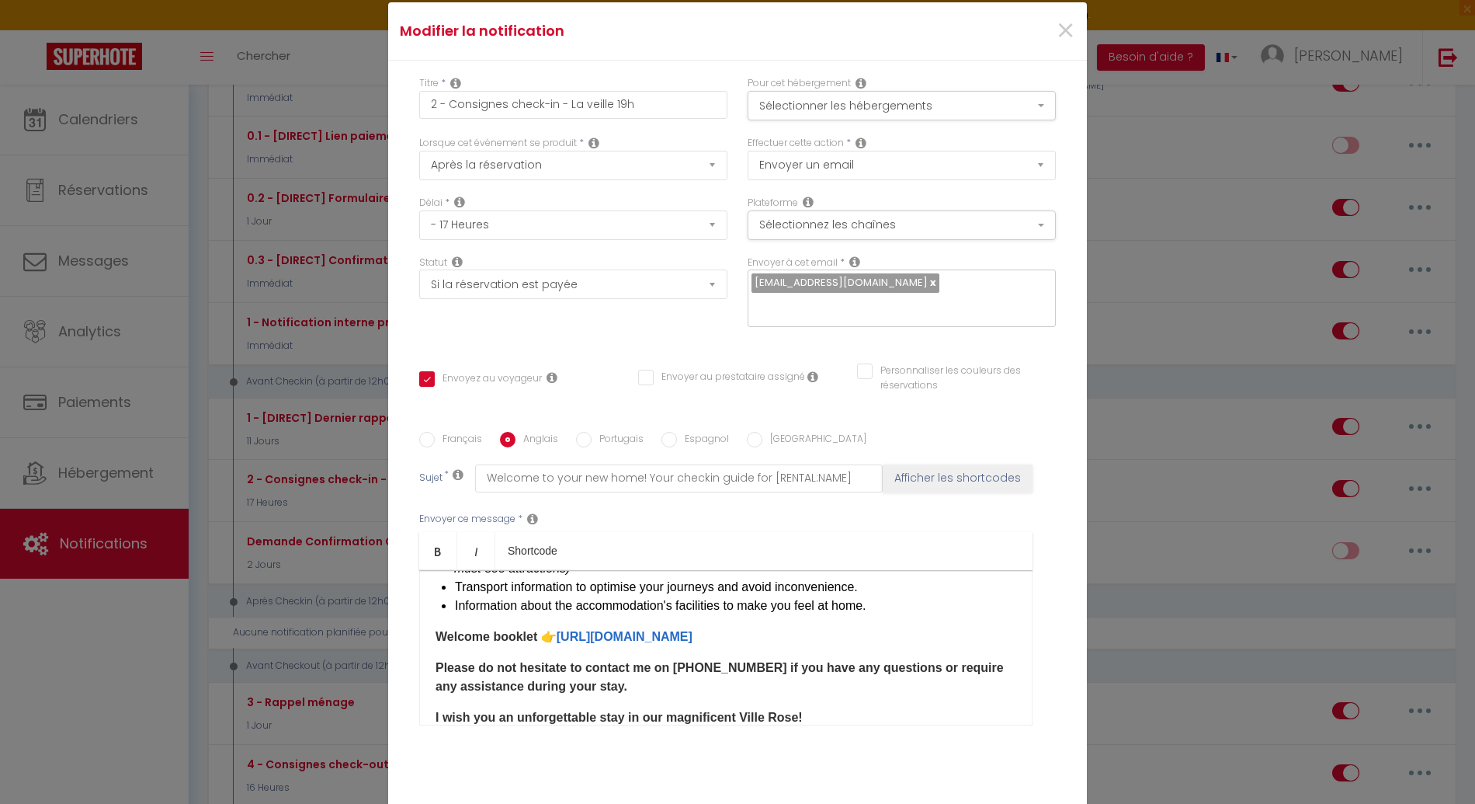
click at [645, 646] on p "Welcome booklet 👉 [URL][DOMAIN_NAME] ​" at bounding box center [726, 636] width 581 height 19
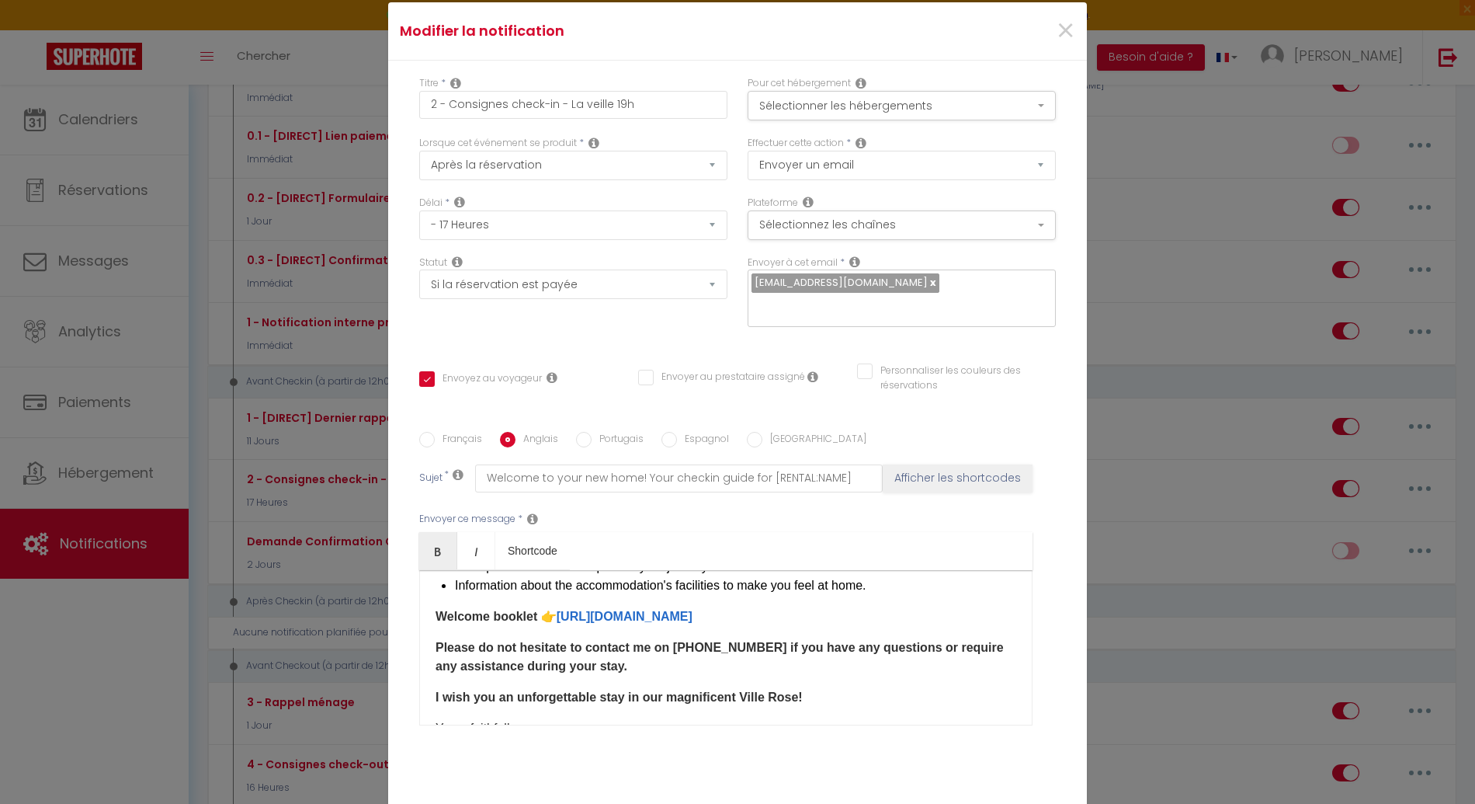
scroll to position [981, 0]
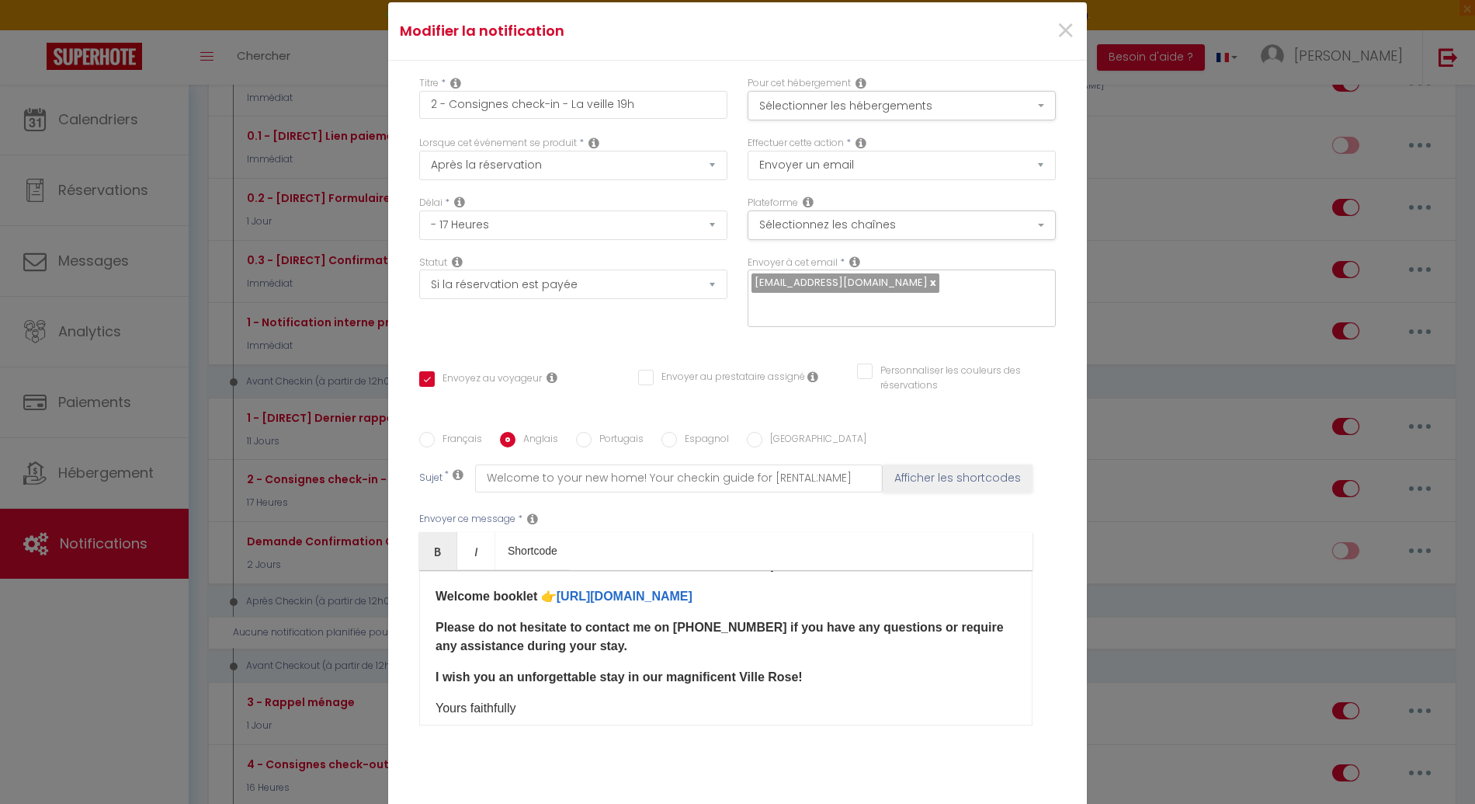
drag, startPoint x: 776, startPoint y: 633, endPoint x: 766, endPoint y: 647, distance: 16.8
click at [766, 647] on p "Please do not hesitate to contact me on [PHONE_NUMBER] if you have any question…" at bounding box center [726, 636] width 581 height 37
click at [852, 652] on p "Please do not hesitate to contact me on [PHONE_NUMBER] if you have any question…" at bounding box center [726, 636] width 581 height 37
drag, startPoint x: 731, startPoint y: 650, endPoint x: 773, endPoint y: 633, distance: 45.3
click at [773, 633] on p "Please do not hesitate to contact me on [PHONE_NUMBER] if you have any question…" at bounding box center [726, 636] width 581 height 37
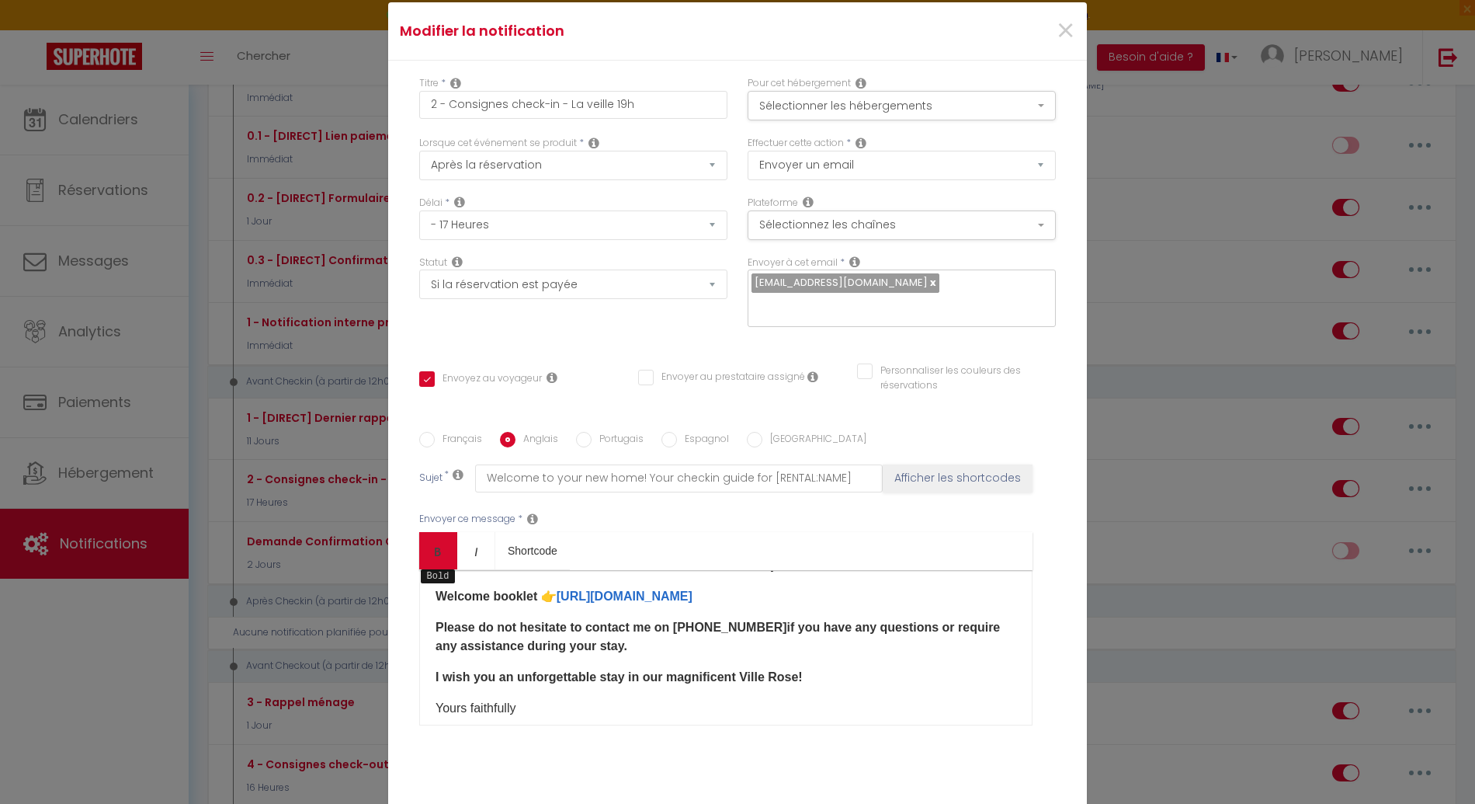
click at [432, 545] on icon "Bold" at bounding box center [438, 551] width 12 height 12
click at [622, 655] on p "Please do not hesitate to contact me on [PHONE_NUMBER] if you have any question…" at bounding box center [726, 636] width 581 height 37
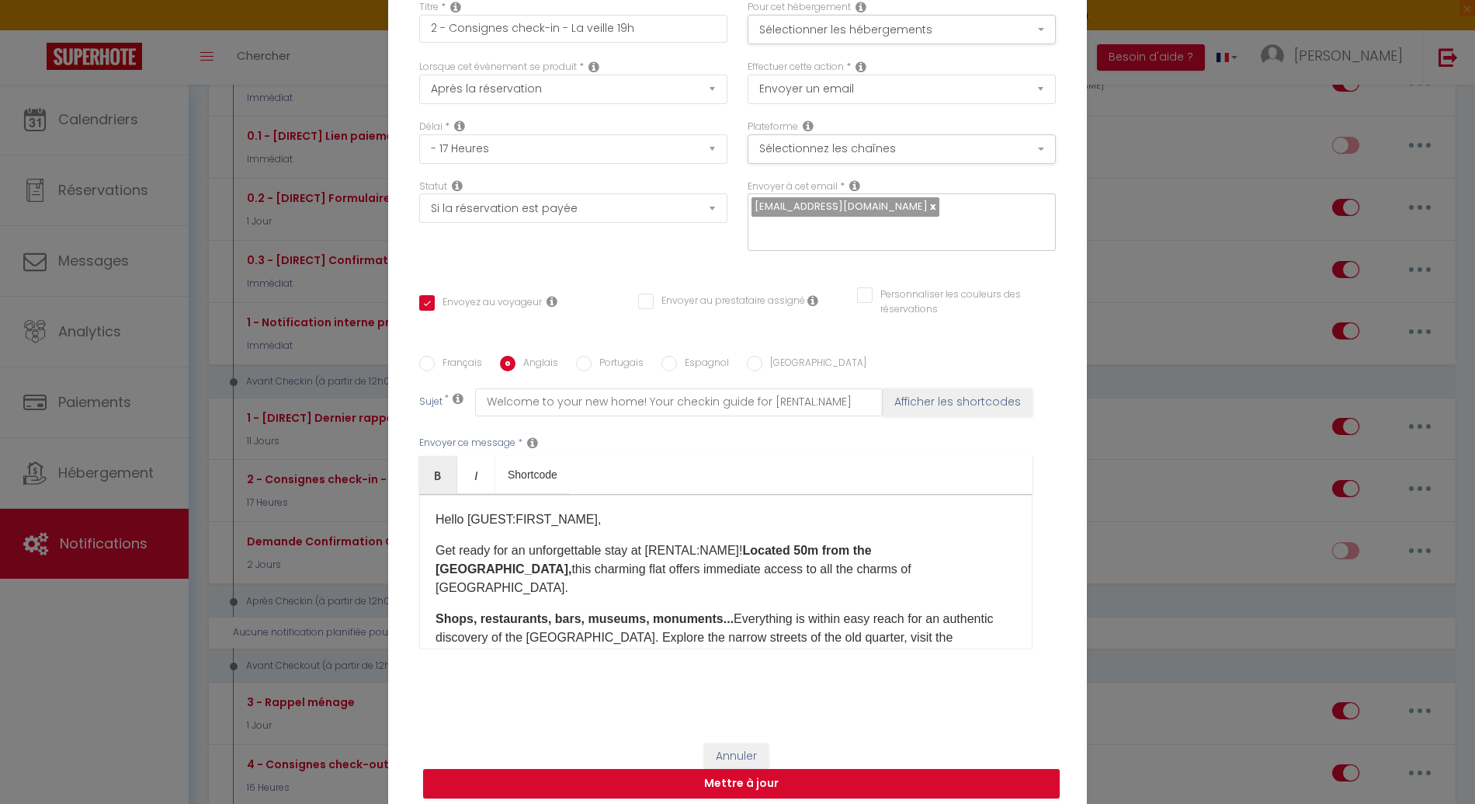
scroll to position [395, 0]
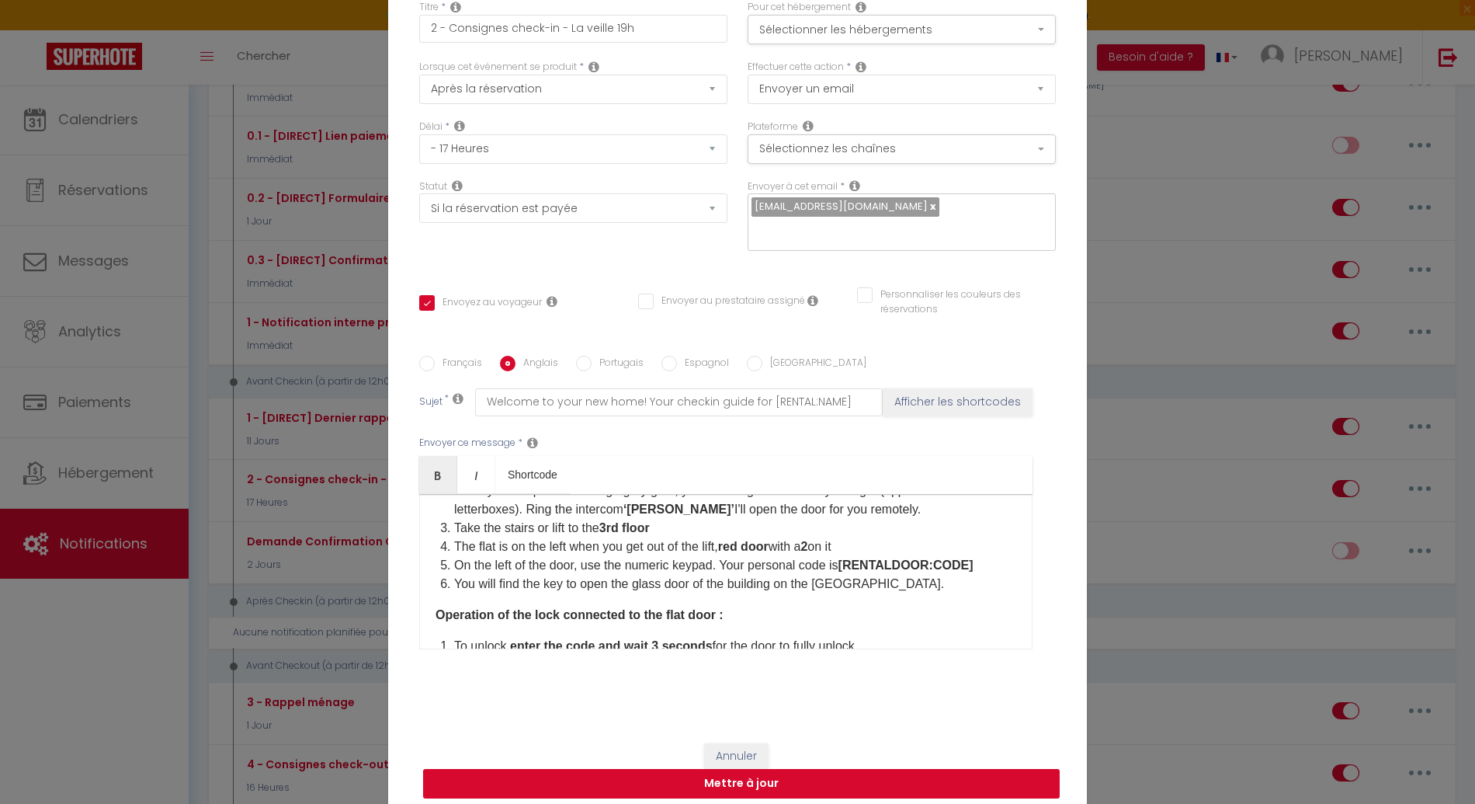
click at [838, 777] on button "Mettre à jour" at bounding box center [741, 784] width 637 height 30
checkbox input "true"
checkbox input "false"
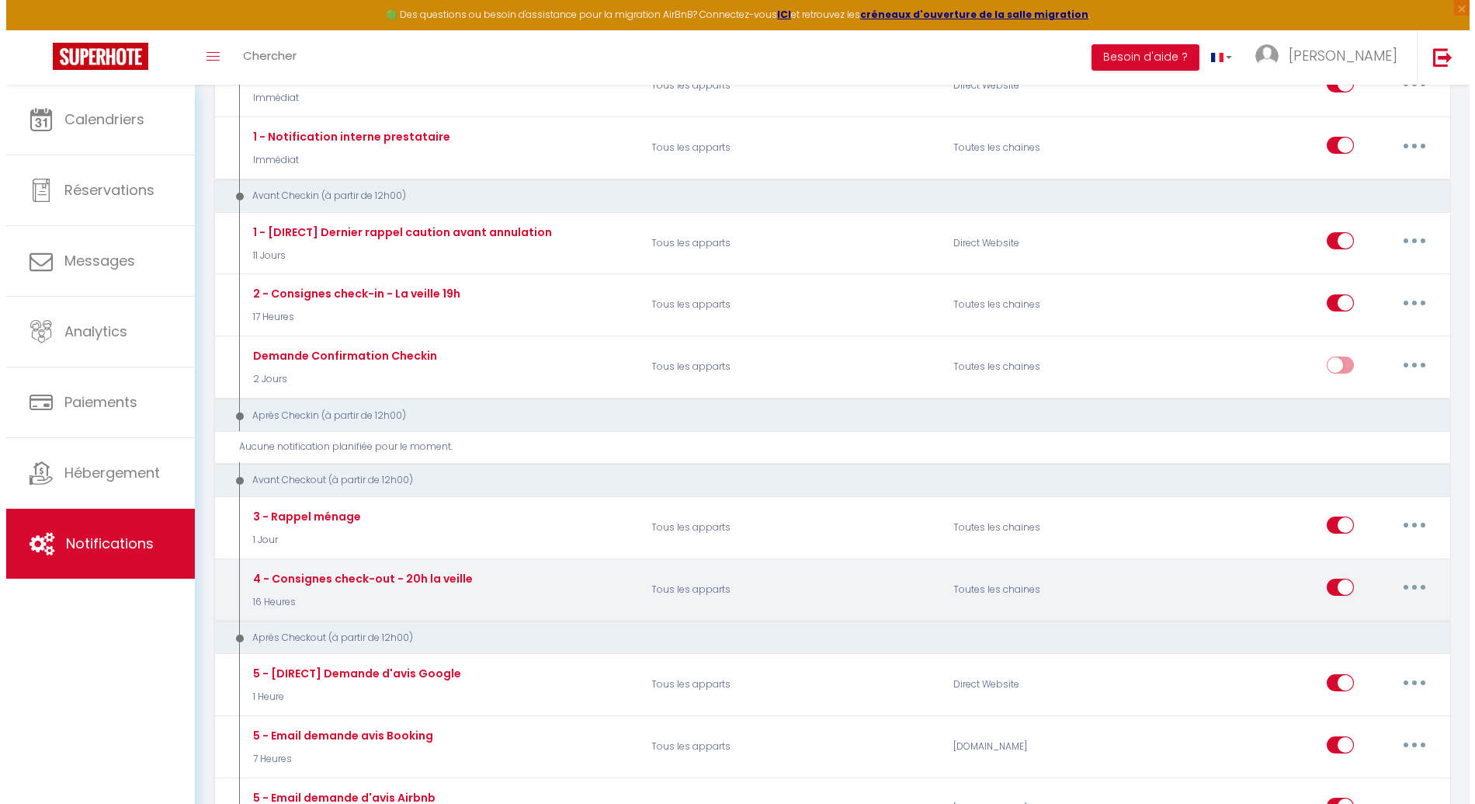
scroll to position [505, 0]
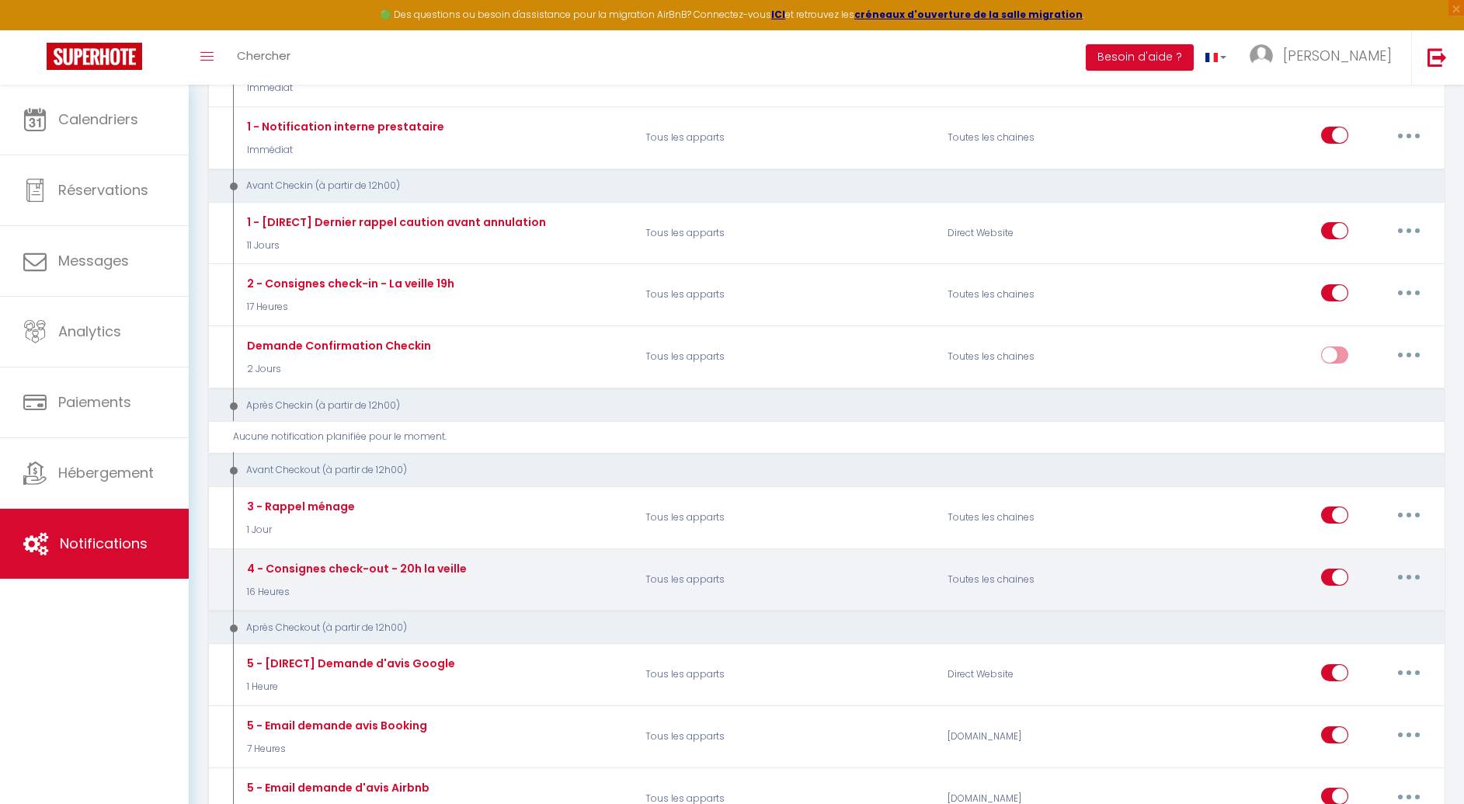
click at [1414, 572] on button "button" at bounding box center [1408, 577] width 43 height 25
click at [1352, 606] on link "Editer" at bounding box center [1368, 612] width 115 height 26
type input "4 - Consignes check-out - 20h la veille"
select select "4"
select select "16 Heures"
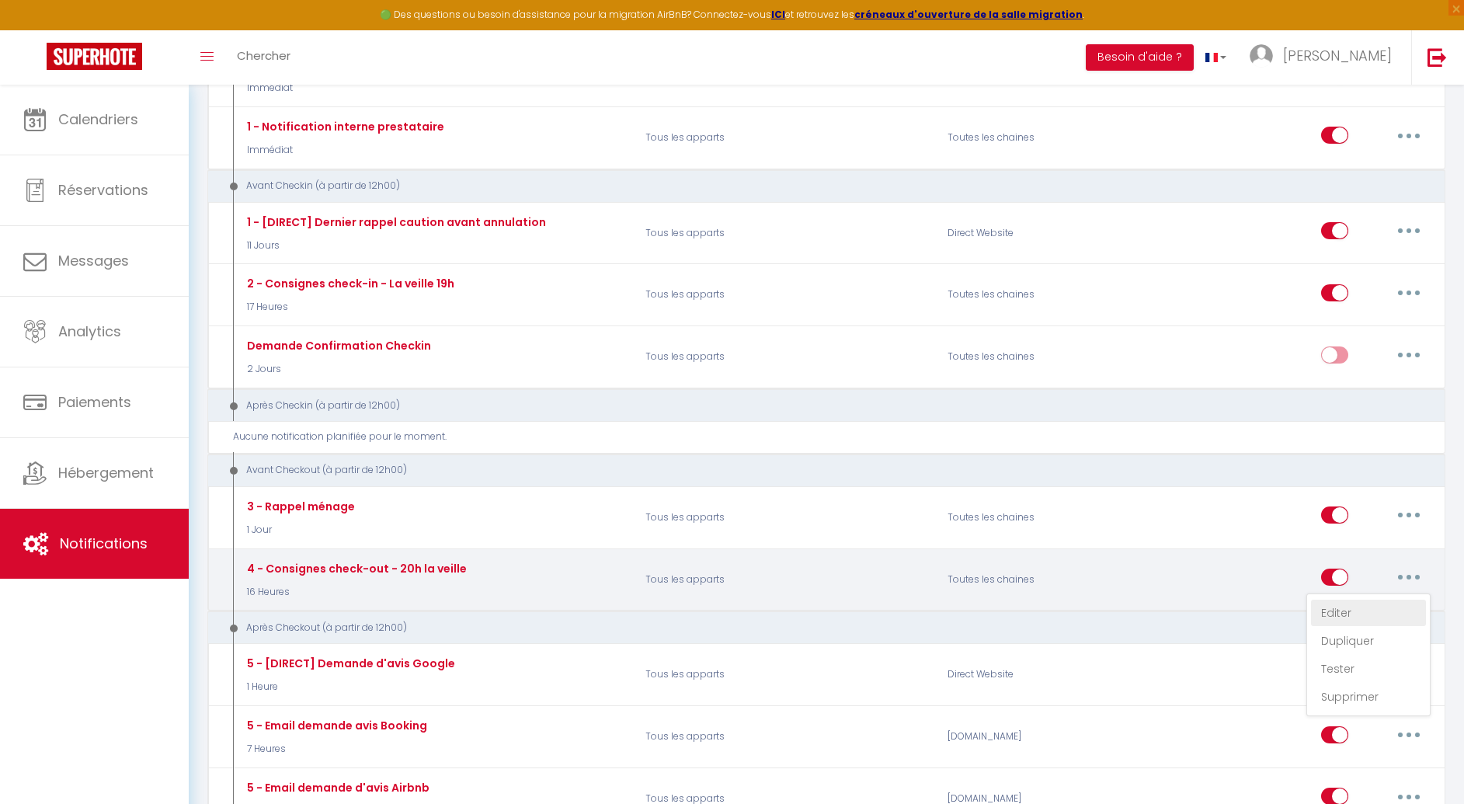
select select "if_booking_is_paid"
checkbox input "true"
checkbox input "false"
radio input "true"
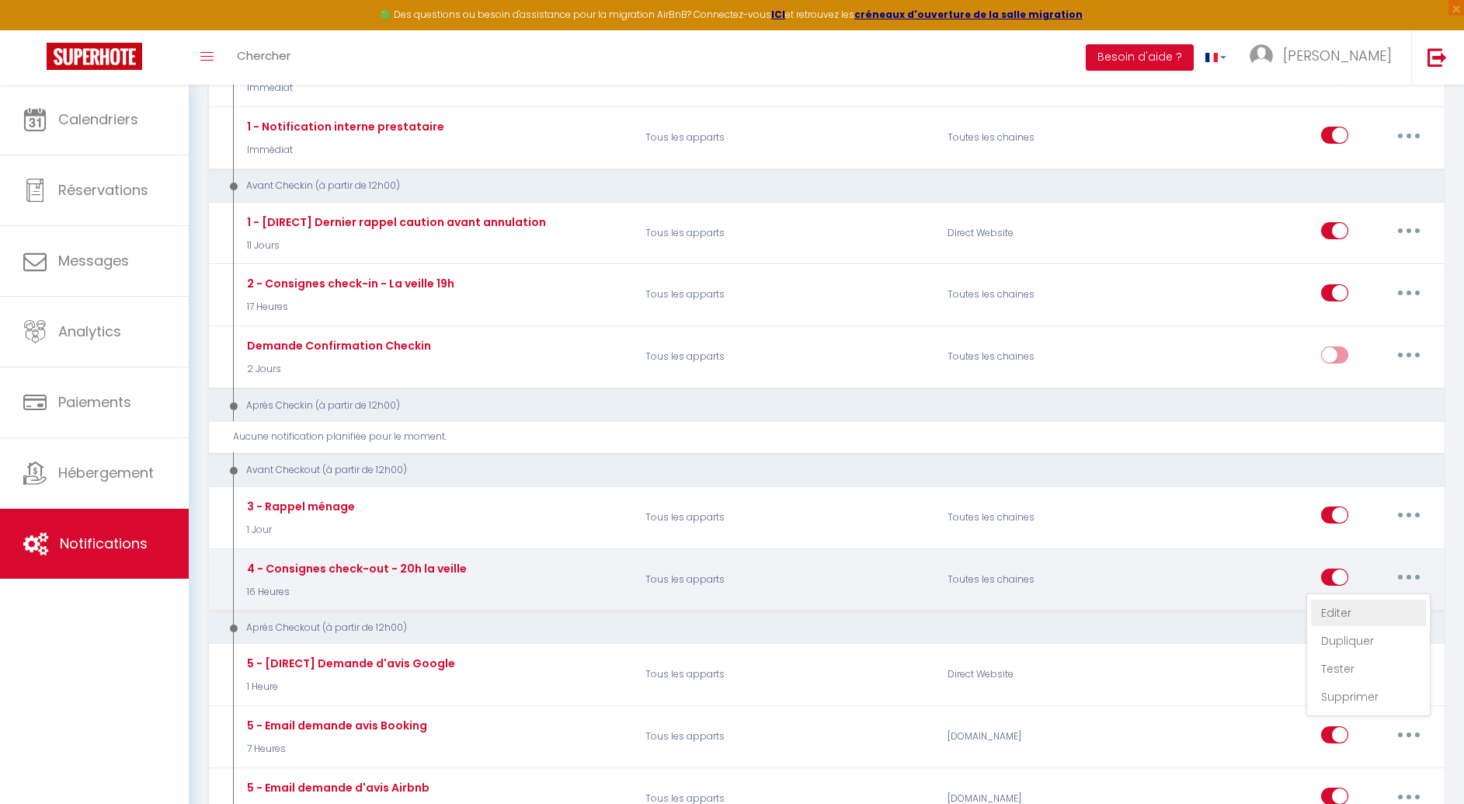
type input "Votre départ approche : Quelques petites consignes - [BOOKING:CHECKOUT]​ avant …"
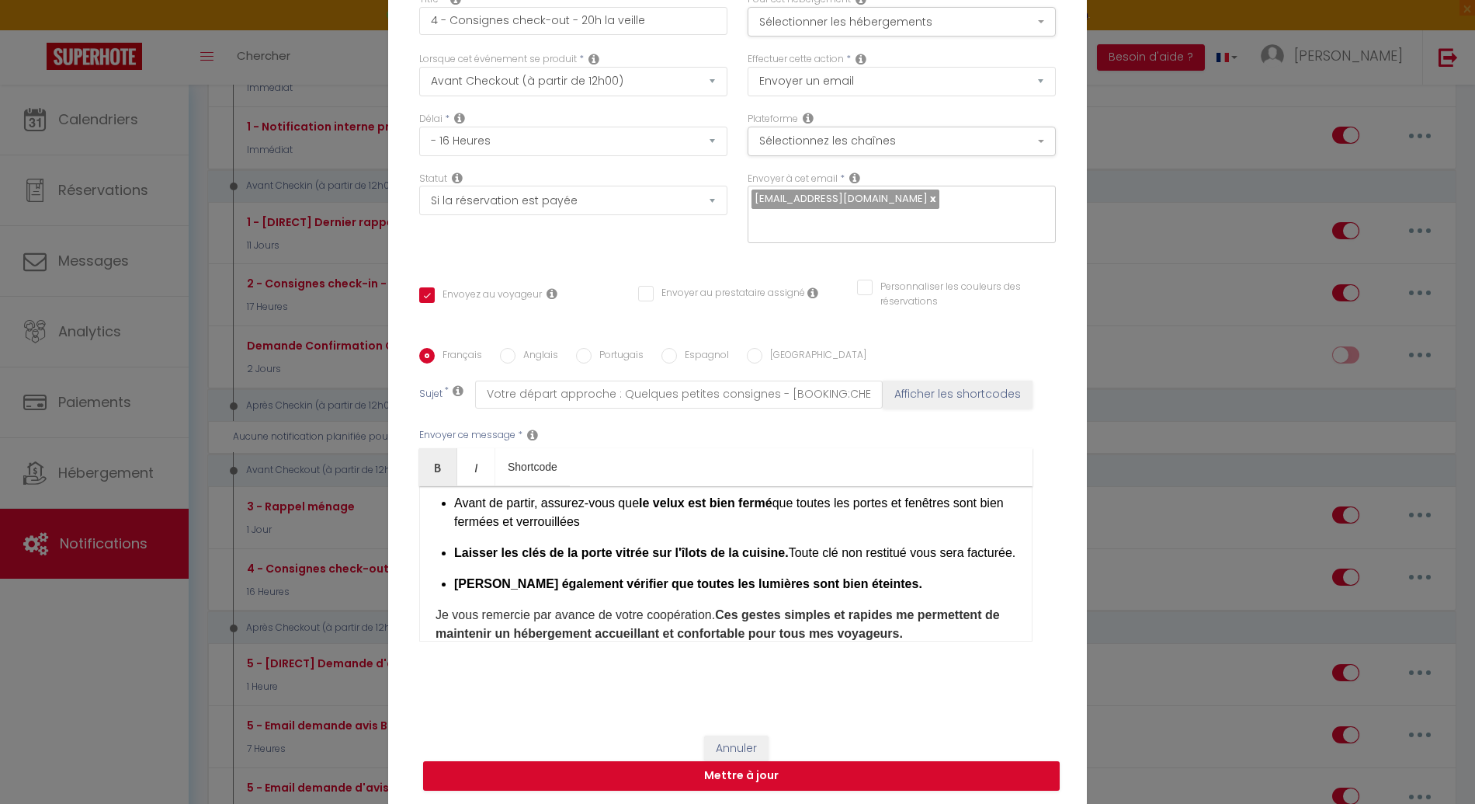
scroll to position [398, 0]
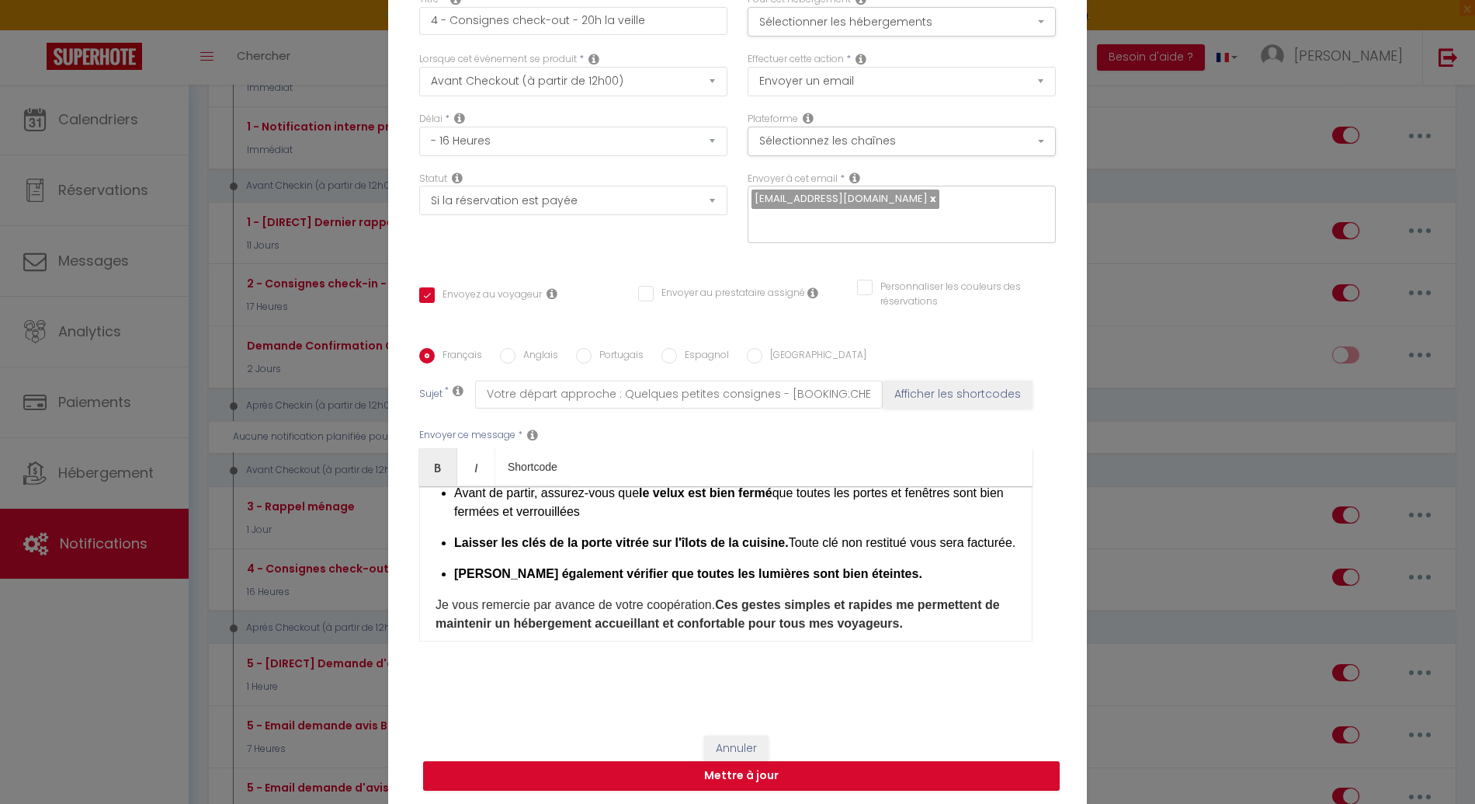
click at [540, 536] on strong "Laisser les clés de la porte vitrée sur l'îlots de la cuisine." at bounding box center [621, 542] width 335 height 13
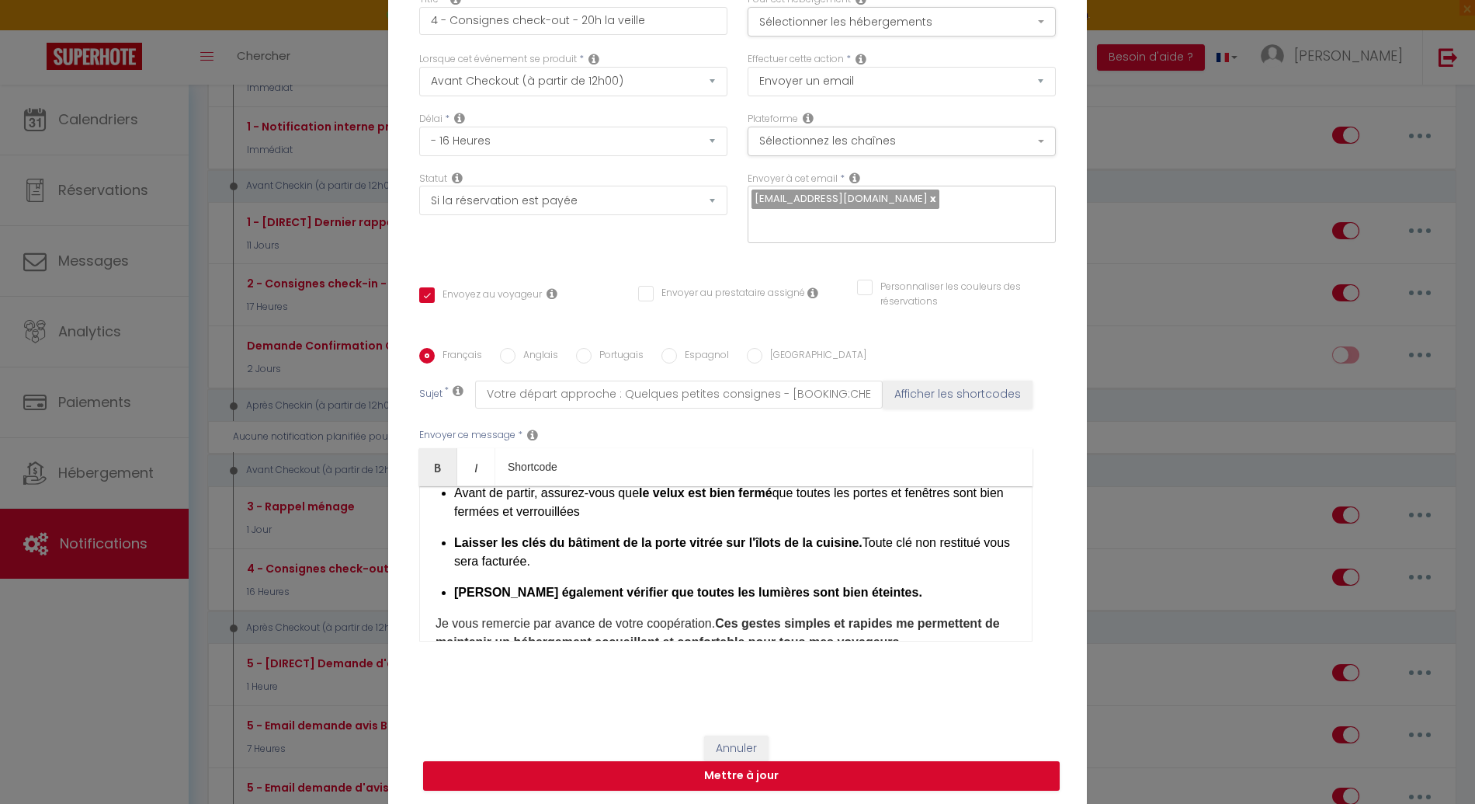
click at [601, 536] on strong "Laisser les clés du bâtiment de la porte vitrée sur l'îlots de la cuisine." at bounding box center [658, 542] width 408 height 13
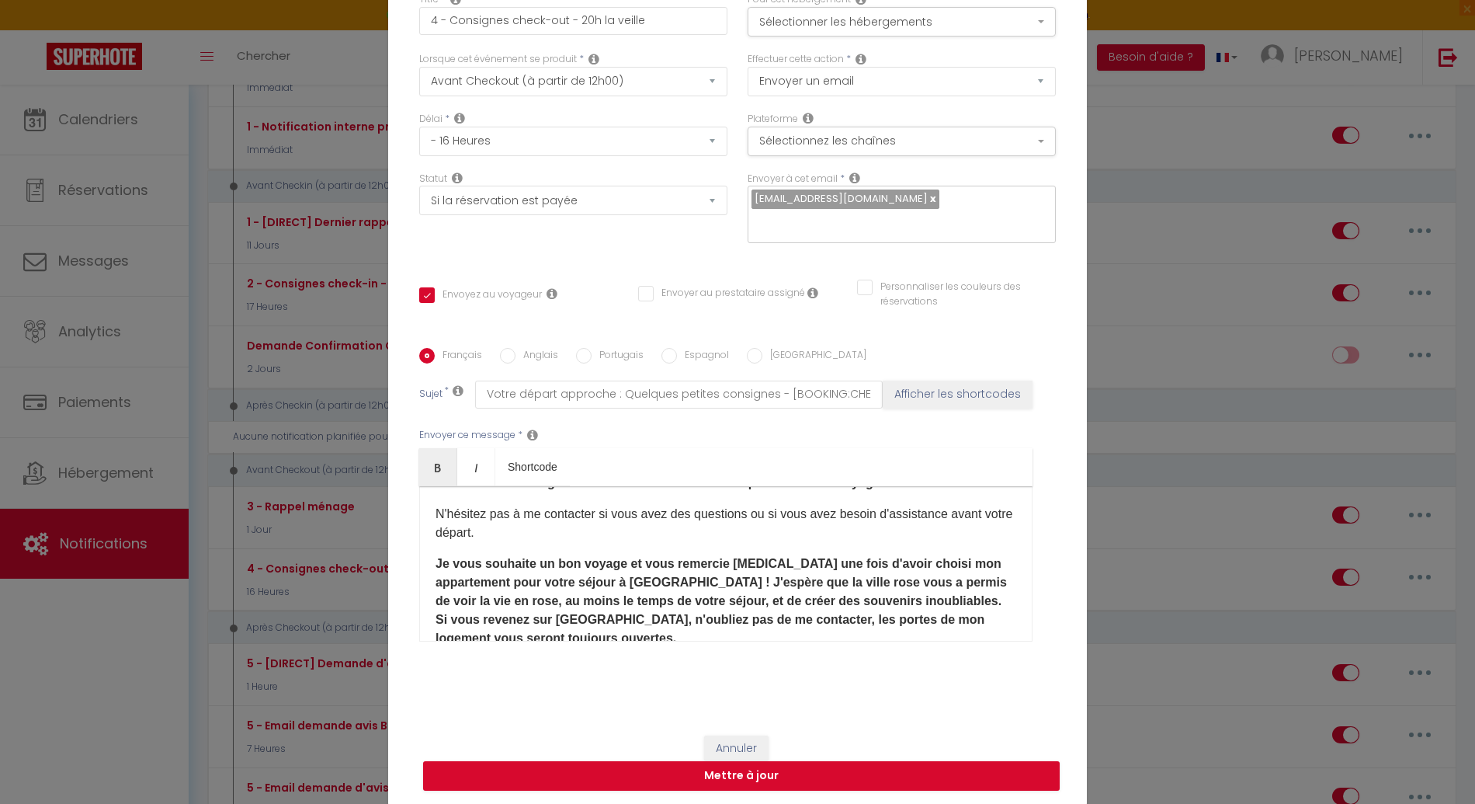
scroll to position [548, 0]
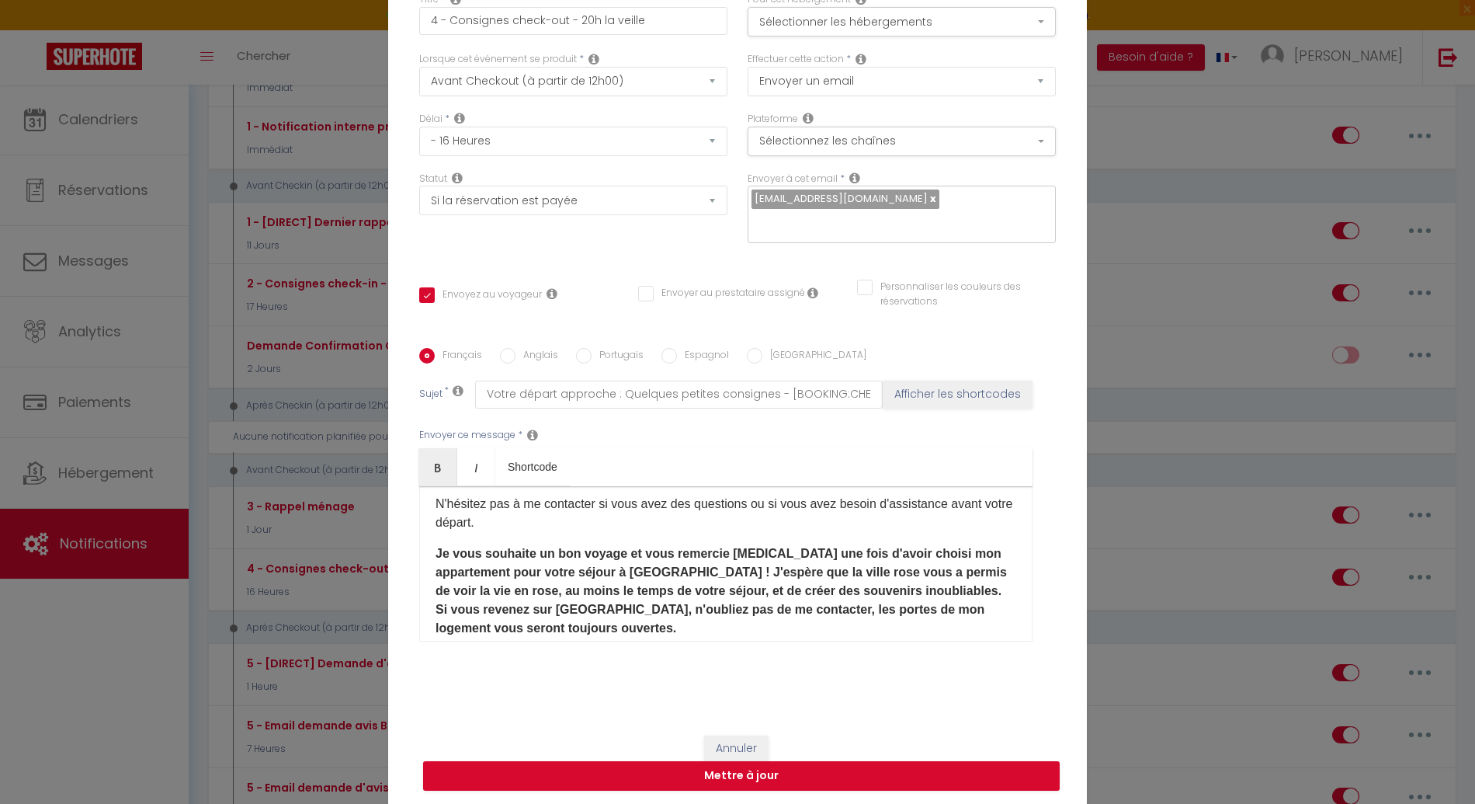
click at [580, 541] on div "Bonjour [GUEST:FIRST_NAME]​, J'espère que vous avez pleinement profité de votre…" at bounding box center [725, 563] width 613 height 155
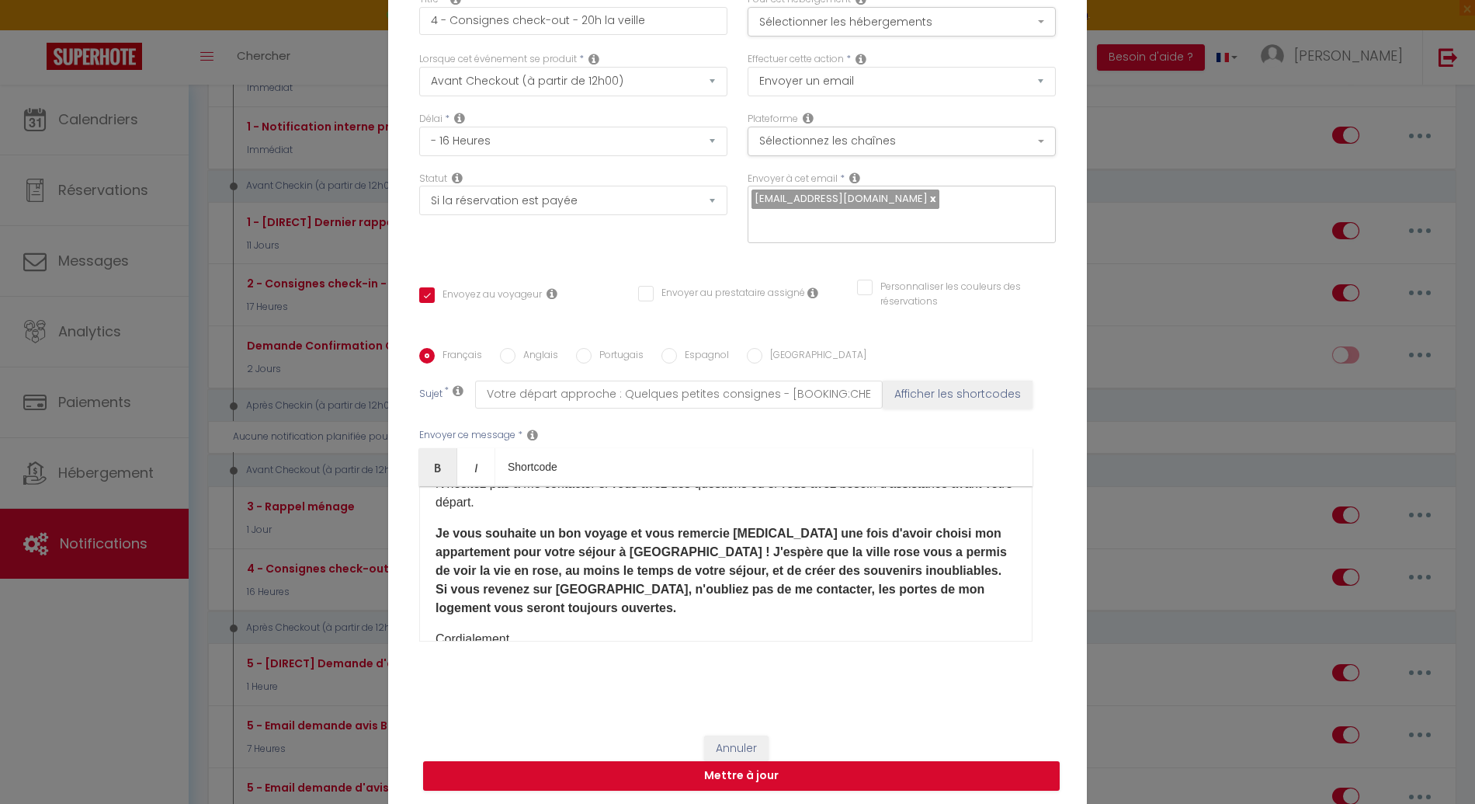
scroll to position [579, 0]
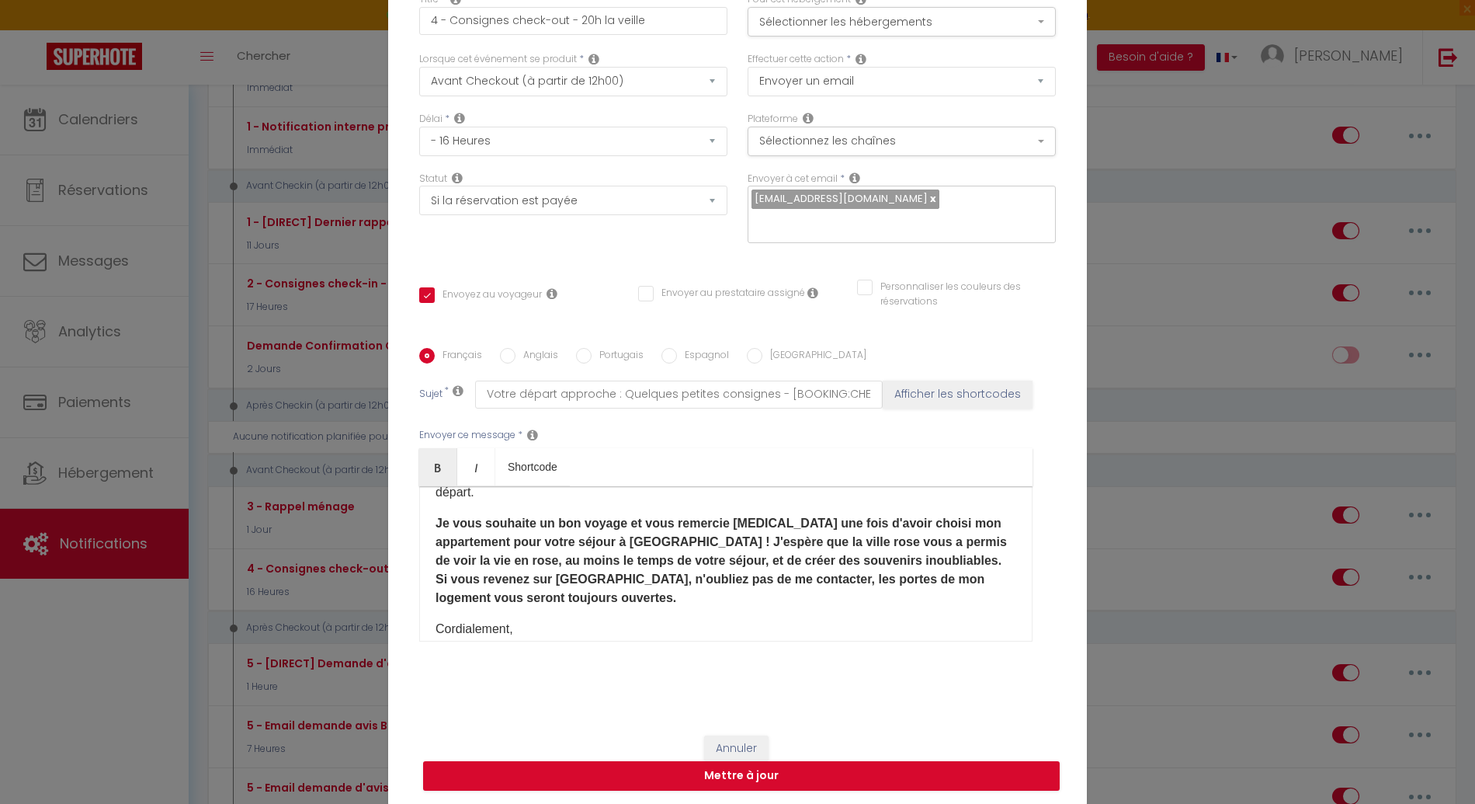
click at [738, 532] on strong "Je vous souhaite un bon voyage et vous remercie [MEDICAL_DATA] une fois d'avoir…" at bounding box center [722, 560] width 572 height 88
click at [610, 545] on strong "Je vous souhaite un bon voyage et vous remercie [MEDICAL_DATA] une fois d'avoir…" at bounding box center [722, 560] width 572 height 88
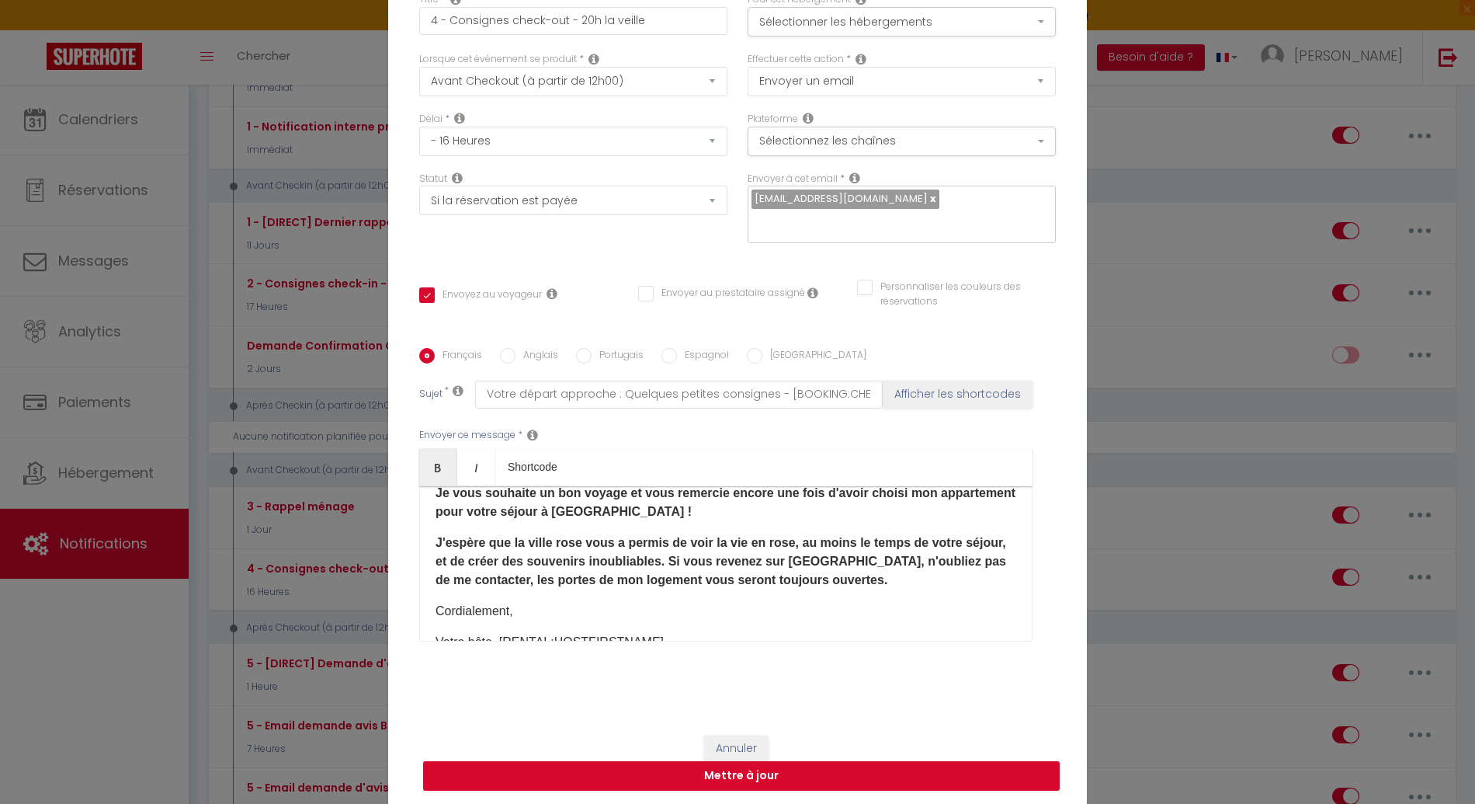
scroll to position [619, 0]
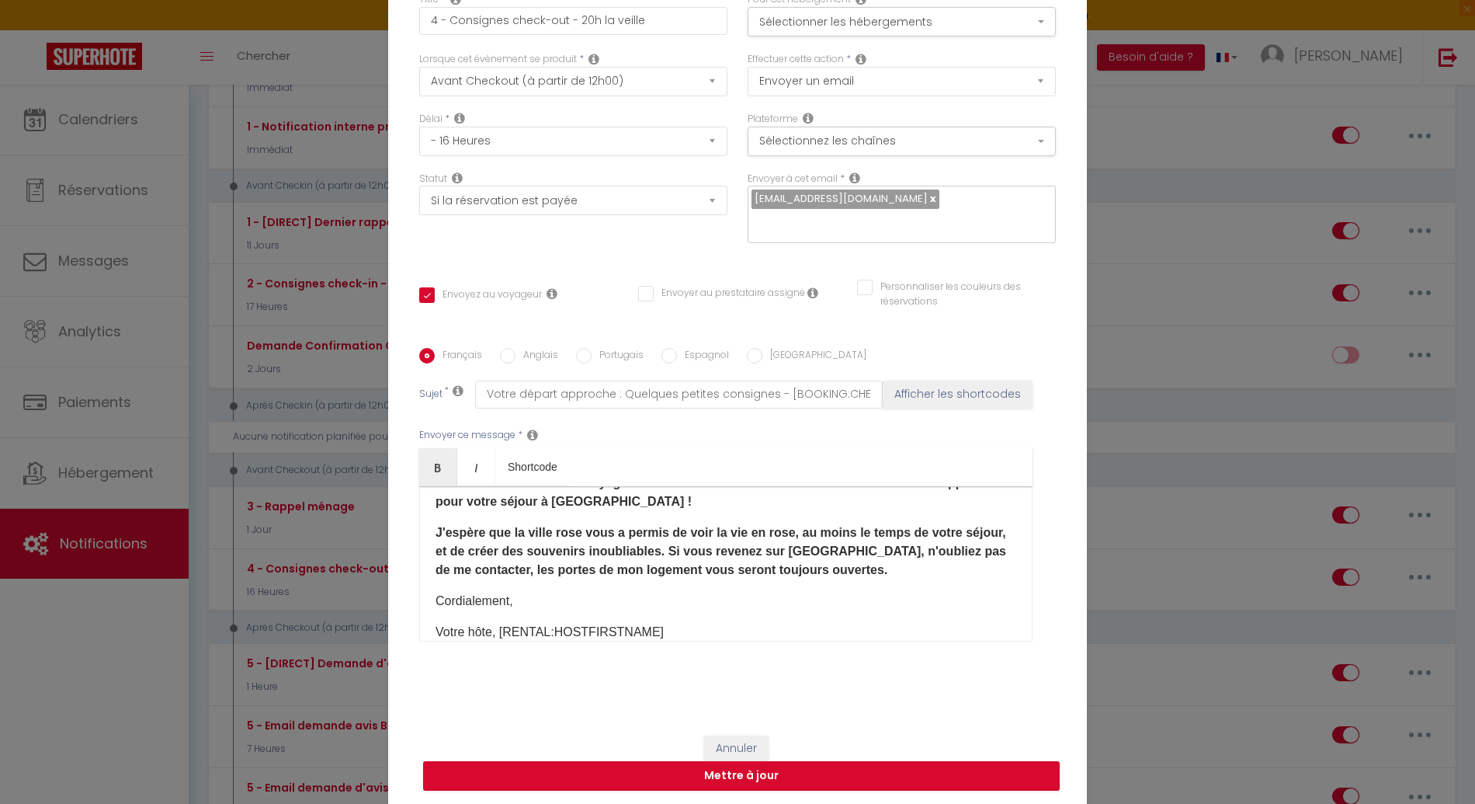
click at [661, 562] on strong "J'espère que la ville rose vous a permis de voir la vie en rose, au moins le te…" at bounding box center [721, 551] width 571 height 50
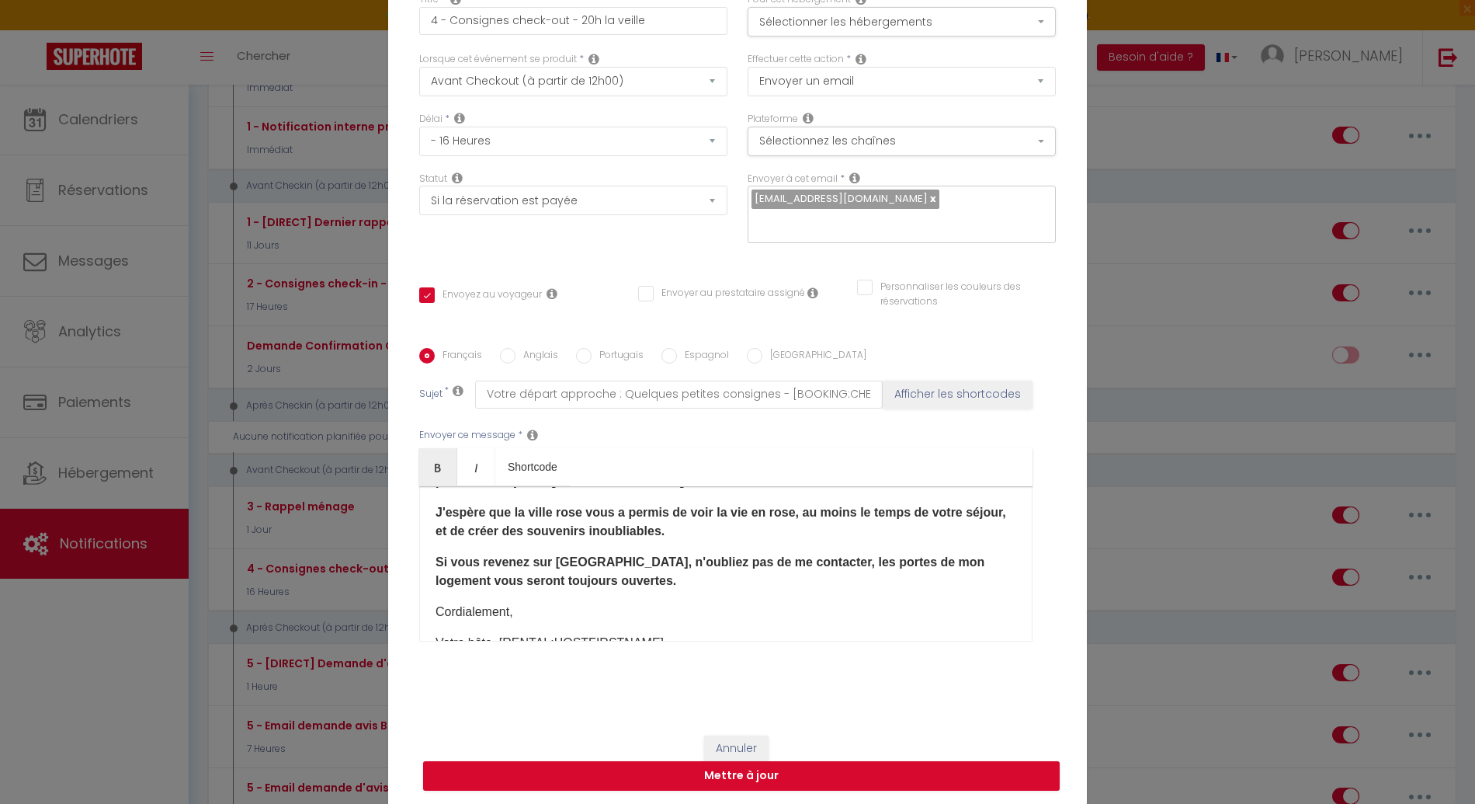
scroll to position [649, 0]
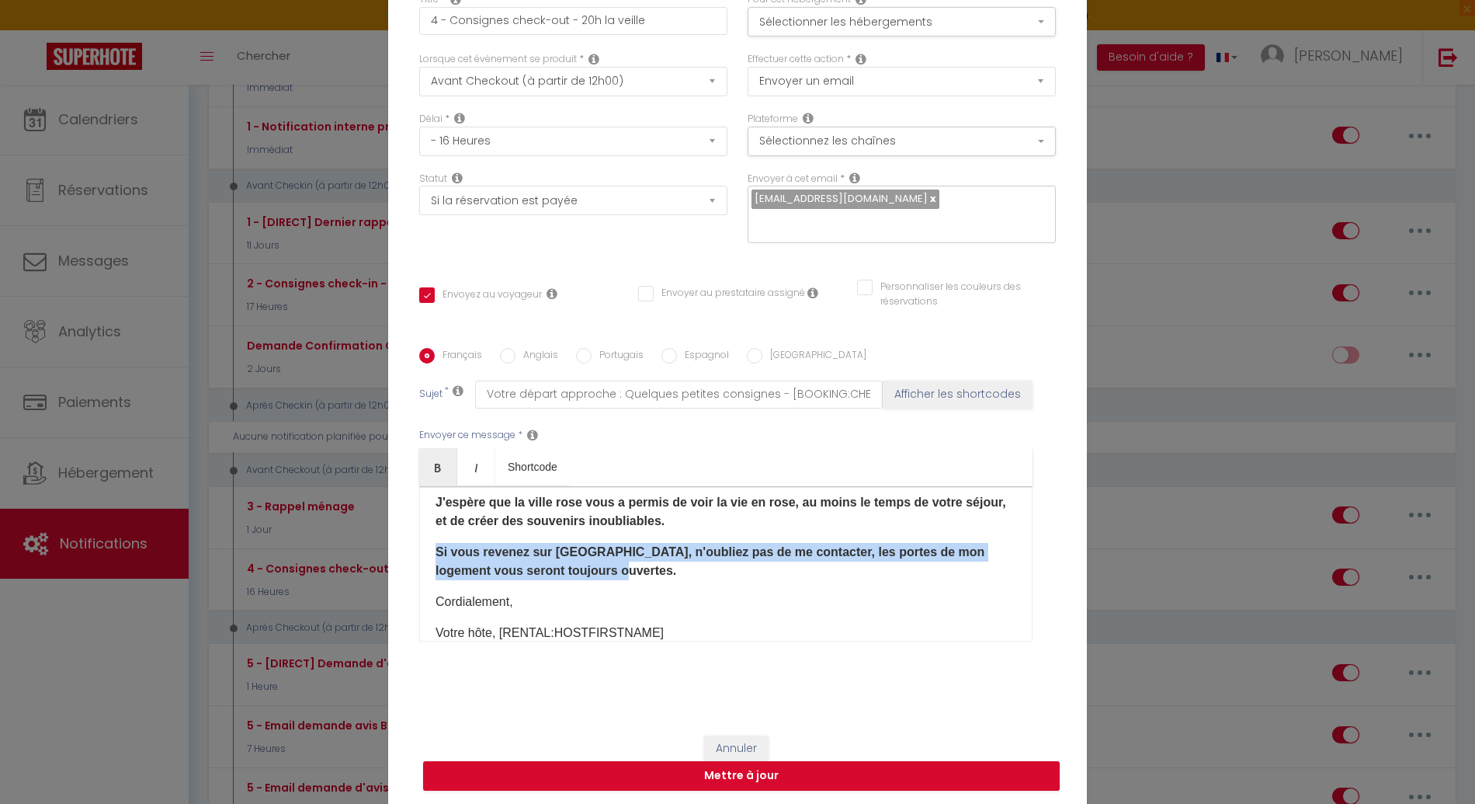
drag, startPoint x: 505, startPoint y: 575, endPoint x: 416, endPoint y: 561, distance: 89.6
click at [419, 561] on div "Bonjour [GUEST:FIRST_NAME]​, J'espère que vous avez pleinement profité de votre…" at bounding box center [725, 563] width 613 height 155
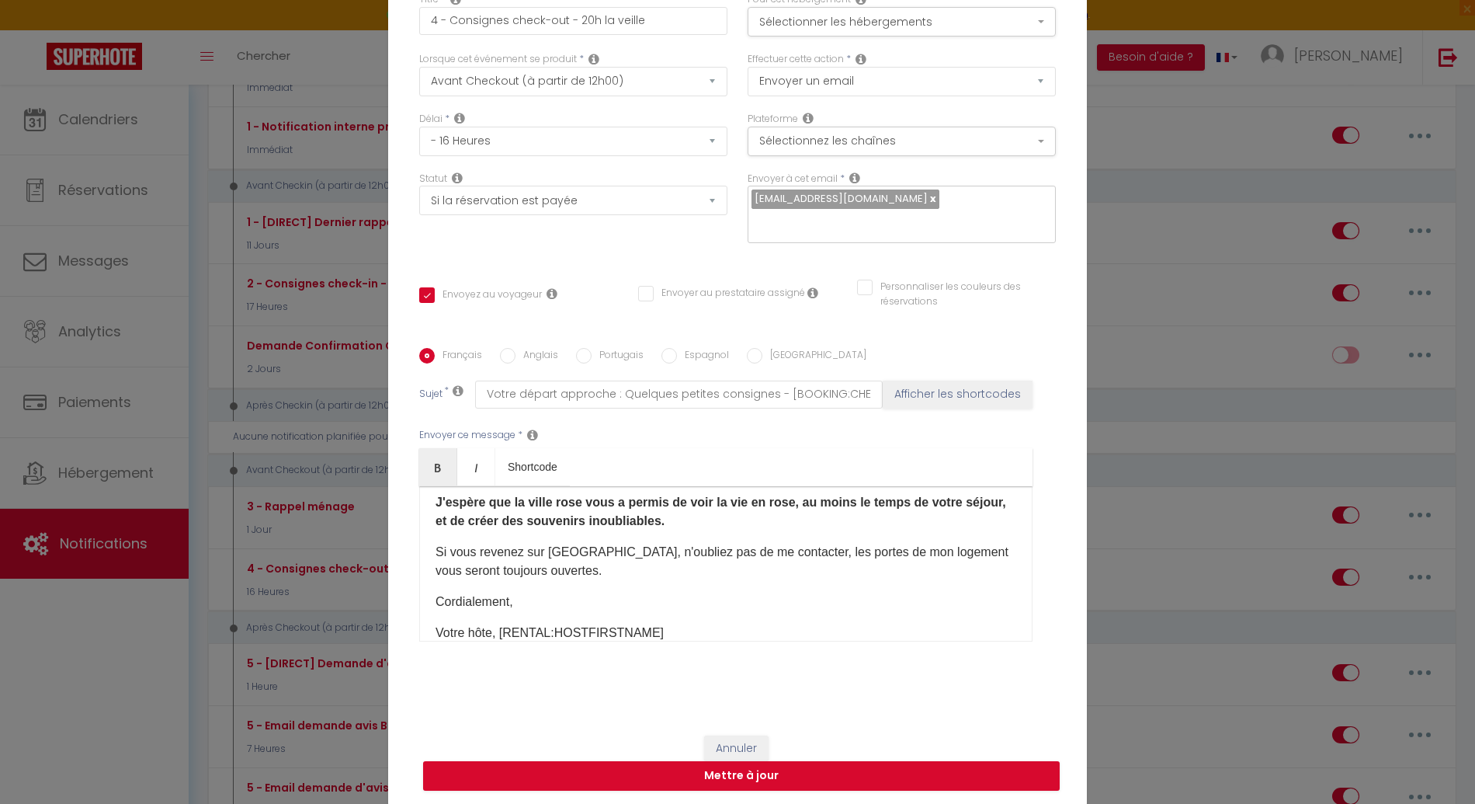
click at [586, 575] on p "Si vous revenez sur [GEOGRAPHIC_DATA], n'oubliez pas de me contacter, les porte…" at bounding box center [726, 561] width 581 height 37
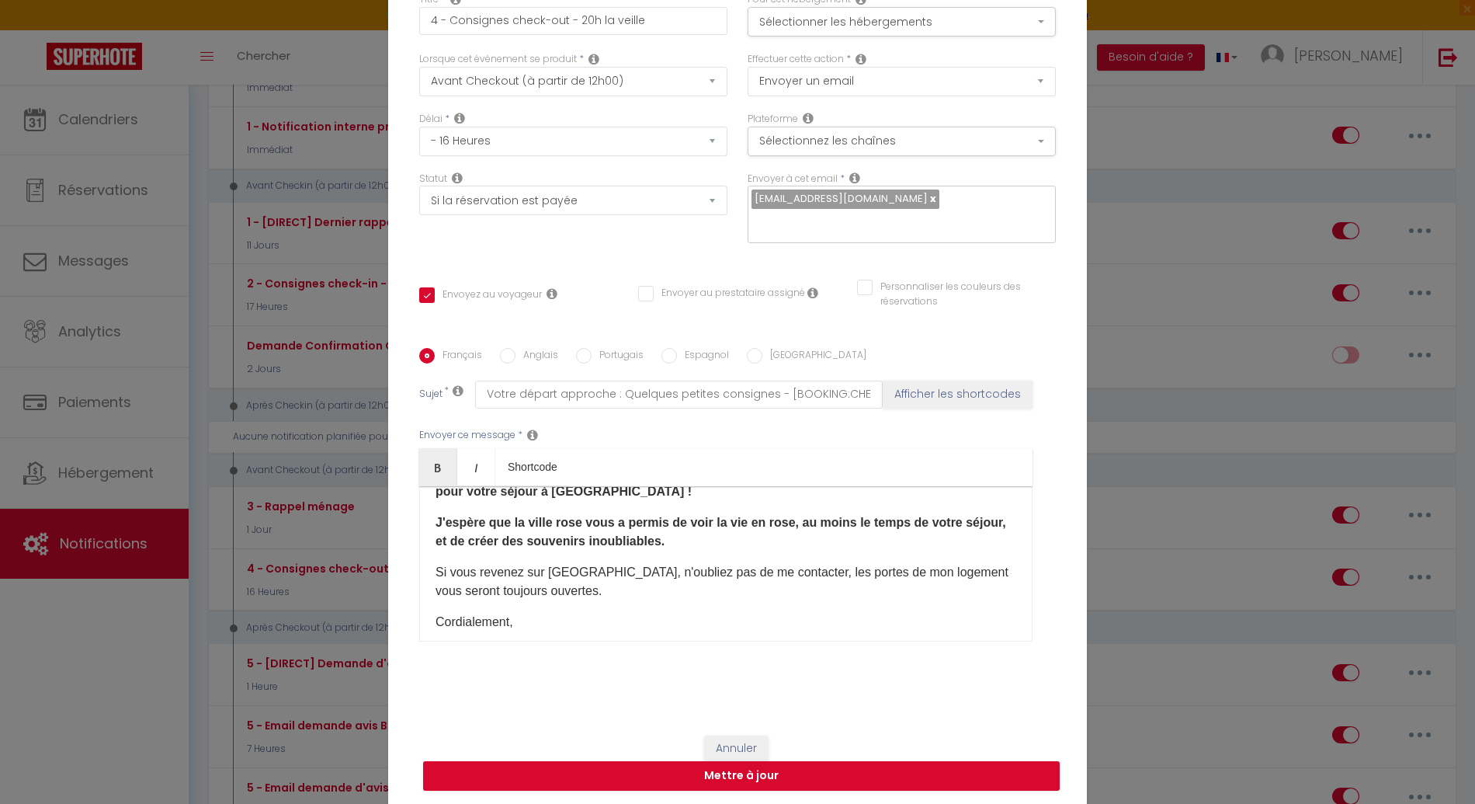
scroll to position [700, 0]
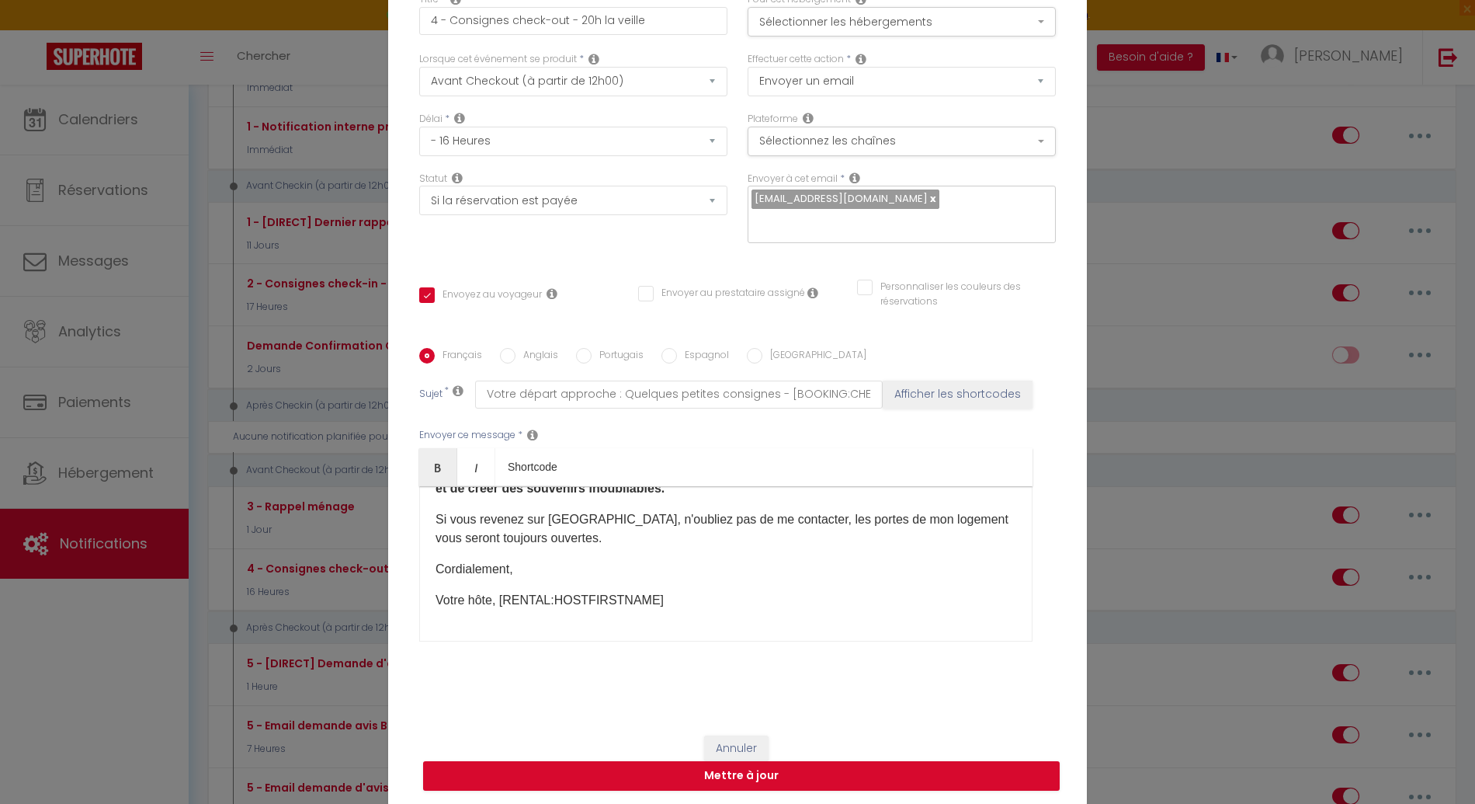
click at [537, 348] on label "Anglais" at bounding box center [537, 356] width 43 height 17
click at [516, 348] on input "Anglais" at bounding box center [508, 356] width 16 height 16
radio input "true"
checkbox input "true"
checkbox input "false"
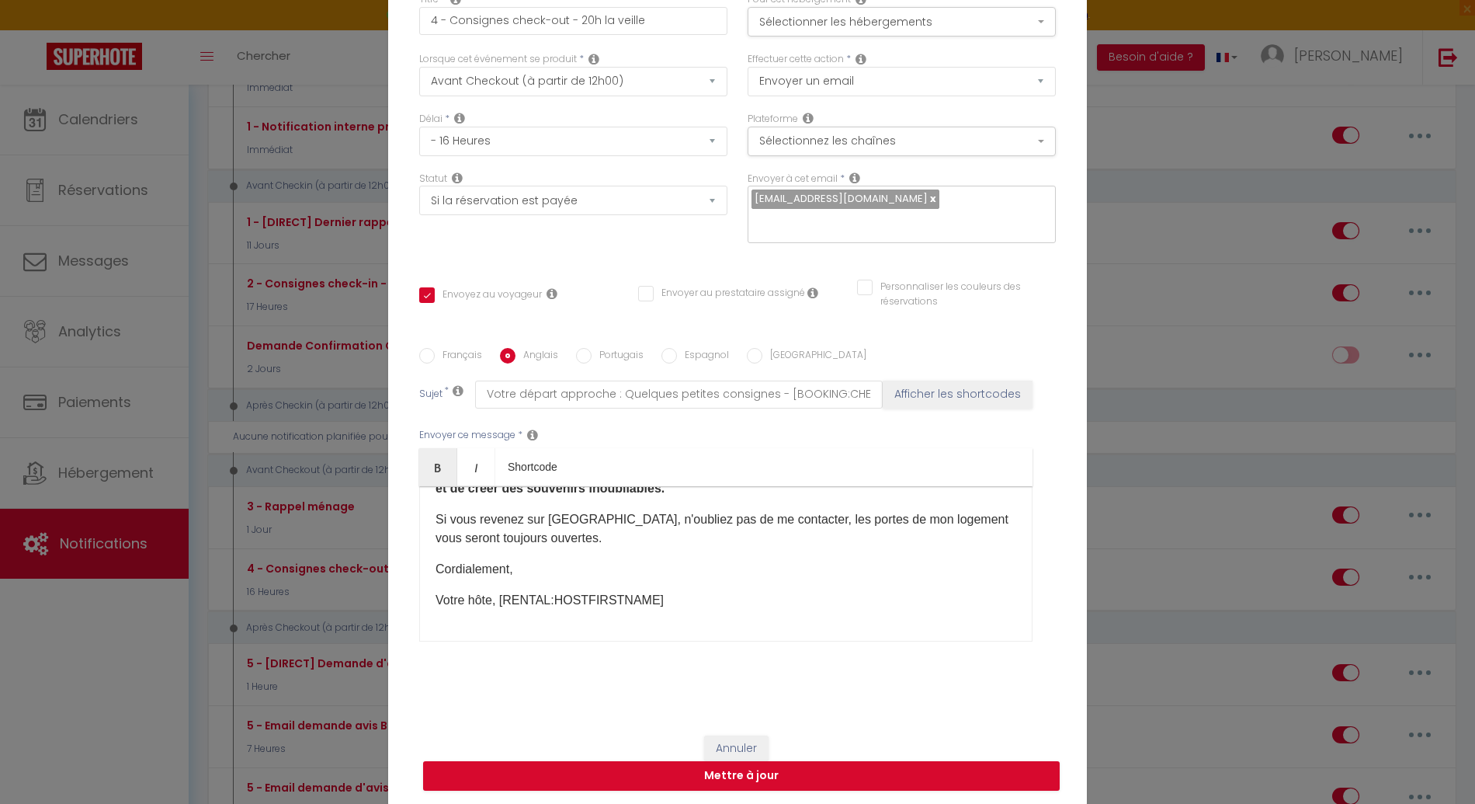
checkbox input "false"
type input "Your departure is approaching : a few brief instructions - [BOOKING:CHECKOUT] b…"
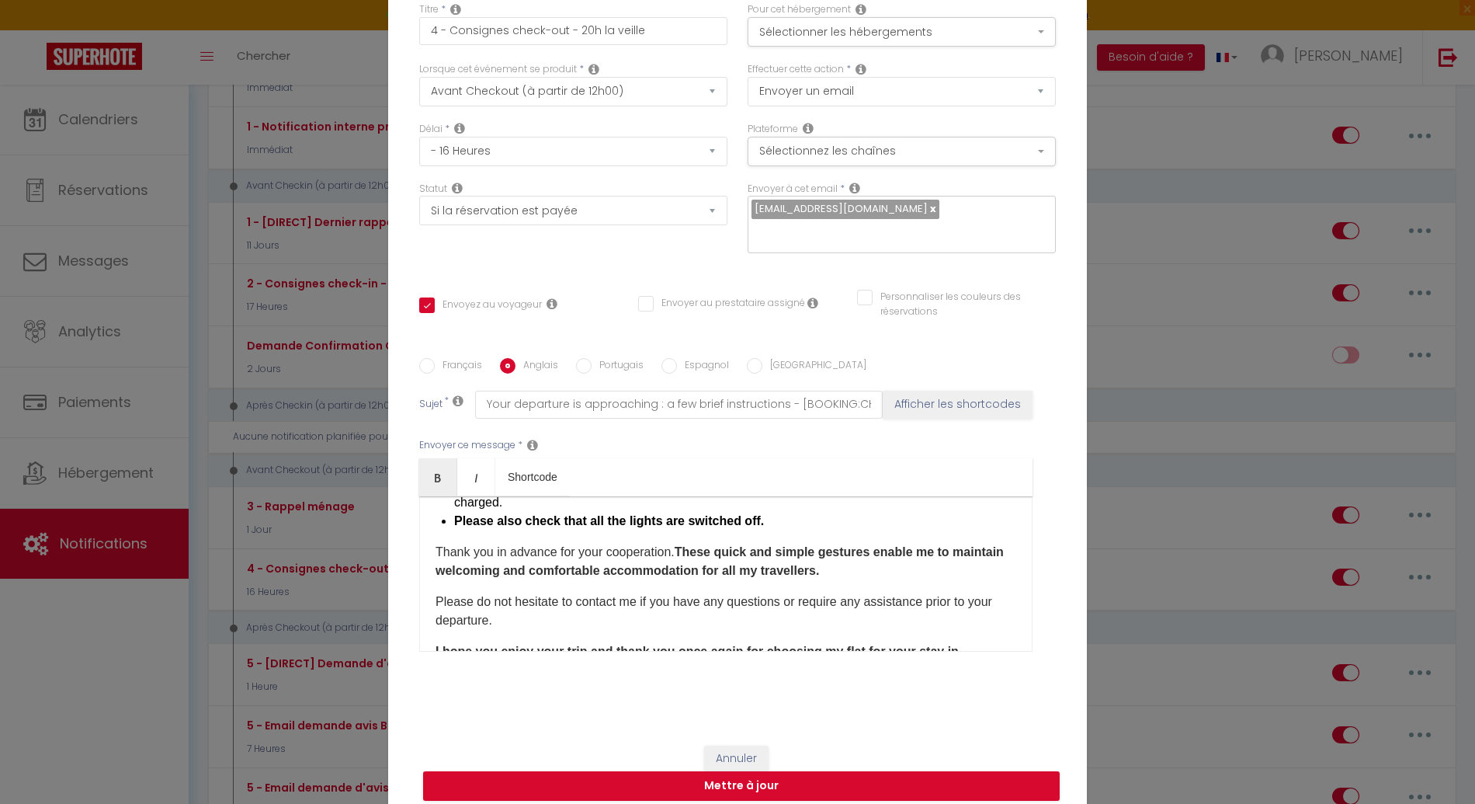
scroll to position [456, 0]
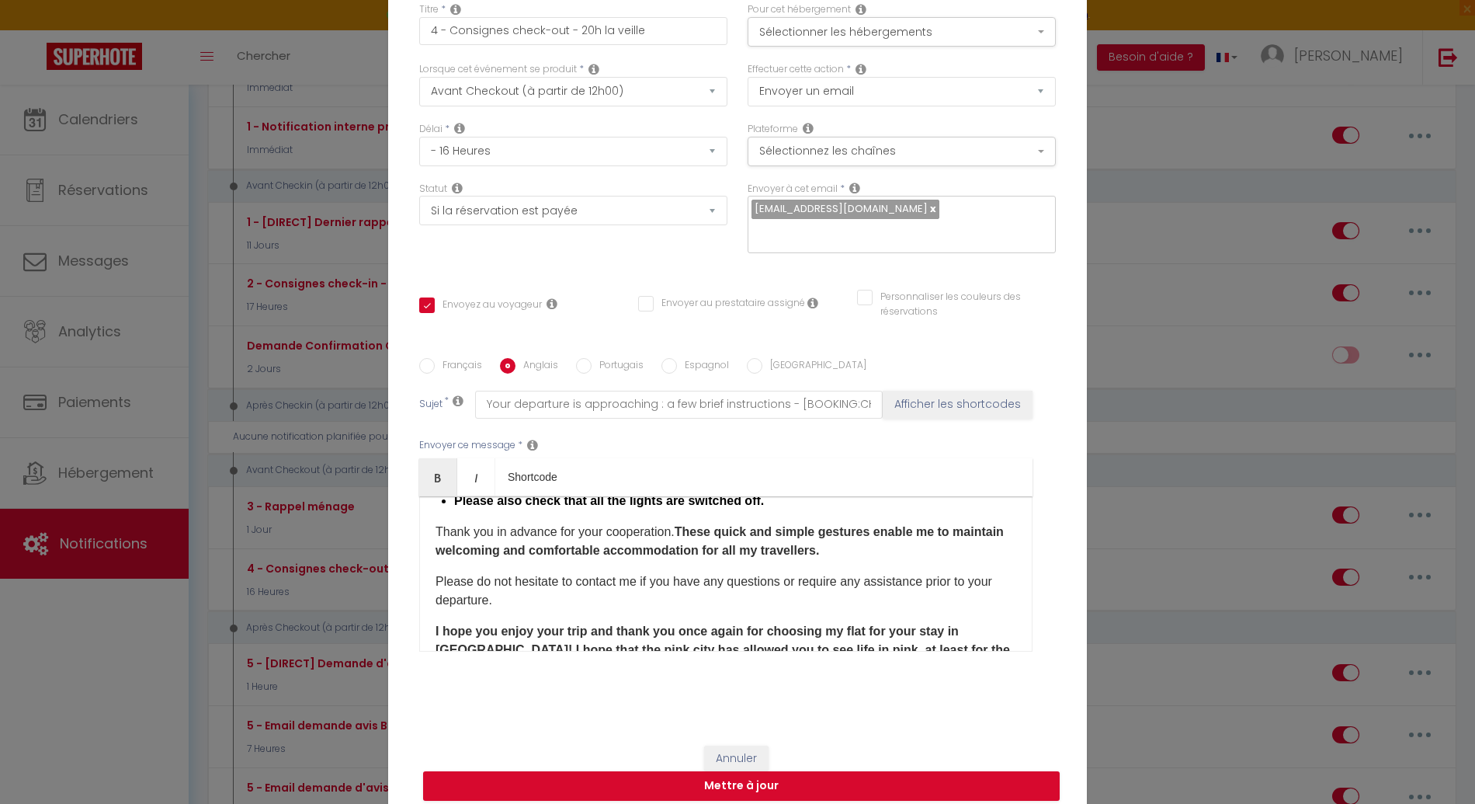
click at [488, 624] on strong "I hope you enjoy your trip and thank you once again for choosing my flat for yo…" at bounding box center [725, 658] width 578 height 69
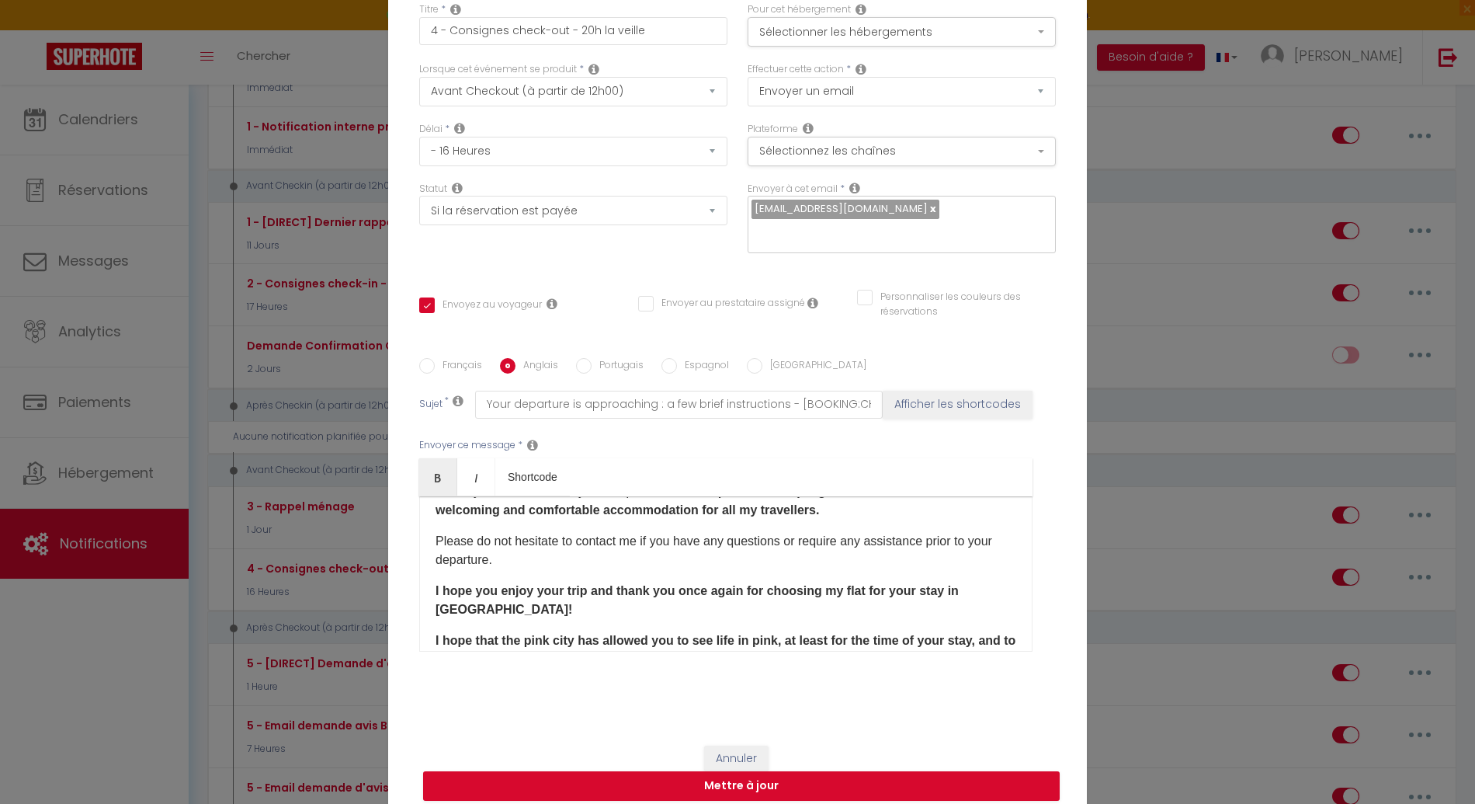
scroll to position [506, 0]
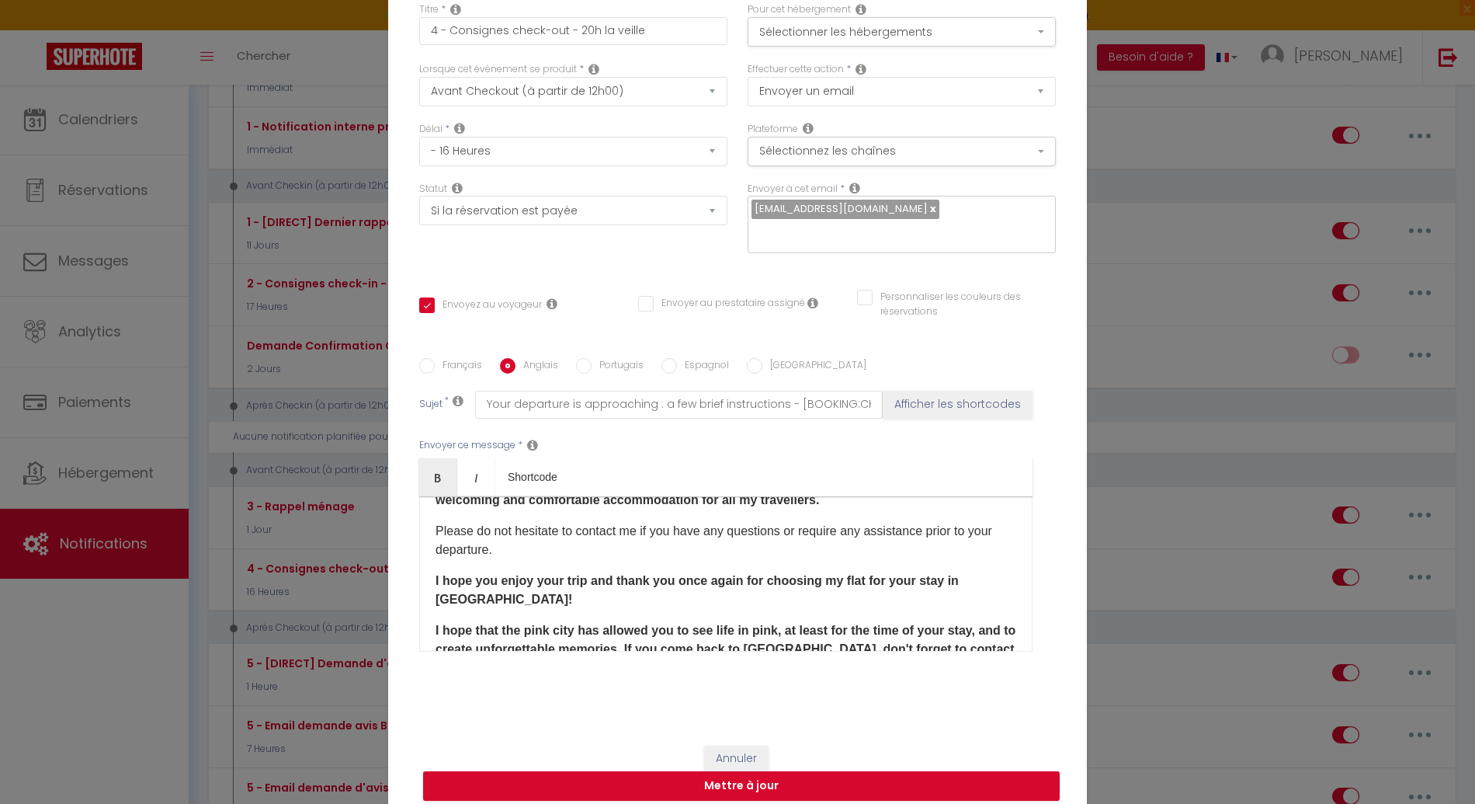
click at [658, 624] on strong "I hope that the pink city has allowed you to see life in pink, at least for the…" at bounding box center [726, 649] width 580 height 50
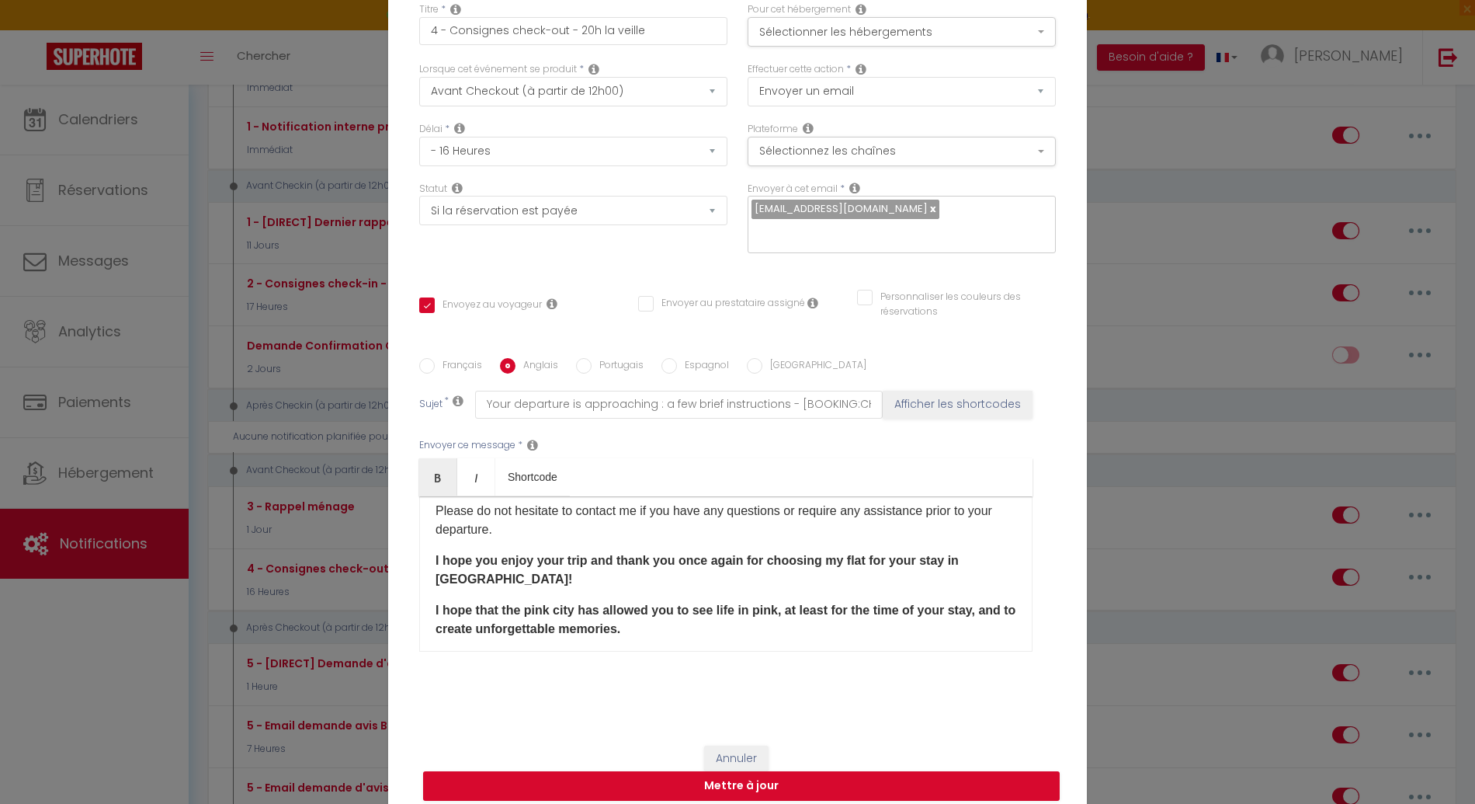
scroll to position [537, 0]
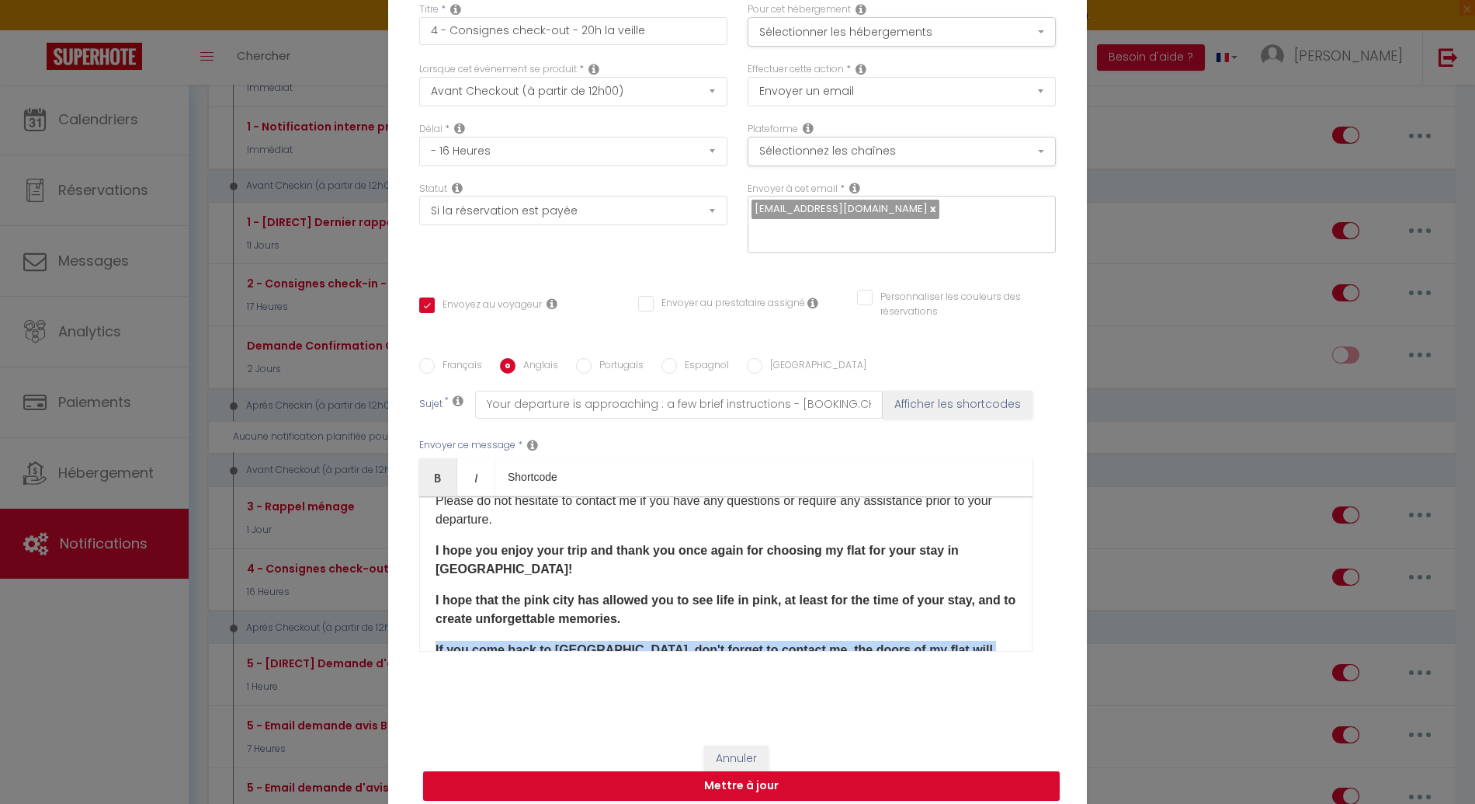
drag, startPoint x: 499, startPoint y: 603, endPoint x: 412, endPoint y: 584, distance: 89.1
click at [415, 584] on div "Français [DEMOGRAPHIC_DATA] Portugais Espagnol Italien Sujet * Your departure i…" at bounding box center [737, 514] width 645 height 313
click at [586, 616] on div "Hello [GUEST:FIRST_NAME], I hope you enjoyed your stay at [RENTAL:NAME] and tha…" at bounding box center [725, 573] width 613 height 155
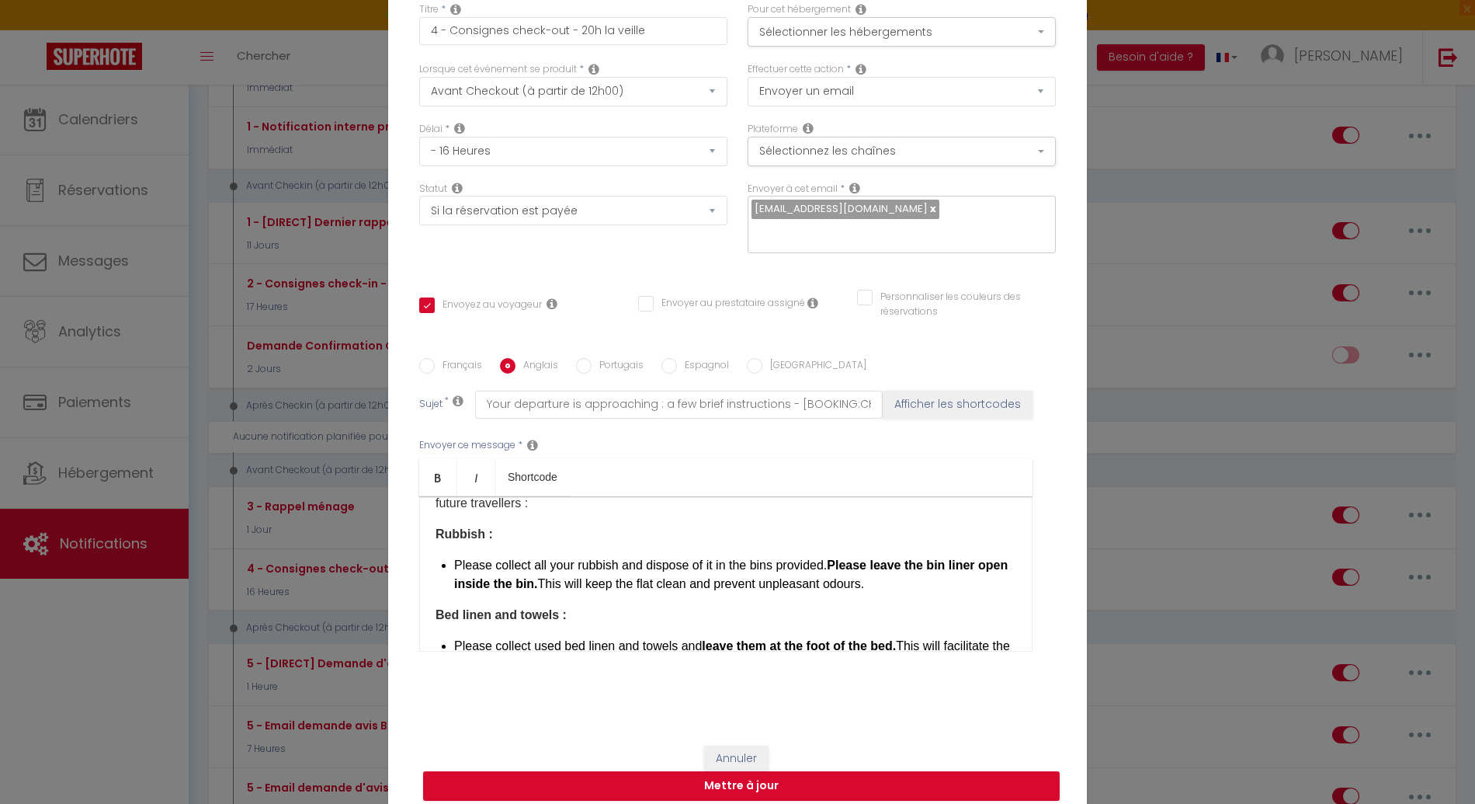
scroll to position [0, 0]
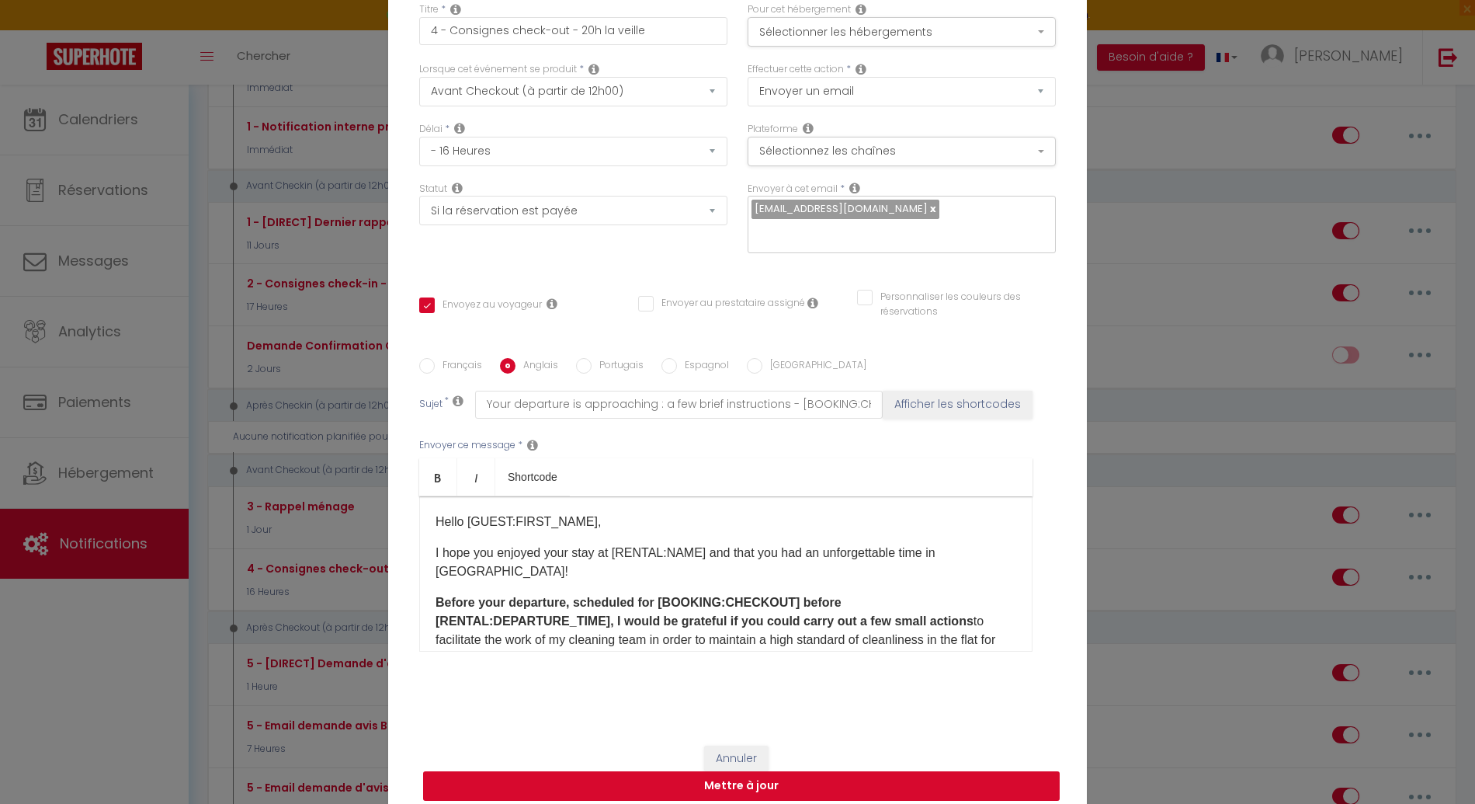
click at [791, 774] on button "Mettre à jour" at bounding box center [741, 786] width 637 height 30
checkbox input "true"
checkbox input "false"
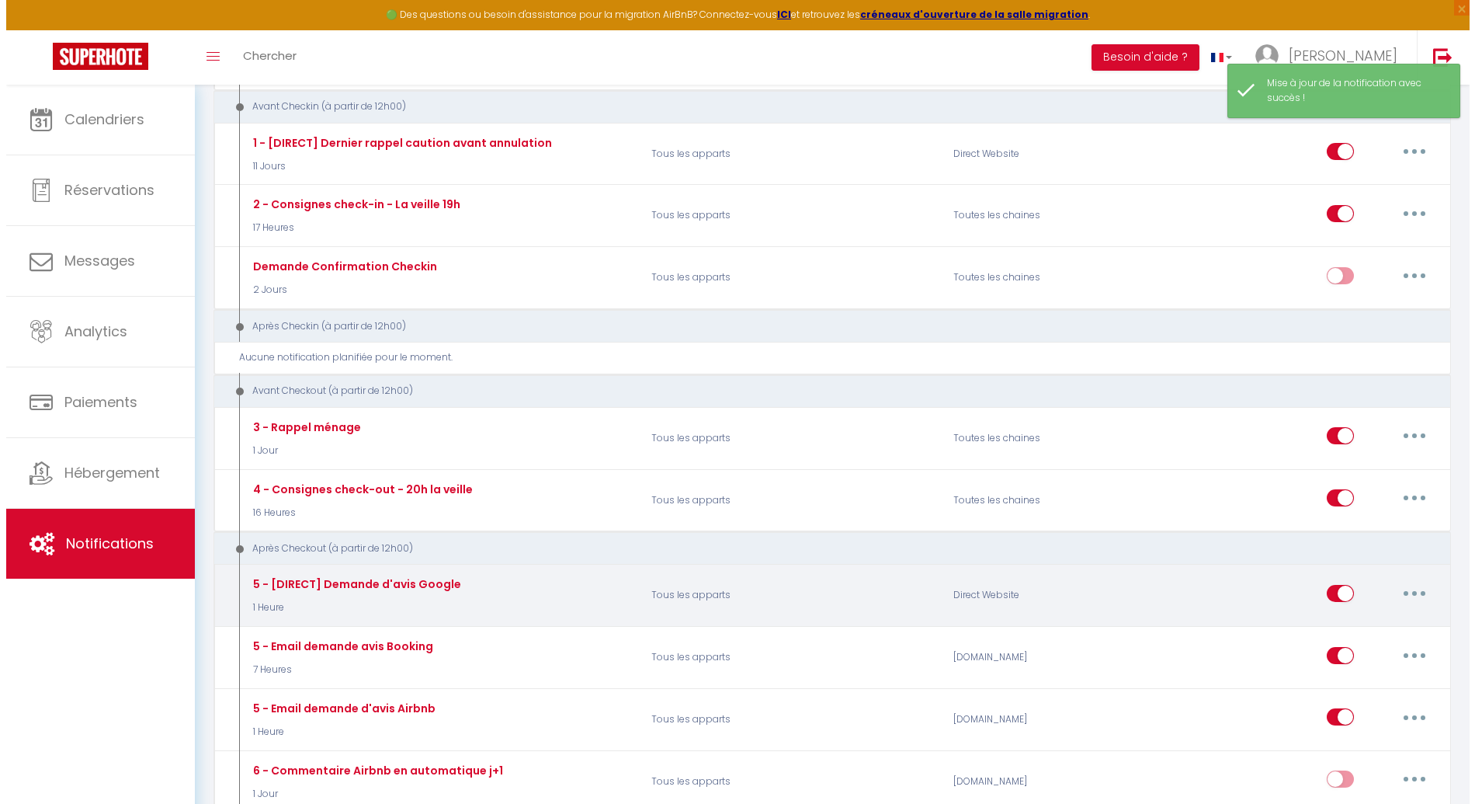
scroll to position [639, 0]
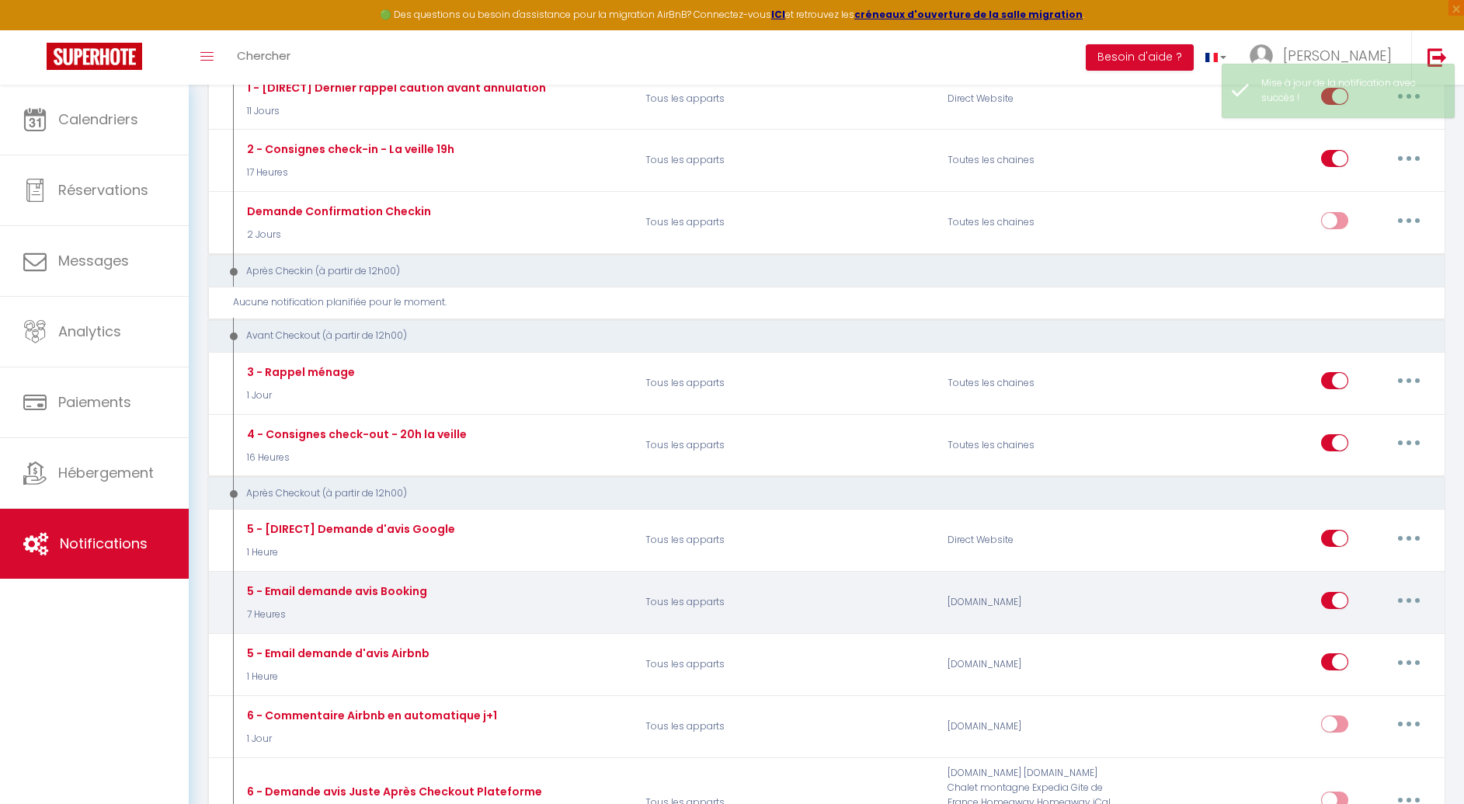
click at [1404, 591] on button "button" at bounding box center [1408, 600] width 43 height 25
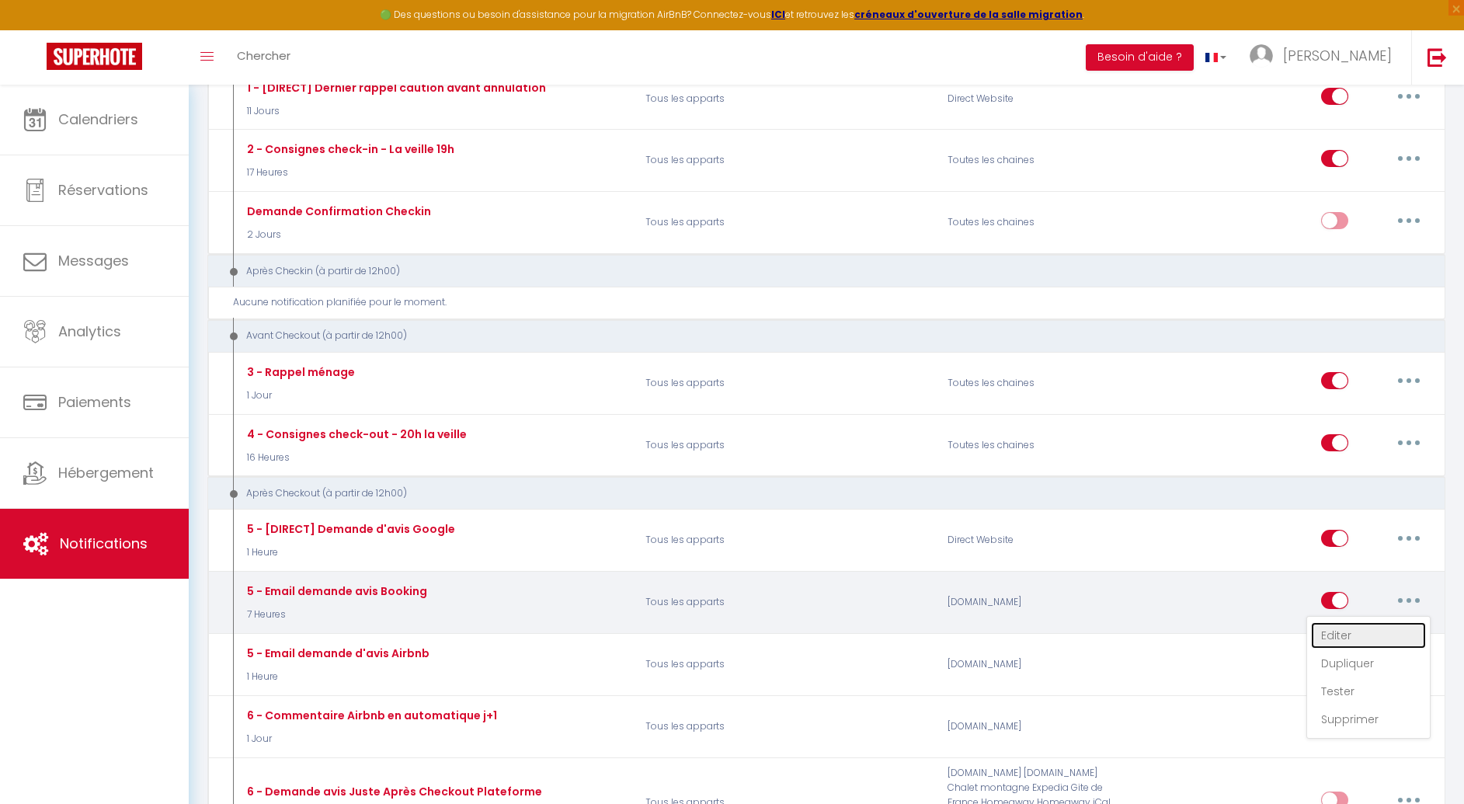
click at [1357, 631] on link "Editer" at bounding box center [1368, 635] width 115 height 26
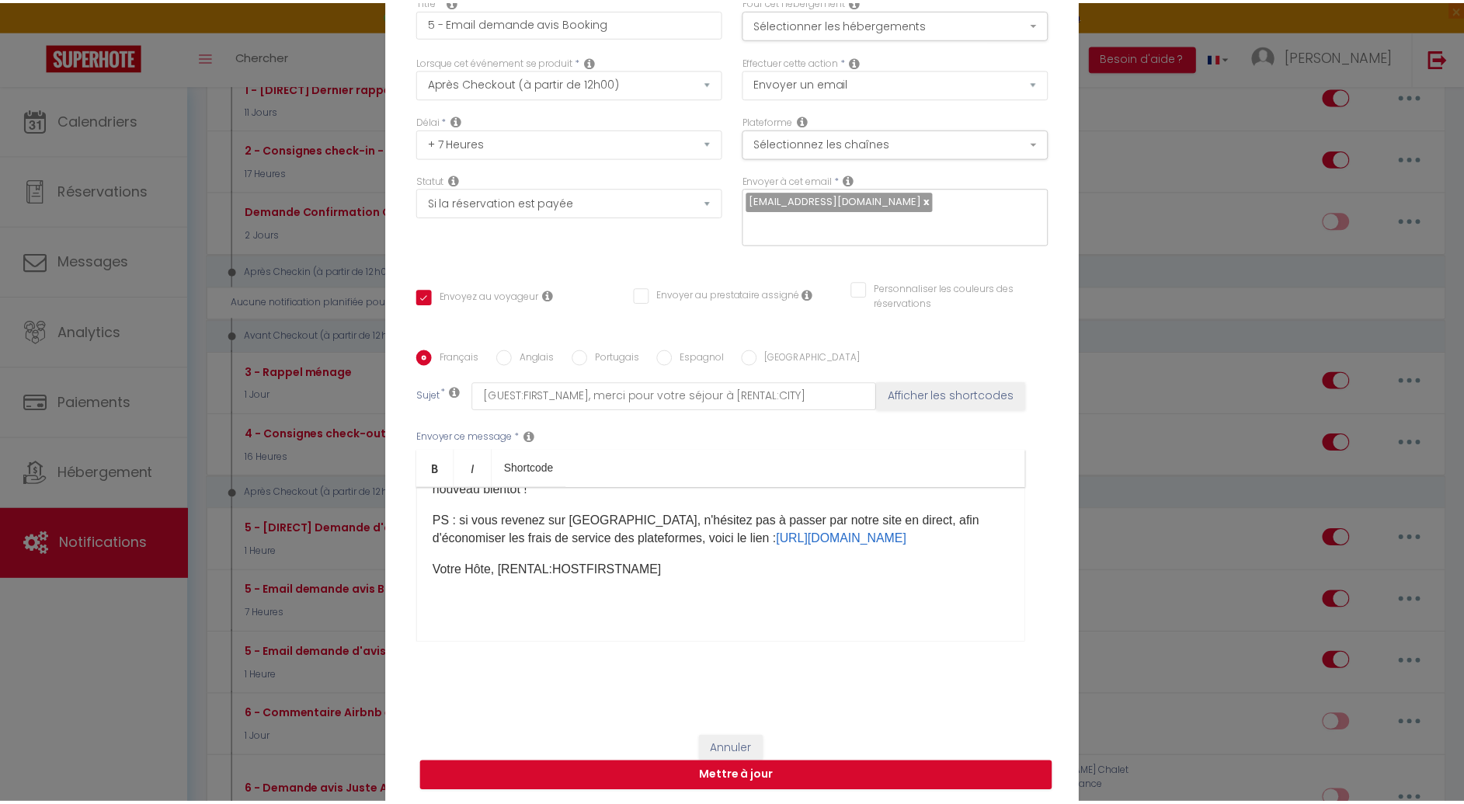
scroll to position [88, 0]
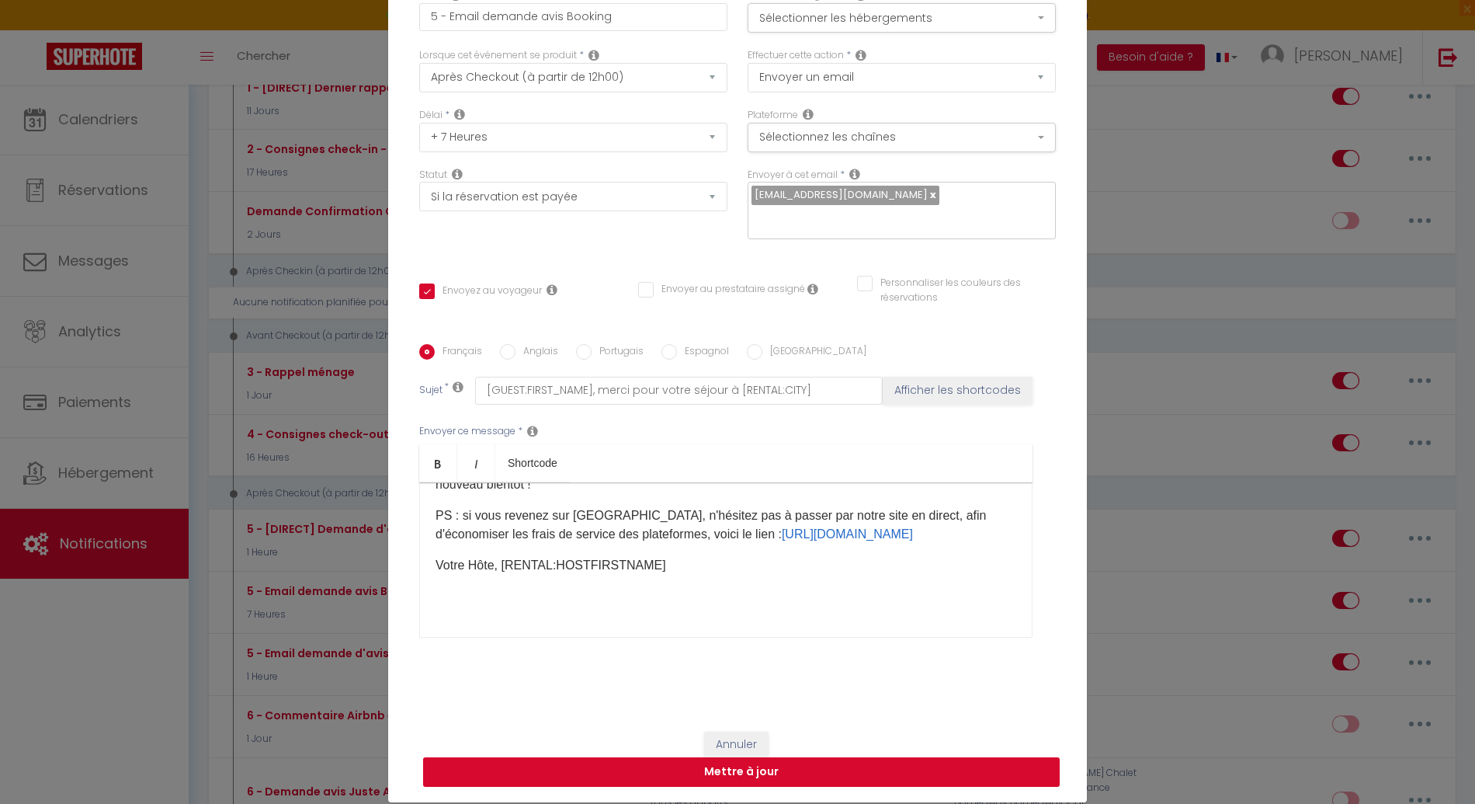
click at [676, 768] on button "Mettre à jour" at bounding box center [741, 772] width 637 height 30
checkbox input "true"
checkbox input "false"
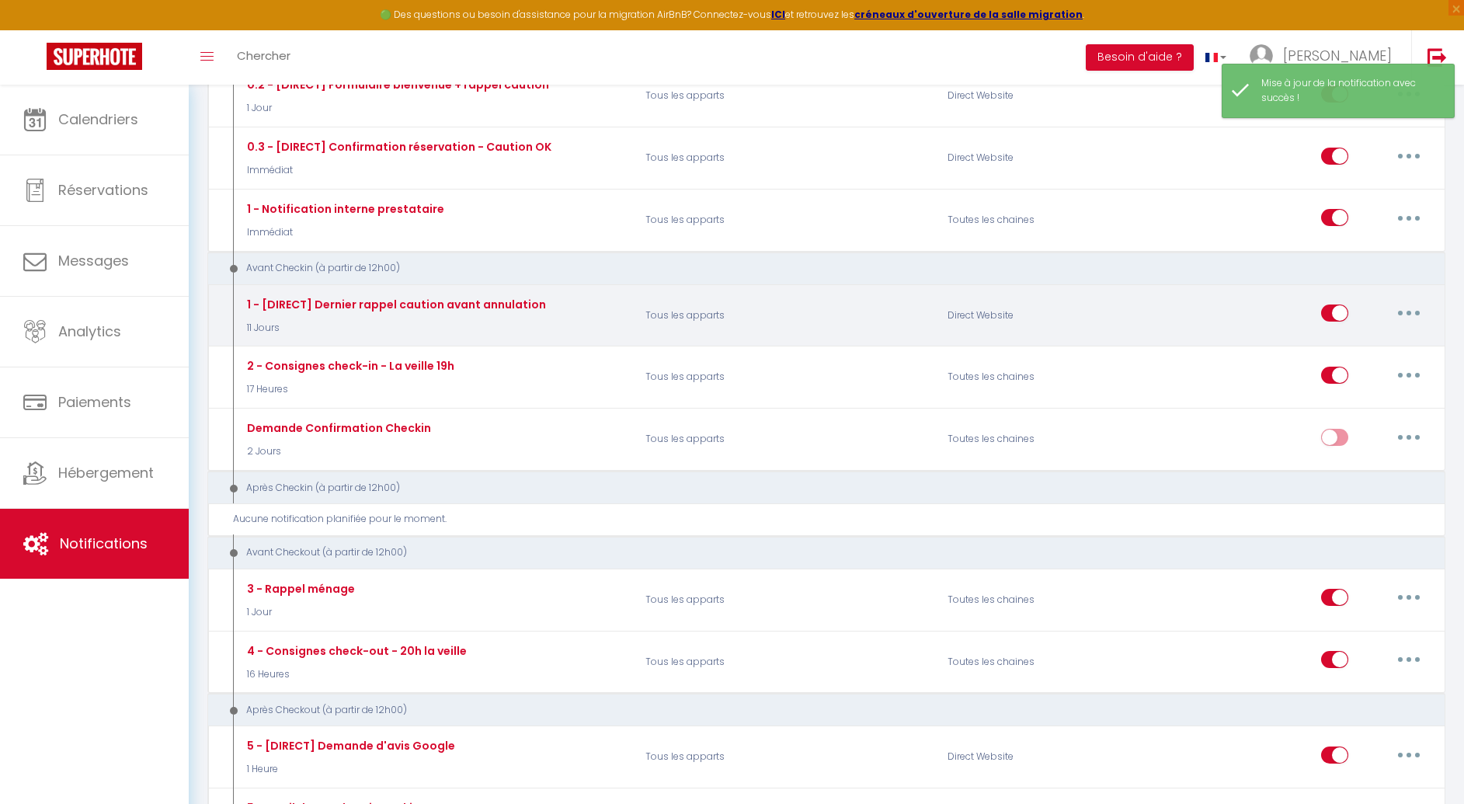
scroll to position [0, 0]
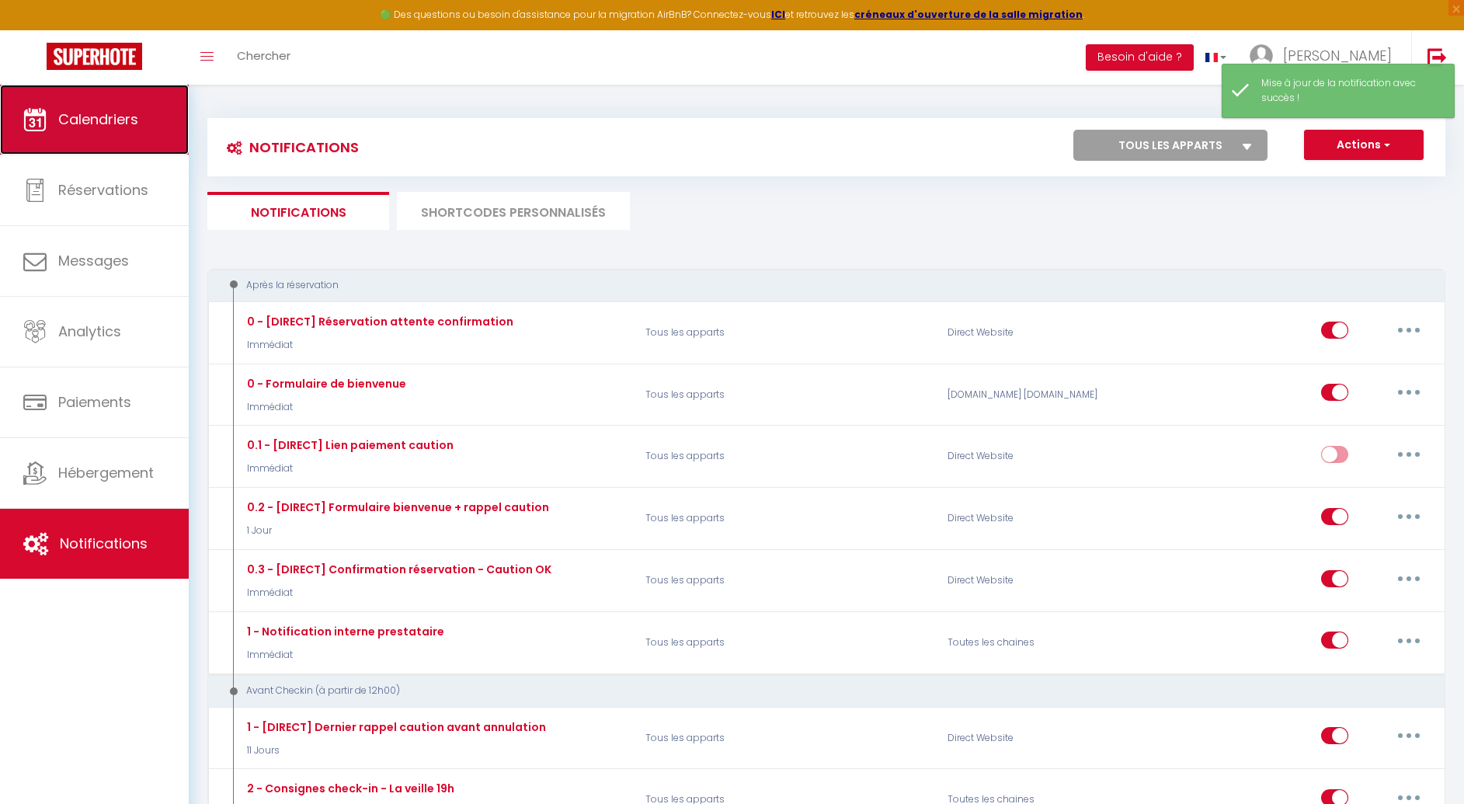
click at [57, 124] on link "Calendriers" at bounding box center [94, 120] width 189 height 70
